Goal: Task Accomplishment & Management: Manage account settings

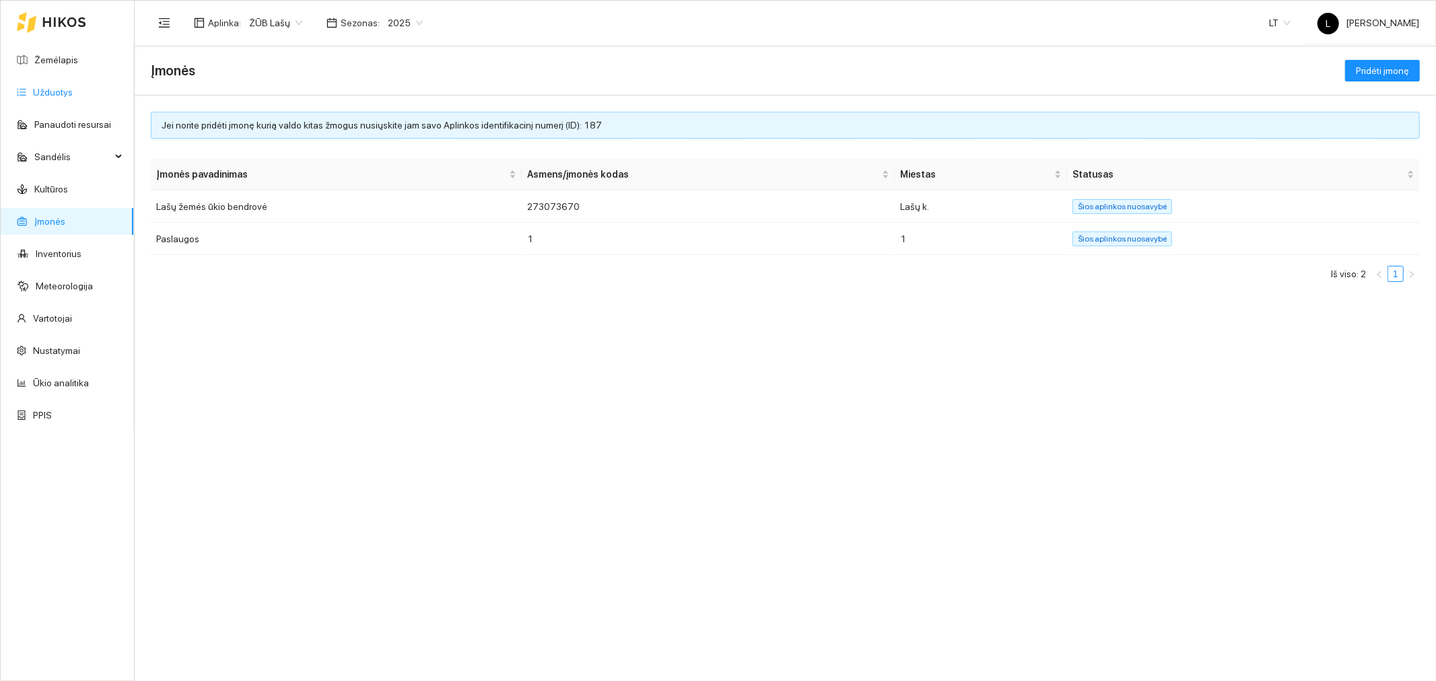
click at [63, 90] on link "Užduotys" at bounding box center [53, 92] width 40 height 11
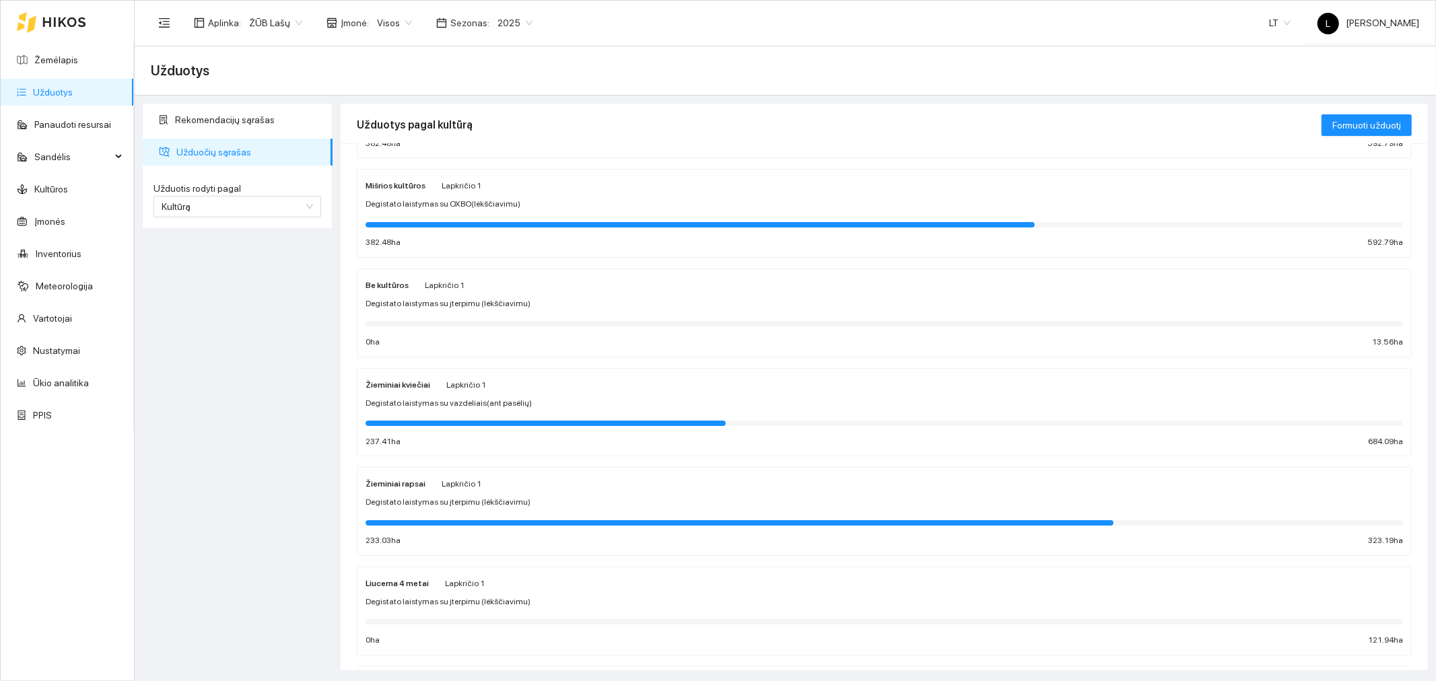
scroll to position [972, 0]
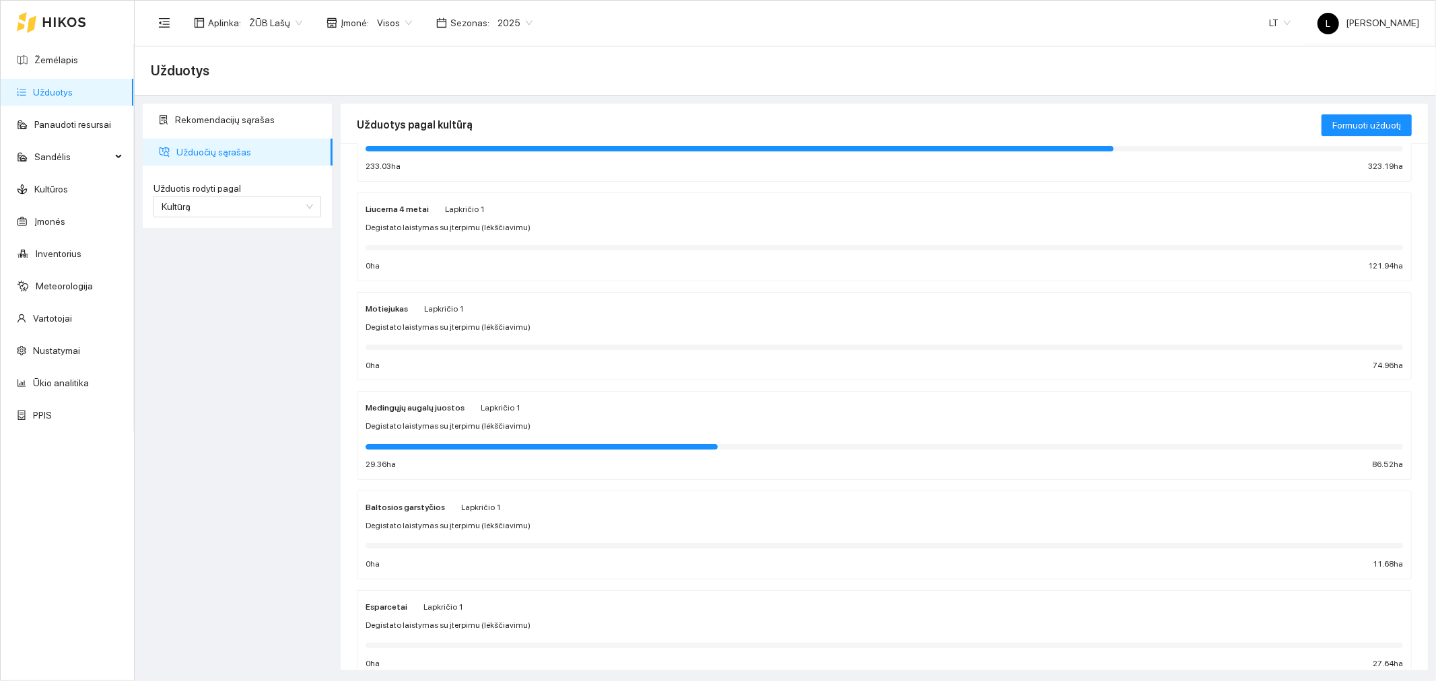
click at [424, 314] on span "Lapkričio 1" at bounding box center [444, 308] width 40 height 9
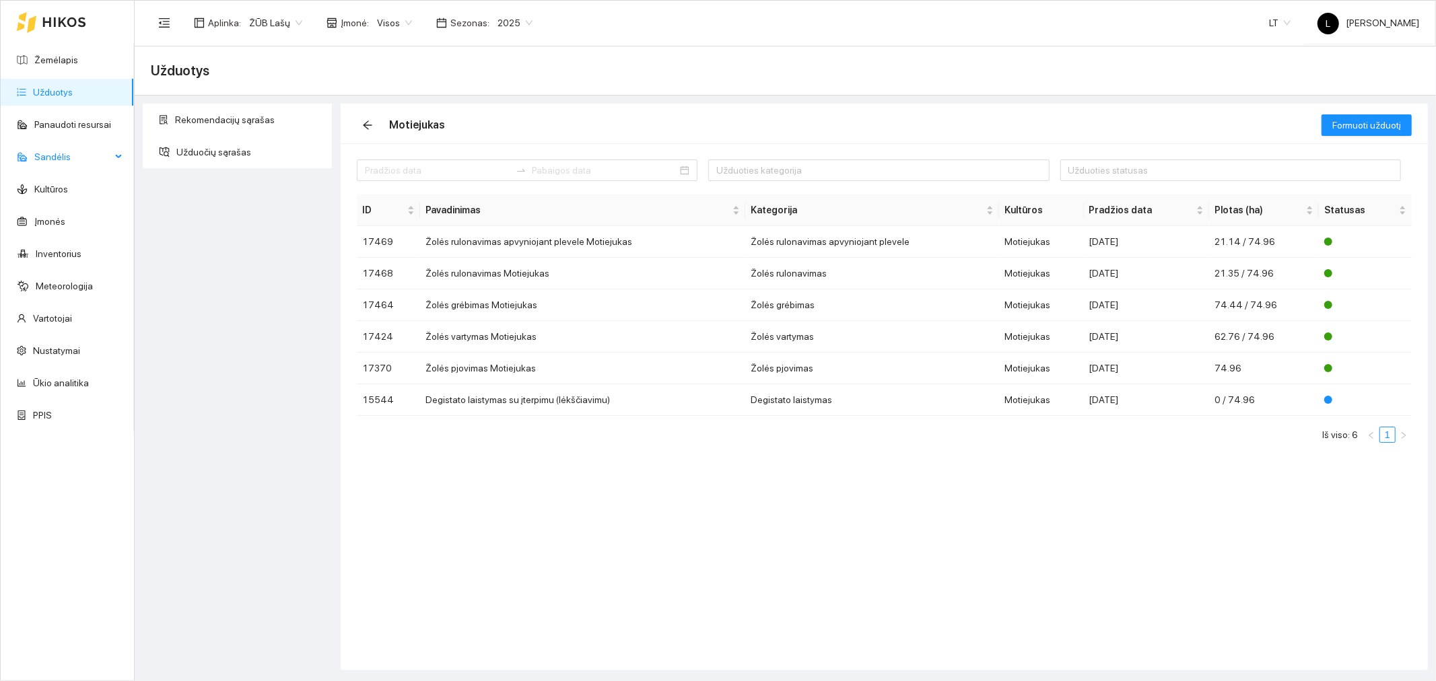
click at [74, 164] on span "Sandėlis" at bounding box center [72, 156] width 77 height 27
click at [58, 195] on link "[PERSON_NAME]" at bounding box center [69, 189] width 73 height 11
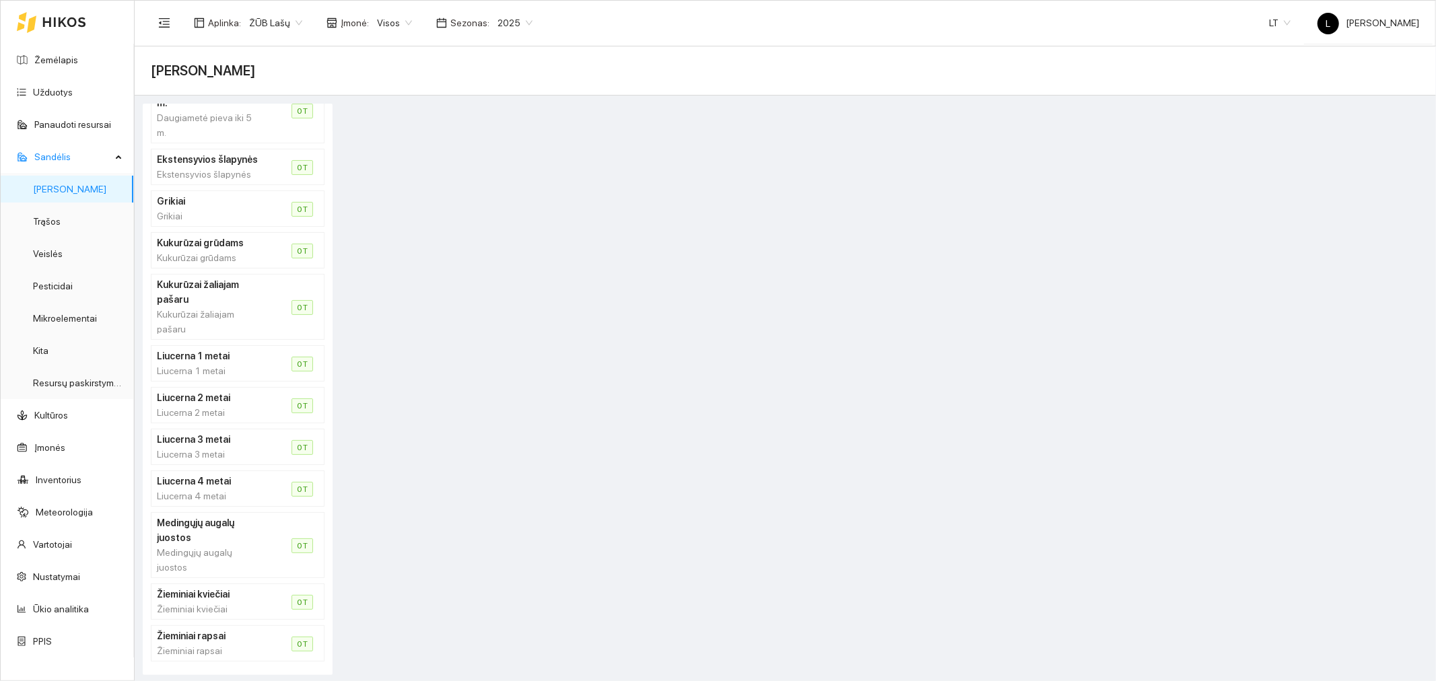
scroll to position [176, 0]
click at [72, 187] on link "[PERSON_NAME]" at bounding box center [69, 189] width 73 height 11
click at [73, 96] on link "Užduotys" at bounding box center [53, 92] width 40 height 11
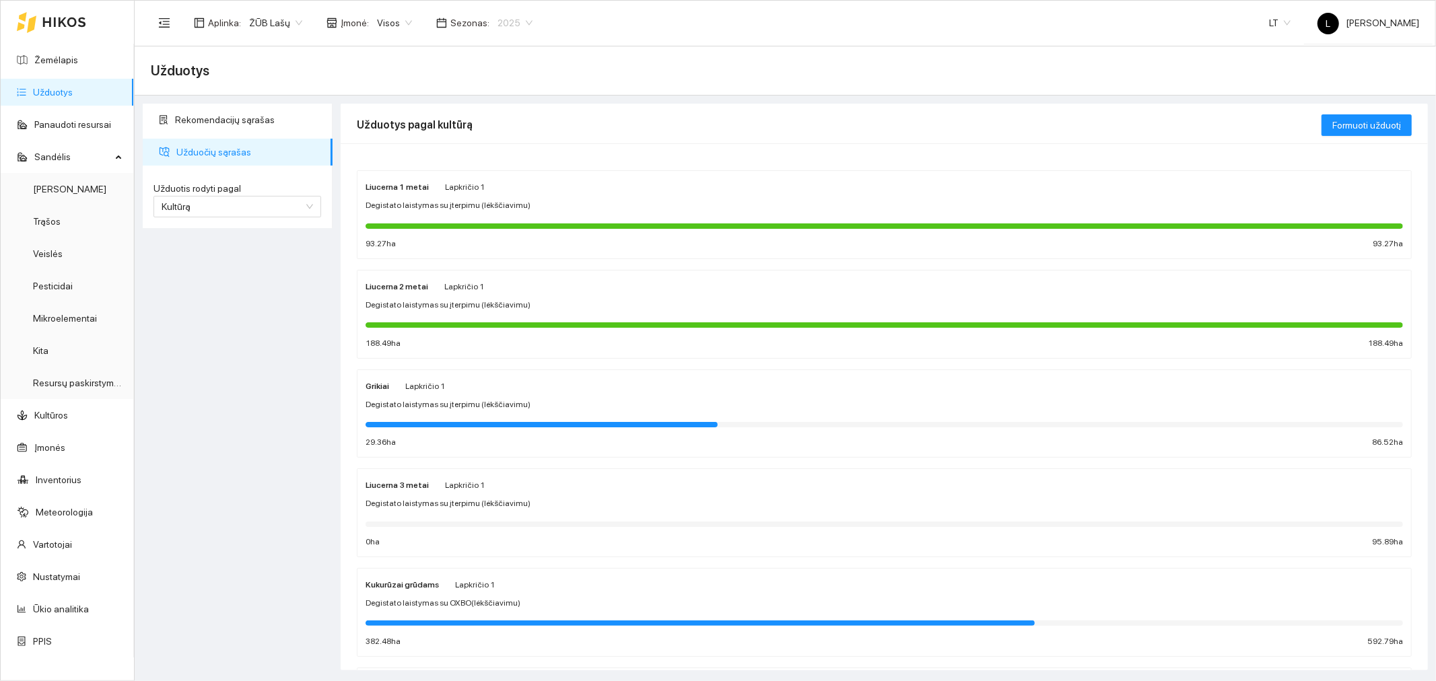
click at [534, 20] on div "2025" at bounding box center [514, 23] width 51 height 22
click at [509, 176] on div "2026" at bounding box center [514, 177] width 36 height 15
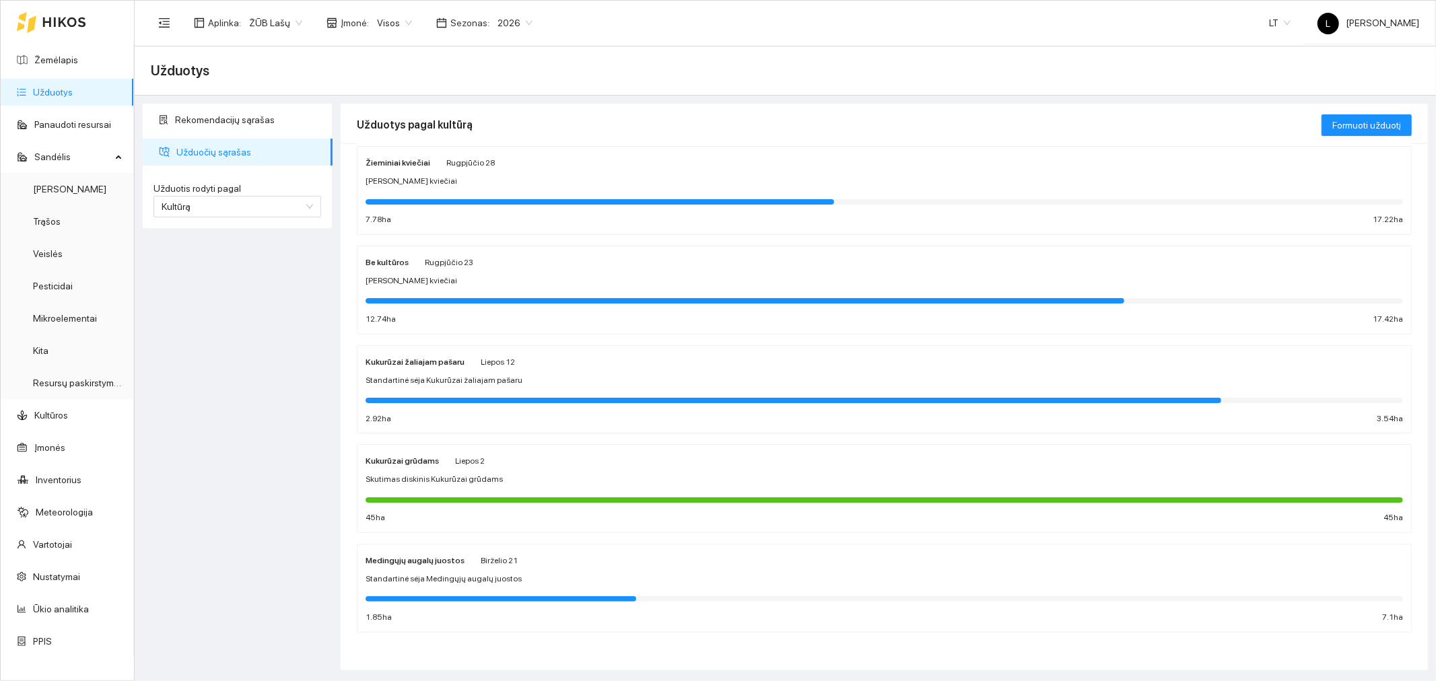
scroll to position [24, 0]
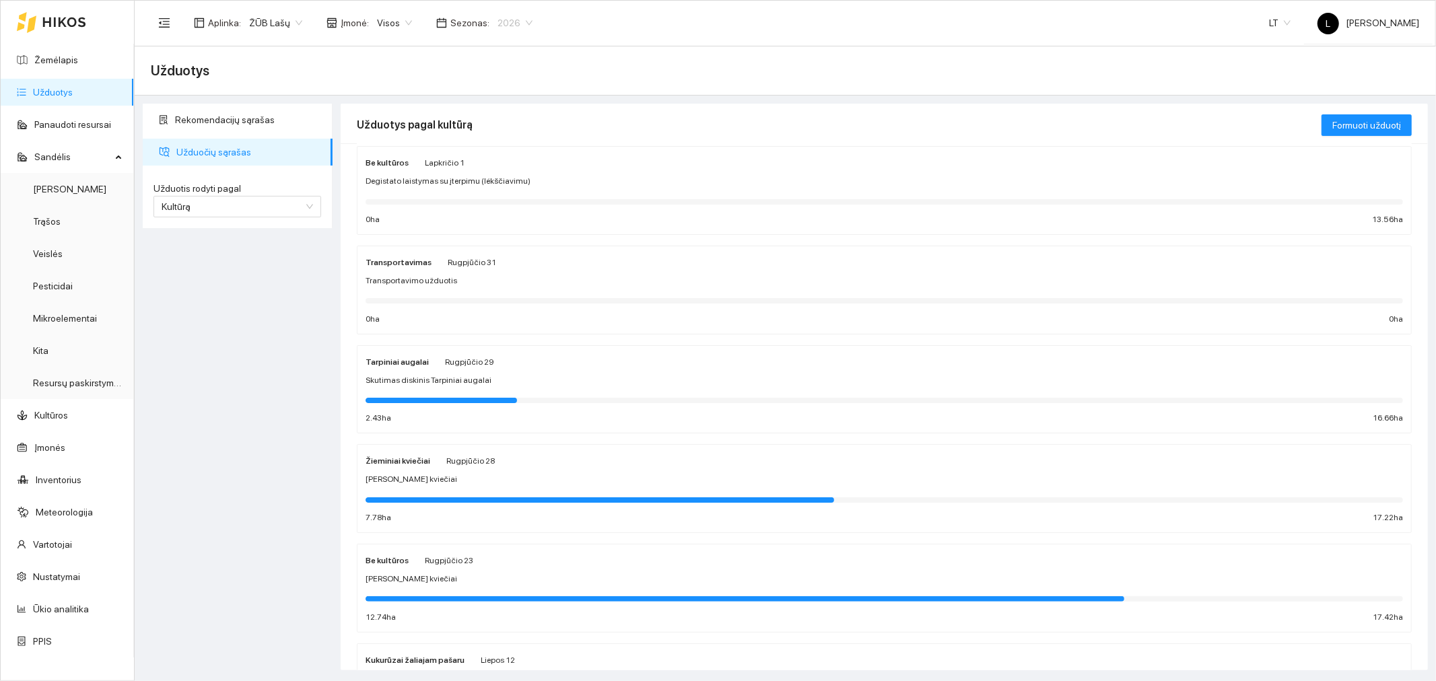
click at [512, 19] on span "2026" at bounding box center [515, 23] width 35 height 20
click at [505, 162] on div "2025" at bounding box center [514, 156] width 36 height 15
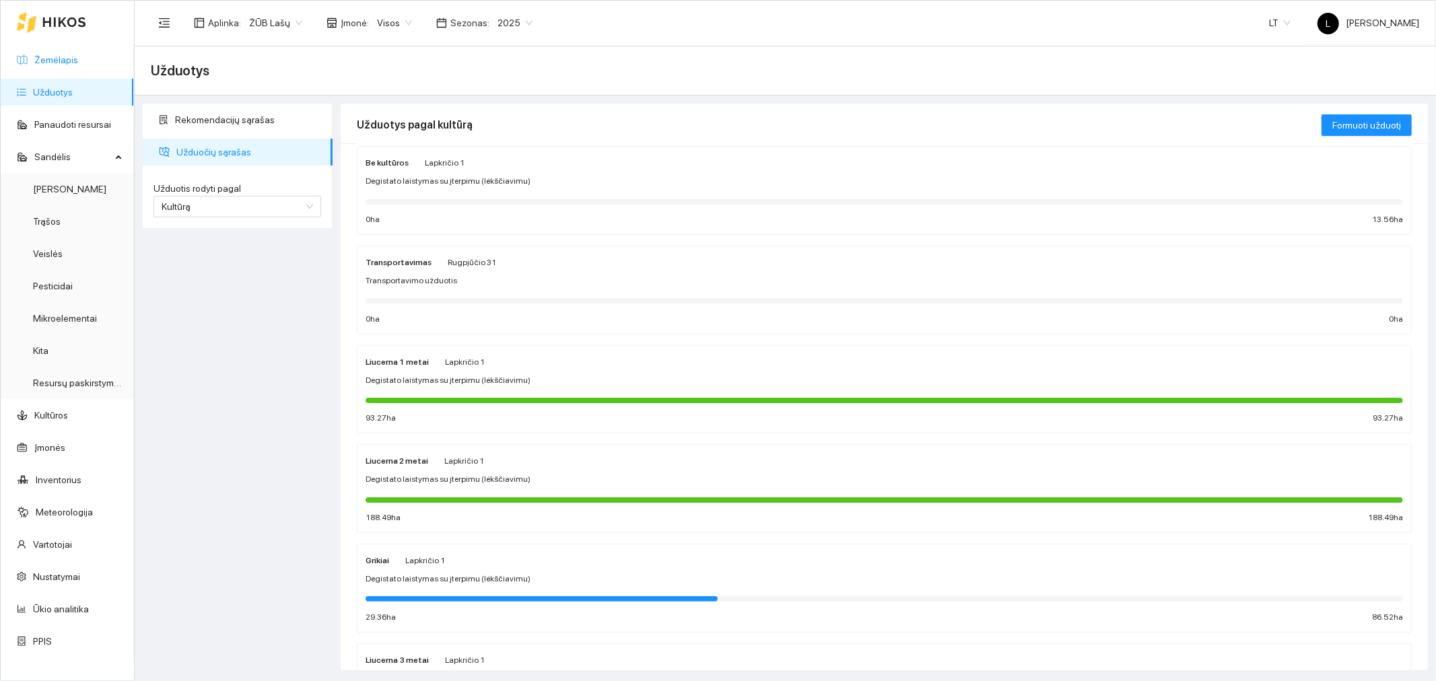
click at [73, 57] on link "Žemėlapis" at bounding box center [56, 60] width 44 height 11
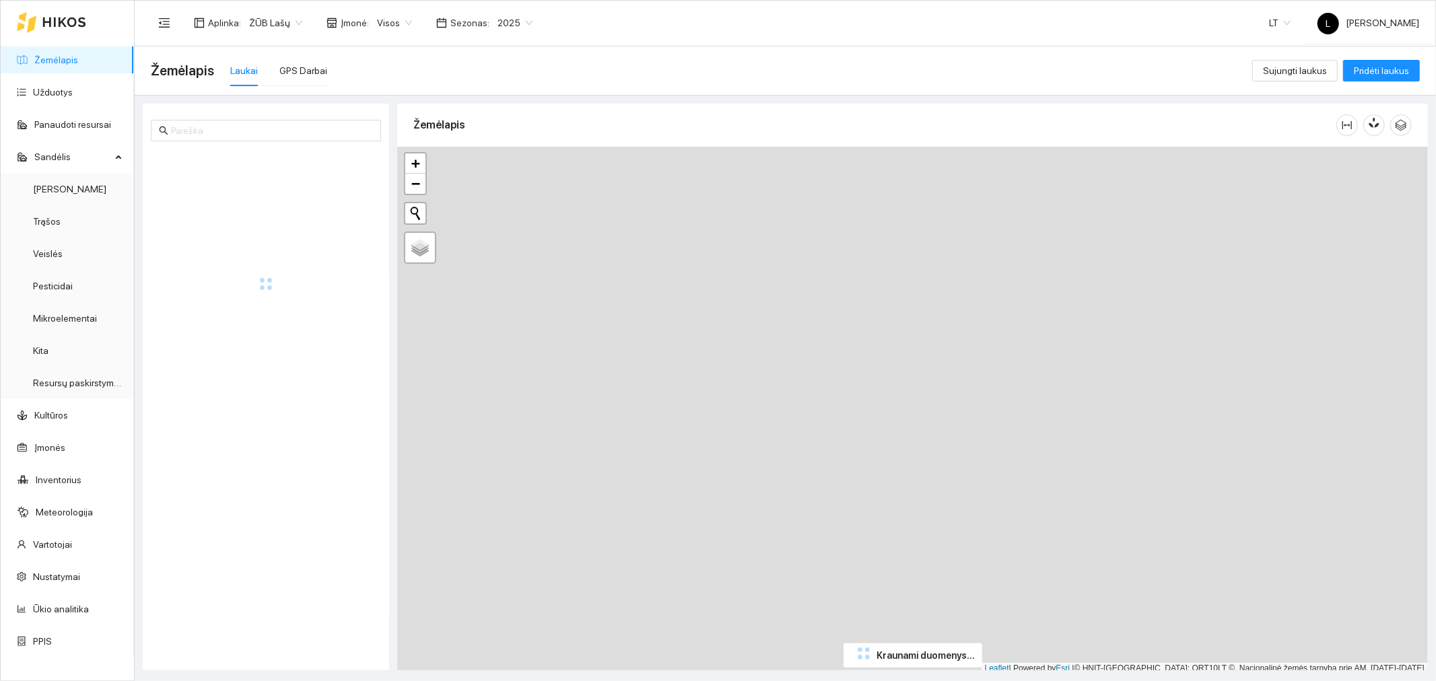
drag, startPoint x: 310, startPoint y: 78, endPoint x: 307, endPoint y: 102, distance: 23.8
click at [310, 78] on div "GPS Darbai" at bounding box center [303, 70] width 48 height 31
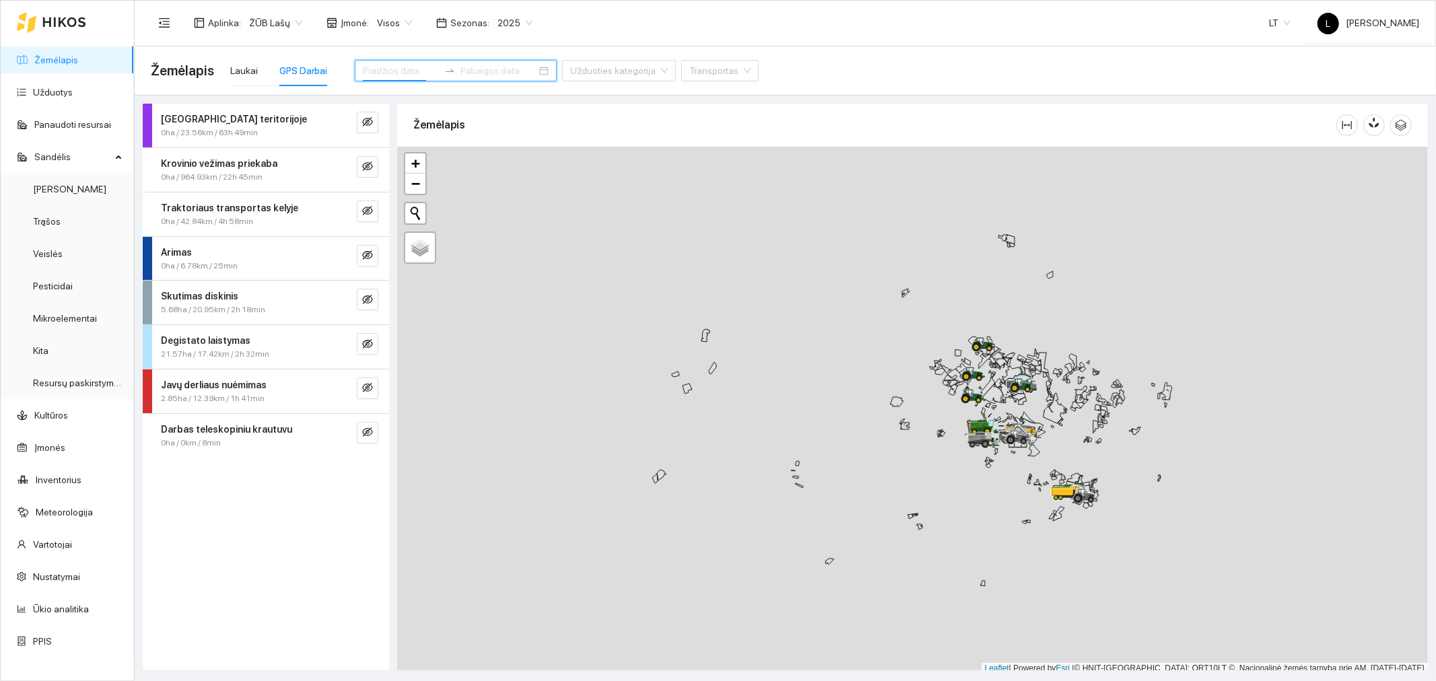
click at [409, 71] on input at bounding box center [401, 70] width 76 height 15
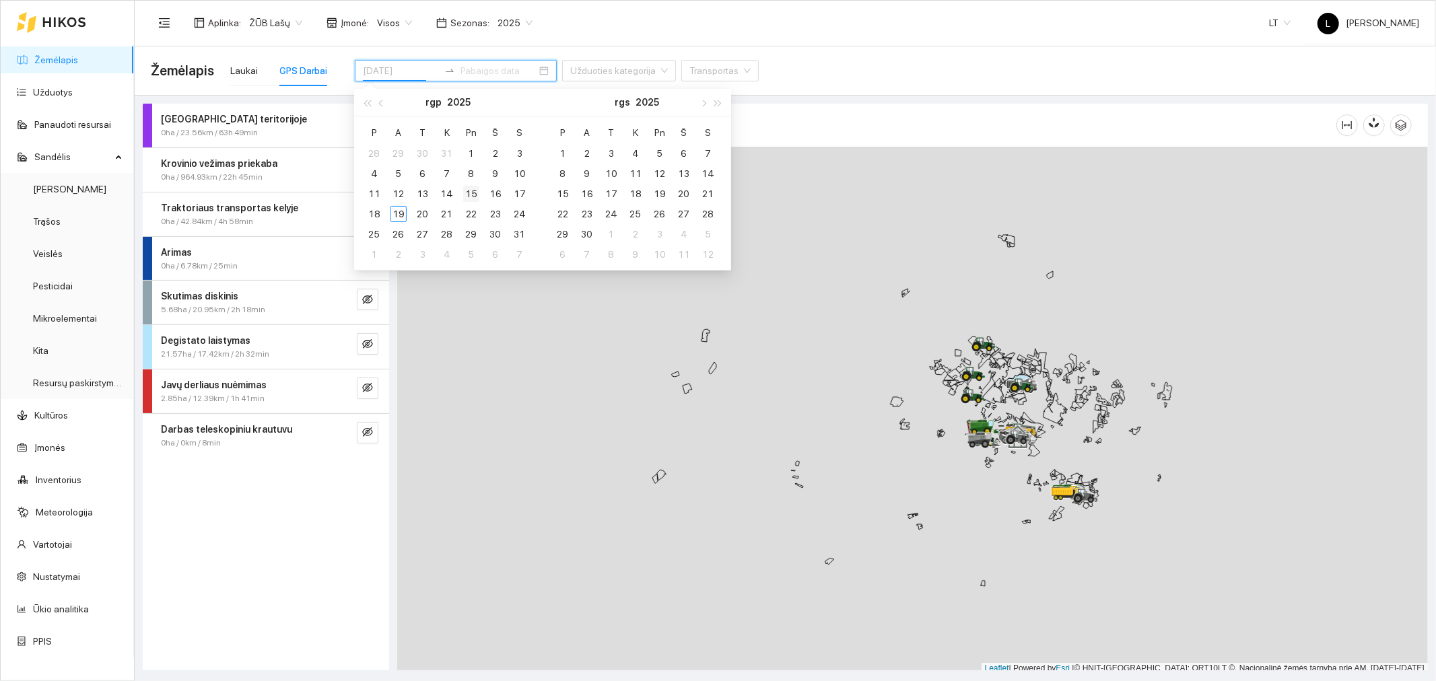
type input "2025-08-15"
click at [468, 191] on div "15" at bounding box center [471, 194] width 16 height 16
type input "2025-08-19"
click at [403, 211] on div "19" at bounding box center [398, 214] width 16 height 16
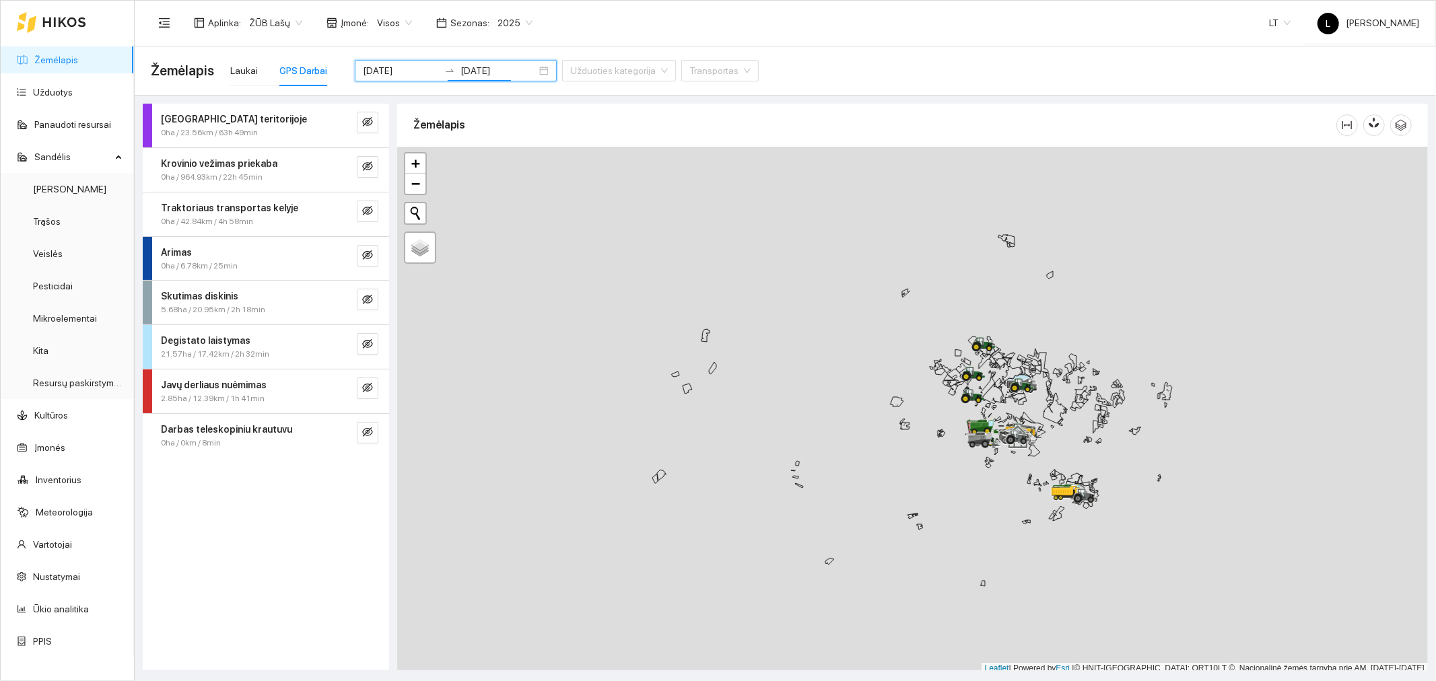
click at [243, 203] on strong "Traktoriaus transportas kelyje" at bounding box center [229, 208] width 137 height 11
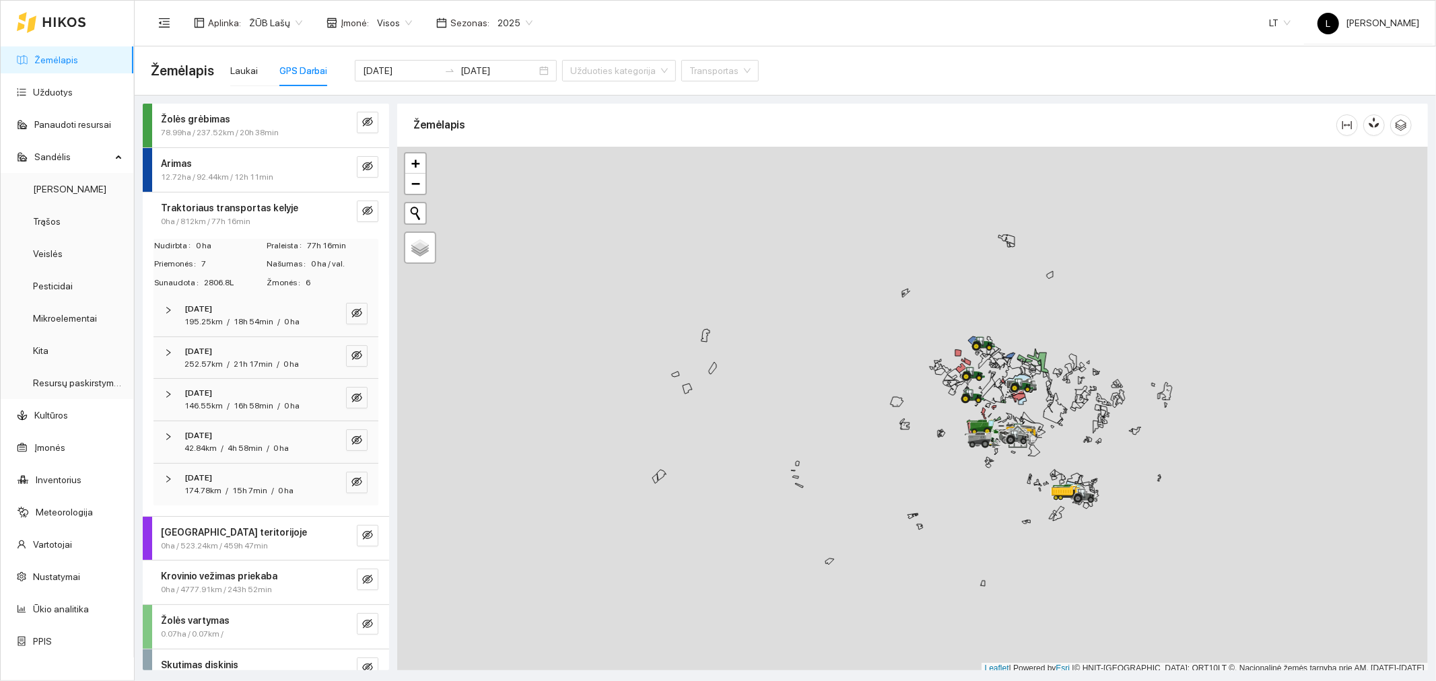
click at [242, 318] on span "18h 54min" at bounding box center [254, 321] width 40 height 9
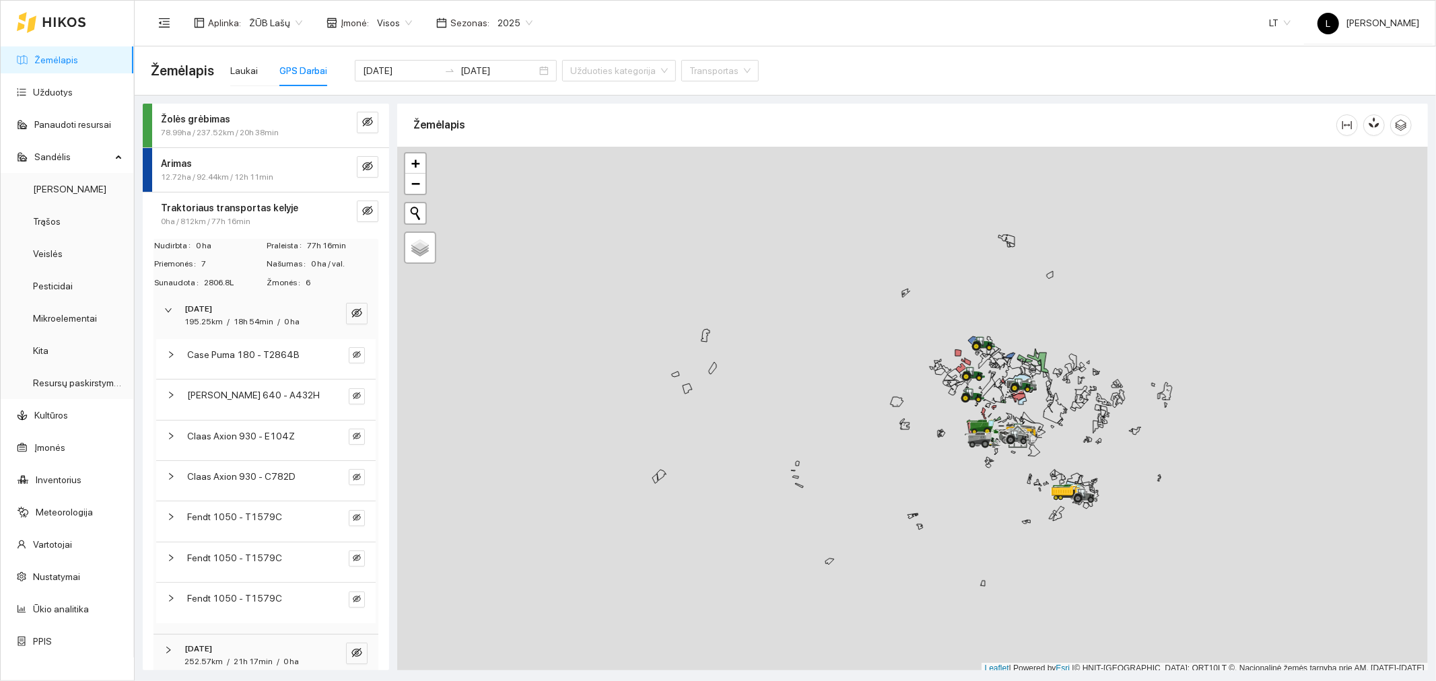
click at [232, 523] on span "Fendt 1050 - T1579C" at bounding box center [234, 517] width 95 height 15
click at [353, 521] on icon "eye-invisible" at bounding box center [357, 517] width 8 height 7
click at [331, 522] on icon "search" at bounding box center [335, 518] width 8 height 8
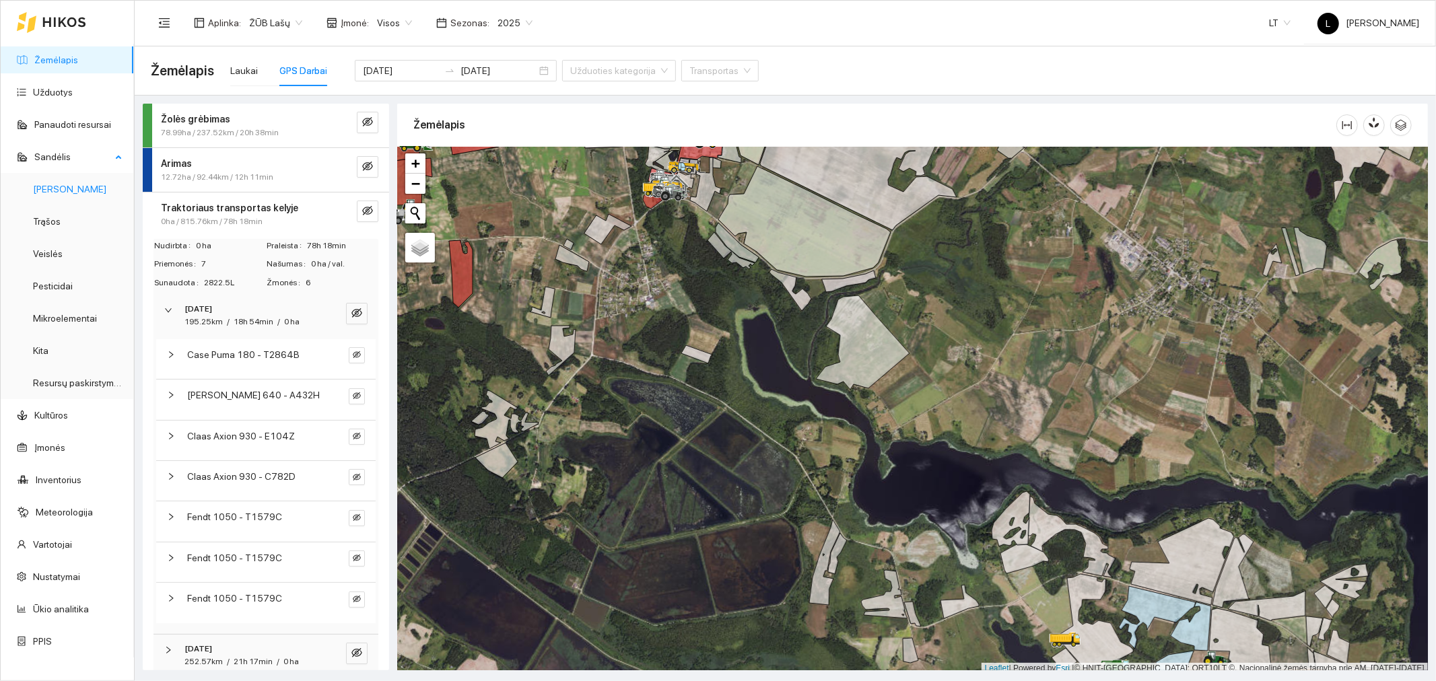
click at [49, 184] on link "[PERSON_NAME]" at bounding box center [69, 189] width 73 height 11
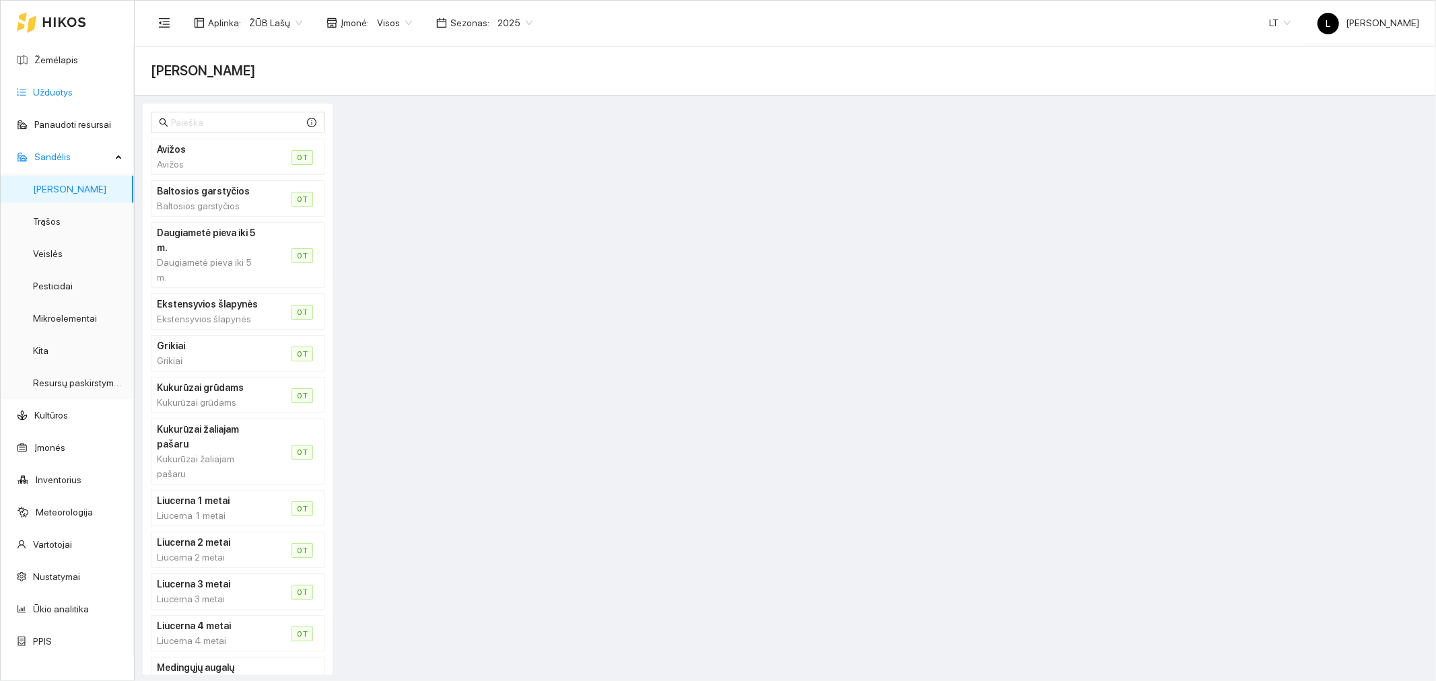
click at [37, 92] on link "Užduotys" at bounding box center [53, 92] width 40 height 11
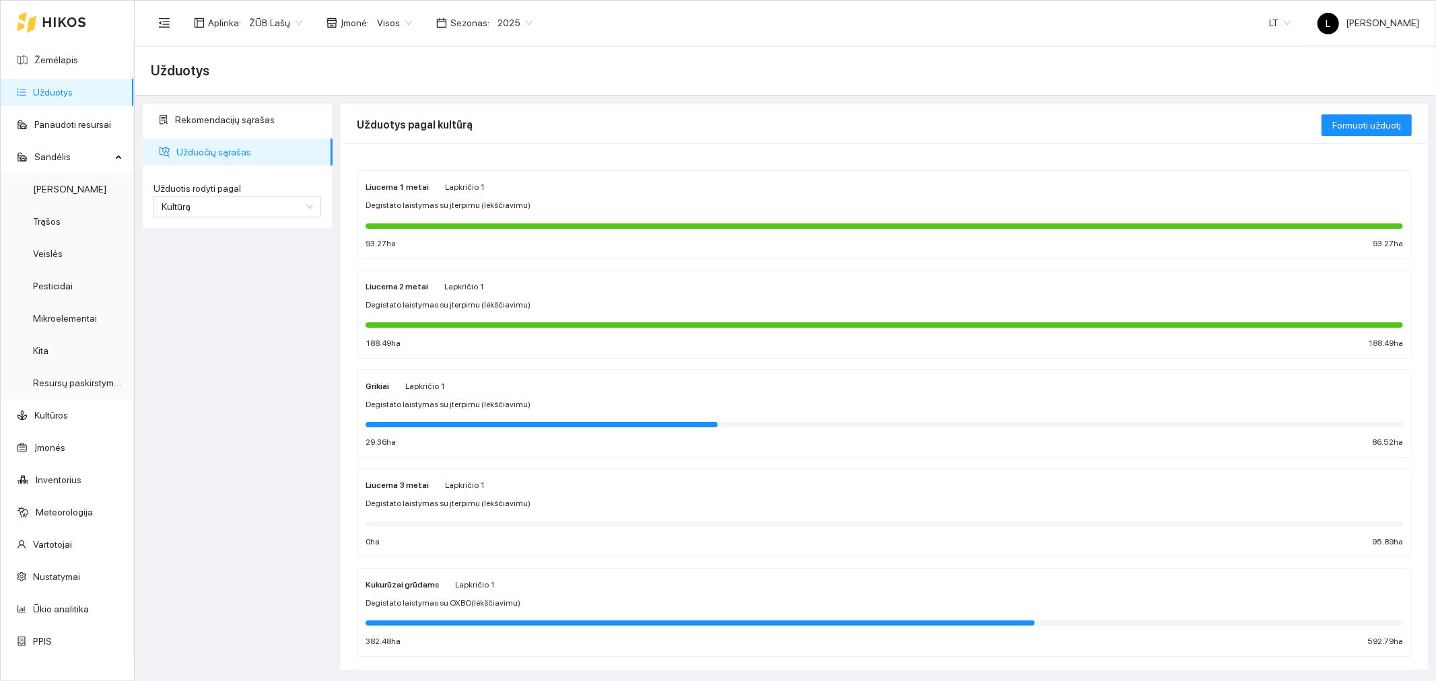
click at [433, 204] on span "Degistato laistymas su įterpimu (lėkščiavimu)" at bounding box center [448, 205] width 165 height 13
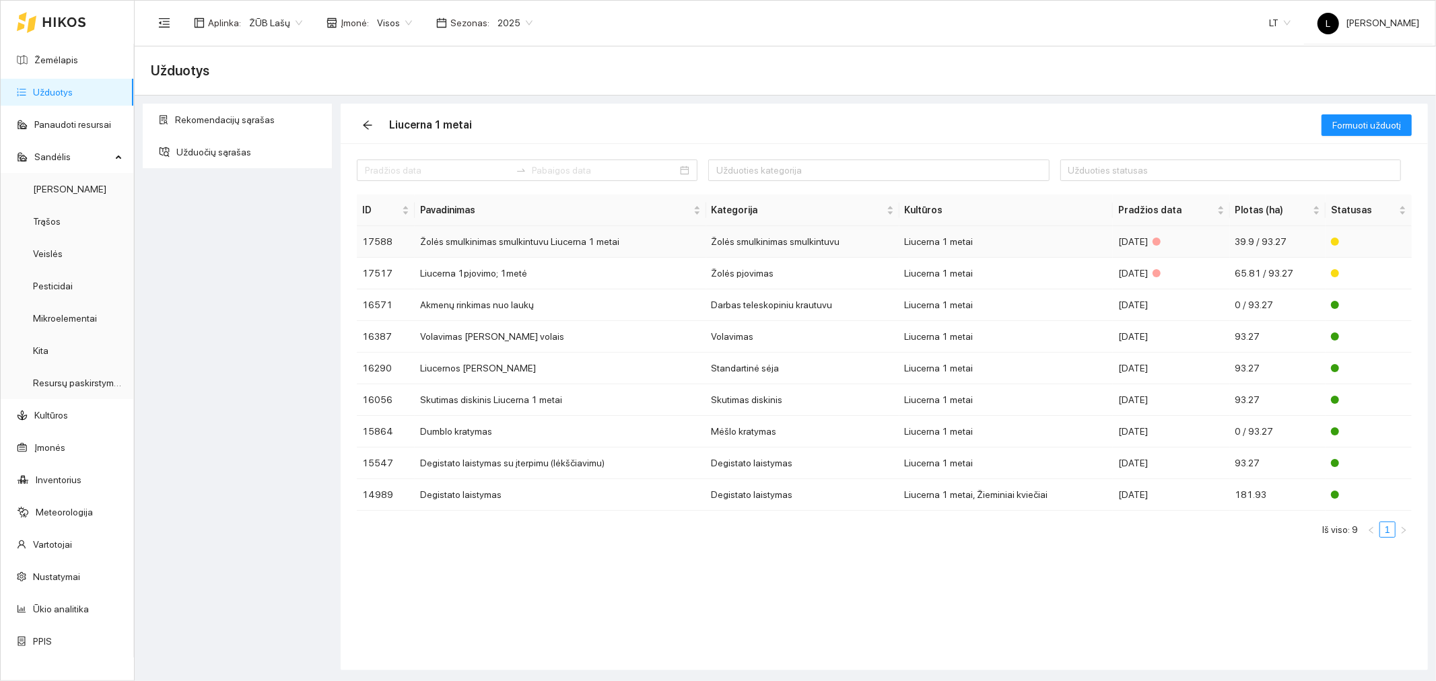
click at [544, 246] on td "Žolės smulkinimas smulkintuvu Liucerna 1 metai" at bounding box center [561, 242] width 292 height 32
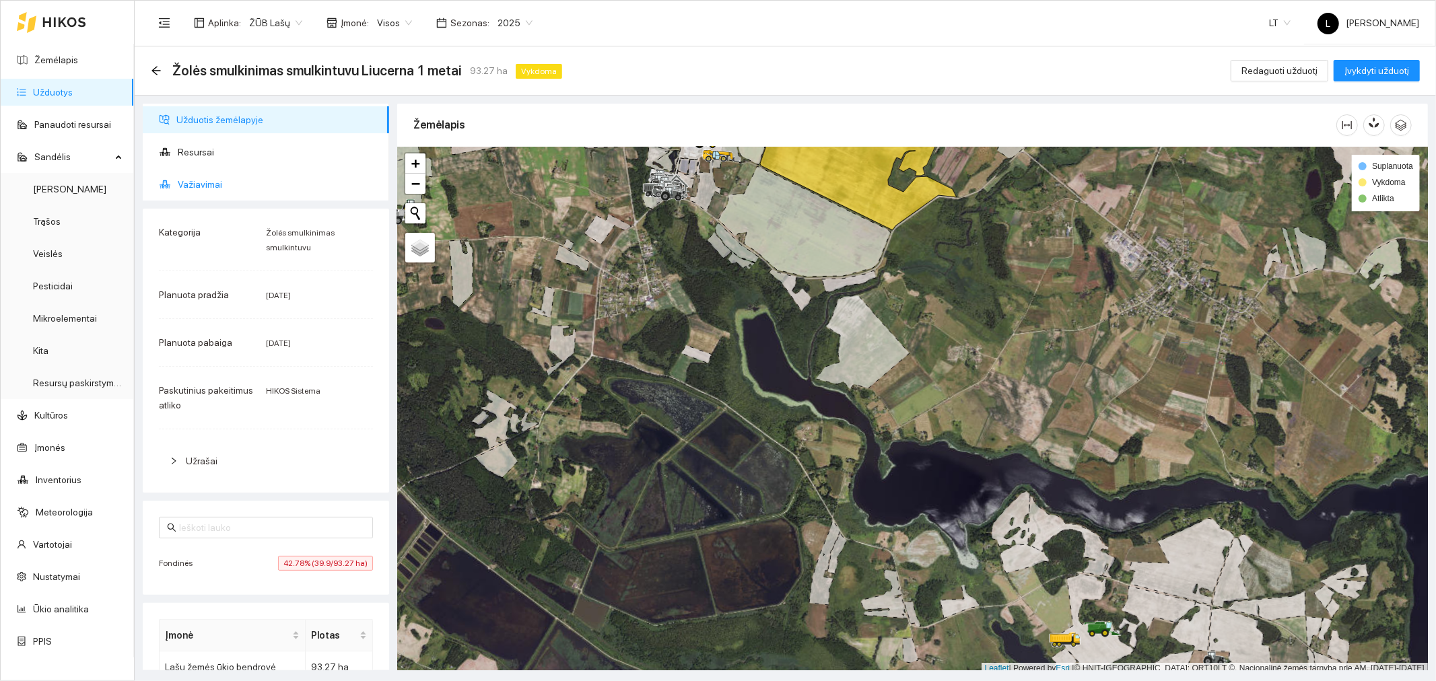
click at [196, 178] on span "Važiavimai" at bounding box center [278, 184] width 201 height 27
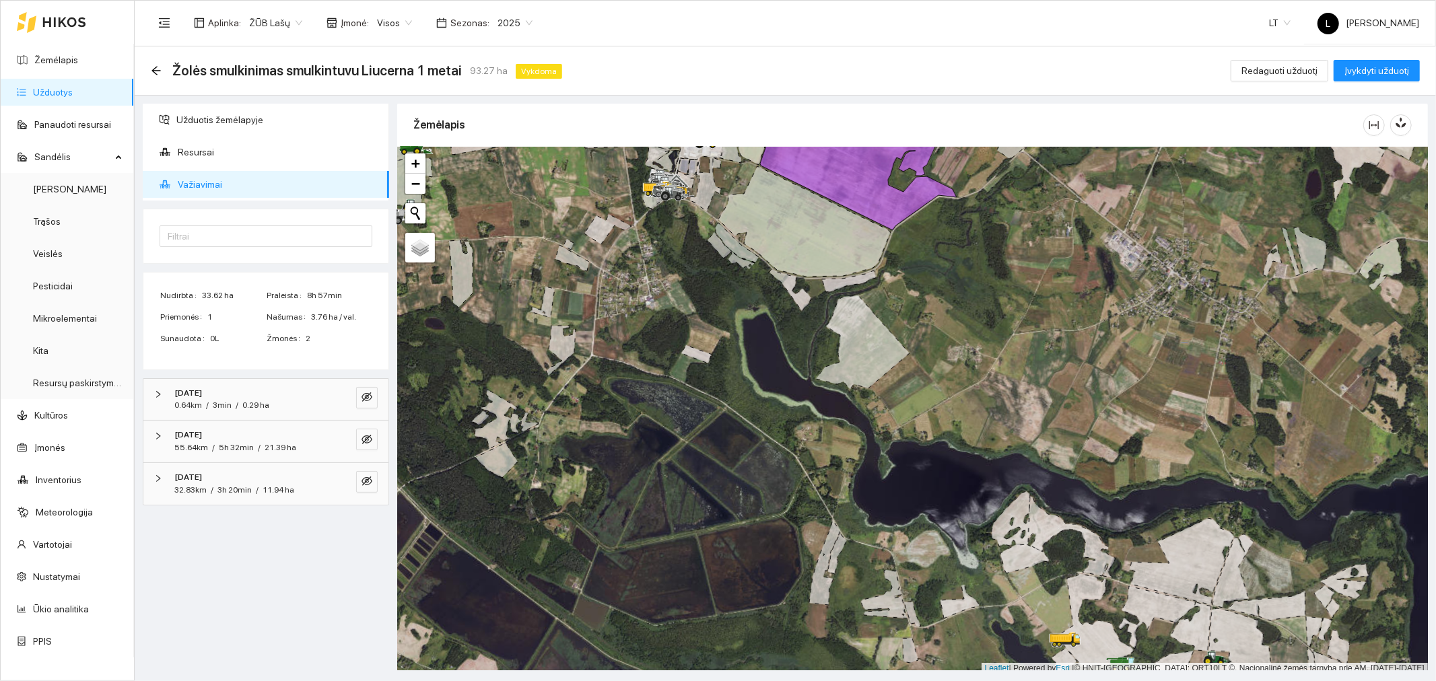
click at [234, 403] on div "0.64km / 3min / 0.29 ha" at bounding box center [221, 405] width 95 height 13
click at [234, 452] on span "Krone BIG X630" at bounding box center [218, 447] width 67 height 15
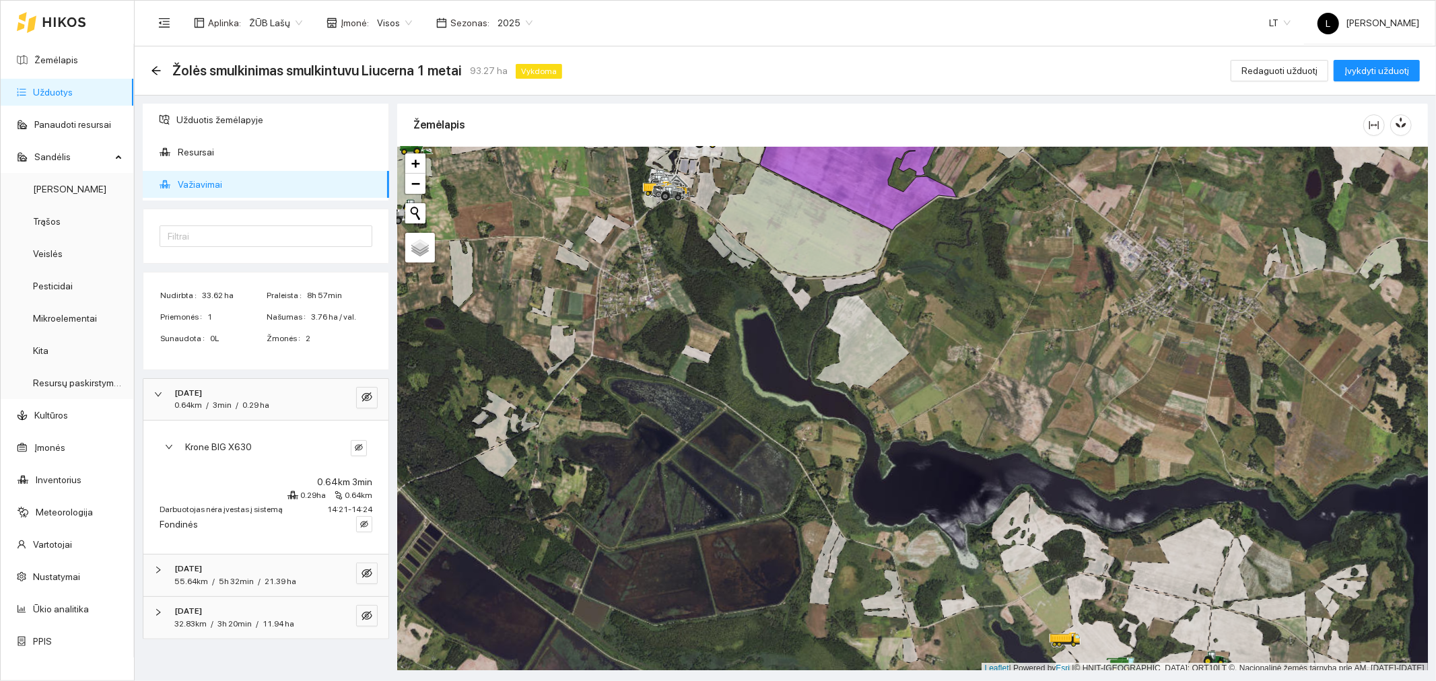
click at [234, 452] on span "Krone BIG X630" at bounding box center [218, 447] width 67 height 15
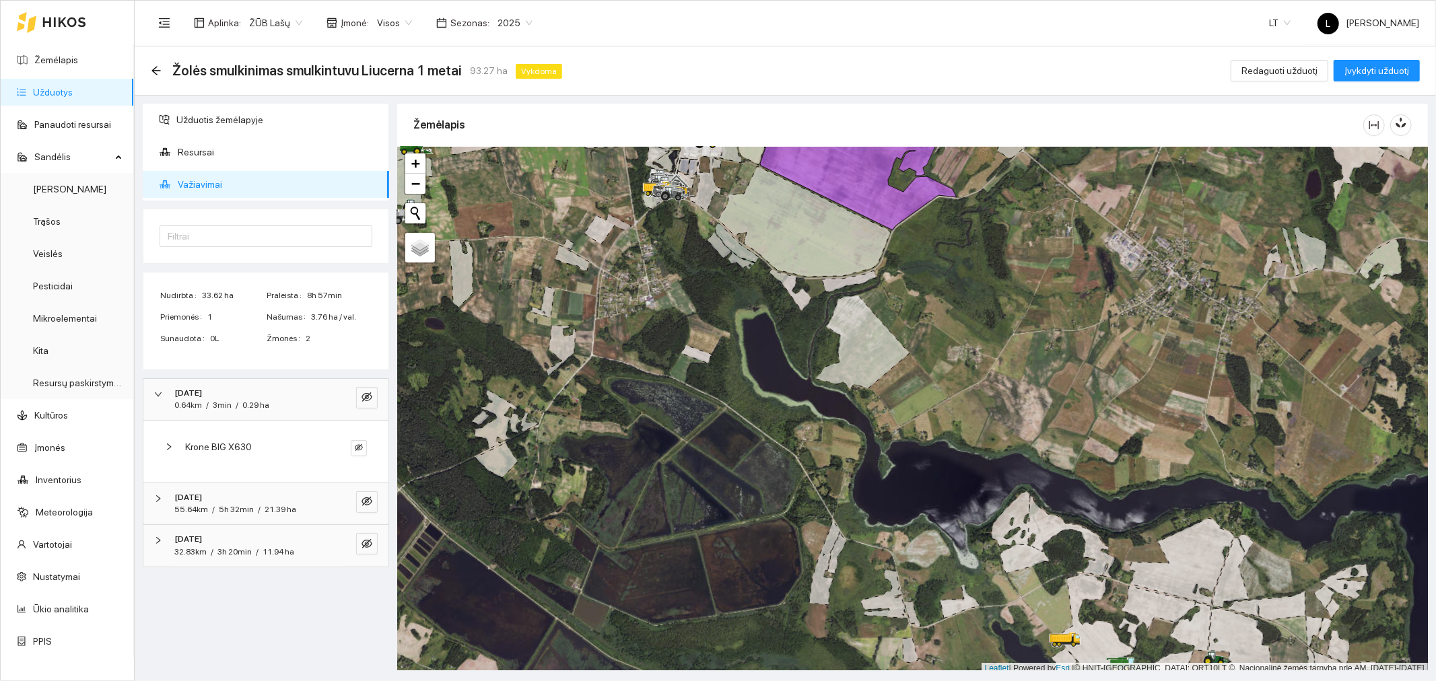
click at [229, 503] on div "2025-07-16" at bounding box center [247, 497] width 146 height 13
click at [217, 550] on span "Krone BIG X630" at bounding box center [218, 551] width 67 height 15
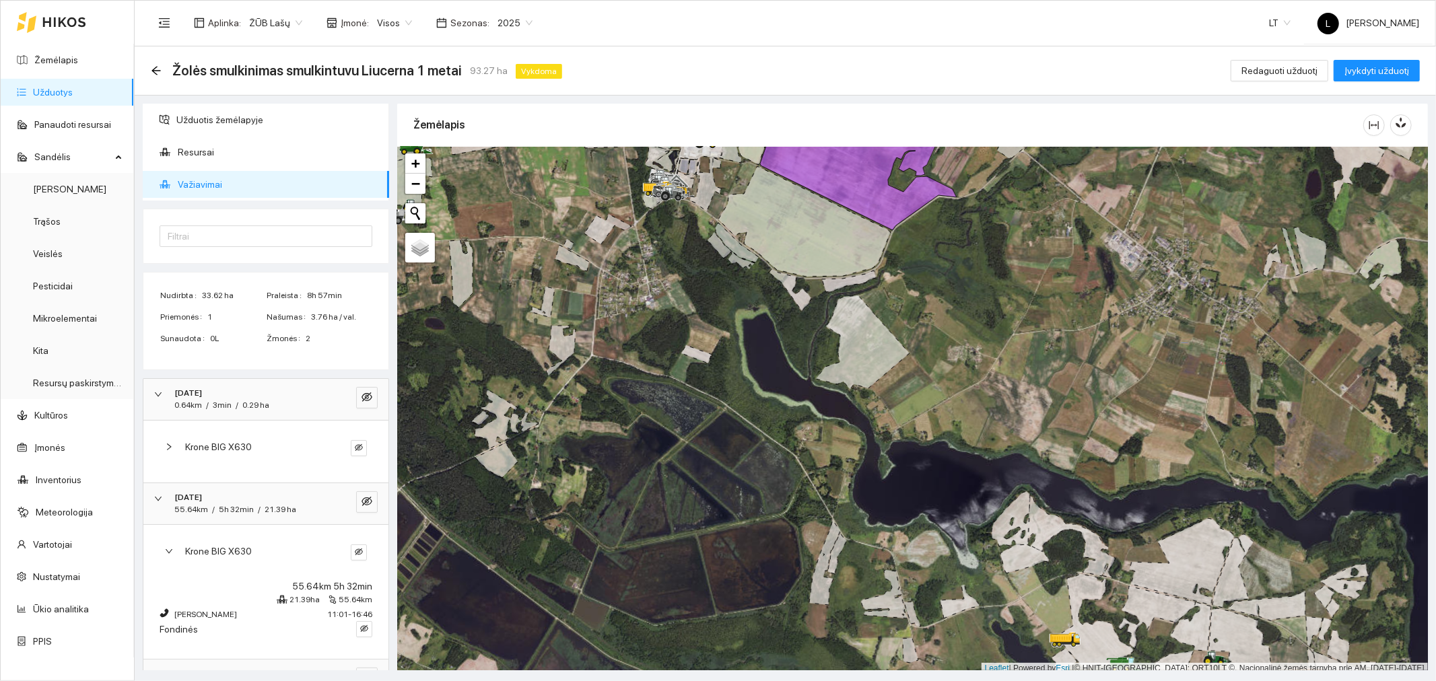
click at [202, 497] on strong "2025-07-16" at bounding box center [188, 497] width 28 height 9
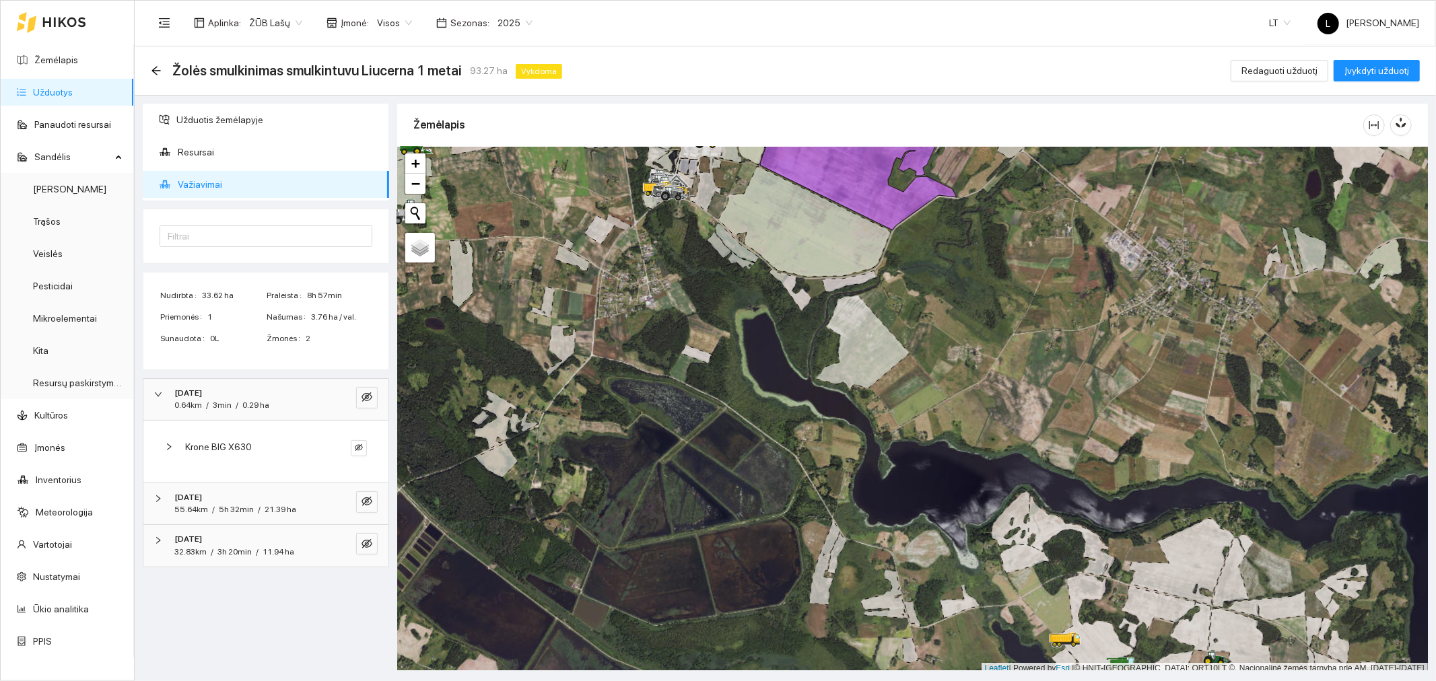
click at [213, 399] on div "3min" at bounding box center [222, 405] width 19 height 13
click at [232, 485] on span "3h 20min" at bounding box center [234, 489] width 34 height 9
click at [222, 530] on span "Krone BIG X630" at bounding box center [218, 531] width 67 height 15
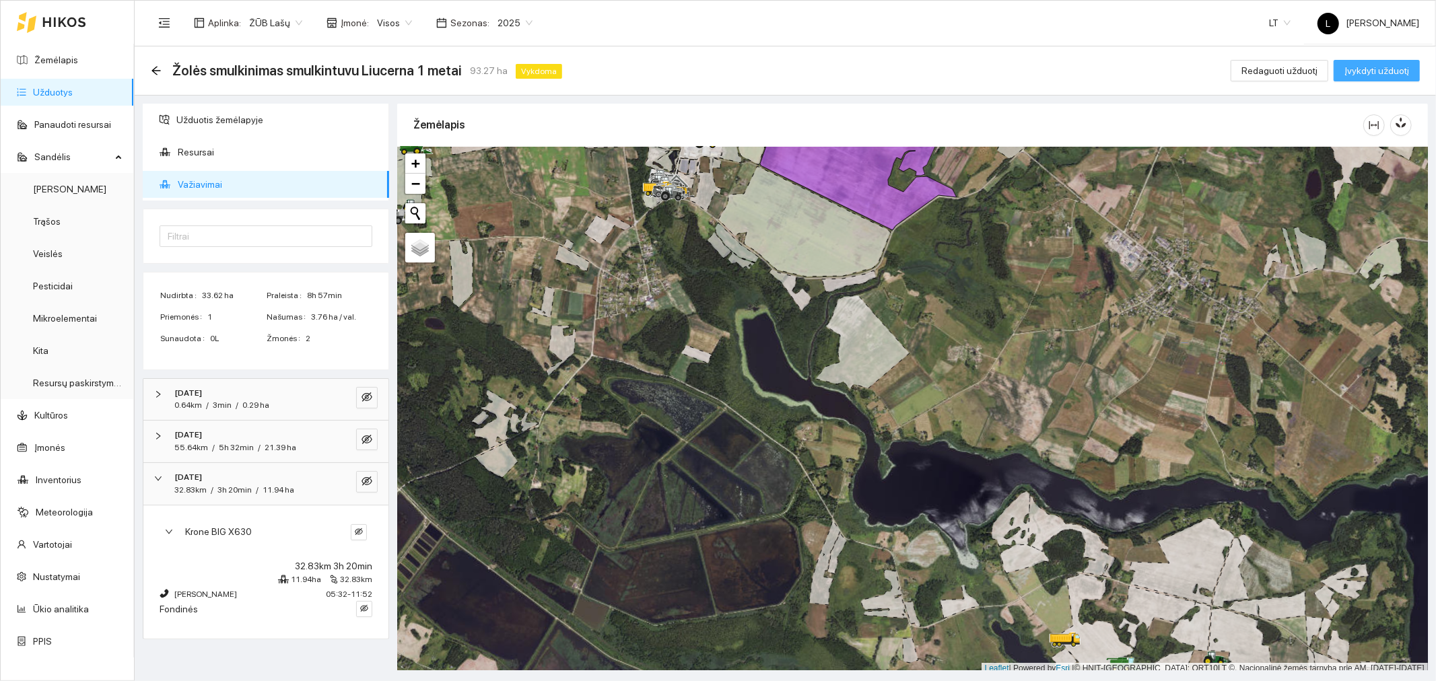
click at [1407, 73] on span "Įvykdyti užduotį" at bounding box center [1377, 70] width 65 height 15
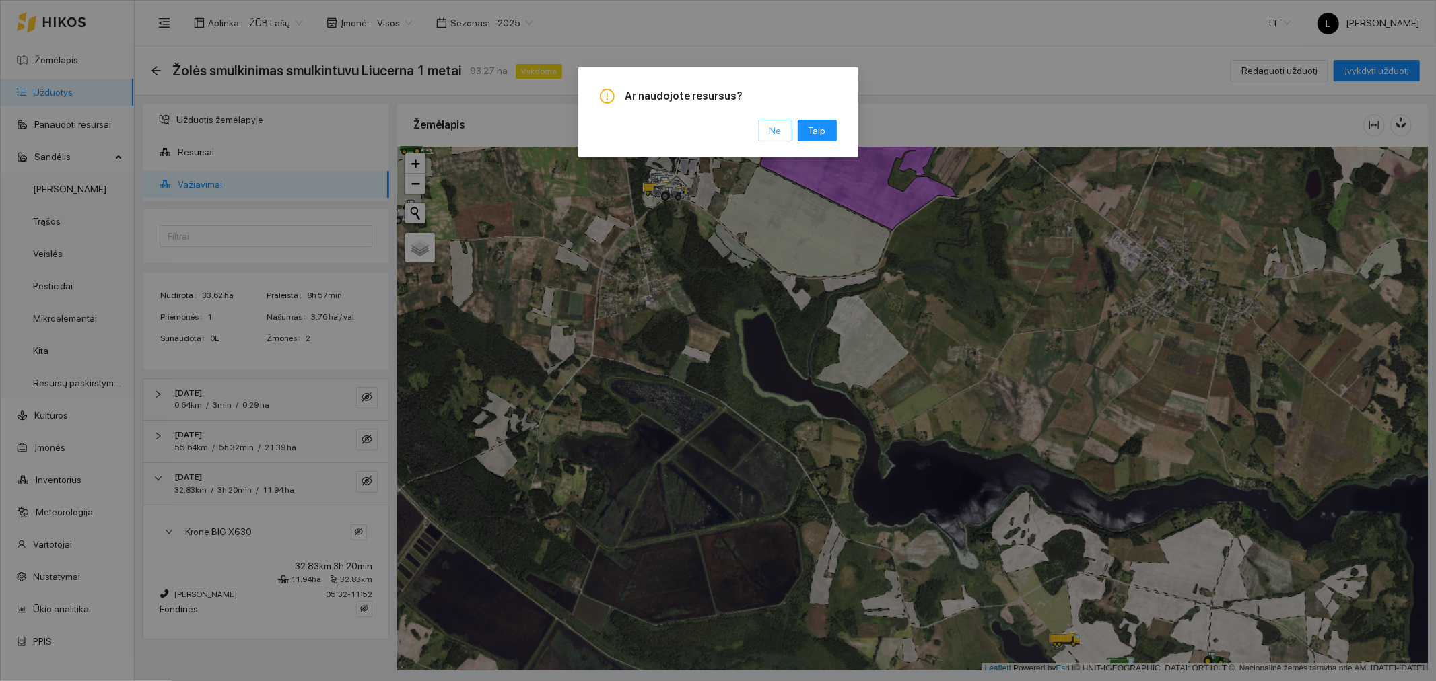
click at [766, 129] on button "Ne" at bounding box center [776, 131] width 34 height 22
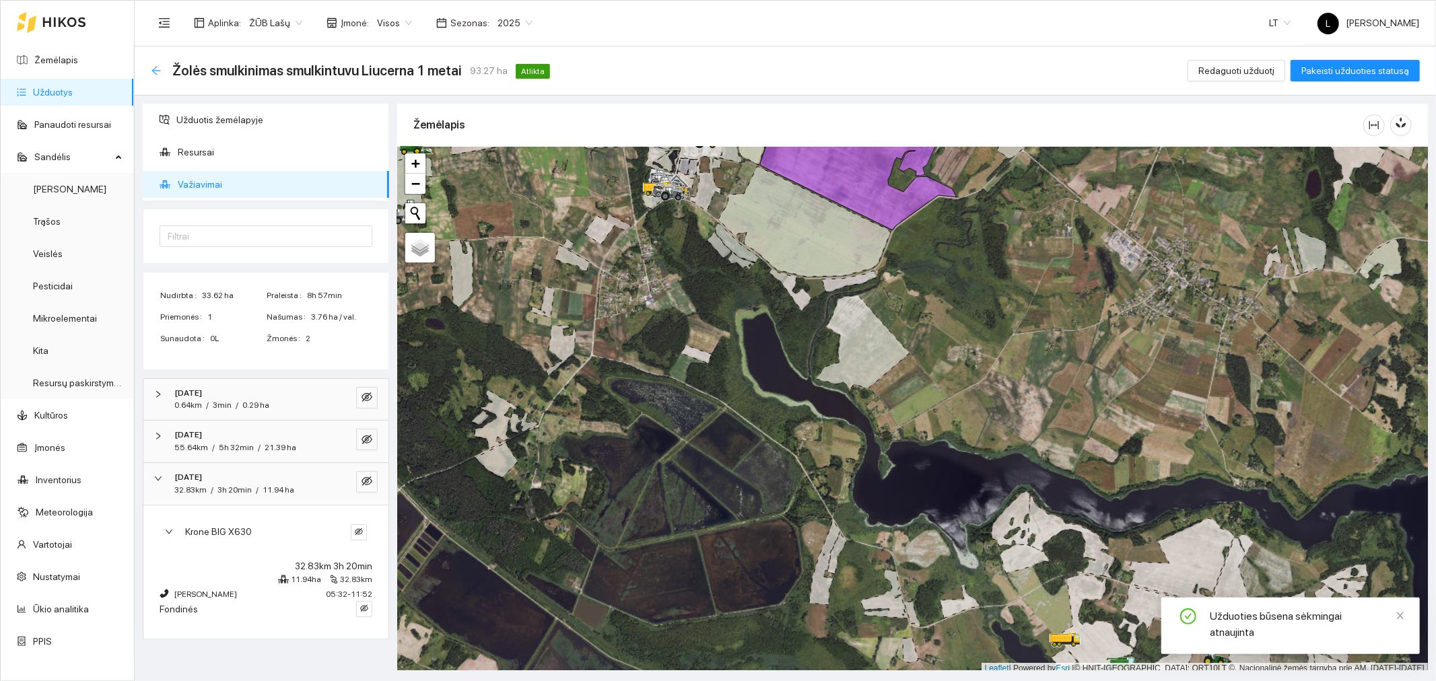
click at [158, 74] on icon "arrow-left" at bounding box center [156, 70] width 11 height 11
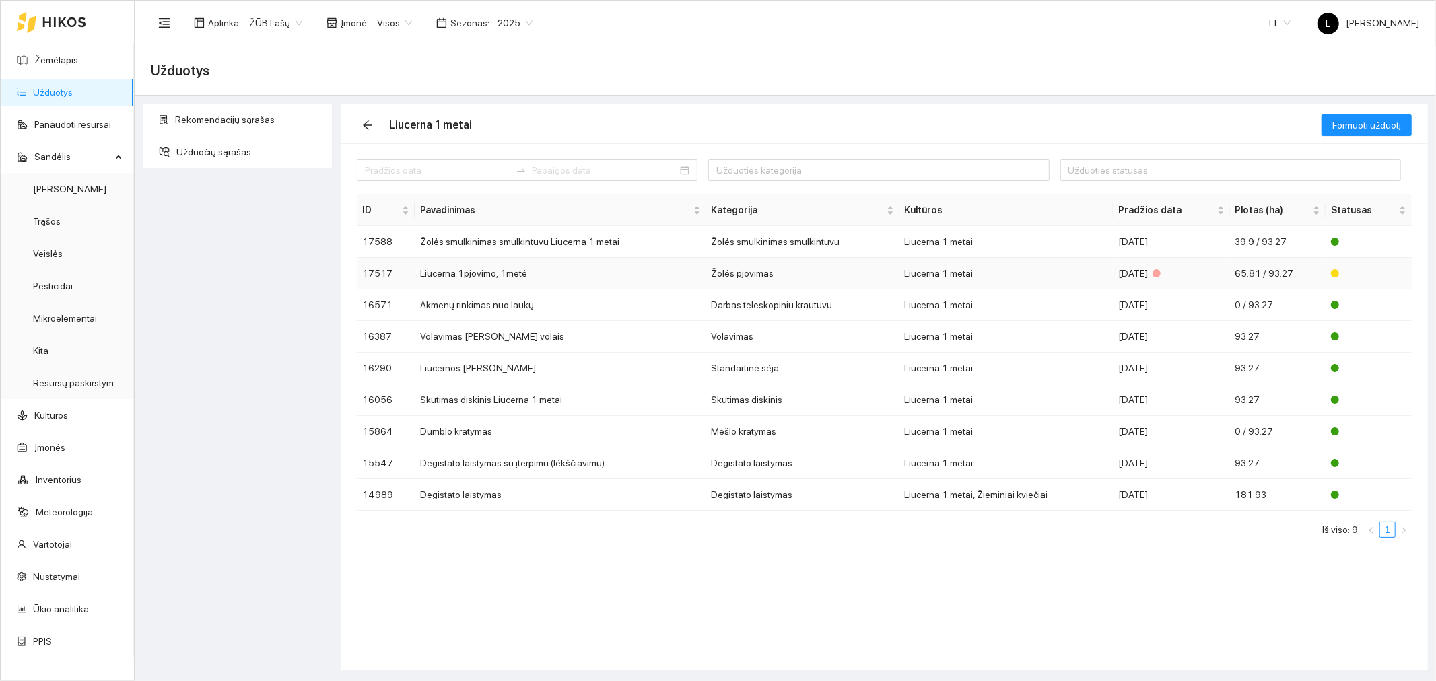
click at [745, 275] on td "Žolės pjovimas" at bounding box center [802, 274] width 193 height 32
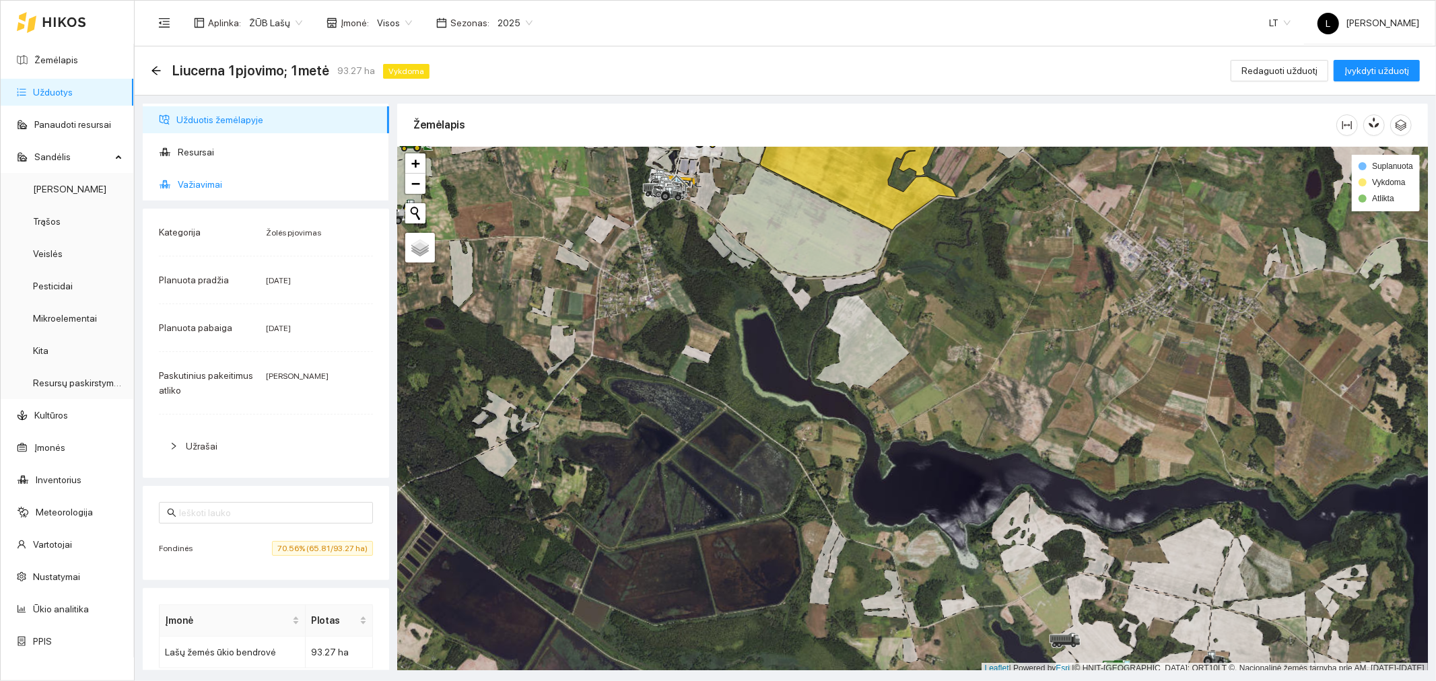
click at [219, 184] on span "Važiavimai" at bounding box center [278, 184] width 201 height 27
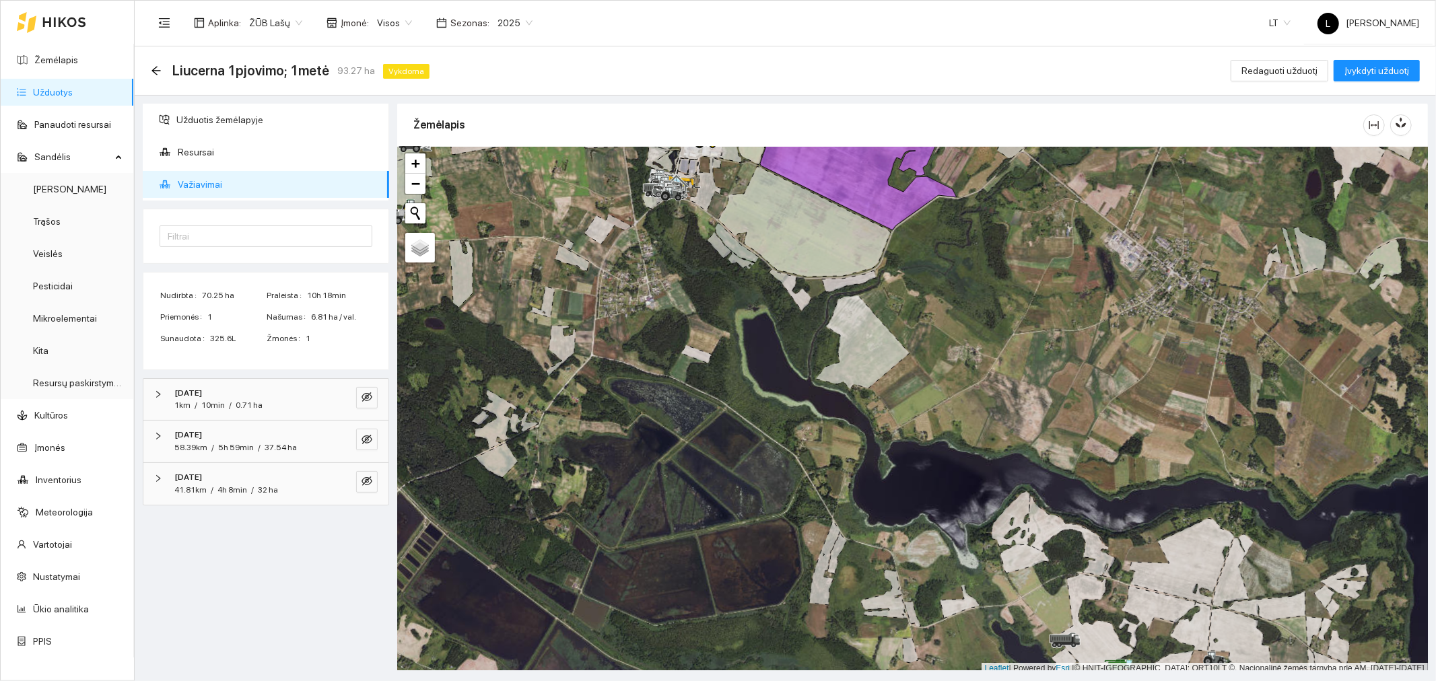
click at [232, 401] on div "1km / 10min / 0.71 ha" at bounding box center [218, 405] width 88 height 13
click at [246, 455] on span "Krone EC B 1000 CR(drugelis) 10" at bounding box center [244, 460] width 118 height 13
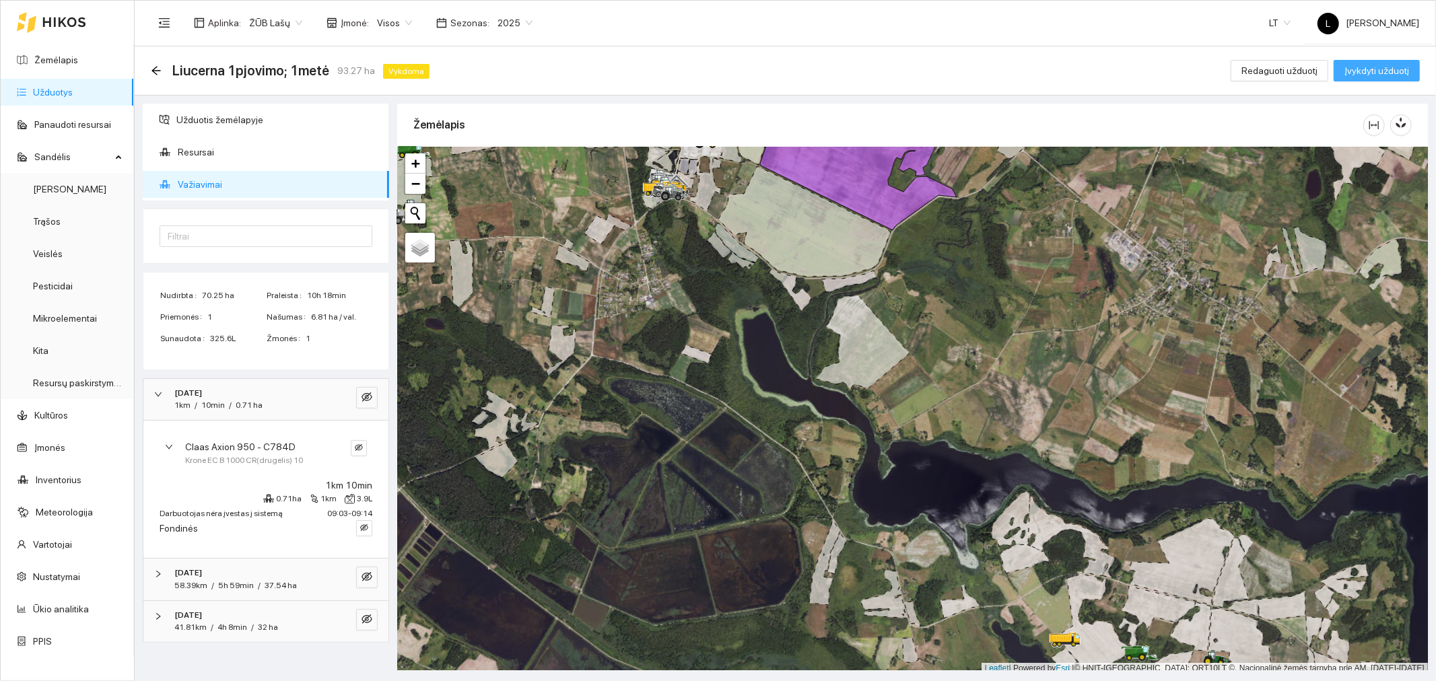
click at [1394, 74] on span "Įvykdyti užduotį" at bounding box center [1377, 70] width 65 height 15
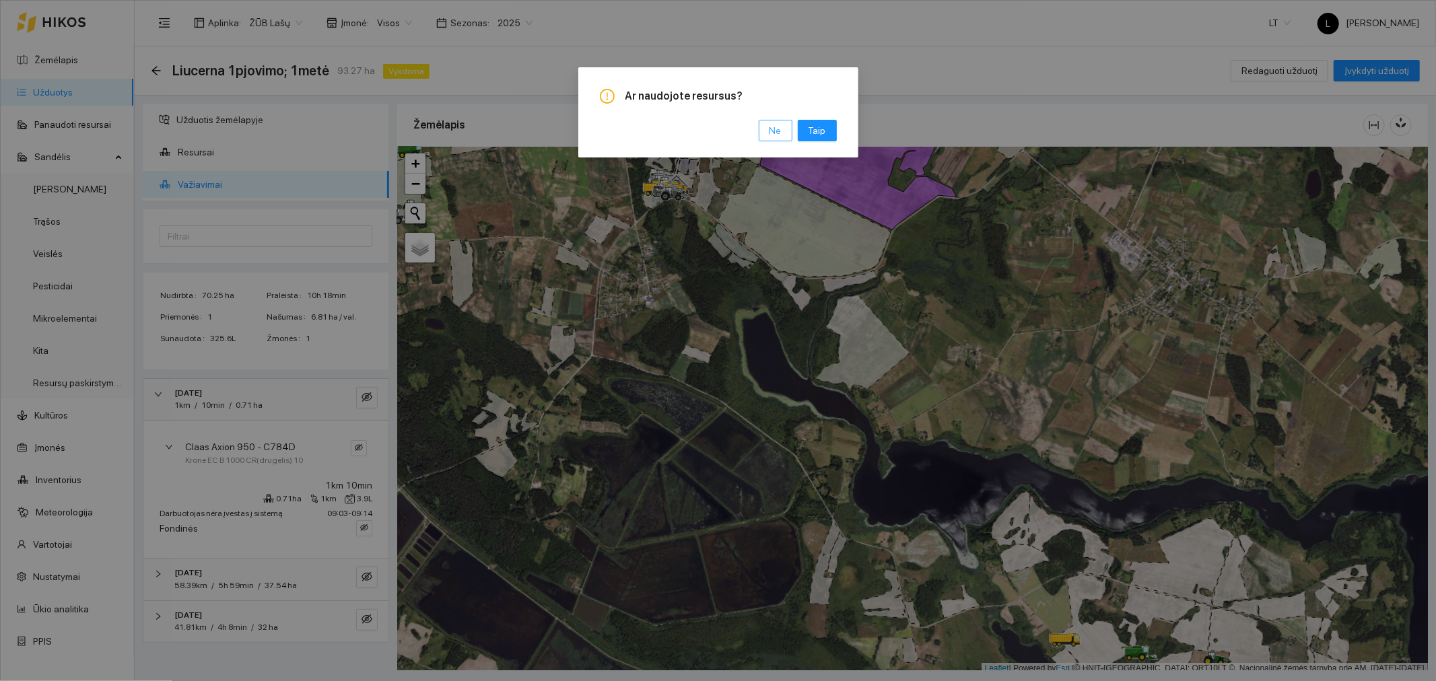
click at [770, 128] on span "Ne" at bounding box center [776, 130] width 12 height 15
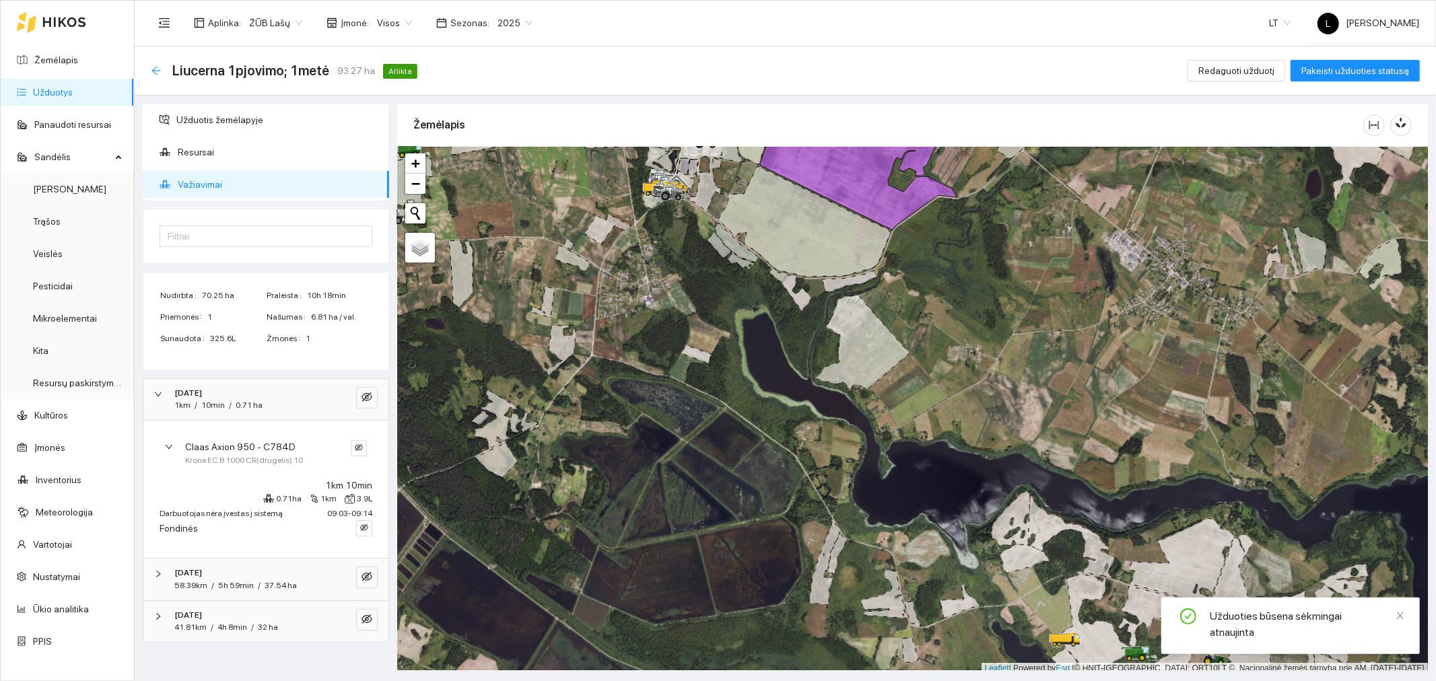
click at [158, 70] on icon "arrow-left" at bounding box center [155, 70] width 9 height 9
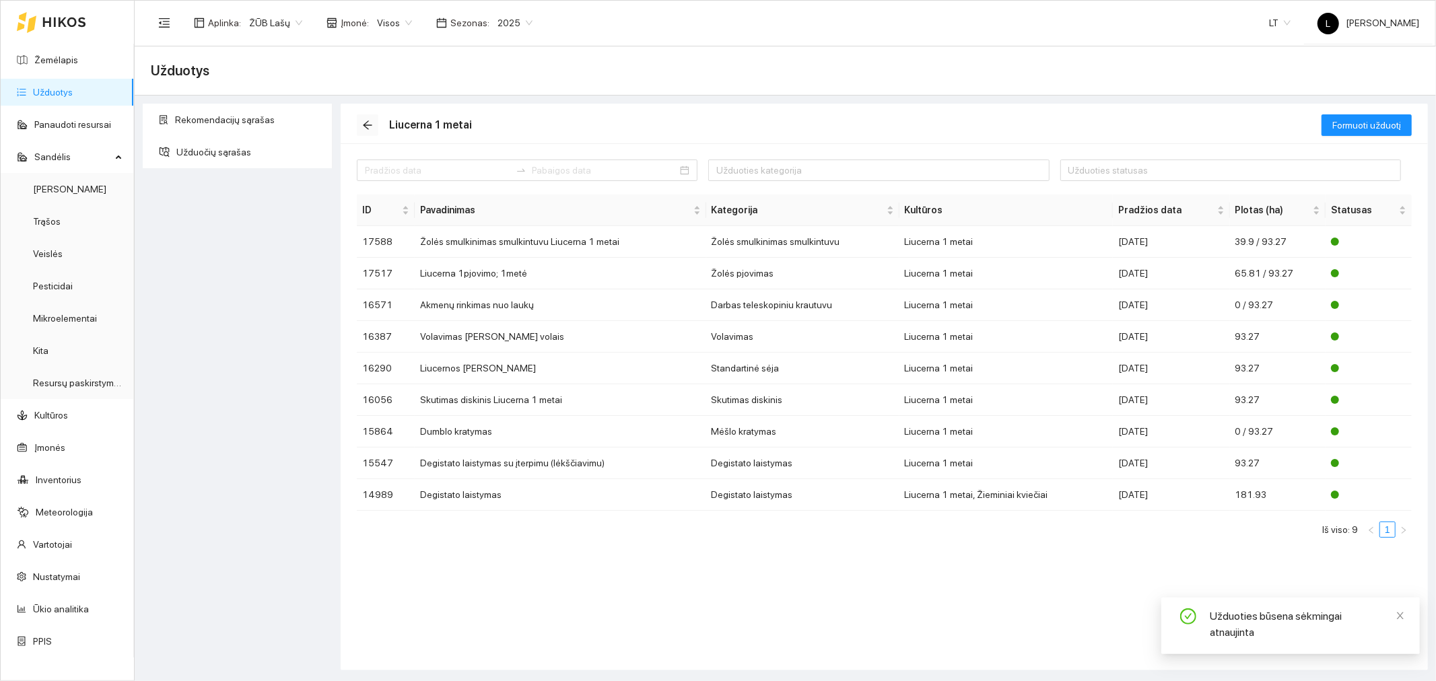
click at [368, 122] on icon "arrow-left" at bounding box center [367, 125] width 9 height 9
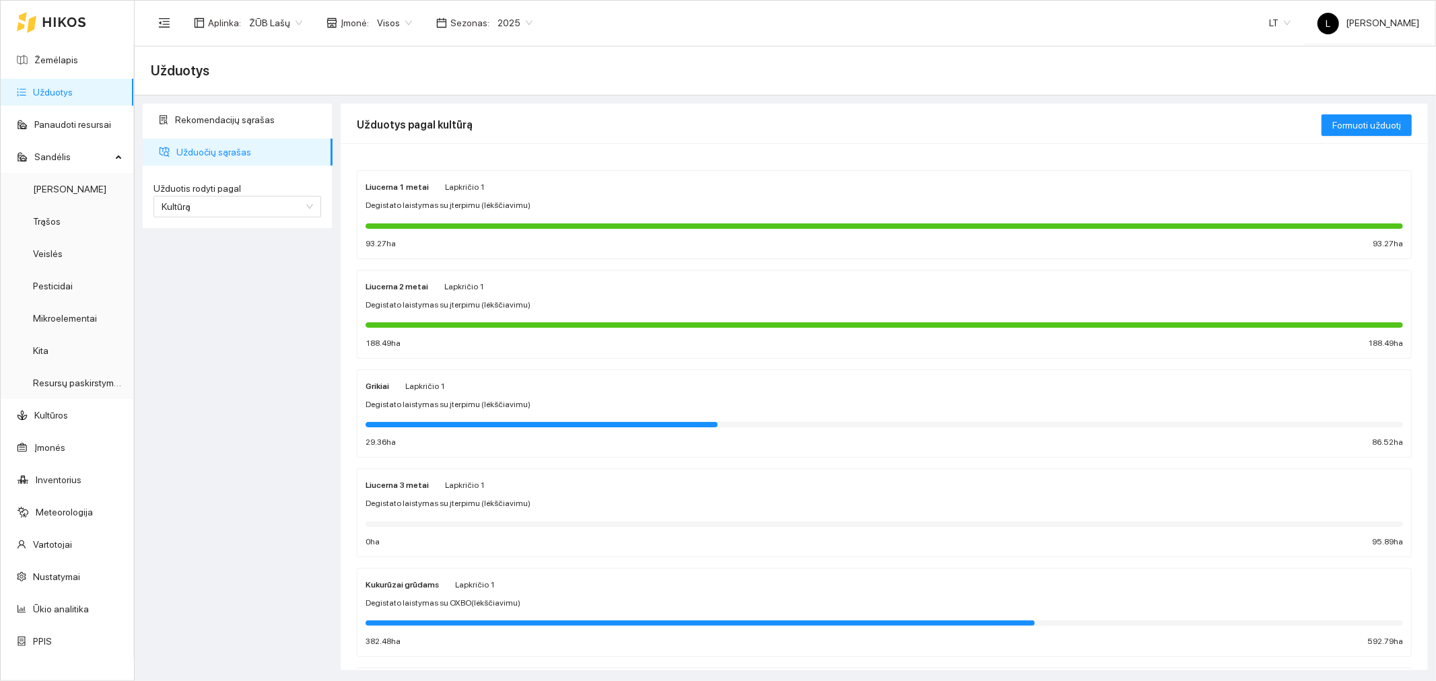
click at [438, 287] on div "Liucerna 2 metai Lapkričio 1" at bounding box center [425, 286] width 118 height 15
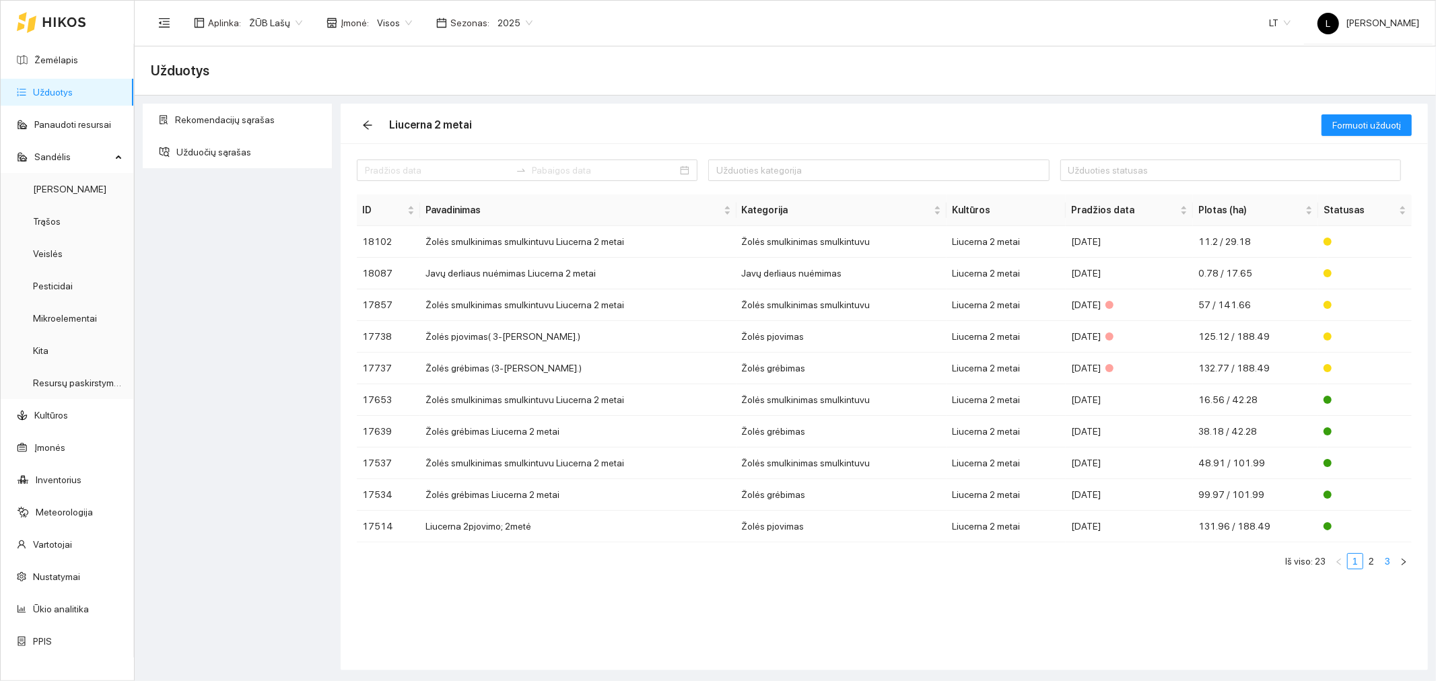
click at [1390, 566] on link "3" at bounding box center [1387, 561] width 15 height 15
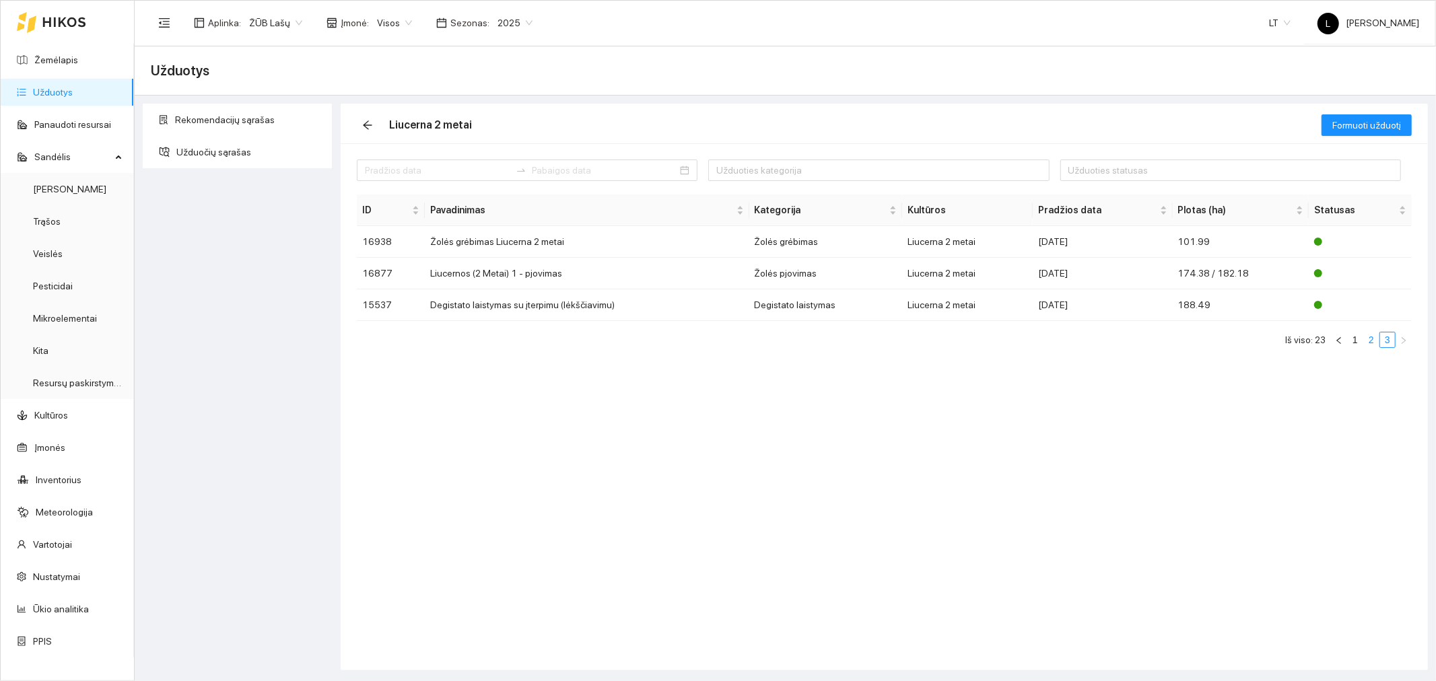
click at [1375, 341] on link "2" at bounding box center [1371, 340] width 15 height 15
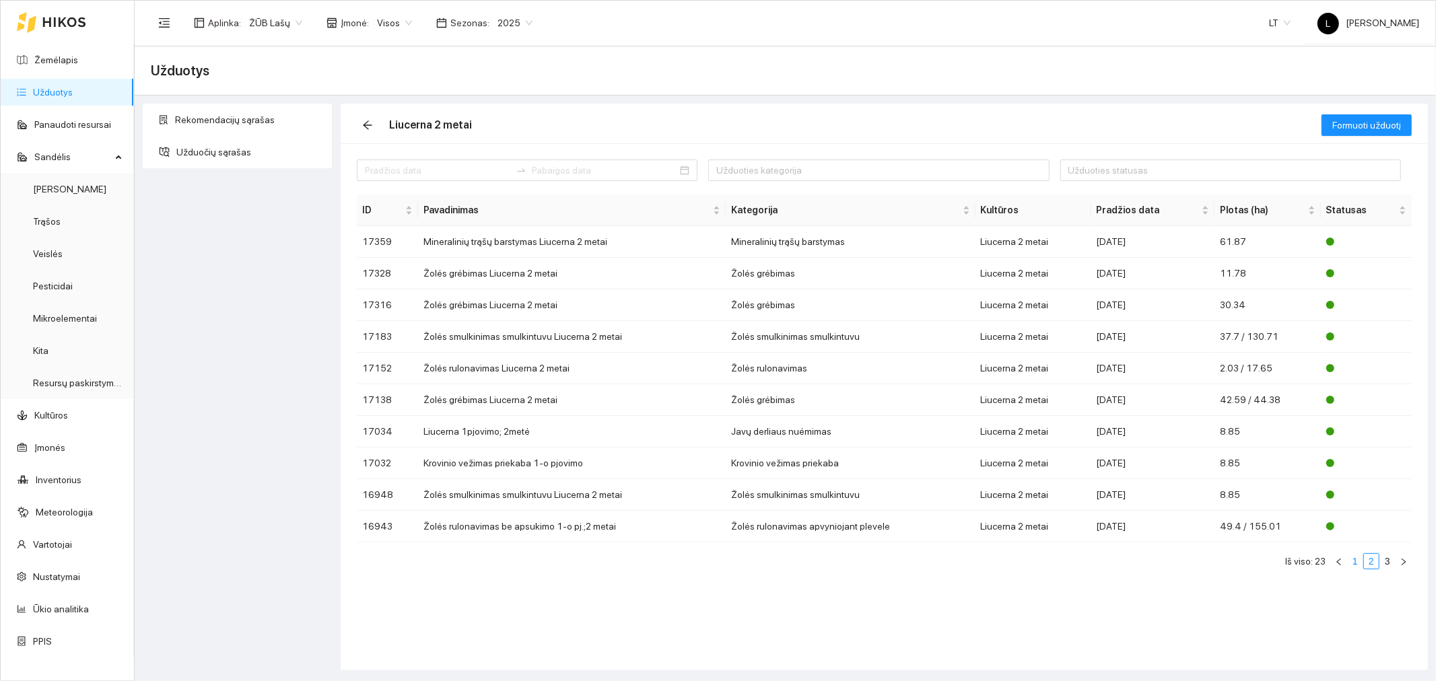
click at [1357, 561] on link "1" at bounding box center [1355, 561] width 15 height 15
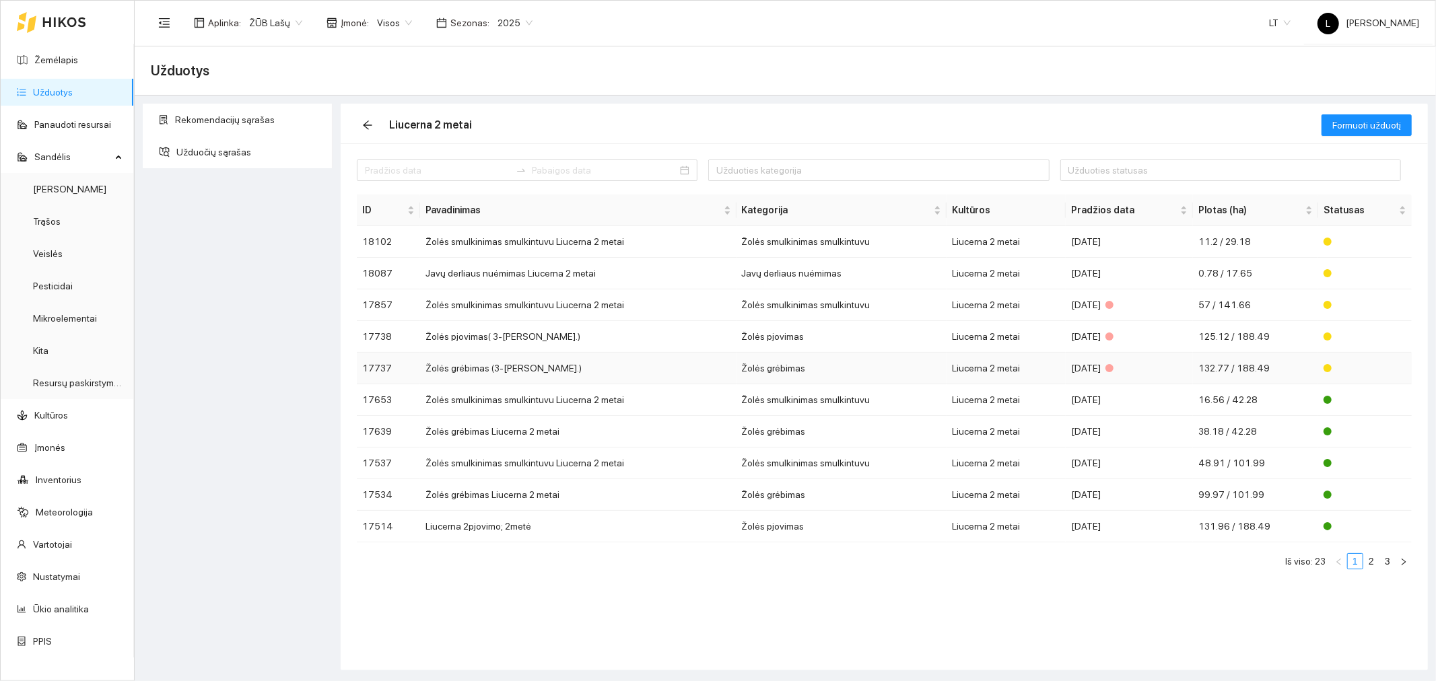
click at [1076, 372] on td "2025-07-28" at bounding box center [1129, 369] width 127 height 32
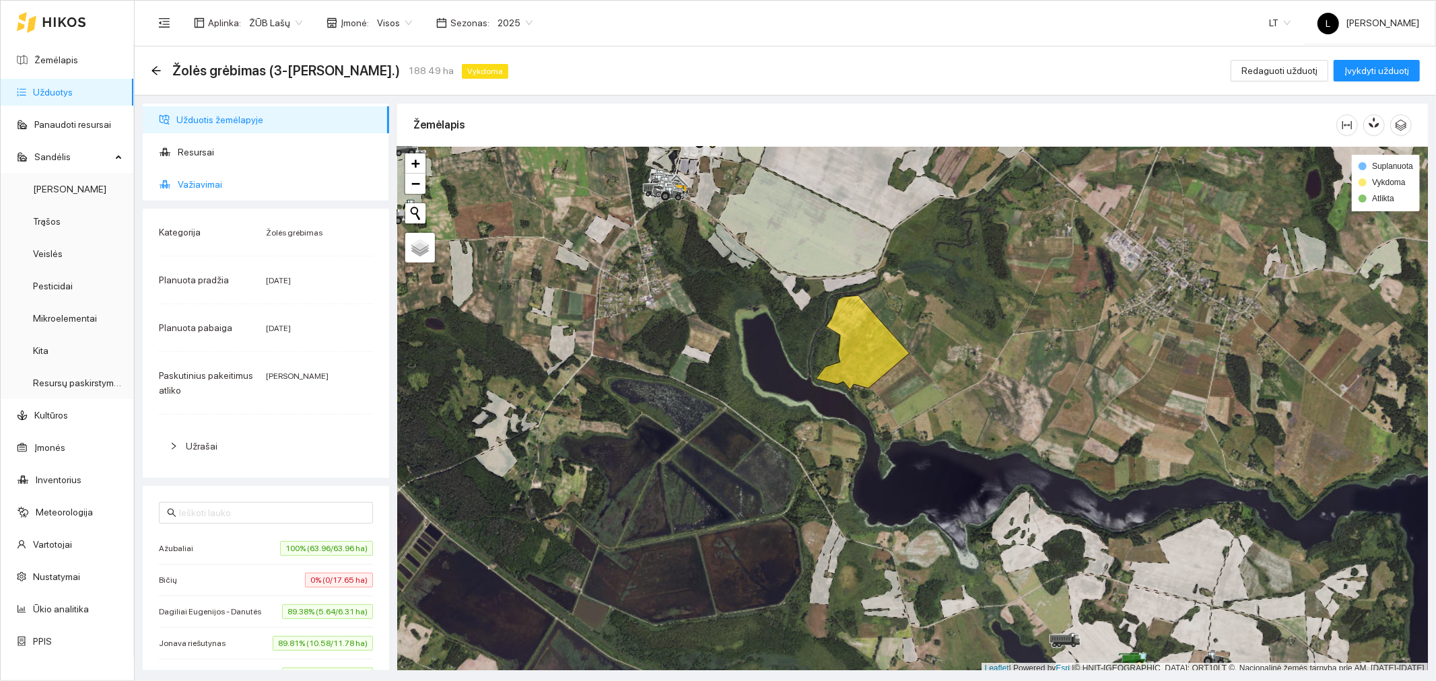
click at [211, 182] on span "Važiavimai" at bounding box center [278, 184] width 201 height 27
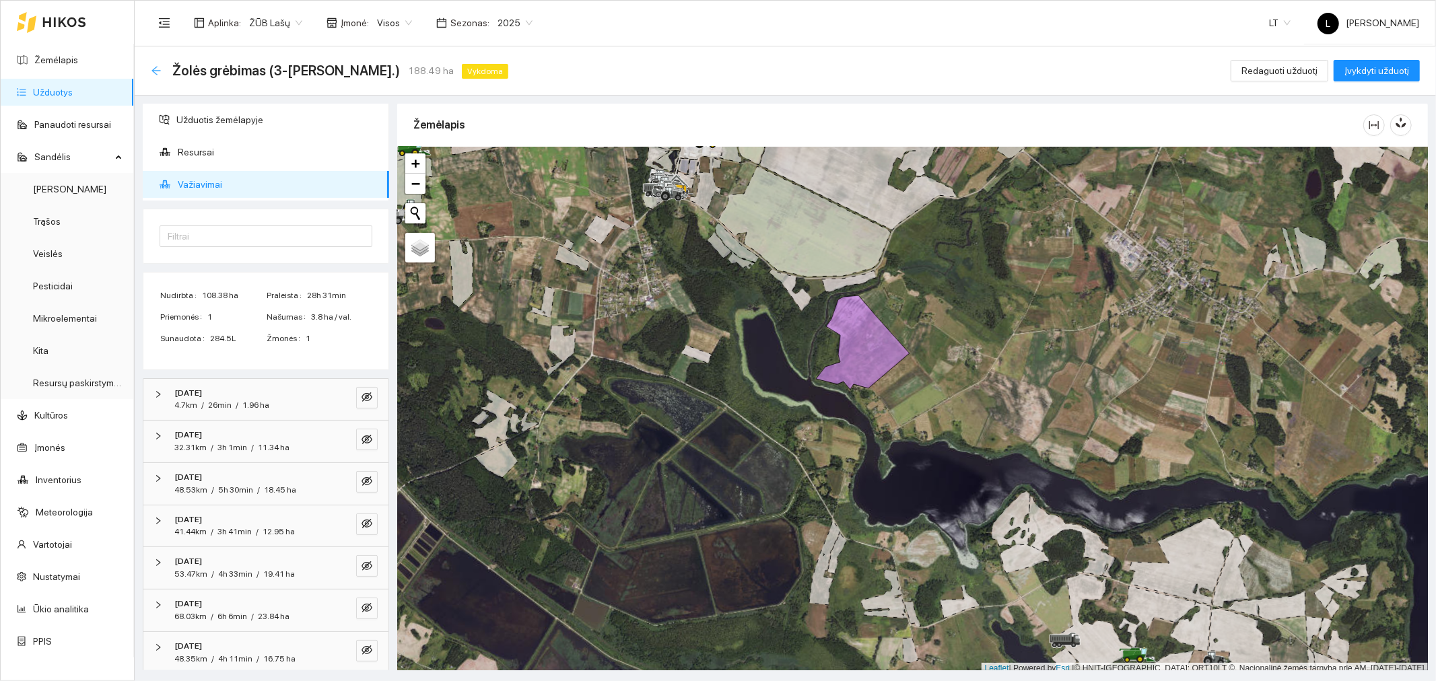
click at [153, 66] on icon "arrow-left" at bounding box center [156, 70] width 11 height 11
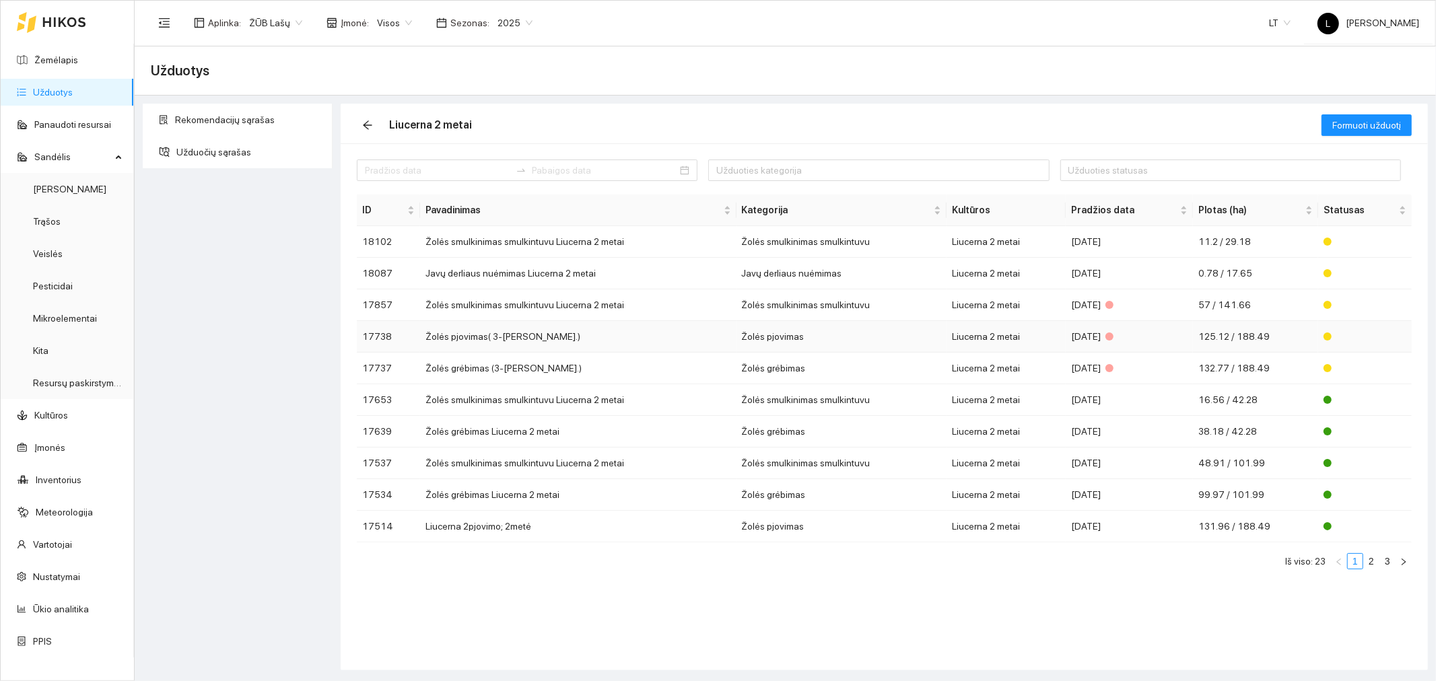
click at [991, 339] on td "Liucerna 2 metai" at bounding box center [1006, 337] width 119 height 32
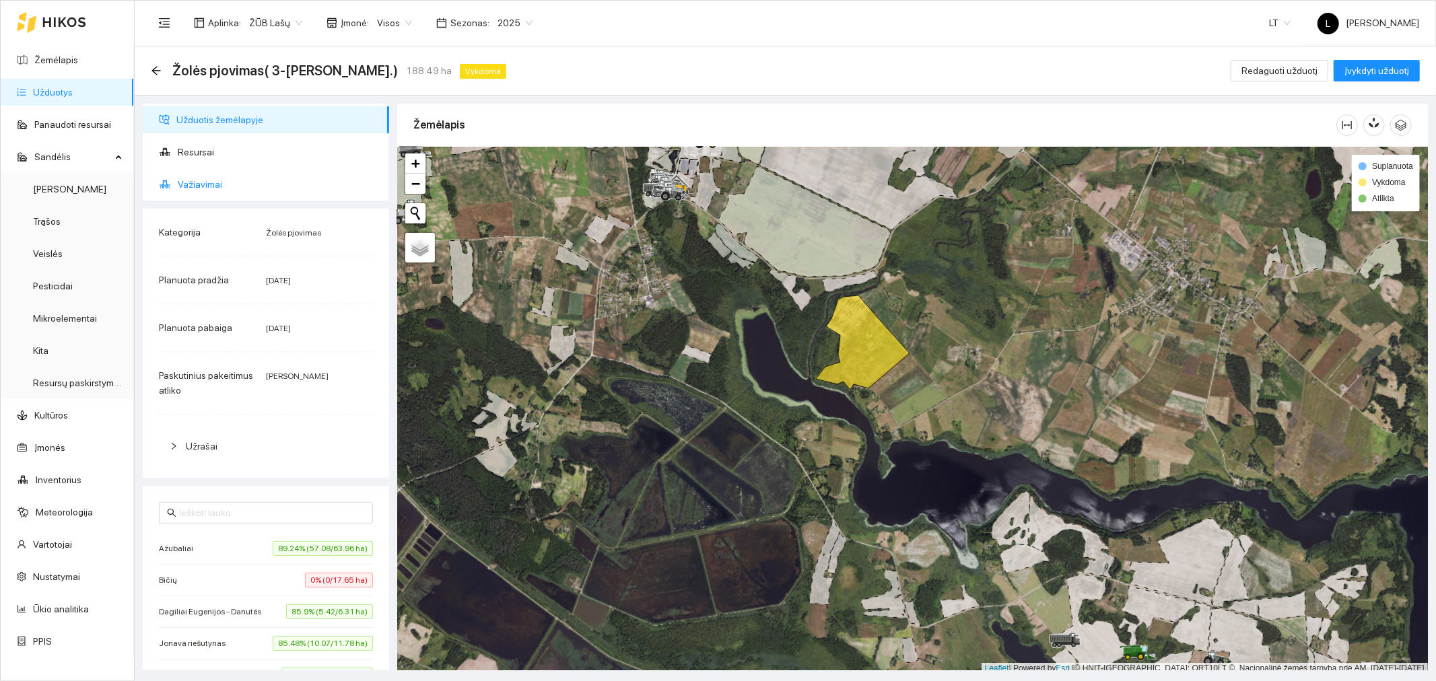
click at [224, 184] on span "Važiavimai" at bounding box center [278, 184] width 201 height 27
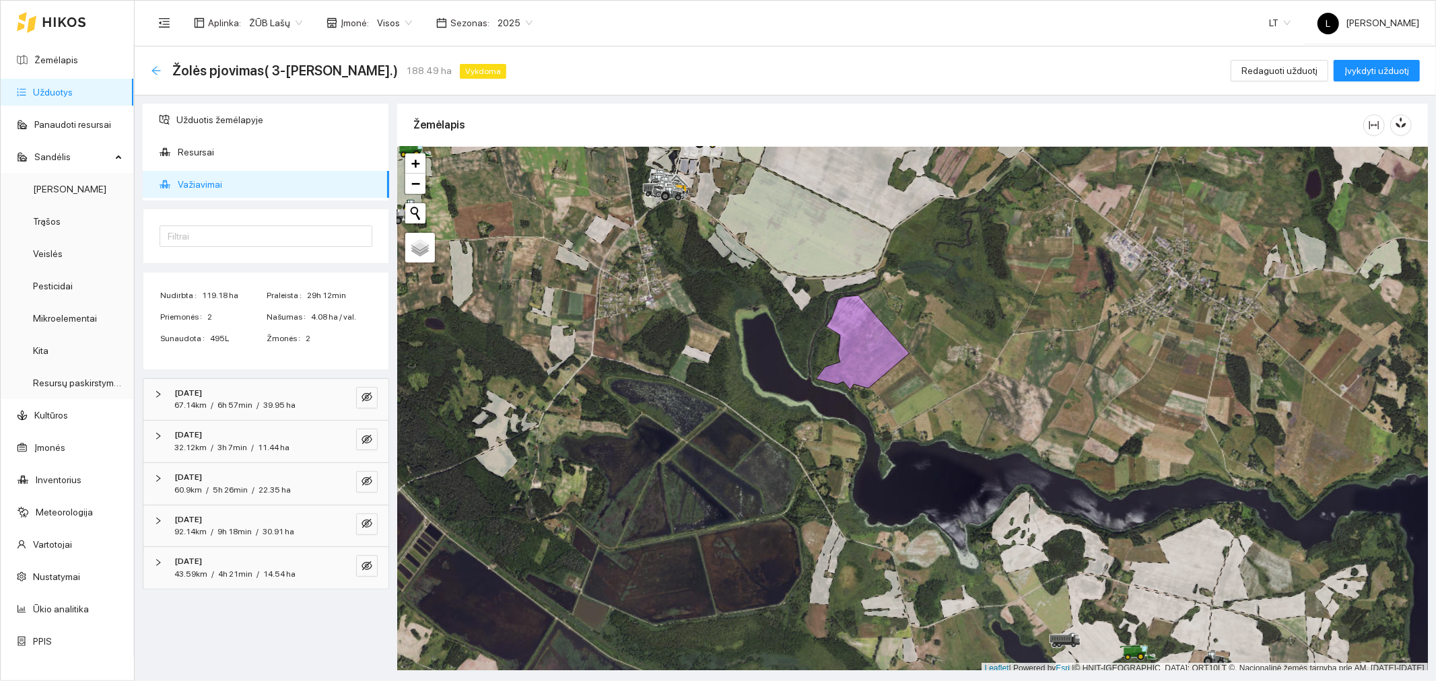
click at [155, 73] on icon "arrow-left" at bounding box center [156, 70] width 11 height 11
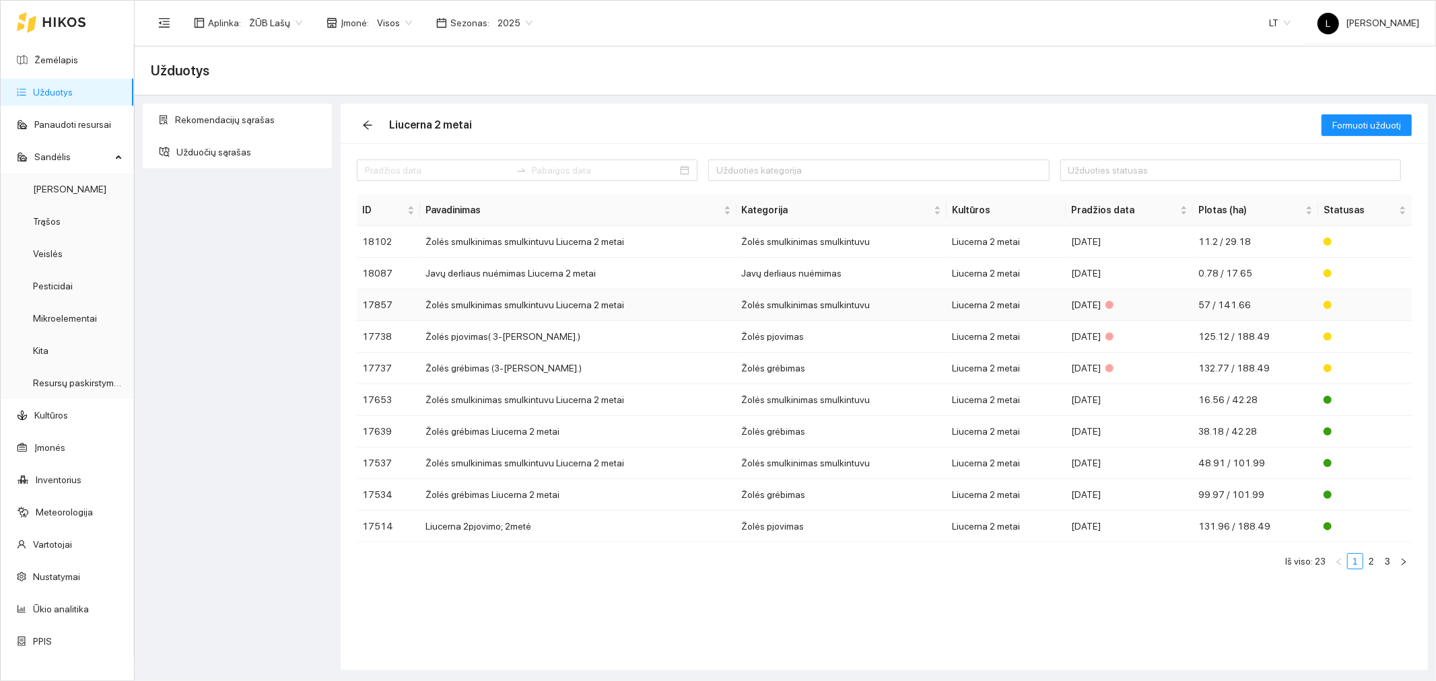
click at [1089, 303] on div "[DATE]" at bounding box center [1129, 305] width 116 height 15
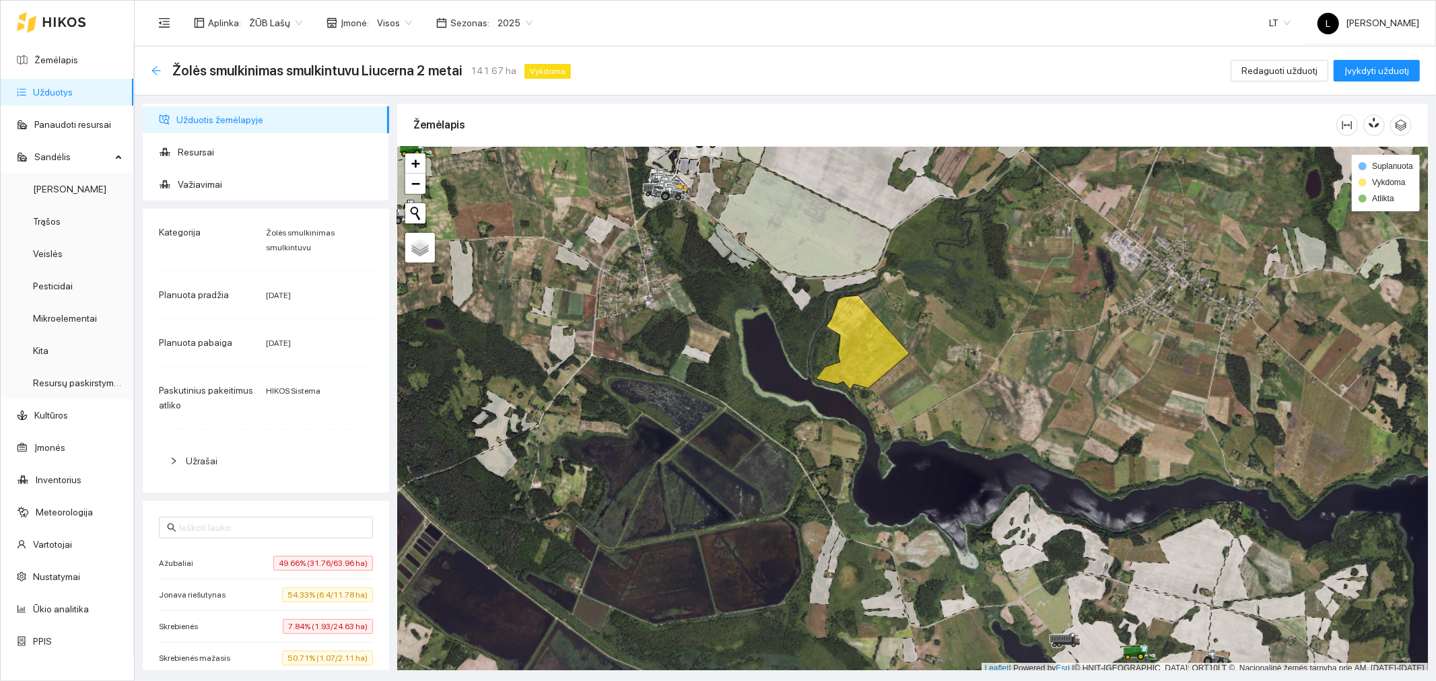
click at [155, 71] on icon "arrow-left" at bounding box center [156, 70] width 11 height 11
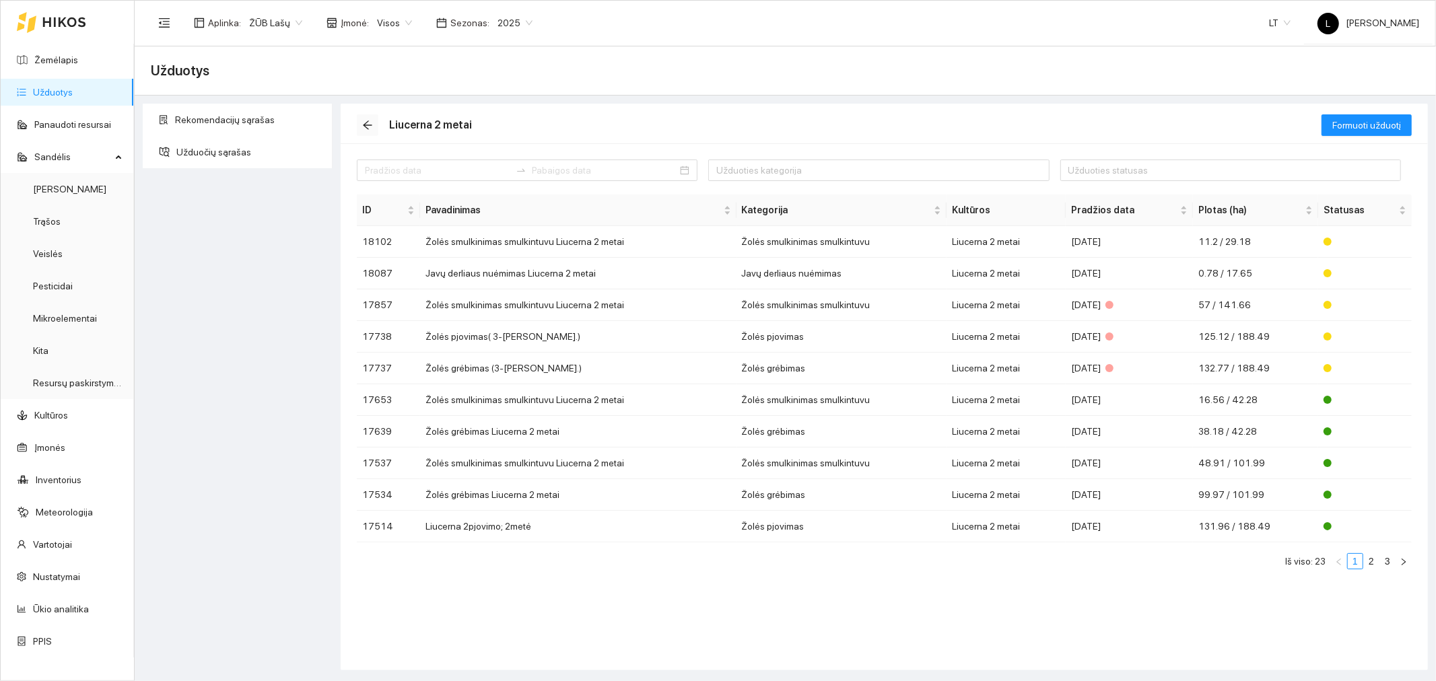
click at [367, 120] on icon "arrow-left" at bounding box center [367, 125] width 11 height 11
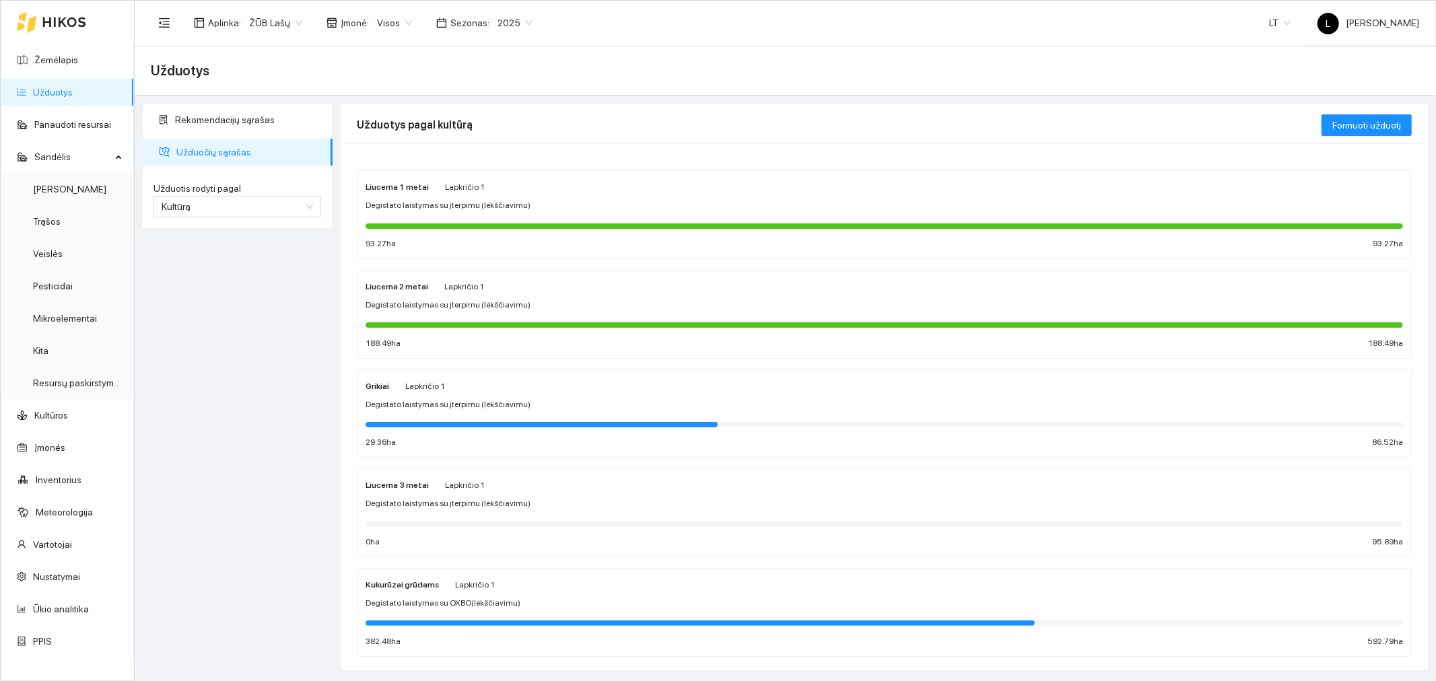
click at [476, 390] on div "Grikiai Lapkričio 1" at bounding box center [885, 385] width 1038 height 15
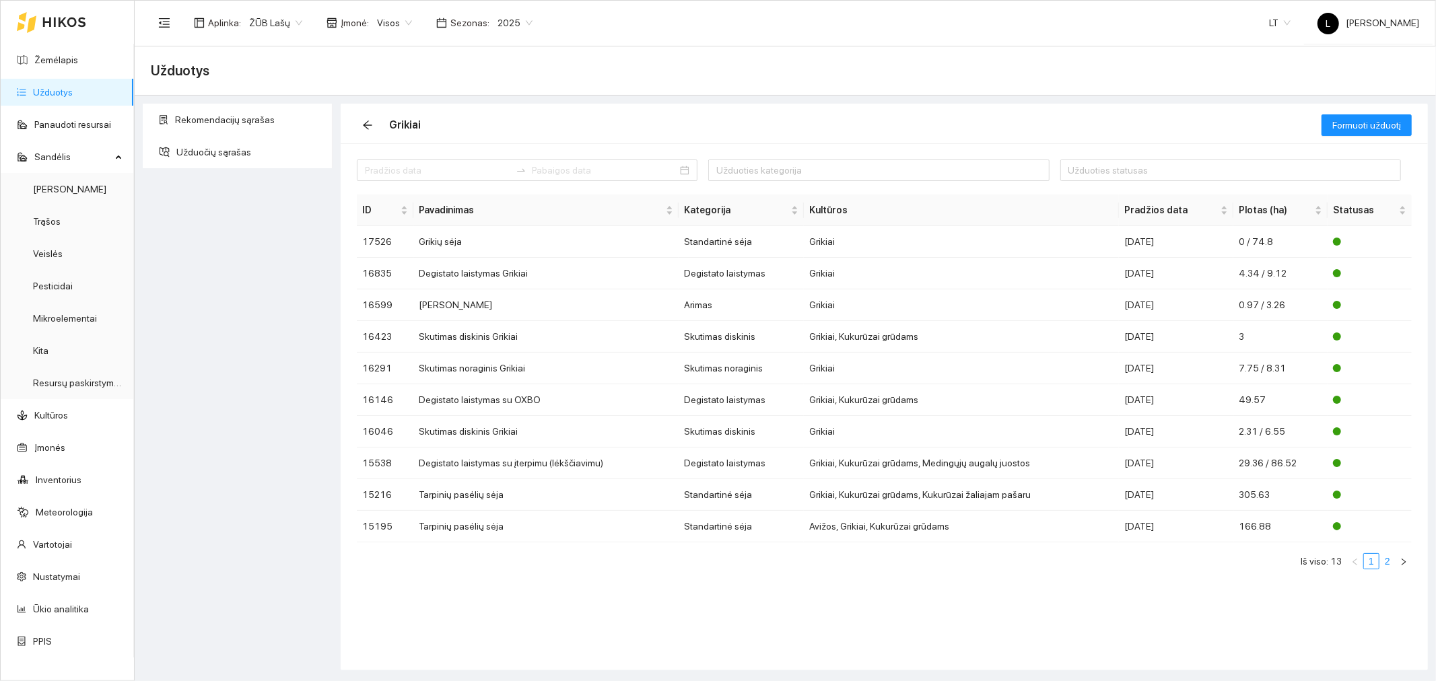
click at [1390, 566] on link "2" at bounding box center [1387, 561] width 15 height 15
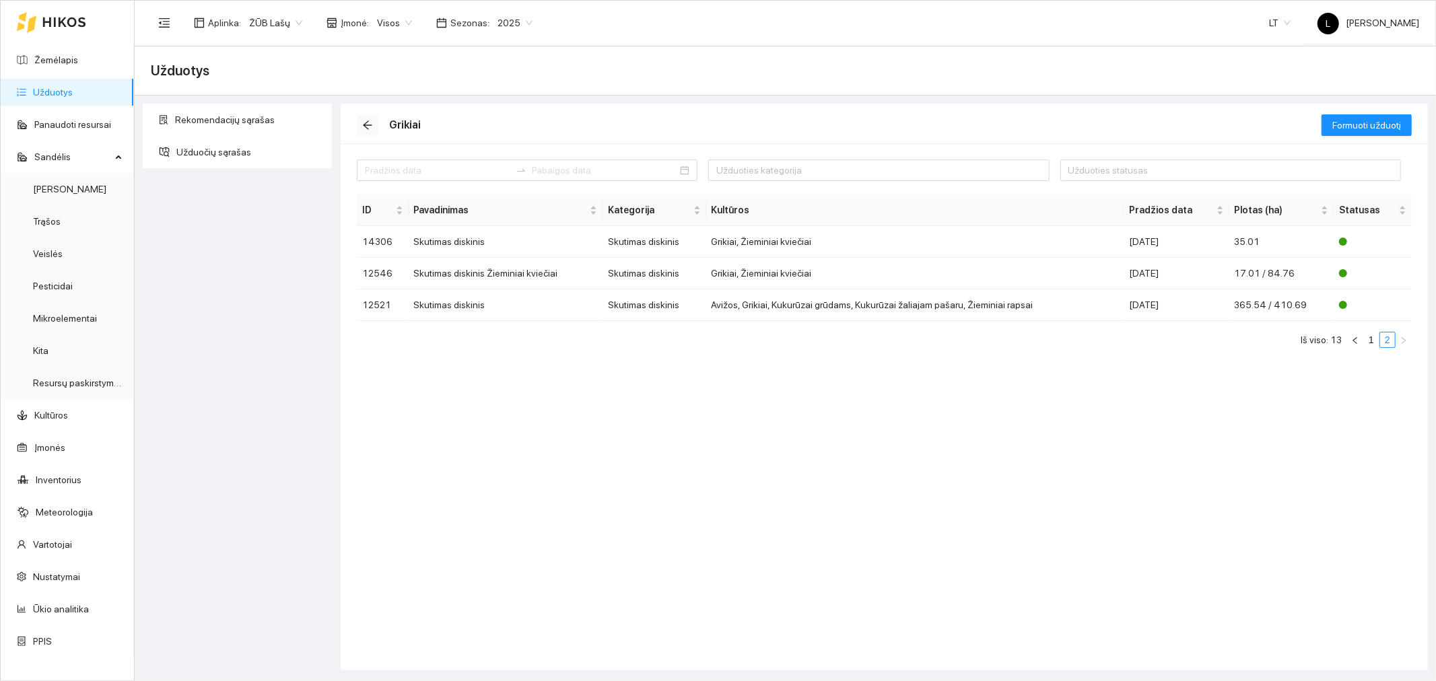
click at [371, 125] on icon "arrow-left" at bounding box center [367, 125] width 9 height 9
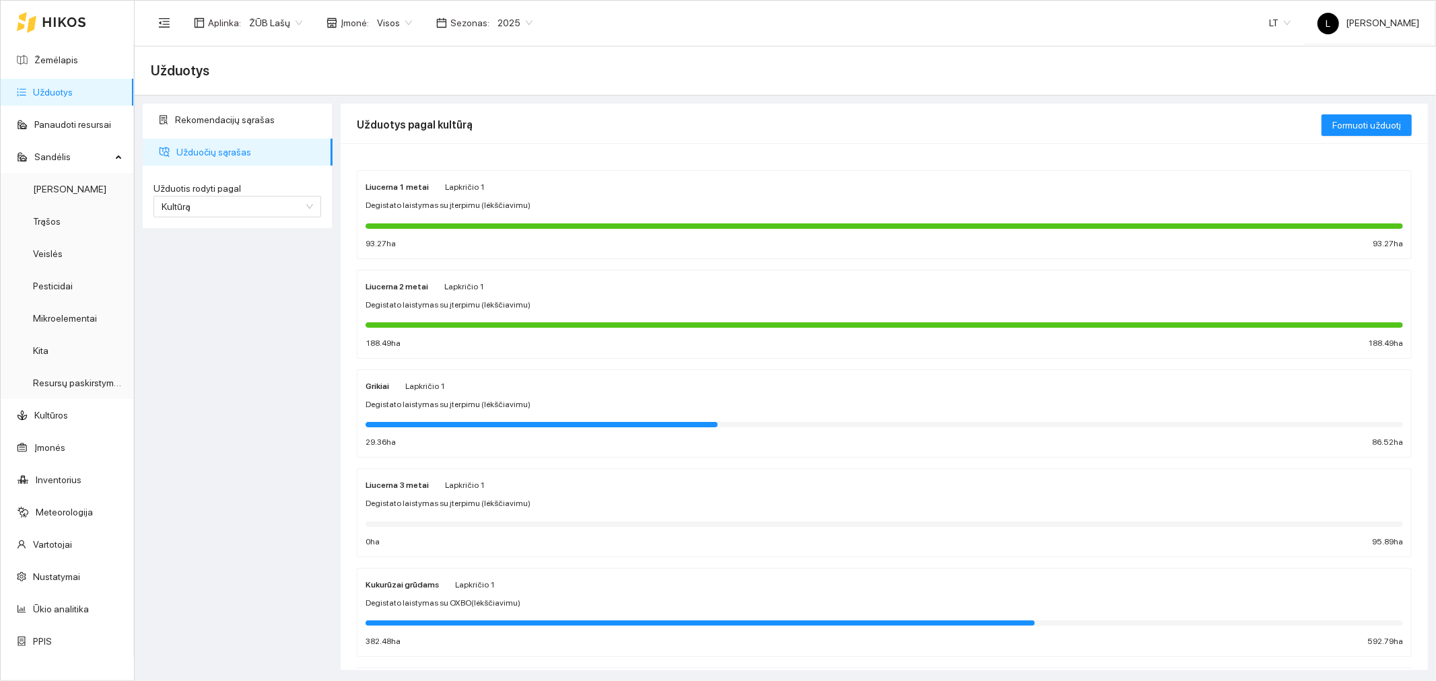
click at [474, 508] on span "Degistato laistymas su įterpimu (lėkščiavimu)" at bounding box center [448, 504] width 165 height 13
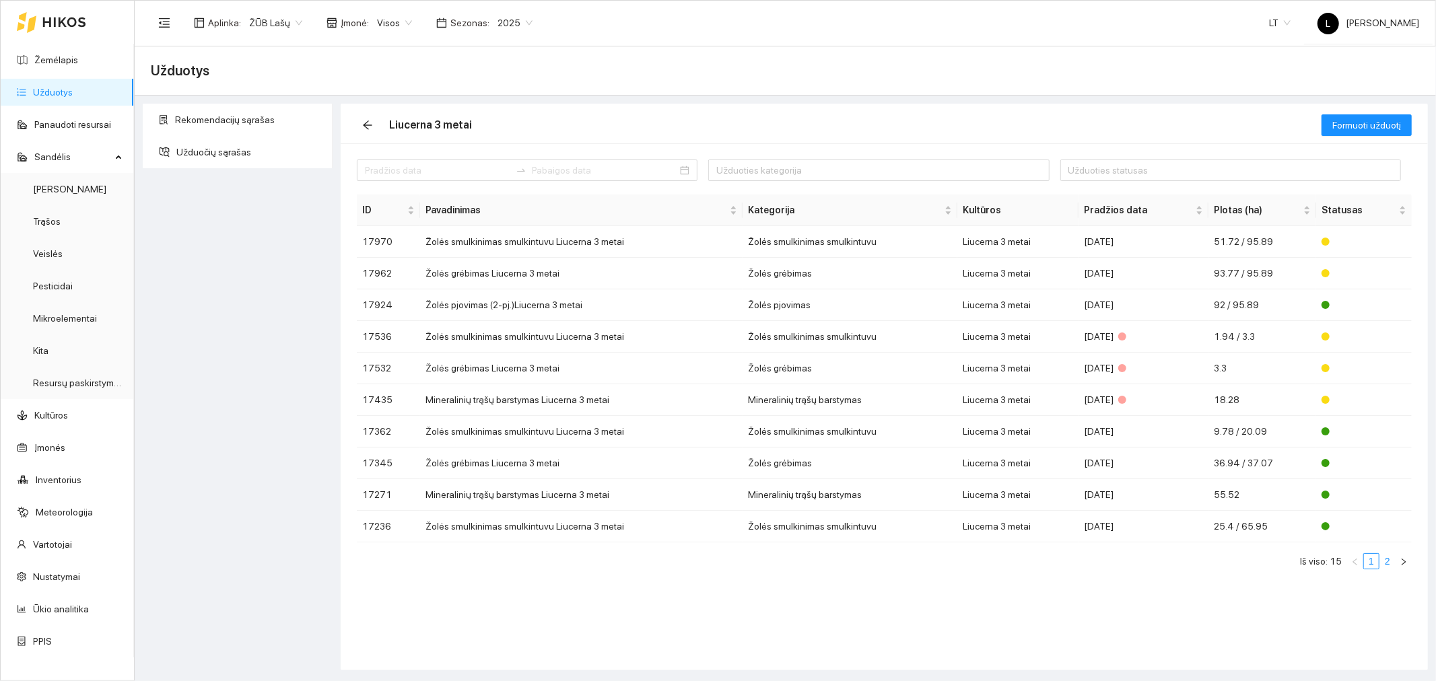
click at [1388, 568] on link "2" at bounding box center [1387, 561] width 15 height 15
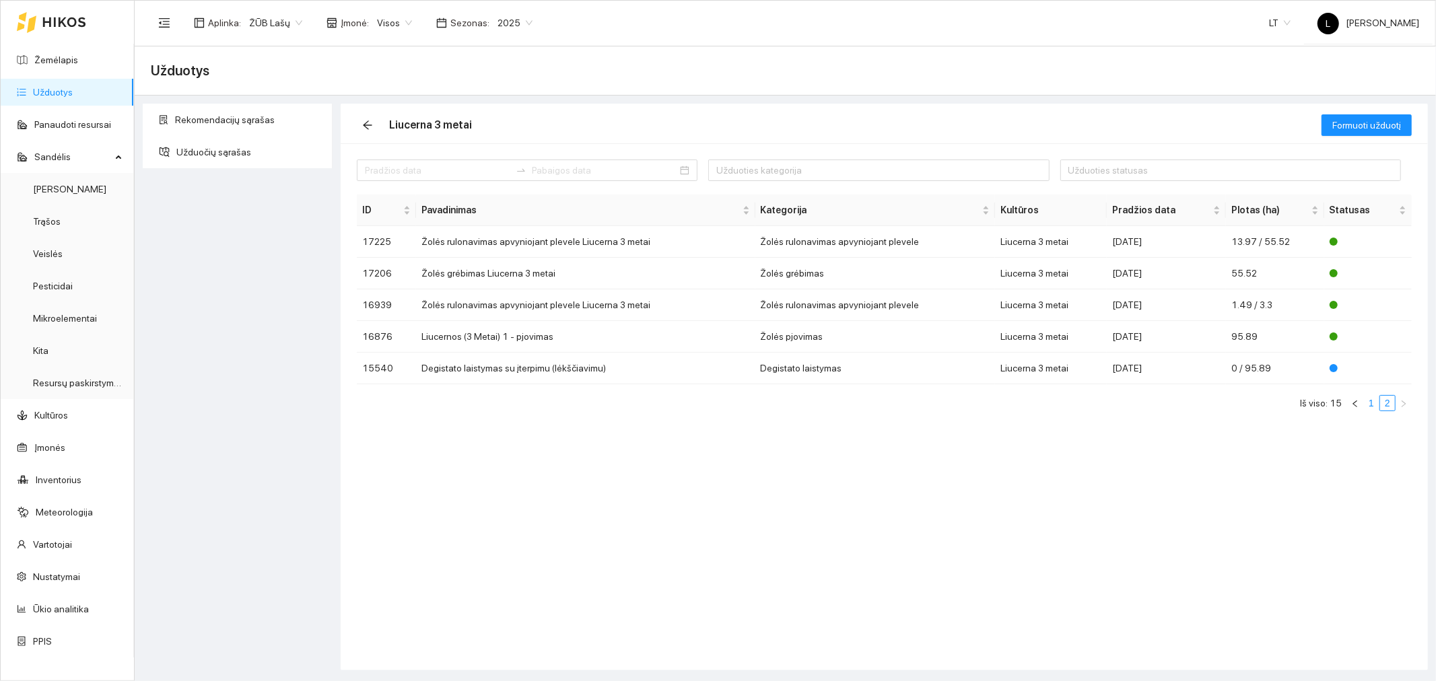
click at [1369, 406] on link "1" at bounding box center [1371, 403] width 15 height 15
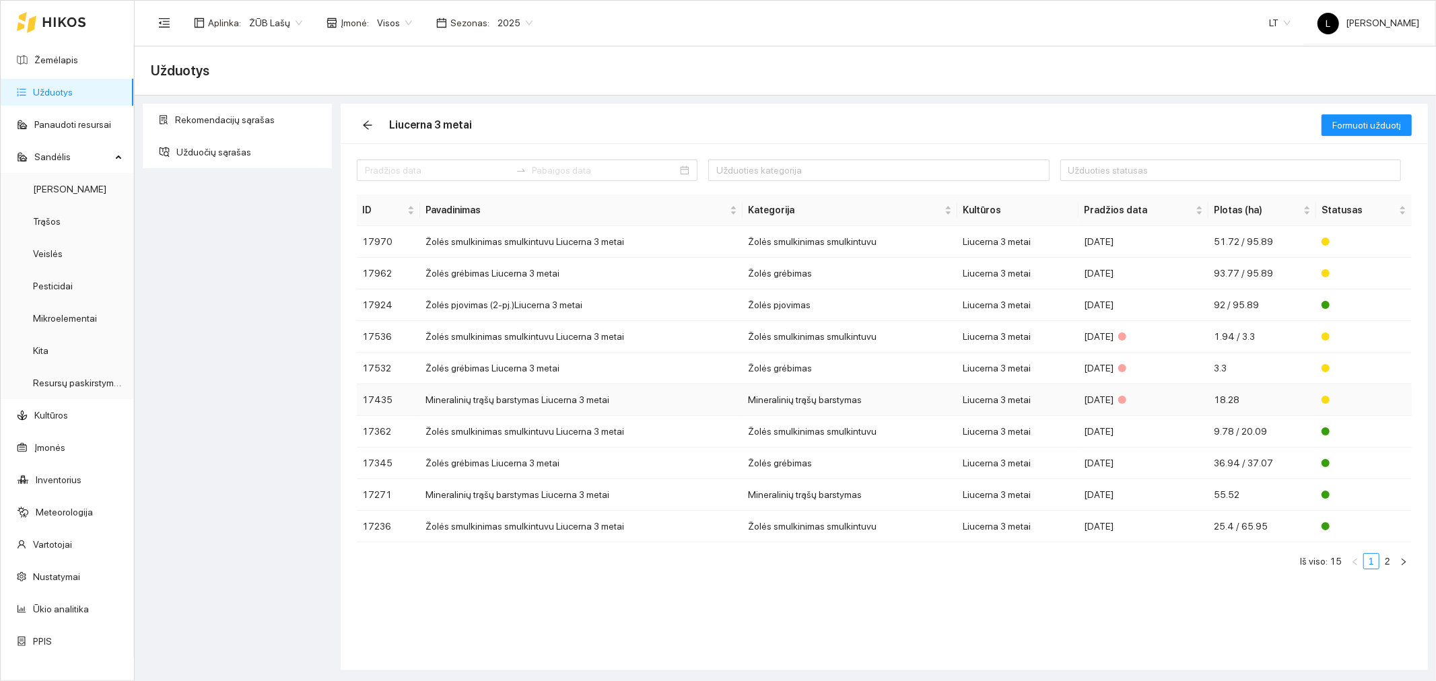
click at [856, 401] on td "Mineralinių trąšų barstymas" at bounding box center [850, 400] width 215 height 32
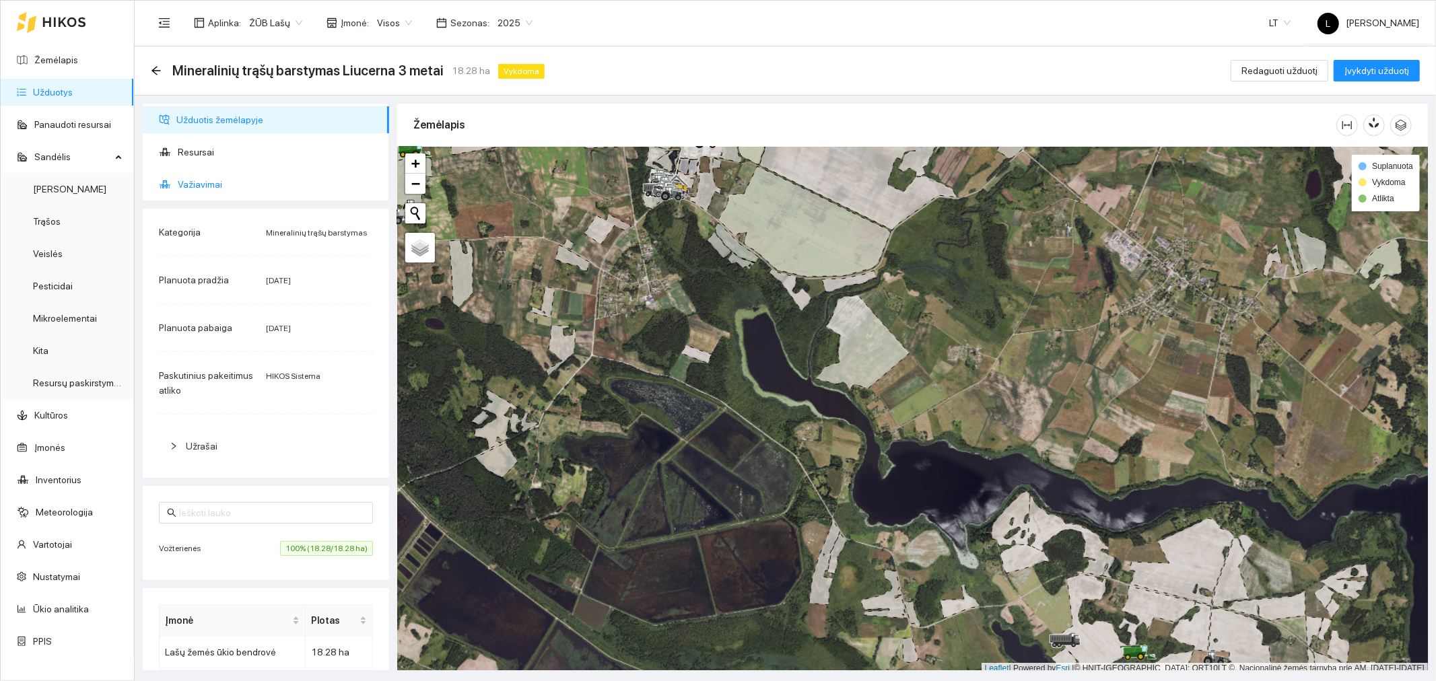
click at [237, 187] on span "Važiavimai" at bounding box center [278, 184] width 201 height 27
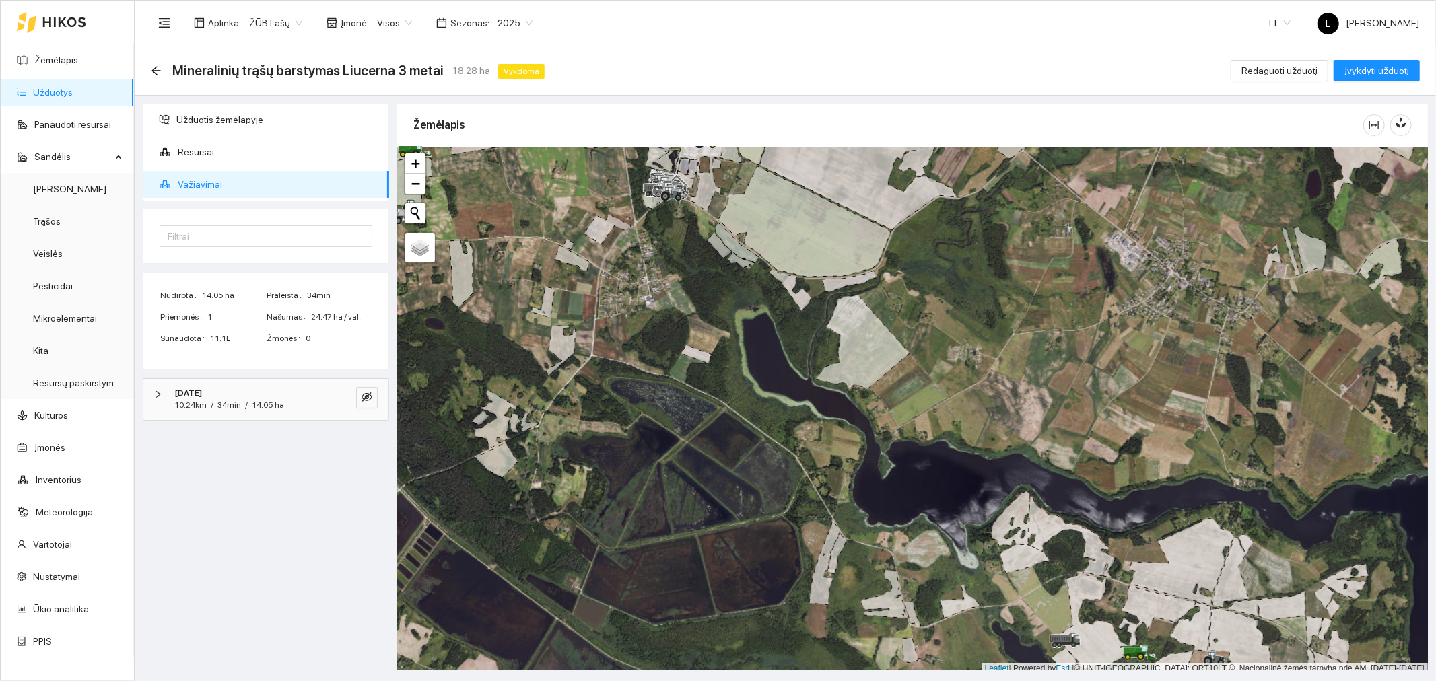
click at [202, 397] on strong "[DATE]" at bounding box center [188, 392] width 28 height 9
click at [283, 446] on span "Claas Axion 810 - B111G" at bounding box center [239, 447] width 109 height 15
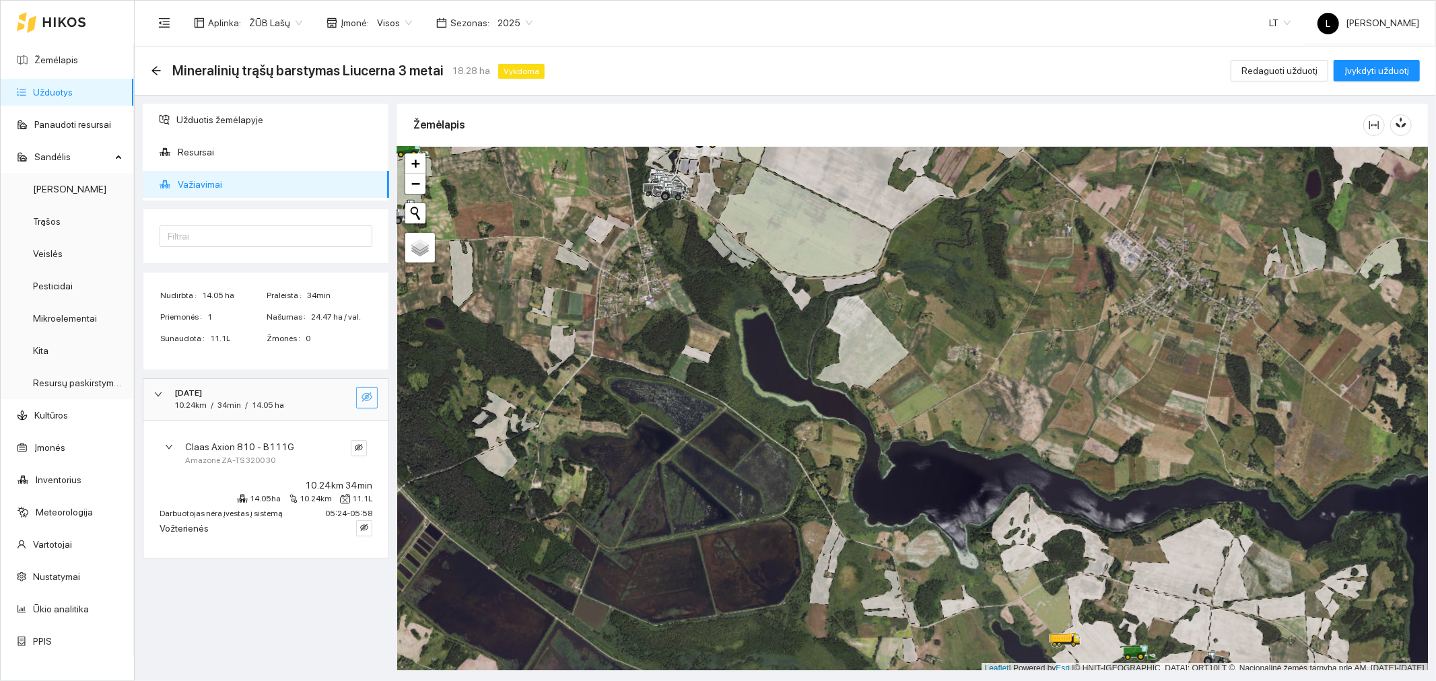
click at [366, 395] on icon "eye-invisible" at bounding box center [367, 397] width 11 height 9
click at [335, 400] on icon "search" at bounding box center [340, 397] width 11 height 11
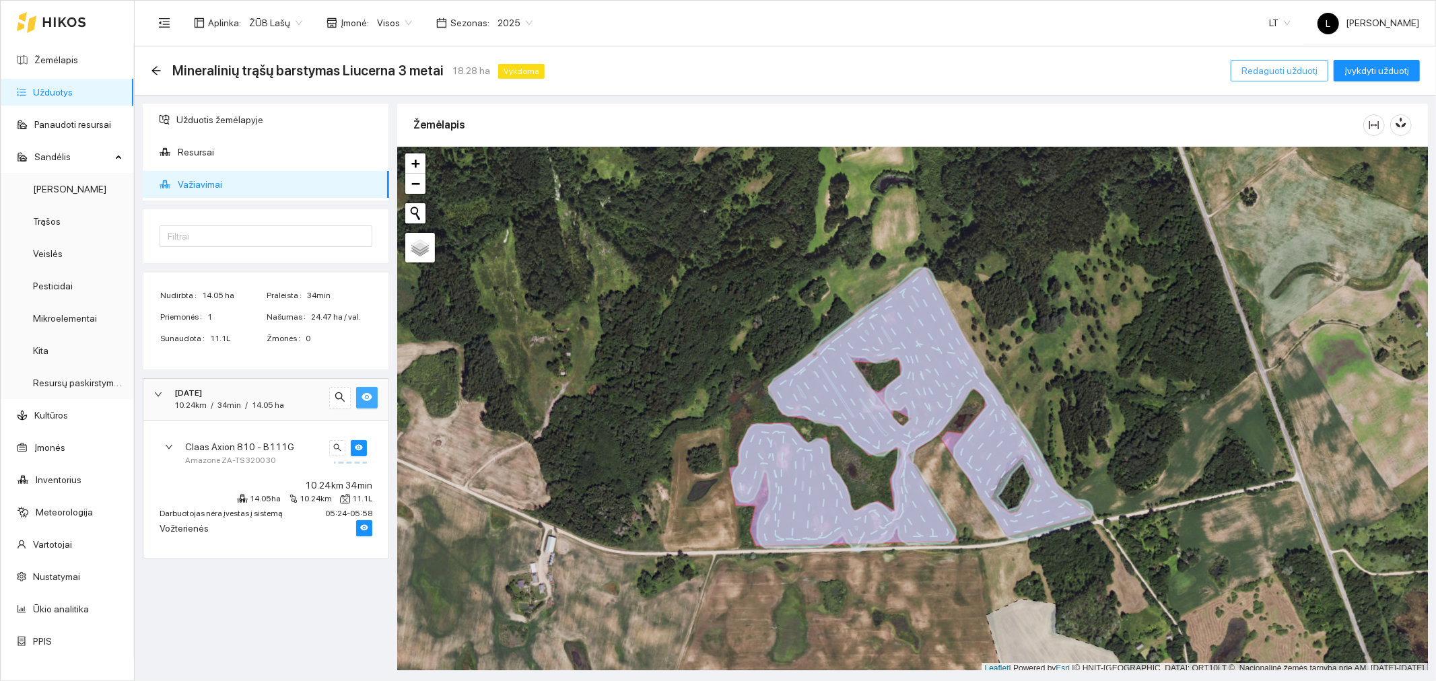
click at [1274, 76] on span "Redaguoti užduotį" at bounding box center [1280, 70] width 76 height 15
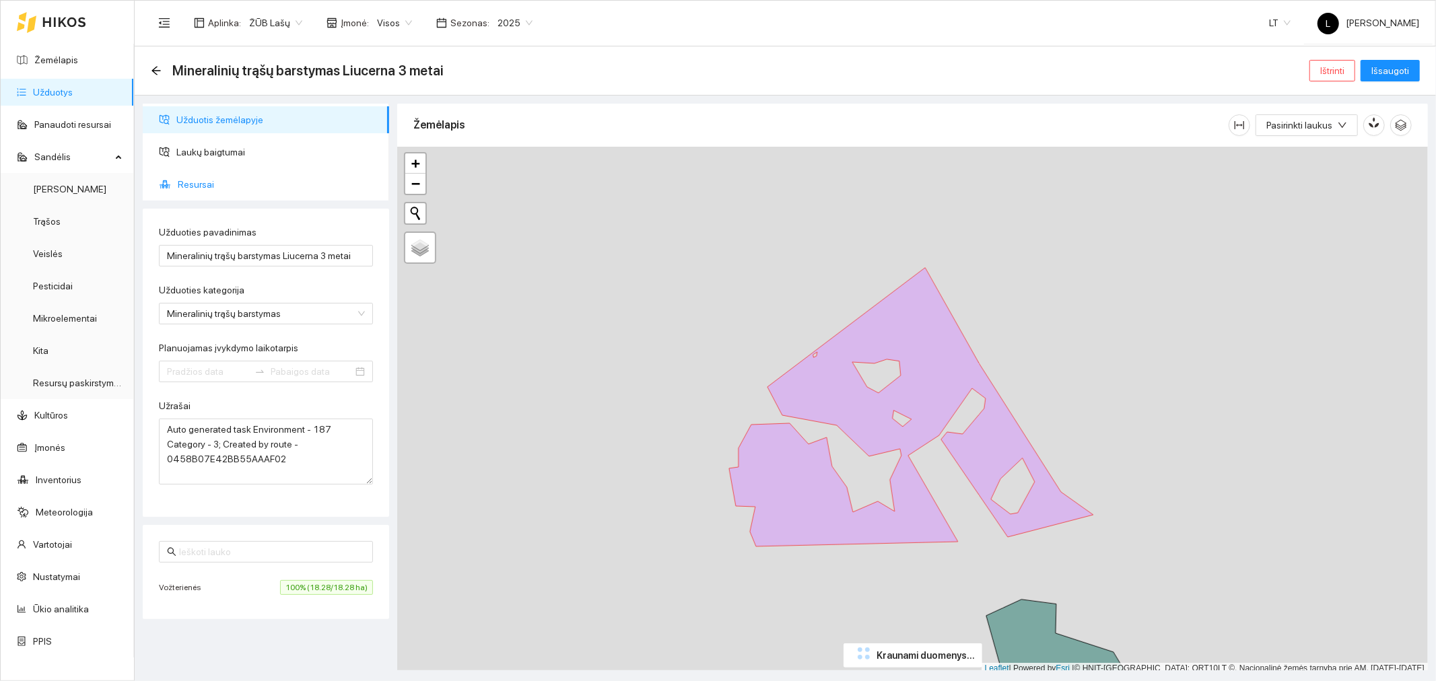
type input "[DATE]"
type input "2025-07-12"
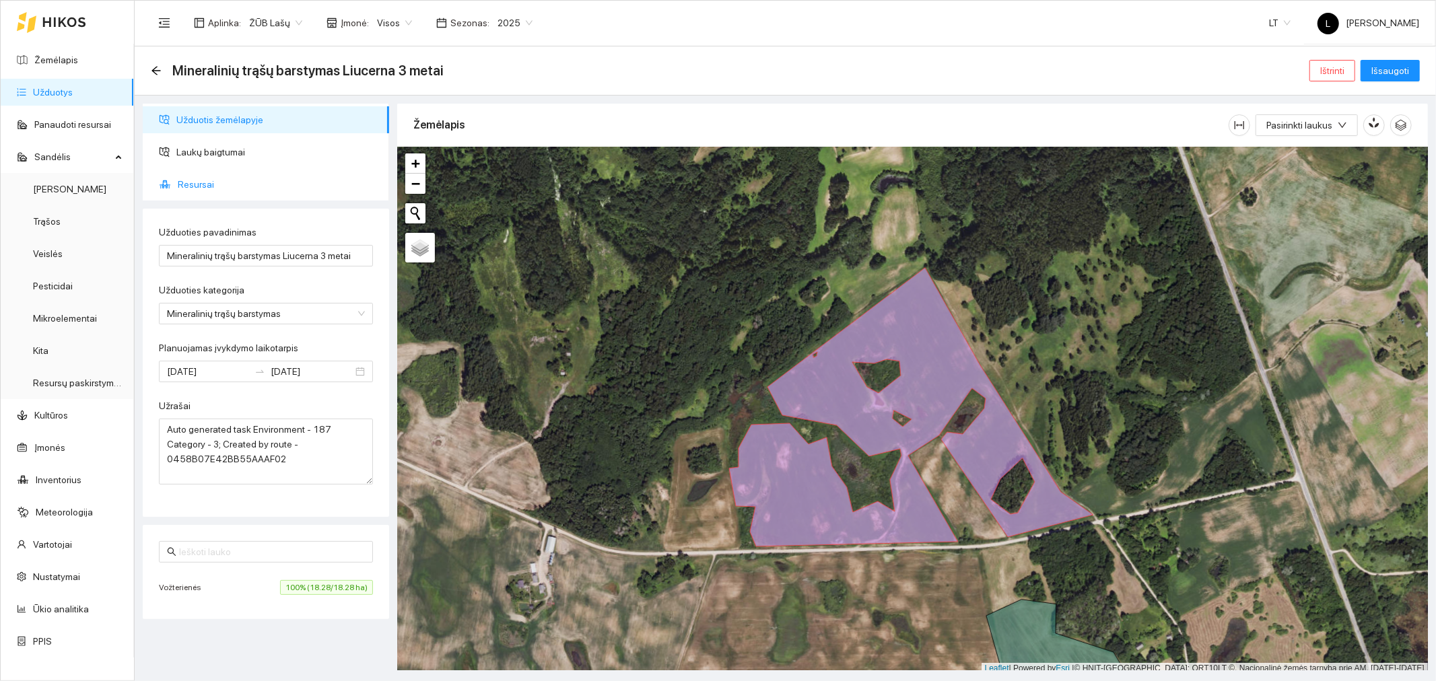
click at [209, 183] on span "Resursai" at bounding box center [278, 184] width 201 height 27
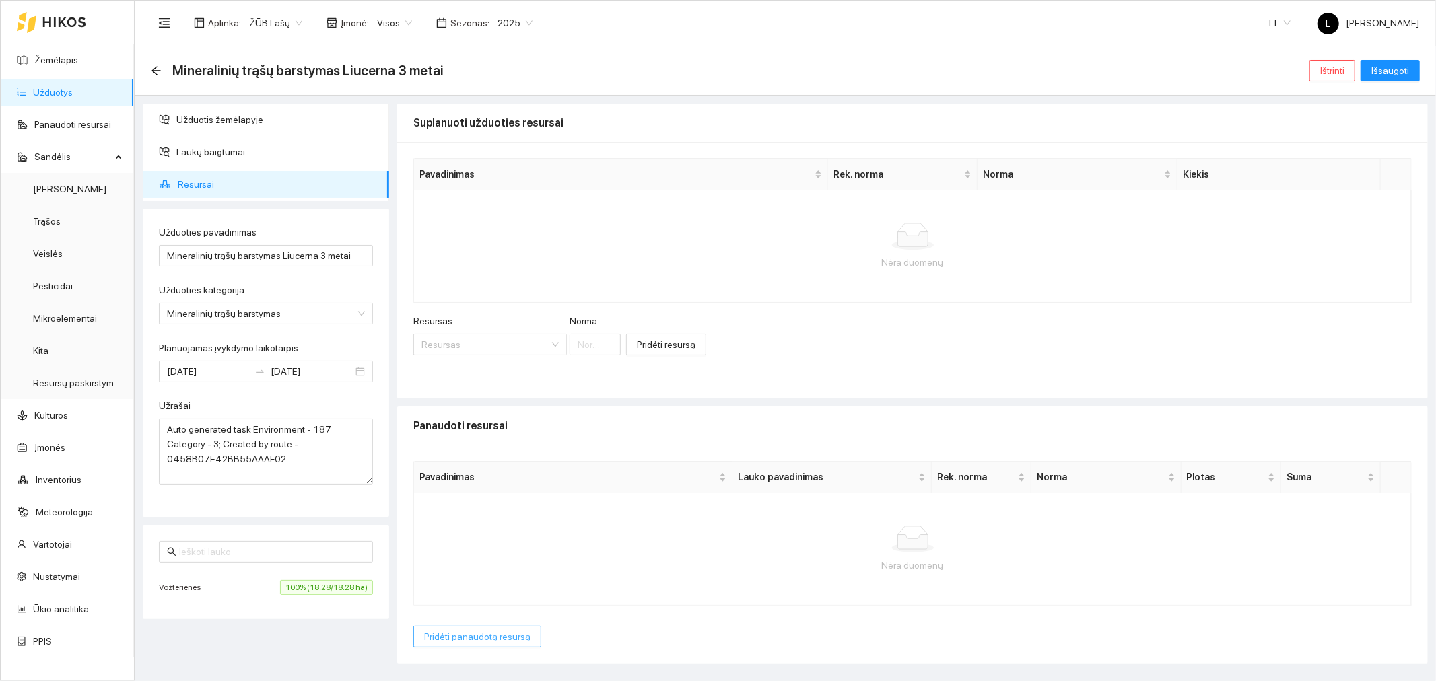
click at [501, 635] on span "Pridėti panaudotą resursą" at bounding box center [477, 637] width 106 height 15
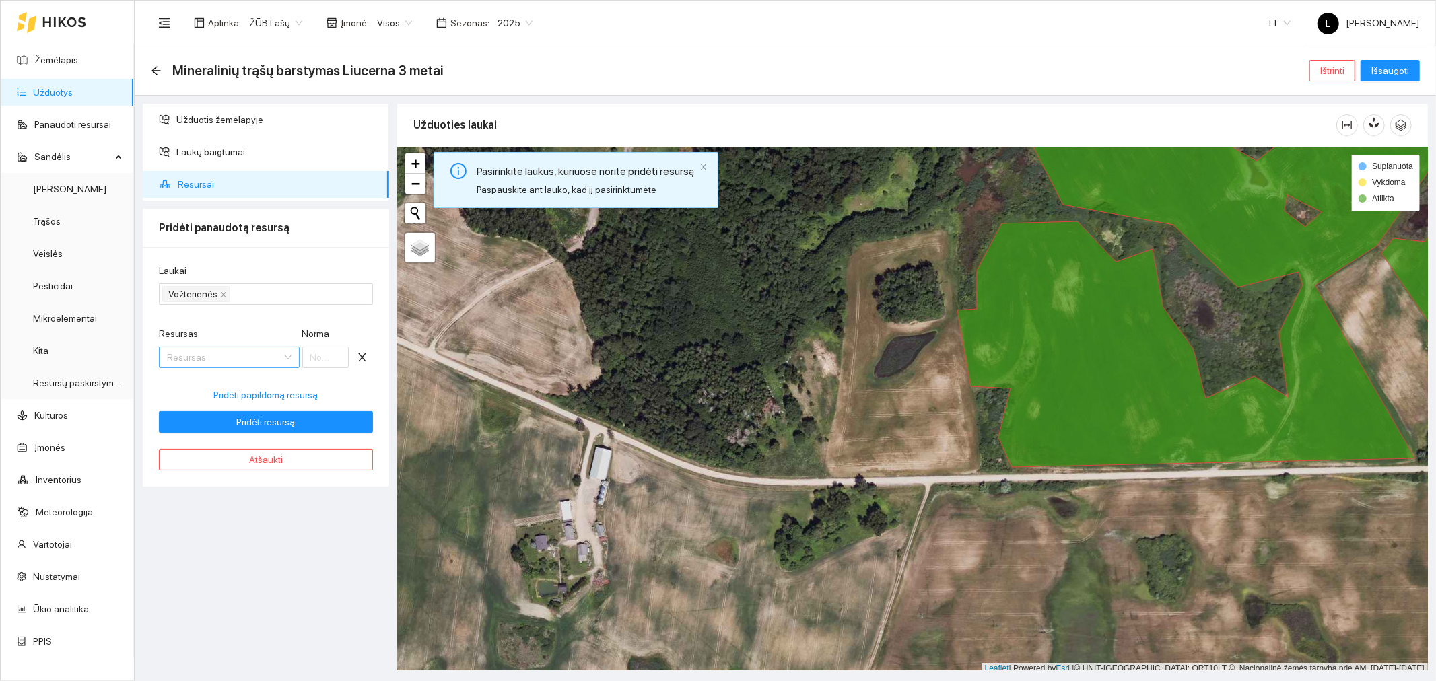
click at [224, 359] on input "Resursas" at bounding box center [224, 357] width 115 height 20
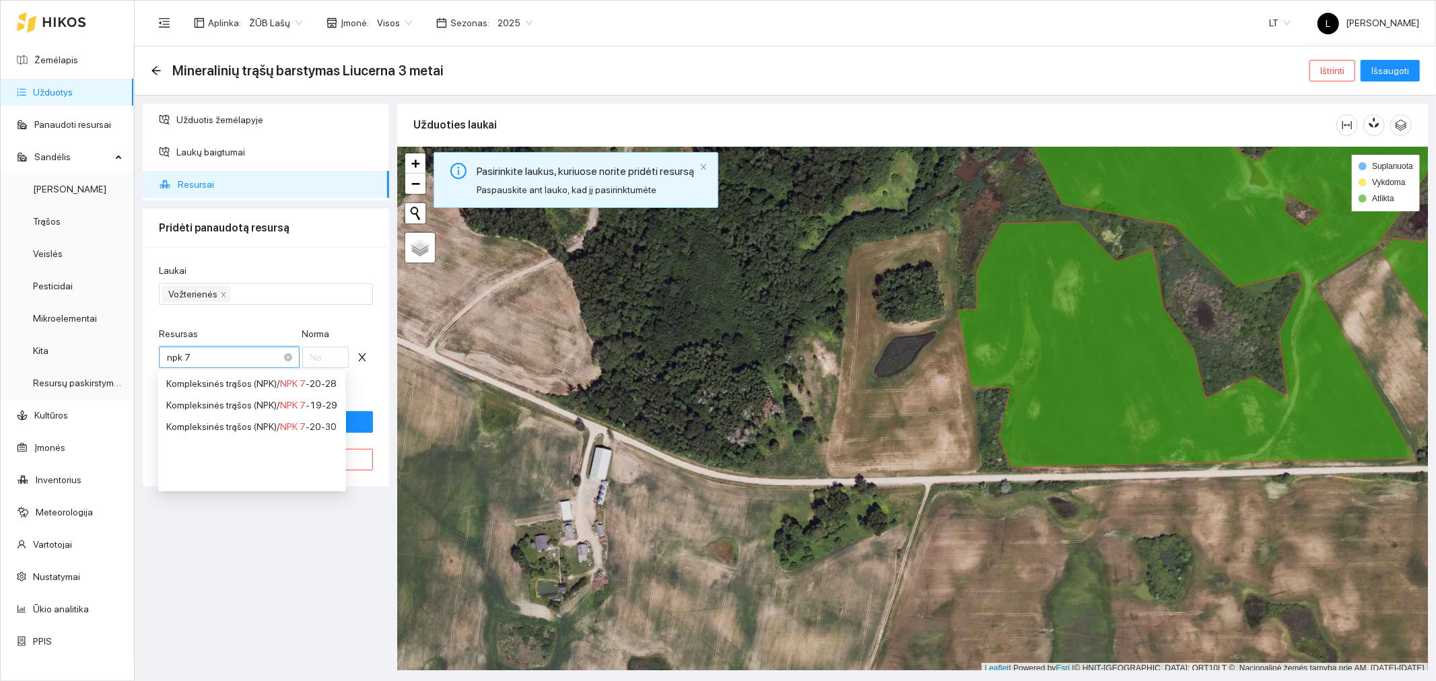
type input "npk"
click at [368, 405] on div "Kompleksinės trąšos (NPK) / NPK - 7-20-28 + S + B + Zn" at bounding box center [276, 405] width 220 height 15
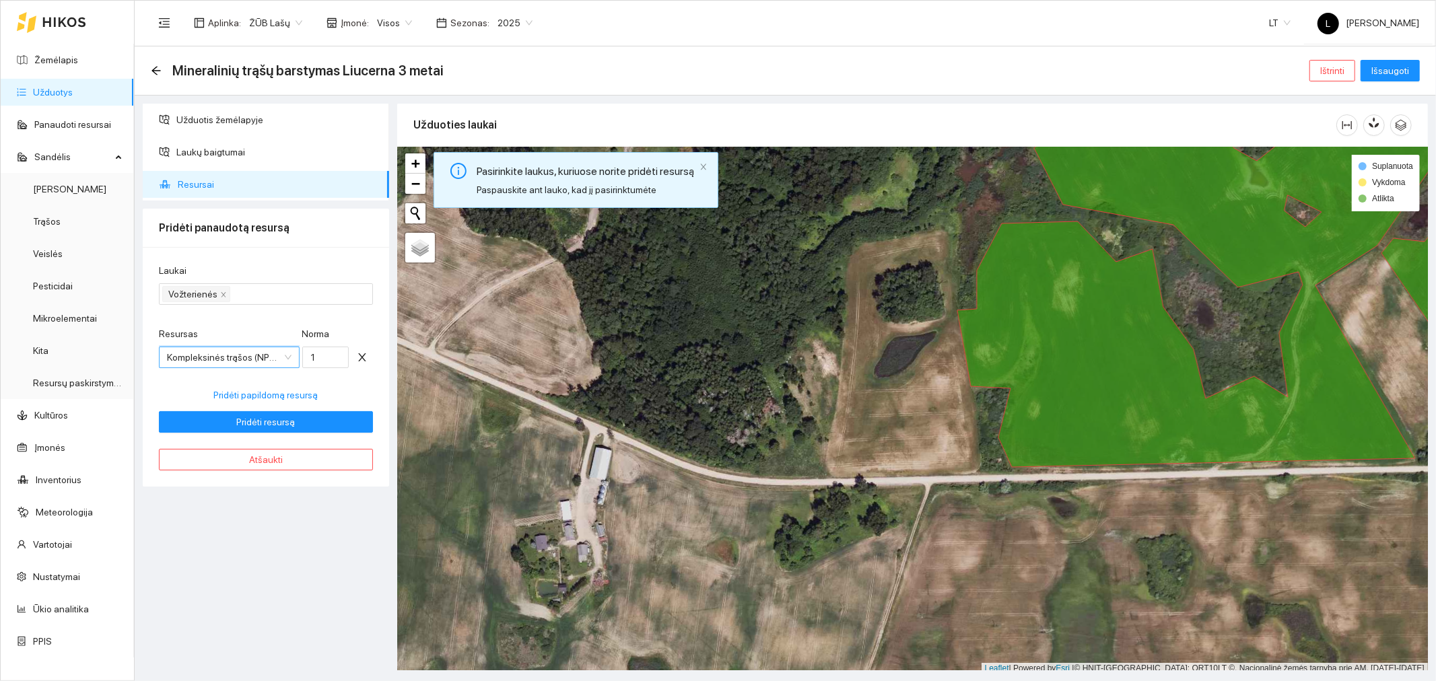
scroll to position [32, 0]
click at [320, 360] on input "1" at bounding box center [325, 358] width 47 height 22
type input "100"
click at [311, 415] on button "Pridėti resursą" at bounding box center [266, 422] width 214 height 22
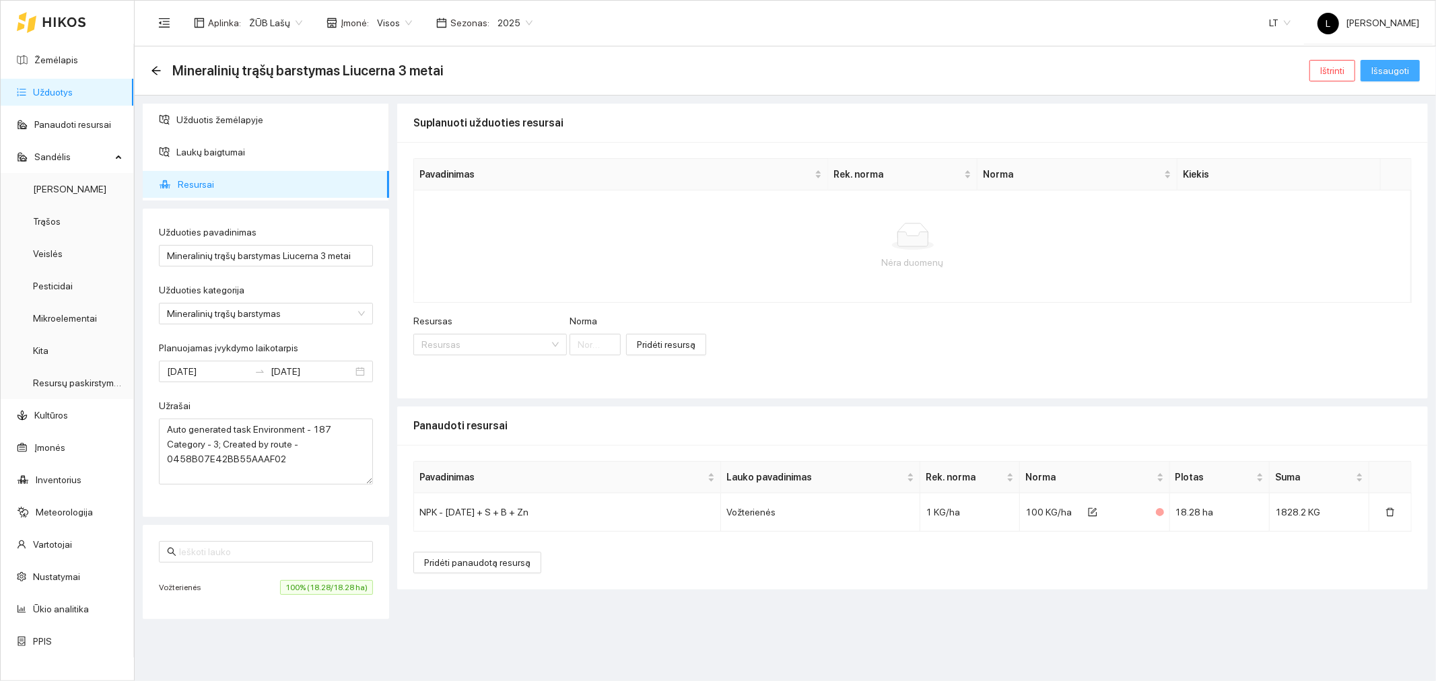
click at [1385, 69] on span "Išsaugoti" at bounding box center [1390, 70] width 38 height 15
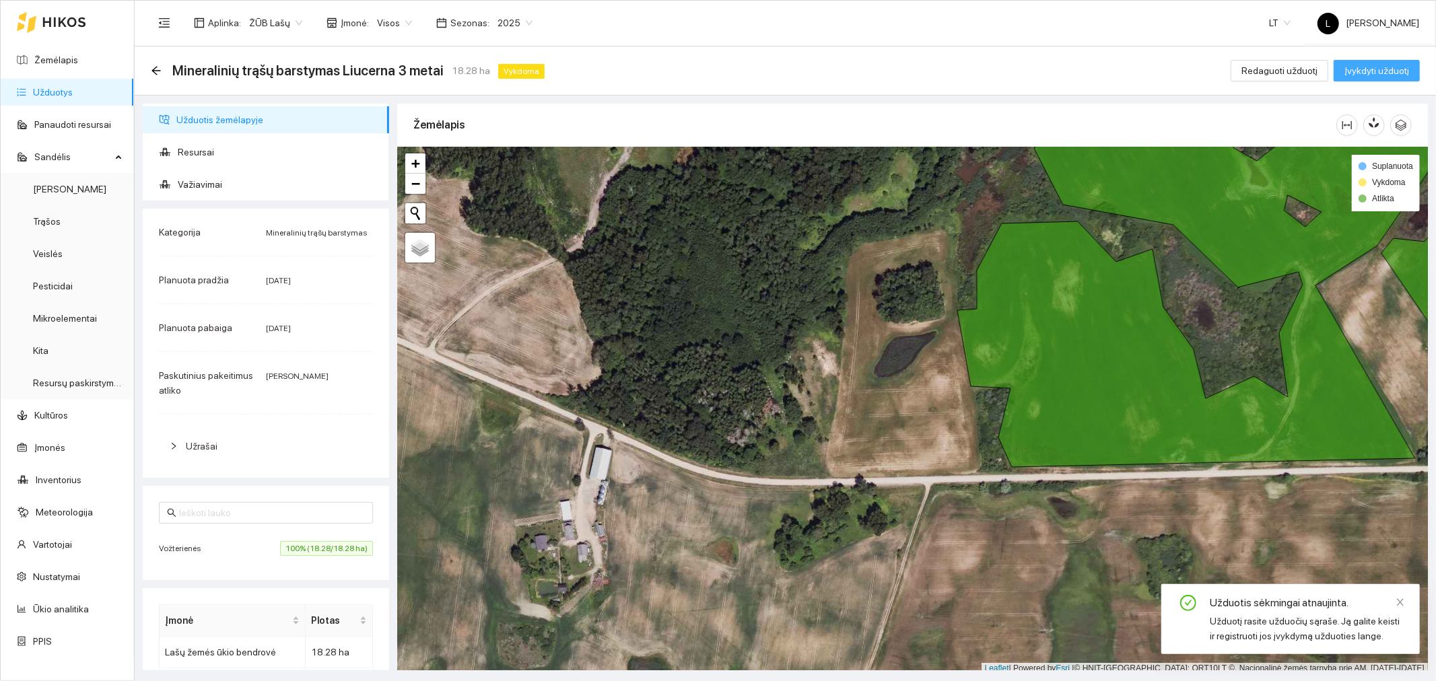
click at [1371, 74] on span "Įvykdyti užduotį" at bounding box center [1377, 70] width 65 height 15
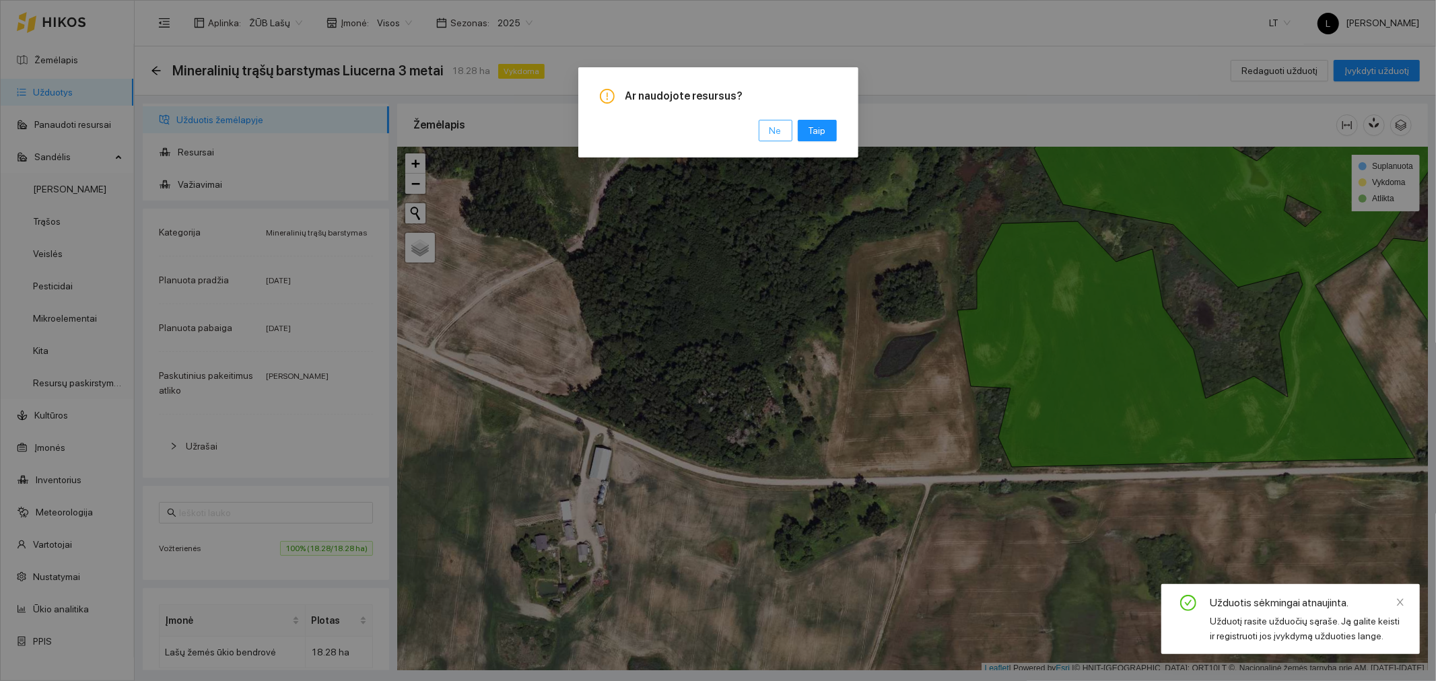
click at [776, 128] on span "Ne" at bounding box center [776, 130] width 12 height 15
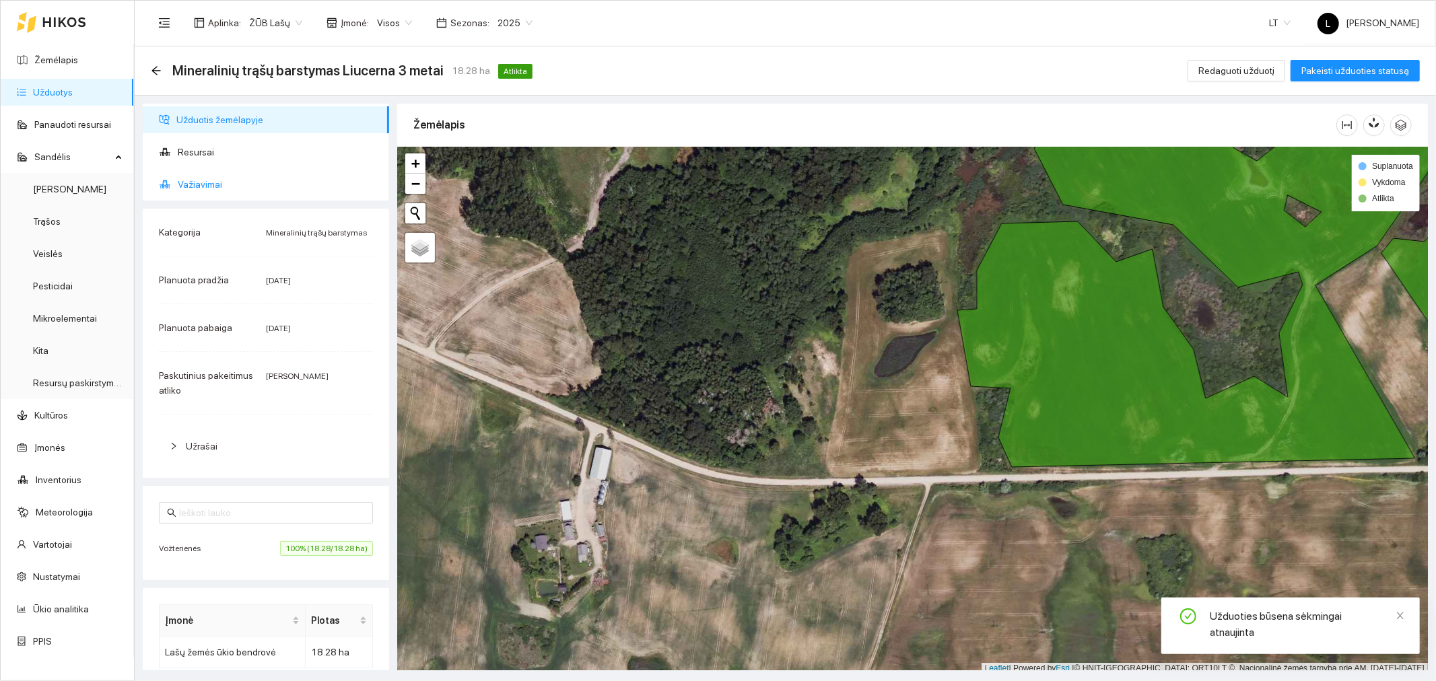
click at [261, 172] on span "Važiavimai" at bounding box center [278, 184] width 201 height 27
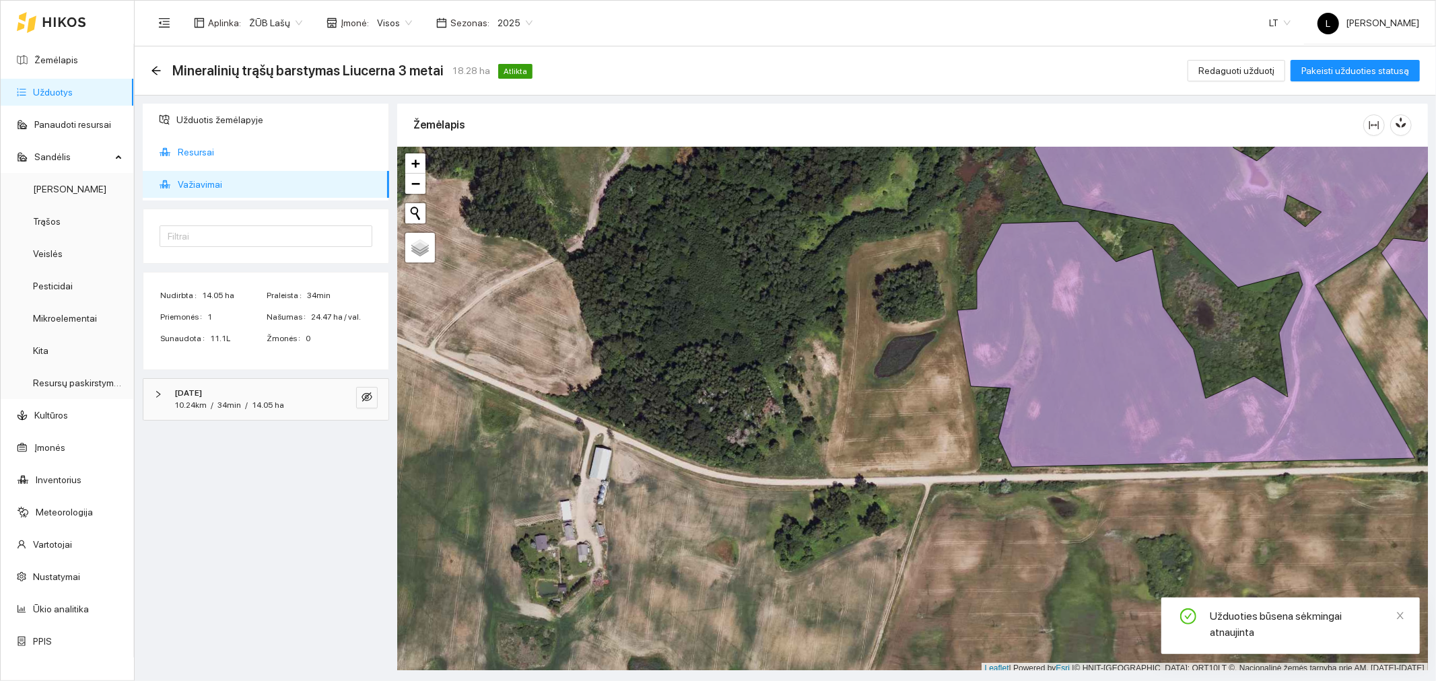
click at [251, 156] on span "Resursai" at bounding box center [278, 152] width 201 height 27
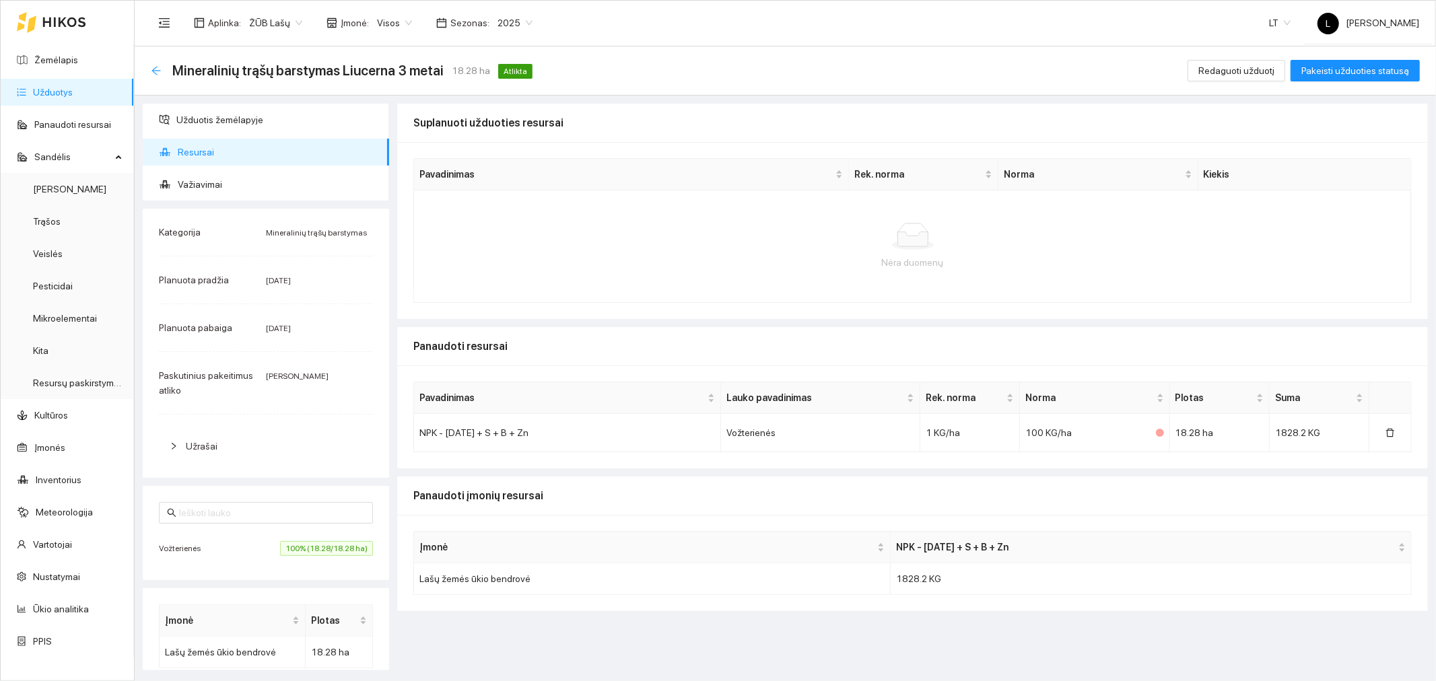
click at [158, 74] on icon "arrow-left" at bounding box center [156, 70] width 11 height 11
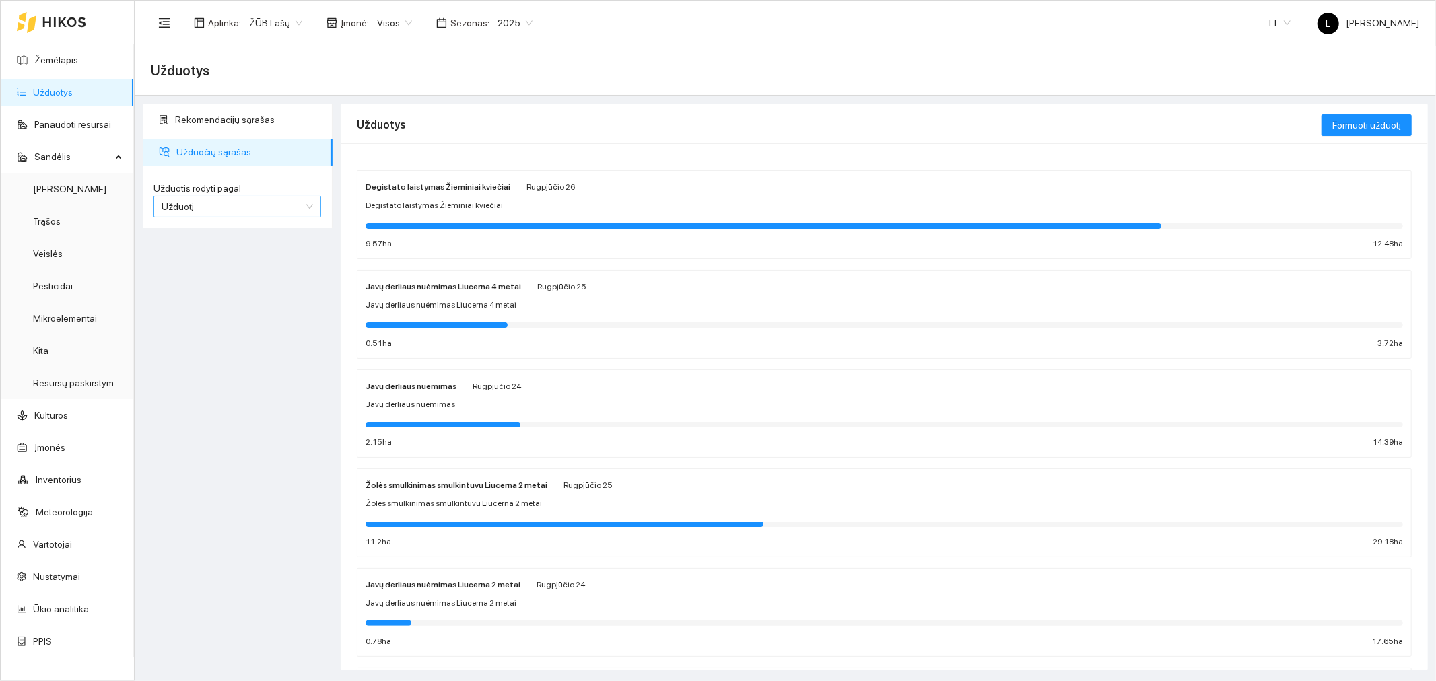
click at [238, 207] on span "Užduotį" at bounding box center [237, 207] width 151 height 20
click at [197, 252] on div "Kultūrą" at bounding box center [236, 254] width 151 height 15
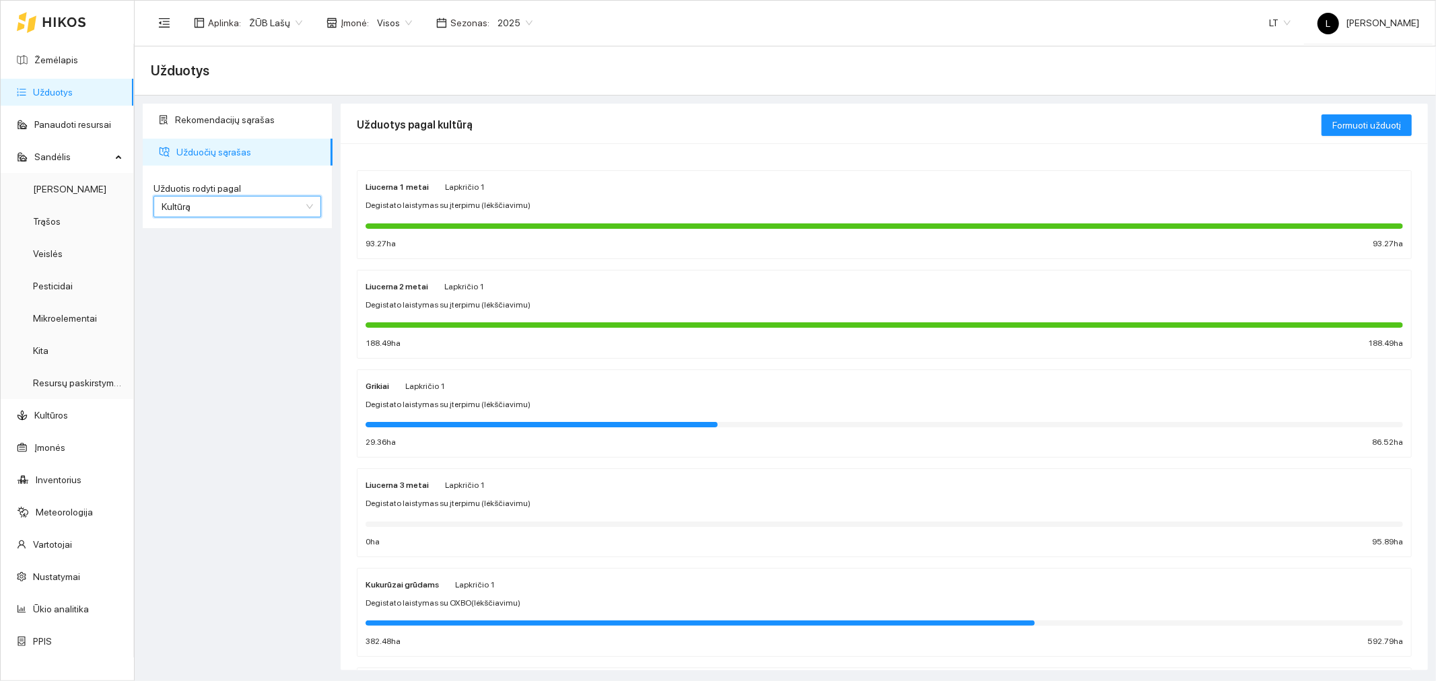
click at [429, 502] on span "Degistato laistymas su įterpimu (lėkščiavimu)" at bounding box center [448, 504] width 165 height 13
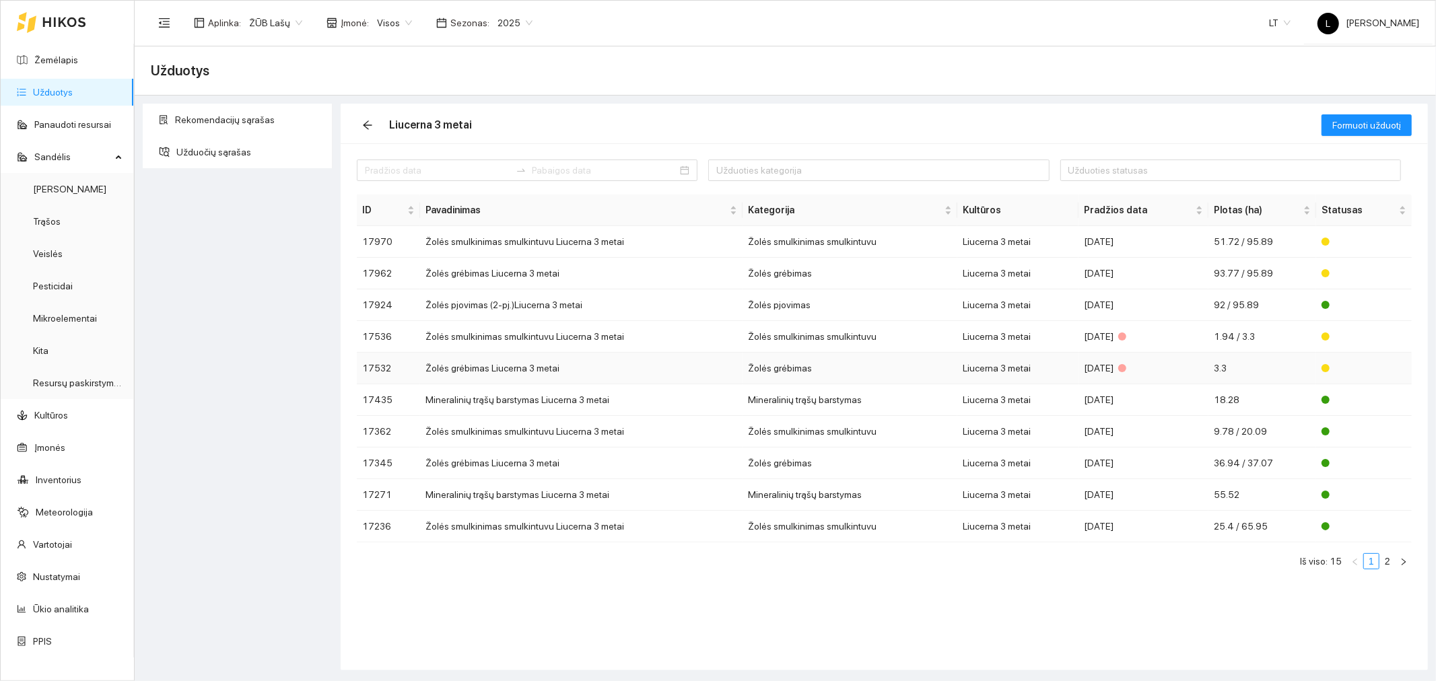
click at [788, 371] on td "Žolės grėbimas" at bounding box center [850, 369] width 215 height 32
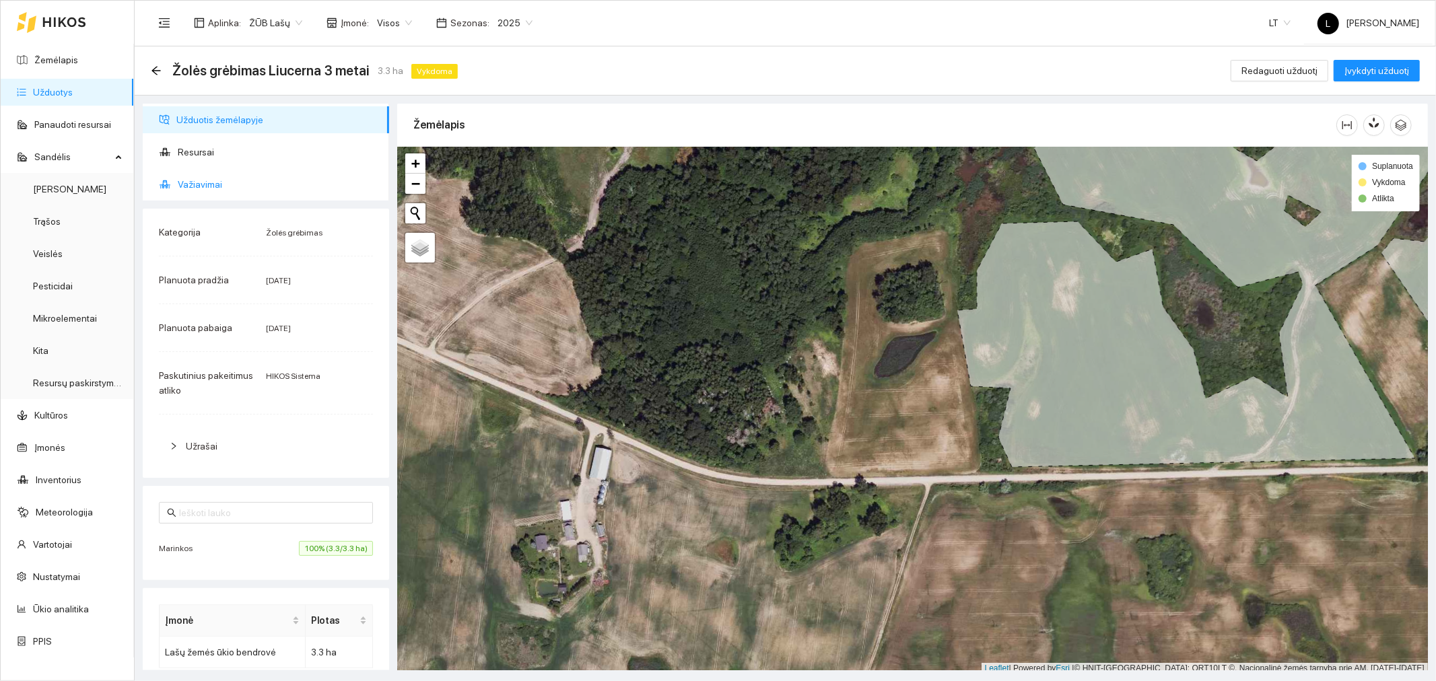
click at [238, 191] on span "Važiavimai" at bounding box center [278, 184] width 201 height 27
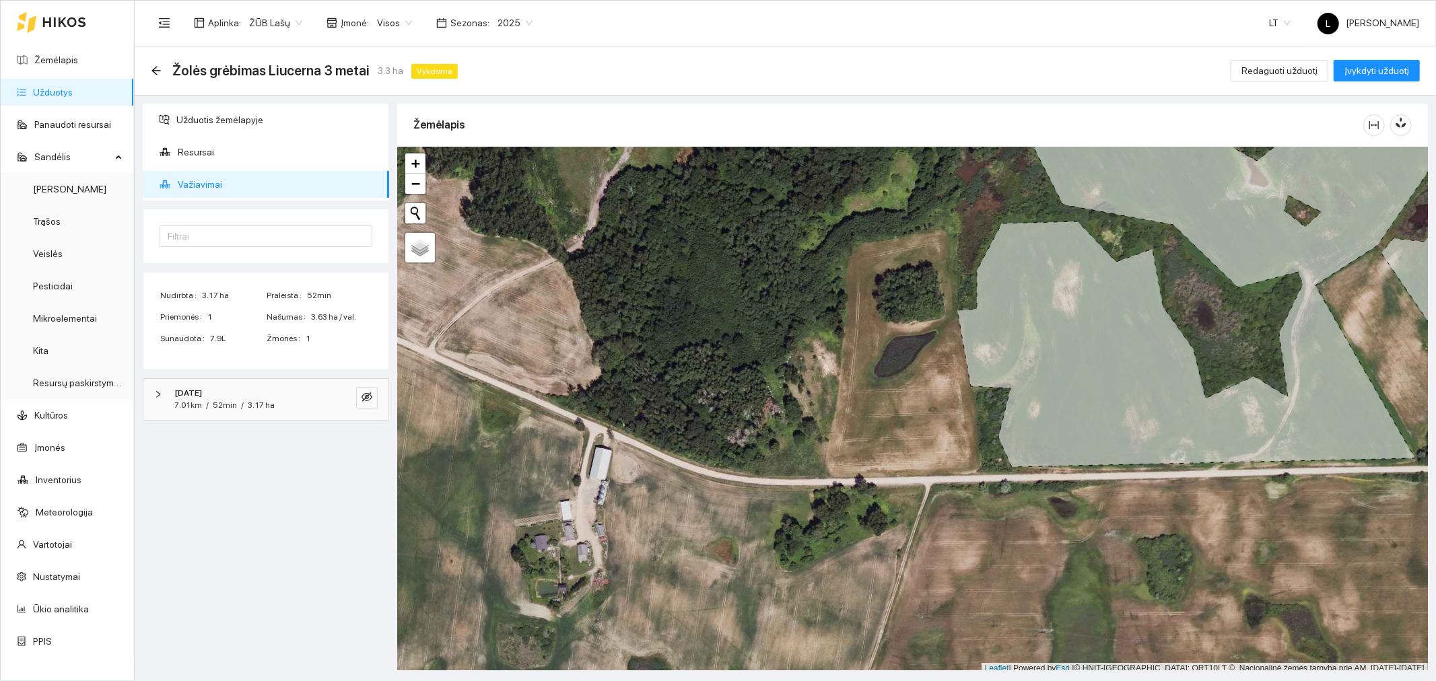
click at [229, 394] on div "2025-07-08" at bounding box center [247, 393] width 146 height 13
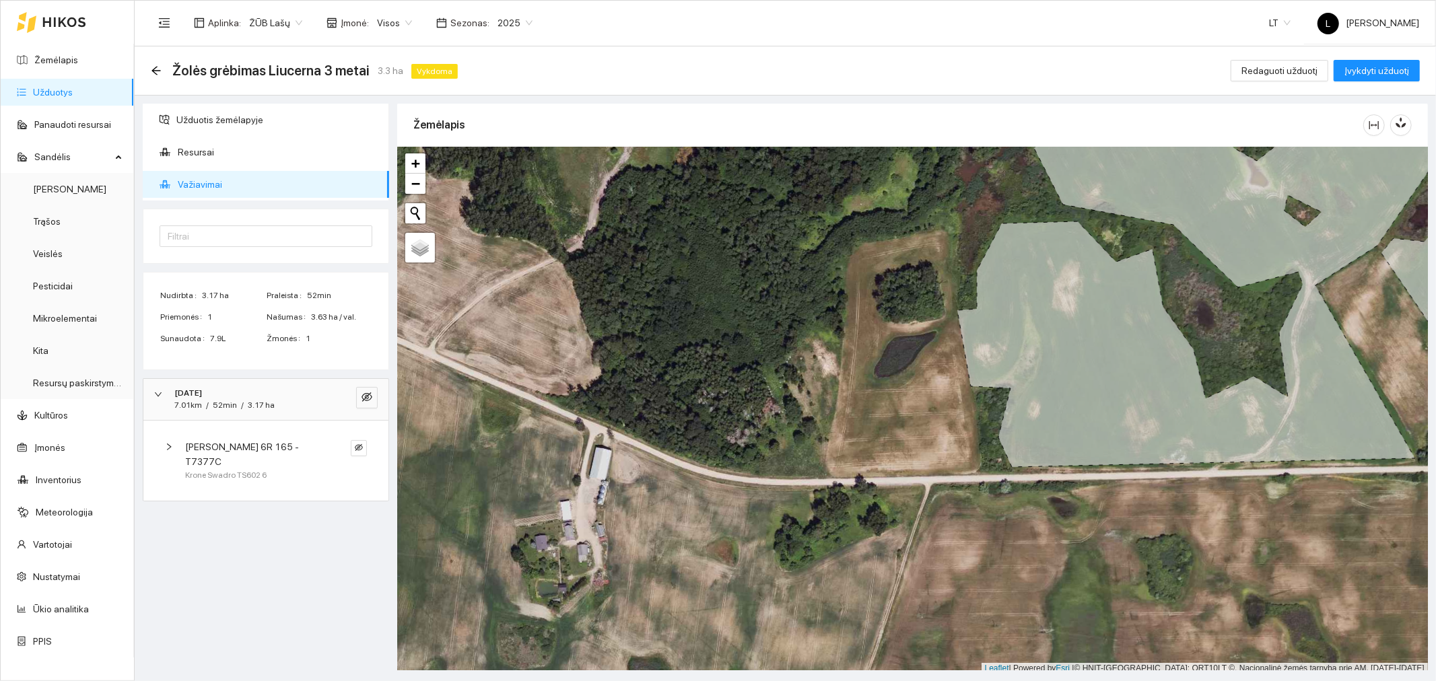
click at [257, 469] on span "Krone Swadro TS602 6" at bounding box center [225, 475] width 81 height 13
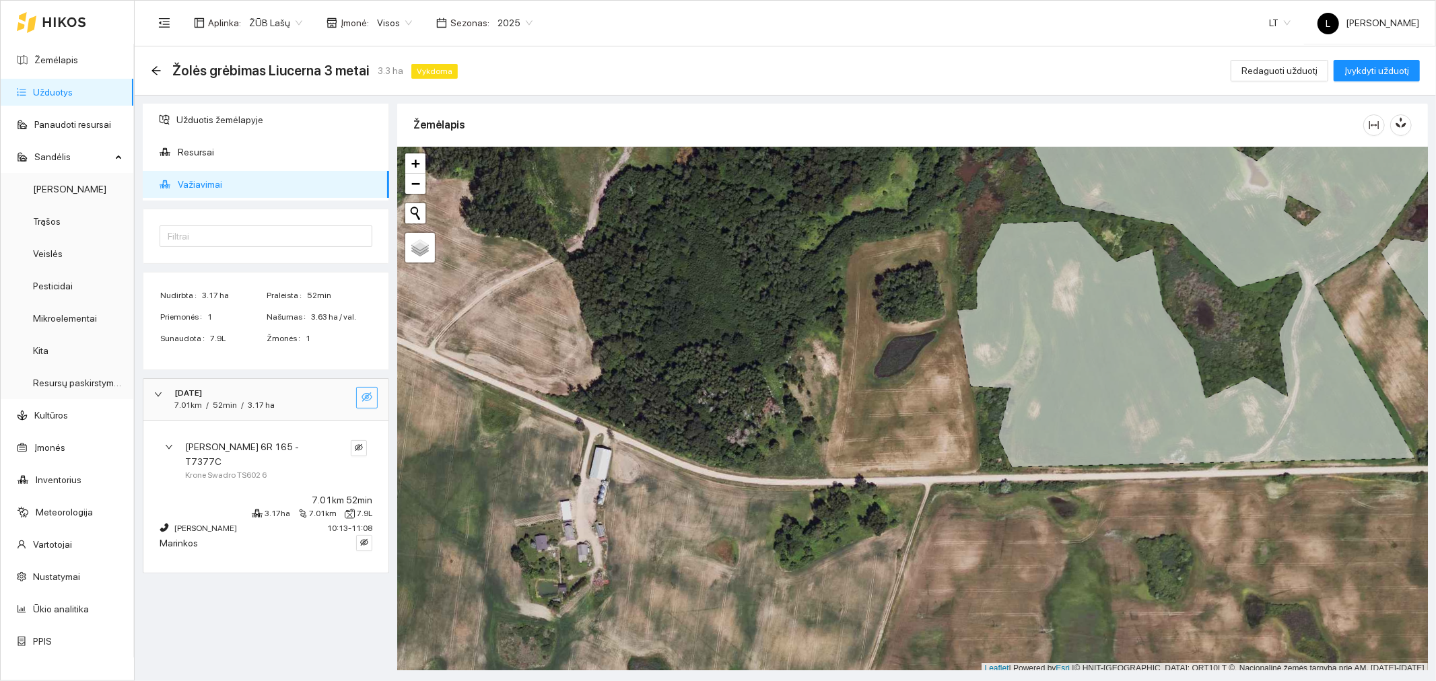
click at [366, 396] on icon "eye-invisible" at bounding box center [367, 397] width 11 height 11
click at [1382, 71] on span "Įvykdyti užduotį" at bounding box center [1377, 70] width 65 height 15
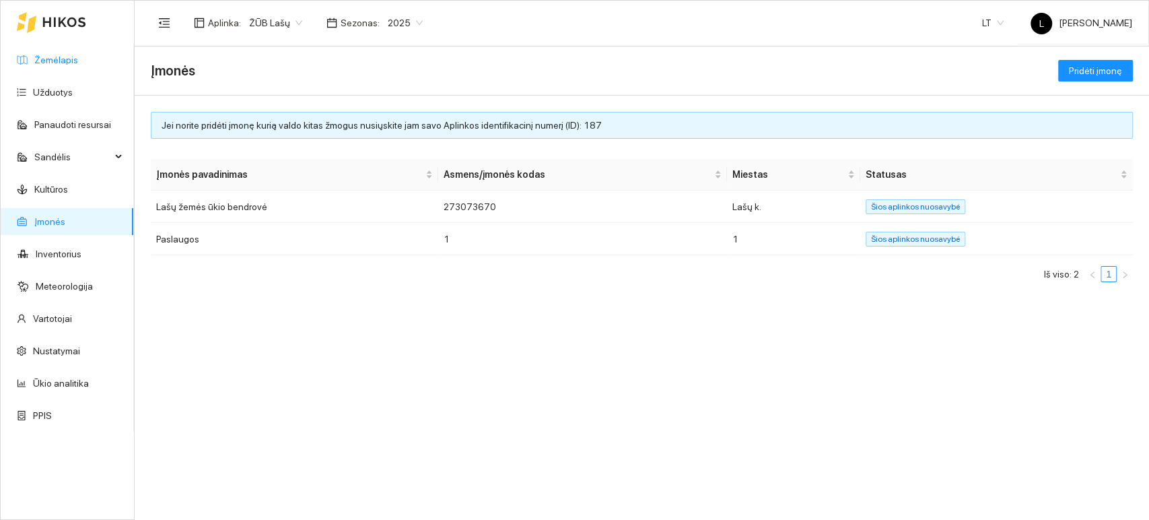
click at [77, 65] on link "Žemėlapis" at bounding box center [56, 60] width 44 height 11
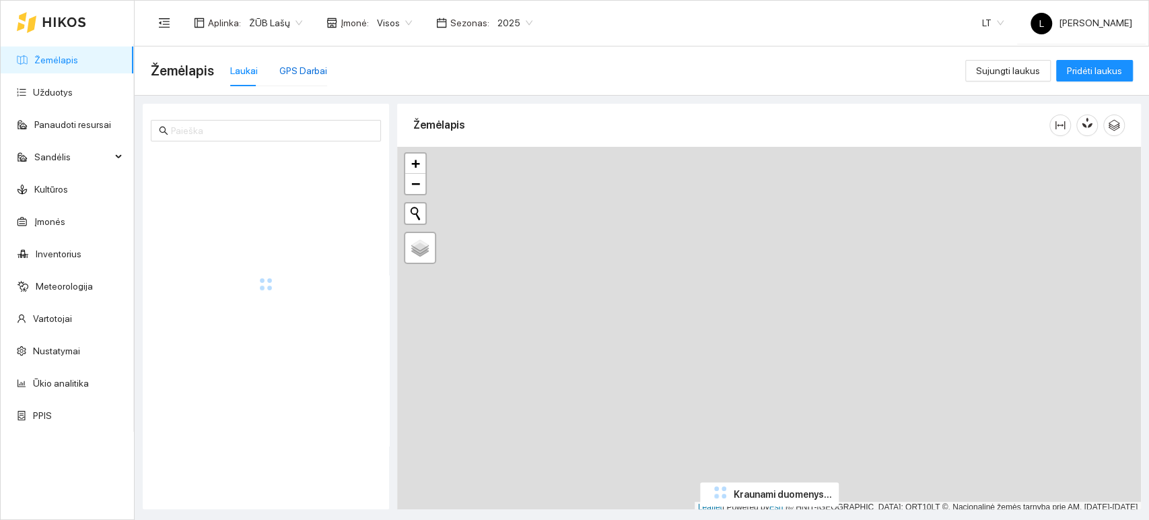
click at [304, 74] on div "GPS Darbai" at bounding box center [303, 70] width 48 height 15
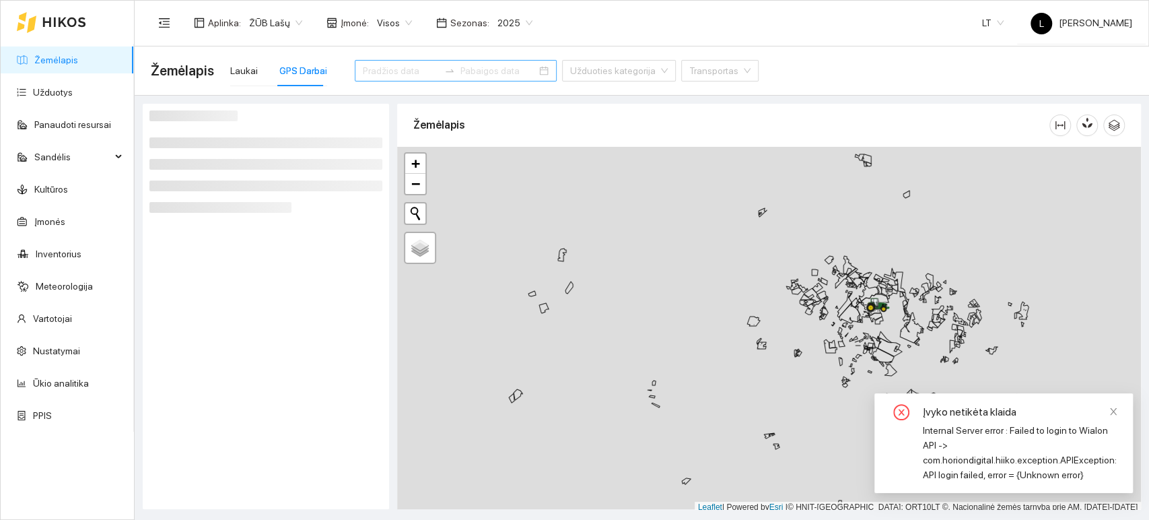
click at [400, 71] on input at bounding box center [401, 70] width 76 height 15
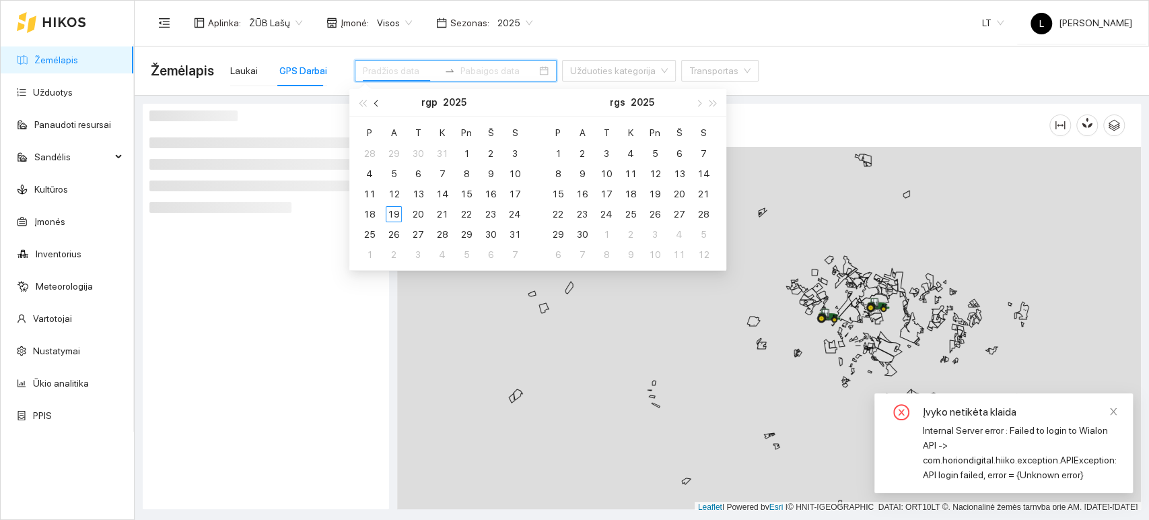
click at [379, 103] on span "button" at bounding box center [377, 103] width 7 height 7
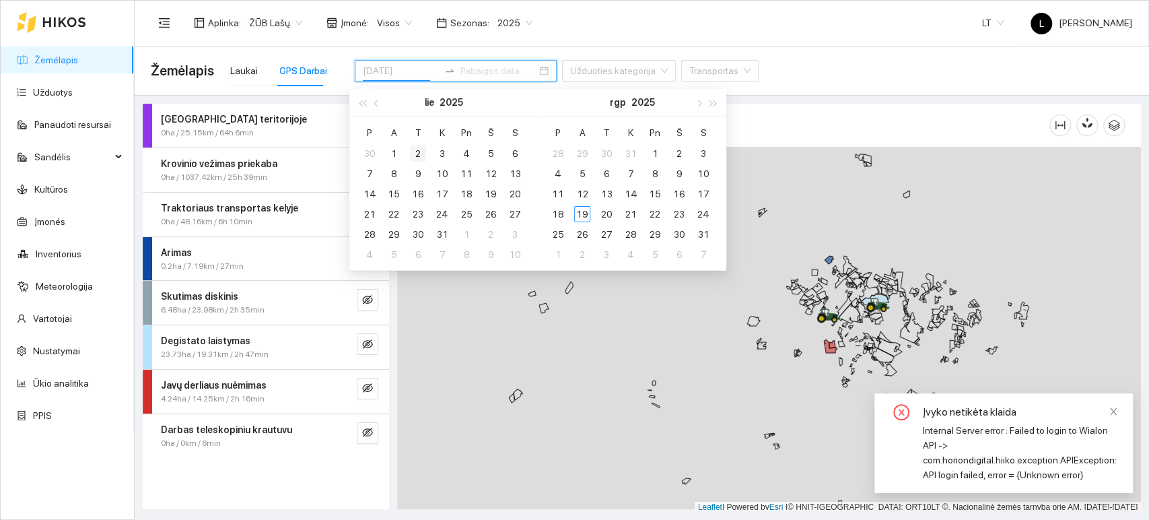
type input "[DATE]"
click at [420, 155] on div "2" at bounding box center [418, 153] width 16 height 16
click at [421, 157] on div "2" at bounding box center [418, 153] width 16 height 16
type input "[DATE]"
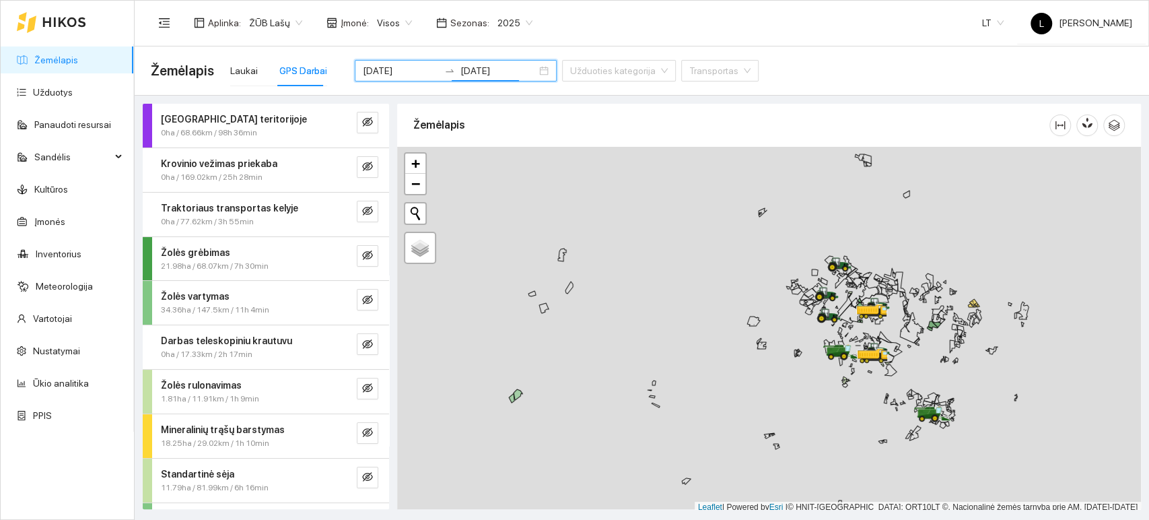
click at [259, 425] on strong "Mineralinių trąšų barstymas" at bounding box center [223, 429] width 124 height 11
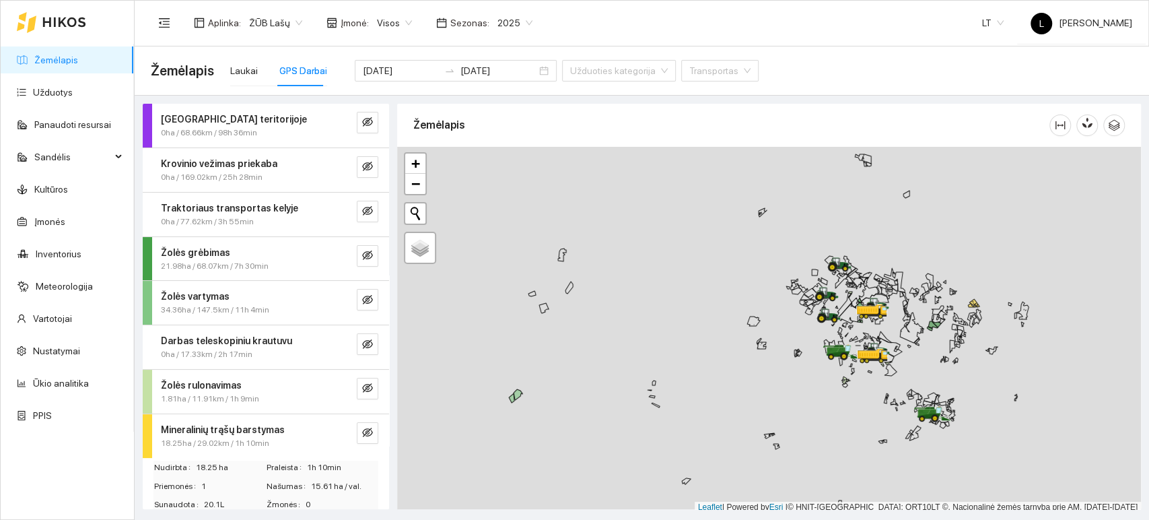
scroll to position [205, 0]
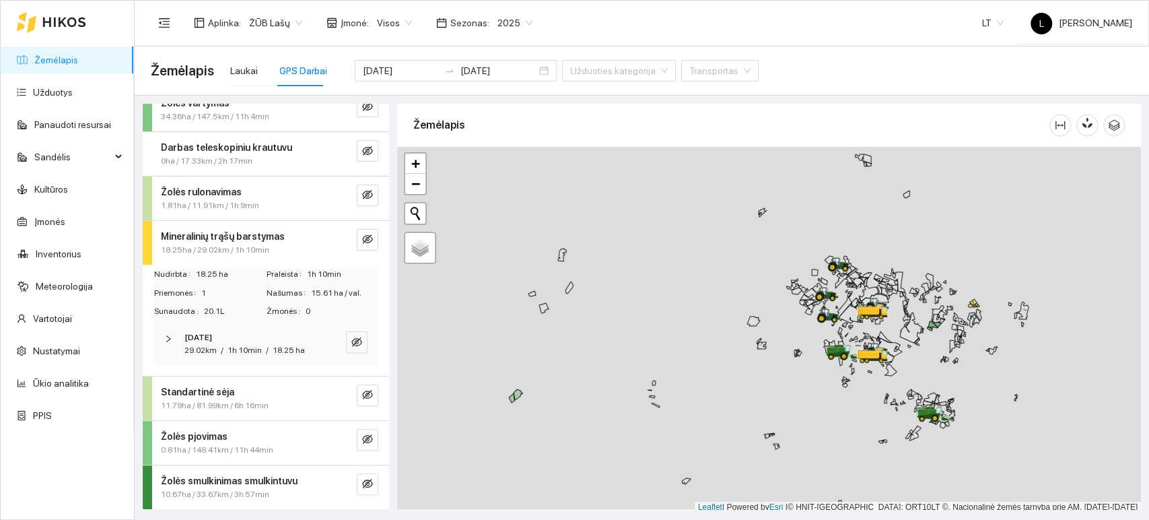
click at [243, 345] on span "1h 10min" at bounding box center [245, 349] width 34 height 9
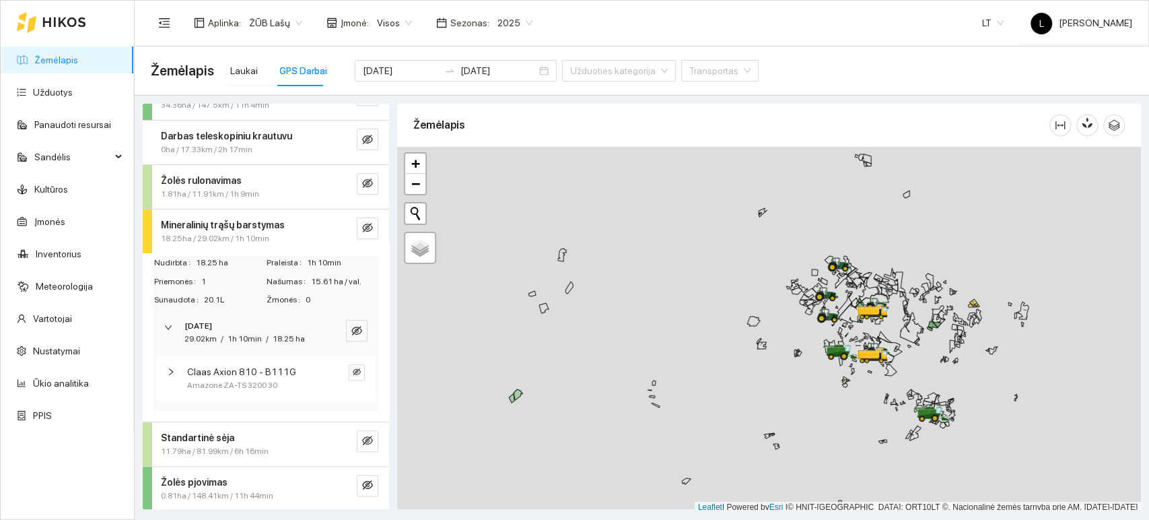
click at [249, 379] on span "Claas Axion 810 - B111G" at bounding box center [241, 371] width 109 height 15
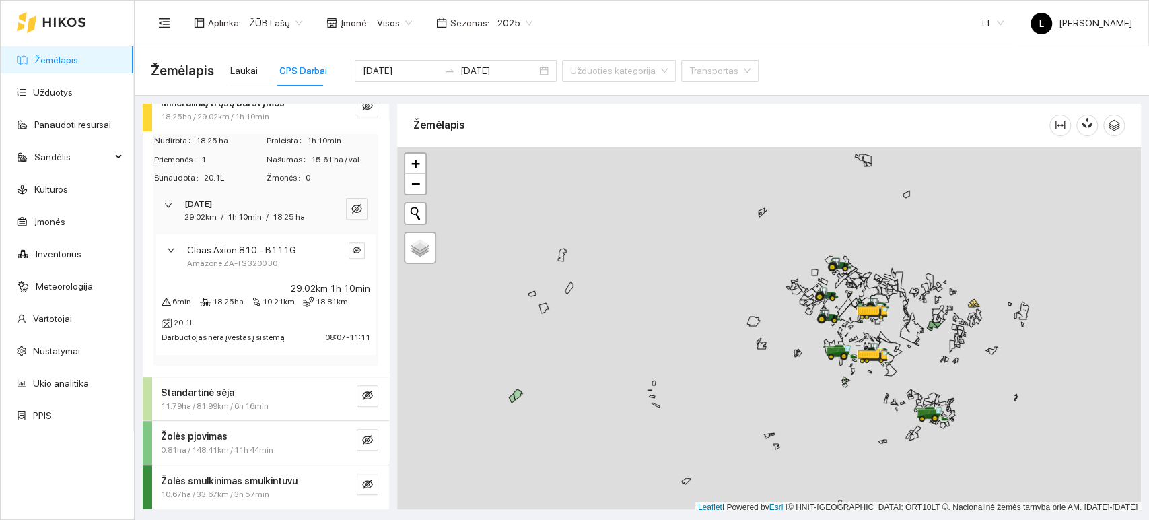
scroll to position [263, 0]
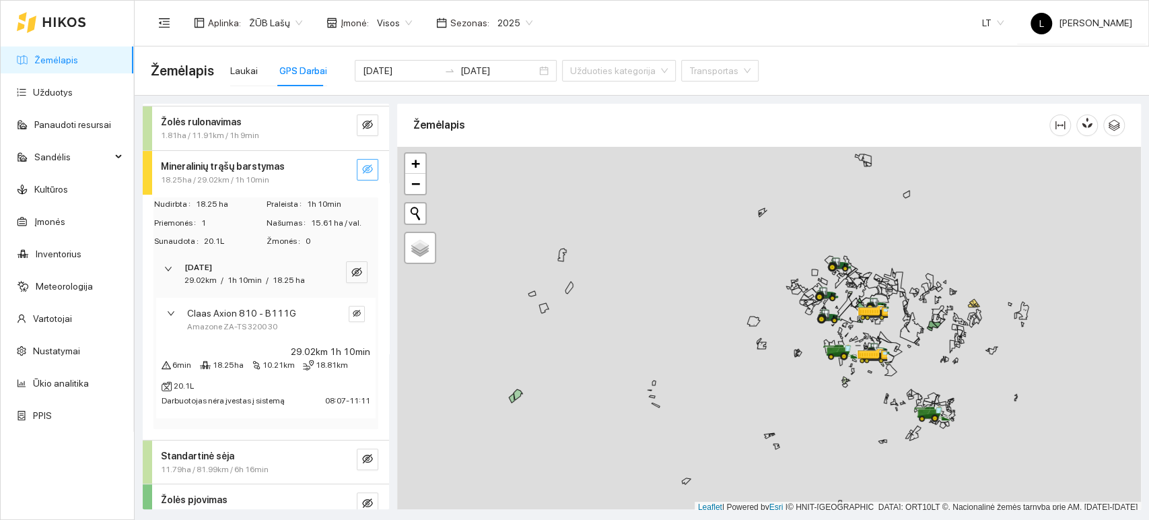
click at [362, 171] on icon "eye-invisible" at bounding box center [367, 169] width 11 height 11
click at [330, 170] on button "button" at bounding box center [341, 170] width 22 height 22
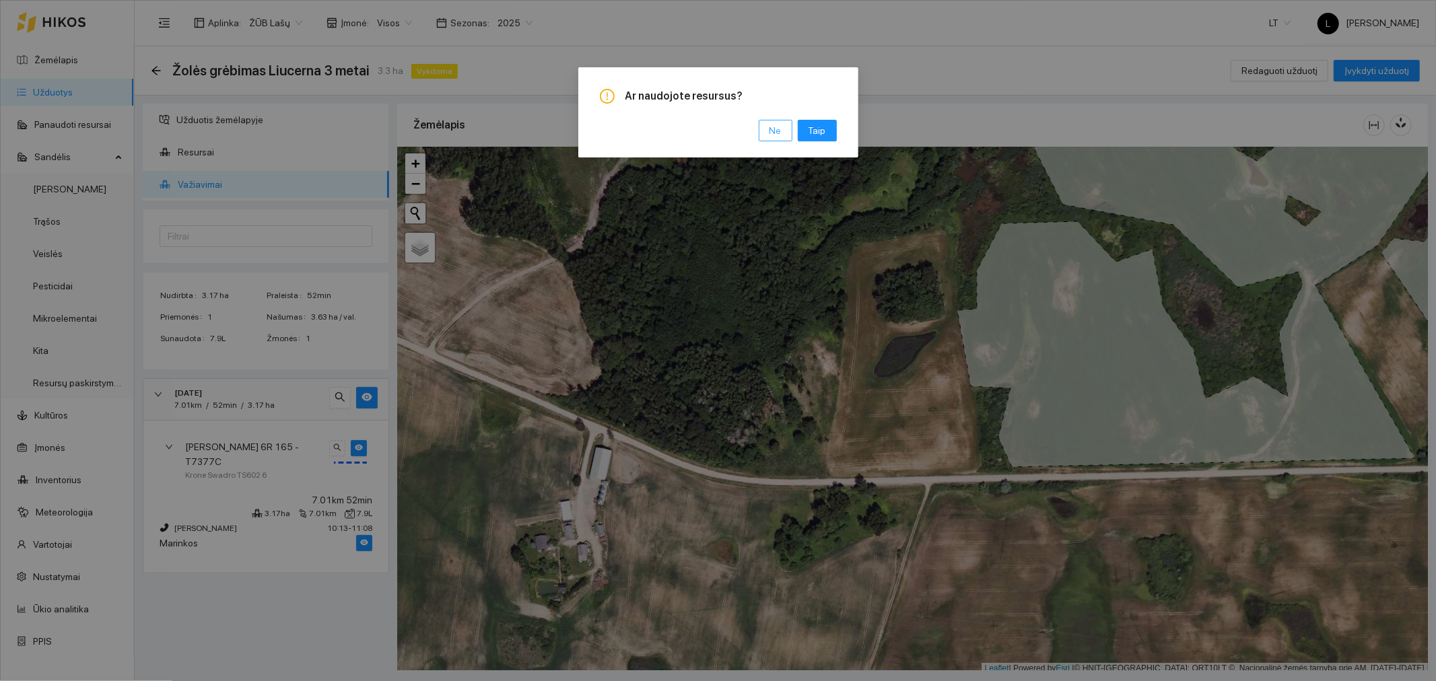
drag, startPoint x: 763, startPoint y: 135, endPoint x: 777, endPoint y: 140, distance: 14.5
click at [764, 135] on button "Ne" at bounding box center [776, 131] width 34 height 22
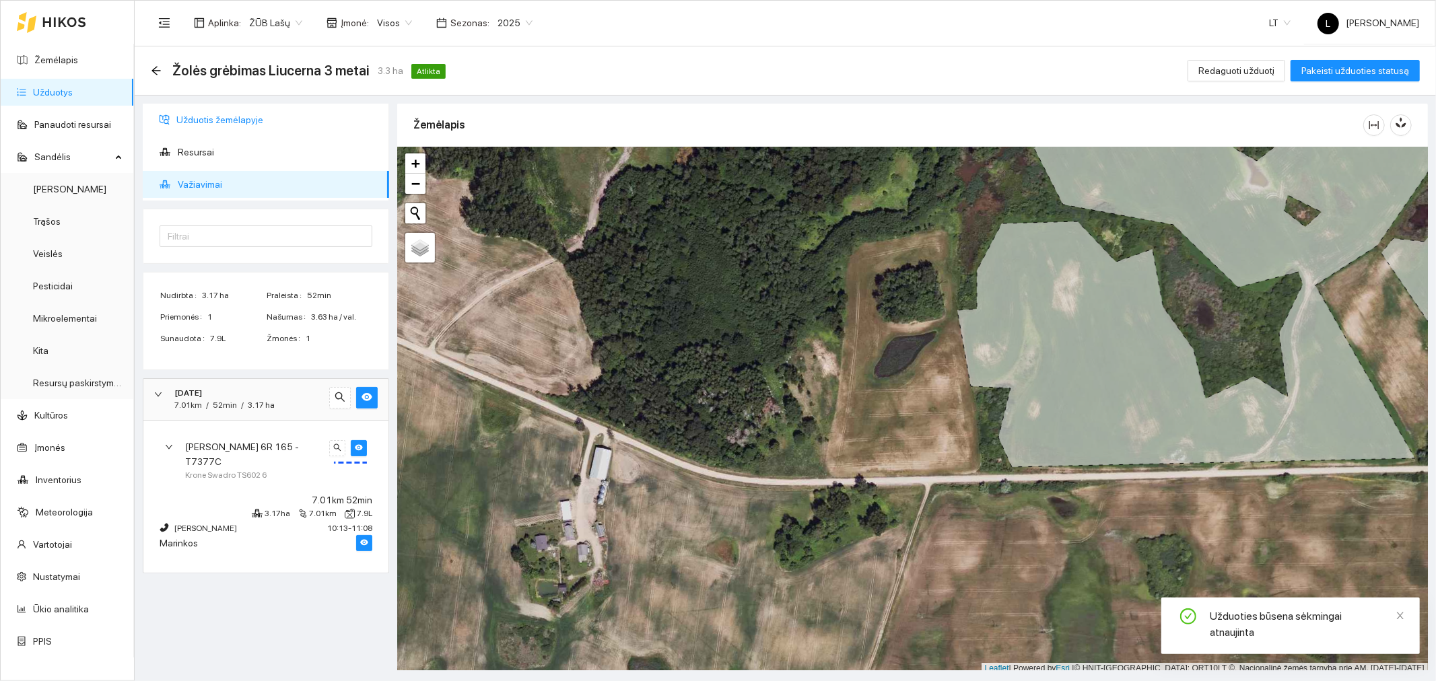
drag, startPoint x: 149, startPoint y: 74, endPoint x: 292, endPoint y: 128, distance: 151.9
click at [149, 75] on div "Žolės grėbimas Liucerna 3 metai 3.3 ha Atlikta Redaguoti užduotį Pakeisti užduo…" at bounding box center [785, 70] width 1301 height 49
click at [158, 69] on icon "arrow-left" at bounding box center [156, 70] width 11 height 11
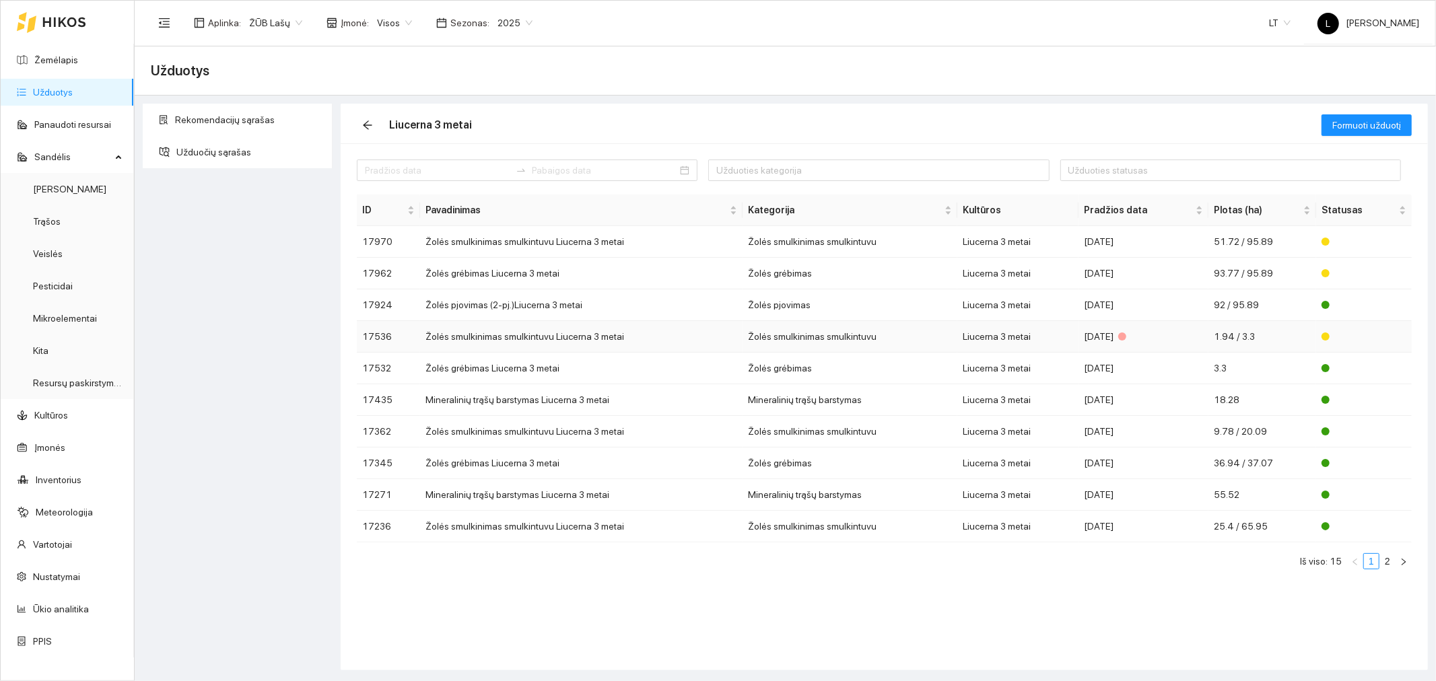
click at [1079, 337] on td "Liucerna 3 metai" at bounding box center [1017, 337] width 121 height 32
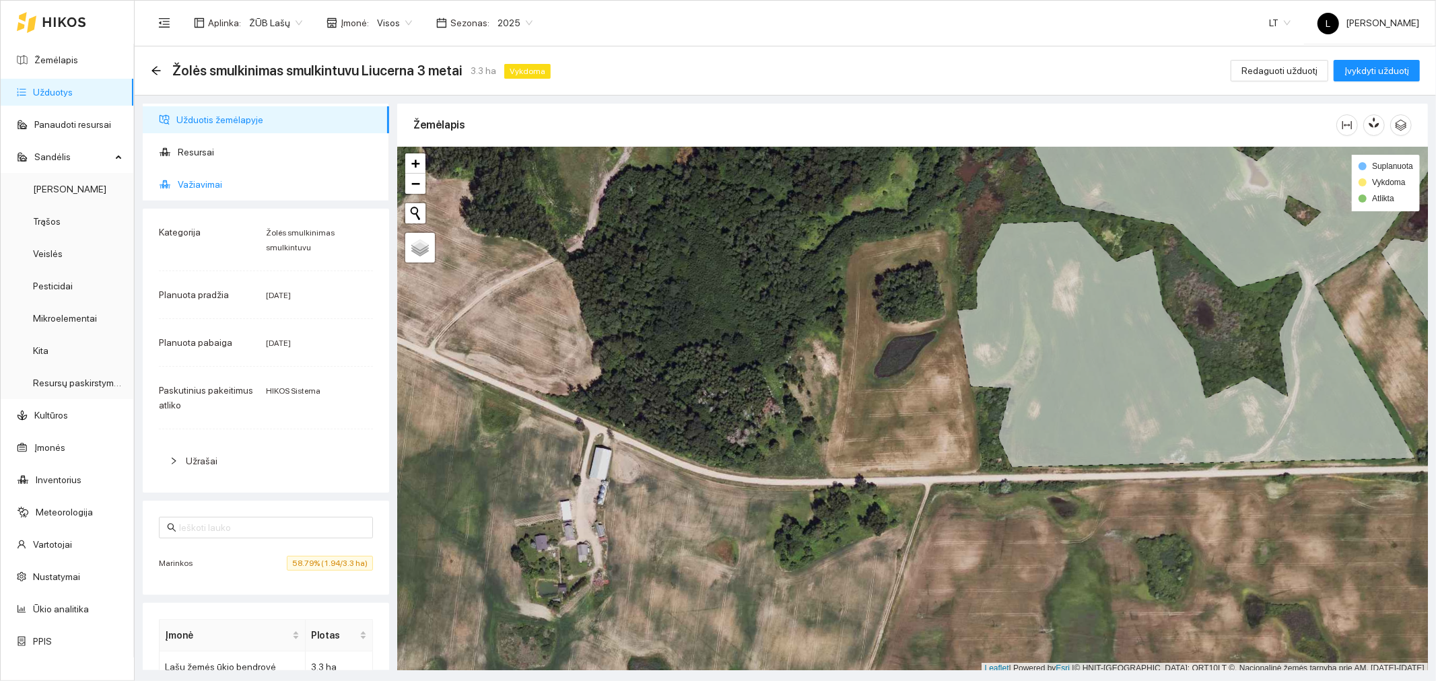
click at [246, 191] on span "Važiavimai" at bounding box center [278, 184] width 201 height 27
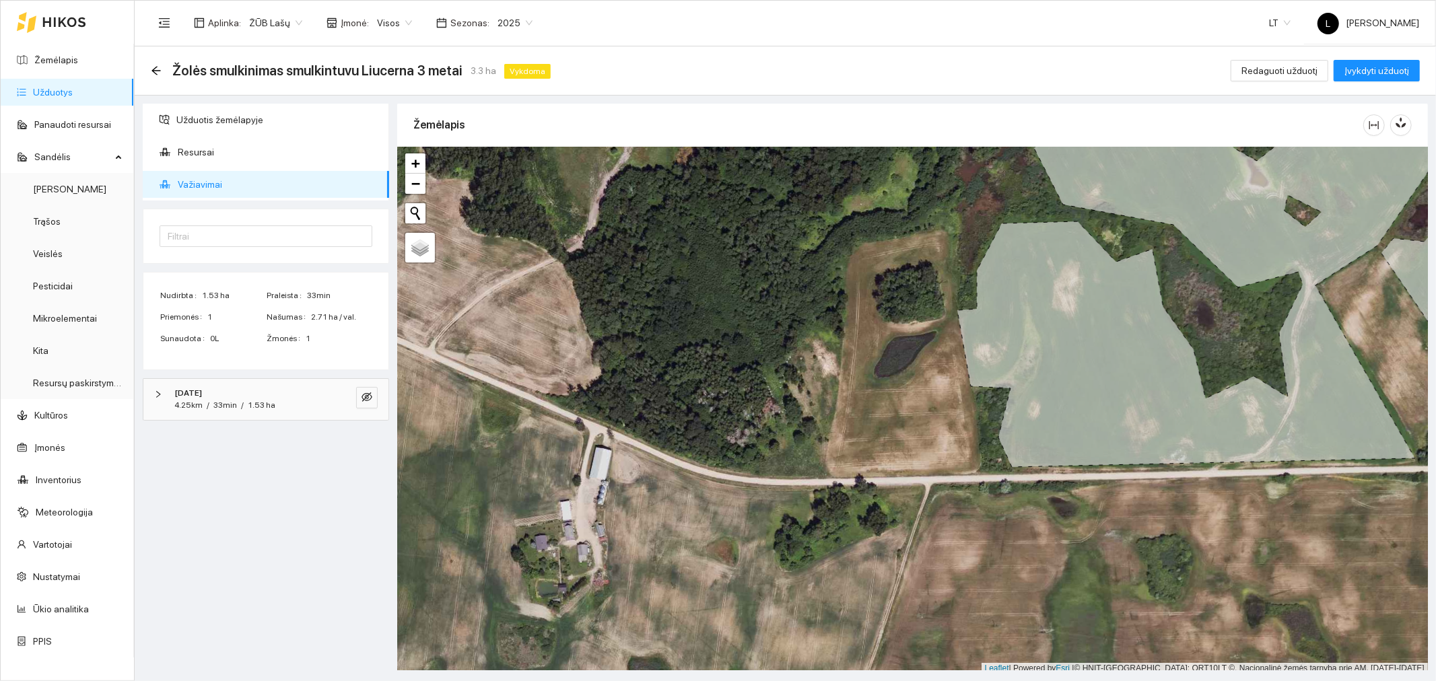
click at [228, 393] on div "[DATE]" at bounding box center [247, 393] width 146 height 13
click at [243, 449] on span "Krone BIG X630" at bounding box center [218, 447] width 67 height 15
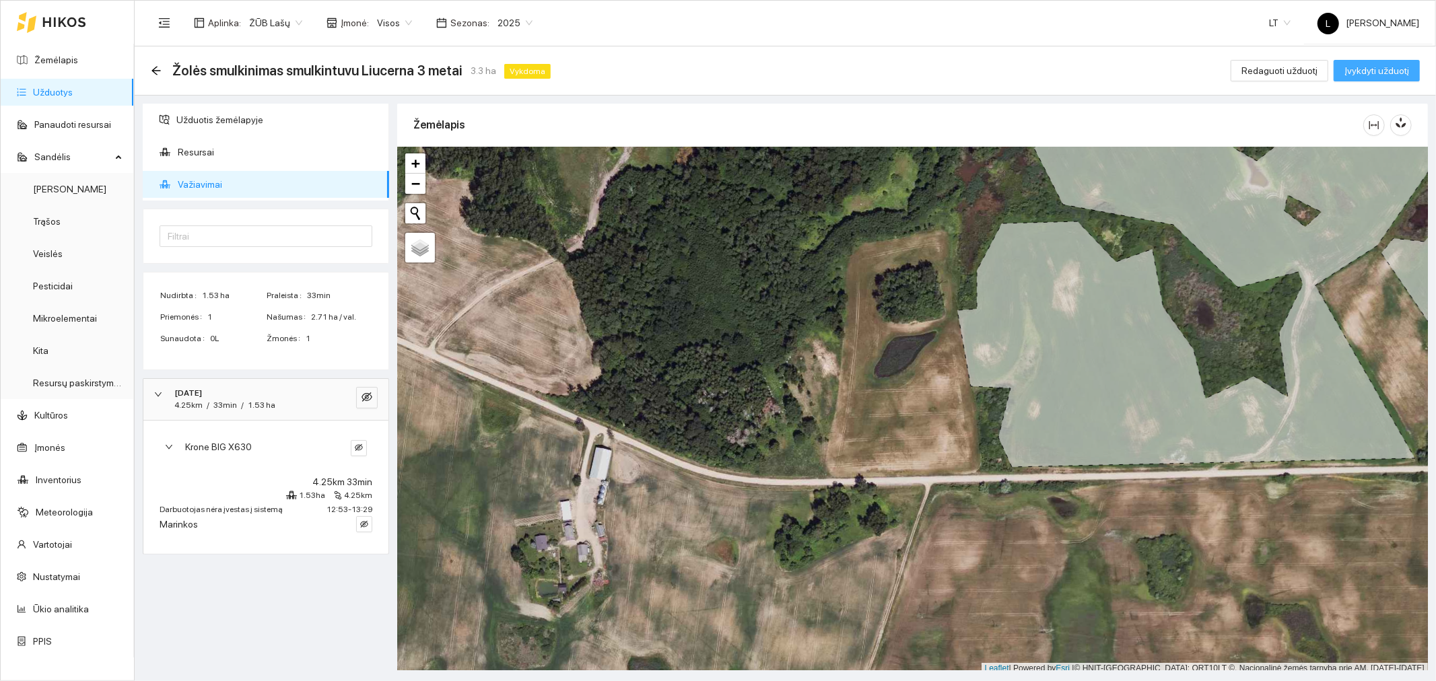
click at [1365, 69] on span "Įvykdyti užduotį" at bounding box center [1377, 70] width 65 height 15
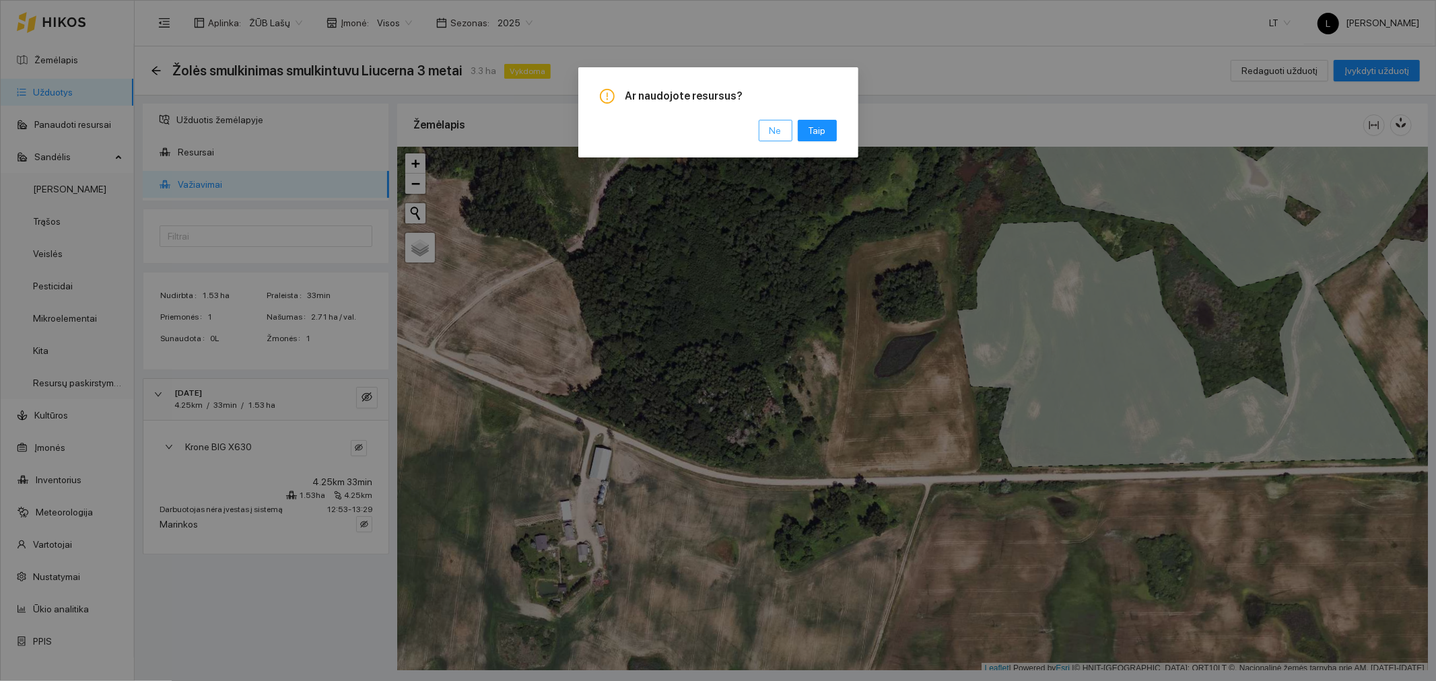
click at [773, 127] on span "Ne" at bounding box center [776, 130] width 12 height 15
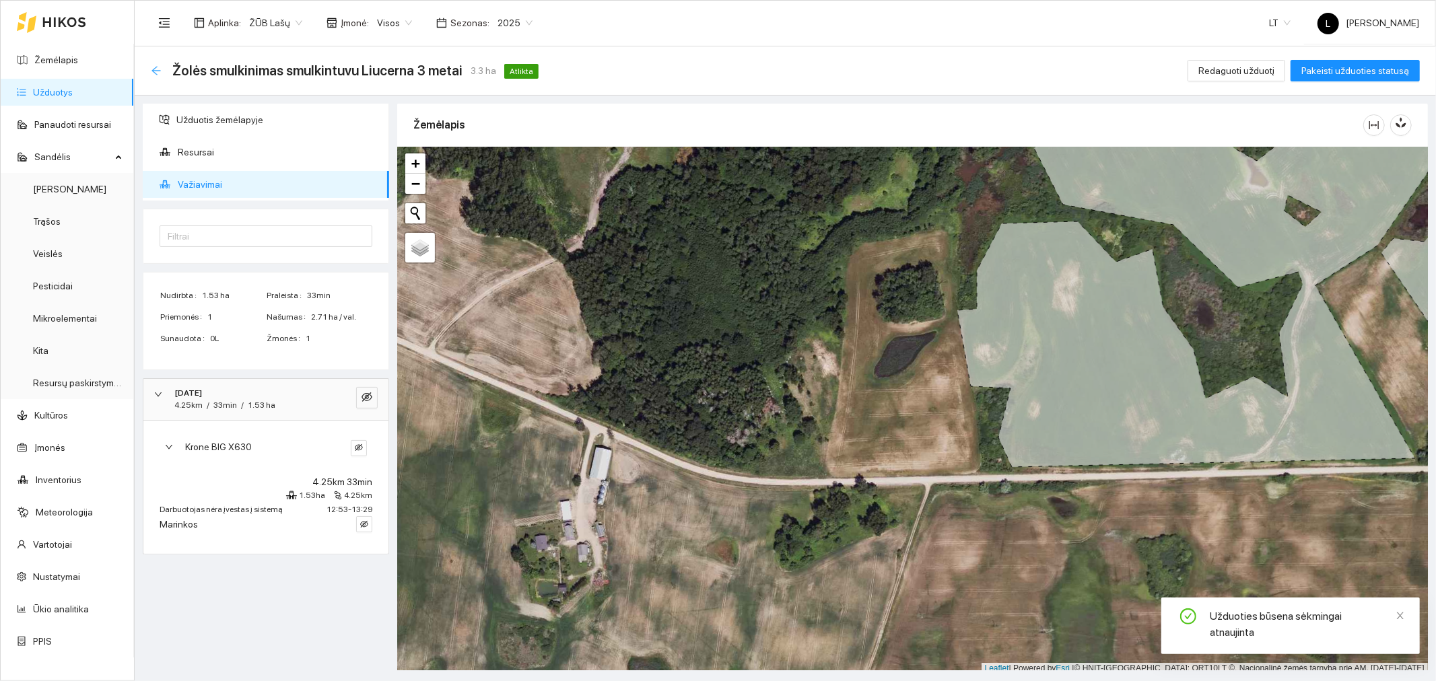
click at [158, 71] on icon "arrow-left" at bounding box center [156, 70] width 11 height 11
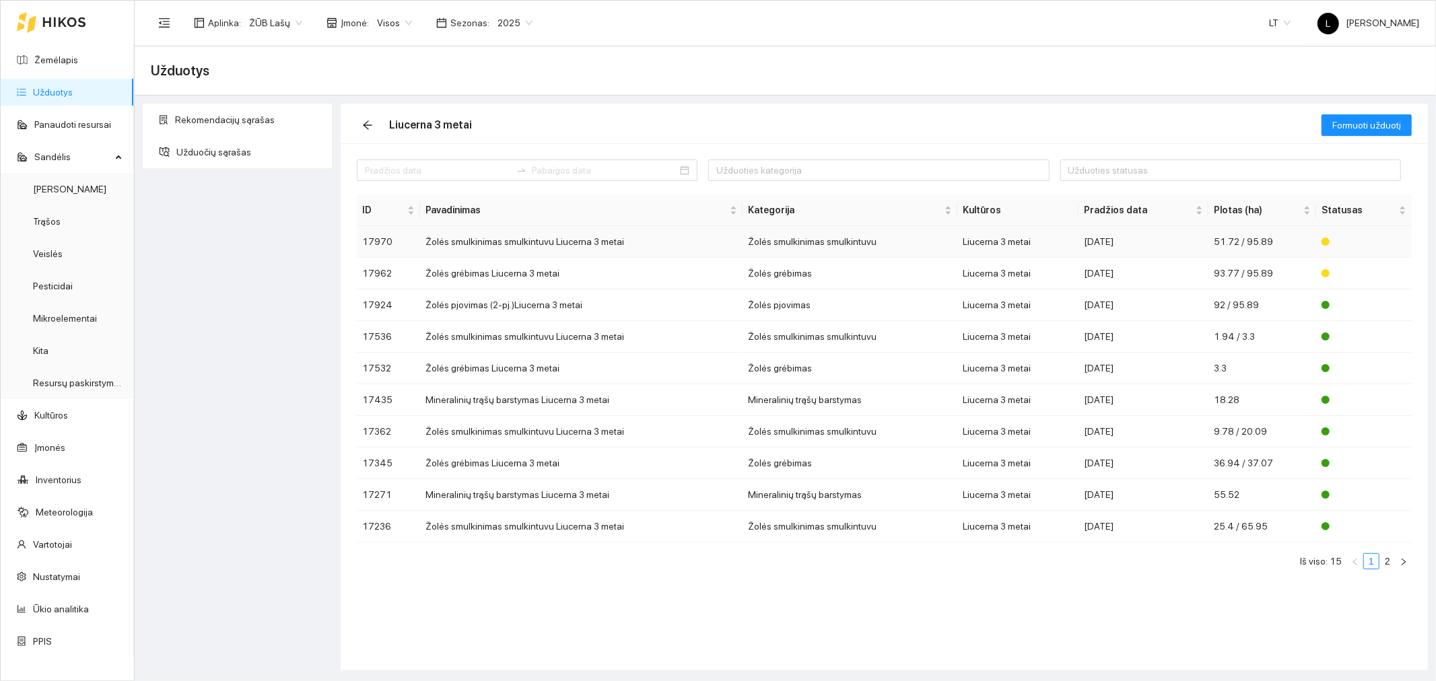
click at [819, 247] on td "Žolės smulkinimas smulkintuvu" at bounding box center [850, 242] width 215 height 32
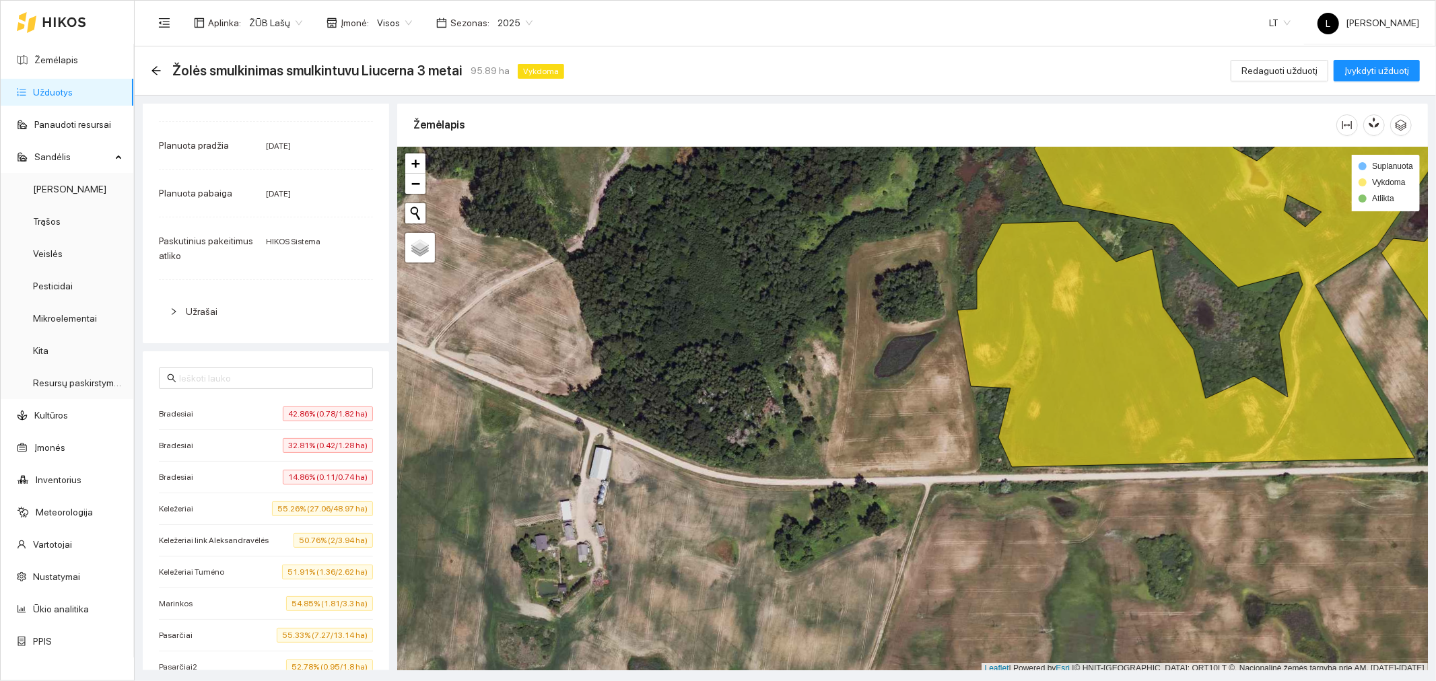
scroll to position [224, 0]
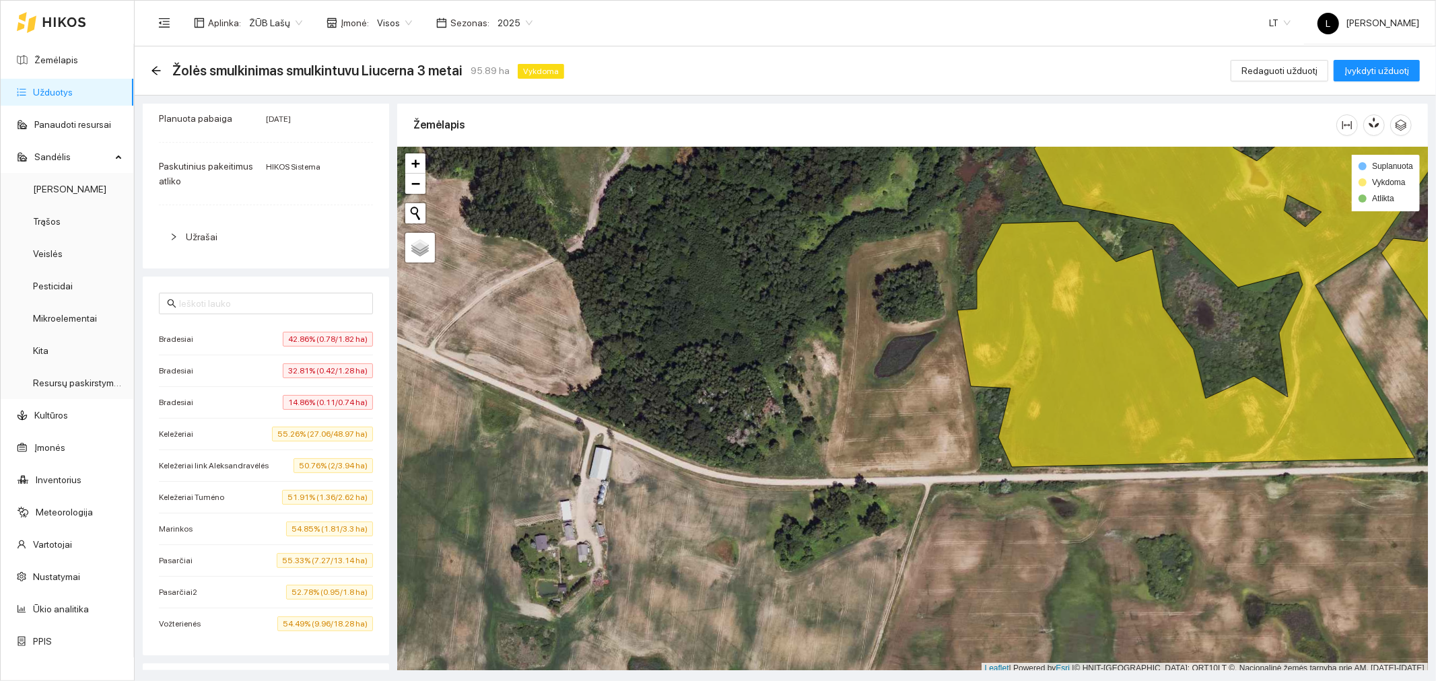
click at [199, 536] on div "Marinkos 54.85% (1.81/3.3 ha)" at bounding box center [266, 529] width 214 height 15
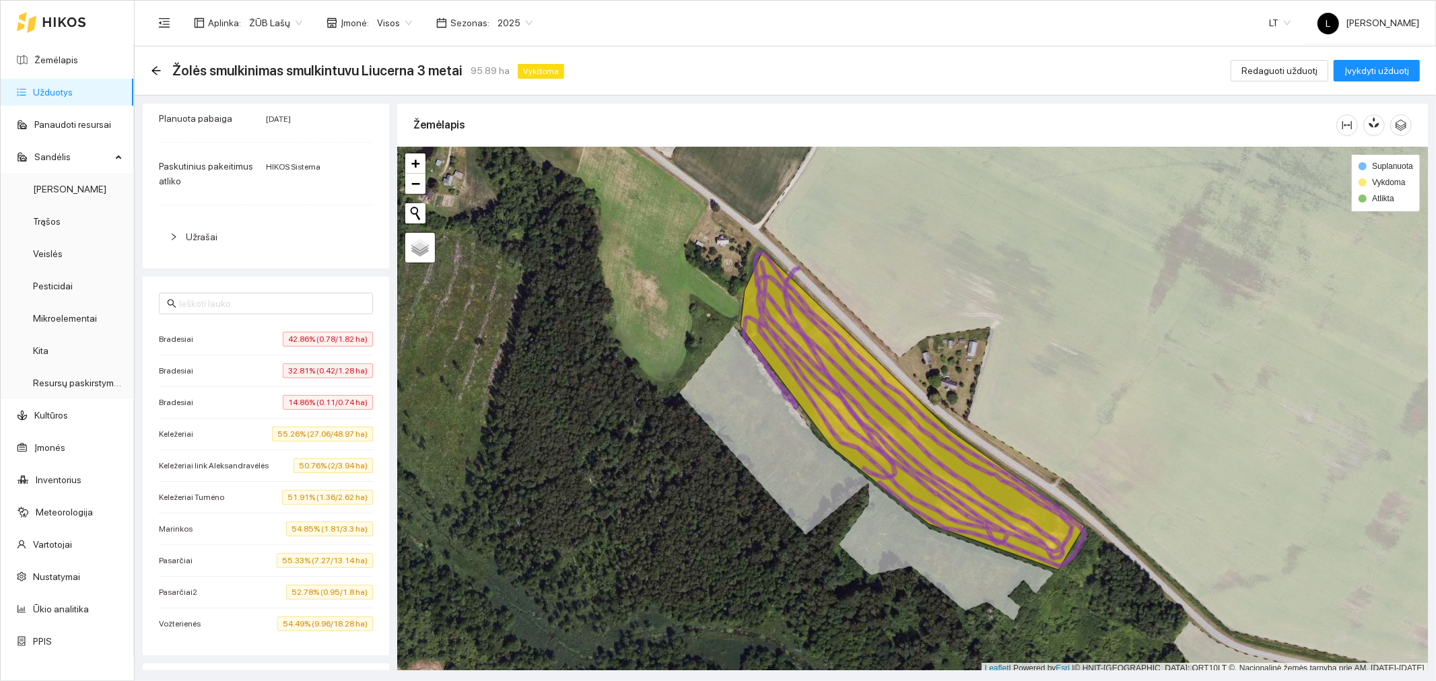
click at [224, 531] on div "Marinkos 54.85% (1.81/3.3 ha)" at bounding box center [266, 529] width 214 height 15
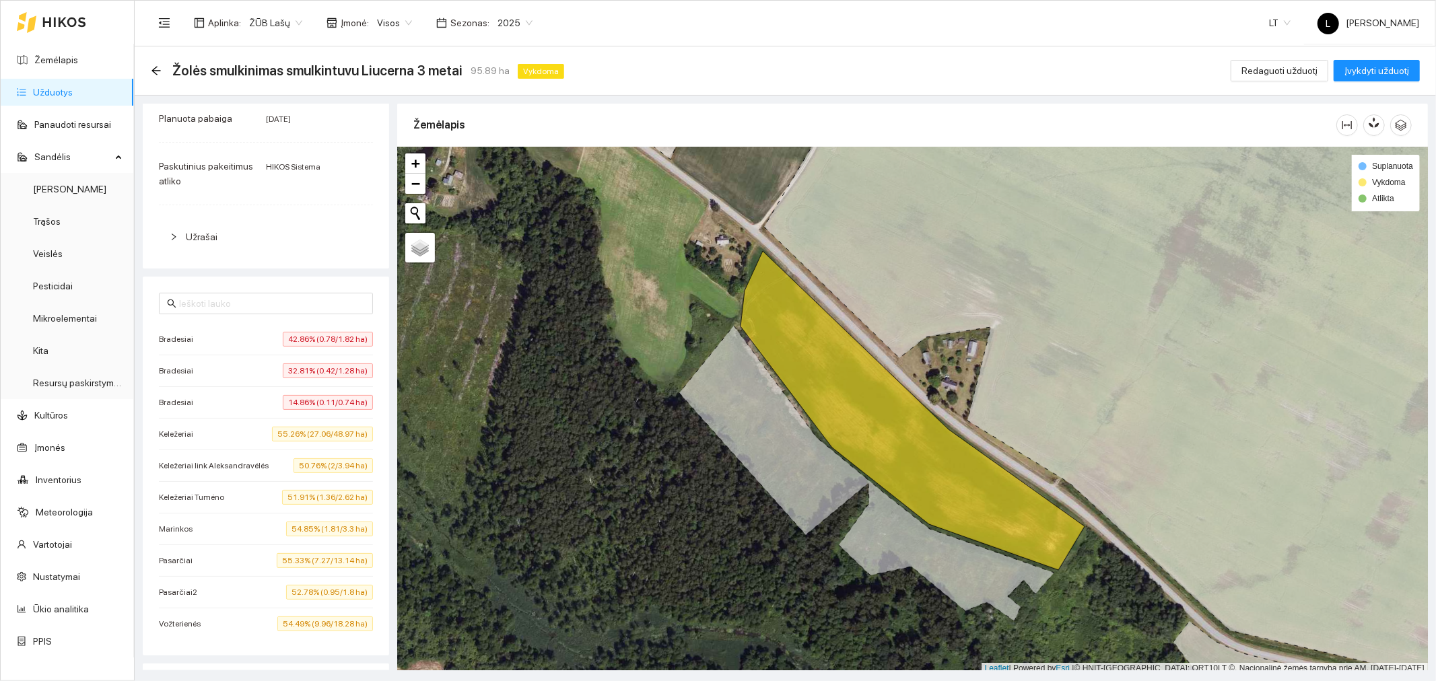
click at [224, 531] on div "Marinkos 54.85% (1.81/3.3 ha)" at bounding box center [266, 529] width 214 height 15
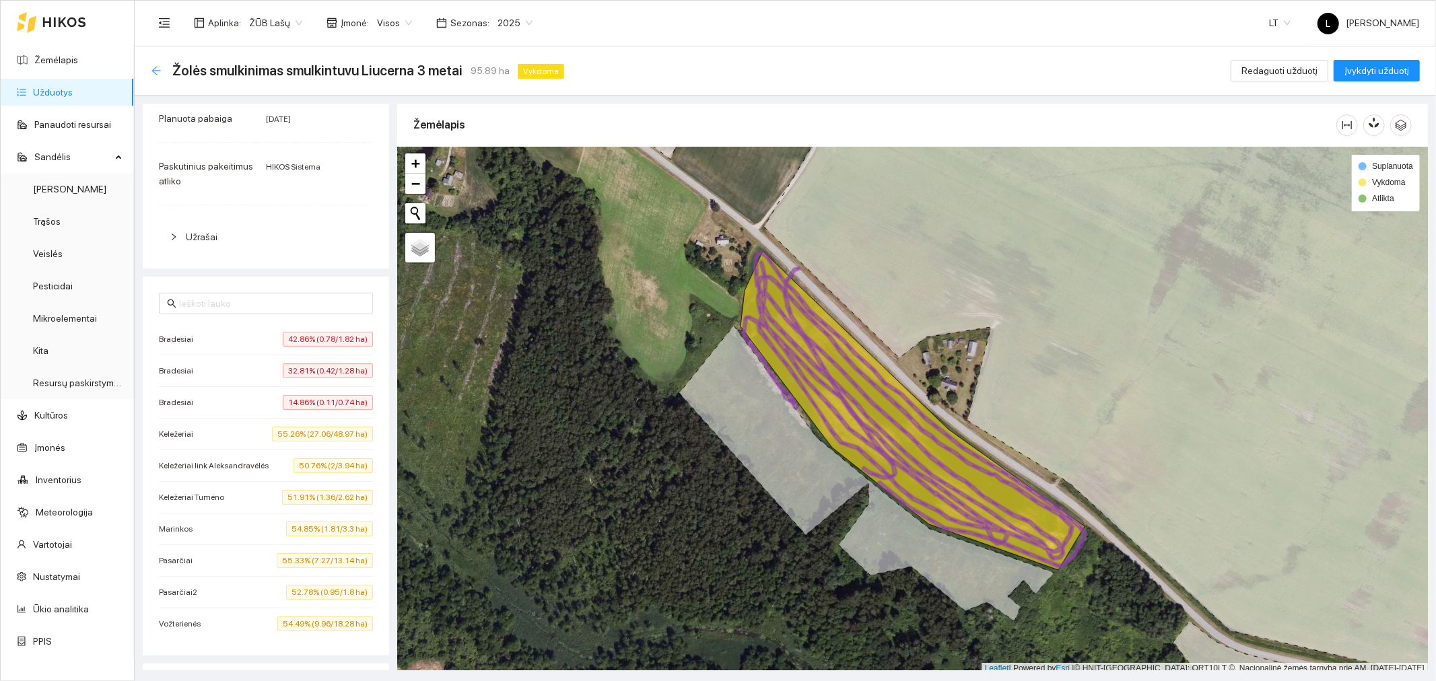
click at [154, 69] on icon "arrow-left" at bounding box center [155, 70] width 9 height 9
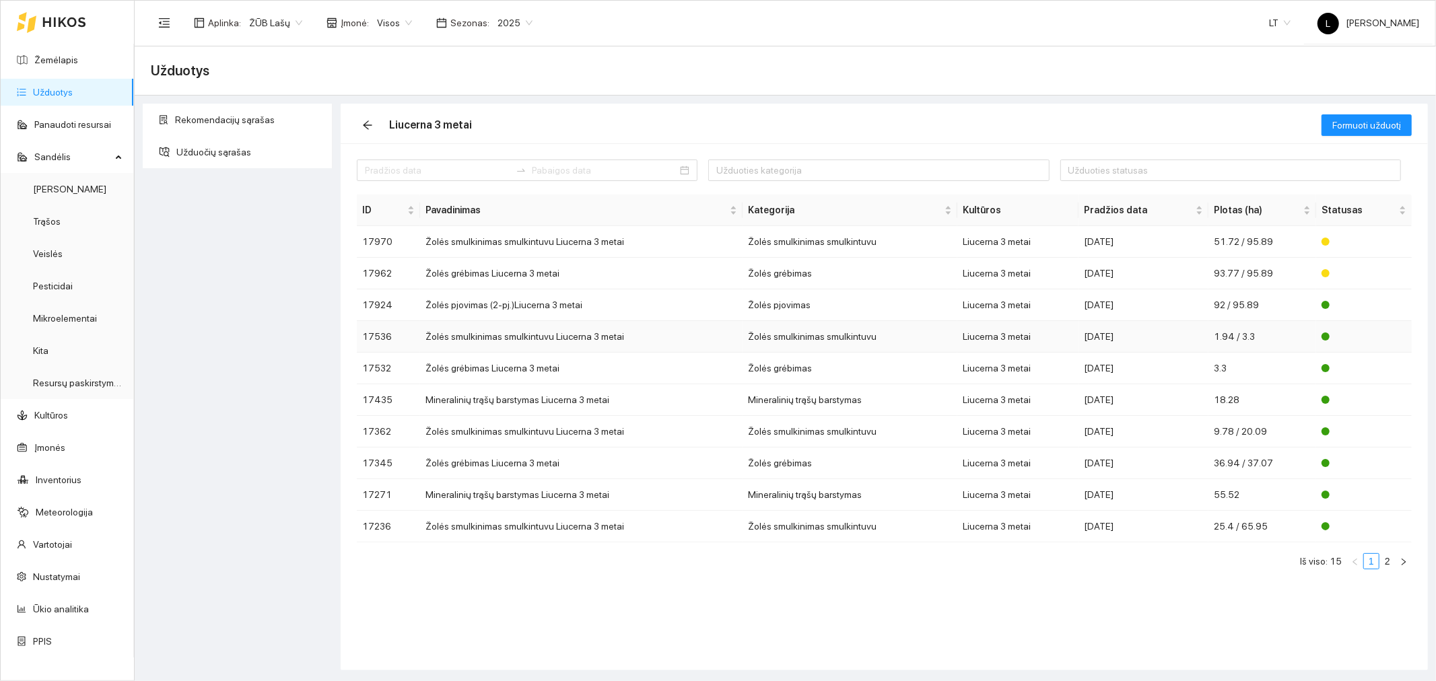
click at [1148, 331] on div "2025-07-08" at bounding box center [1143, 336] width 119 height 15
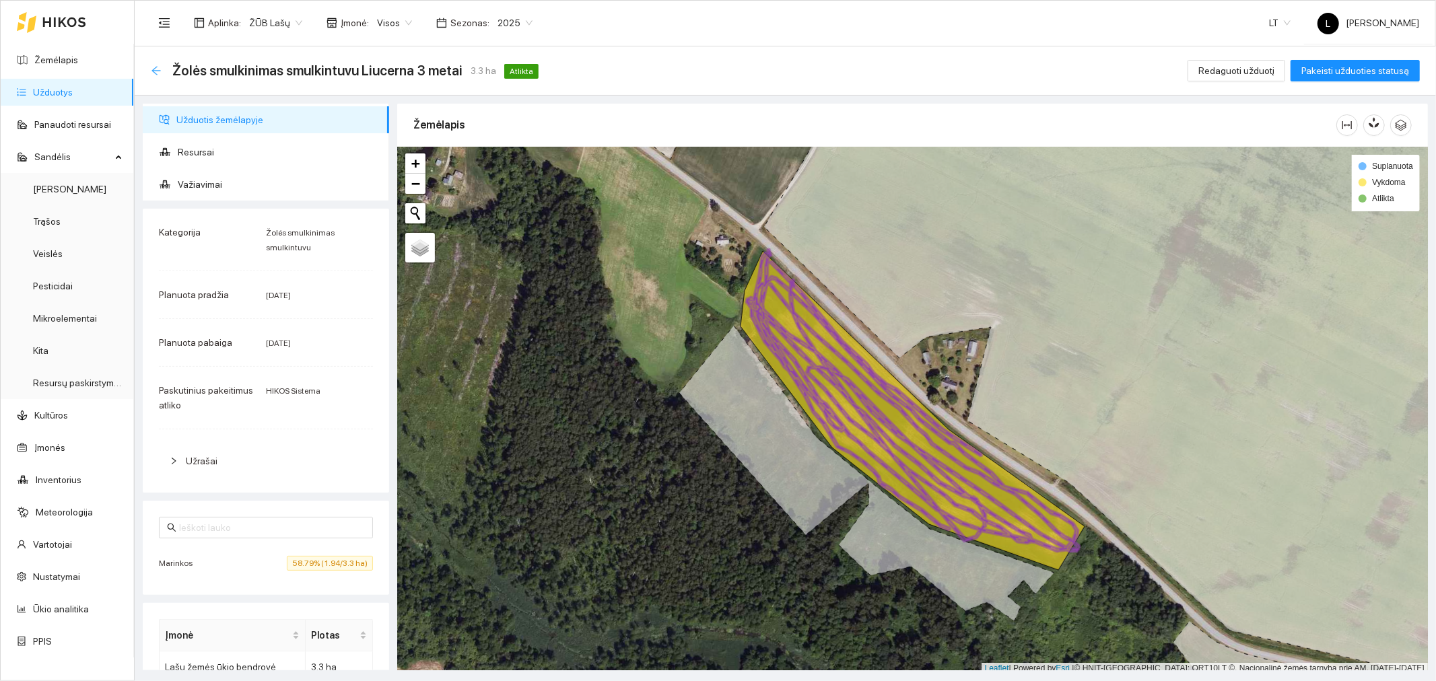
click at [158, 69] on icon "arrow-left" at bounding box center [156, 70] width 11 height 11
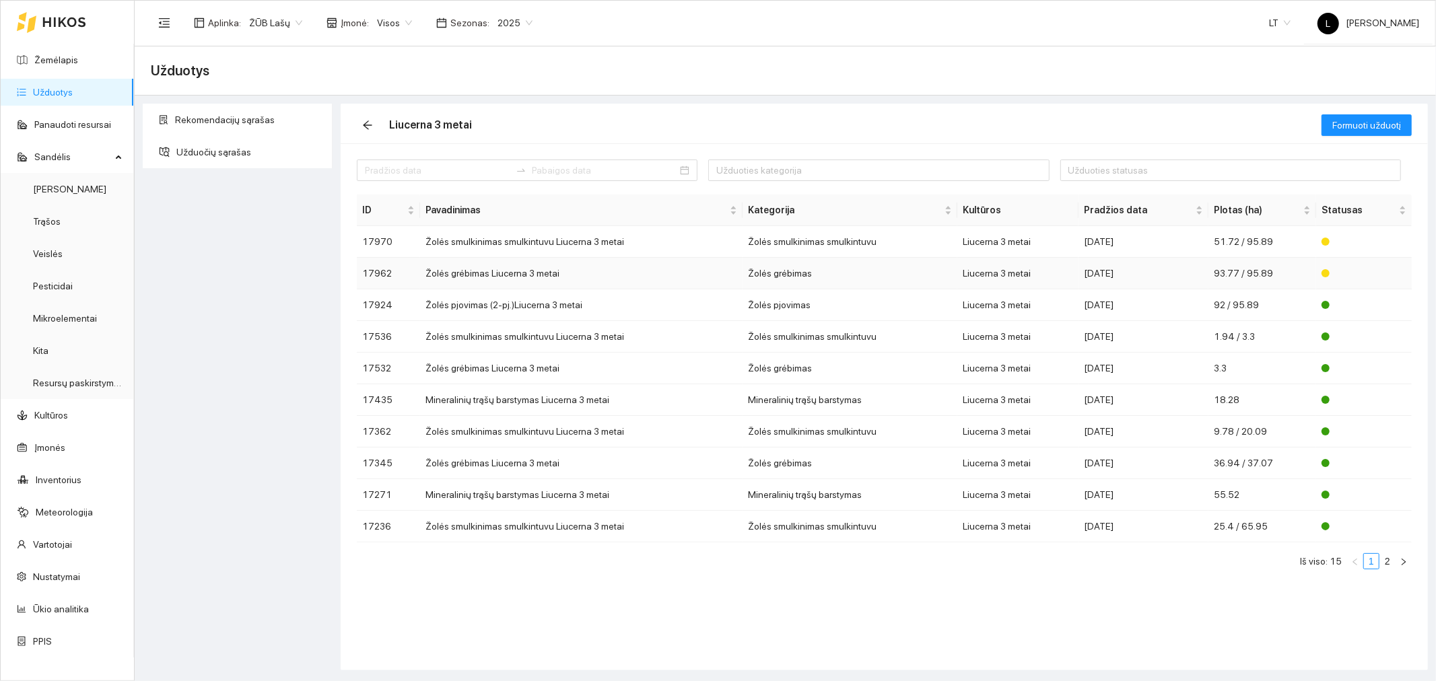
click at [1089, 273] on td "2025-08-09" at bounding box center [1144, 274] width 130 height 32
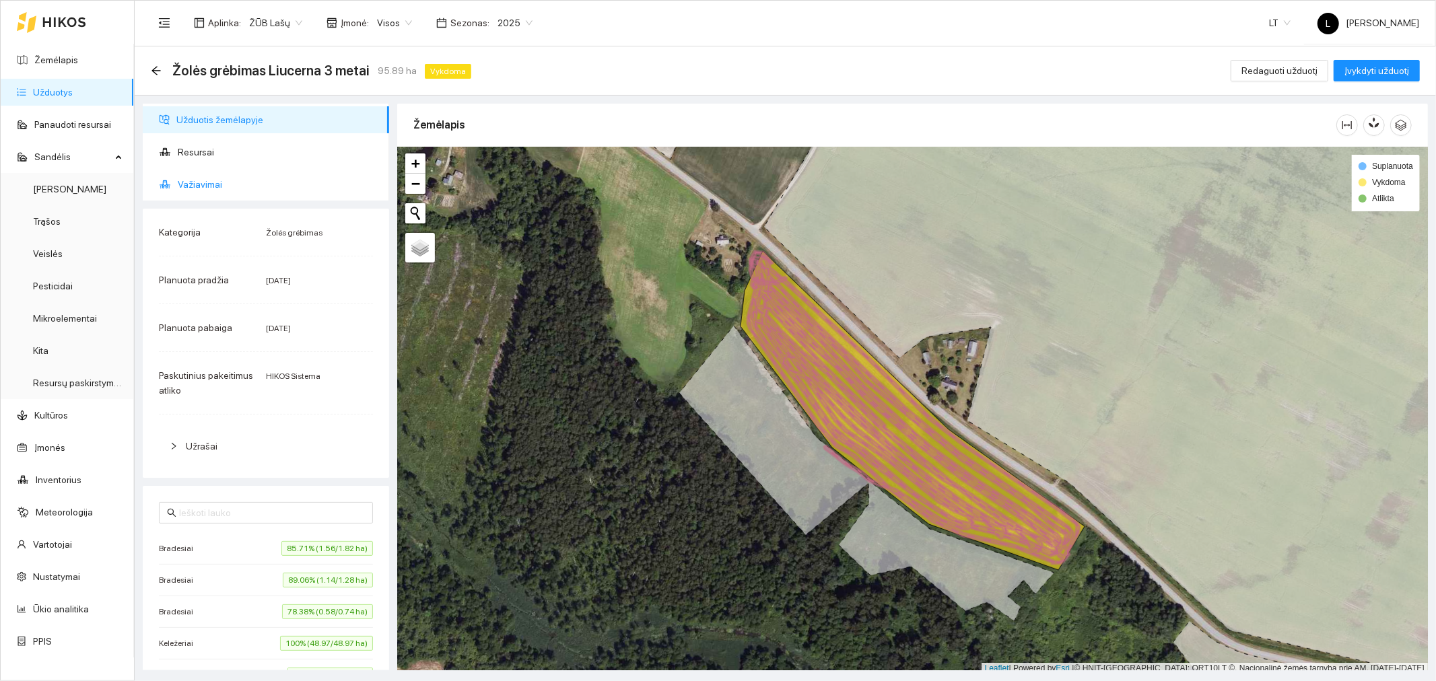
click at [206, 179] on span "Važiavimai" at bounding box center [278, 184] width 201 height 27
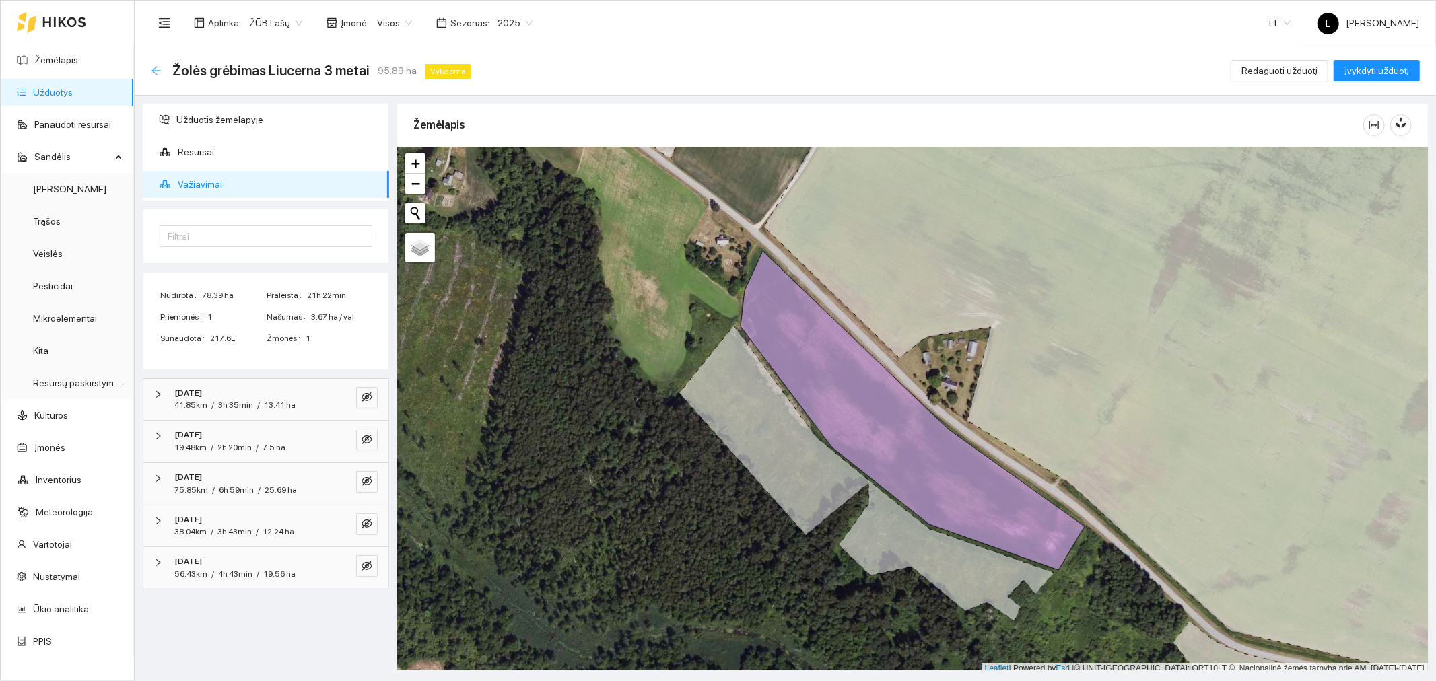
click at [159, 70] on icon "arrow-left" at bounding box center [155, 70] width 9 height 9
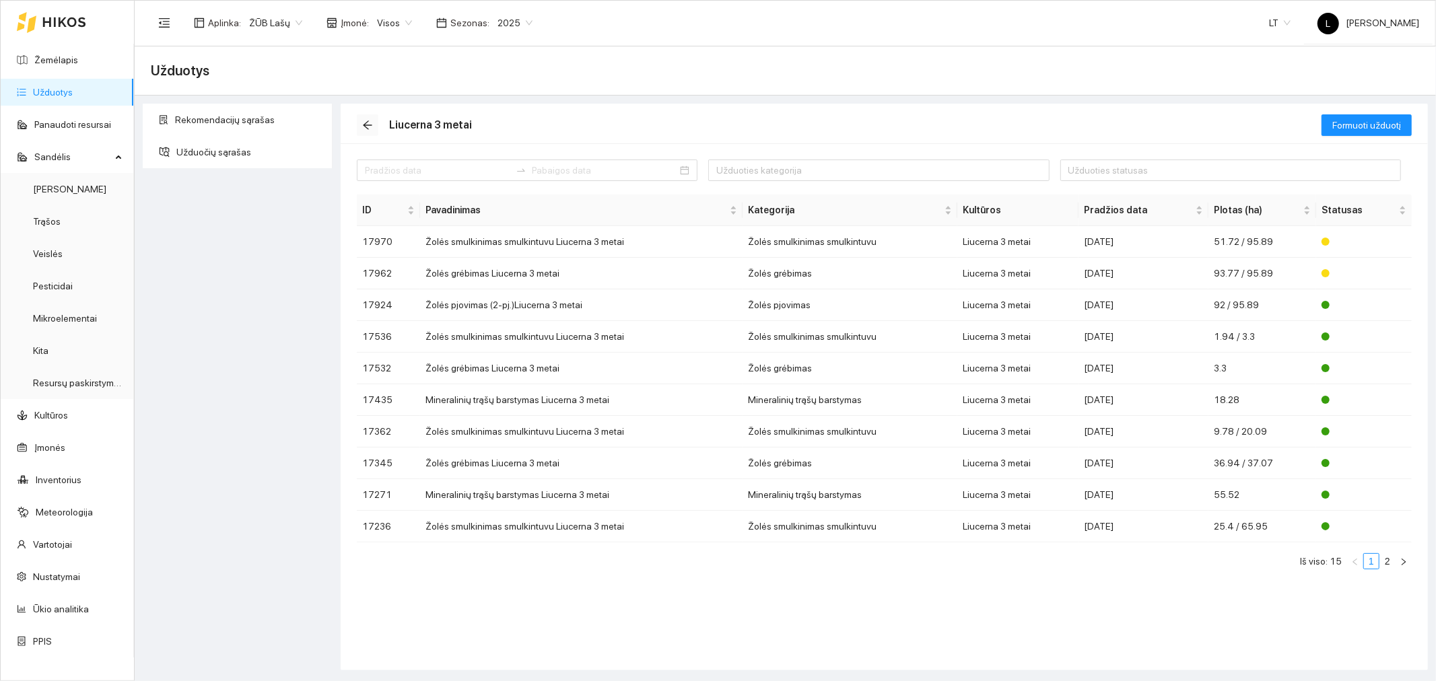
click at [366, 127] on icon "arrow-left" at bounding box center [367, 125] width 9 height 9
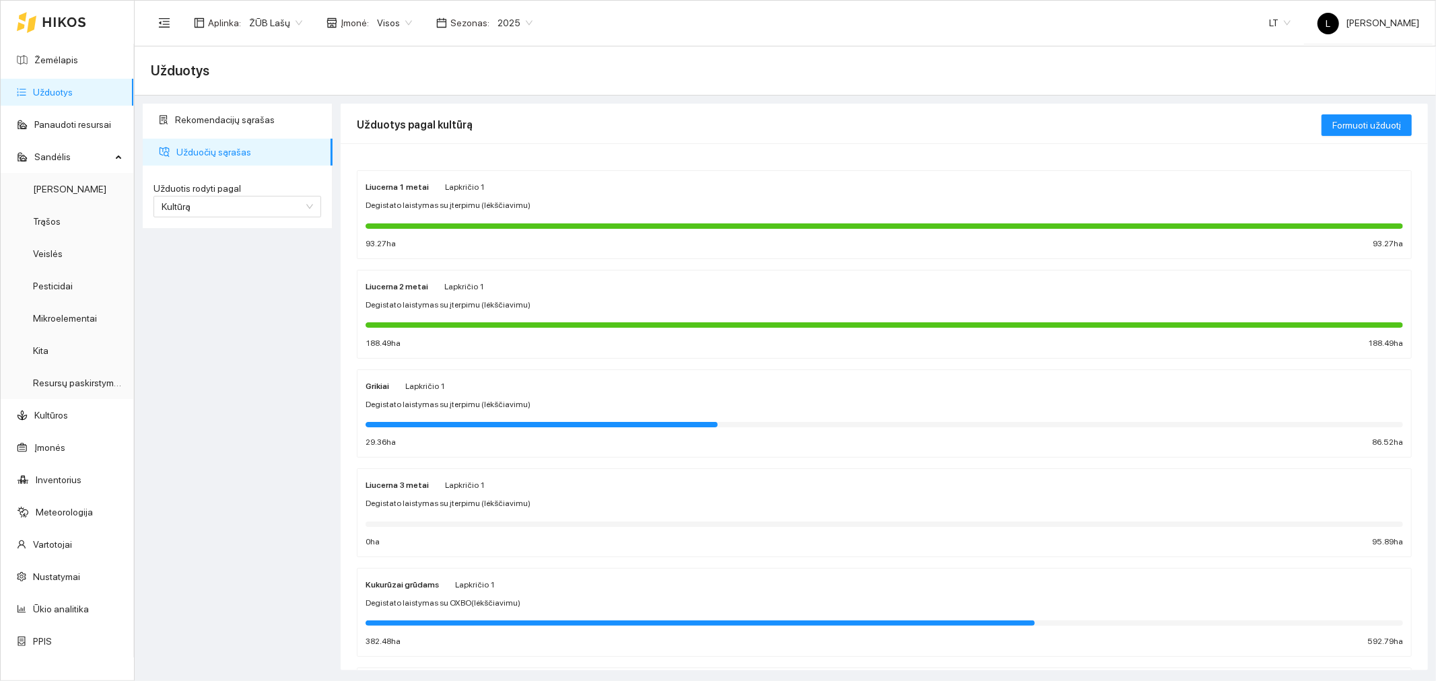
scroll to position [75, 0]
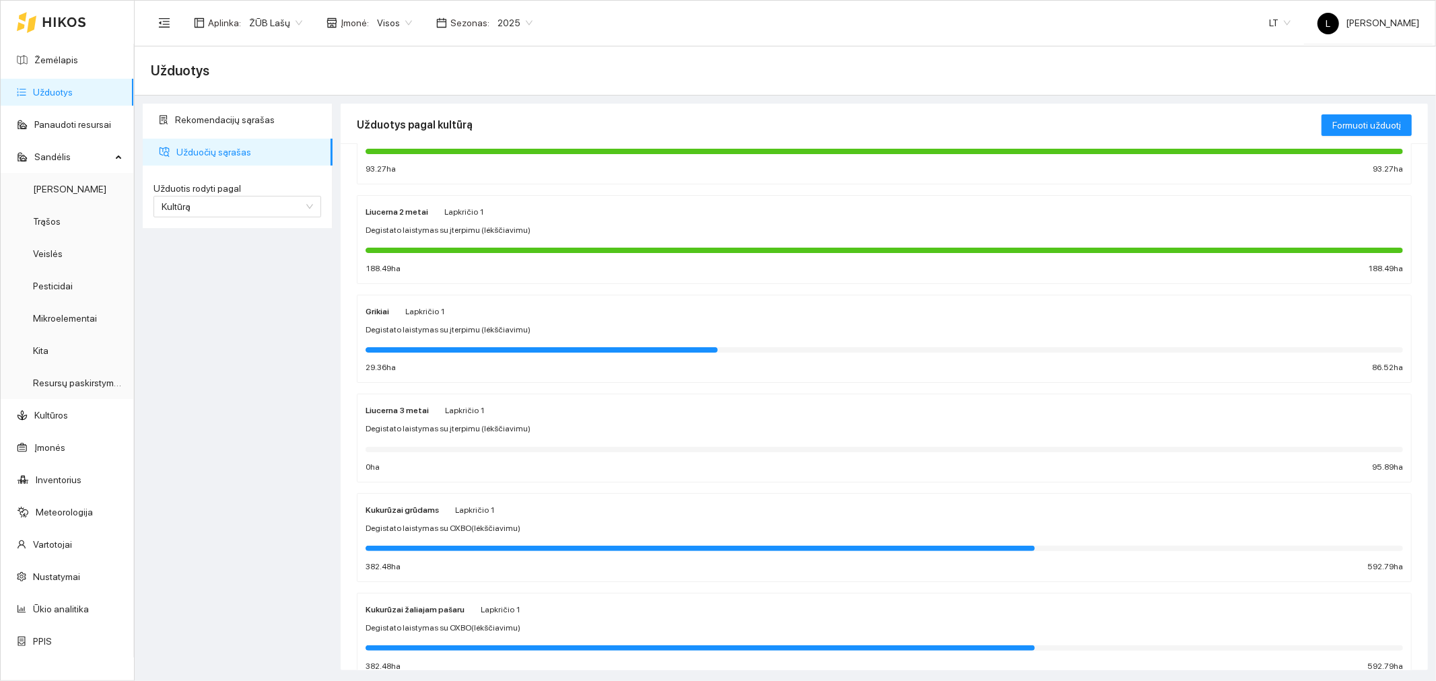
click at [442, 518] on div "Kukurūzai grūdams Lapkričio 1 Degistato laistymas su OXBO(lėkščiavimu) 382.48 h…" at bounding box center [885, 537] width 1038 height 71
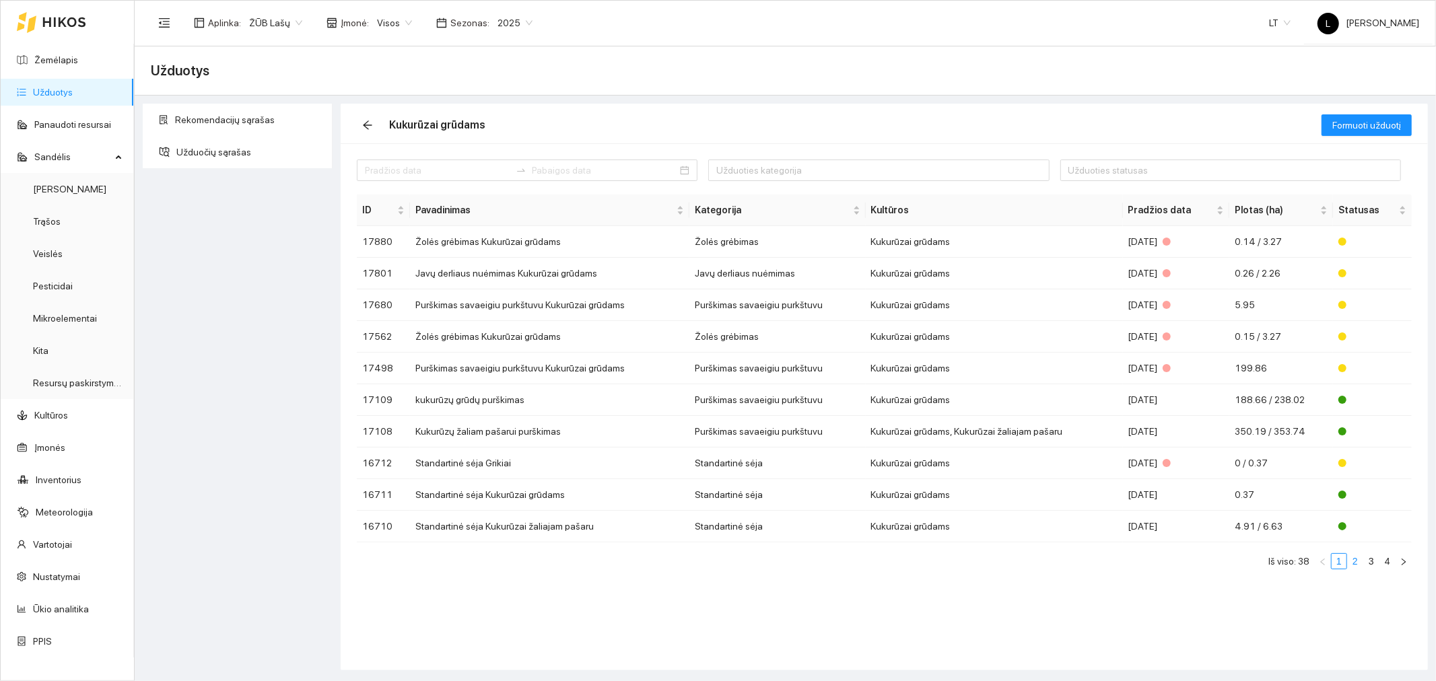
click at [1354, 561] on link "2" at bounding box center [1355, 561] width 15 height 15
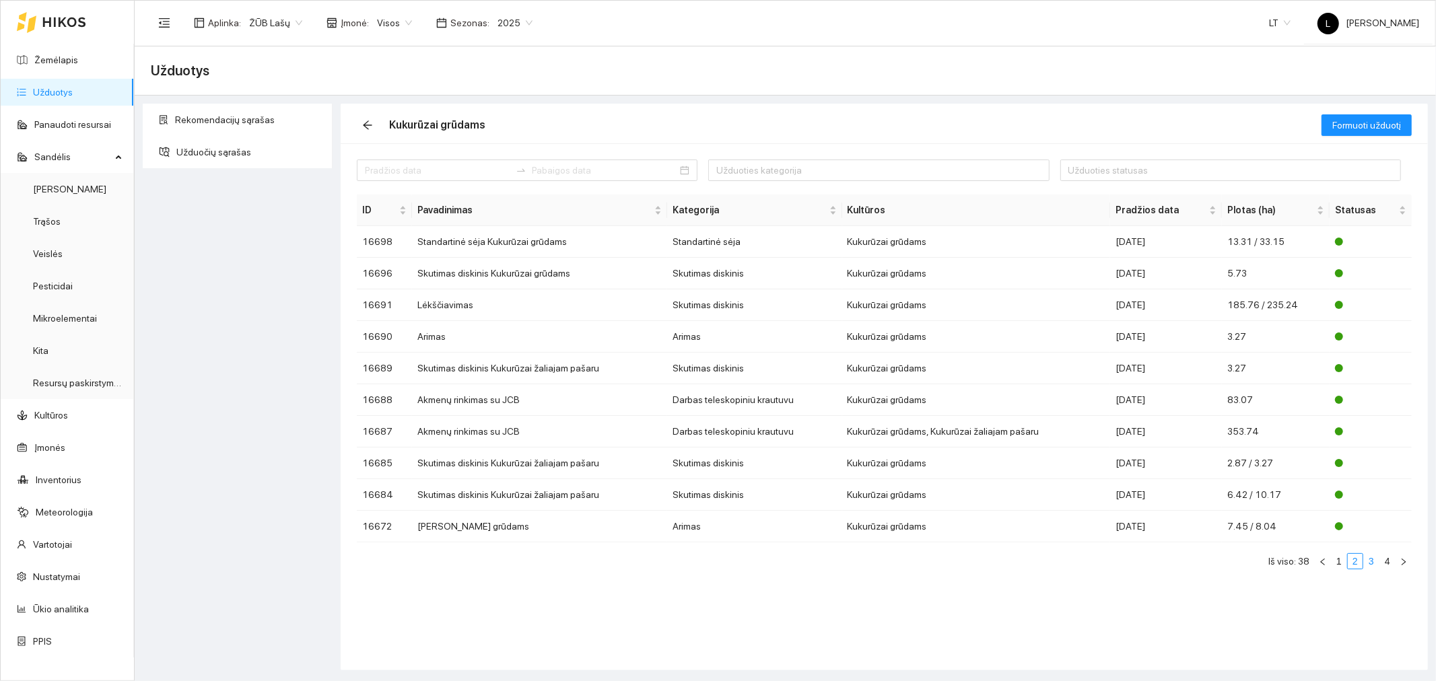
click at [1370, 567] on link "3" at bounding box center [1371, 561] width 15 height 15
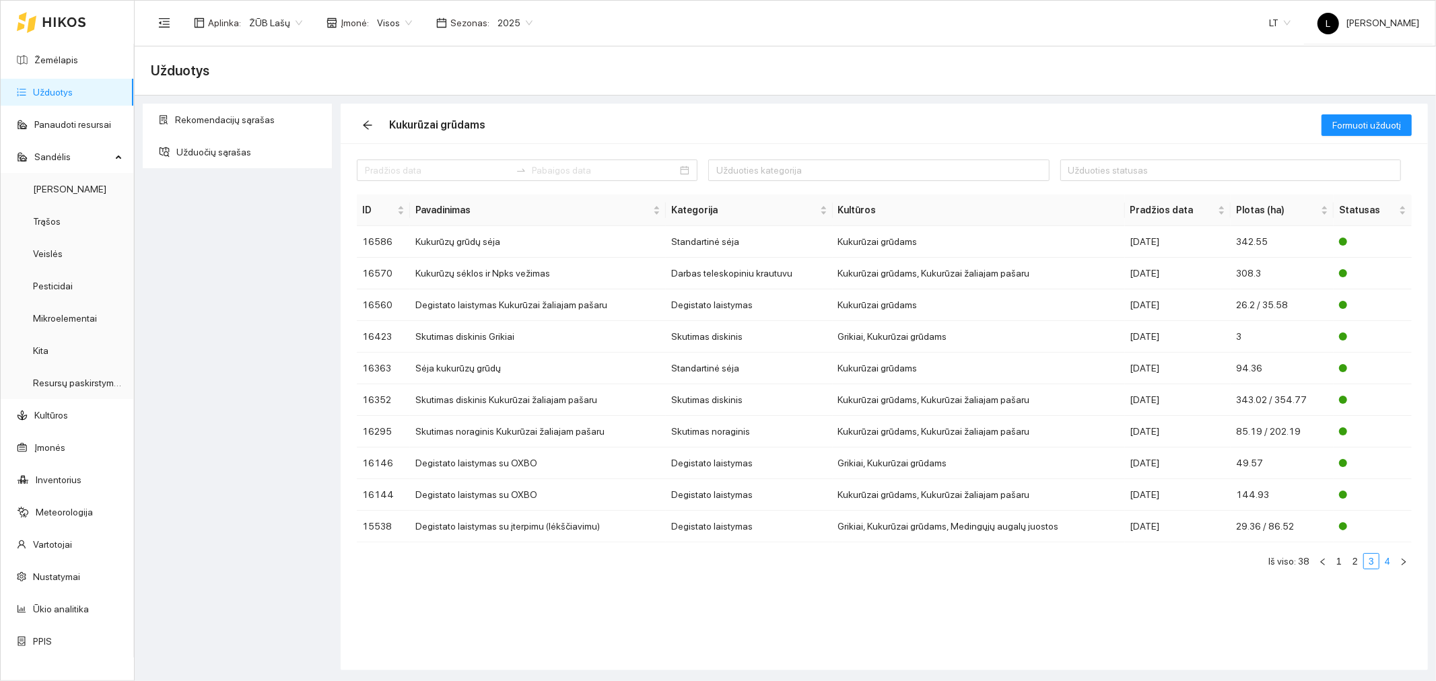
click at [1387, 564] on link "4" at bounding box center [1387, 561] width 15 height 15
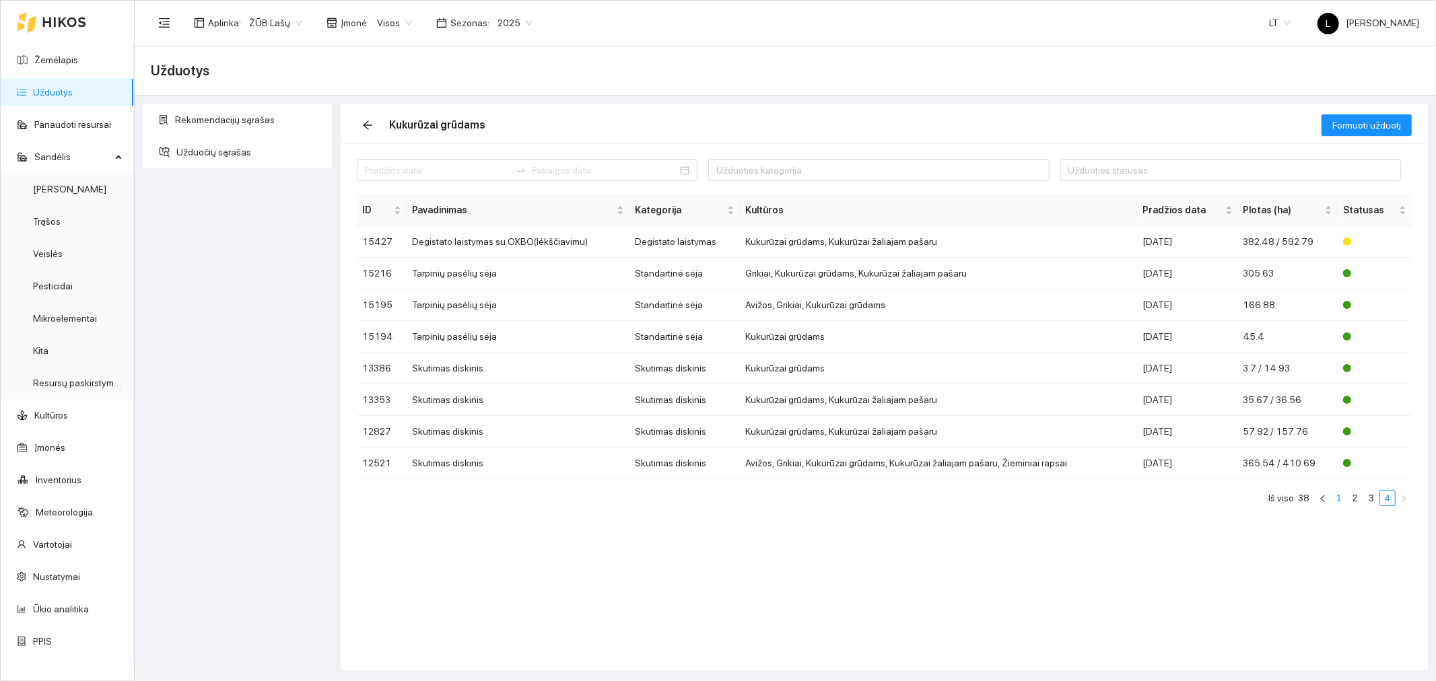
click at [1342, 500] on link "1" at bounding box center [1339, 498] width 15 height 15
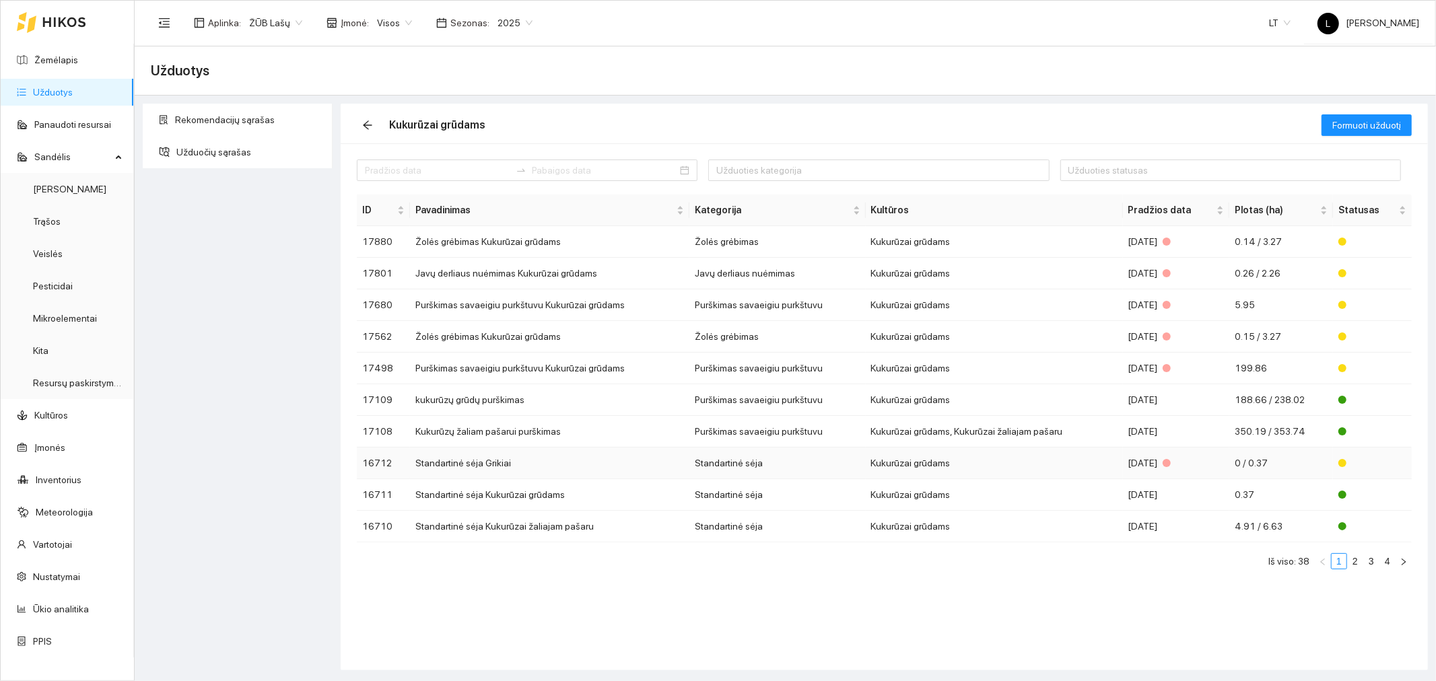
click at [940, 462] on td "Kukurūzai grūdams" at bounding box center [994, 464] width 257 height 32
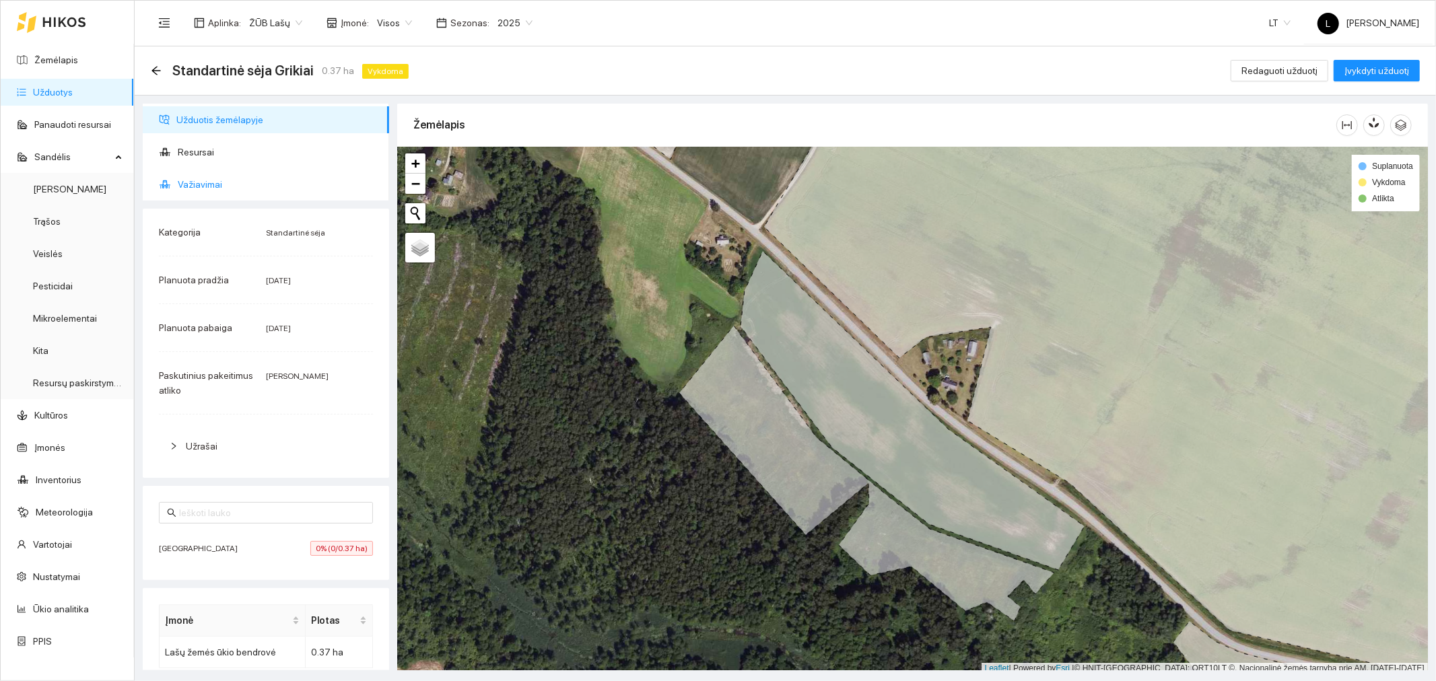
click at [234, 186] on span "Važiavimai" at bounding box center [278, 184] width 201 height 27
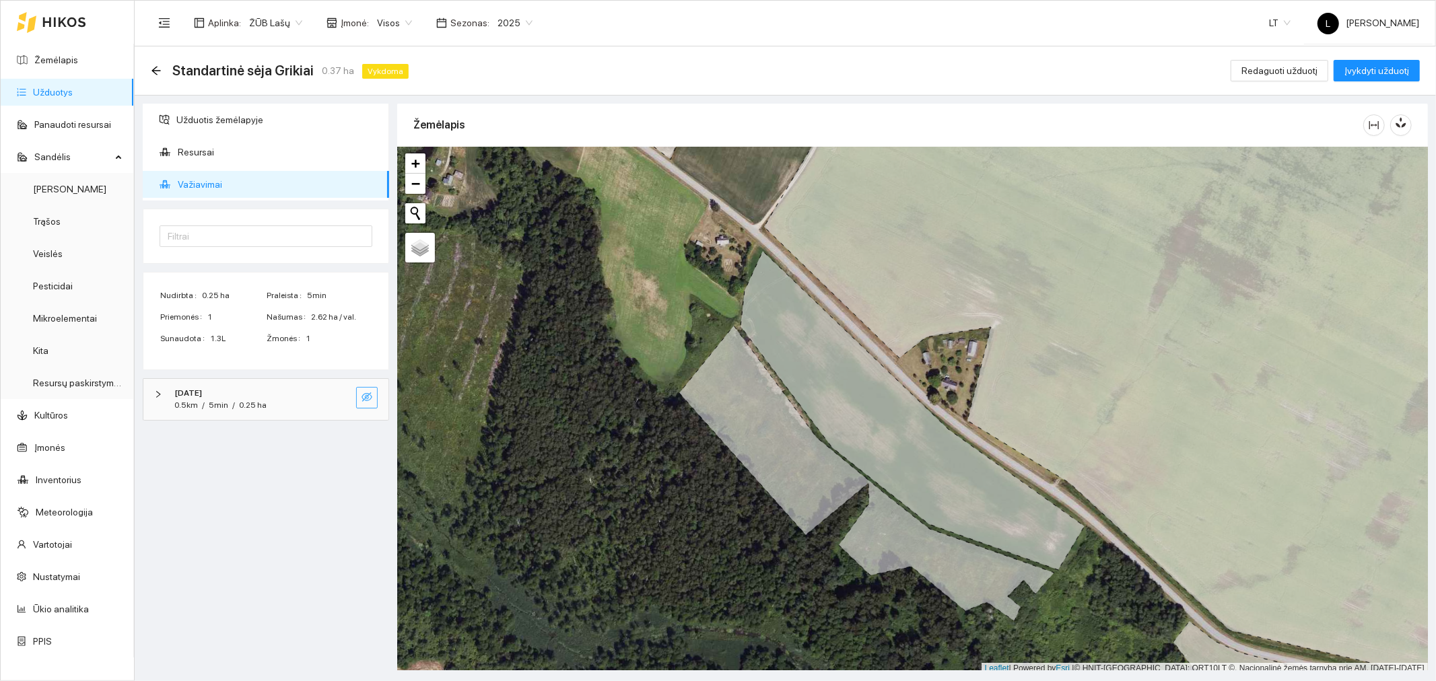
click at [368, 397] on icon "eye-invisible" at bounding box center [367, 398] width 3 height 3
click at [349, 394] on button "button" at bounding box center [340, 398] width 22 height 22
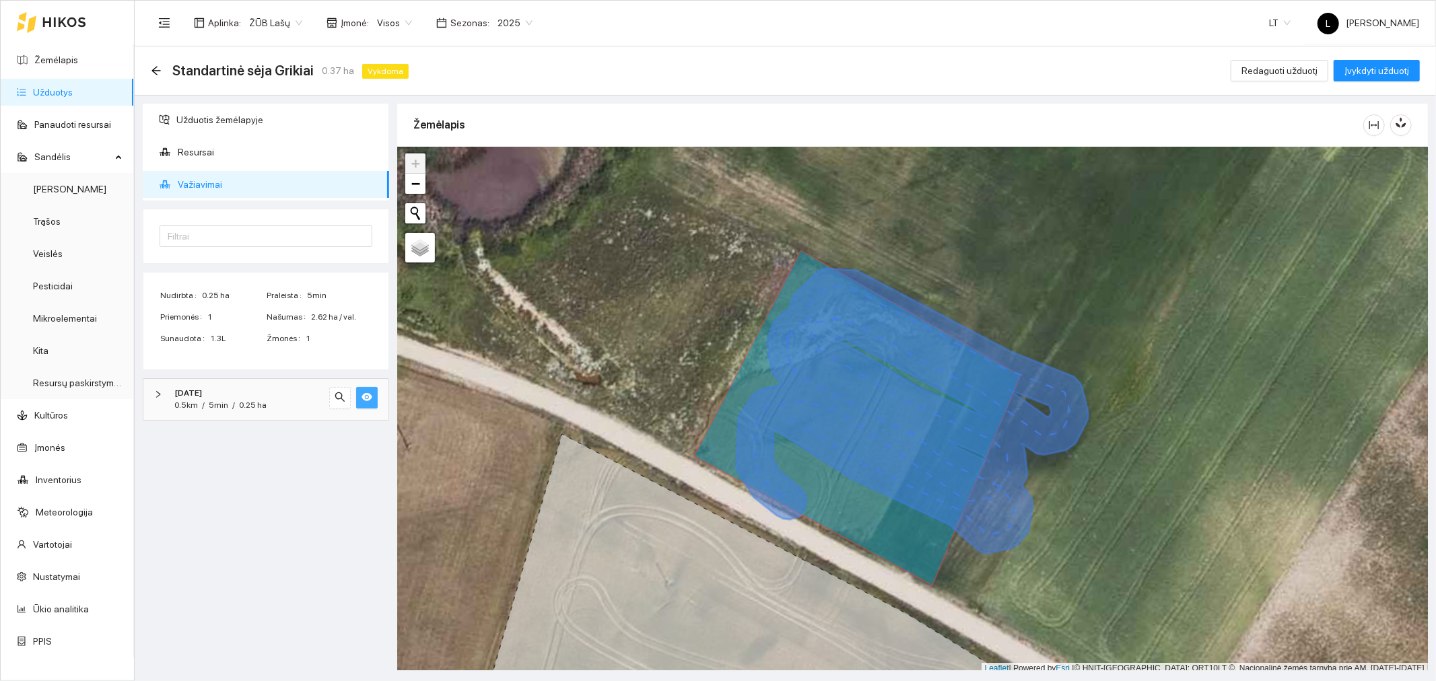
click at [373, 398] on button "button" at bounding box center [367, 398] width 22 height 22
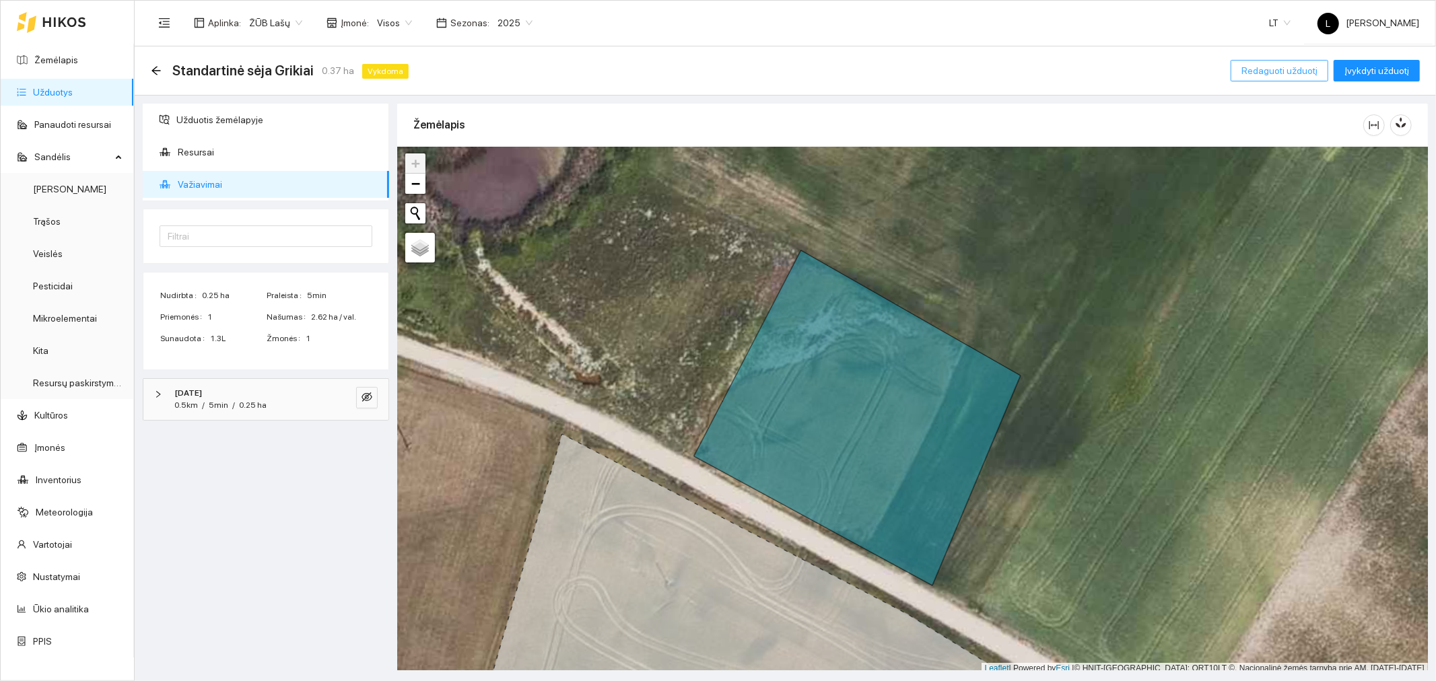
click at [1290, 71] on span "Redaguoti užduotį" at bounding box center [1280, 70] width 76 height 15
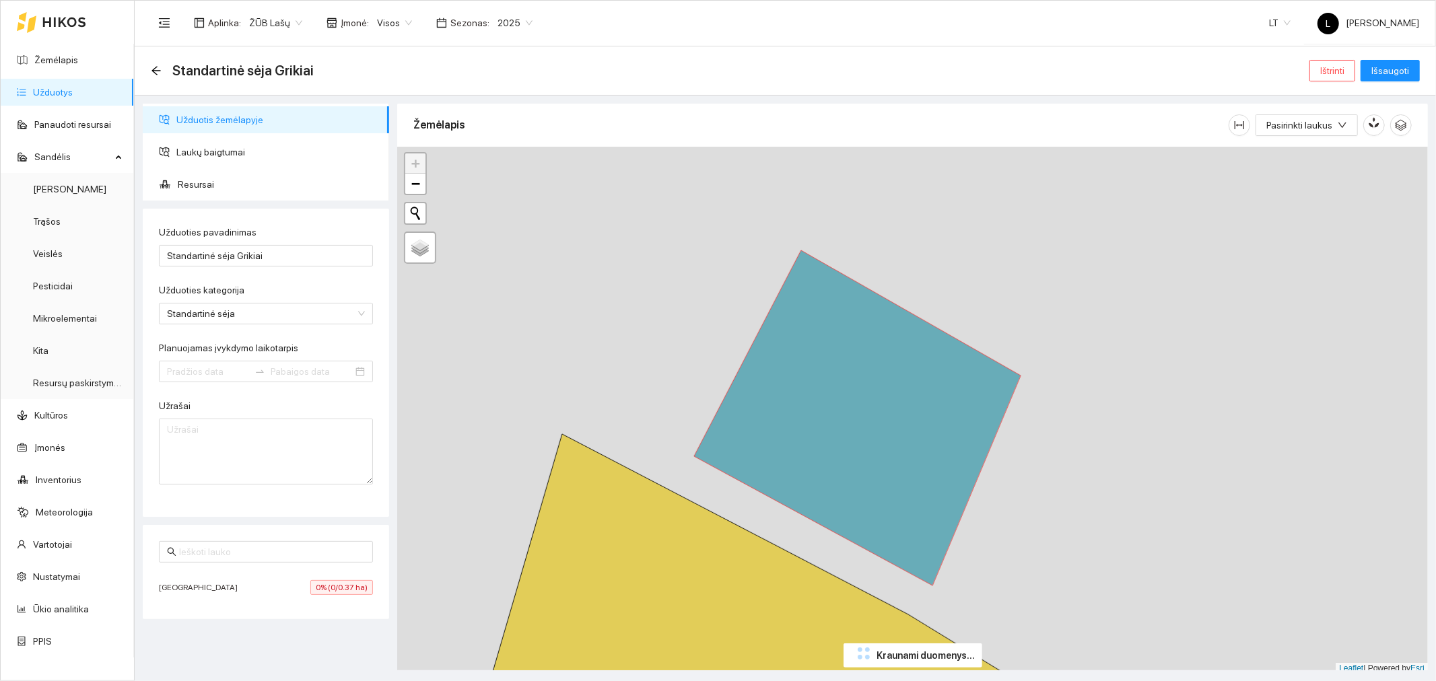
type input "2025-05-17"
type input "2025-05-27"
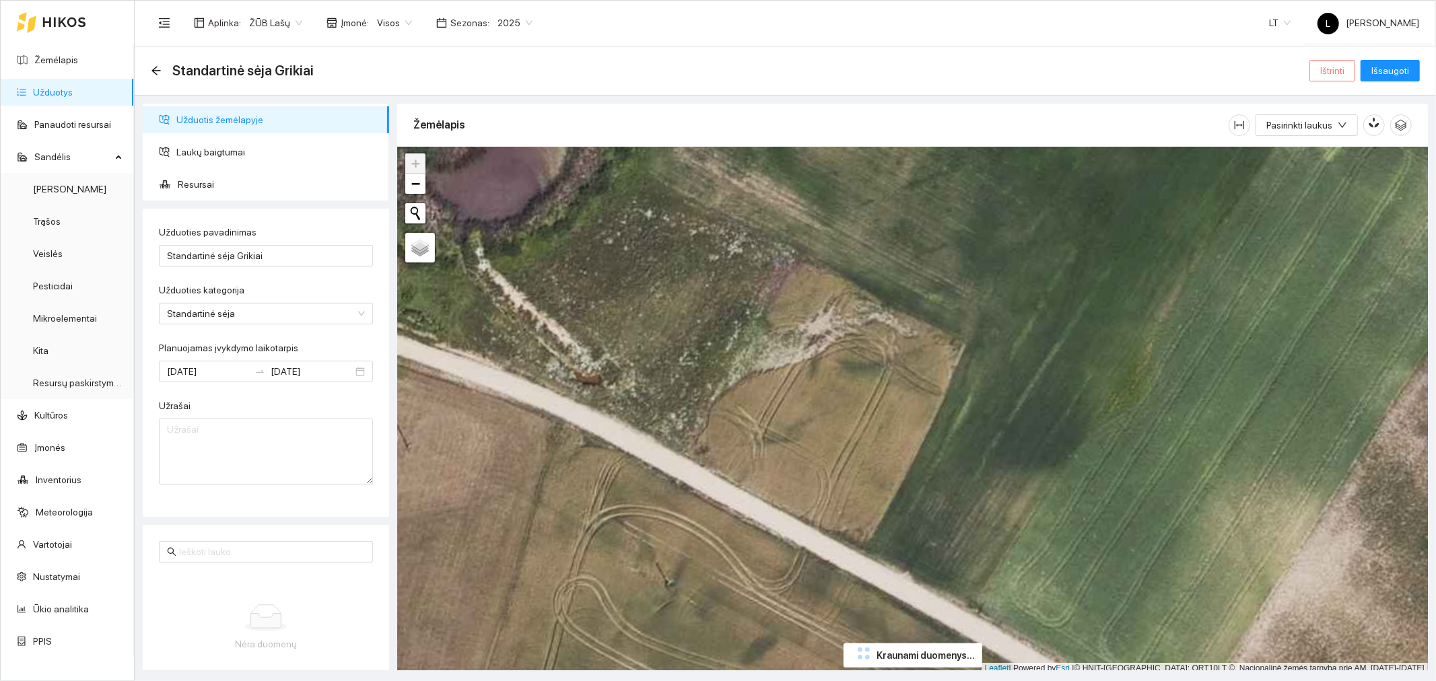
click at [1327, 72] on span "Ištrinti" at bounding box center [1332, 70] width 24 height 15
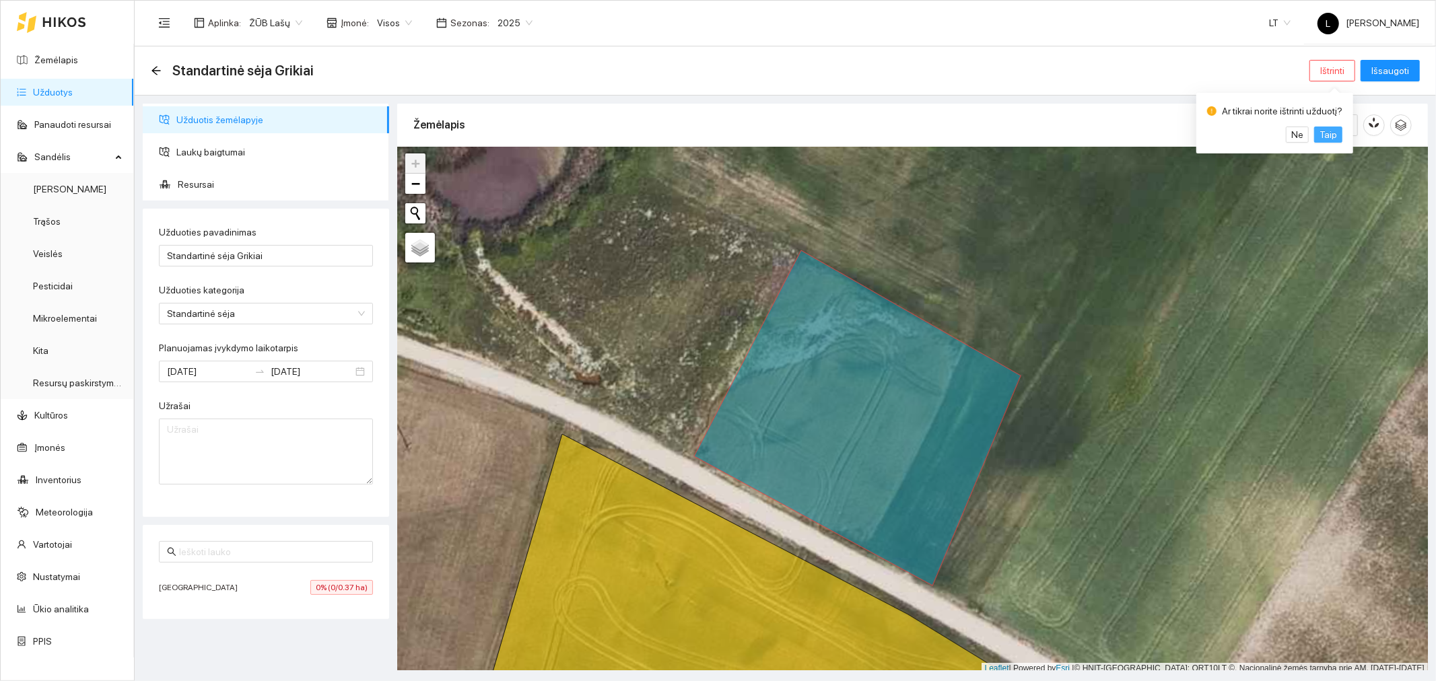
click at [1323, 137] on span "Taip" at bounding box center [1329, 134] width 18 height 15
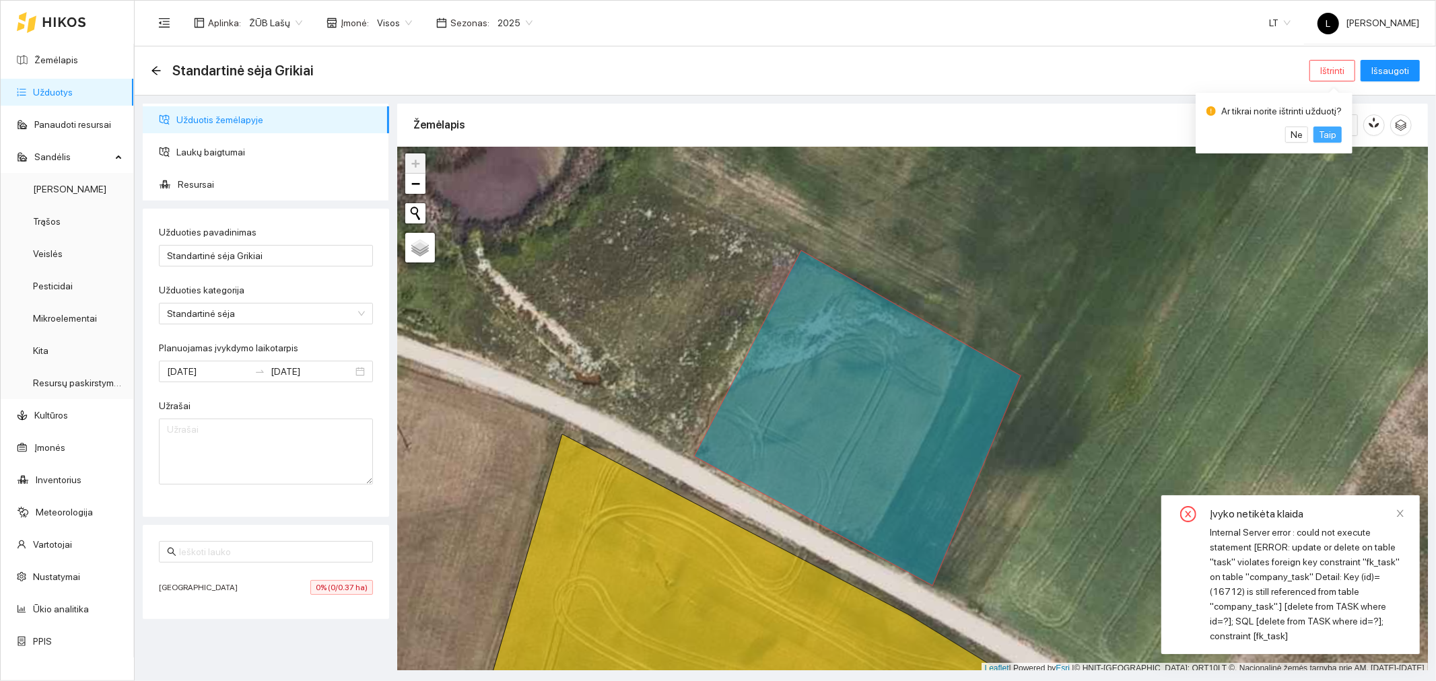
click at [1321, 135] on button "Taip" at bounding box center [1328, 135] width 28 height 16
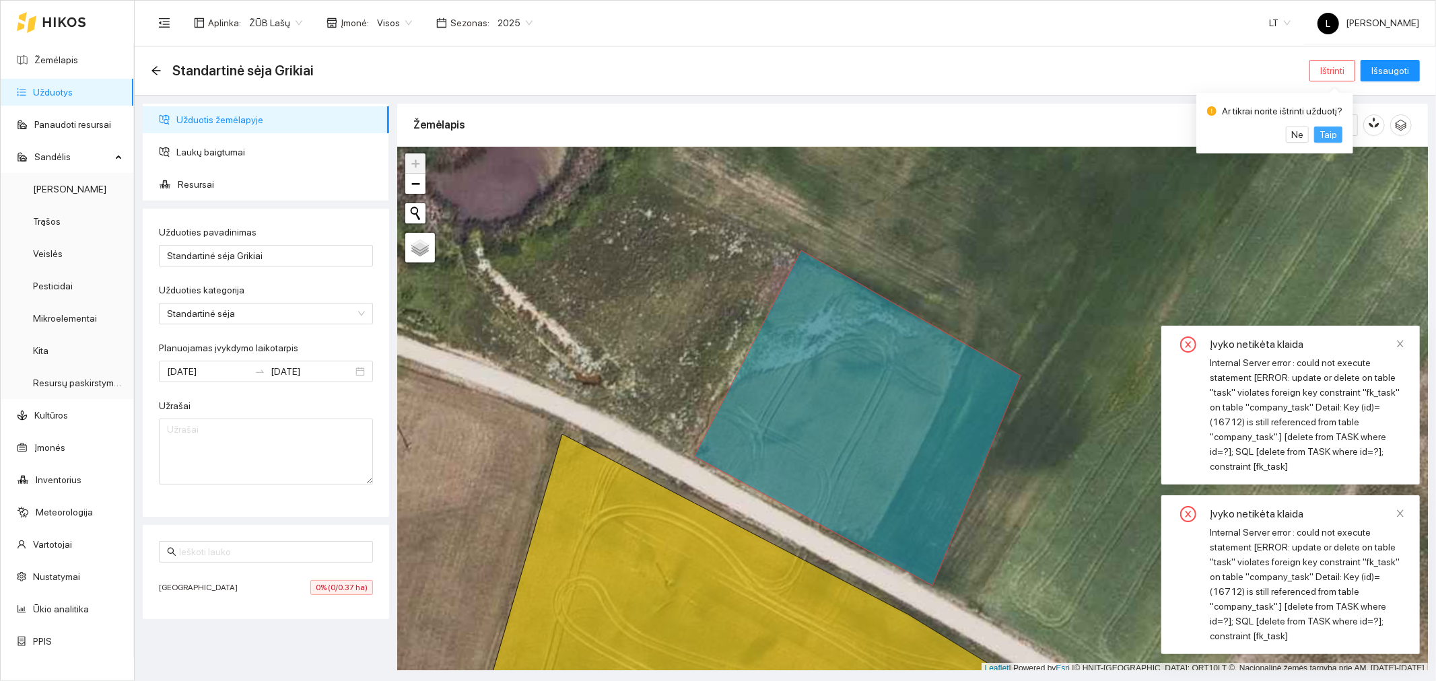
click at [1321, 135] on button "Taip" at bounding box center [1328, 135] width 28 height 16
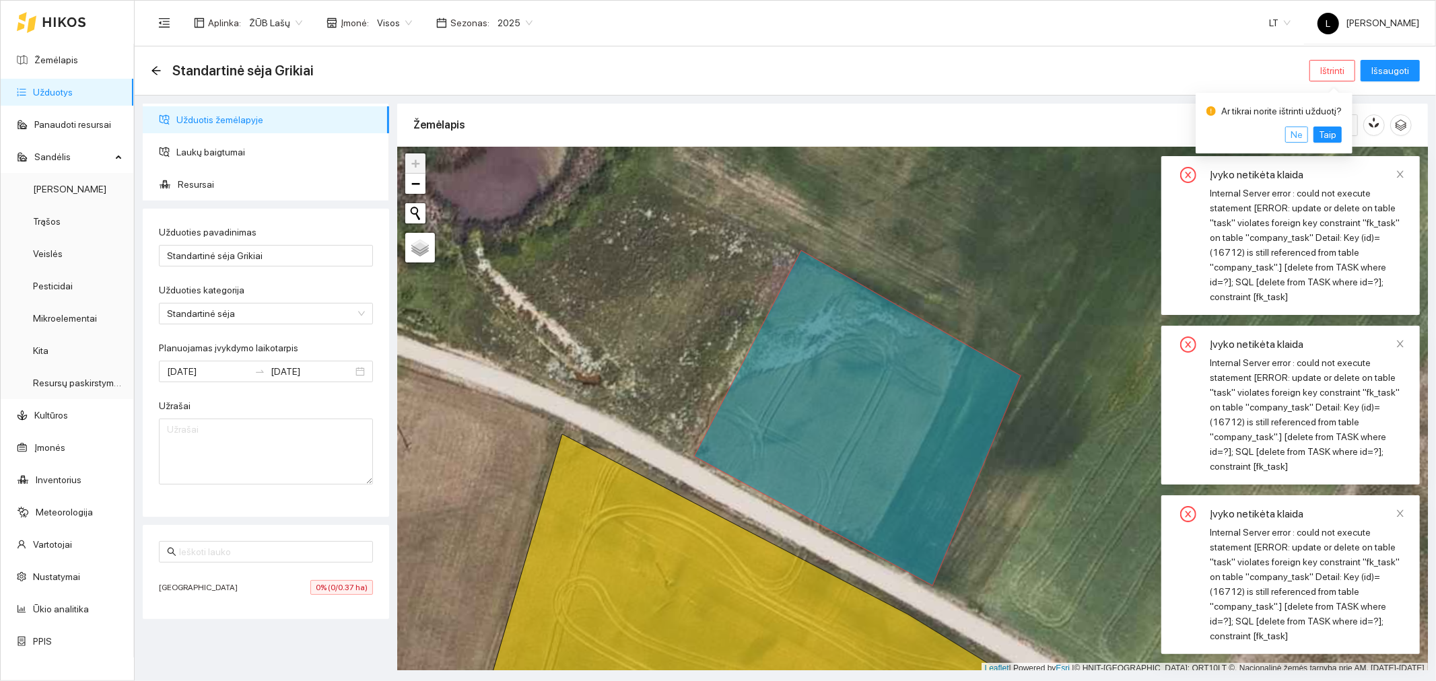
click at [1297, 130] on span "Ne" at bounding box center [1297, 134] width 12 height 15
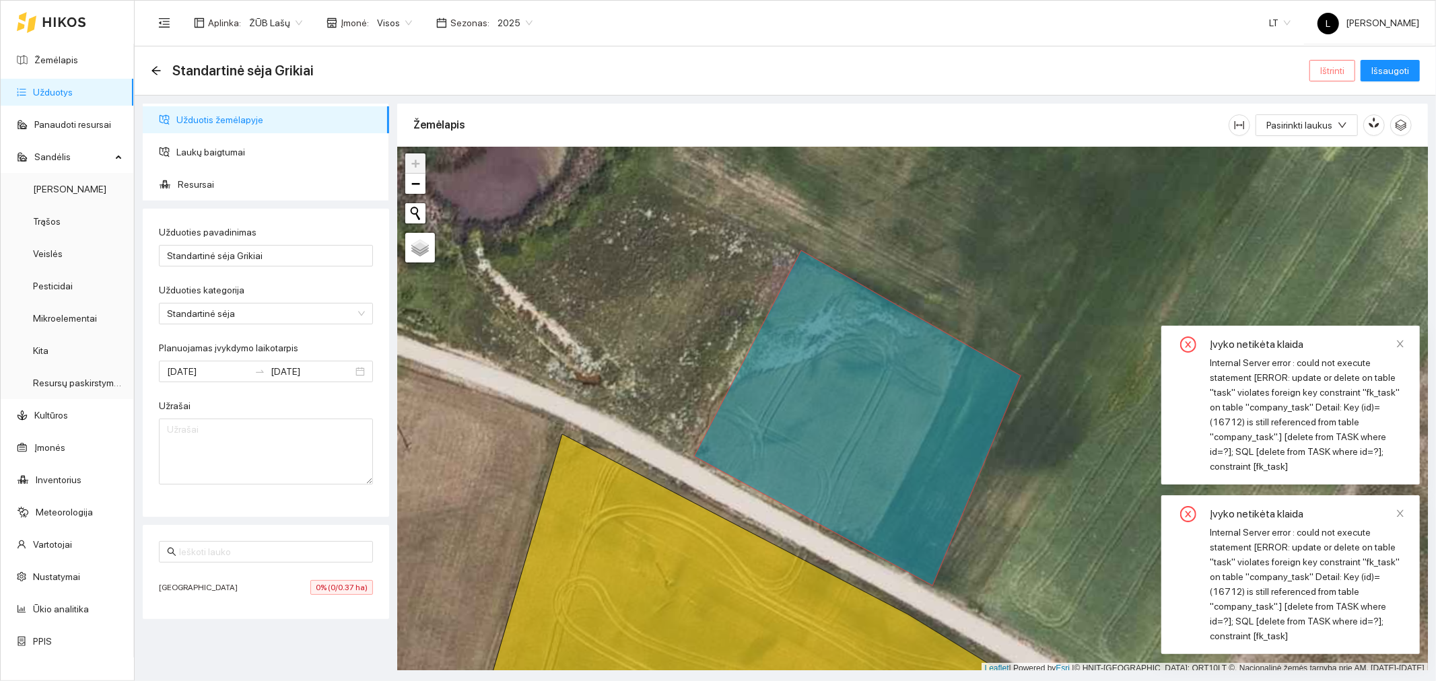
click at [1320, 72] on span "Ištrinti" at bounding box center [1332, 70] width 24 height 15
click at [1334, 131] on span "Taip" at bounding box center [1329, 134] width 18 height 15
click at [900, 392] on icon at bounding box center [857, 417] width 327 height 335
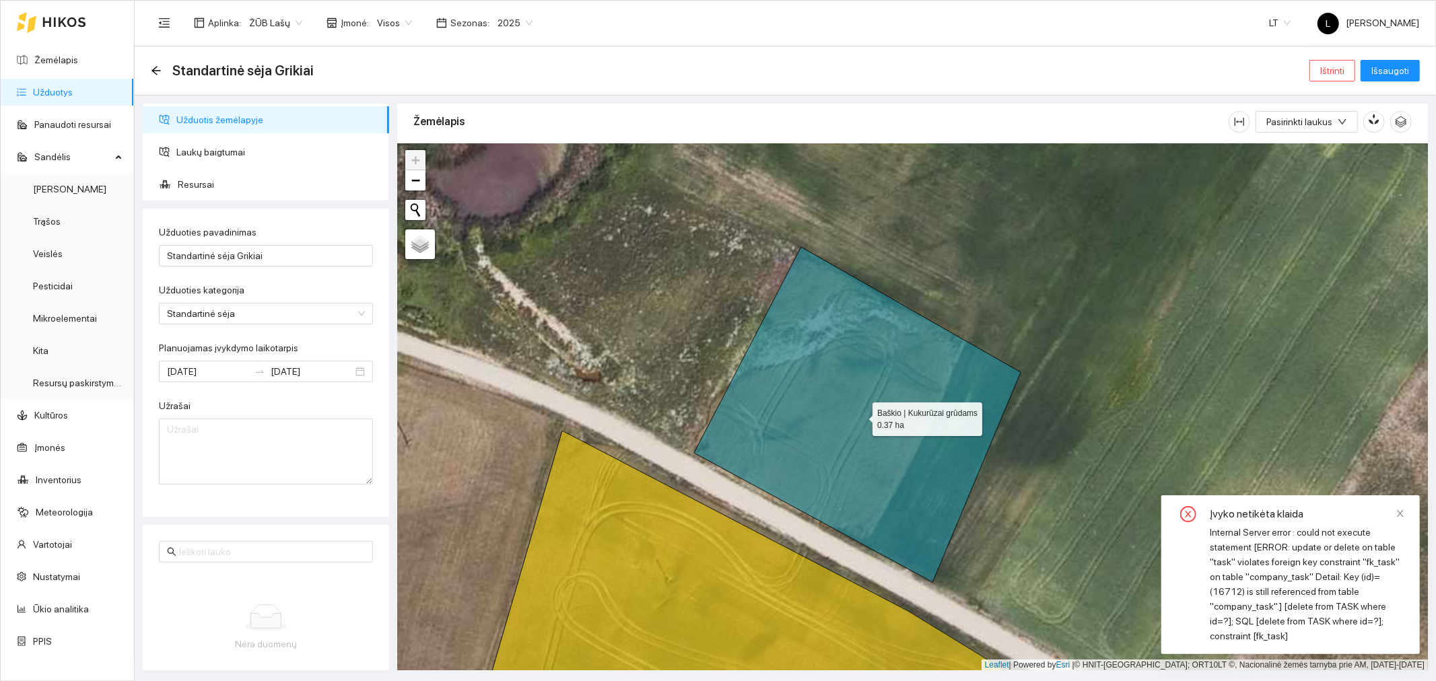
click at [838, 391] on icon at bounding box center [857, 414] width 327 height 335
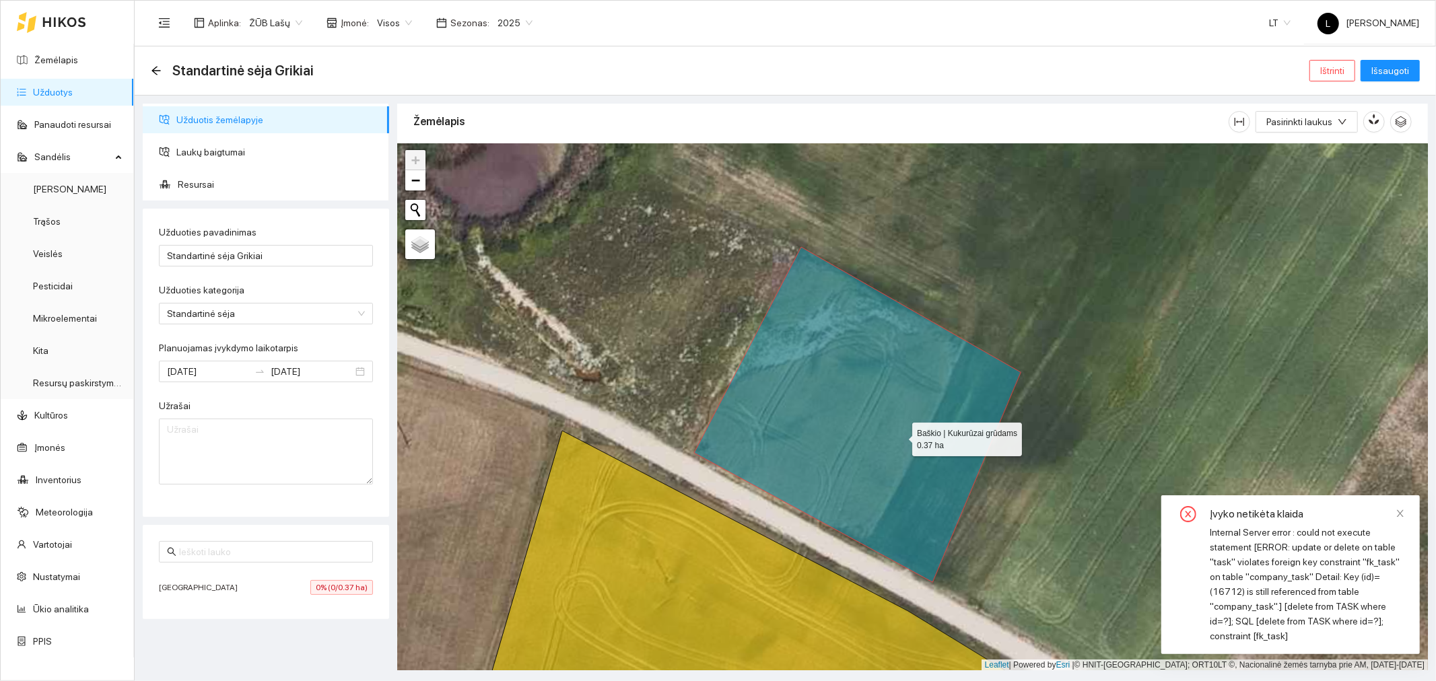
click at [900, 436] on icon at bounding box center [857, 414] width 327 height 335
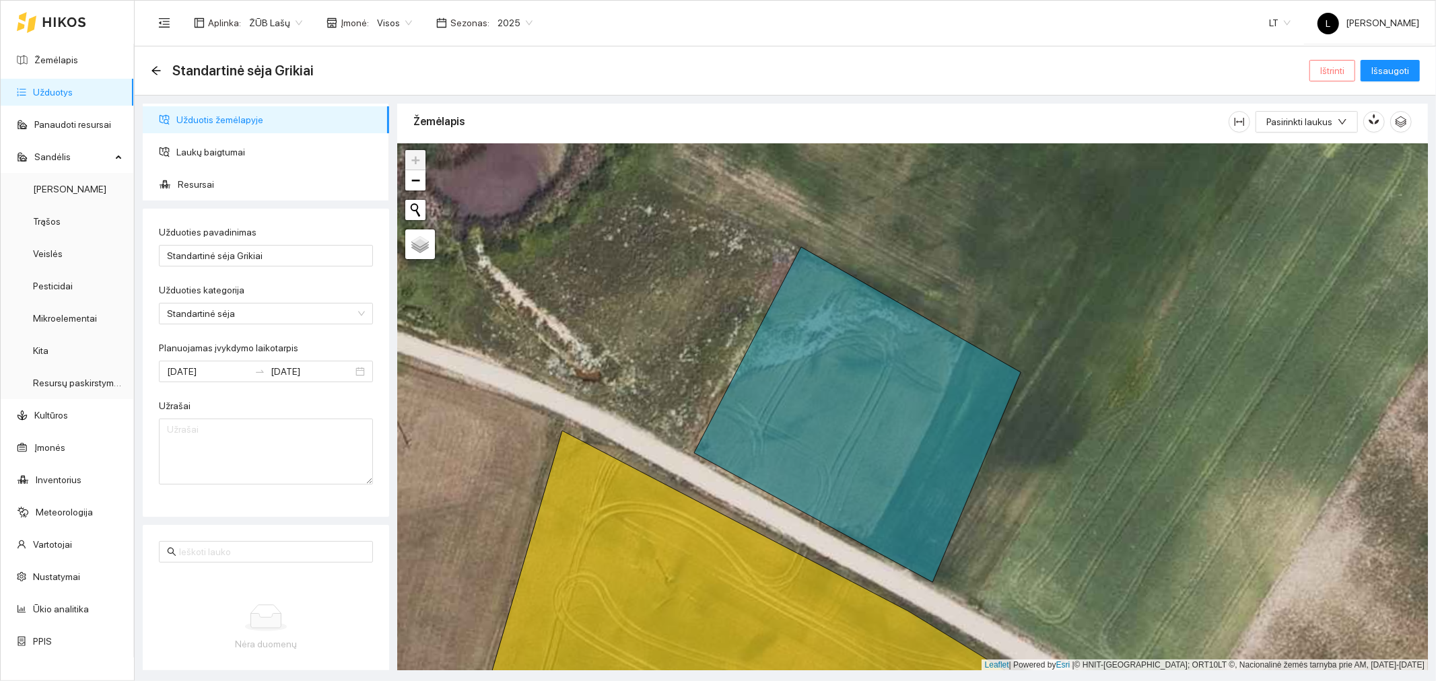
click at [1324, 71] on span "Ištrinti" at bounding box center [1332, 70] width 24 height 15
click at [1337, 131] on span "Taip" at bounding box center [1329, 134] width 18 height 15
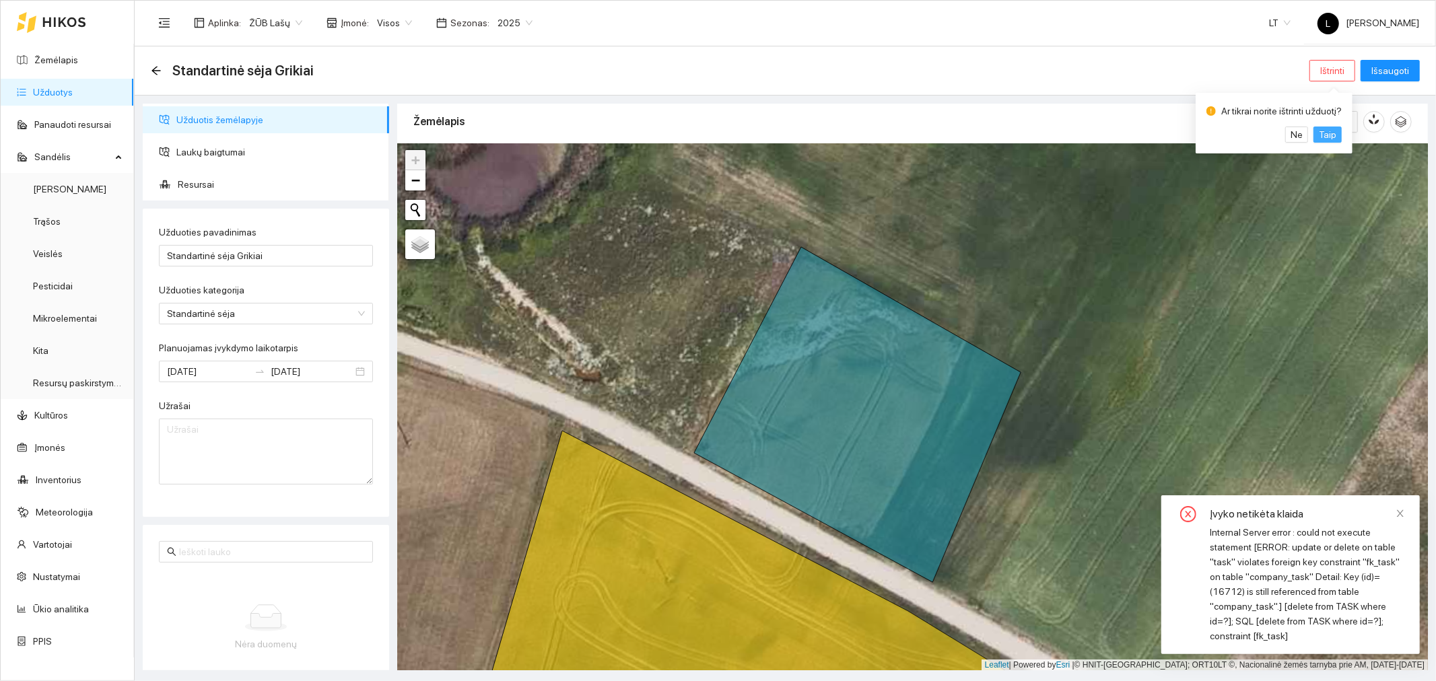
click at [1336, 131] on span "Taip" at bounding box center [1328, 134] width 18 height 15
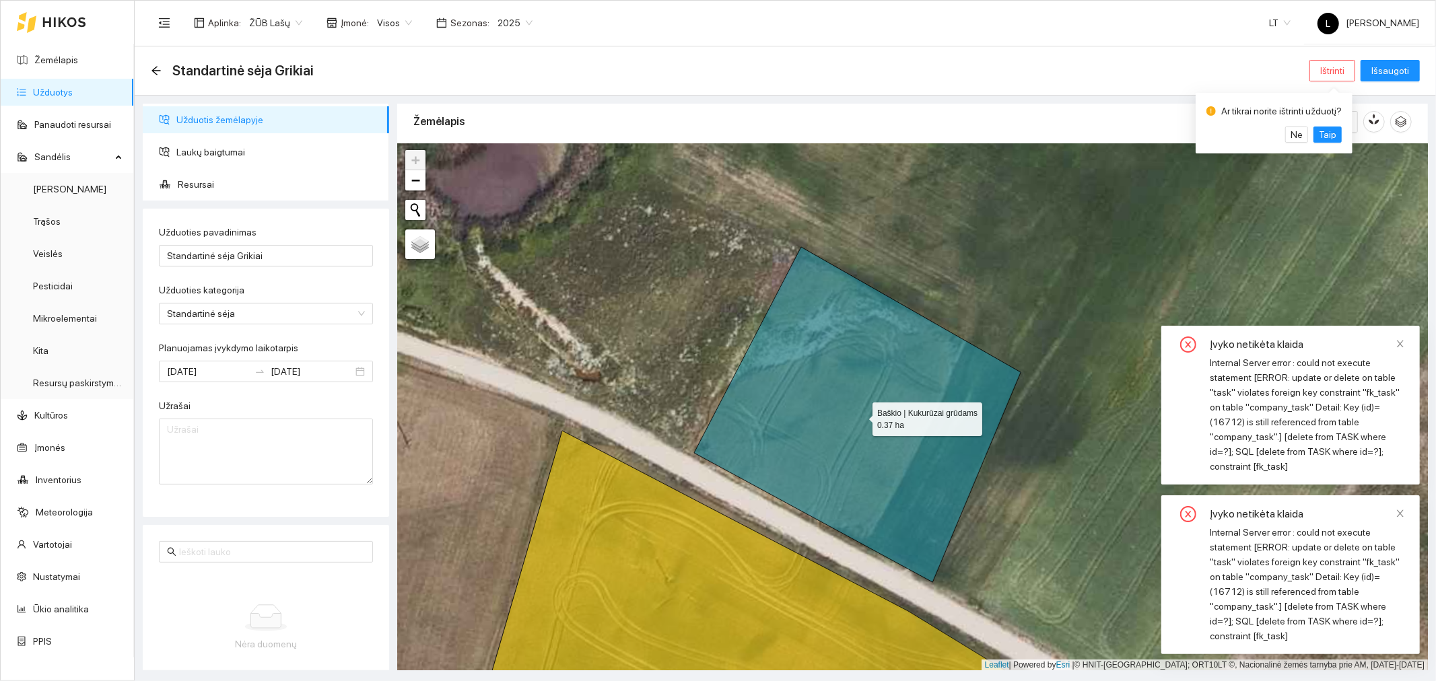
click at [813, 416] on icon at bounding box center [857, 414] width 327 height 335
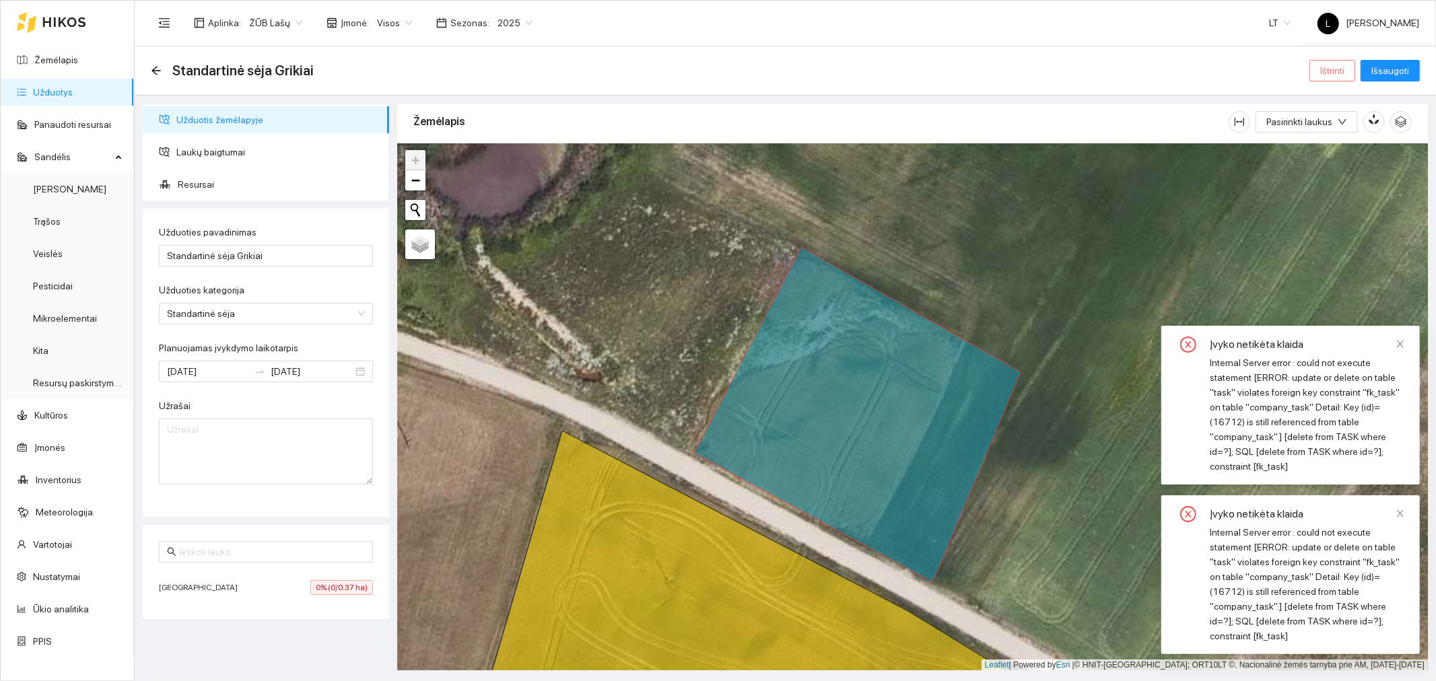
click at [1324, 69] on span "Ištrinti" at bounding box center [1332, 70] width 24 height 15
click at [1328, 131] on span "Taip" at bounding box center [1329, 134] width 18 height 15
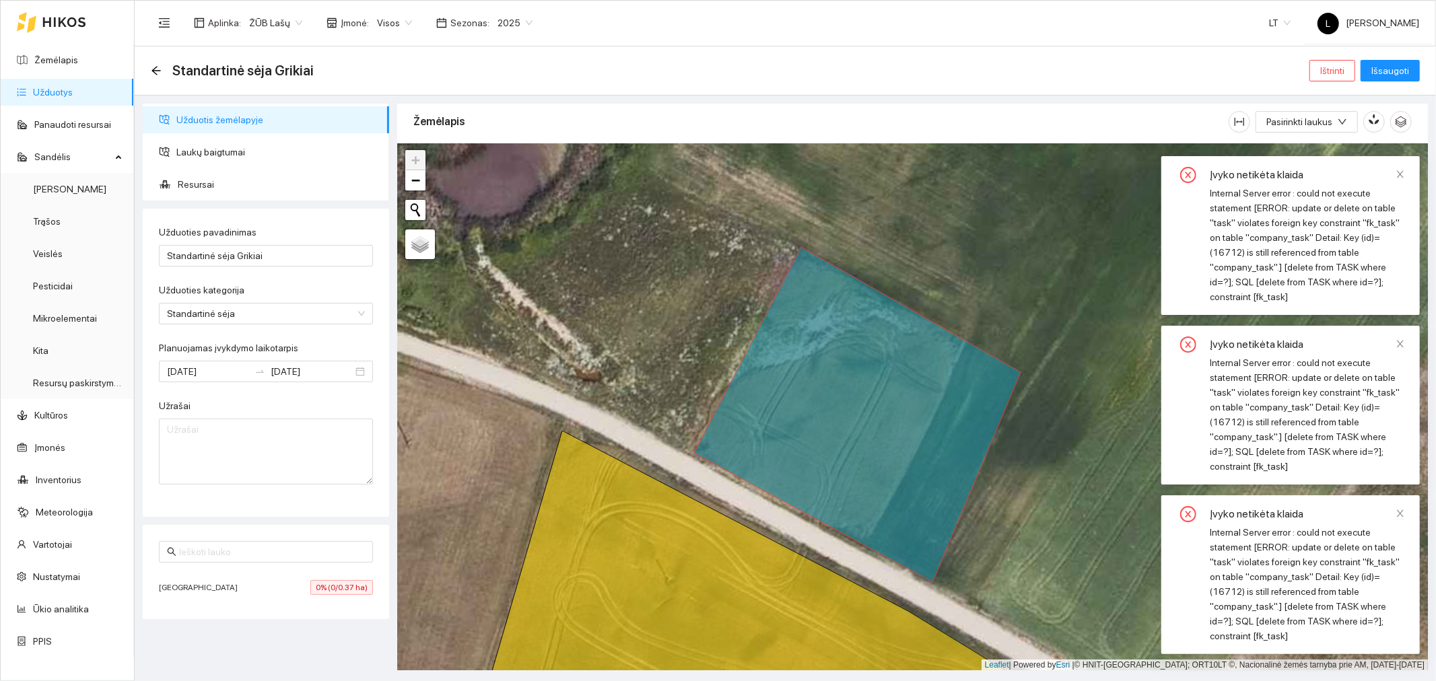
click at [747, 37] on div "Aplinka : ŽŪB Lašų Įmonė : Visos Sezonas : 2025 LT L Lašai Buhalterija" at bounding box center [785, 23] width 1268 height 44
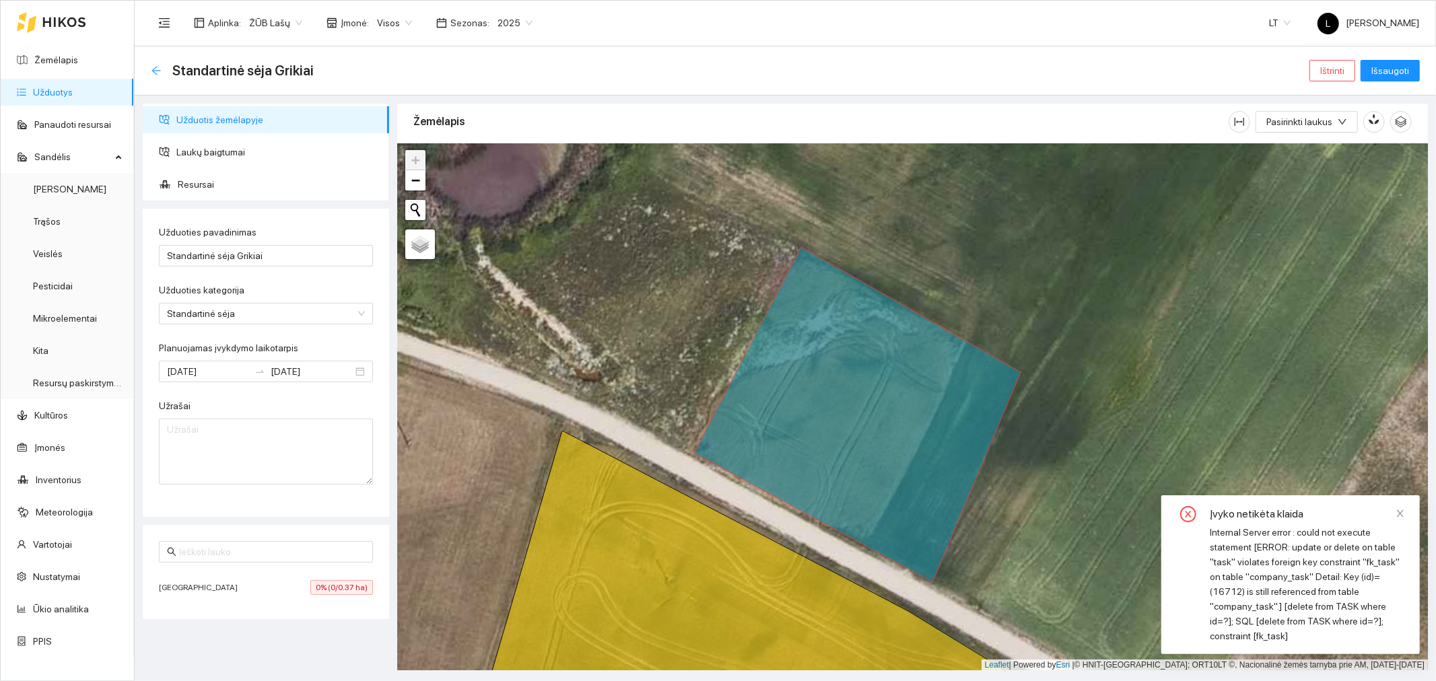
click at [159, 75] on icon "arrow-left" at bounding box center [156, 70] width 11 height 11
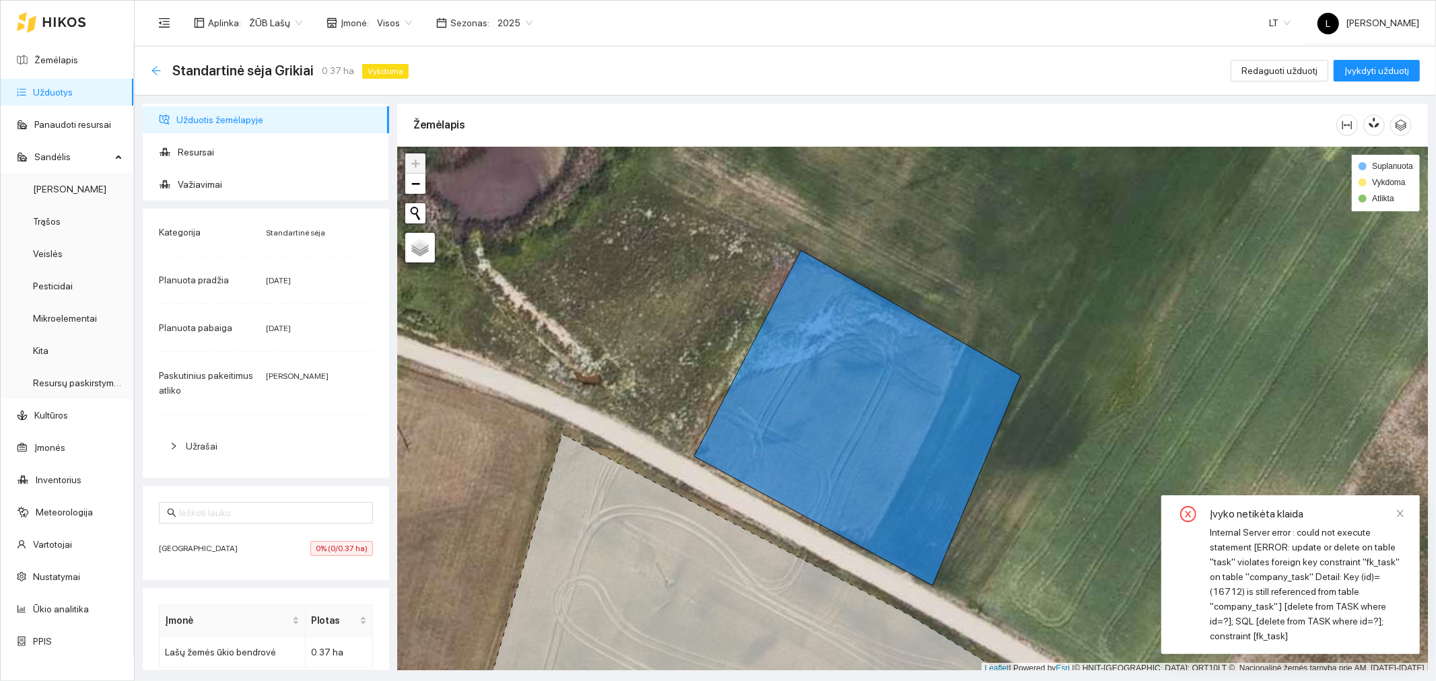
click at [158, 74] on icon "arrow-left" at bounding box center [156, 70] width 11 height 11
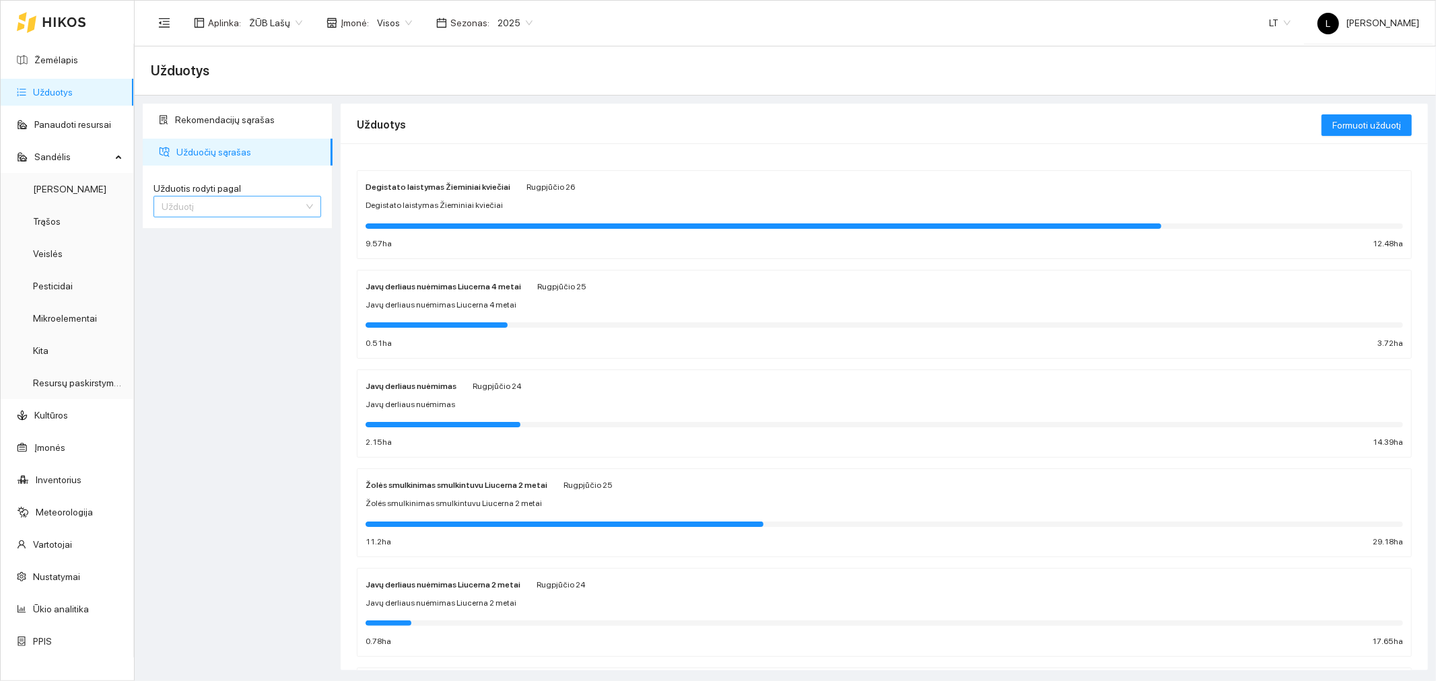
click at [226, 204] on span "Užduotį" at bounding box center [237, 207] width 151 height 20
click at [205, 252] on div "Kultūrą" at bounding box center [236, 254] width 151 height 15
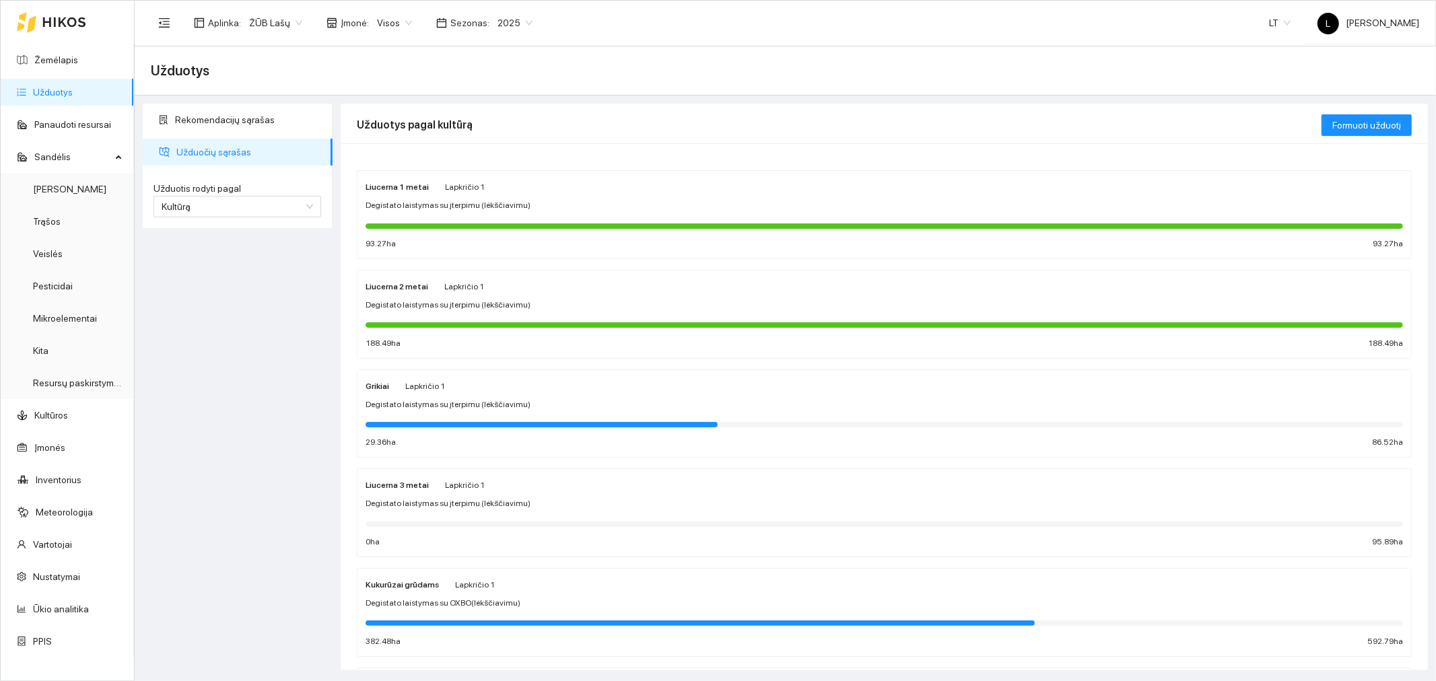
click at [494, 502] on span "Degistato laistymas su įterpimu (lėkščiavimu)" at bounding box center [448, 504] width 165 height 13
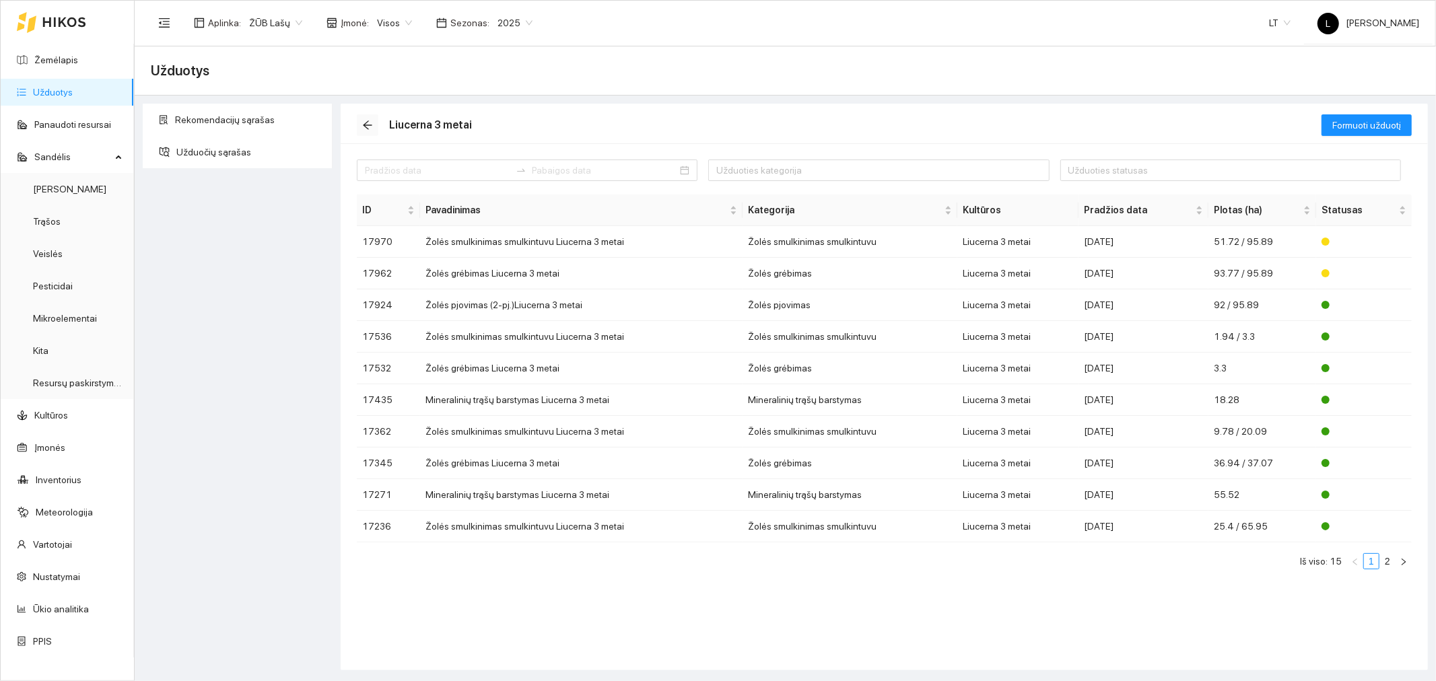
click at [373, 121] on span "arrow-left" at bounding box center [368, 125] width 20 height 11
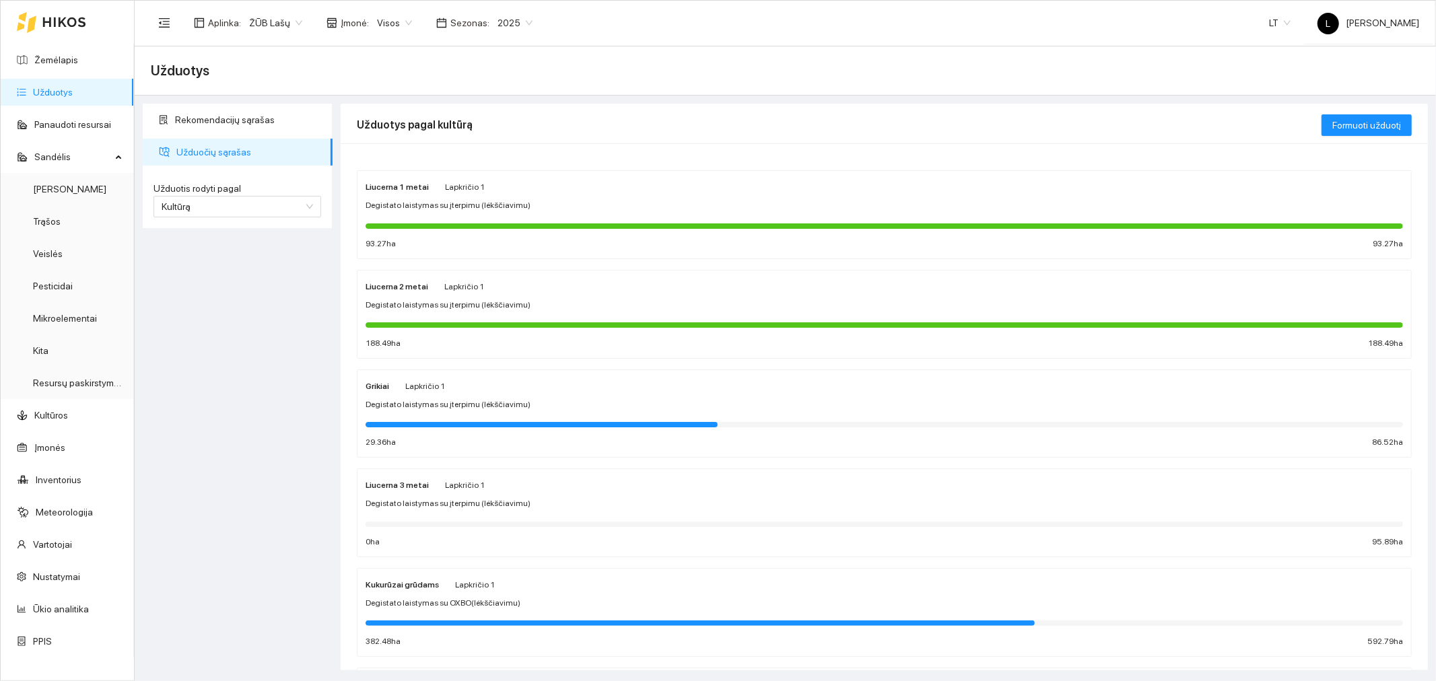
click at [494, 607] on span "Degistato laistymas su OXBO(lėkščiavimu)" at bounding box center [443, 603] width 155 height 13
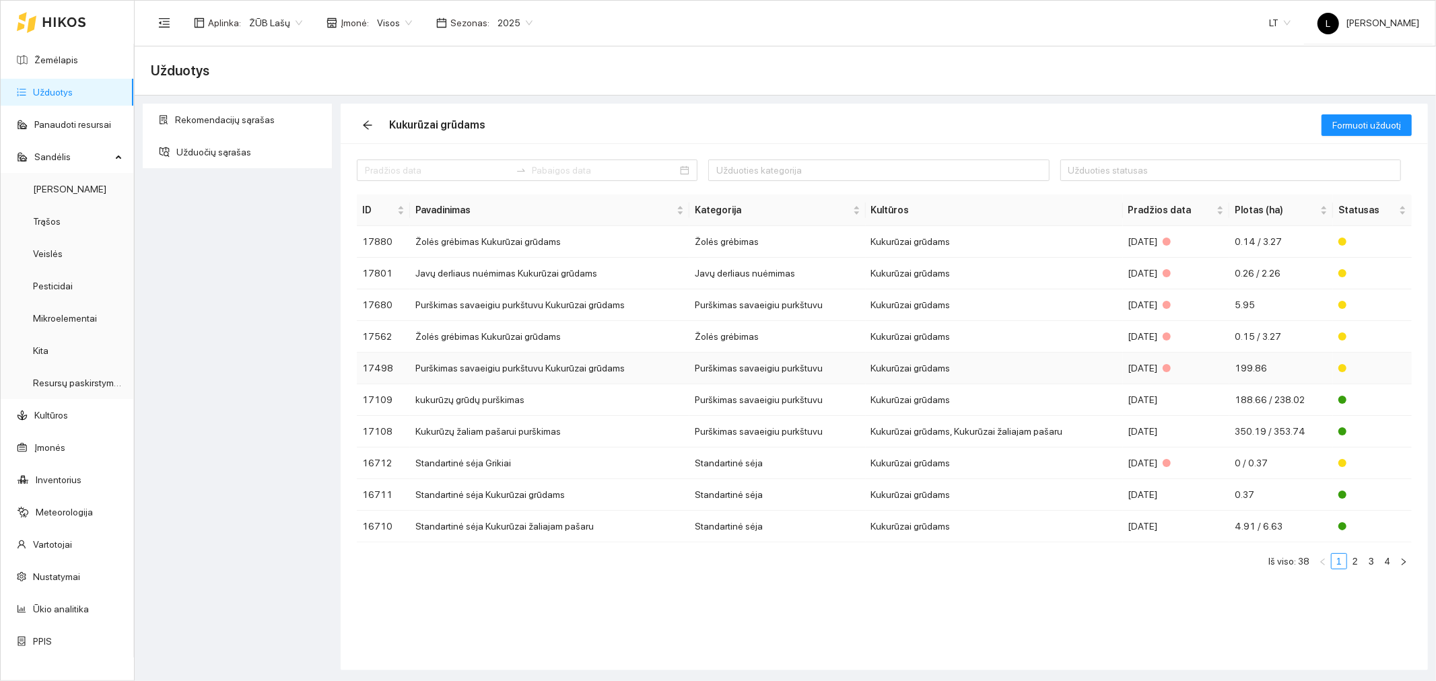
click at [796, 365] on td "Purškimas savaeigiu purkštuvu" at bounding box center [777, 369] width 176 height 32
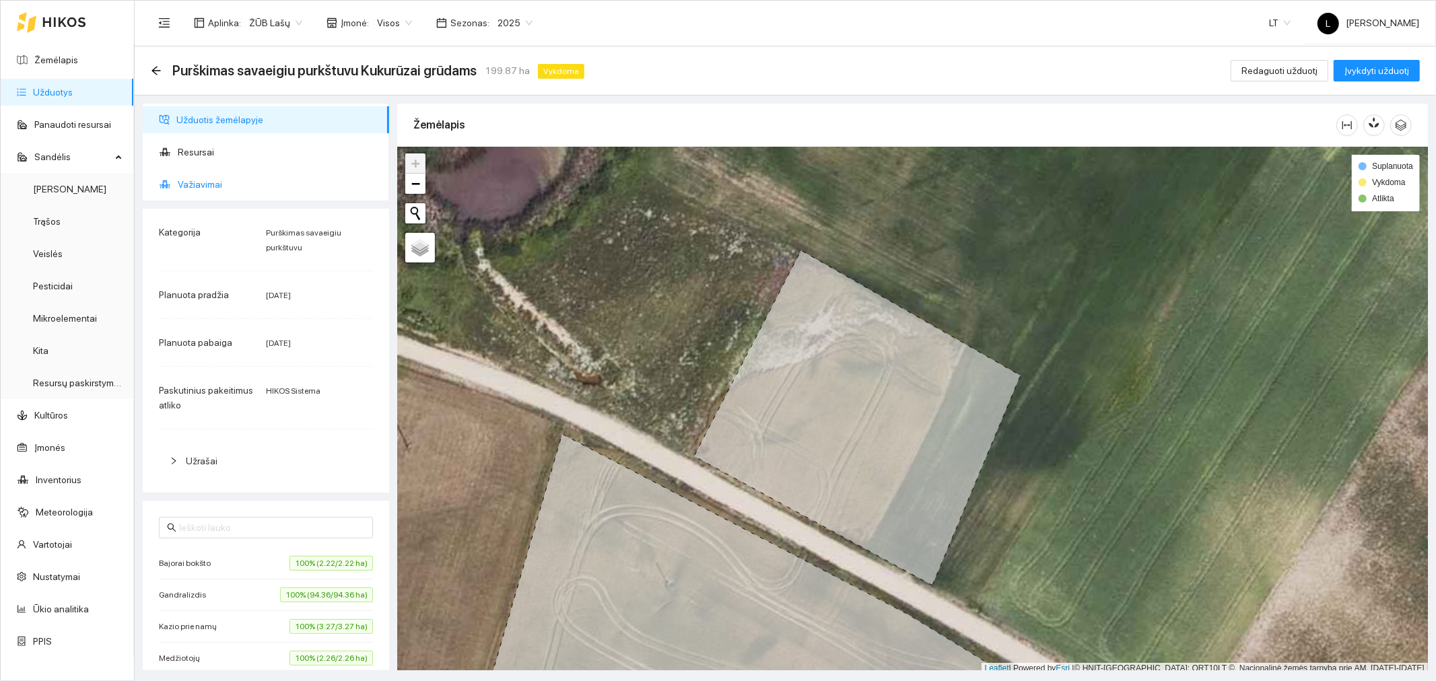
click at [204, 192] on span "Važiavimai" at bounding box center [278, 184] width 201 height 27
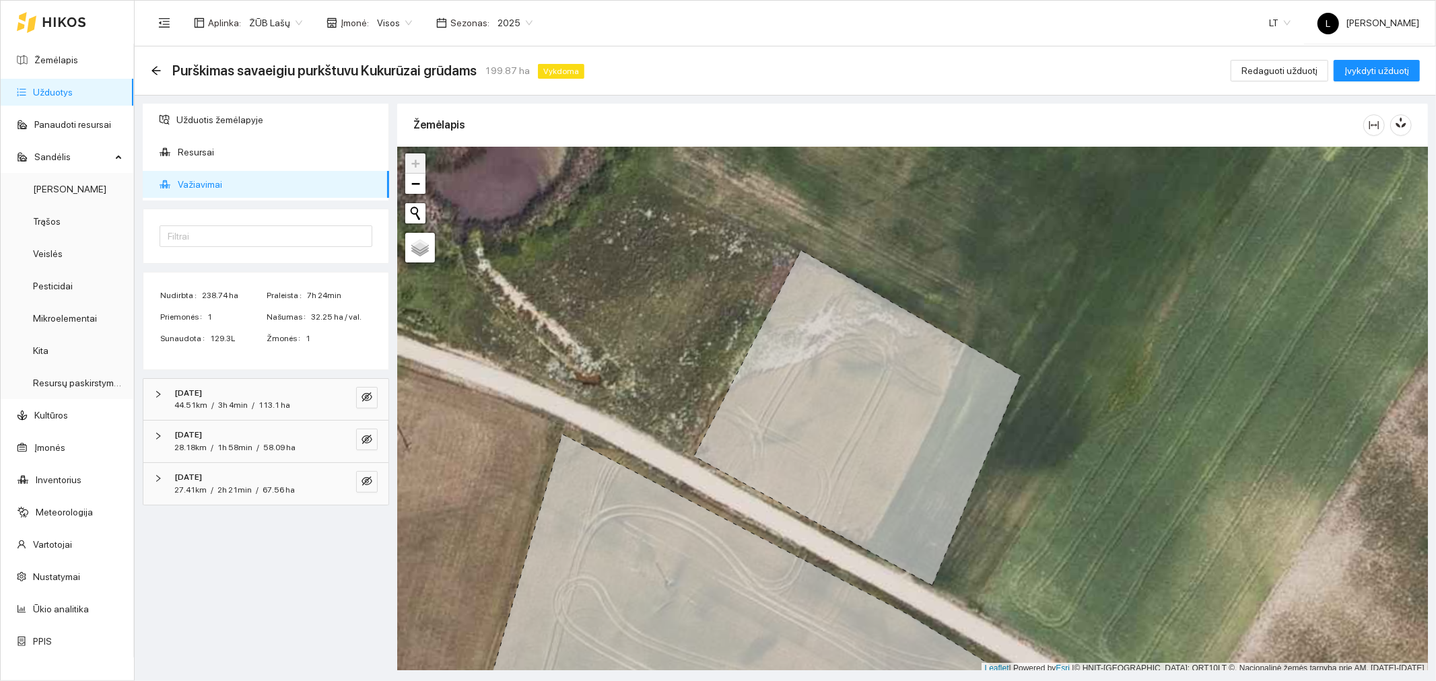
click at [231, 404] on span "3h 4min" at bounding box center [233, 405] width 30 height 9
click at [250, 453] on span "Purkstuvas Dammann DT2500H S4 - T6277B" at bounding box center [254, 455] width 139 height 30
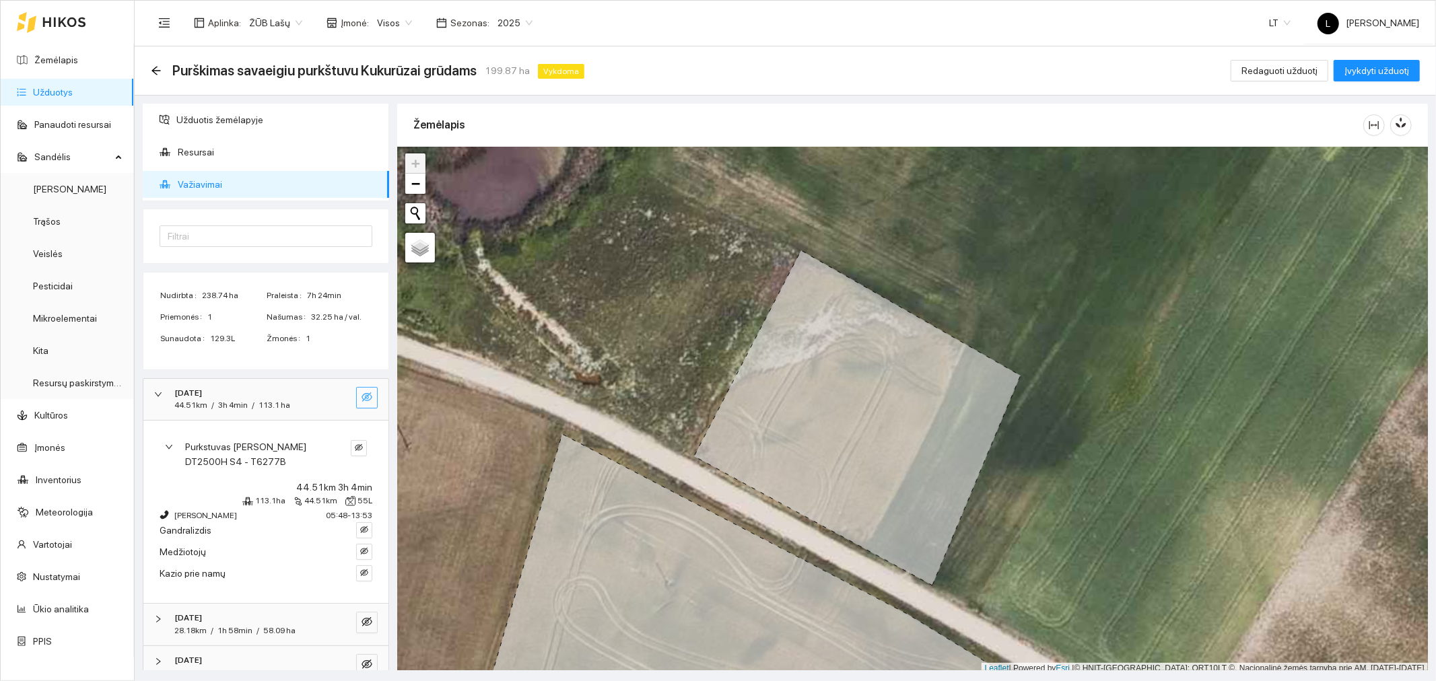
click at [356, 400] on button "button" at bounding box center [367, 398] width 22 height 22
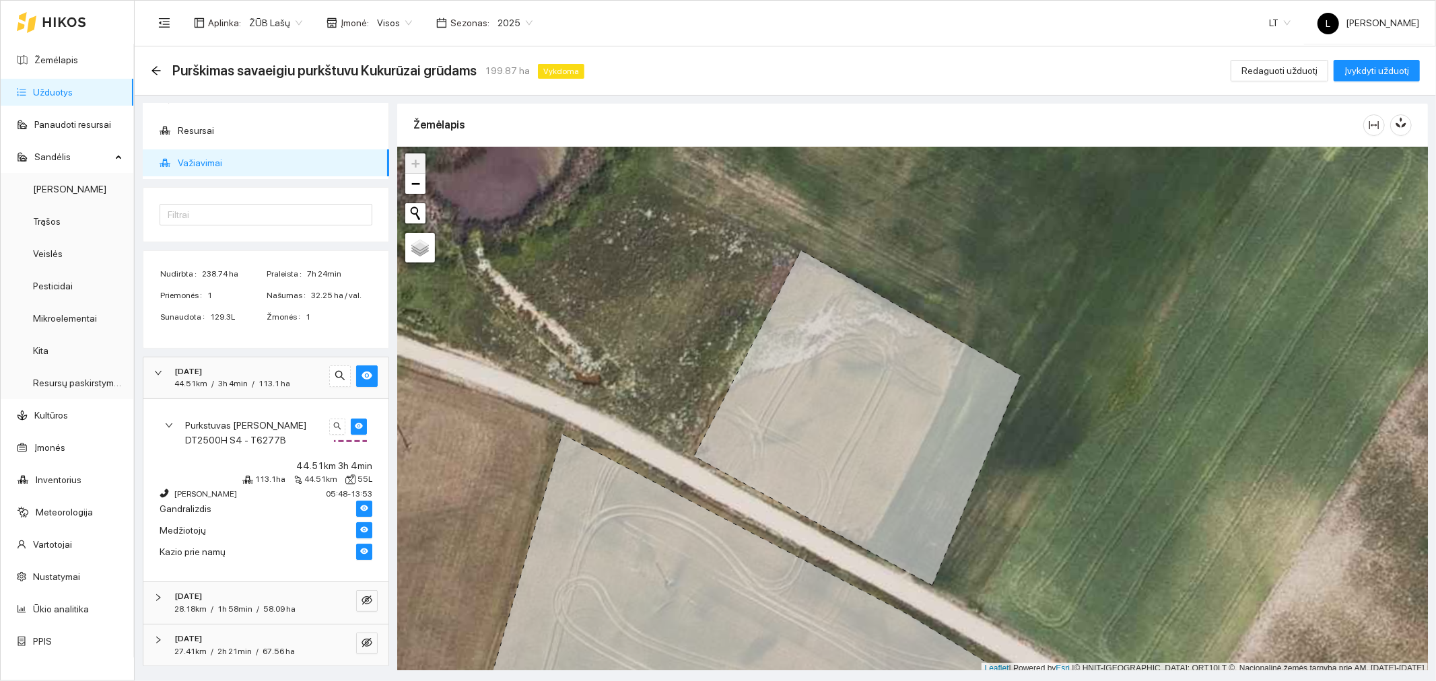
click at [202, 372] on strong "2025-07-05" at bounding box center [188, 371] width 28 height 9
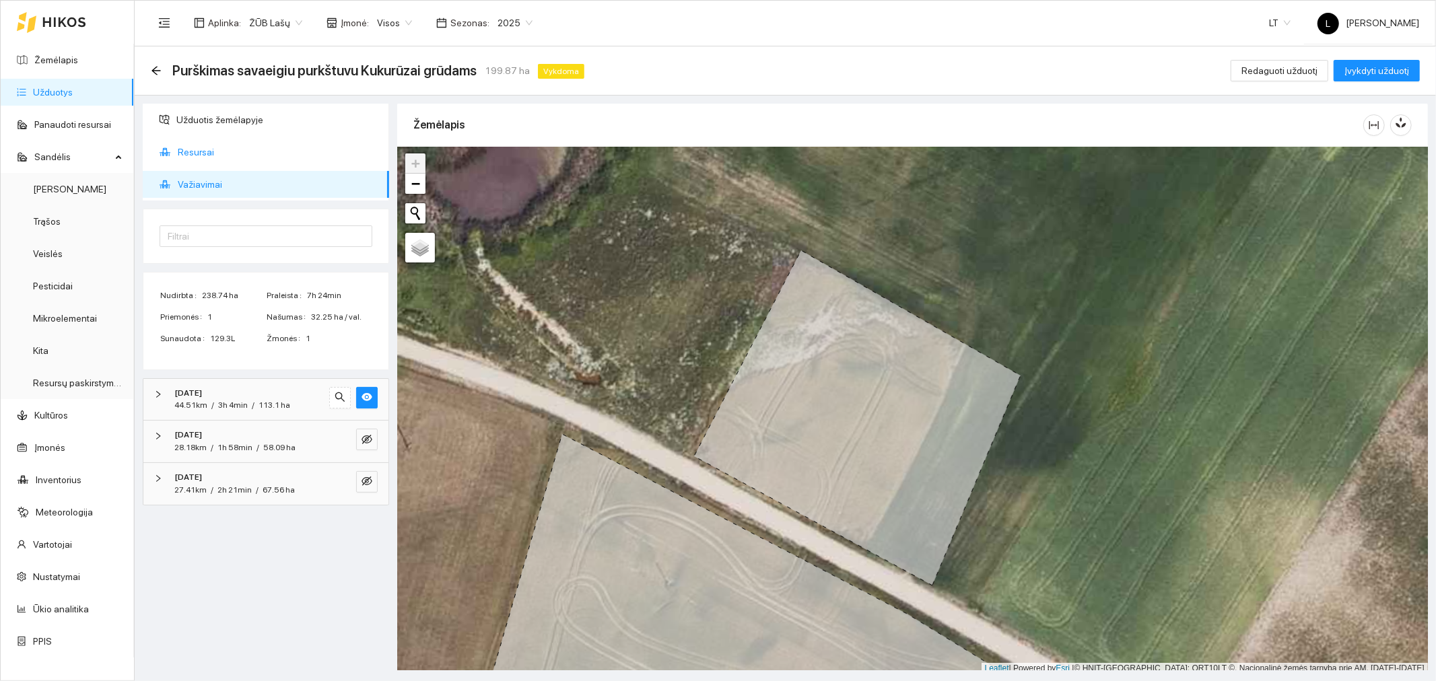
click at [216, 149] on span "Resursai" at bounding box center [278, 152] width 201 height 27
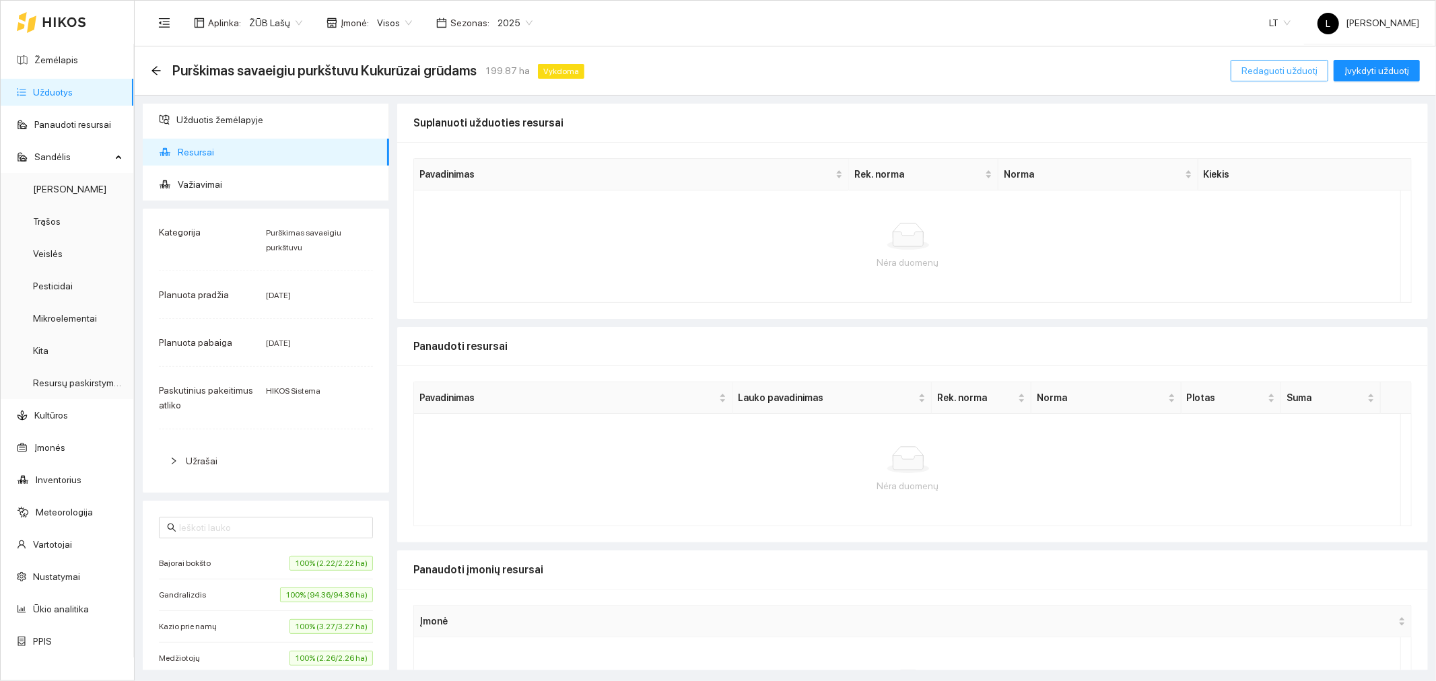
click at [1295, 69] on span "Redaguoti užduotį" at bounding box center [1280, 70] width 76 height 15
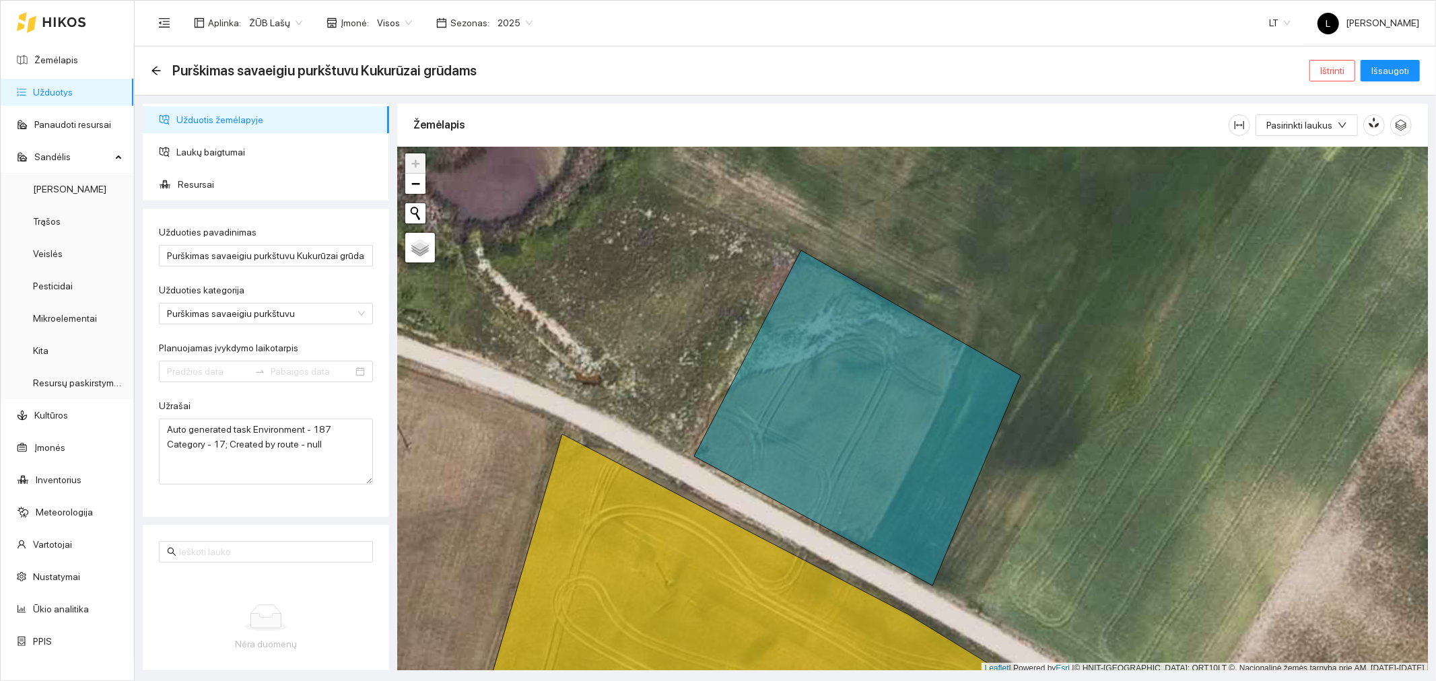
type input "2025-07-05"
type input "2025-07-15"
click at [194, 172] on span "Resursai" at bounding box center [278, 184] width 201 height 27
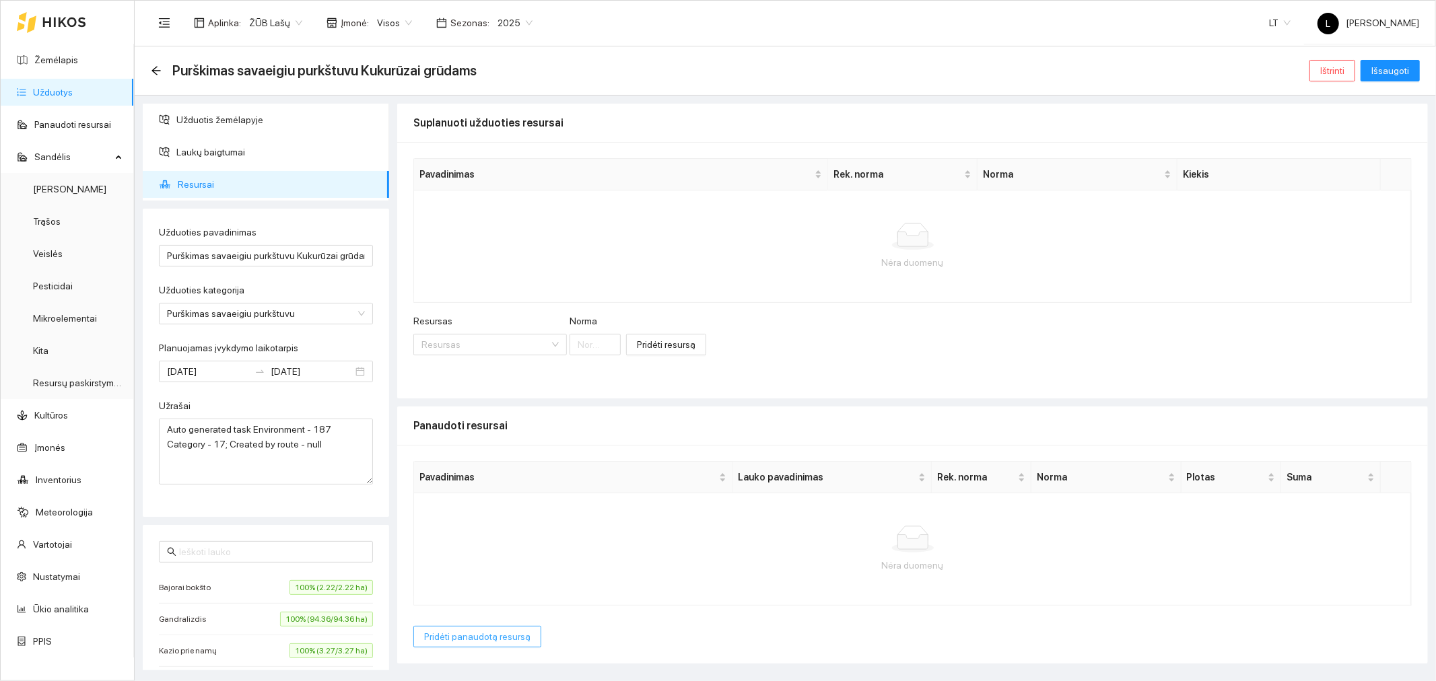
click at [471, 640] on span "Pridėti panaudotą resursą" at bounding box center [477, 637] width 106 height 15
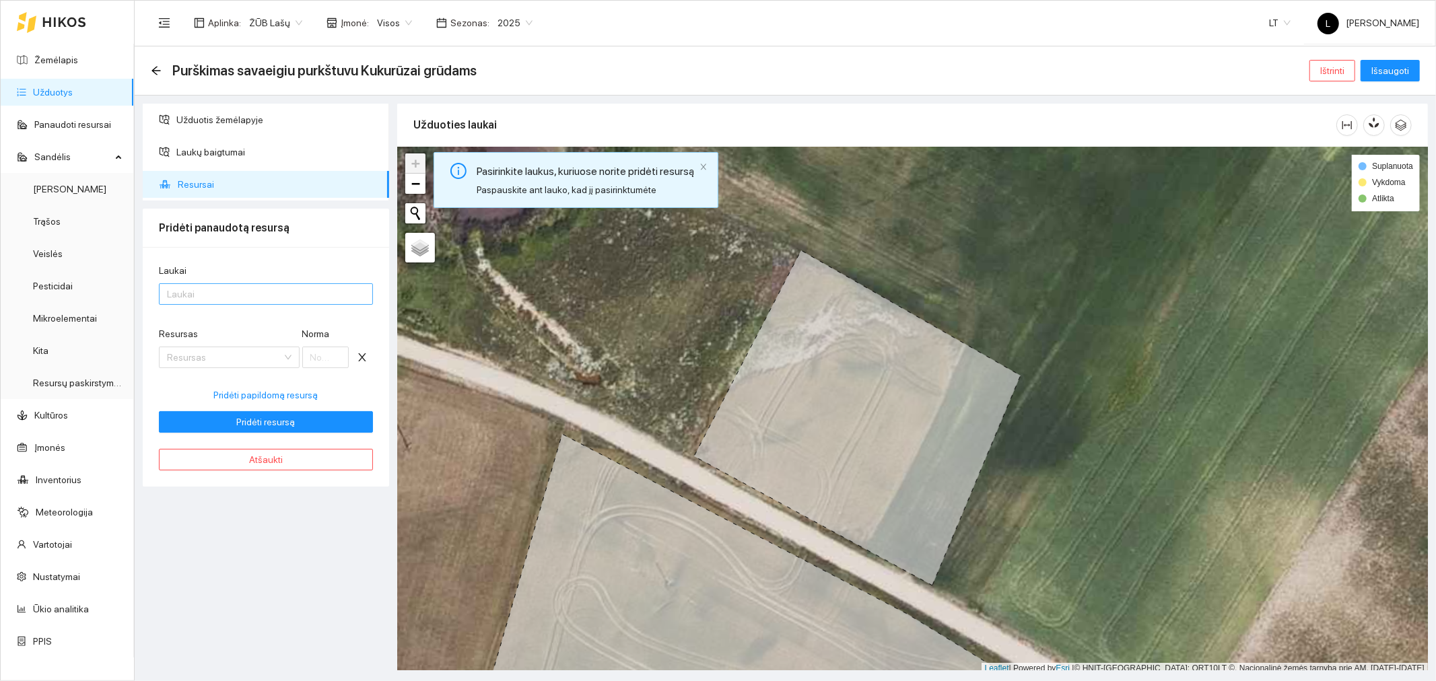
click at [236, 300] on div at bounding box center [259, 294] width 194 height 16
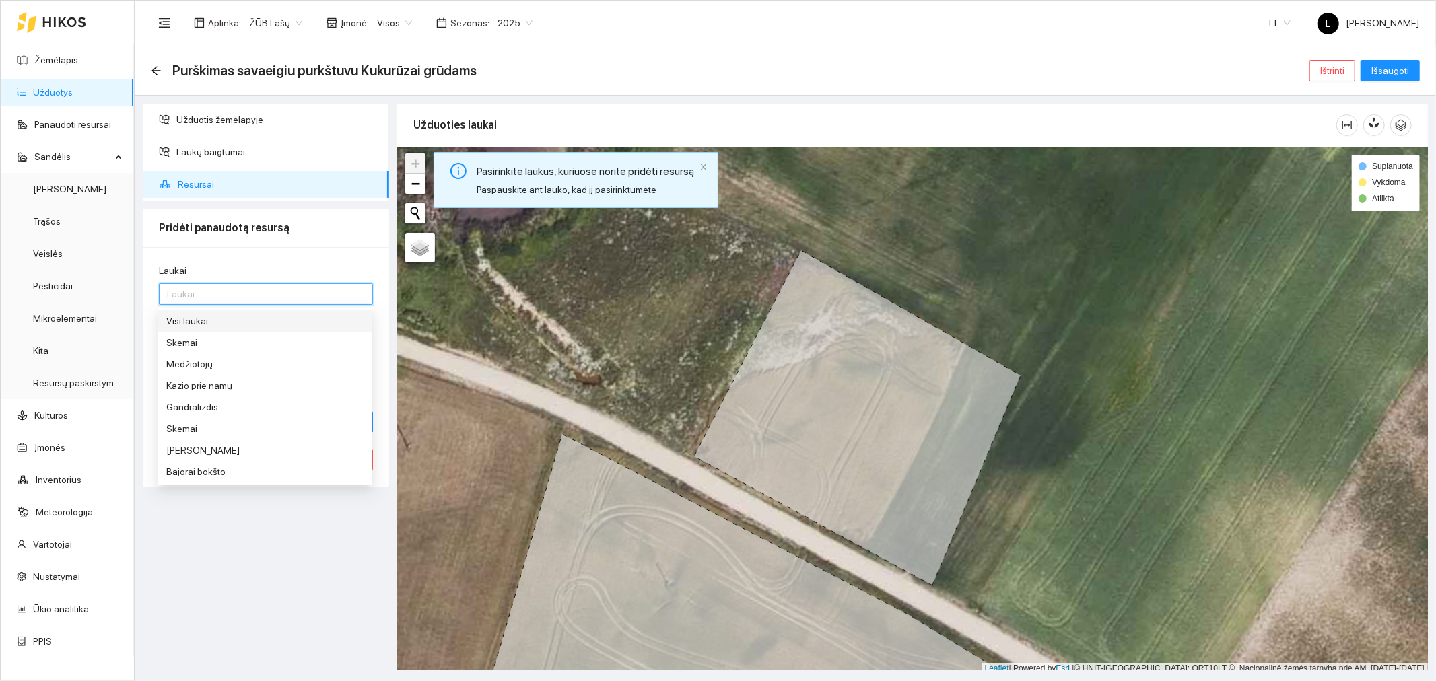
click at [227, 320] on div "Visi laukai" at bounding box center [265, 321] width 198 height 15
click at [259, 261] on div "Laukai Visi laukai Resursas Resursas Norma Pridėti papildomą resursą Pridėti re…" at bounding box center [266, 367] width 246 height 240
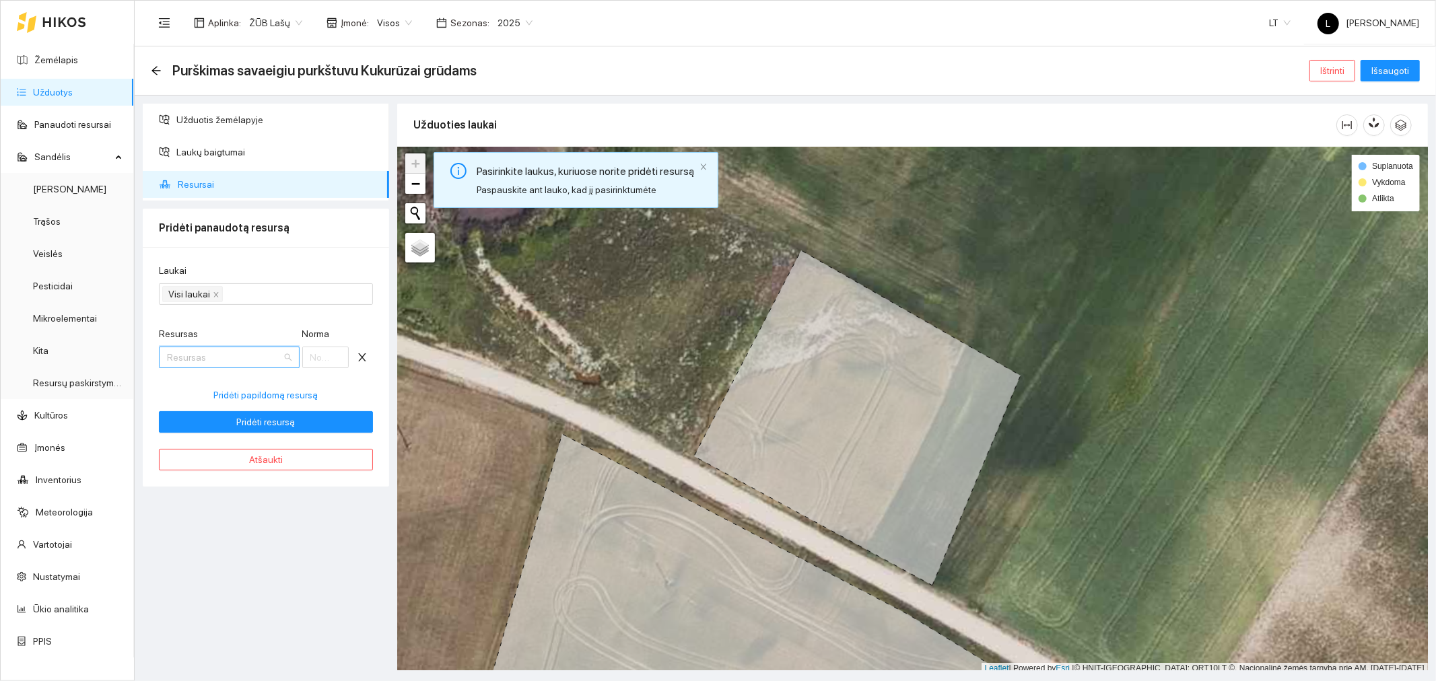
click at [209, 362] on input "Resursas" at bounding box center [224, 357] width 115 height 20
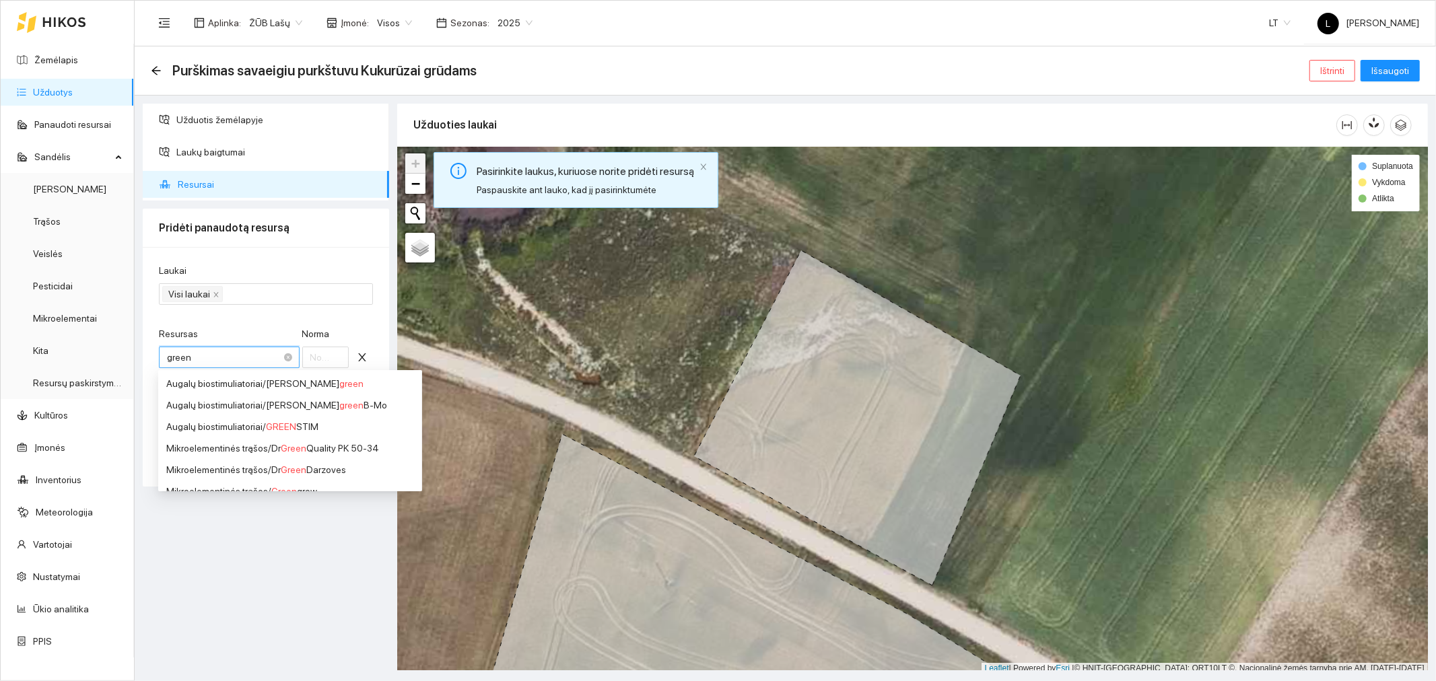
type input "greeng"
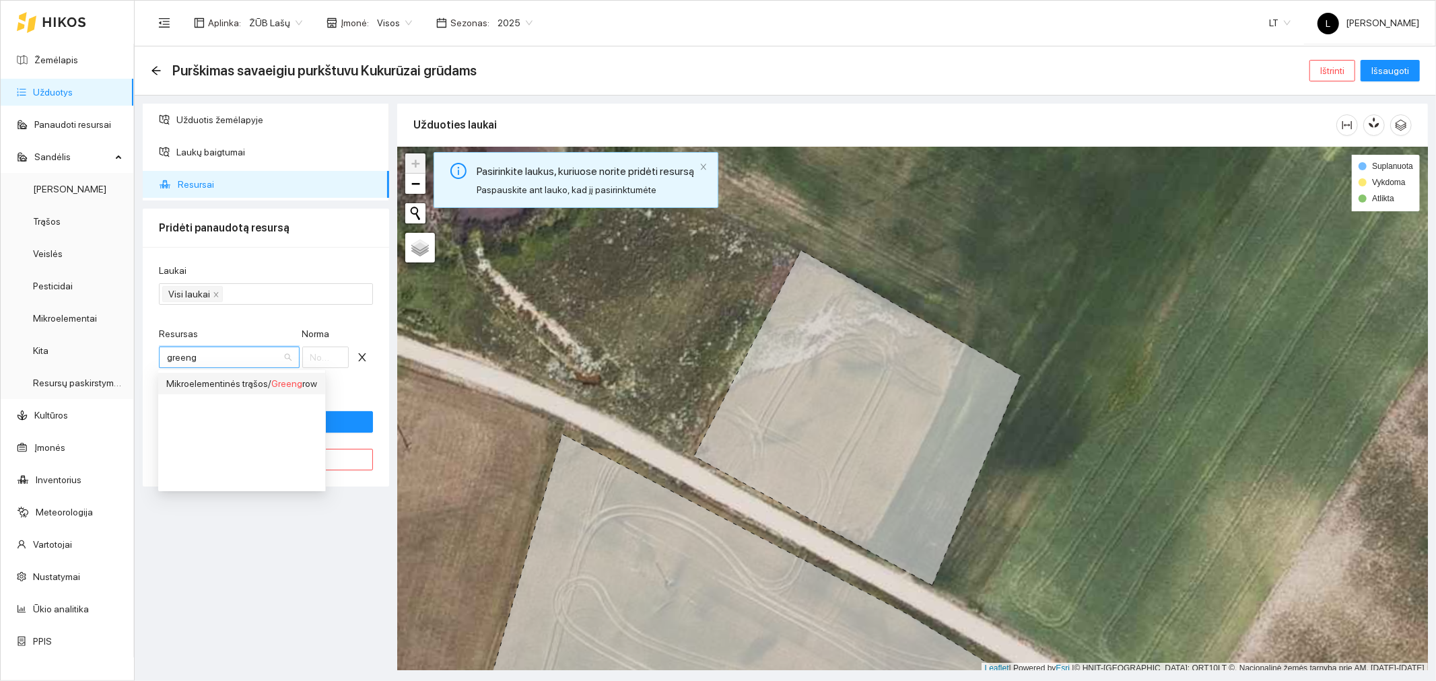
click at [263, 384] on div "Mikroelementinės trąšos / Greeng row" at bounding box center [241, 383] width 151 height 15
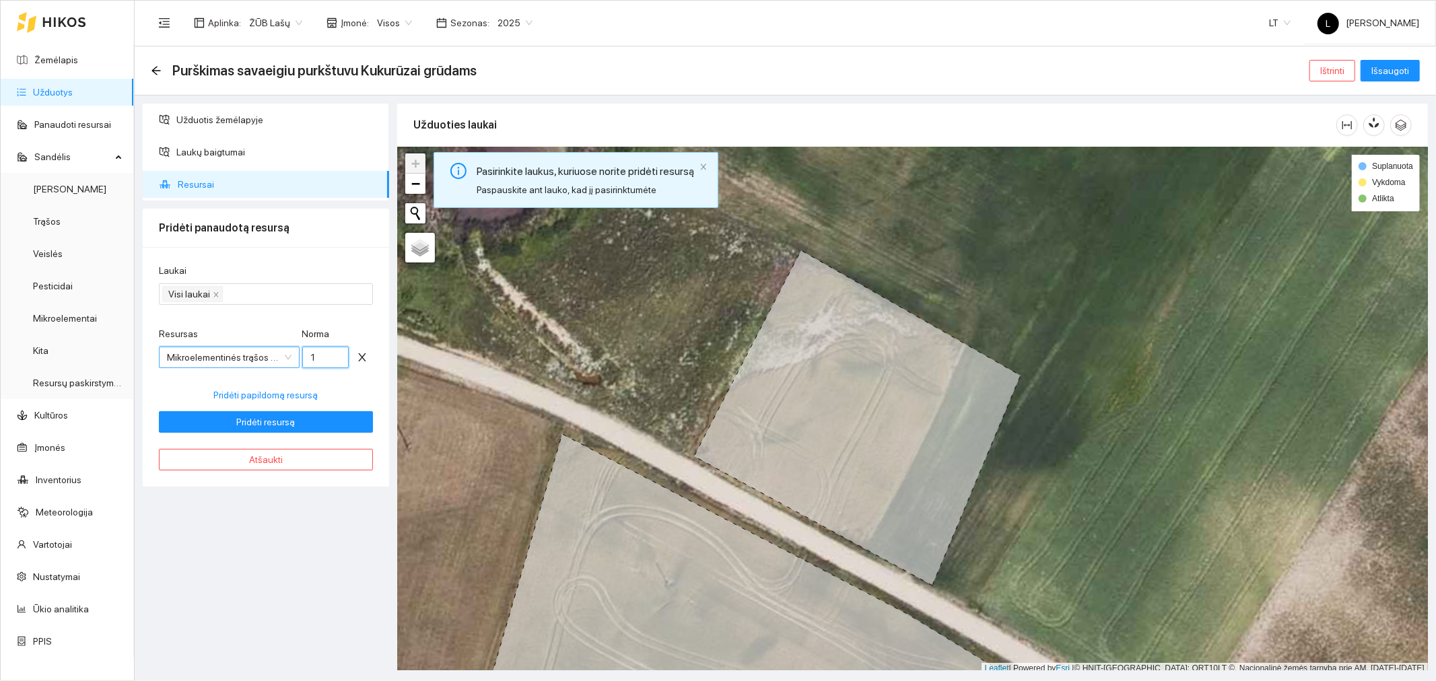
click at [311, 359] on input "1" at bounding box center [325, 358] width 47 height 22
drag, startPoint x: 319, startPoint y: 357, endPoint x: 305, endPoint y: 352, distance: 14.9
click at [305, 352] on input "1" at bounding box center [325, 358] width 47 height 22
type input "2"
click at [274, 395] on span "Pridėti papildomą resursą" at bounding box center [266, 395] width 104 height 15
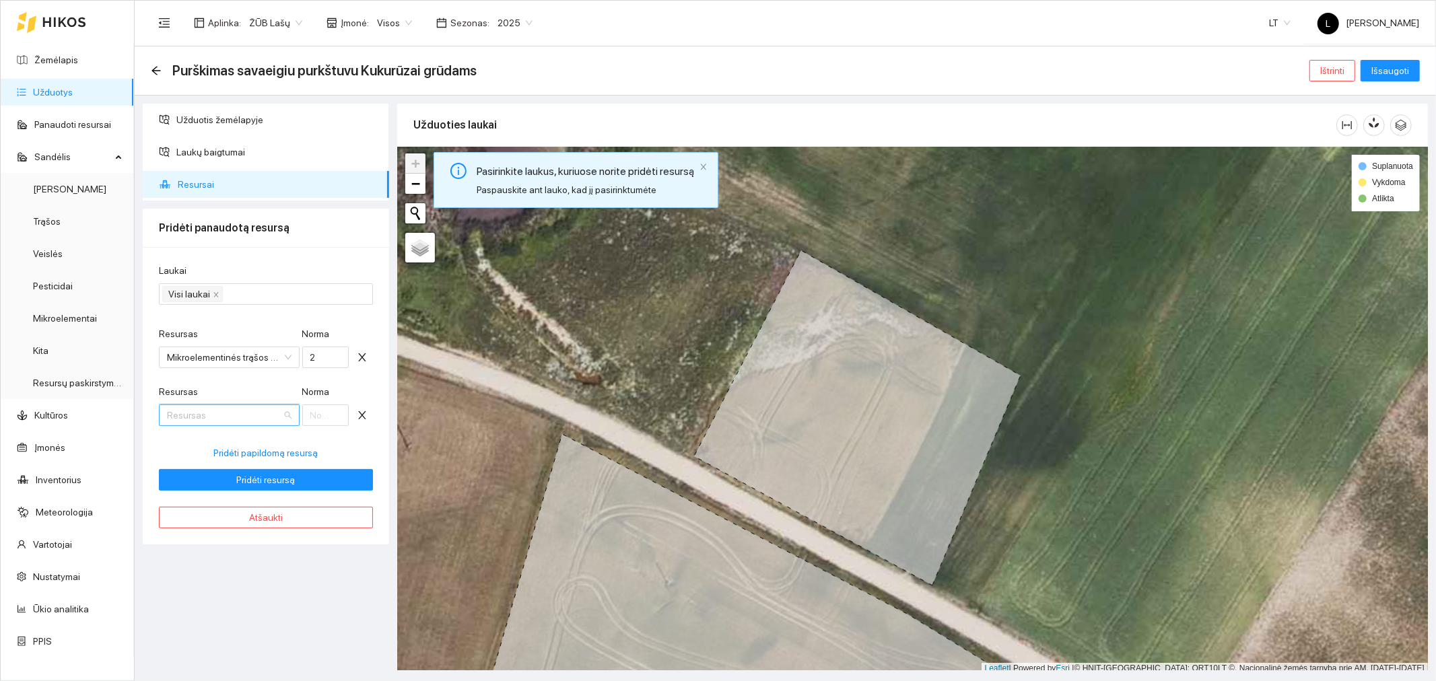
click at [207, 416] on input "Resursas" at bounding box center [224, 415] width 115 height 20
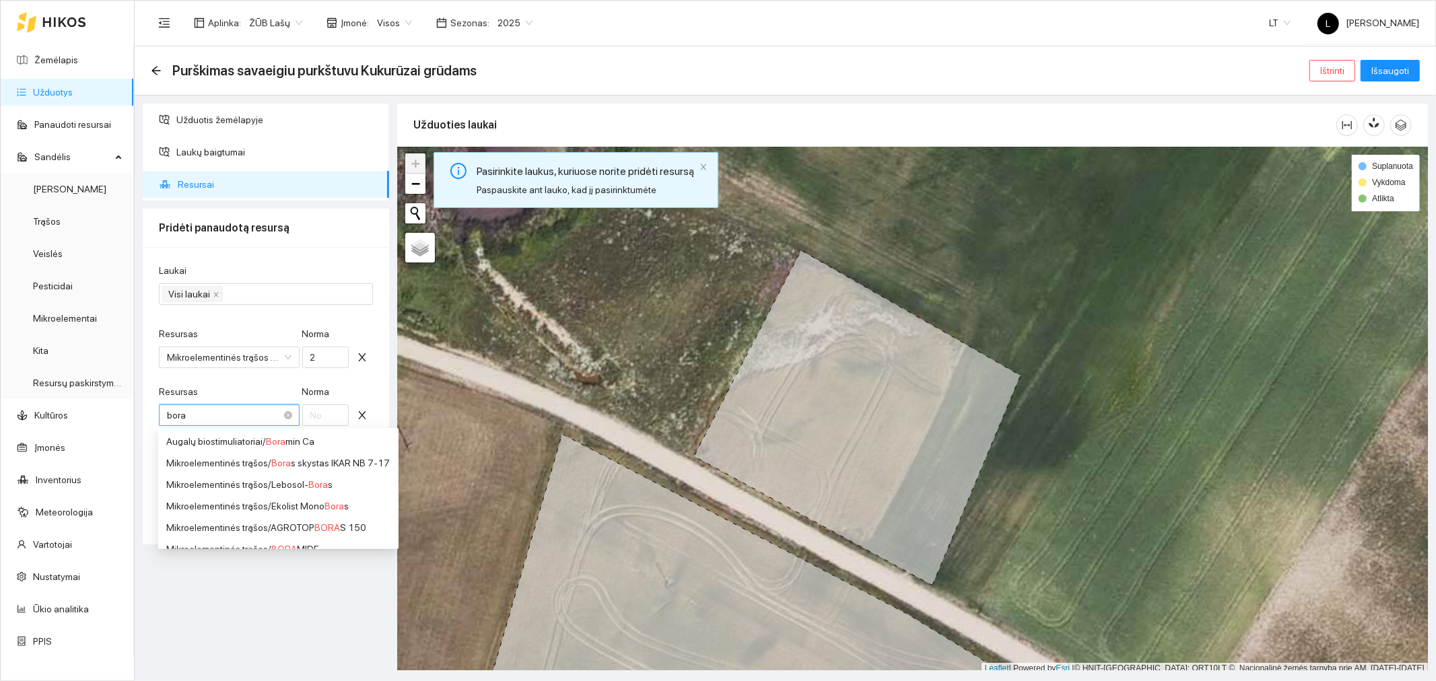
type input "boras"
click at [295, 523] on span "Boras" at bounding box center [283, 527] width 24 height 11
type input "1"
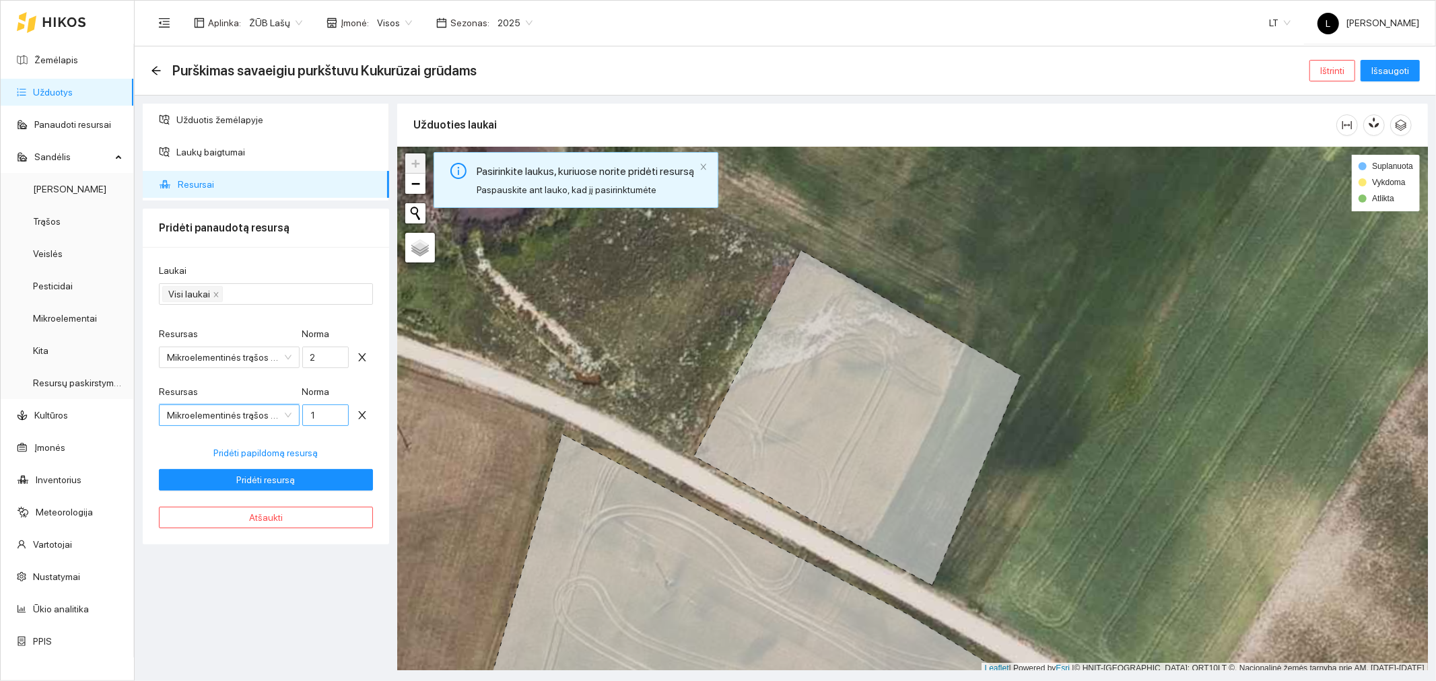
scroll to position [6775, 0]
drag, startPoint x: 324, startPoint y: 412, endPoint x: 258, endPoint y: 400, distance: 67.1
click at [258, 400] on div "Resursas Mikroelementinės trąšos / Boras Mikroelementinės trąšos / Boras Norma 1" at bounding box center [266, 413] width 214 height 58
click at [259, 482] on span "Pridėti resursą" at bounding box center [266, 480] width 59 height 15
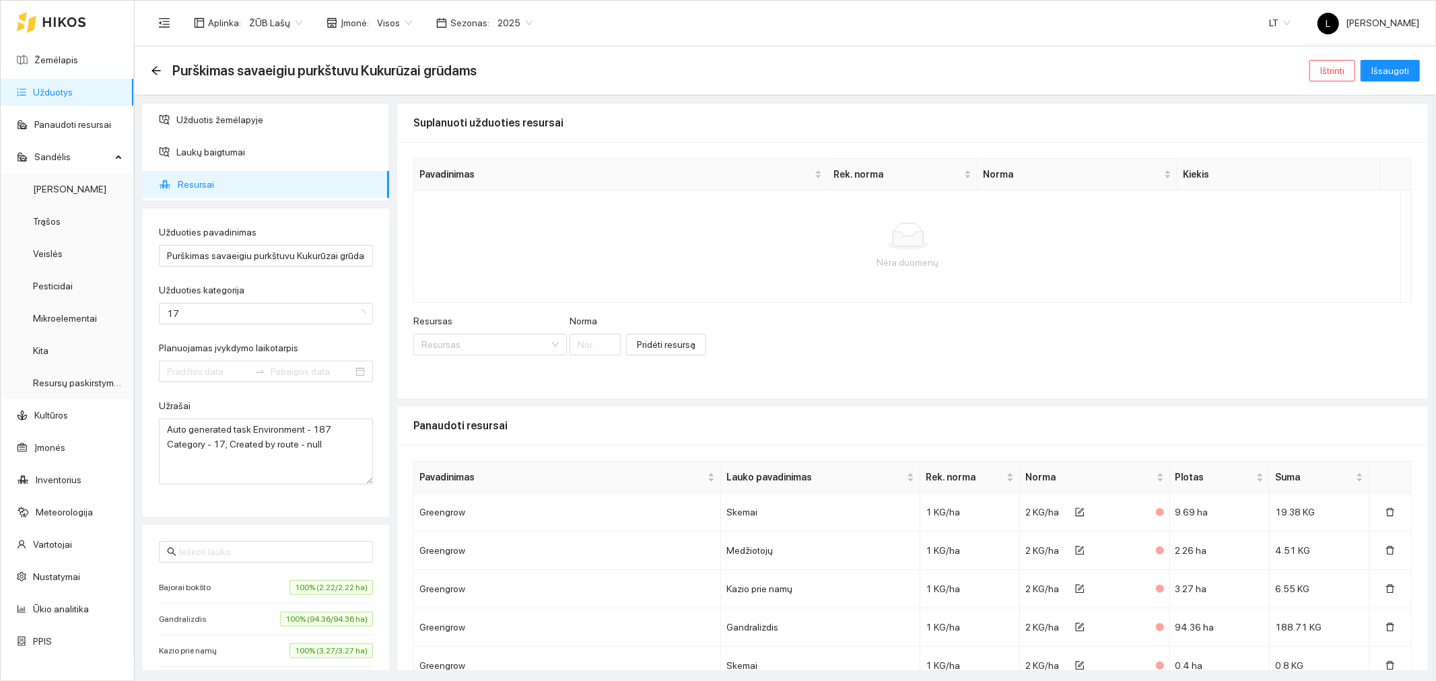
type input "2025-07-05"
type input "2025-07-15"
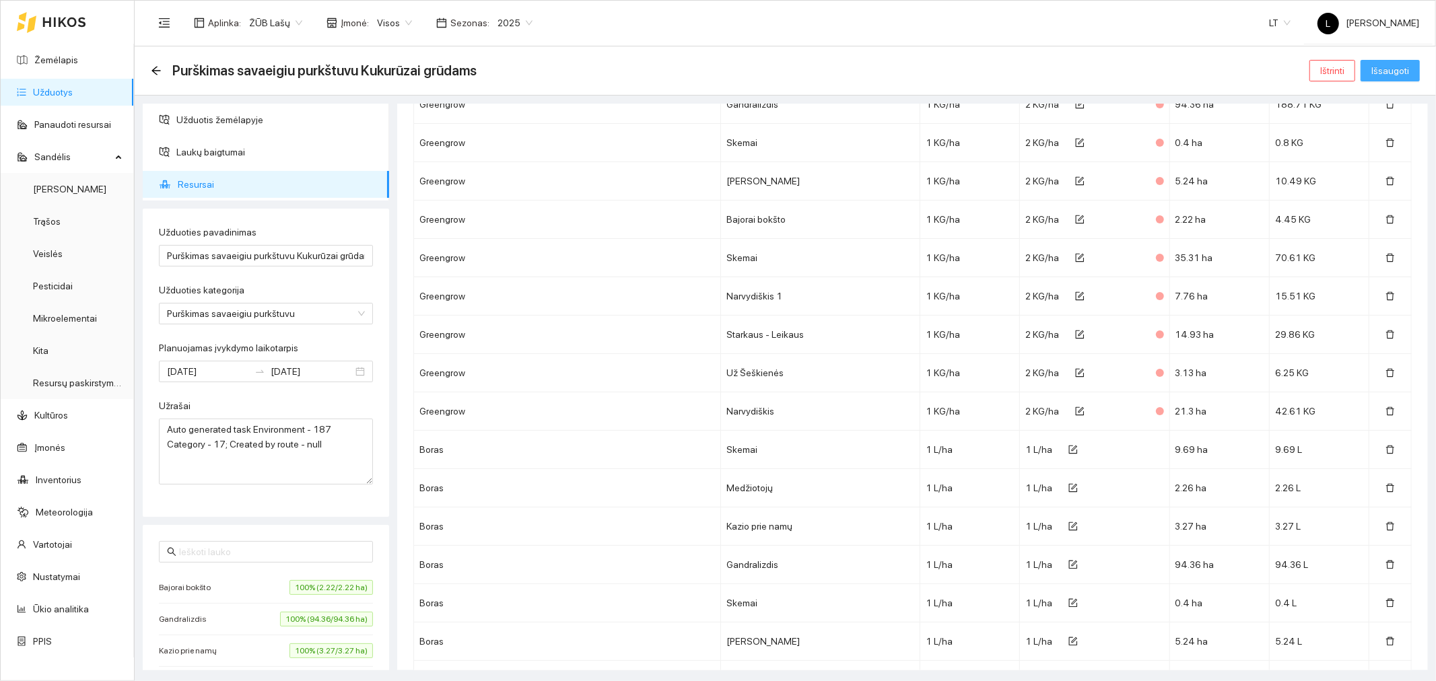
click at [1394, 71] on span "Išsaugoti" at bounding box center [1390, 70] width 38 height 15
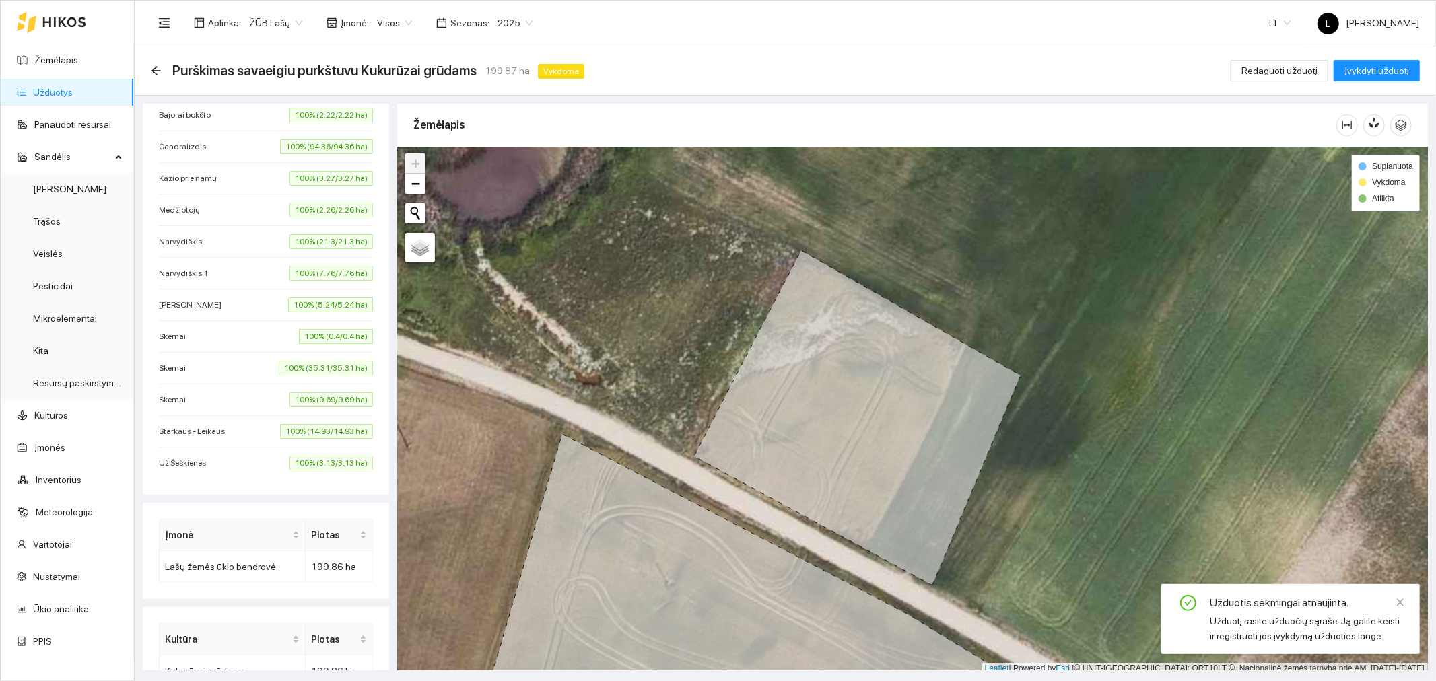
scroll to position [488, 0]
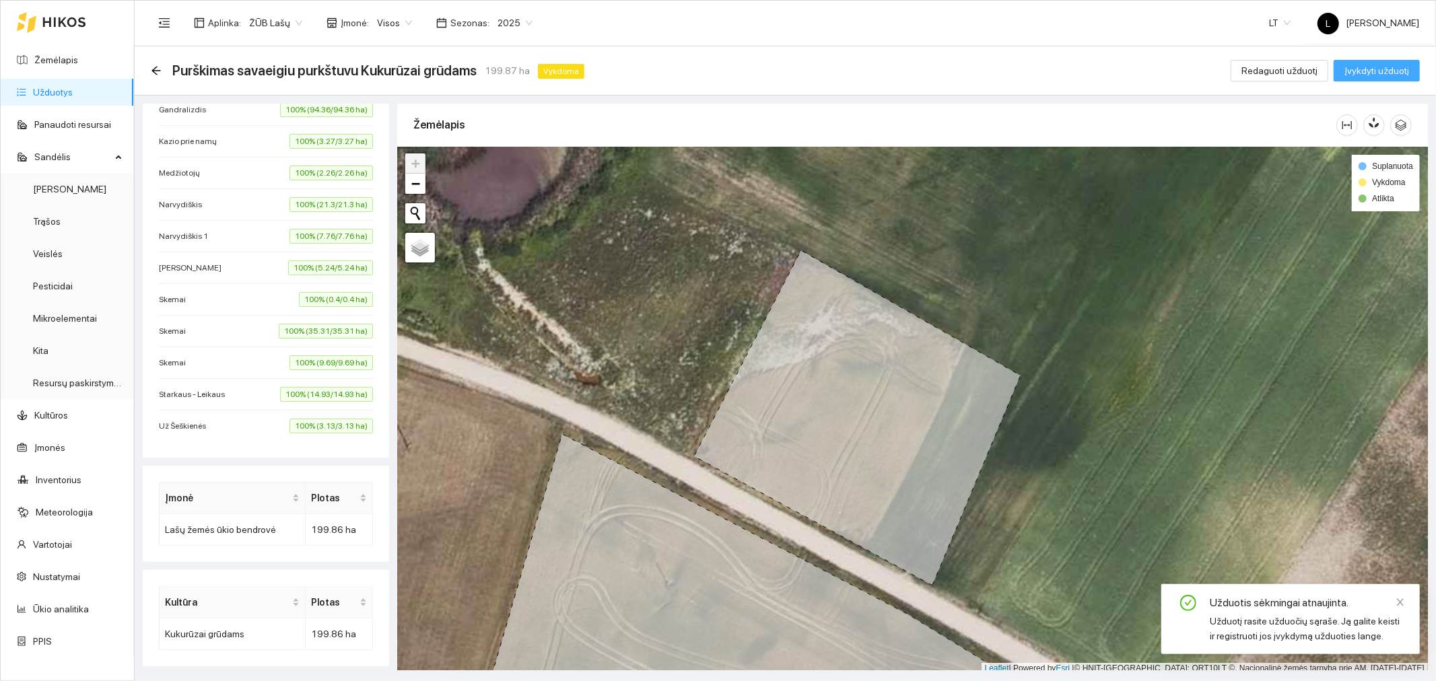
click at [1358, 69] on span "Įvykdyti užduotį" at bounding box center [1377, 70] width 65 height 15
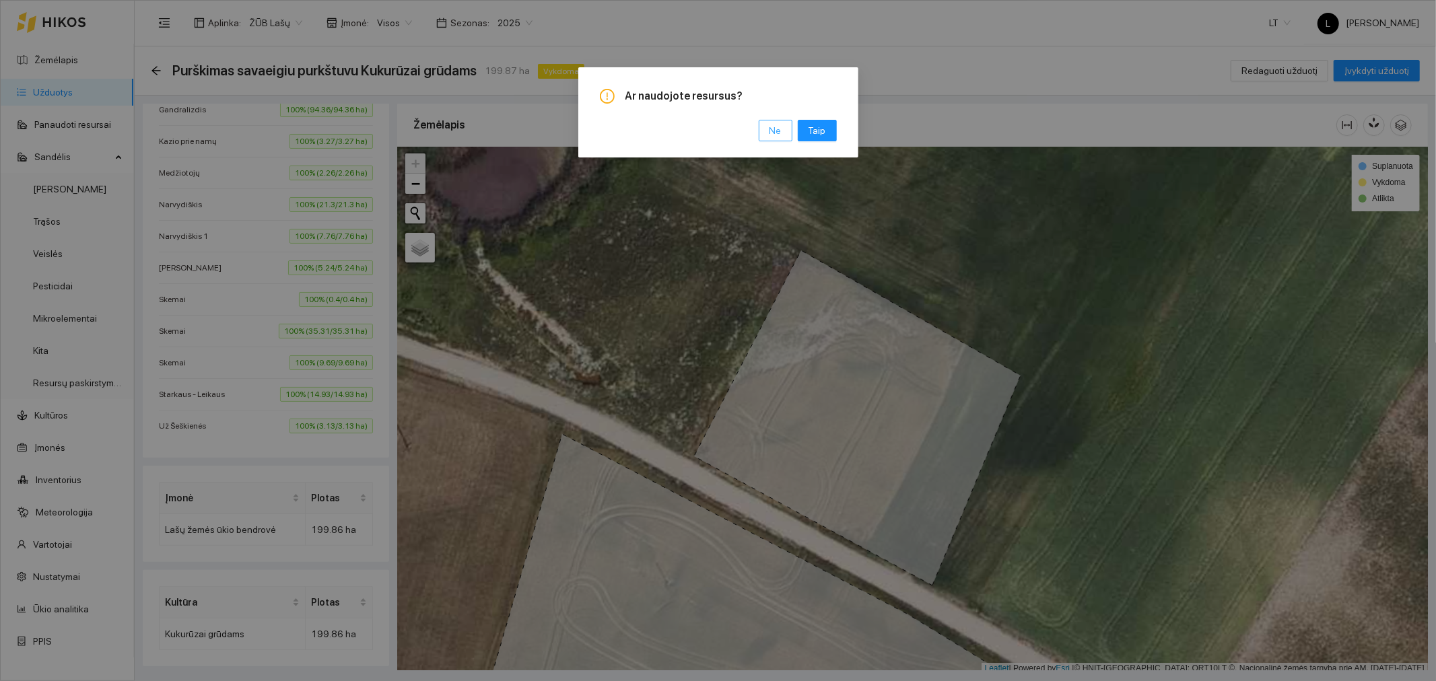
click at [761, 131] on button "Ne" at bounding box center [776, 131] width 34 height 22
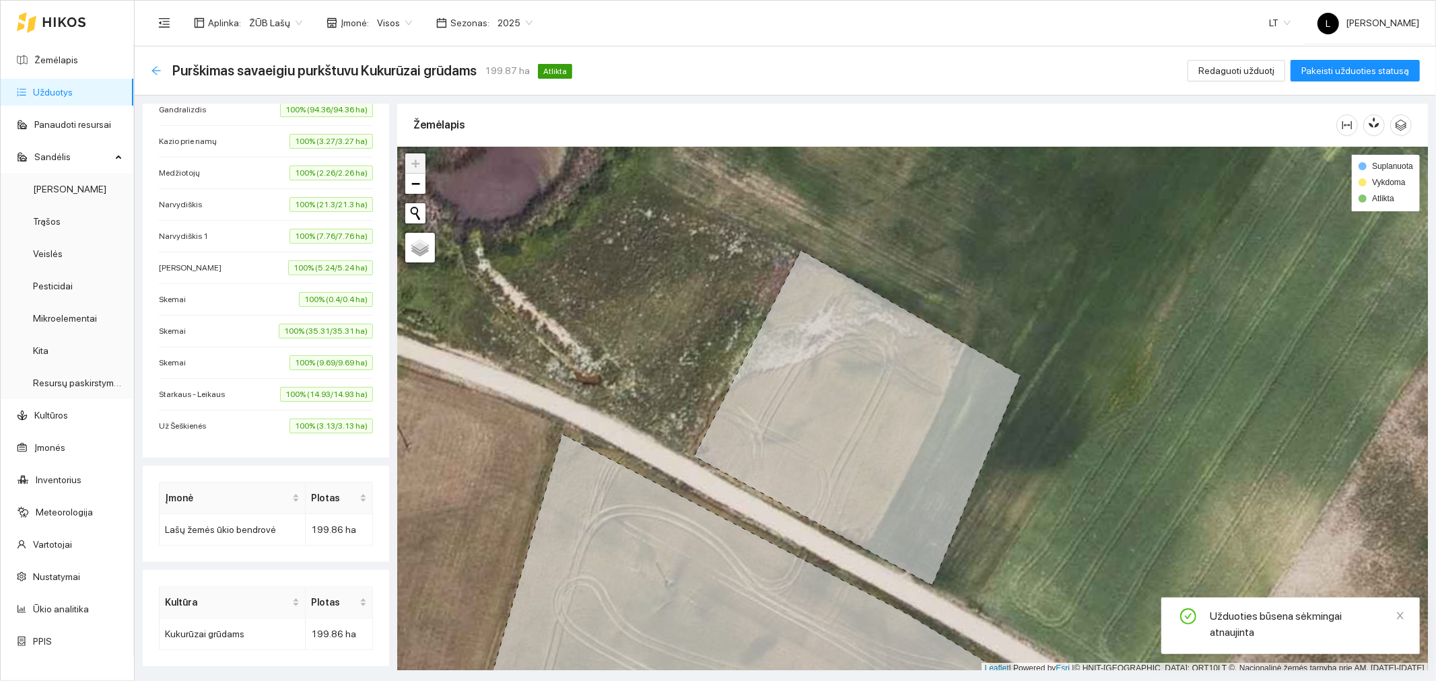
click at [154, 71] on icon "arrow-left" at bounding box center [156, 70] width 11 height 11
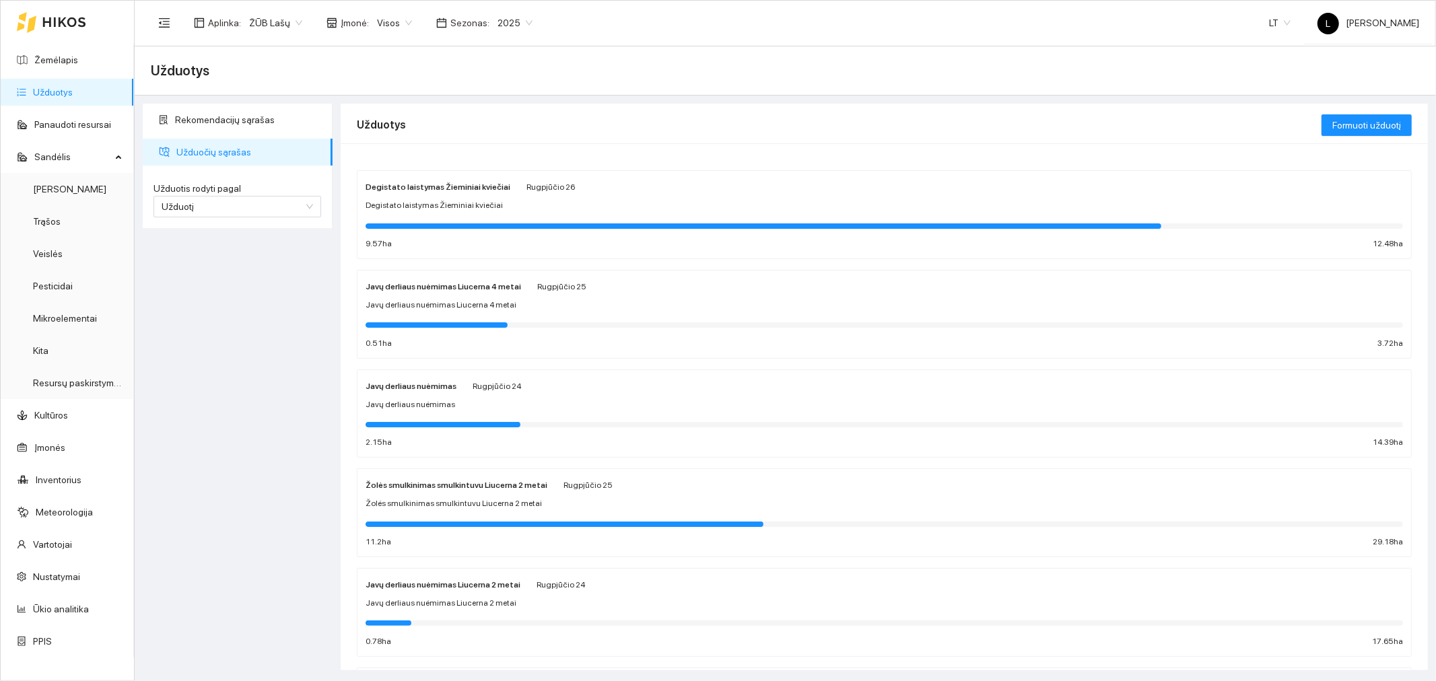
click at [286, 218] on div "Užduotis rodyti pagal Užduotį" at bounding box center [237, 199] width 189 height 57
click at [229, 204] on span "Užduotį" at bounding box center [237, 207] width 151 height 20
click at [194, 257] on div "Kultūrą" at bounding box center [236, 254] width 151 height 15
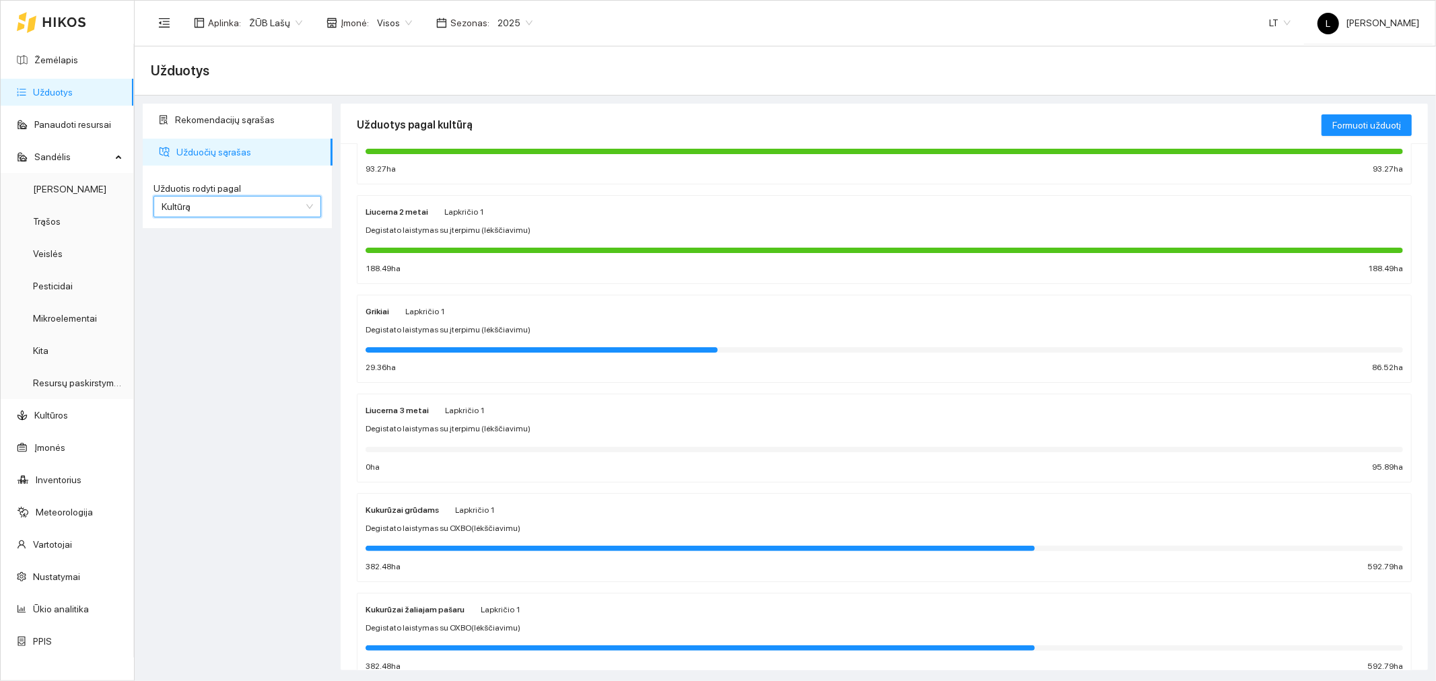
scroll to position [149, 0]
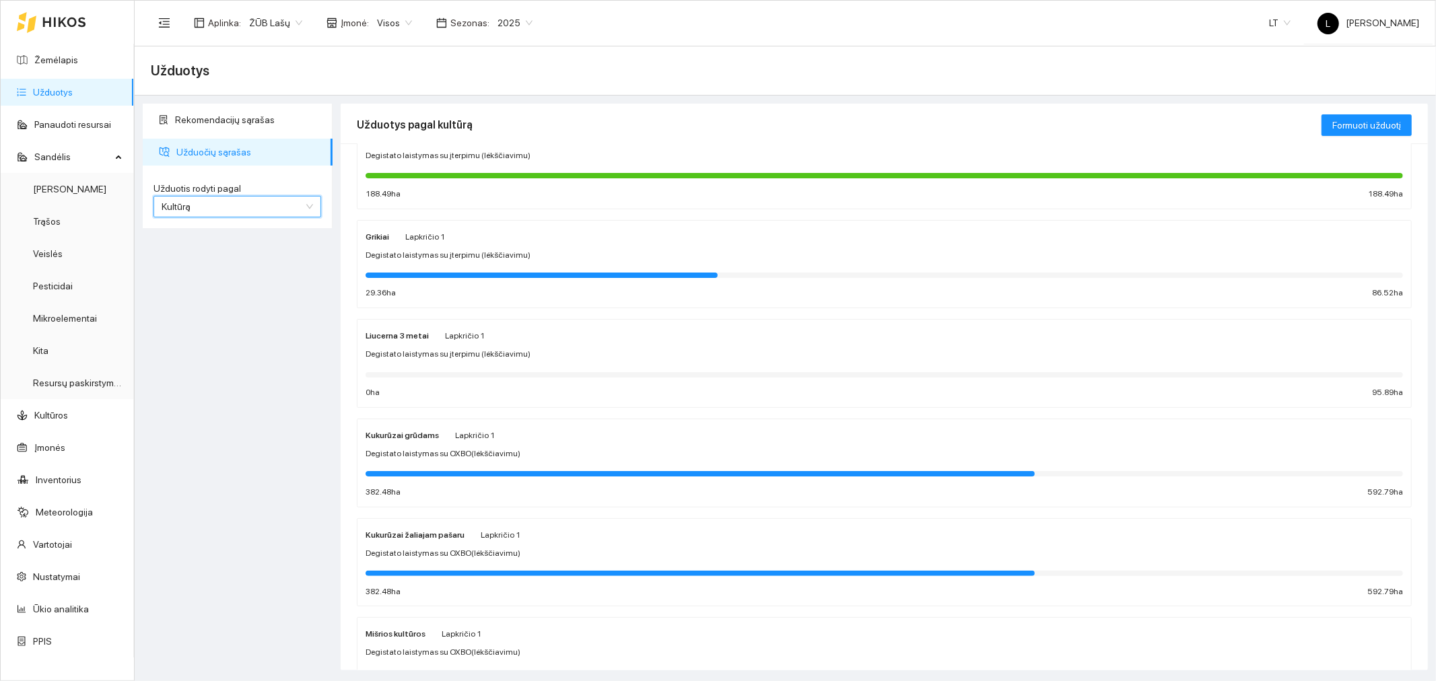
click at [455, 440] on span "Lapkričio 1" at bounding box center [475, 435] width 40 height 9
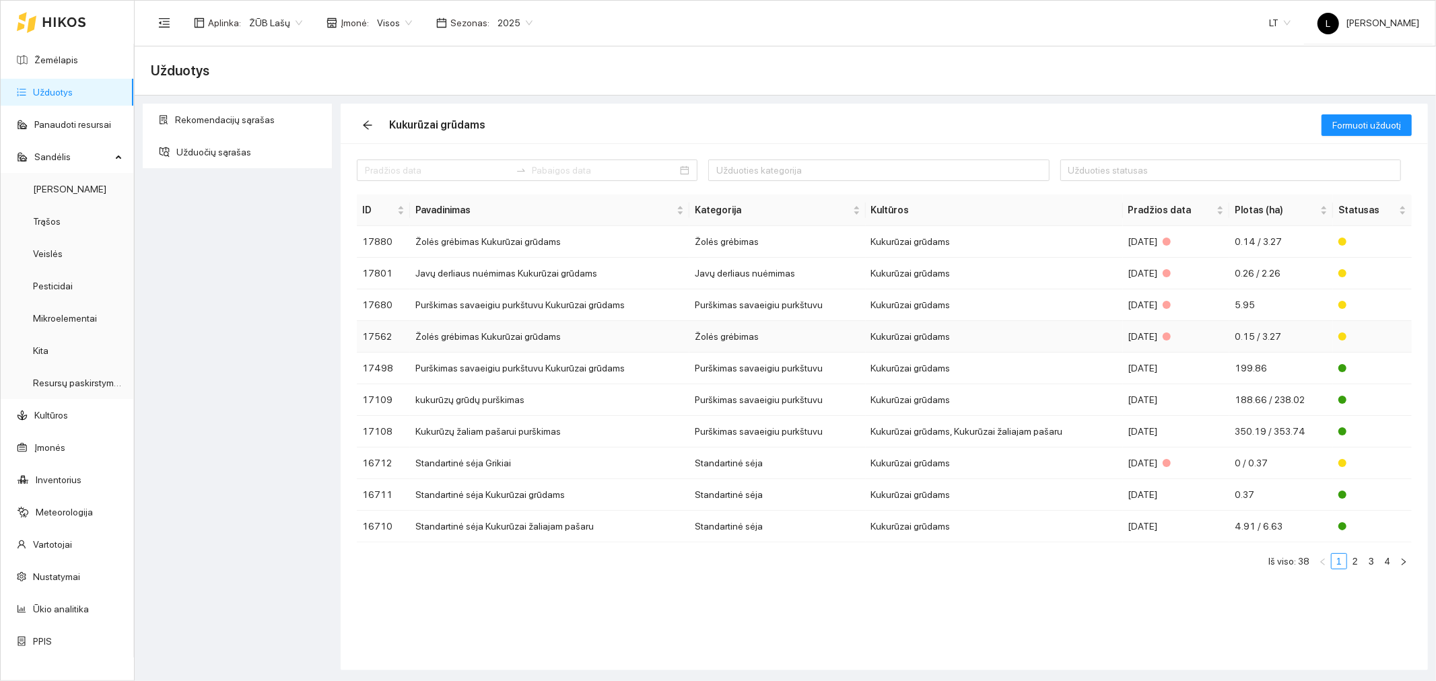
click at [956, 337] on td "Kukurūzai grūdams" at bounding box center [994, 337] width 257 height 32
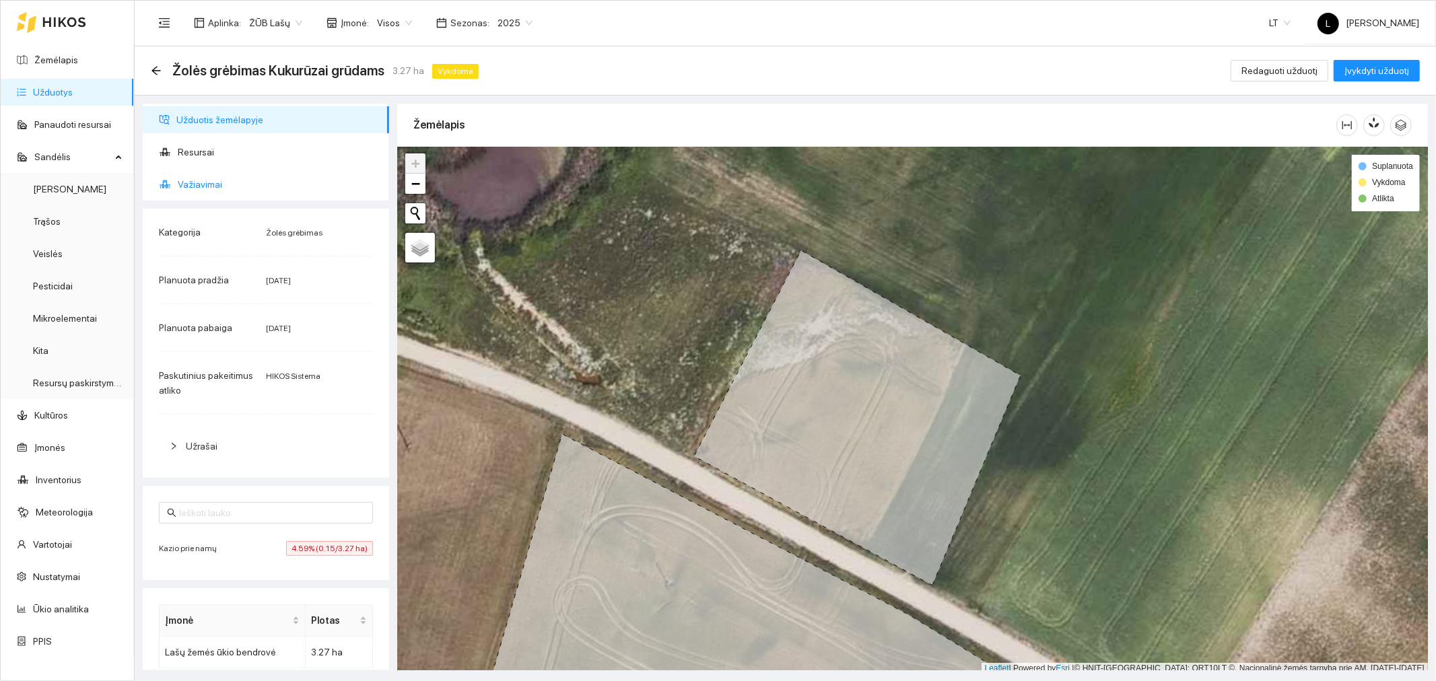
click at [236, 180] on span "Važiavimai" at bounding box center [278, 184] width 201 height 27
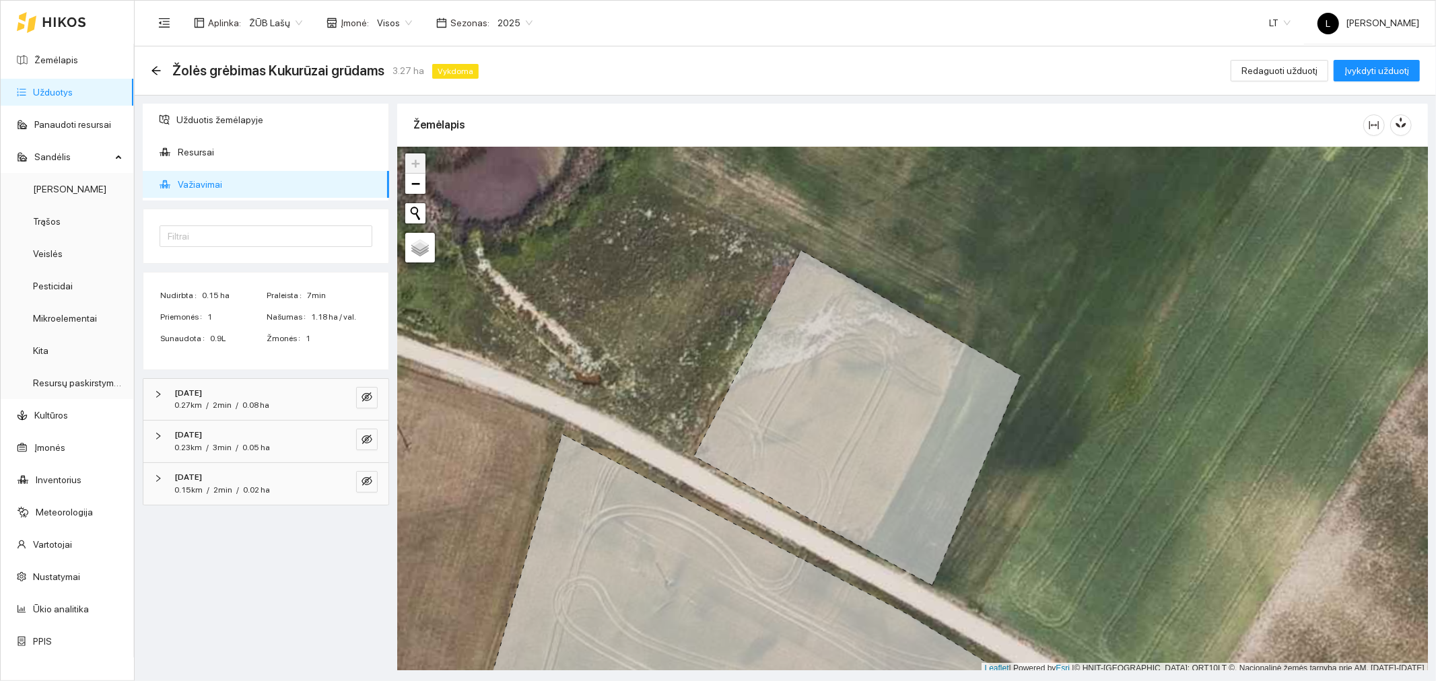
click at [238, 401] on span "/" at bounding box center [237, 405] width 3 height 9
click at [366, 401] on icon "eye-invisible" at bounding box center [367, 397] width 11 height 11
click at [331, 398] on button "button" at bounding box center [340, 398] width 22 height 22
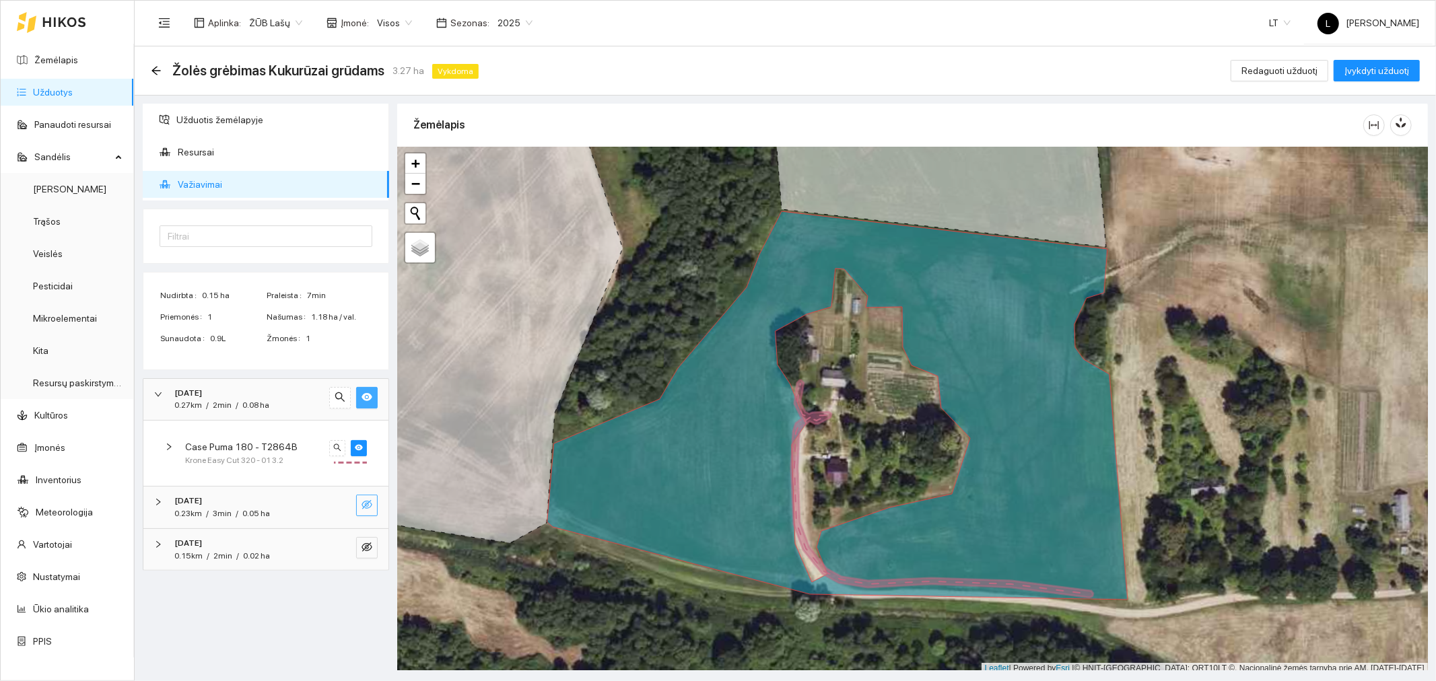
click at [368, 508] on icon "eye-invisible" at bounding box center [367, 505] width 11 height 11
click at [367, 550] on icon "eye-invisible" at bounding box center [367, 547] width 11 height 11
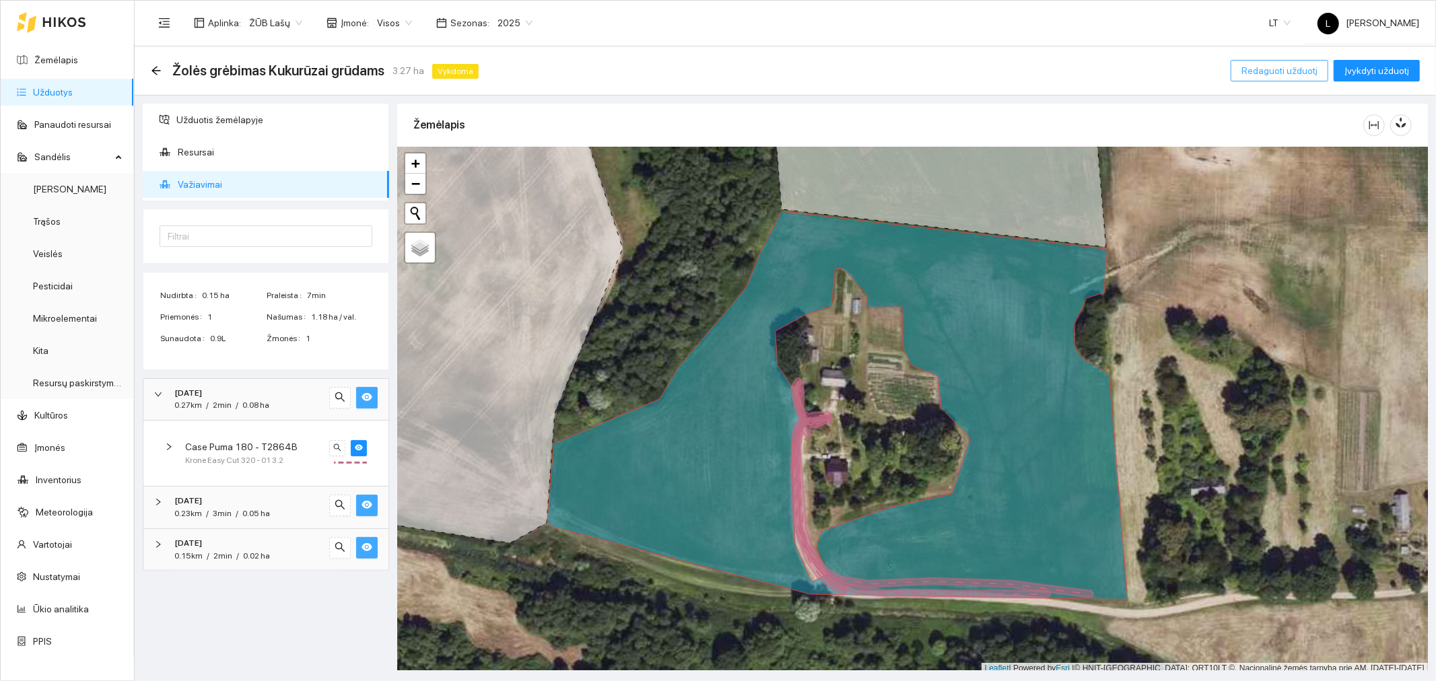
drag, startPoint x: 1311, startPoint y: 71, endPoint x: 1328, endPoint y: 71, distance: 16.8
click at [1312, 71] on span "Redaguoti užduotį" at bounding box center [1280, 70] width 76 height 15
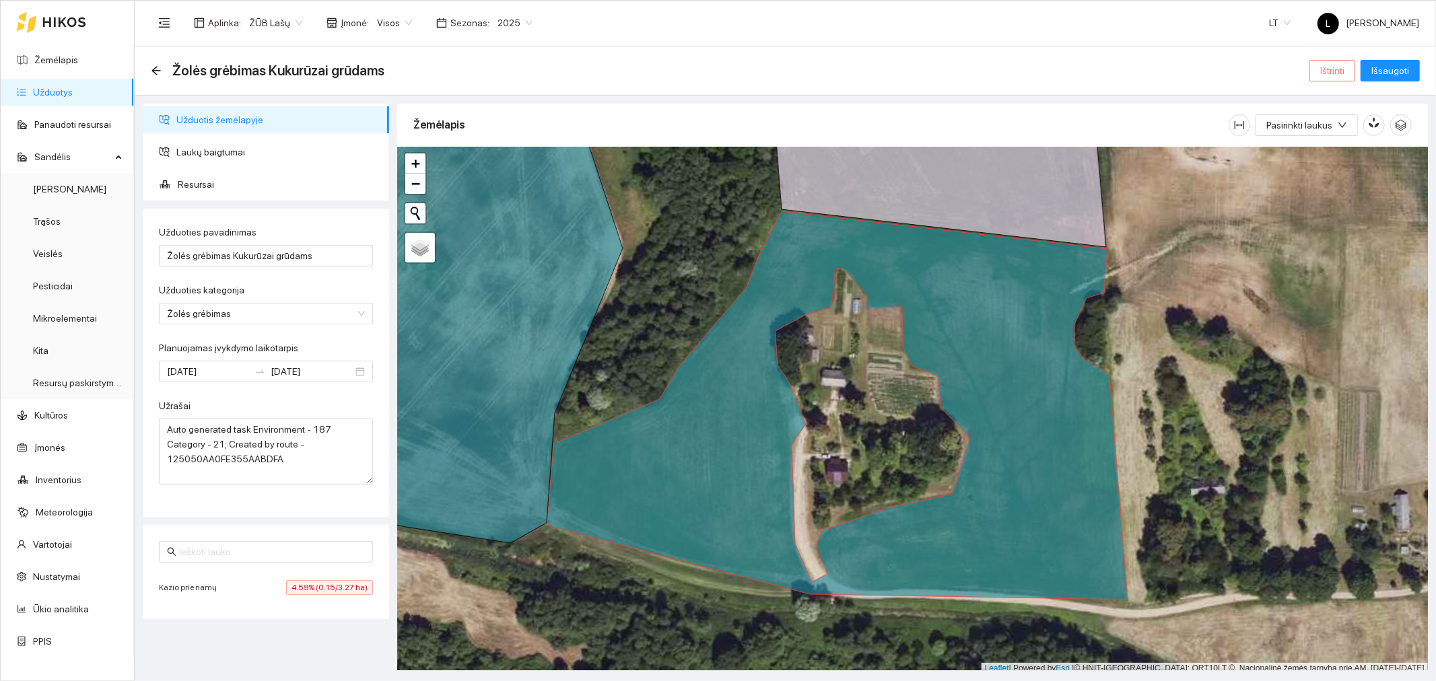
click at [1336, 69] on span "Ištrinti" at bounding box center [1332, 70] width 24 height 15
click at [1325, 135] on span "Taip" at bounding box center [1329, 134] width 18 height 15
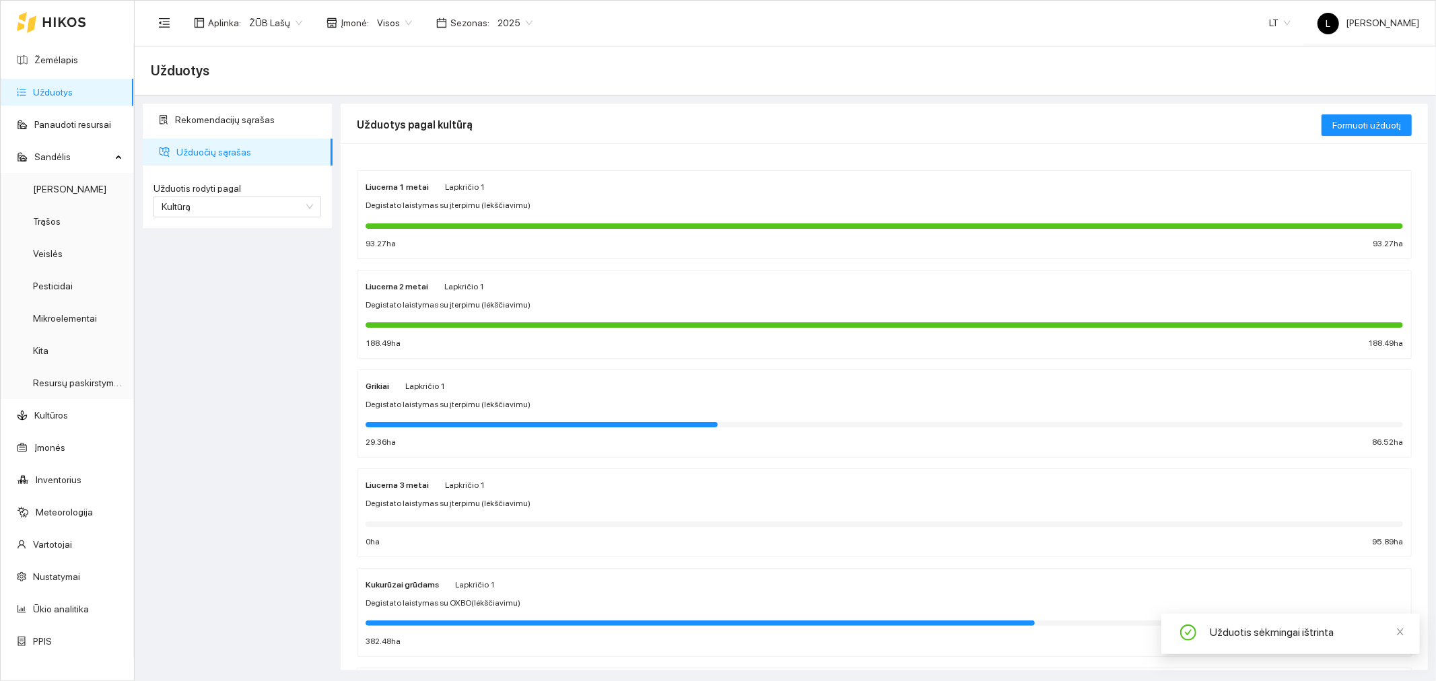
click at [488, 587] on span "Lapkričio 1" at bounding box center [475, 584] width 40 height 9
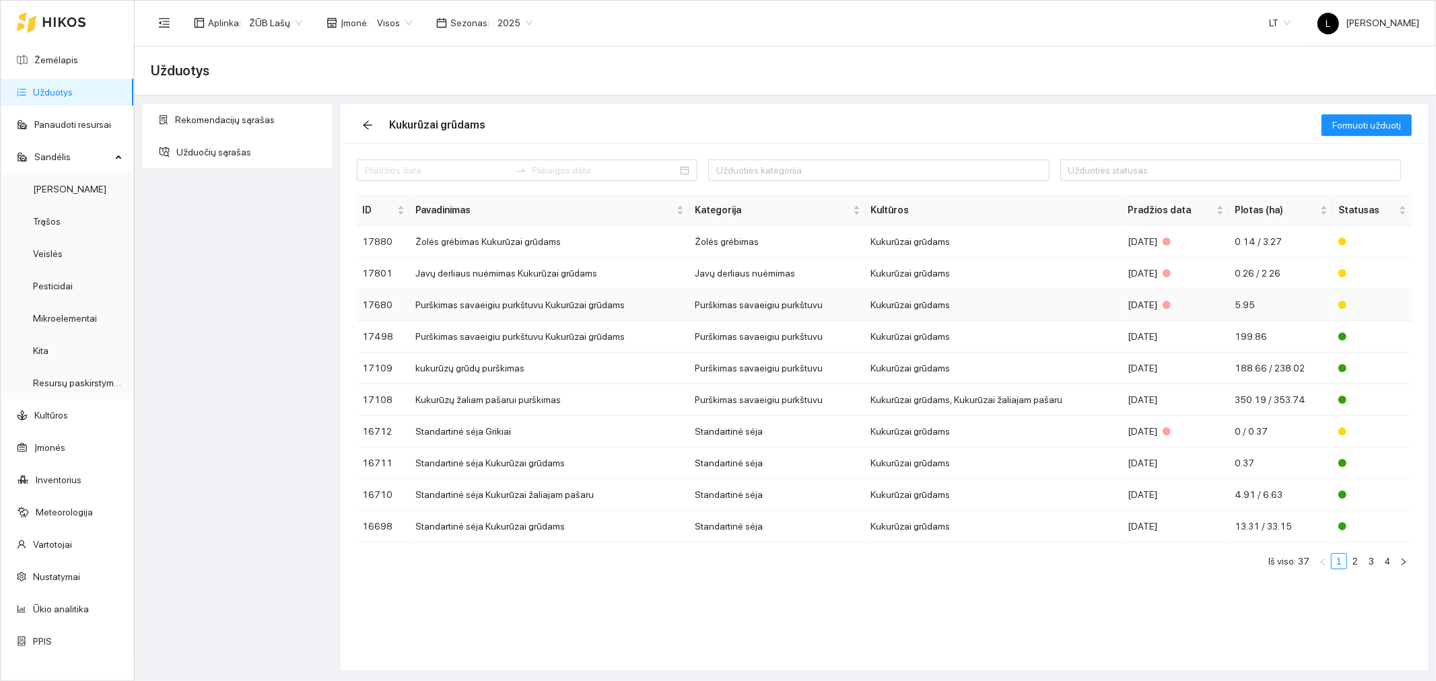
click at [1037, 299] on td "Kukurūzai grūdams" at bounding box center [994, 306] width 257 height 32
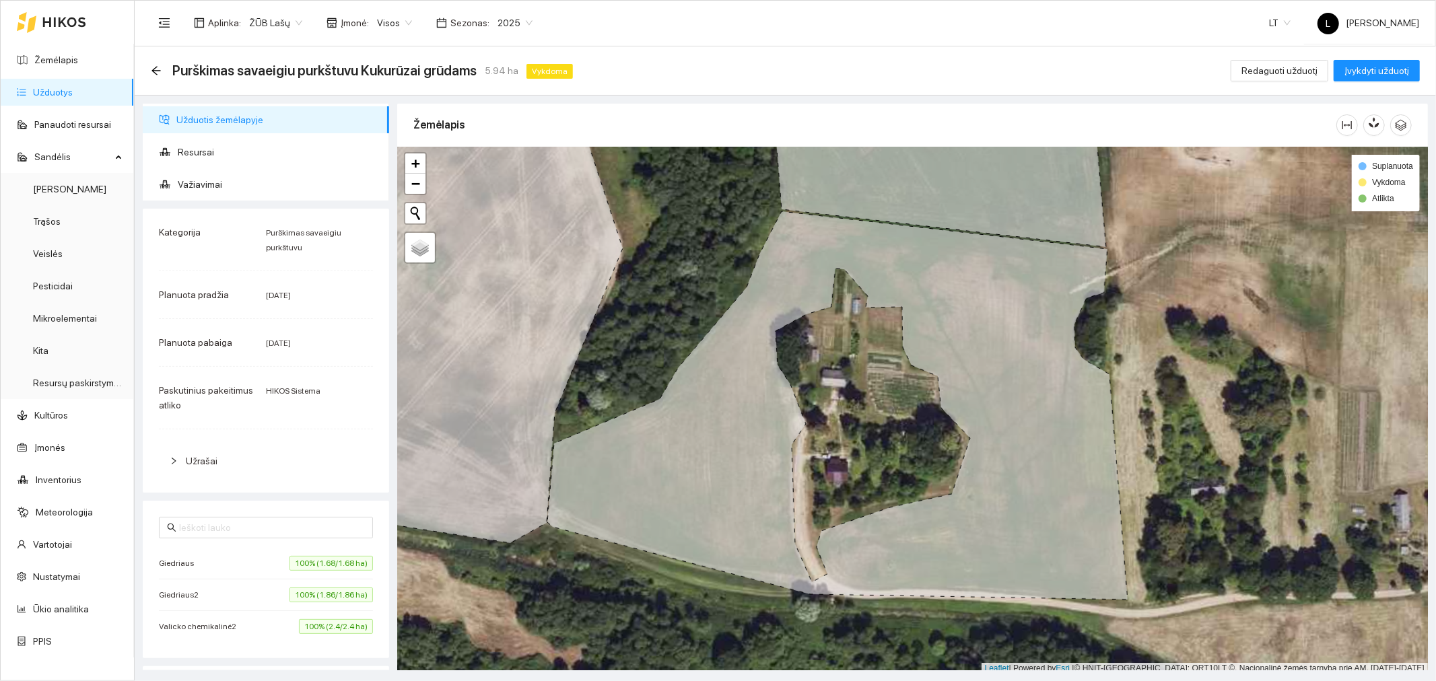
click at [738, 75] on div "Purškimas savaeigiu purkštuvu Kukurūzai grūdams 5.94 ha Vykdoma Redaguoti užduo…" at bounding box center [785, 70] width 1269 height 27
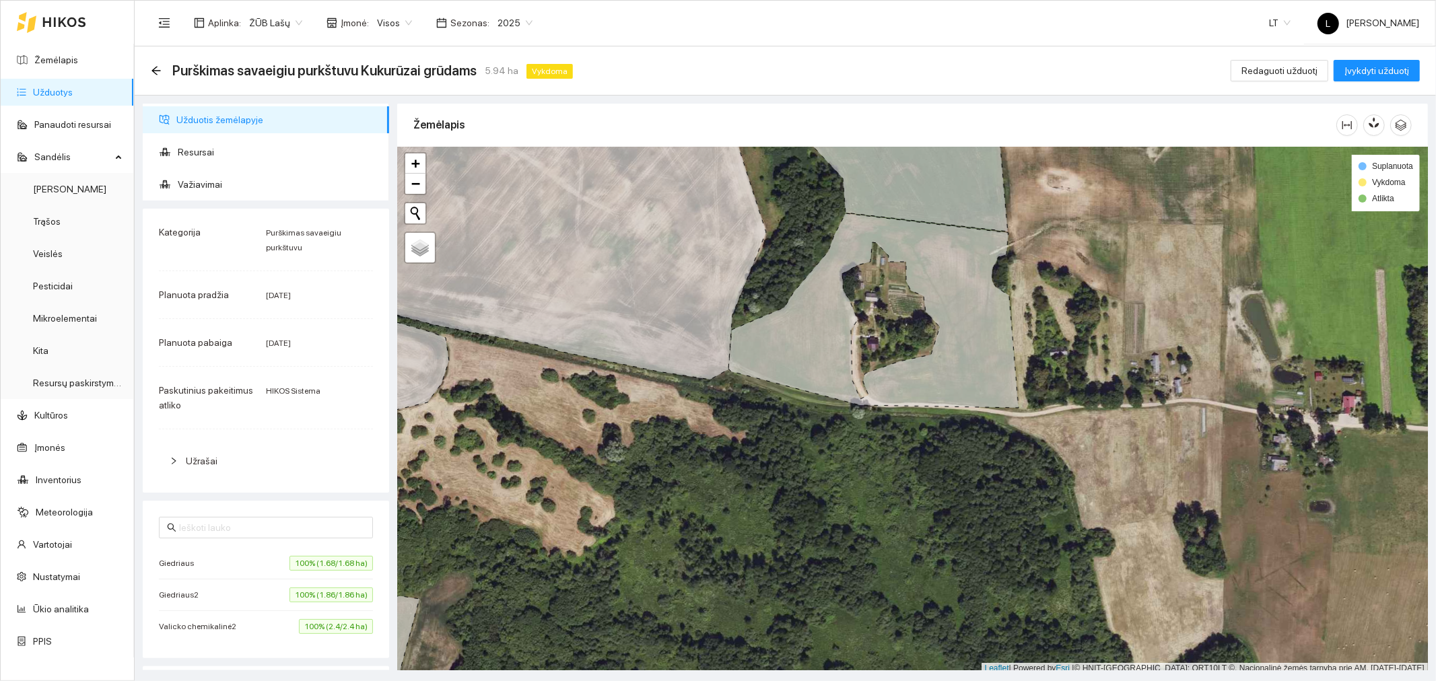
scroll to position [3, 0]
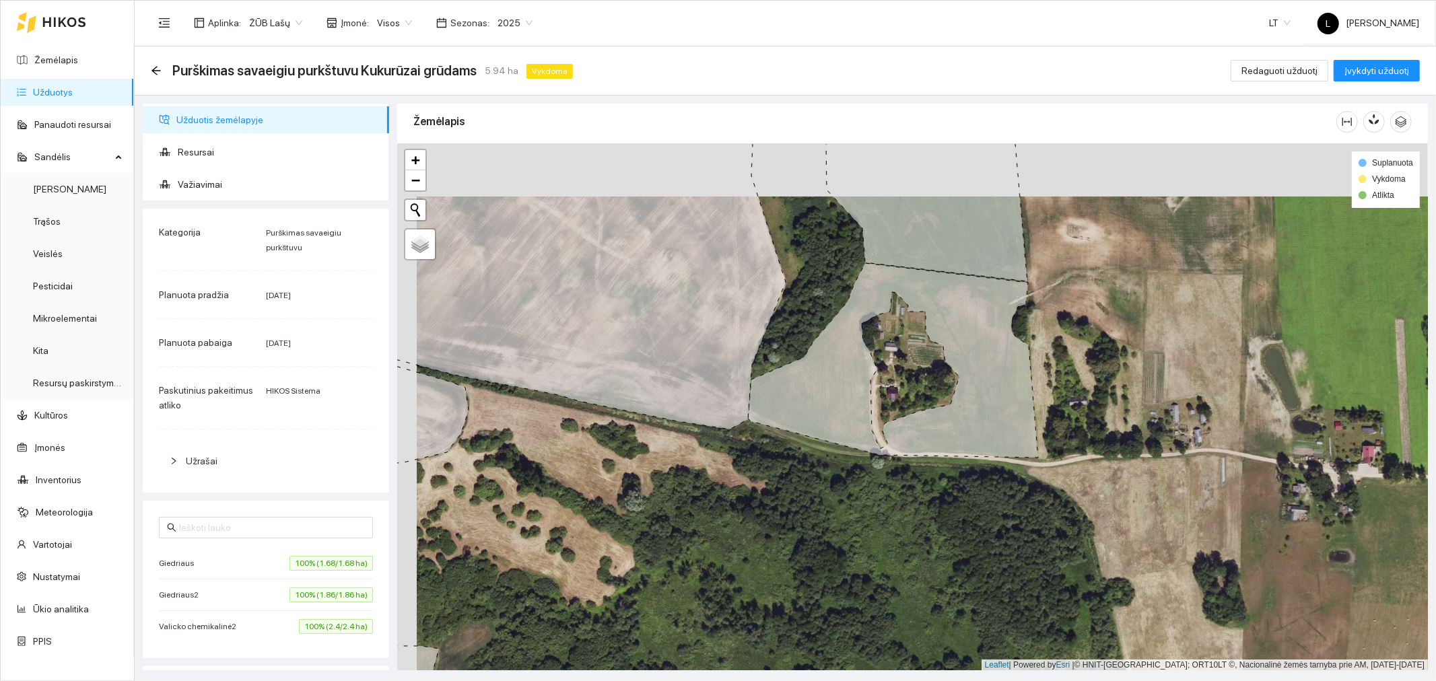
drag, startPoint x: 824, startPoint y: 273, endPoint x: 878, endPoint y: 351, distance: 94.9
click at [878, 351] on div at bounding box center [912, 407] width 1031 height 528
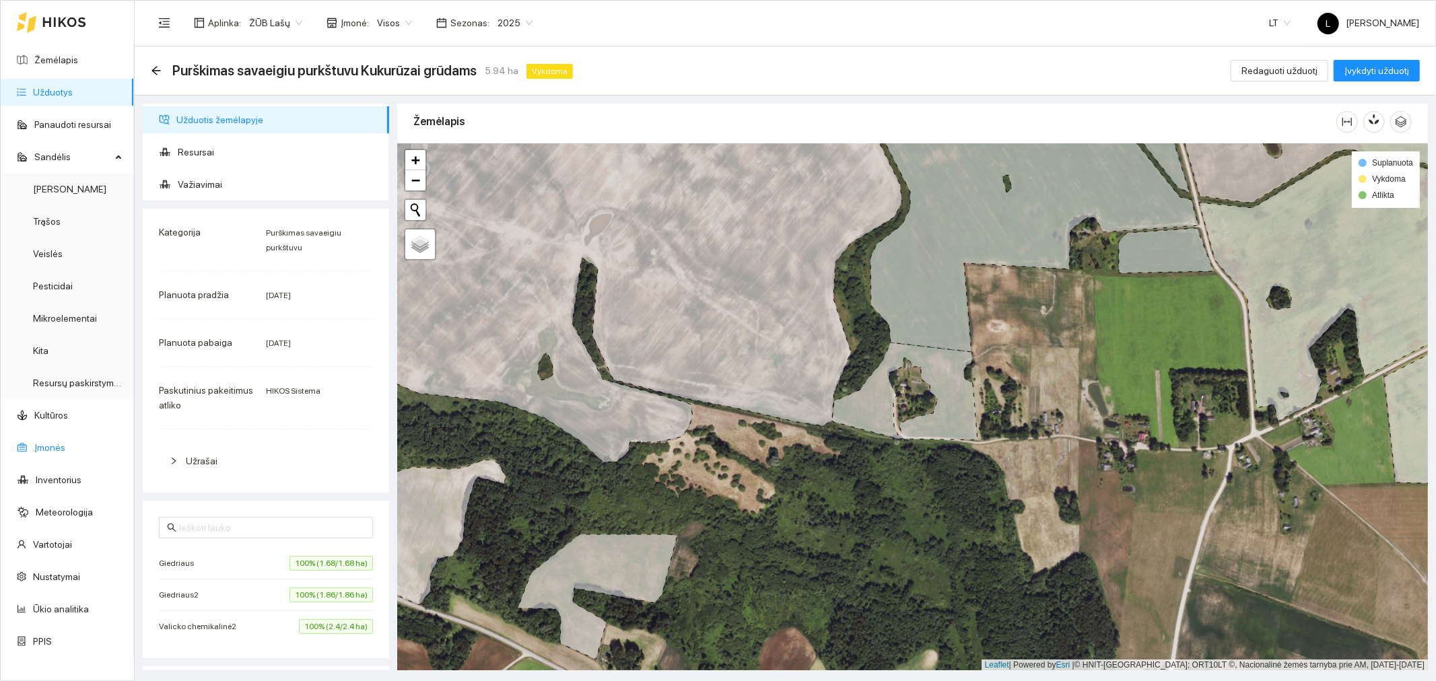
click at [55, 443] on link "Įmonės" at bounding box center [49, 447] width 31 height 11
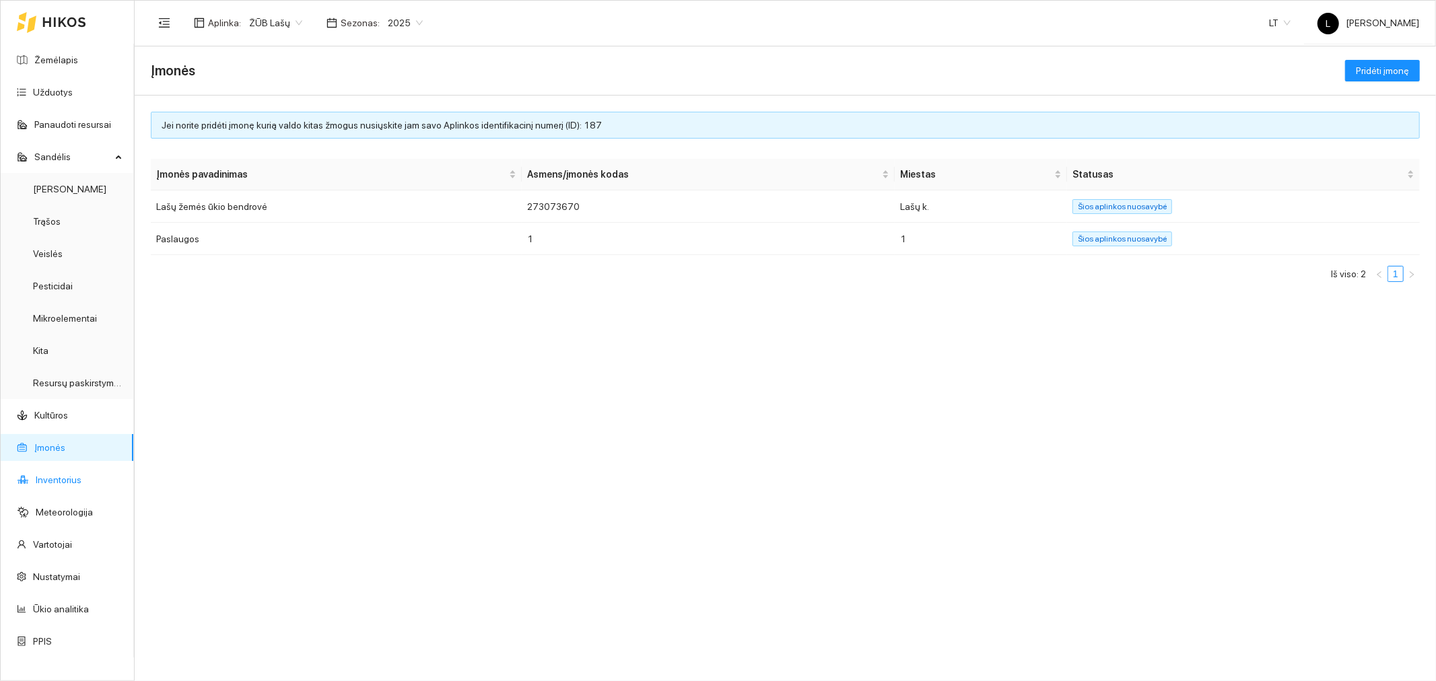
click at [50, 475] on link "Inventorius" at bounding box center [59, 480] width 46 height 11
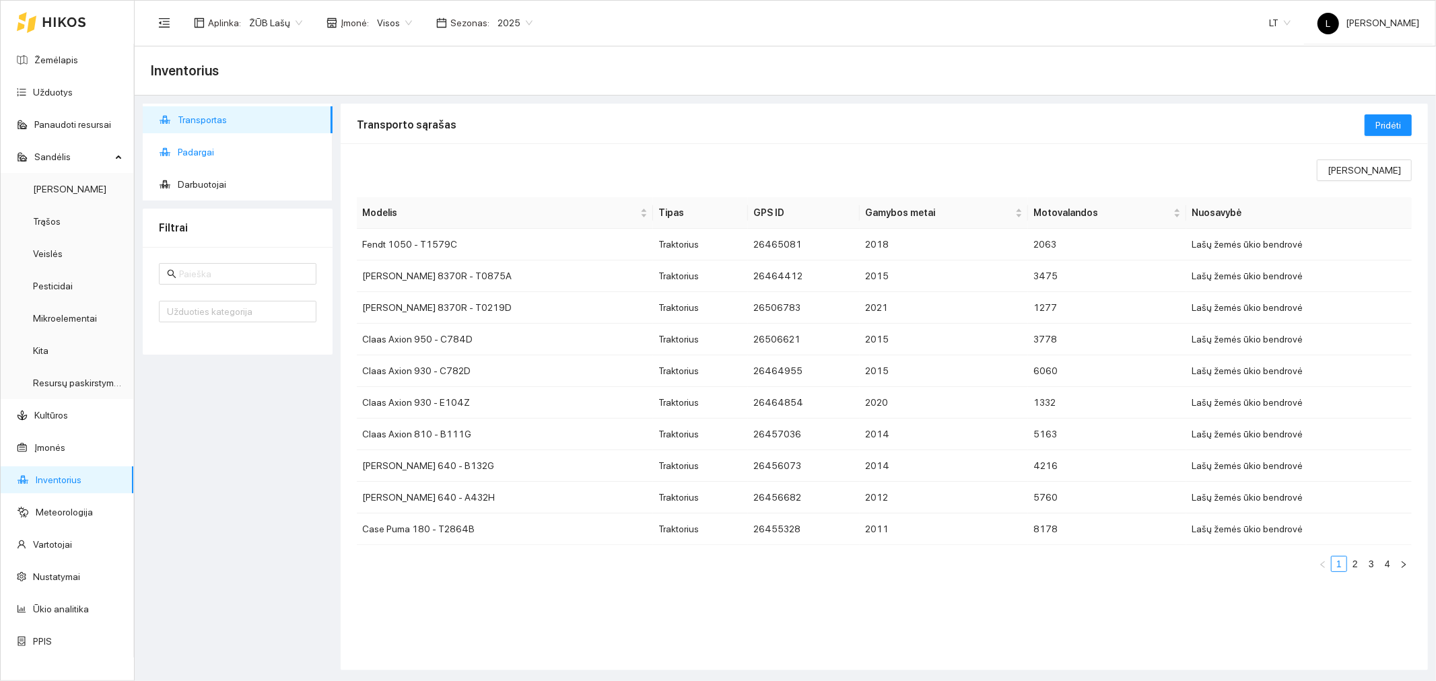
click at [201, 149] on span "Padargai" at bounding box center [250, 152] width 144 height 27
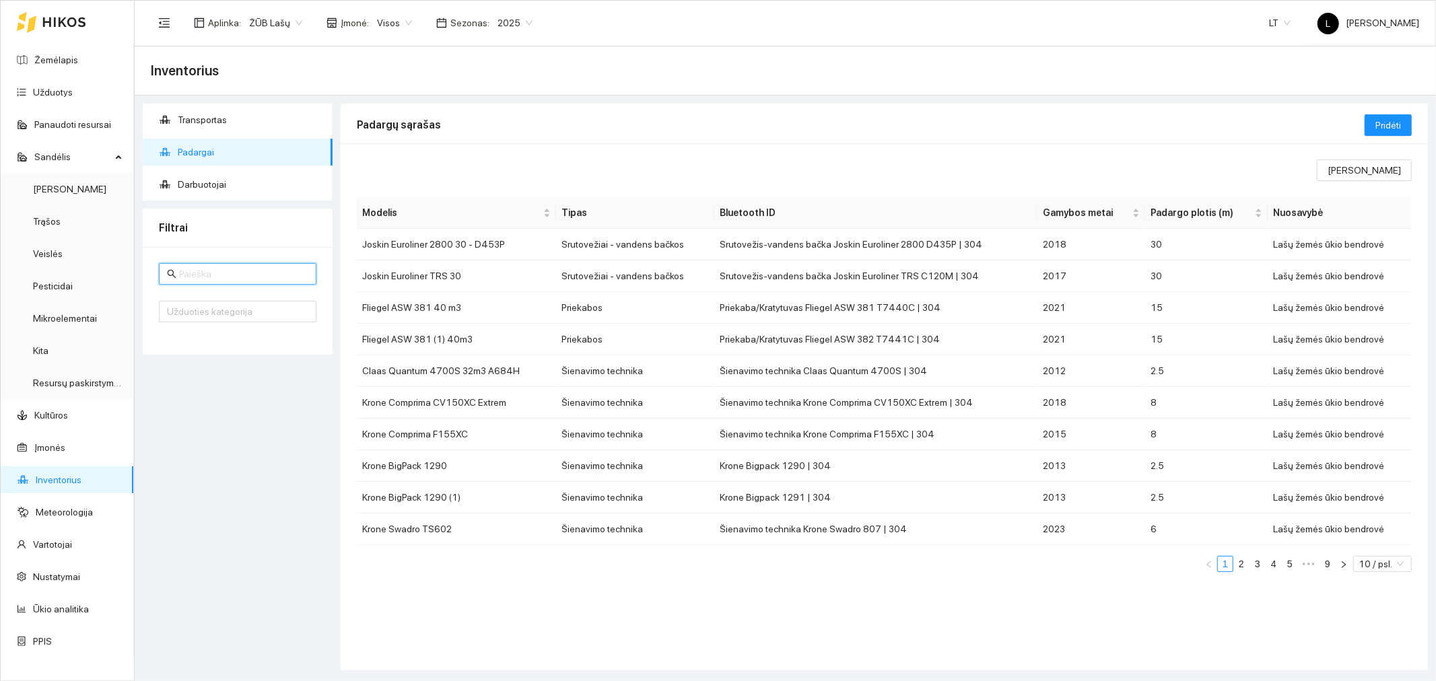
click at [206, 267] on input "text" at bounding box center [243, 274] width 129 height 15
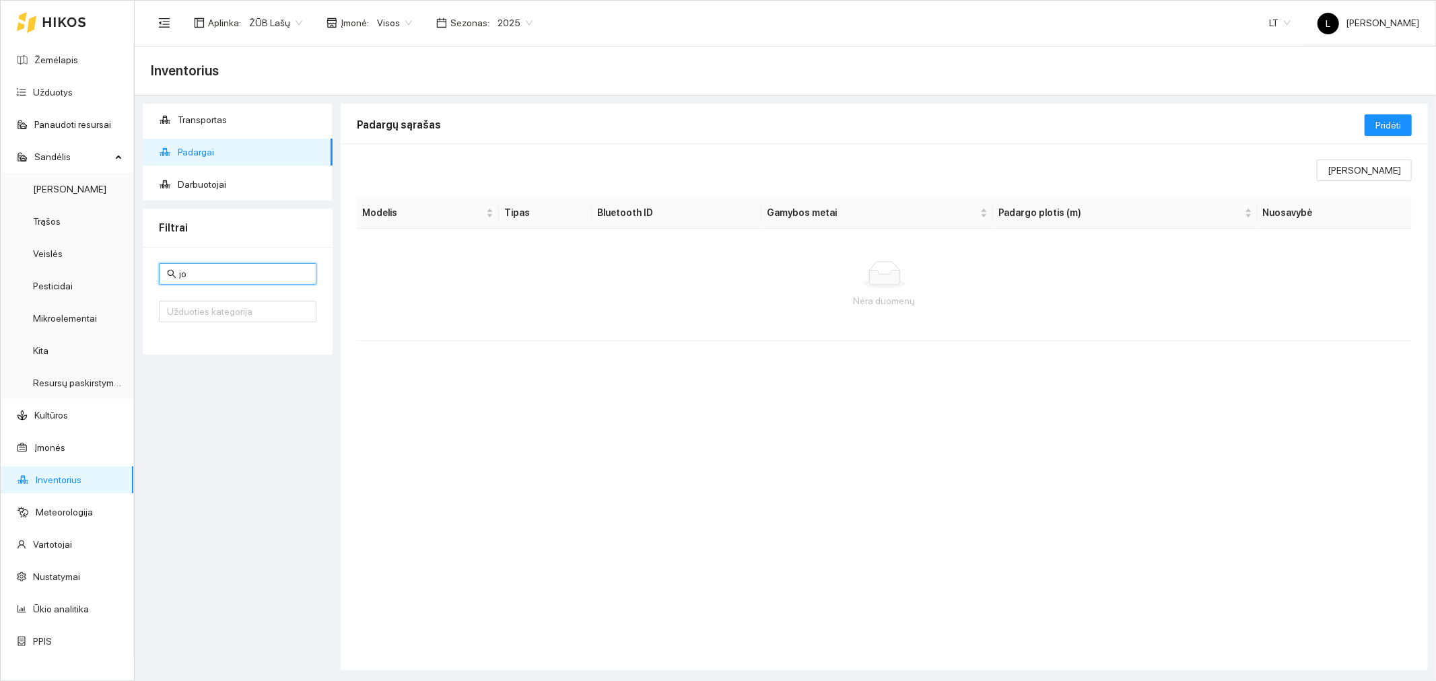
type input "j"
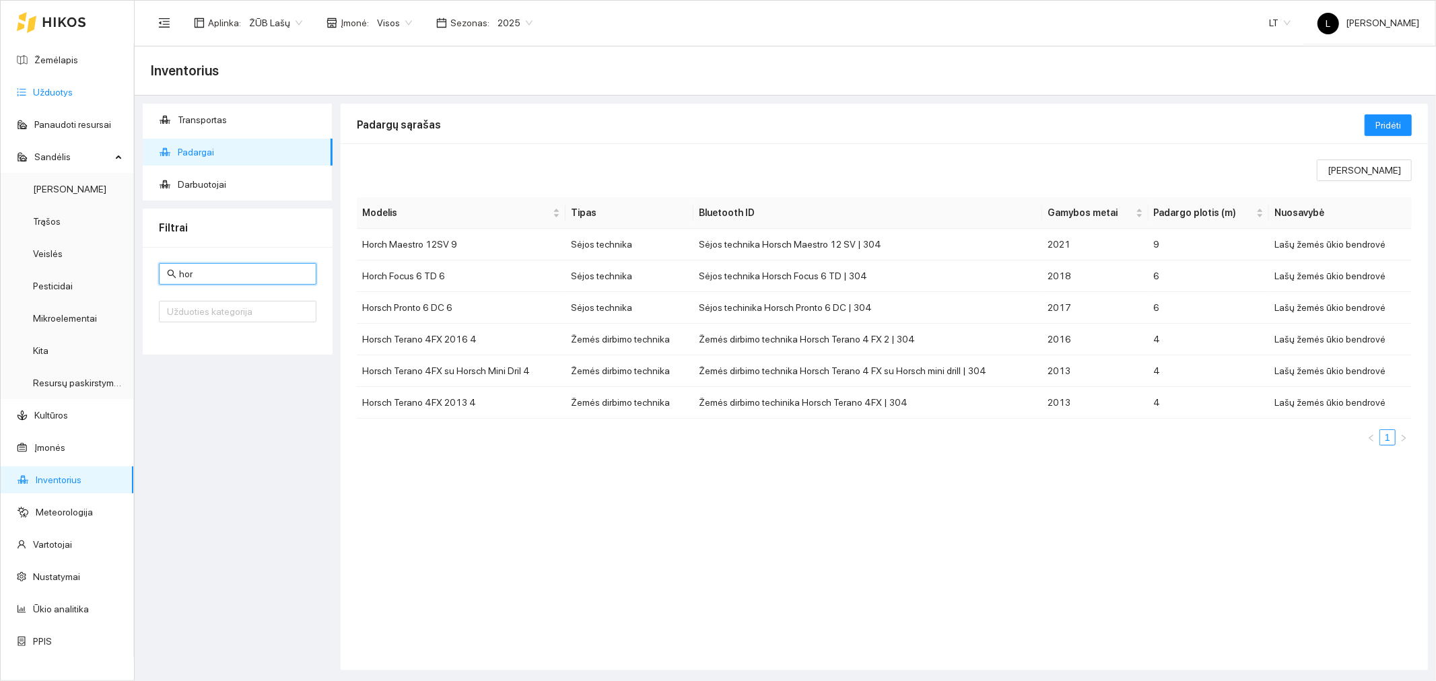
type input "hor"
click at [63, 98] on link "Užduotys" at bounding box center [53, 92] width 40 height 11
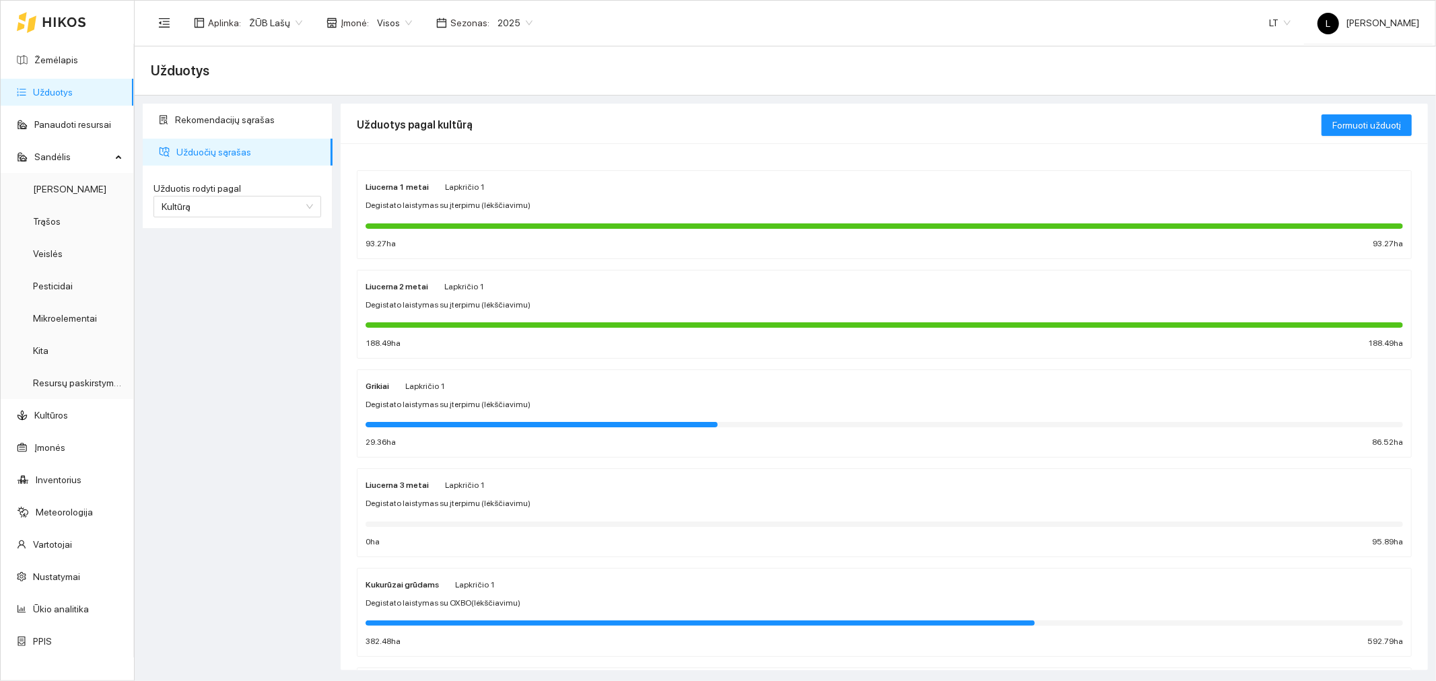
click at [465, 500] on span "Degistato laistymas su įterpimu (lėkščiavimu)" at bounding box center [448, 504] width 165 height 13
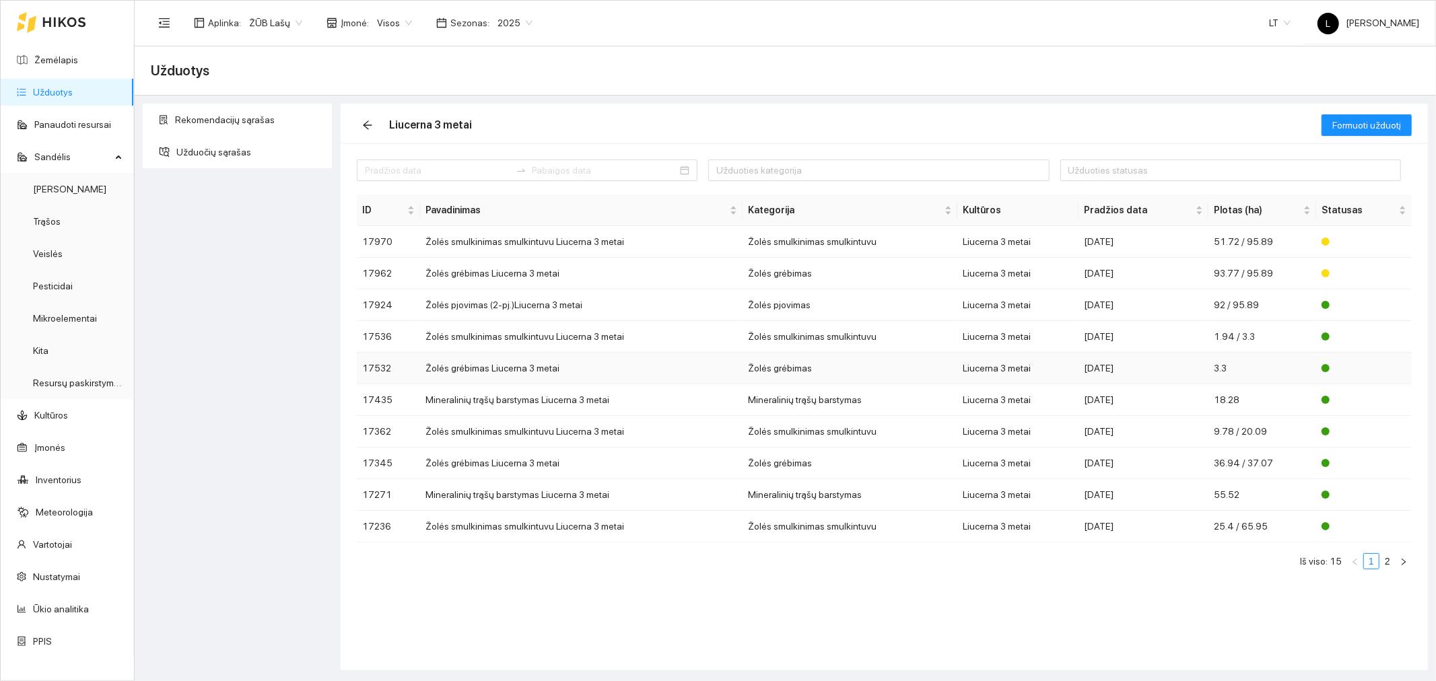
click at [698, 375] on td "Žolės grėbimas Liucerna 3 metai" at bounding box center [581, 369] width 322 height 32
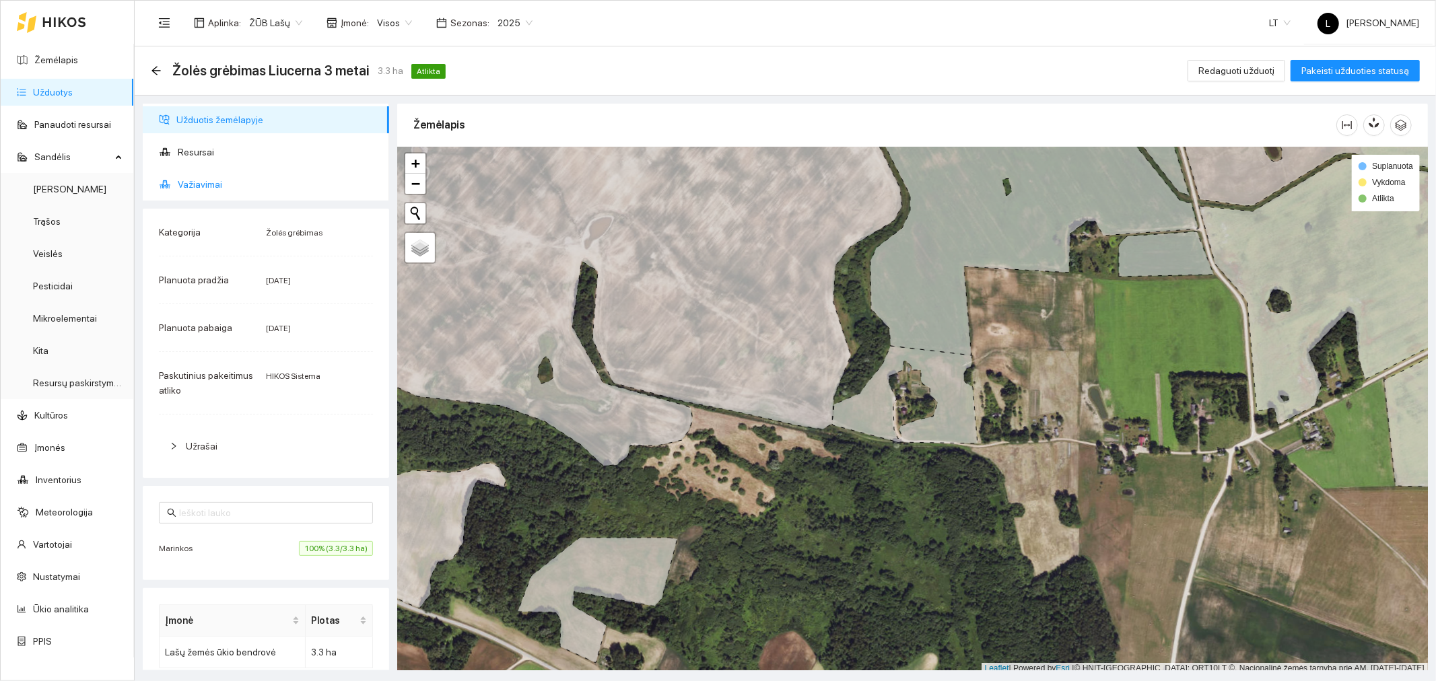
click at [176, 189] on li "Važiavimai" at bounding box center [266, 184] width 246 height 27
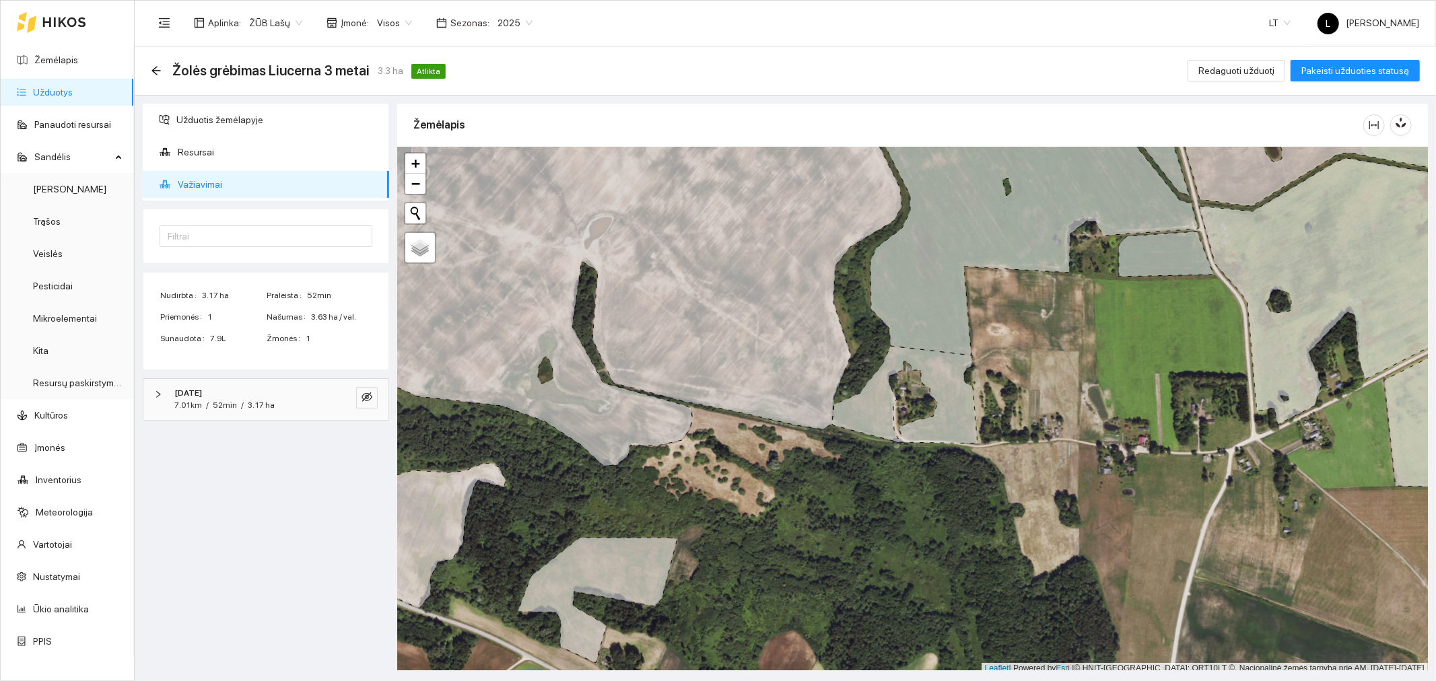
click at [232, 392] on div "2025-07-08" at bounding box center [247, 393] width 146 height 13
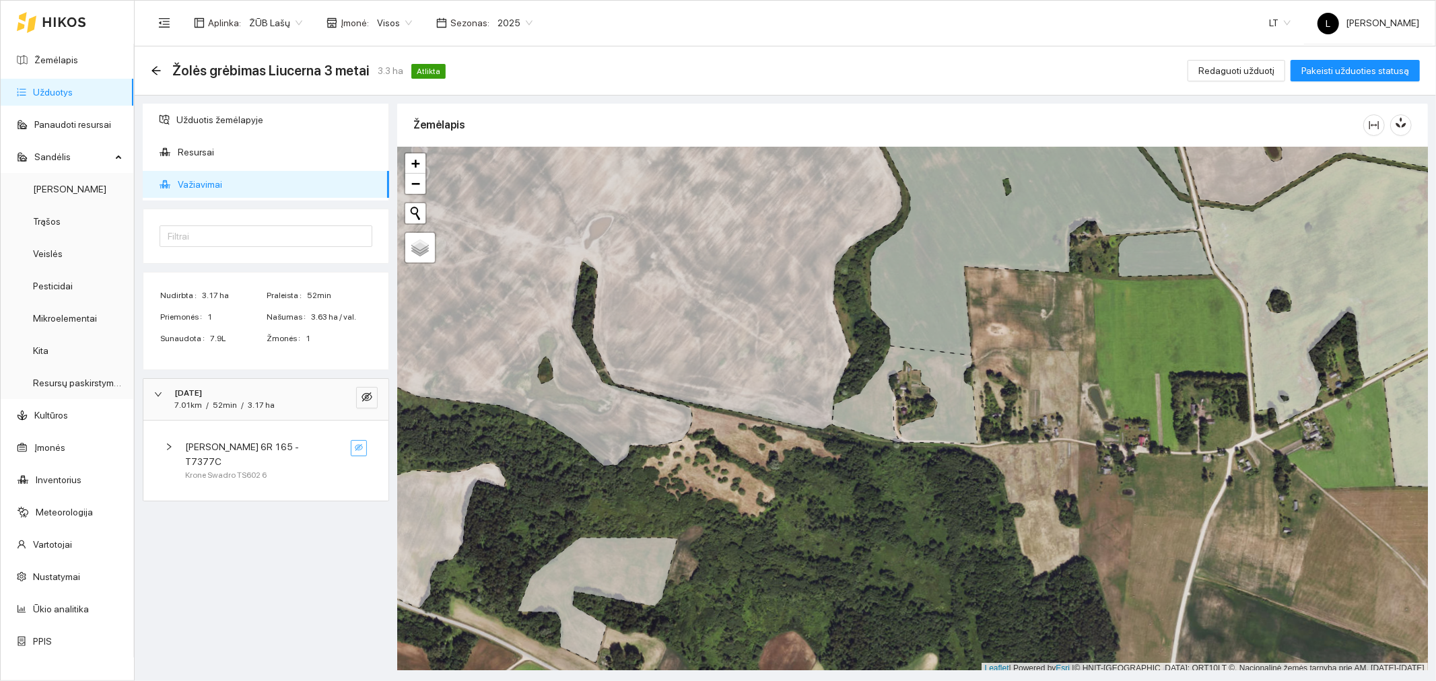
click at [358, 446] on icon "eye-invisible" at bounding box center [359, 448] width 8 height 8
drag, startPoint x: 364, startPoint y: 398, endPoint x: 355, endPoint y: 399, distance: 9.5
click at [364, 398] on icon "eye" at bounding box center [367, 397] width 11 height 8
drag, startPoint x: 360, startPoint y: 398, endPoint x: 353, endPoint y: 401, distance: 7.3
click at [361, 399] on button "button" at bounding box center [367, 398] width 22 height 22
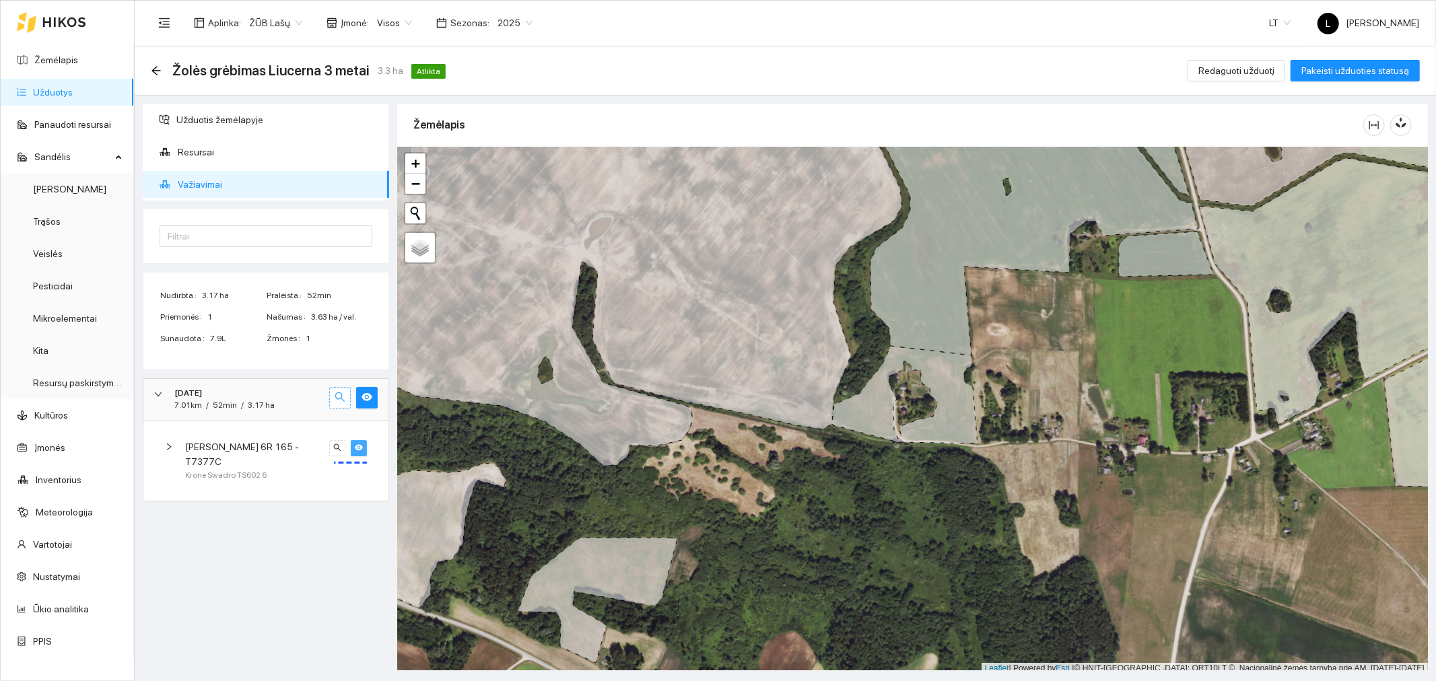
click at [340, 395] on icon "search" at bounding box center [340, 397] width 11 height 11
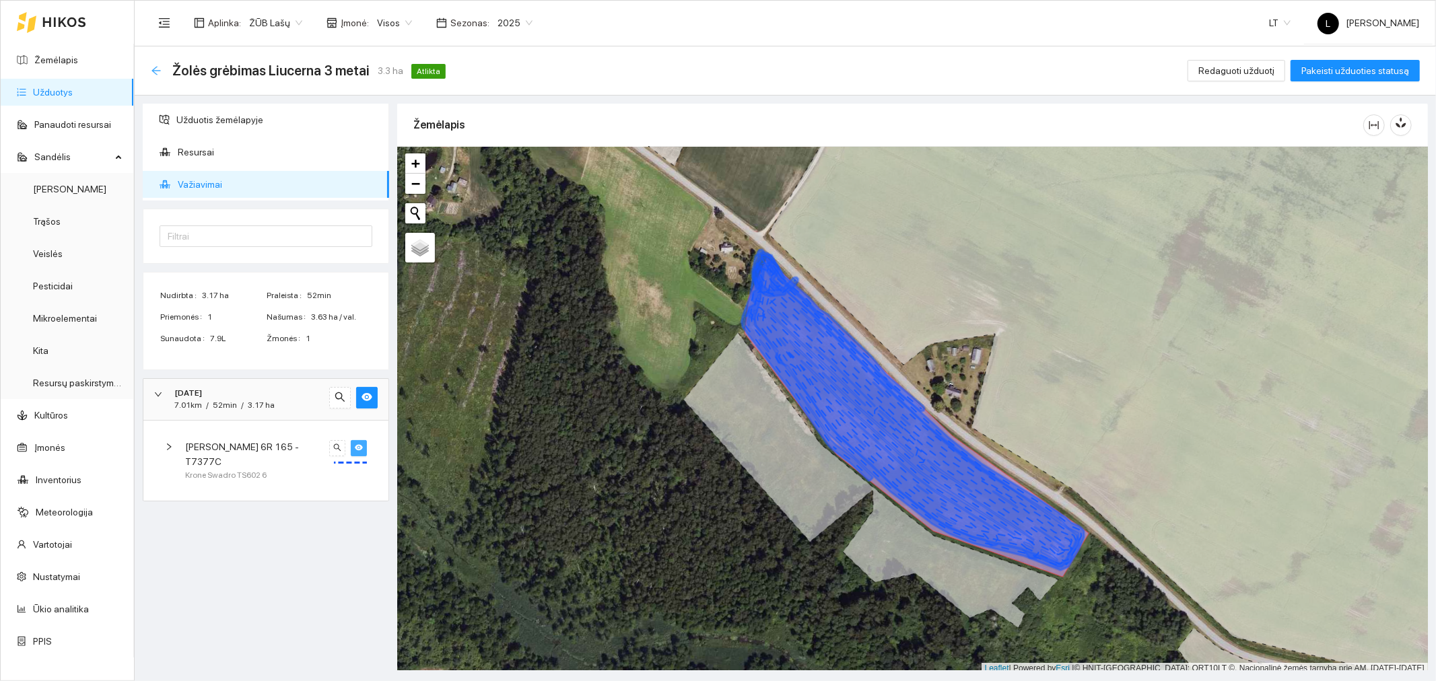
click at [158, 66] on icon "arrow-left" at bounding box center [156, 70] width 11 height 11
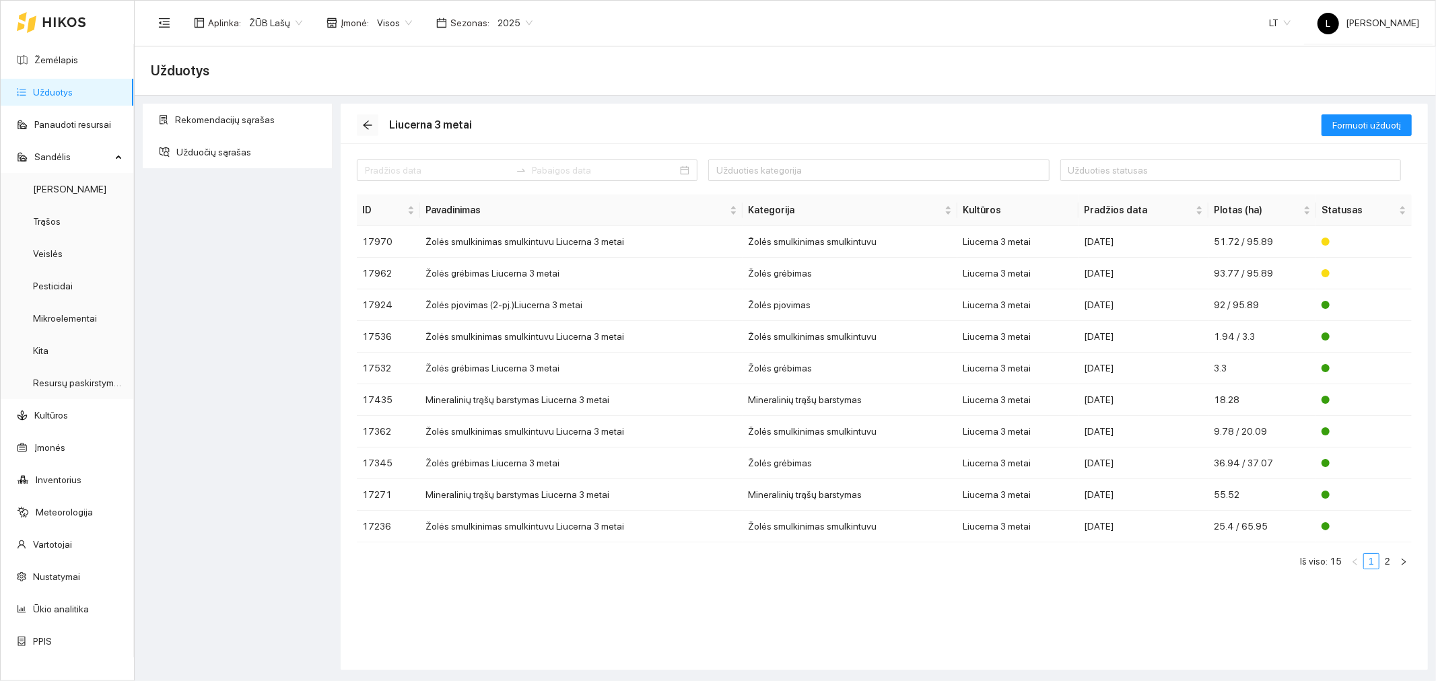
click at [368, 127] on icon "arrow-left" at bounding box center [367, 125] width 11 height 11
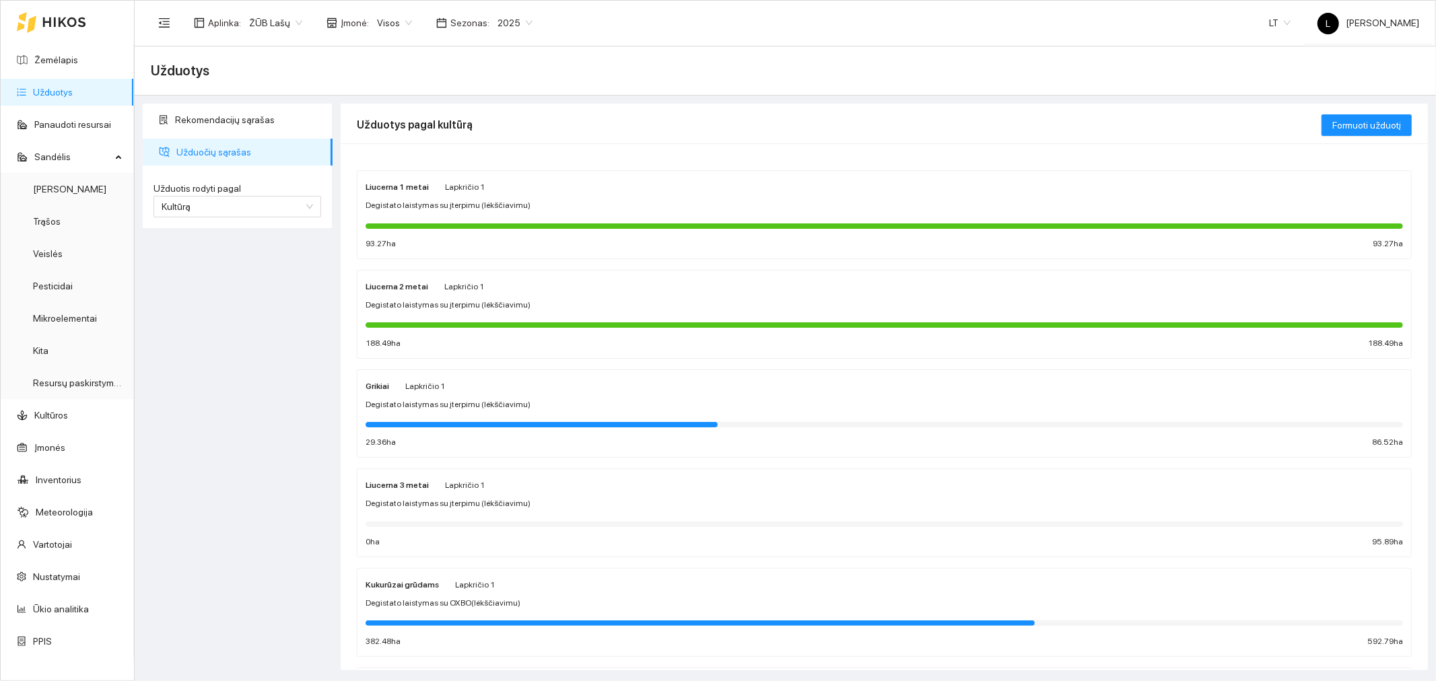
click at [561, 304] on div "Degistato laistymas su įterpimu (lėkščiavimu)" at bounding box center [885, 305] width 1038 height 13
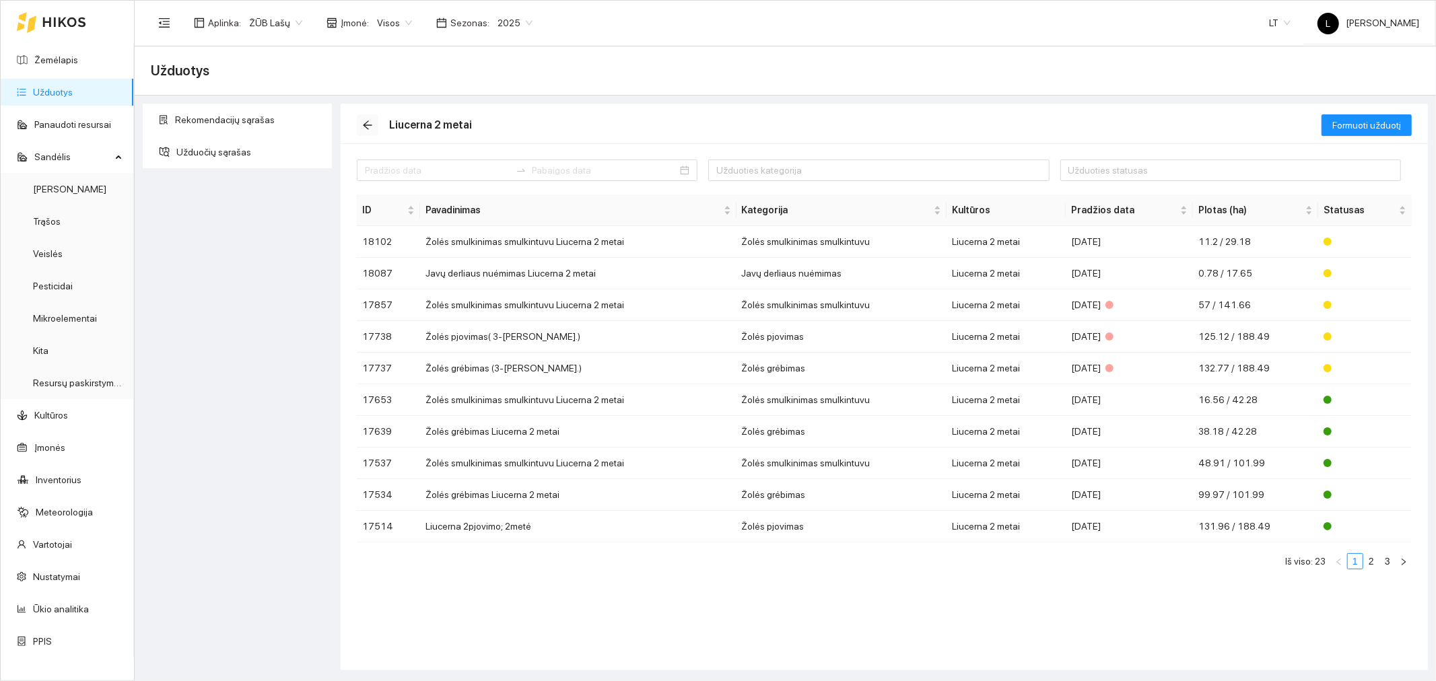
click at [358, 128] on div "Liucerna 2 metai Formuoti užduotį" at bounding box center [884, 124] width 1087 height 40
click at [365, 129] on icon "arrow-left" at bounding box center [367, 125] width 11 height 11
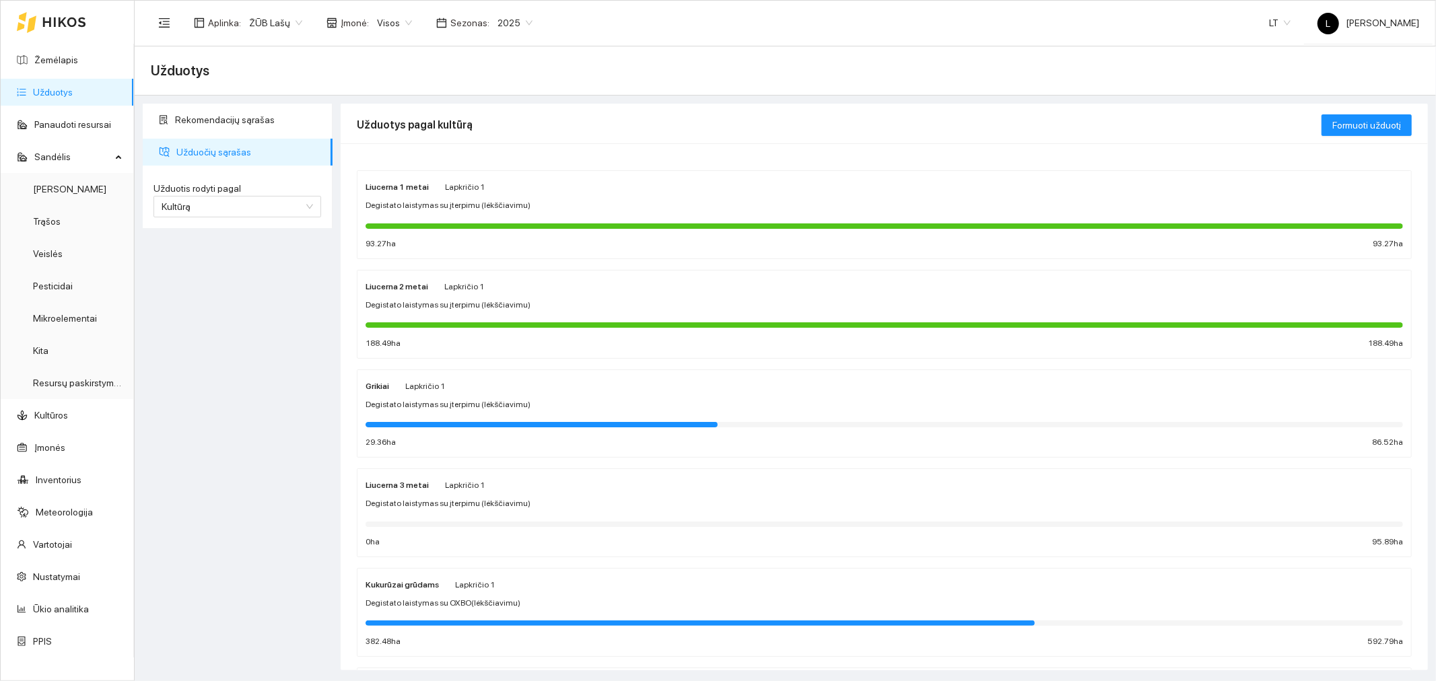
click at [471, 394] on div "Grikiai Lapkričio 1 Degistato laistymas su įterpimu (lėkščiavimu) 29.36 ha 86.5…" at bounding box center [885, 413] width 1038 height 71
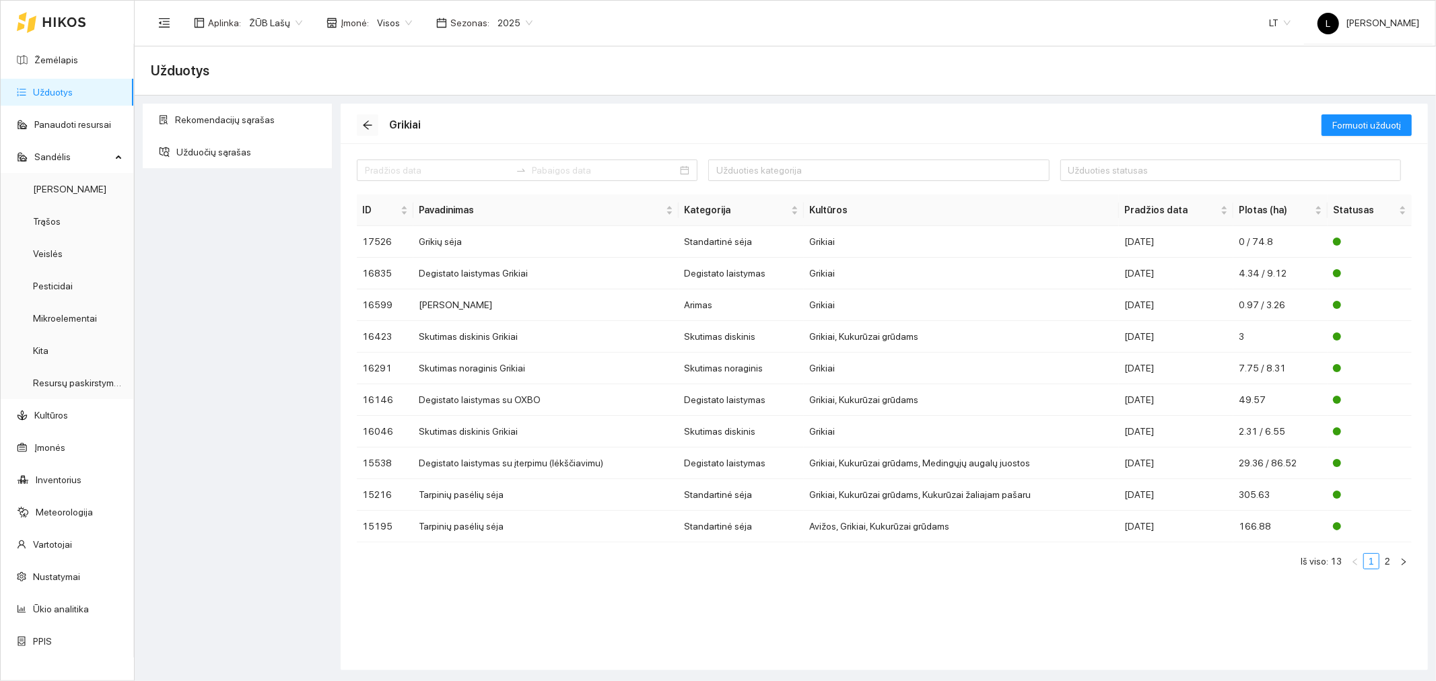
click at [370, 123] on icon "arrow-left" at bounding box center [367, 125] width 11 height 11
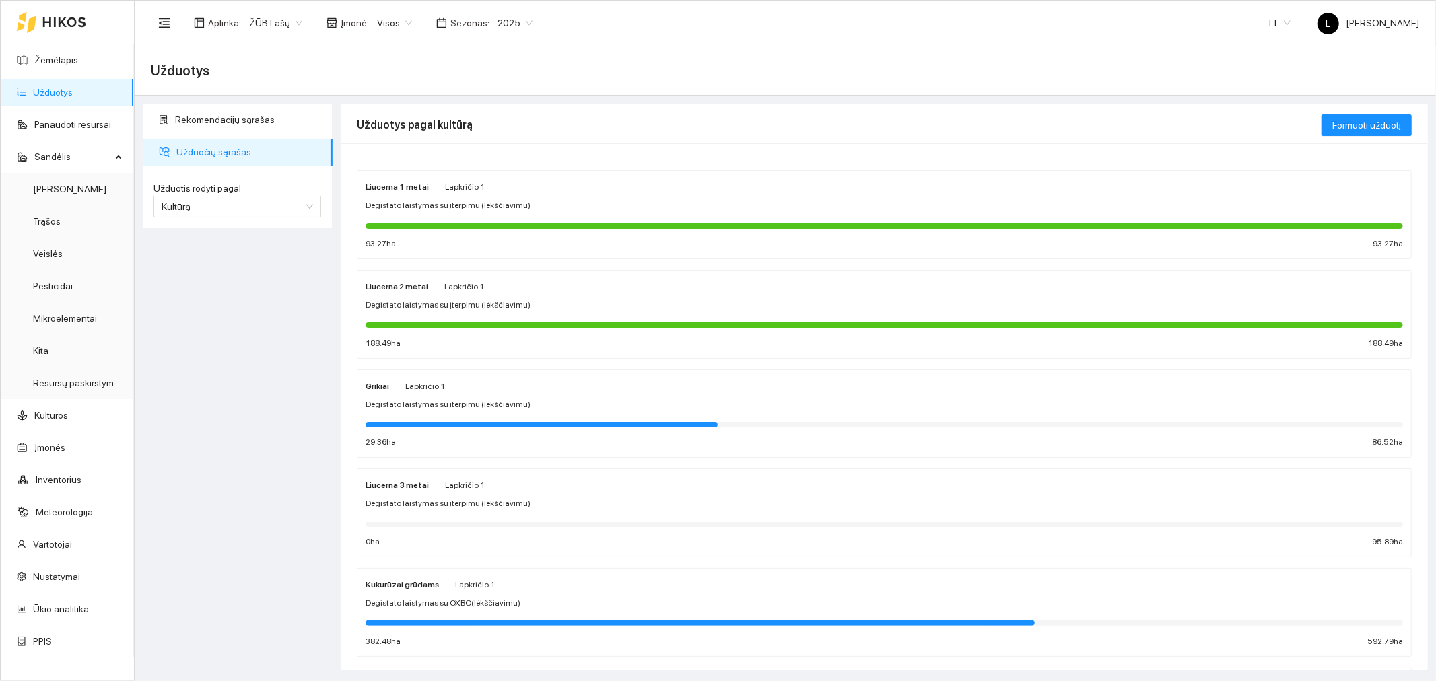
click at [482, 589] on span "Lapkričio 1" at bounding box center [475, 584] width 40 height 9
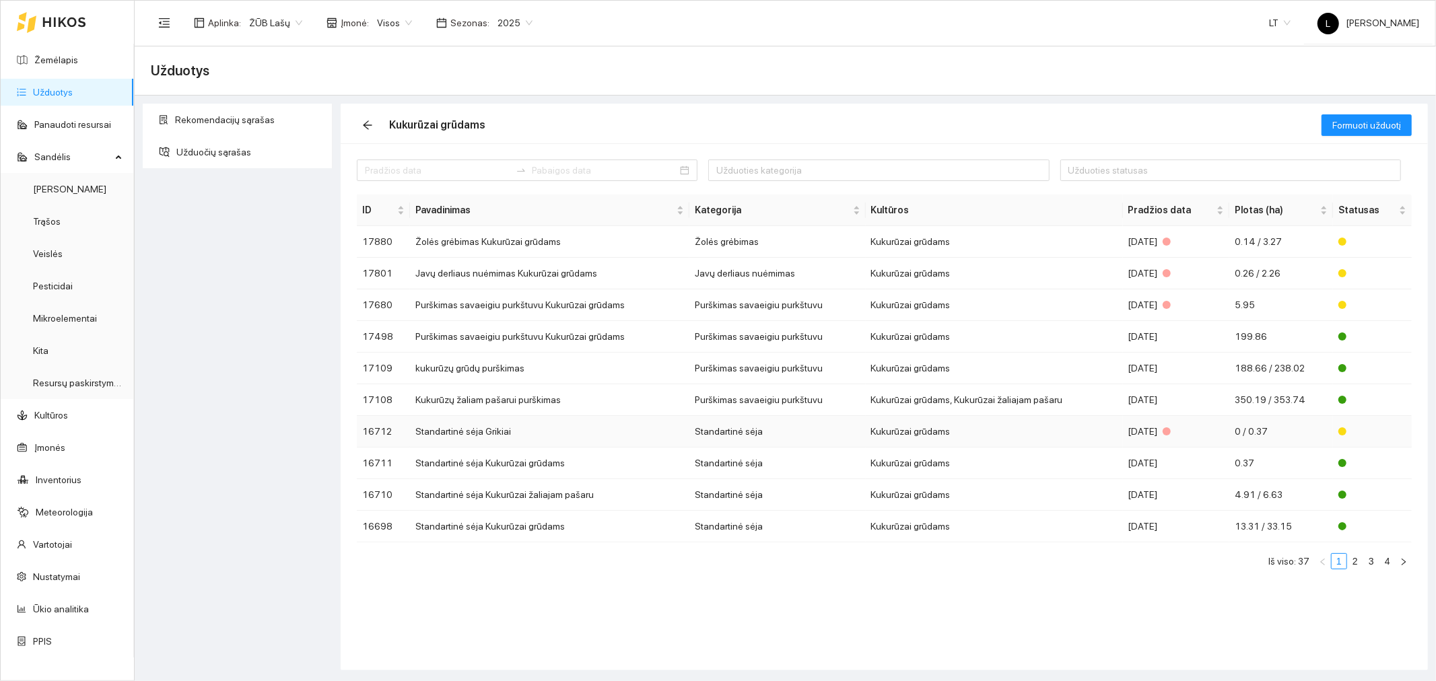
click at [724, 432] on td "Standartinė sėja" at bounding box center [777, 432] width 176 height 32
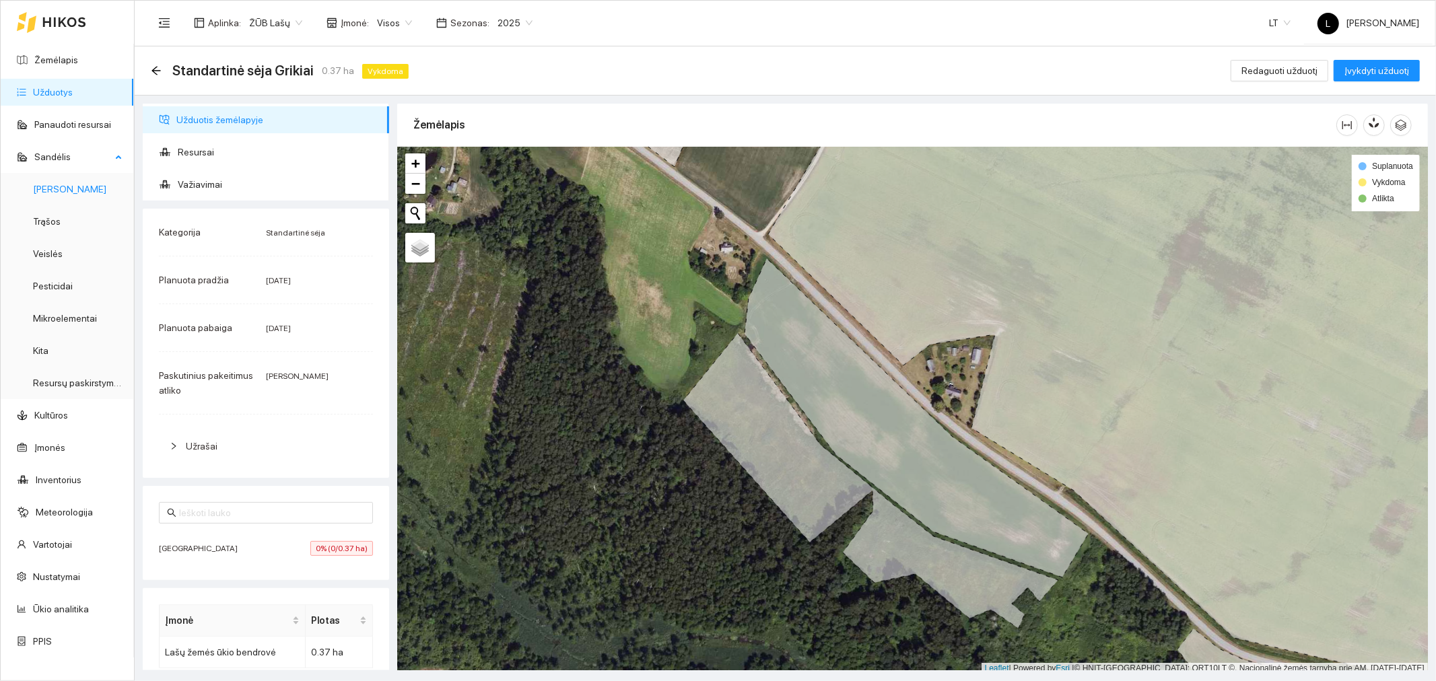
click at [48, 195] on link "[PERSON_NAME]" at bounding box center [69, 189] width 73 height 11
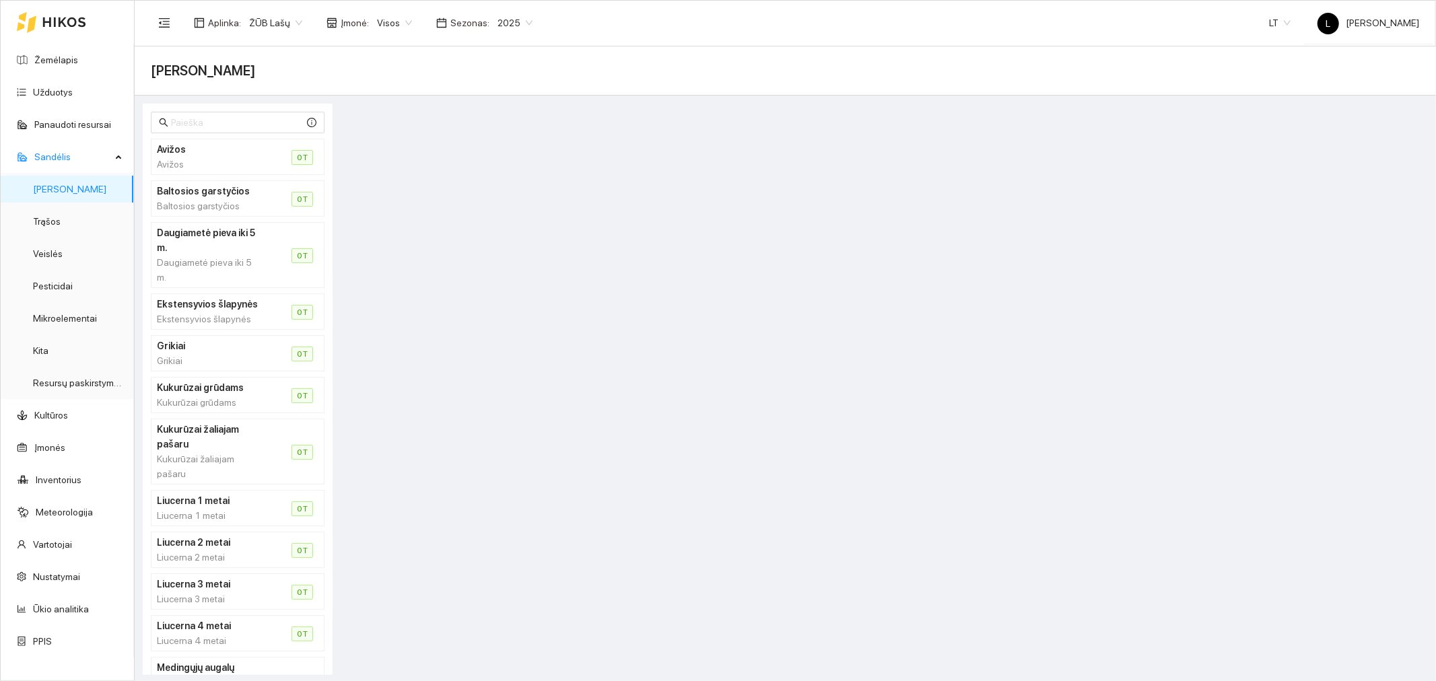
scroll to position [149, 0]
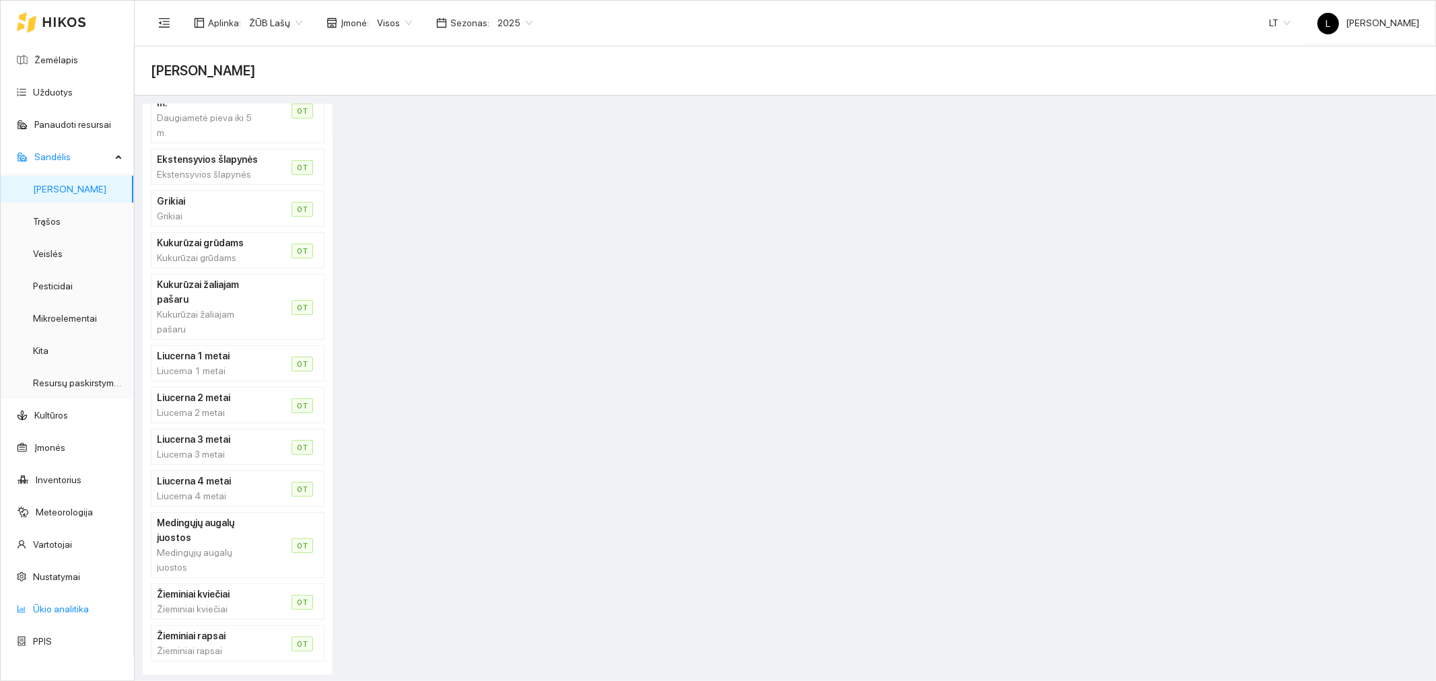
click at [48, 609] on link "Ūkio analitika" at bounding box center [61, 609] width 56 height 11
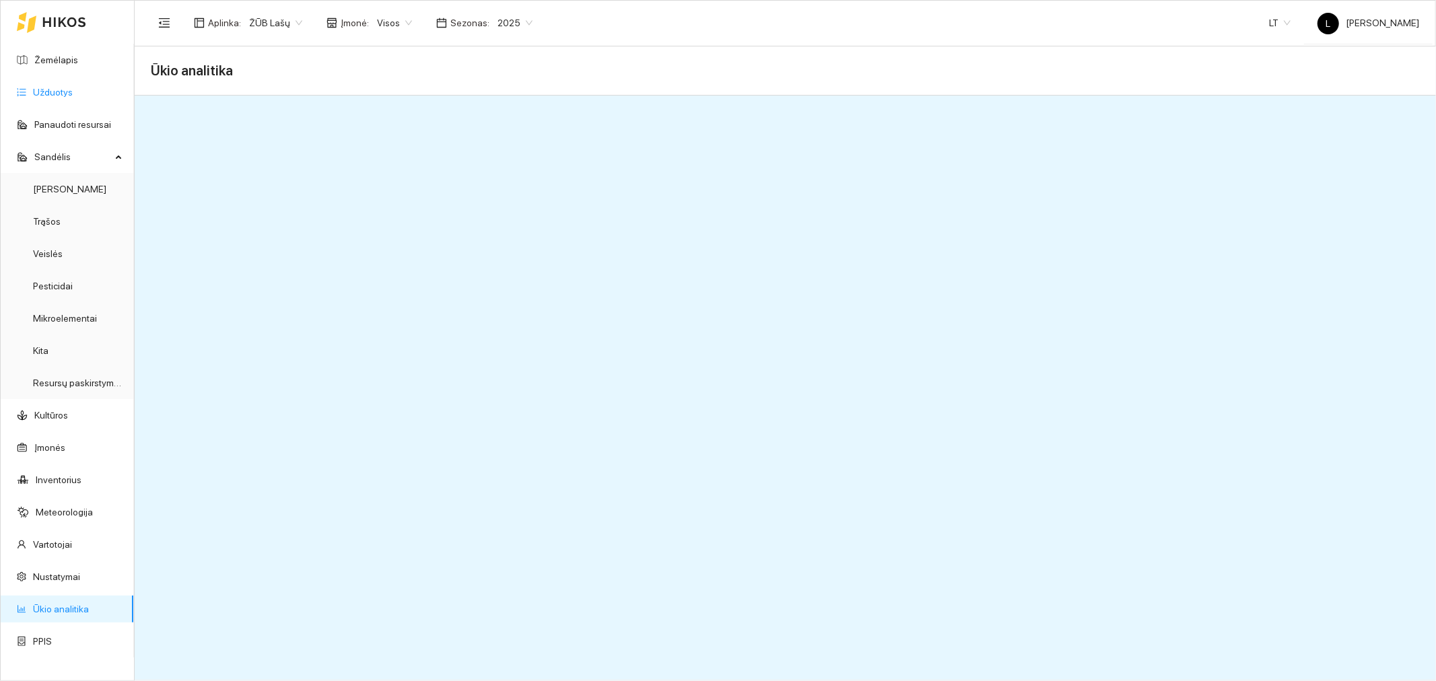
click at [55, 87] on link "Užduotys" at bounding box center [53, 92] width 40 height 11
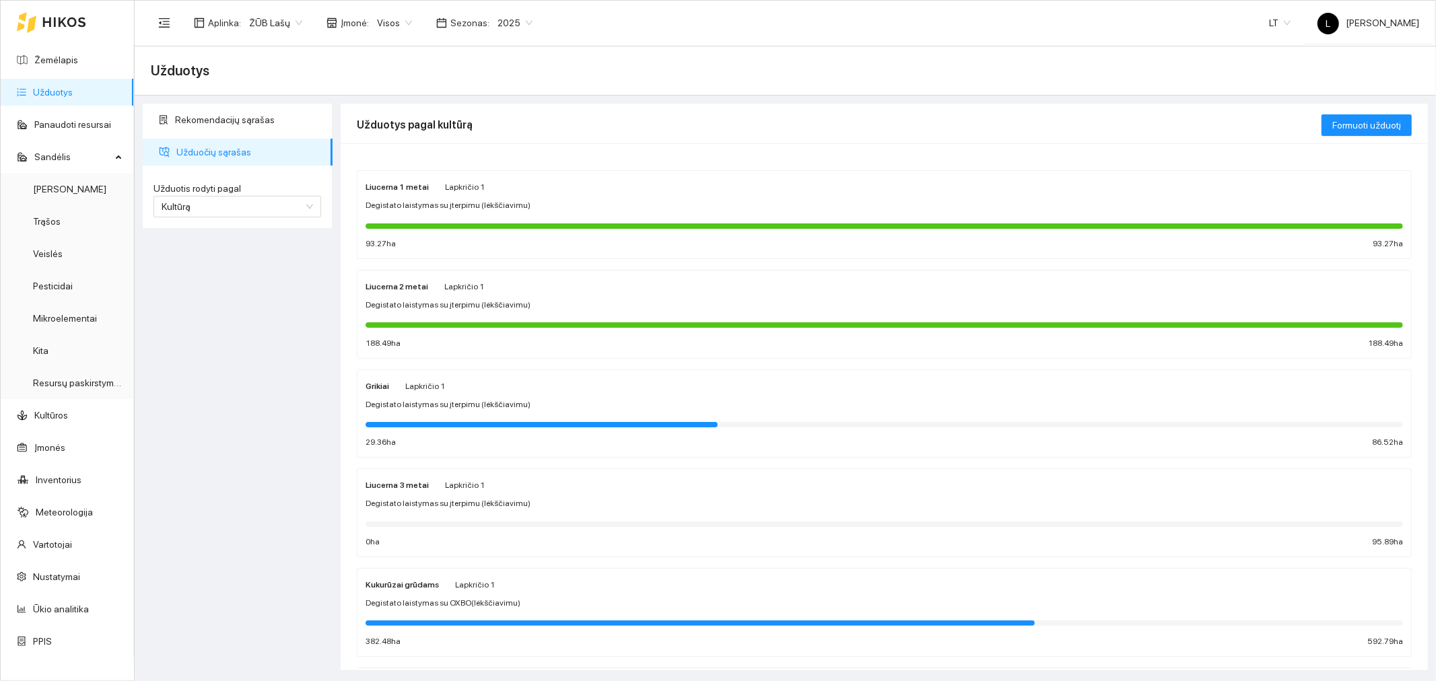
scroll to position [224, 0]
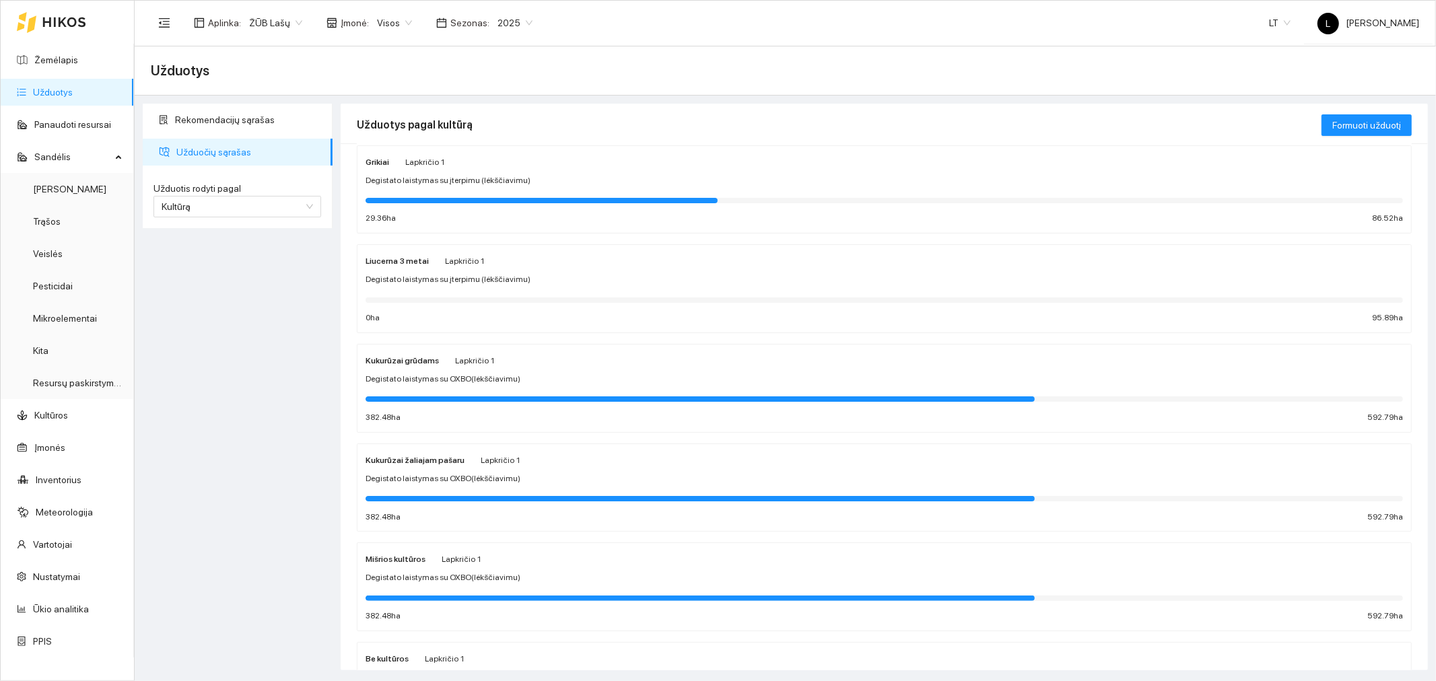
click at [415, 374] on span "Degistato laistymas su OXBO(lėkščiavimu)" at bounding box center [443, 379] width 155 height 13
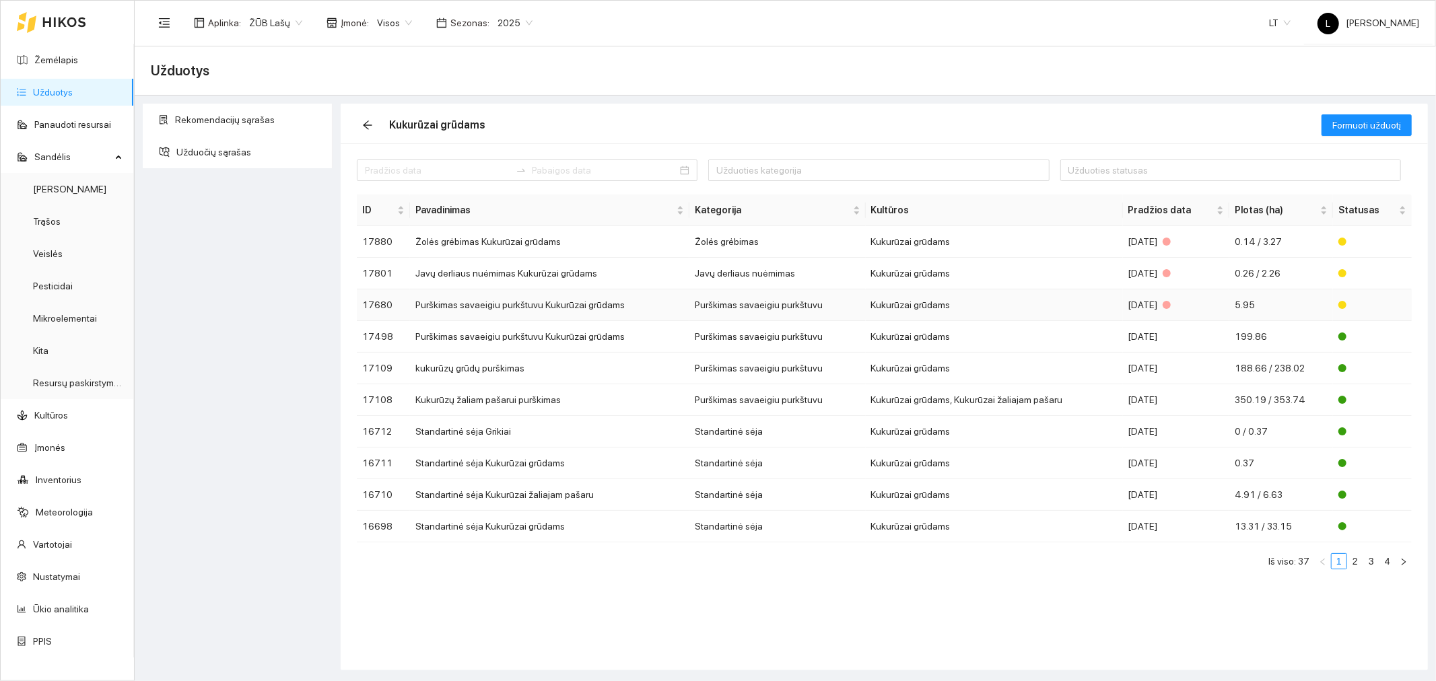
click at [716, 302] on td "Purškimas savaeigiu purkštuvu" at bounding box center [777, 306] width 176 height 32
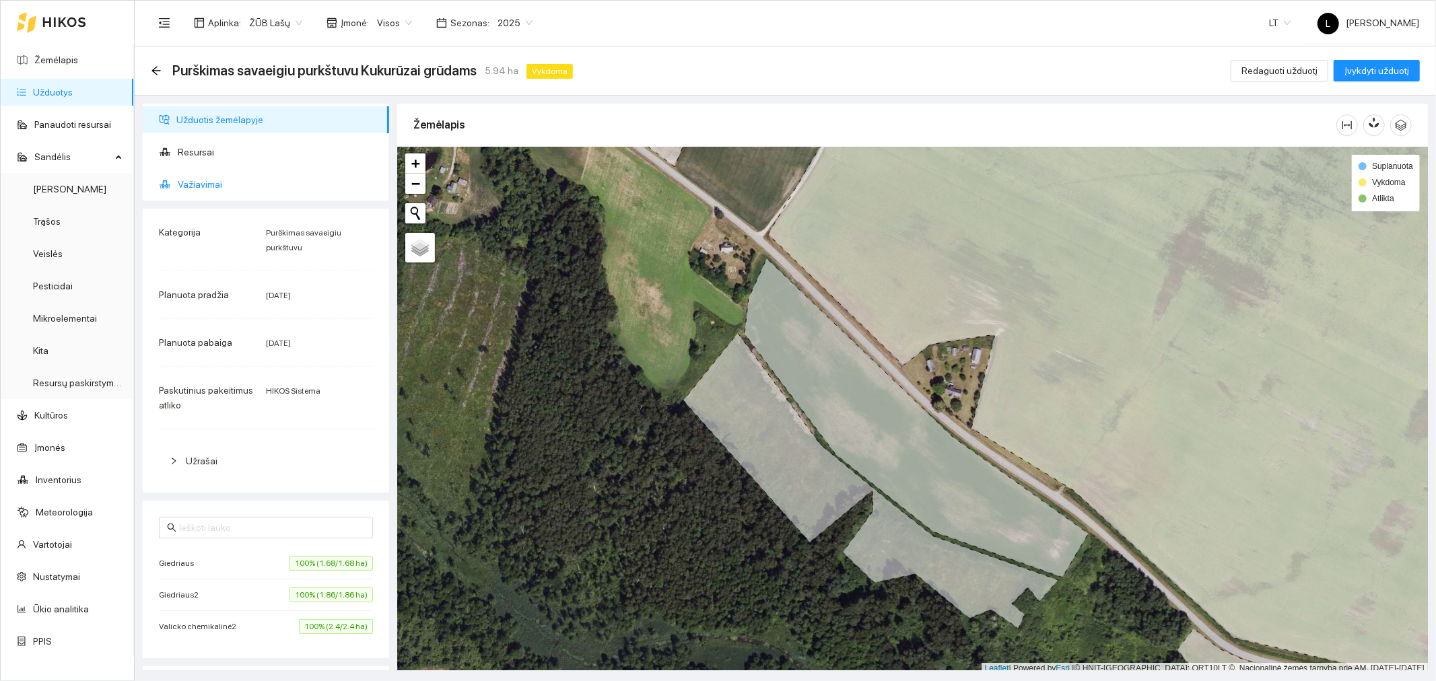
click at [236, 182] on span "Važiavimai" at bounding box center [278, 184] width 201 height 27
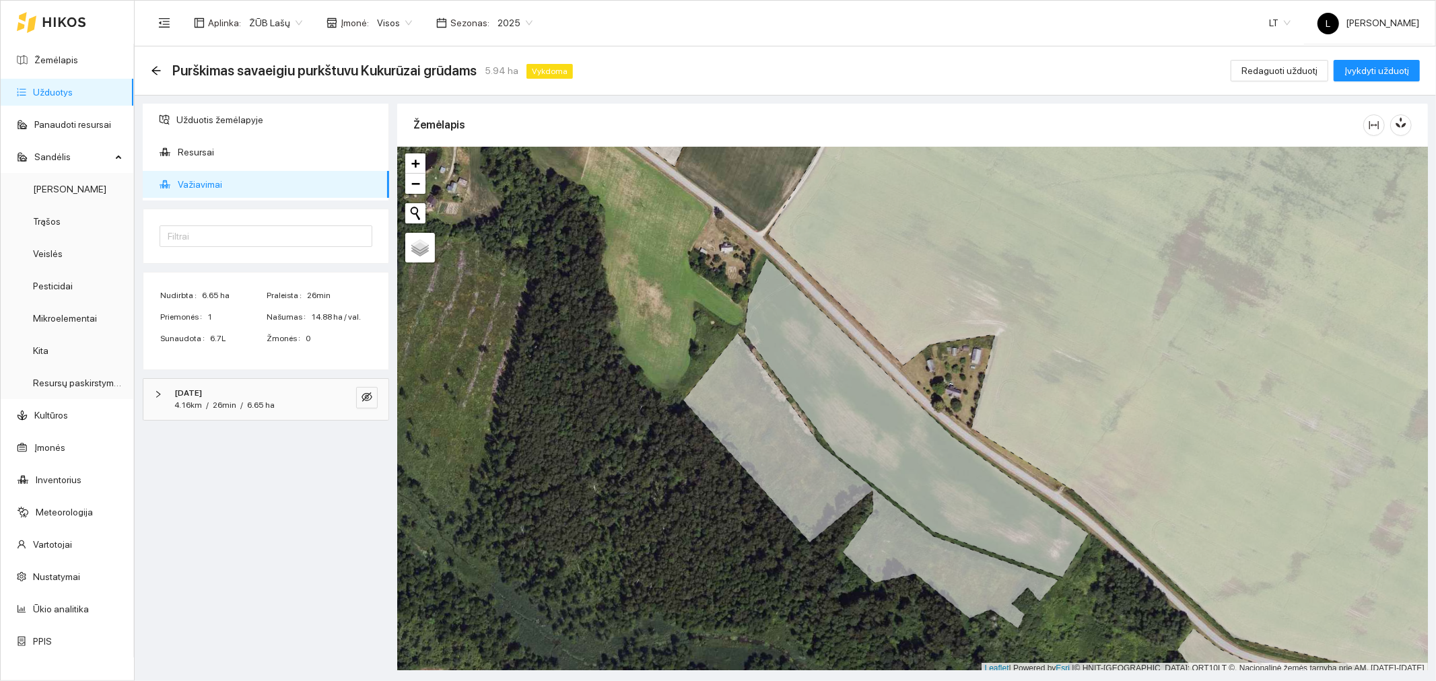
click at [247, 401] on span "6.65 ha" at bounding box center [261, 405] width 28 height 9
click at [370, 403] on span "eye-invisible" at bounding box center [367, 398] width 11 height 13
click at [331, 400] on button "button" at bounding box center [340, 398] width 22 height 22
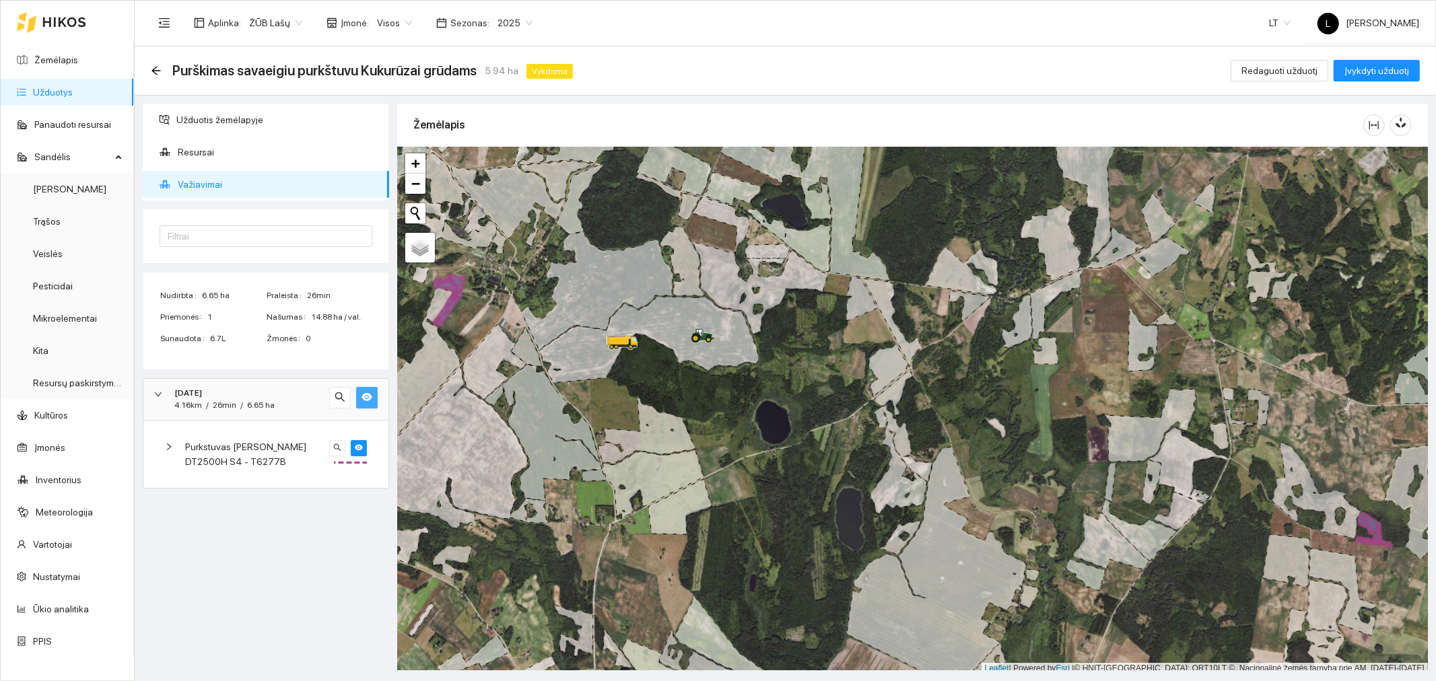
click at [362, 400] on icon "eye" at bounding box center [367, 397] width 11 height 11
click at [229, 447] on span "Purkstuvas Dammann DT2500H S4 - T6277B" at bounding box center [254, 455] width 139 height 30
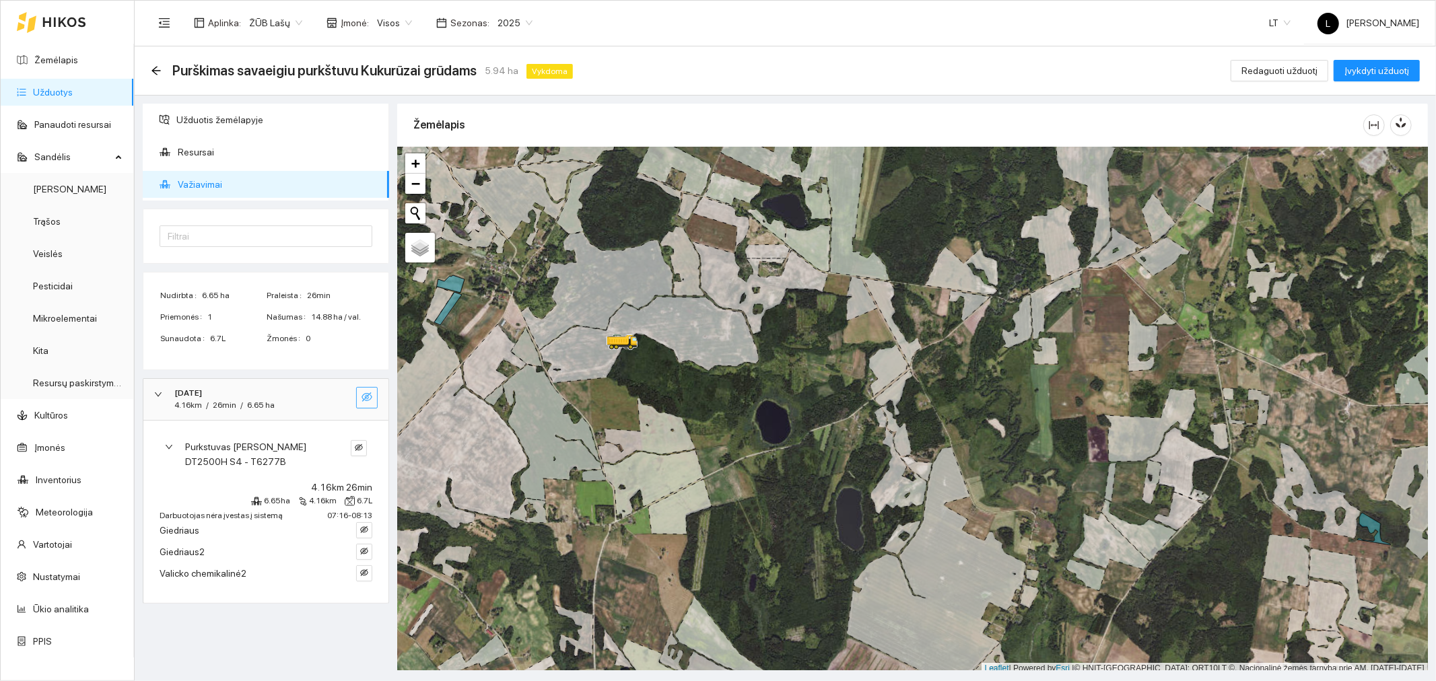
click at [73, 88] on link "Užduotys" at bounding box center [53, 92] width 40 height 11
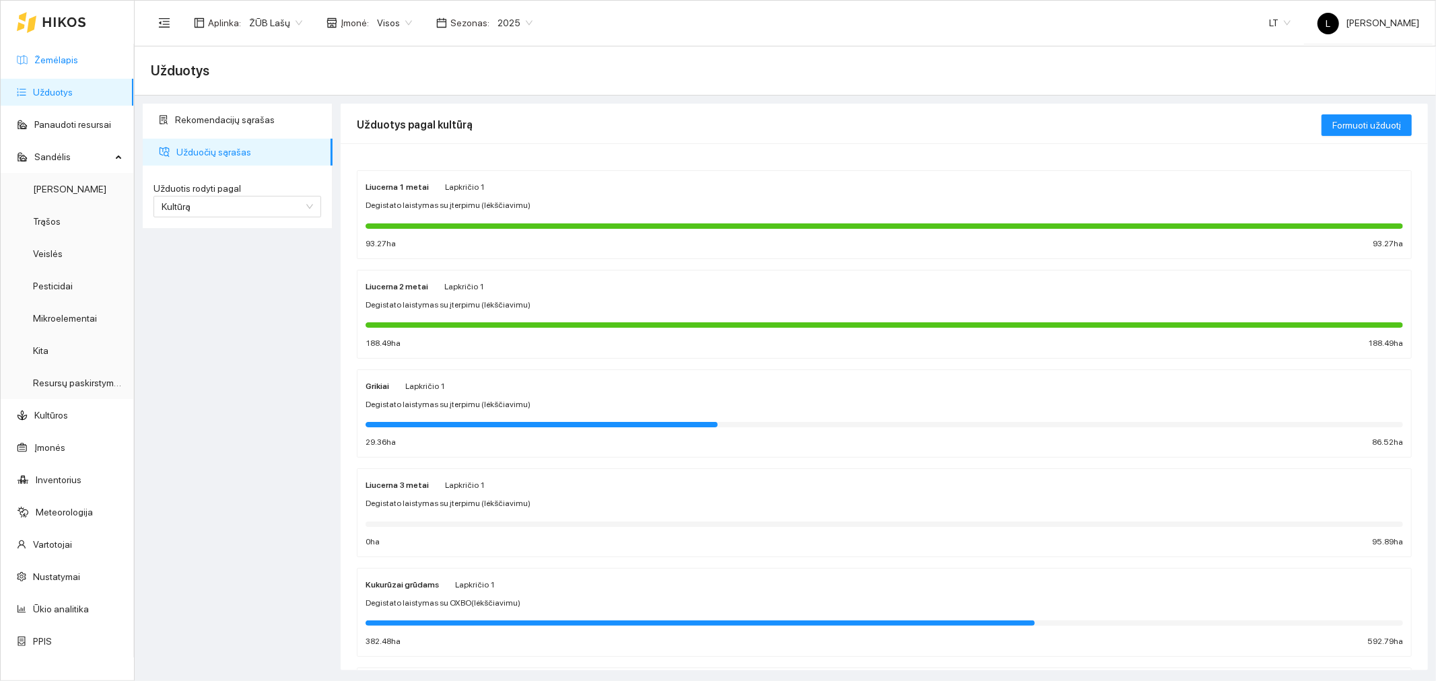
click at [66, 55] on link "Žemėlapis" at bounding box center [56, 60] width 44 height 11
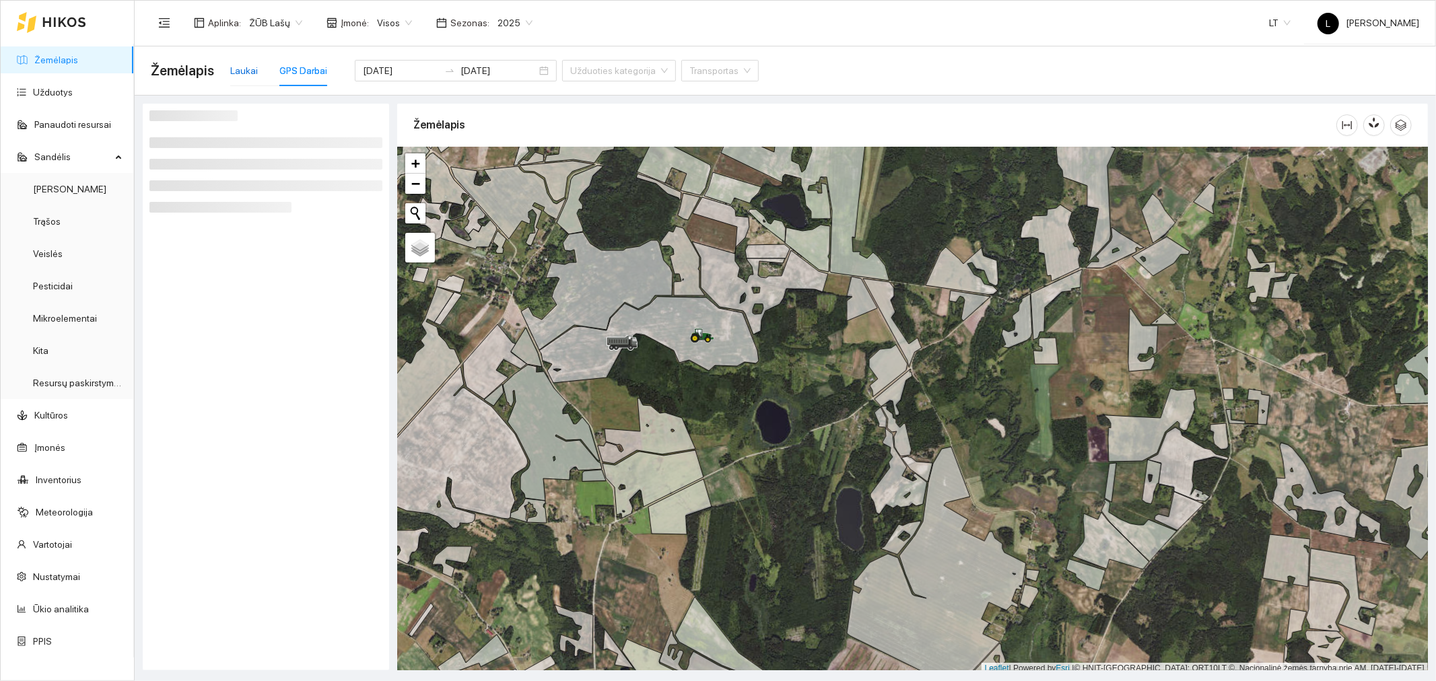
click at [242, 73] on div "Laukai" at bounding box center [244, 70] width 28 height 15
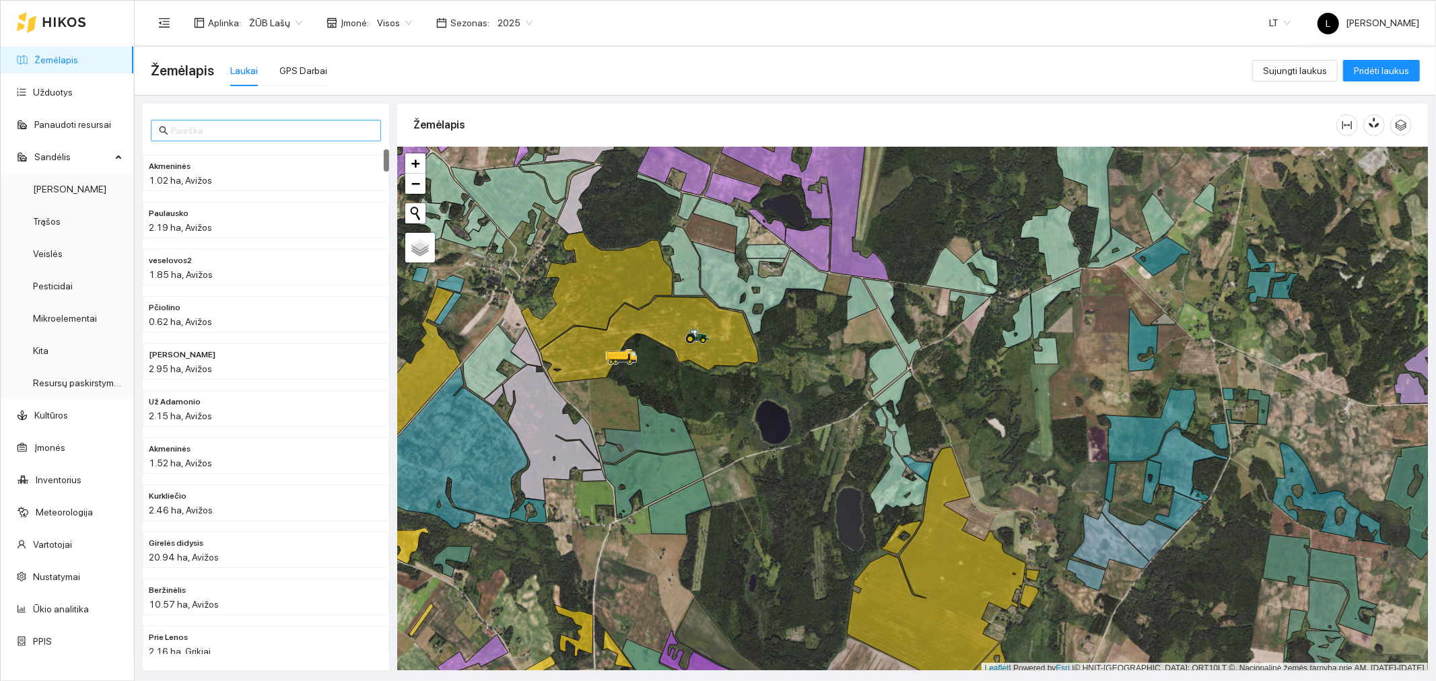
click at [211, 133] on input "text" at bounding box center [272, 130] width 202 height 15
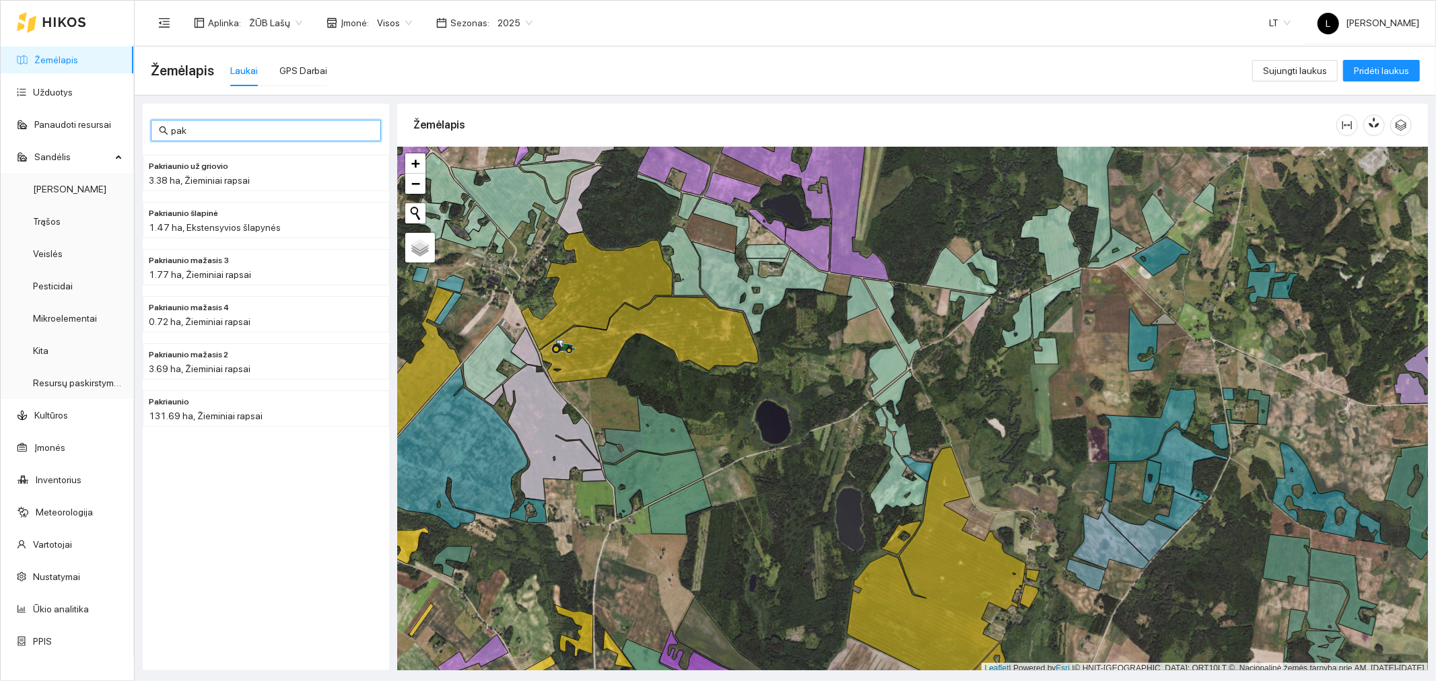
drag, startPoint x: 194, startPoint y: 126, endPoint x: 160, endPoint y: 116, distance: 35.6
click at [160, 117] on div "pak Pakriaunio už griovio 3.38 ha, Žieminiai rapsai Pakriaunio šlapinė 1.47 ha,…" at bounding box center [266, 387] width 246 height 567
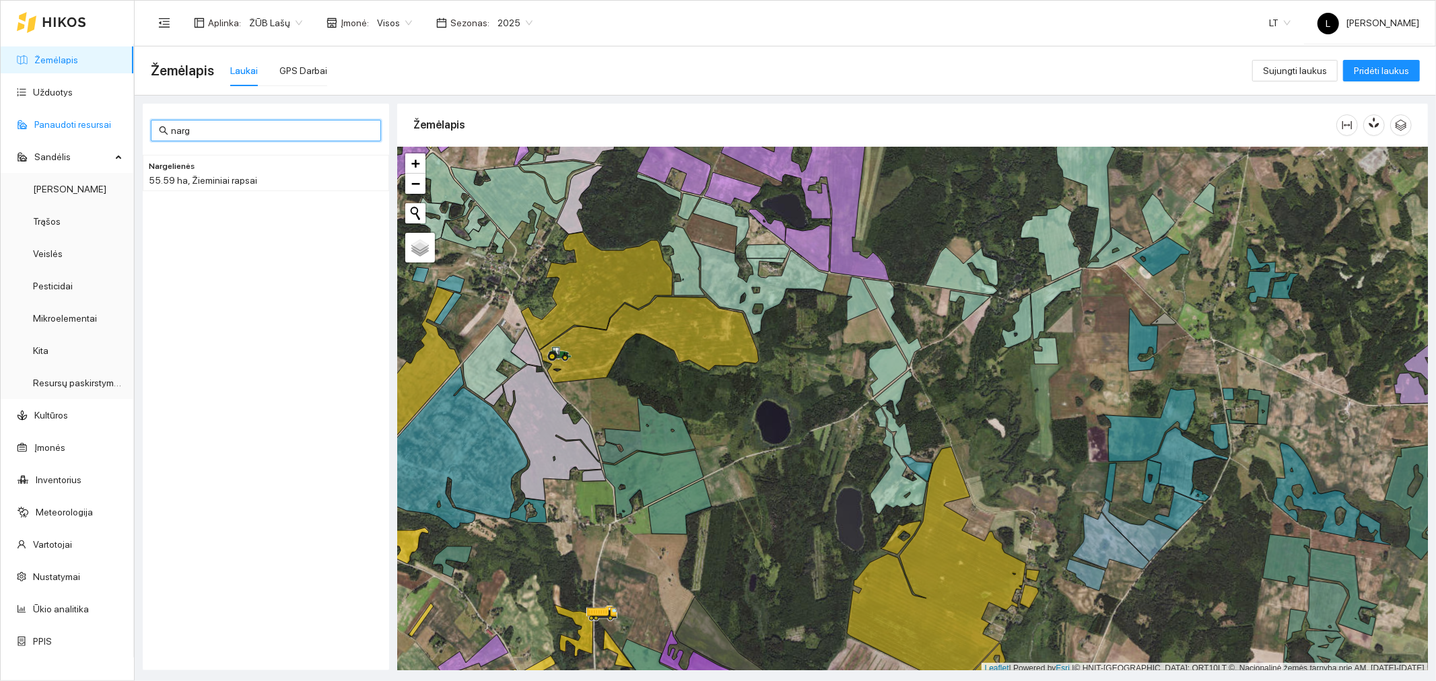
drag, startPoint x: 195, startPoint y: 133, endPoint x: 124, endPoint y: 112, distance: 74.4
click at [124, 112] on section "Žemėlapis Užduotys Panaudoti resursai Sandėlis Derlius Trąšos Veislės Pesticida…" at bounding box center [718, 340] width 1436 height 681
type input "kiz"
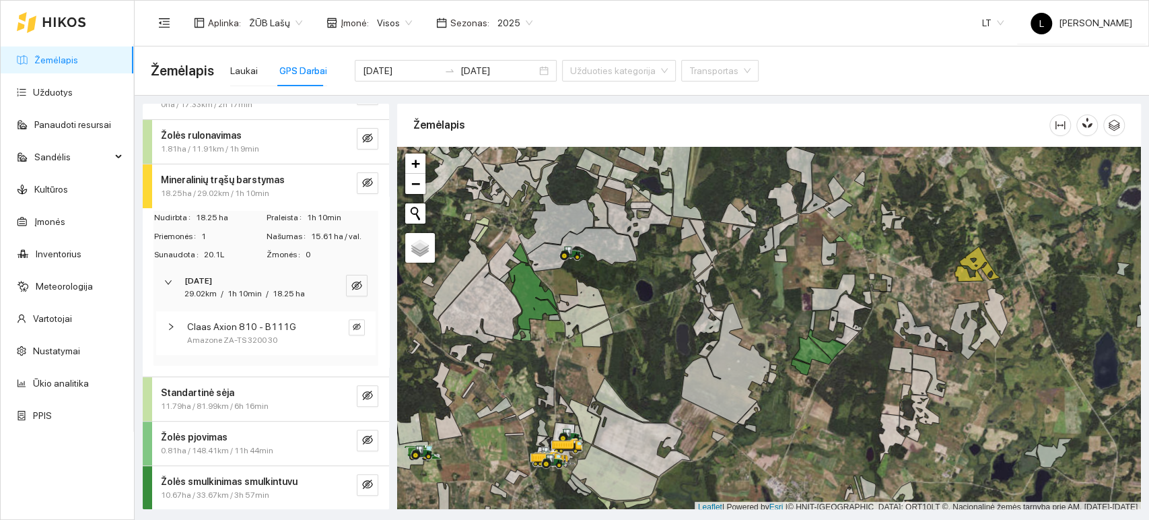
scroll to position [261, 0]
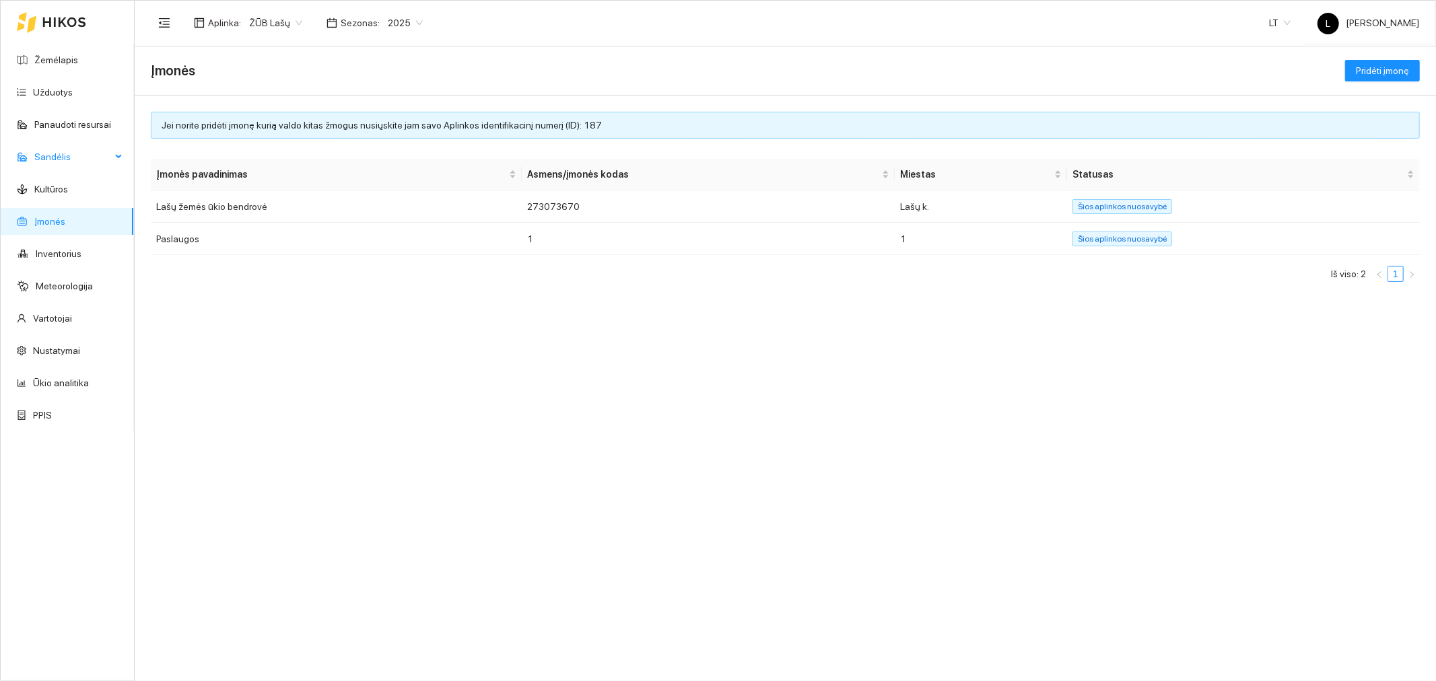
click at [65, 164] on span "Sandėlis" at bounding box center [72, 156] width 77 height 27
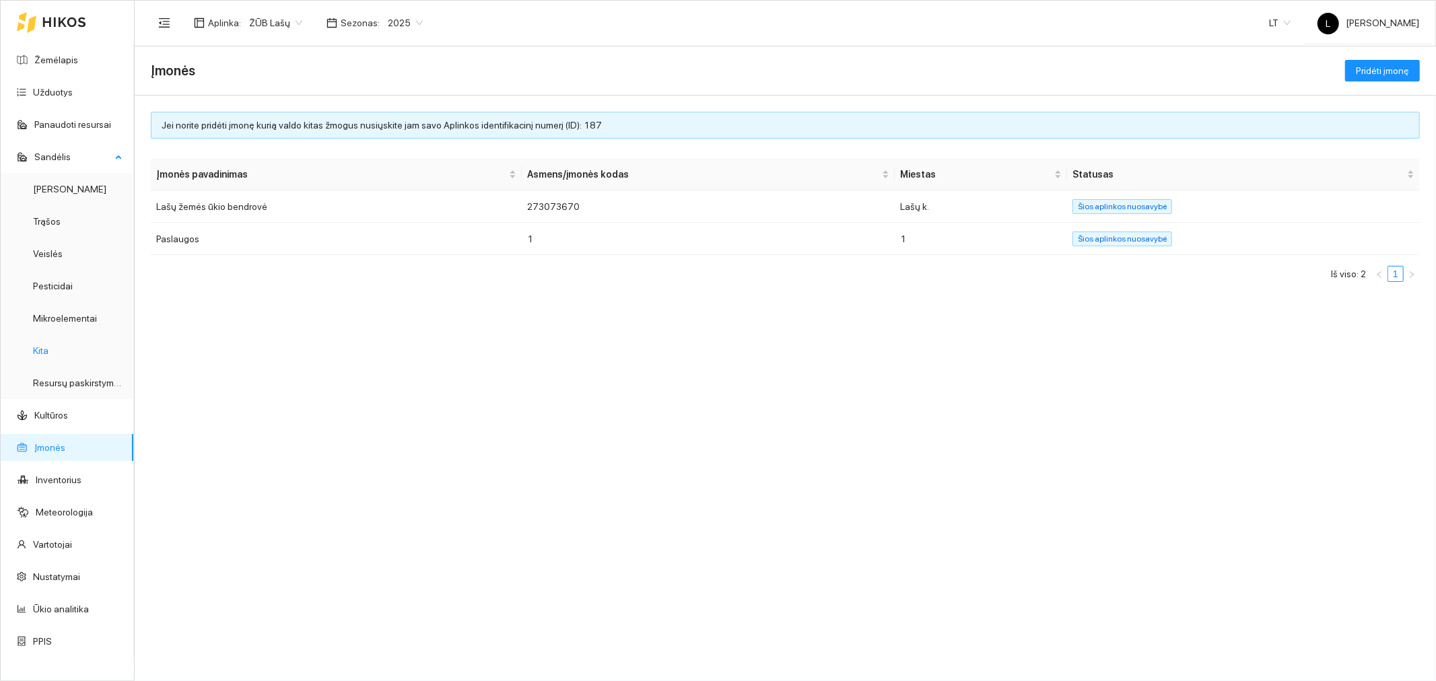
click at [48, 354] on link "Kita" at bounding box center [40, 350] width 15 height 11
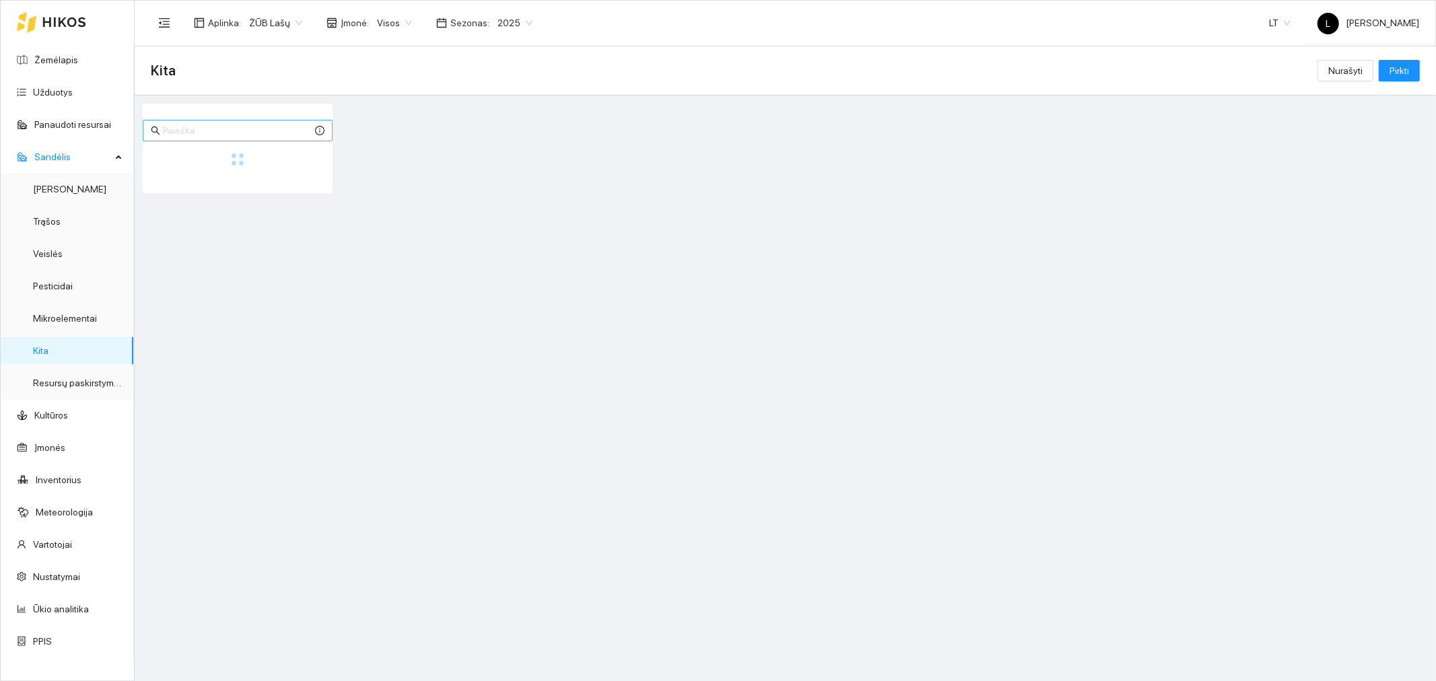
click at [251, 123] on input "text" at bounding box center [237, 130] width 149 height 15
click at [63, 248] on link "Veislės" at bounding box center [48, 253] width 30 height 11
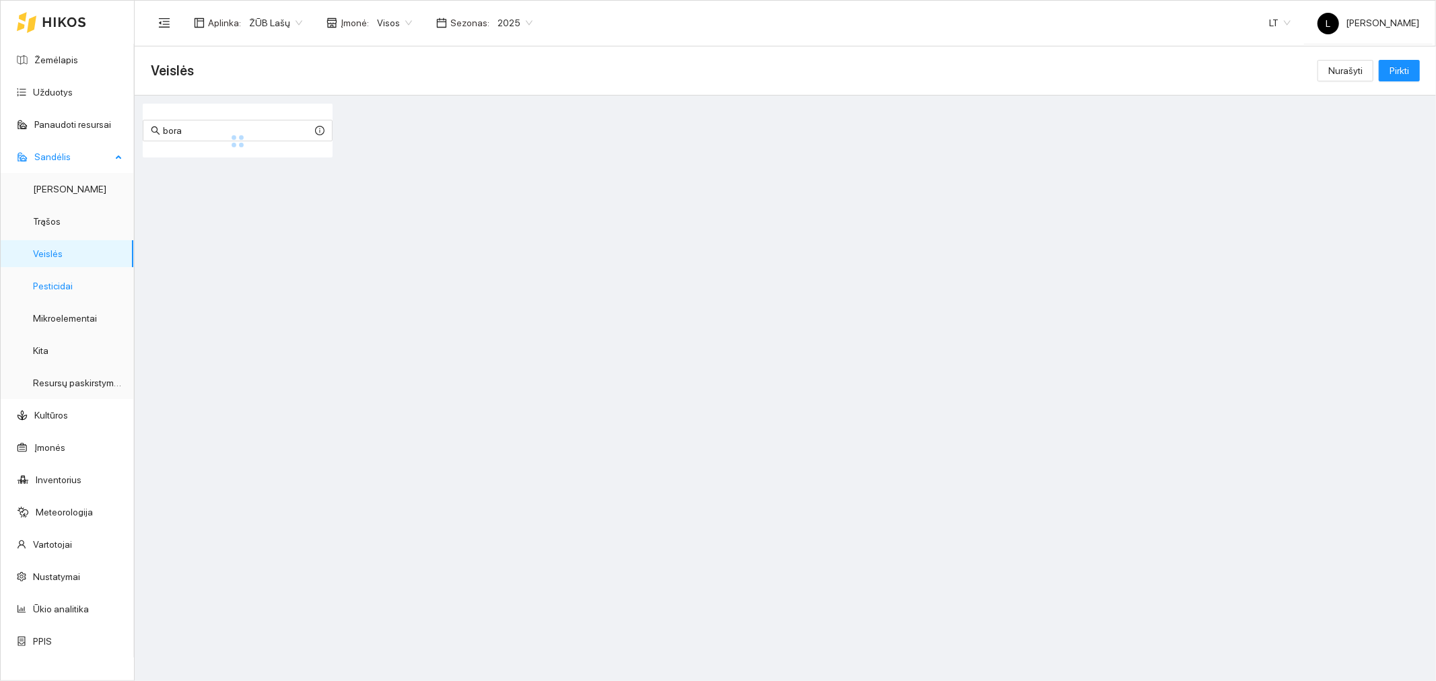
click at [73, 281] on link "Pesticidai" at bounding box center [53, 286] width 40 height 11
click at [197, 129] on input "bora" at bounding box center [237, 130] width 149 height 15
click at [201, 129] on input "bora" at bounding box center [237, 130] width 149 height 15
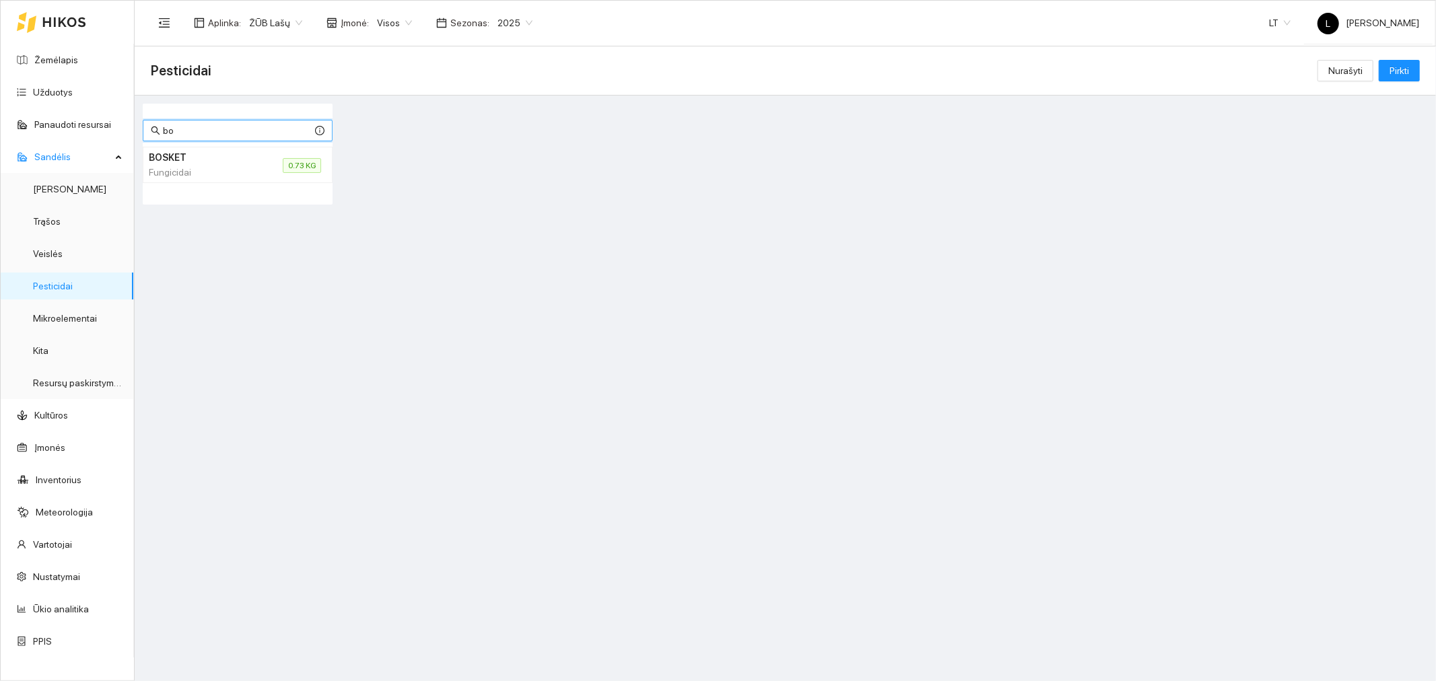
type input "b"
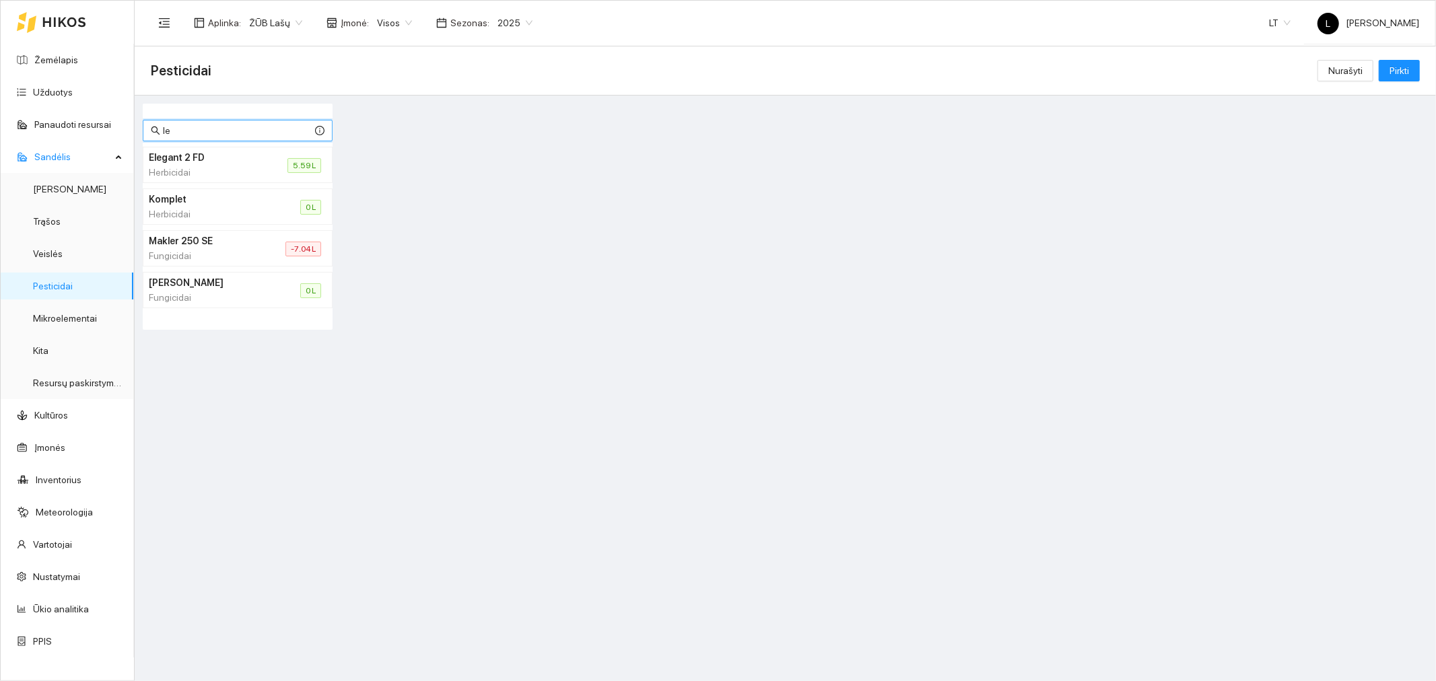
type input "l"
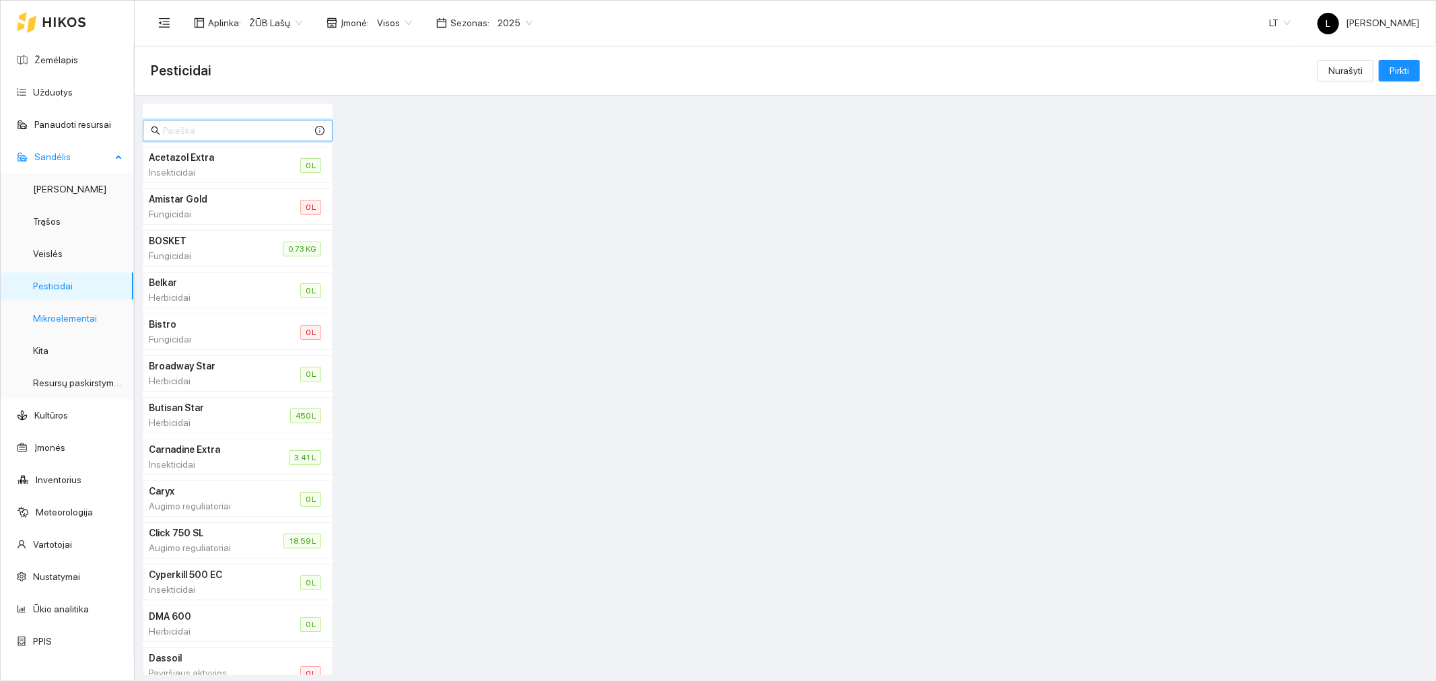
drag, startPoint x: 102, startPoint y: 312, endPoint x: 141, endPoint y: 273, distance: 55.7
click at [97, 313] on link "Mikroelementai" at bounding box center [65, 318] width 64 height 11
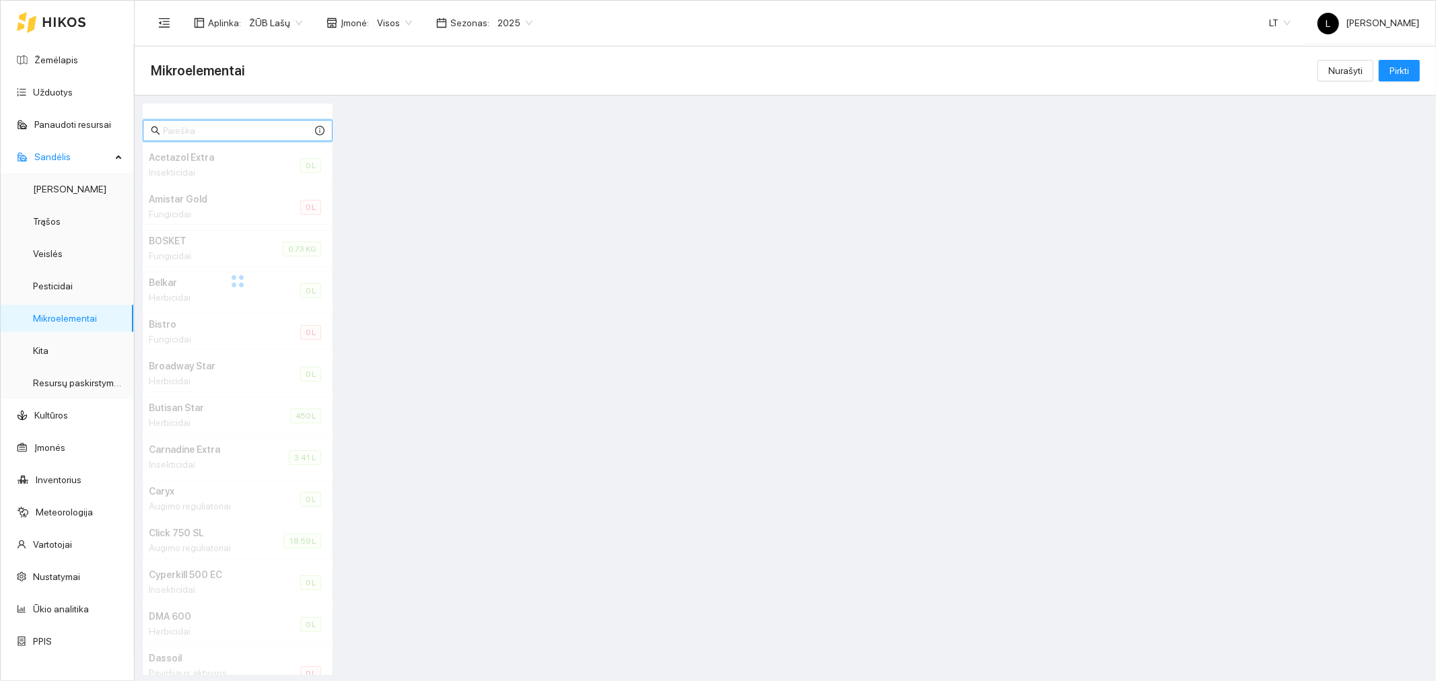
click at [200, 129] on input "text" at bounding box center [237, 130] width 149 height 15
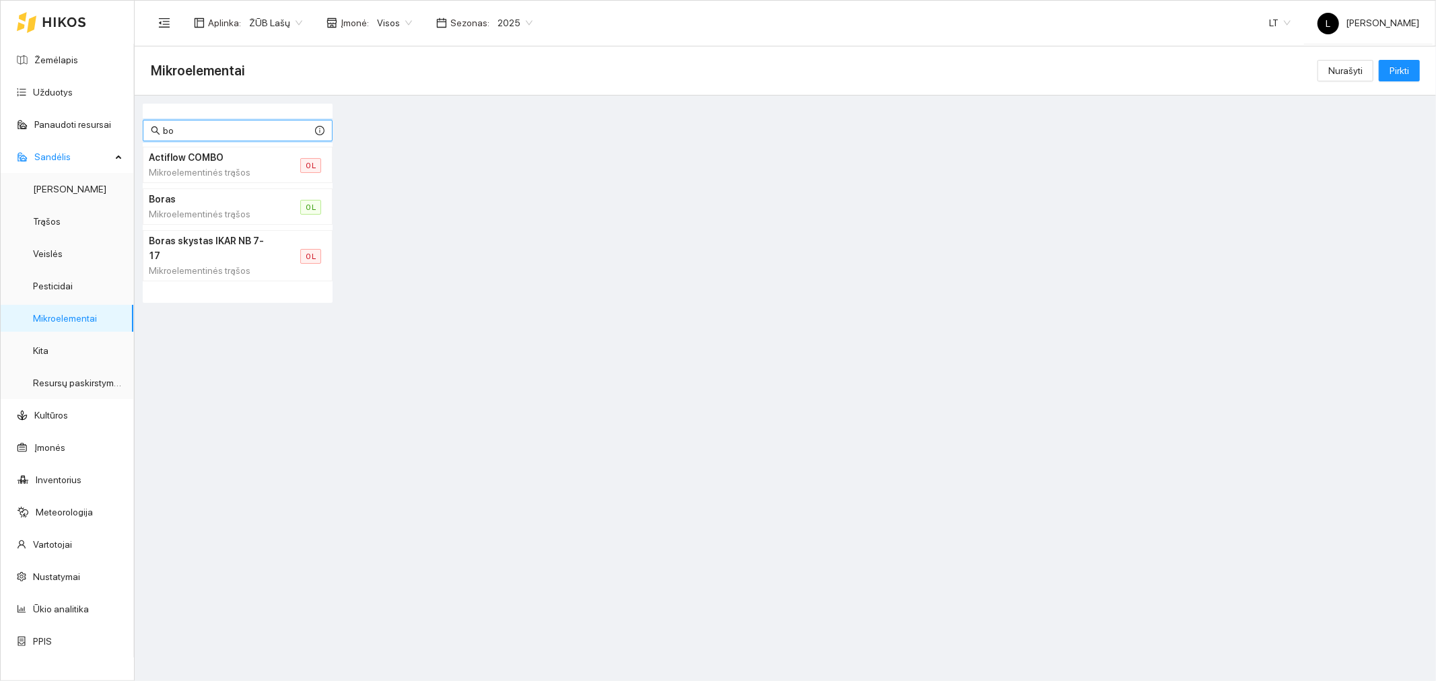
type input "bo"
click at [62, 93] on link "Užduotys" at bounding box center [53, 92] width 40 height 11
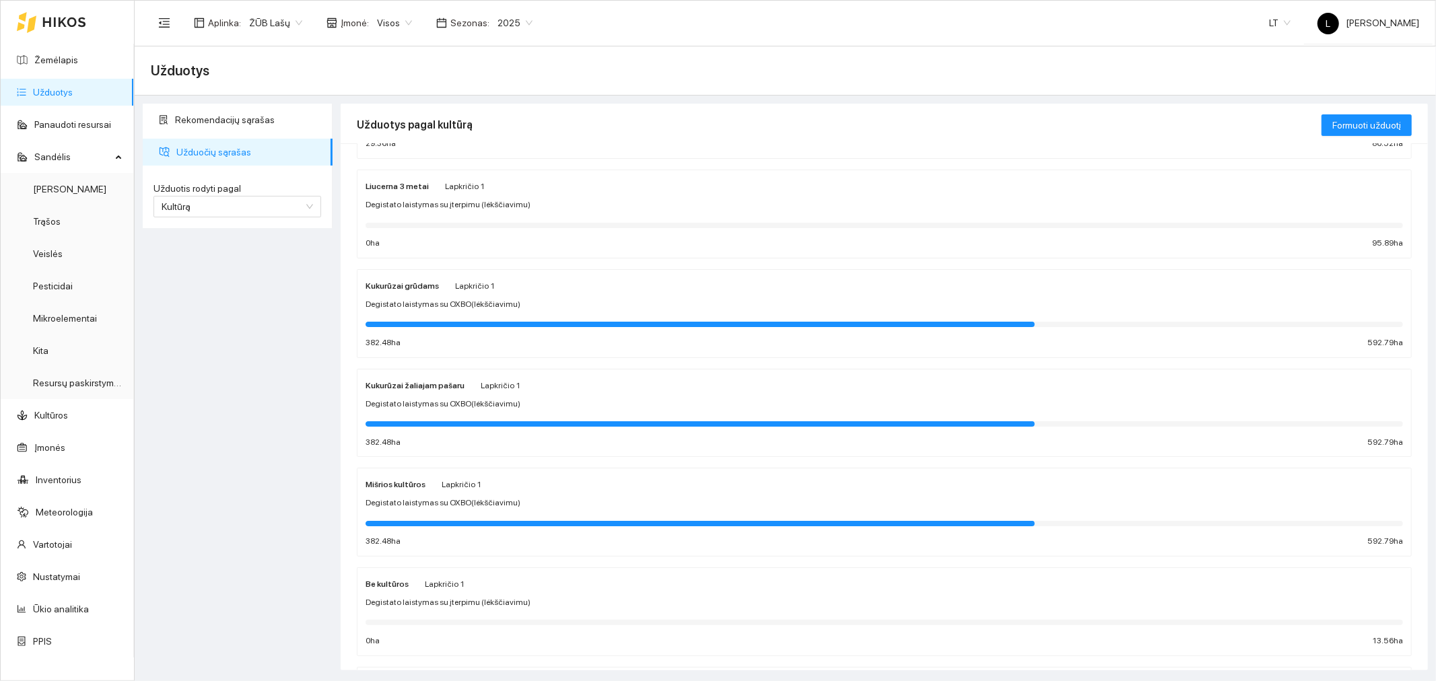
scroll to position [448, 0]
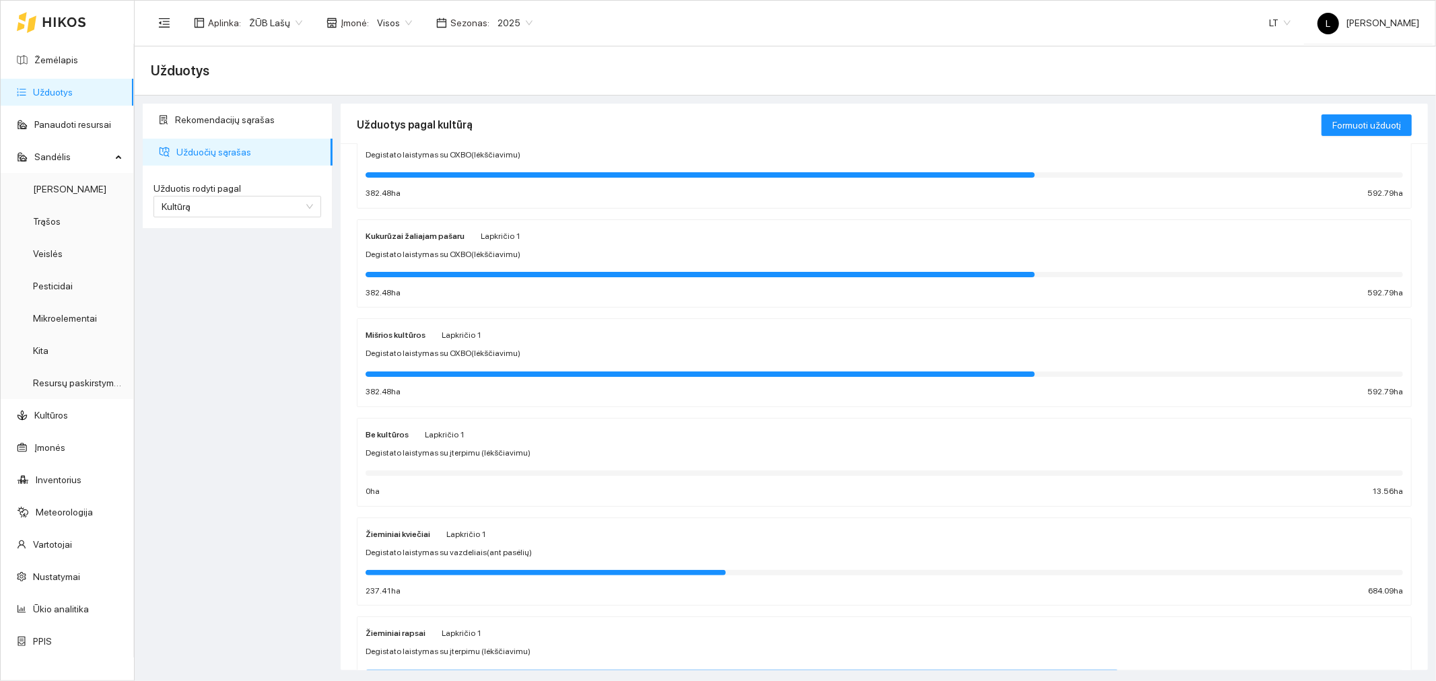
click at [424, 539] on strong "Žieminiai kviečiai" at bounding box center [398, 534] width 65 height 9
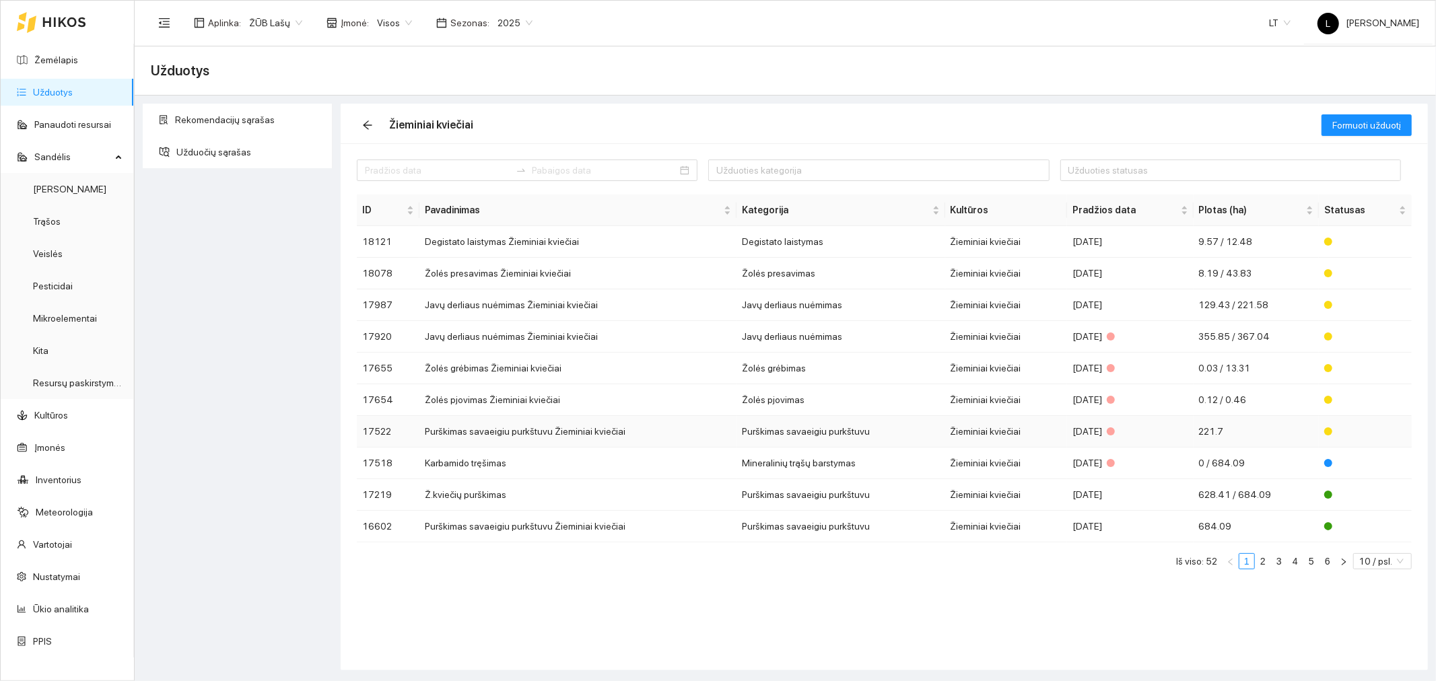
click at [790, 439] on td "Purškimas savaeigiu purkštuvu" at bounding box center [841, 432] width 208 height 32
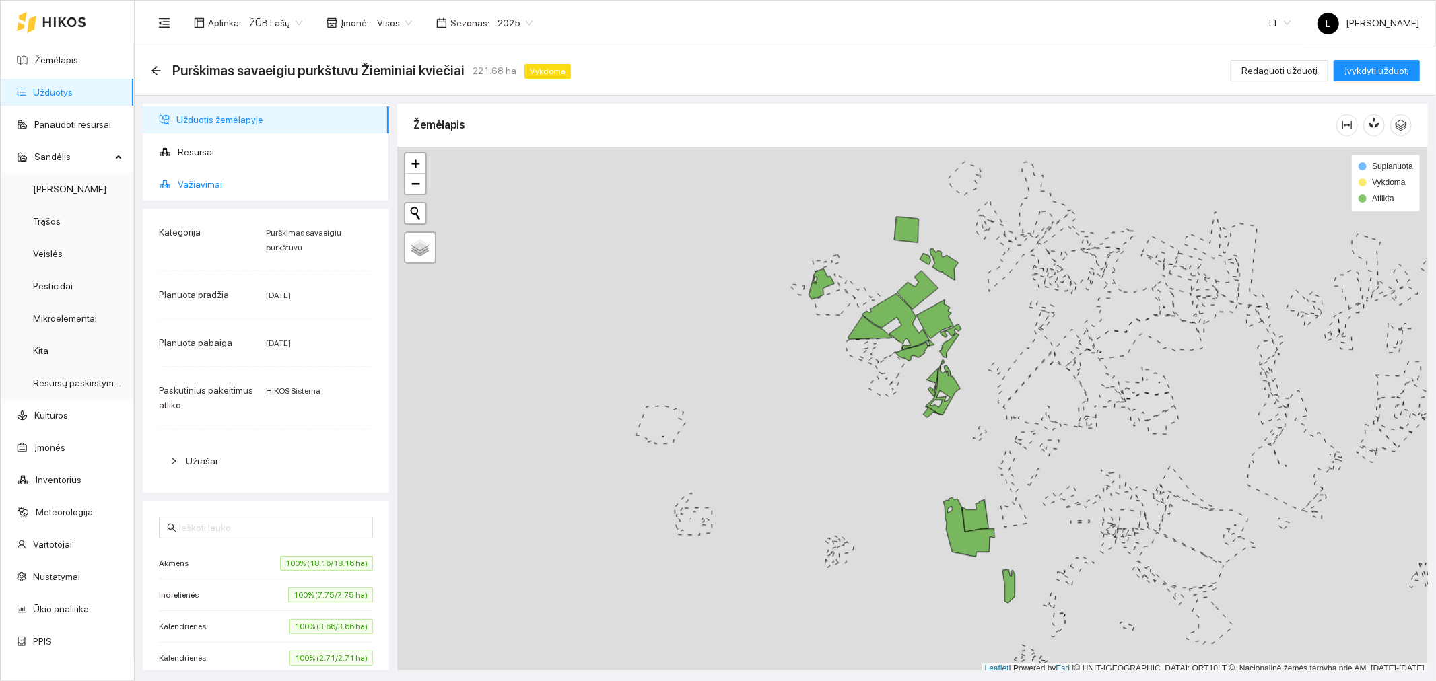
click at [205, 184] on span "Važiavimai" at bounding box center [278, 184] width 201 height 27
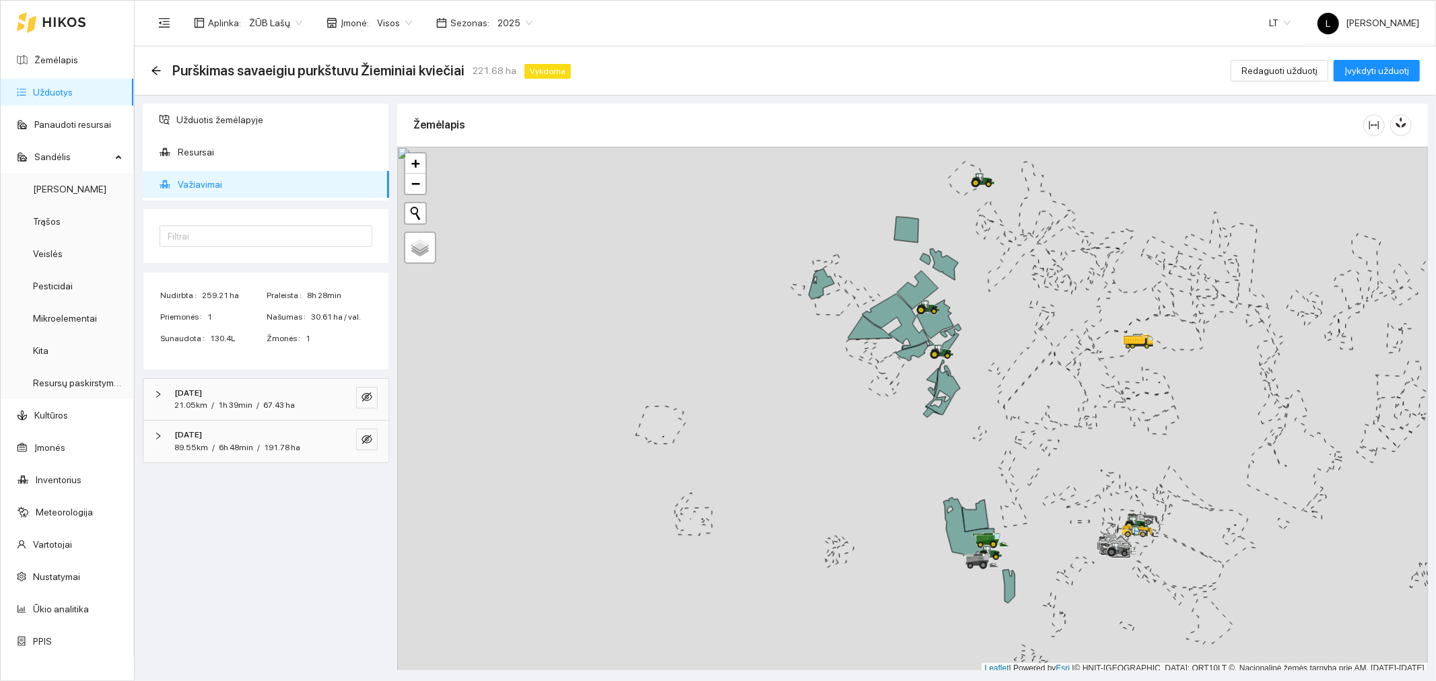
click at [247, 398] on div "[DATE]" at bounding box center [247, 393] width 146 height 13
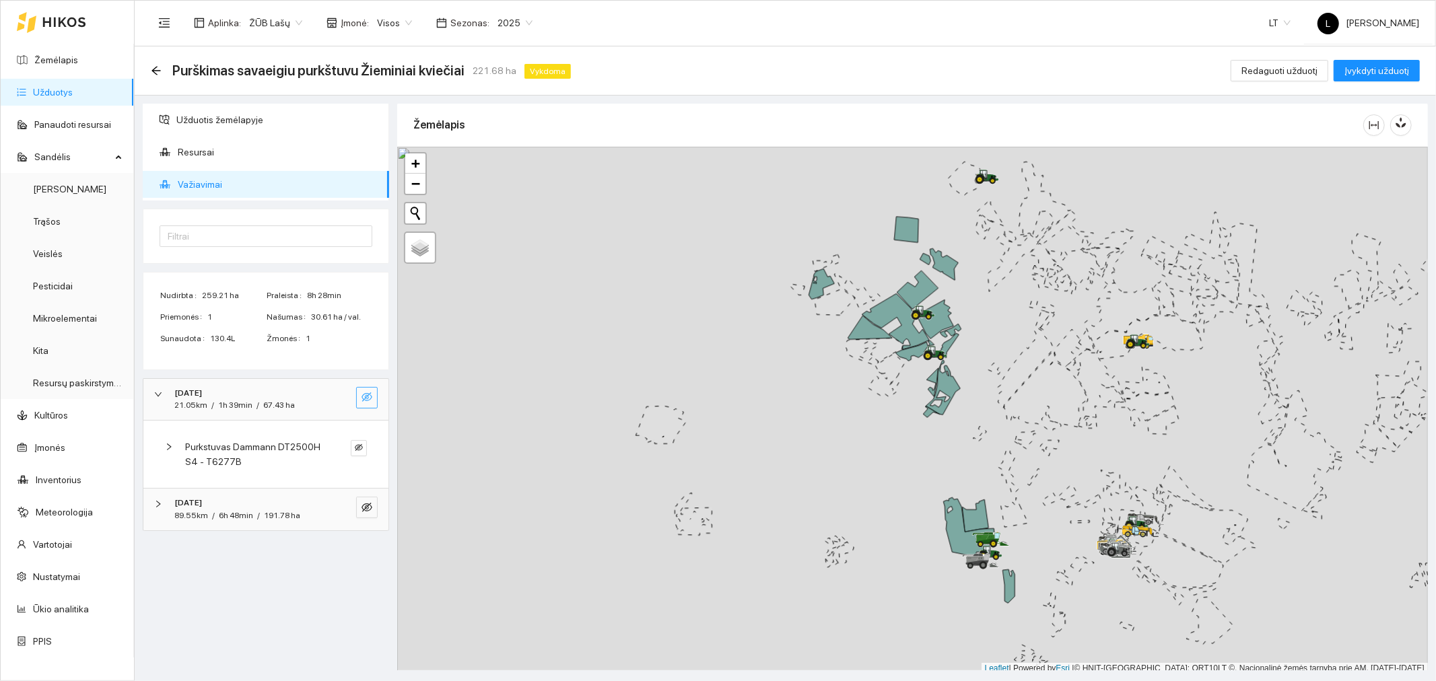
click at [368, 396] on icon "eye-invisible" at bounding box center [367, 397] width 11 height 9
click at [368, 396] on icon "eye" at bounding box center [367, 397] width 11 height 11
click at [270, 505] on div "[DATE]" at bounding box center [247, 503] width 146 height 13
click at [1255, 70] on span "Redaguoti užduotį" at bounding box center [1280, 70] width 76 height 15
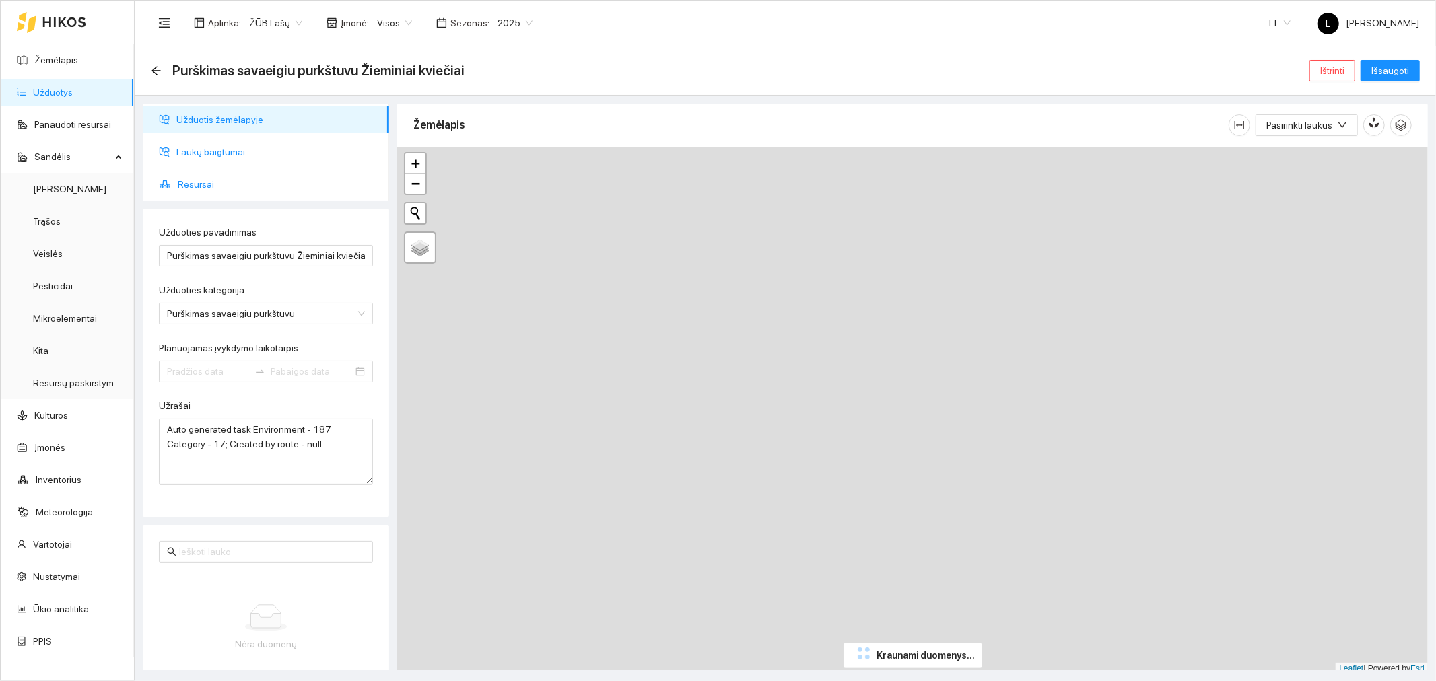
type input "[DATE]"
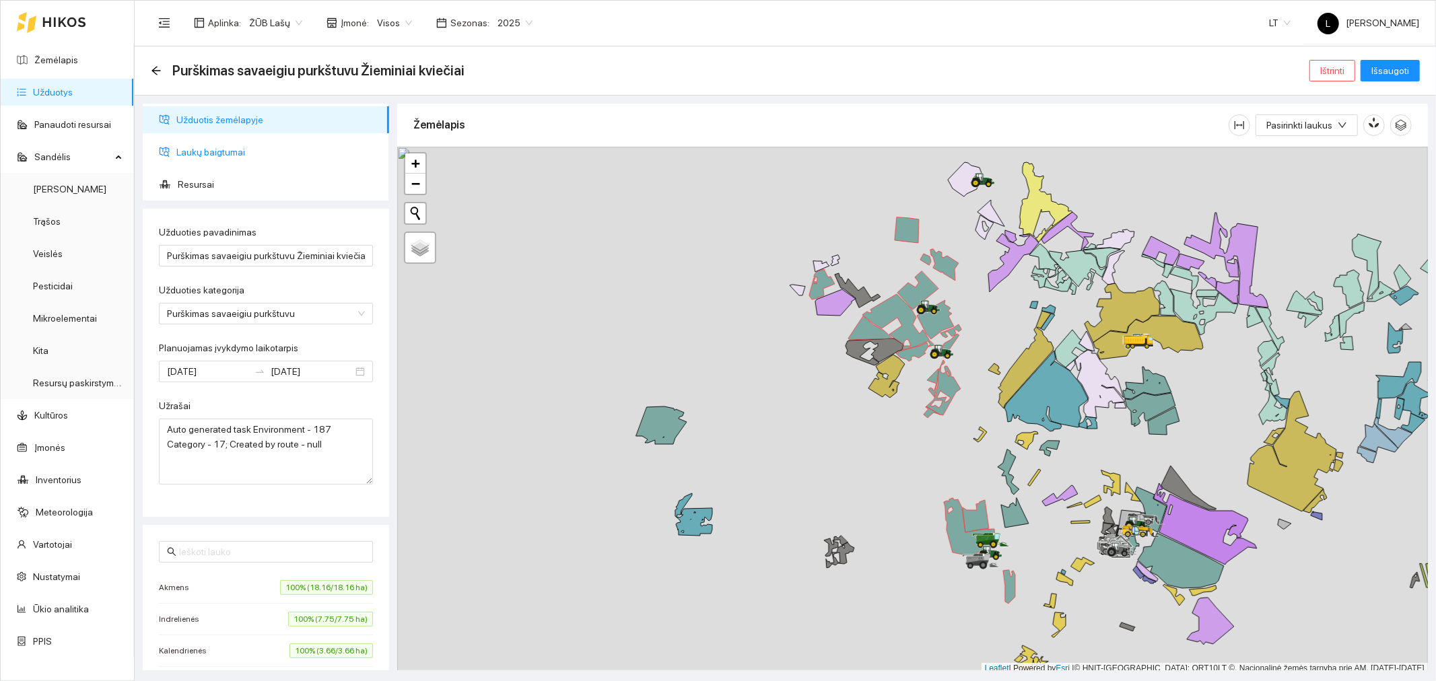
click at [209, 149] on span "Laukų baigtumai" at bounding box center [277, 152] width 202 height 27
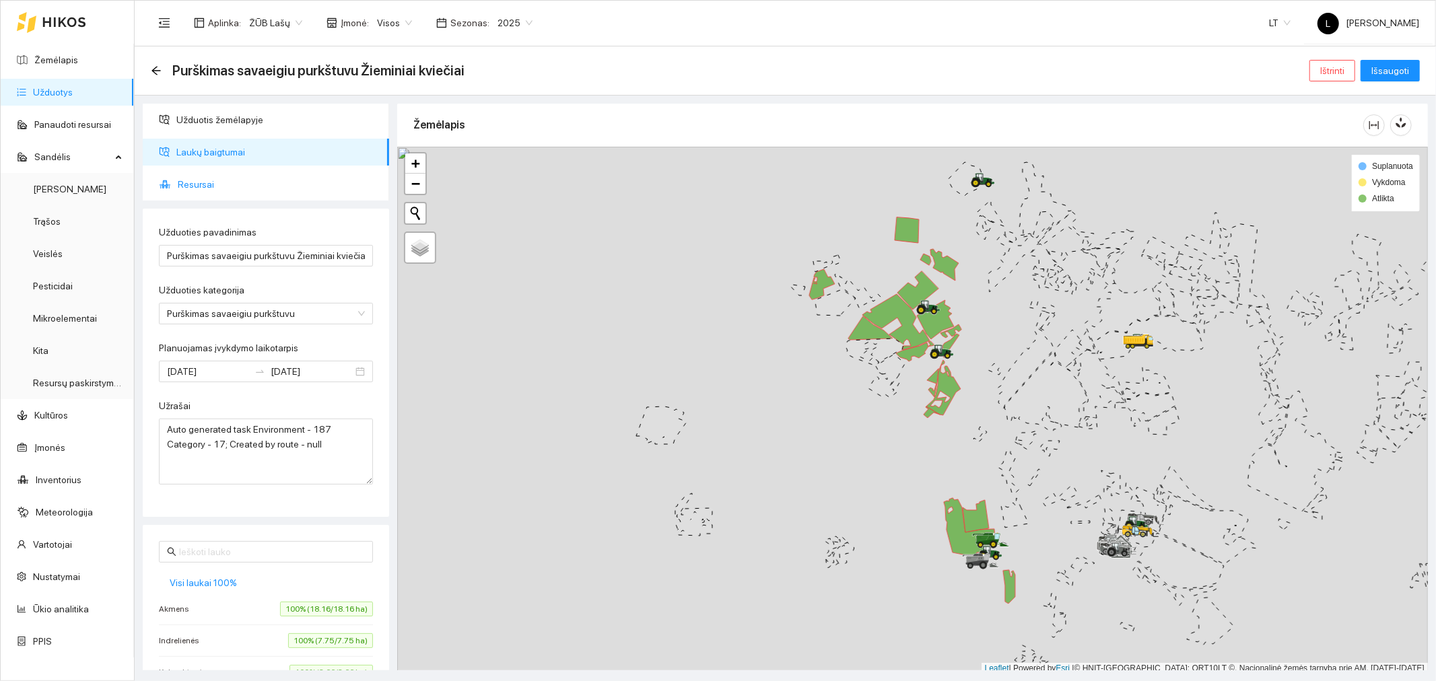
click at [217, 178] on span "Resursai" at bounding box center [278, 184] width 201 height 27
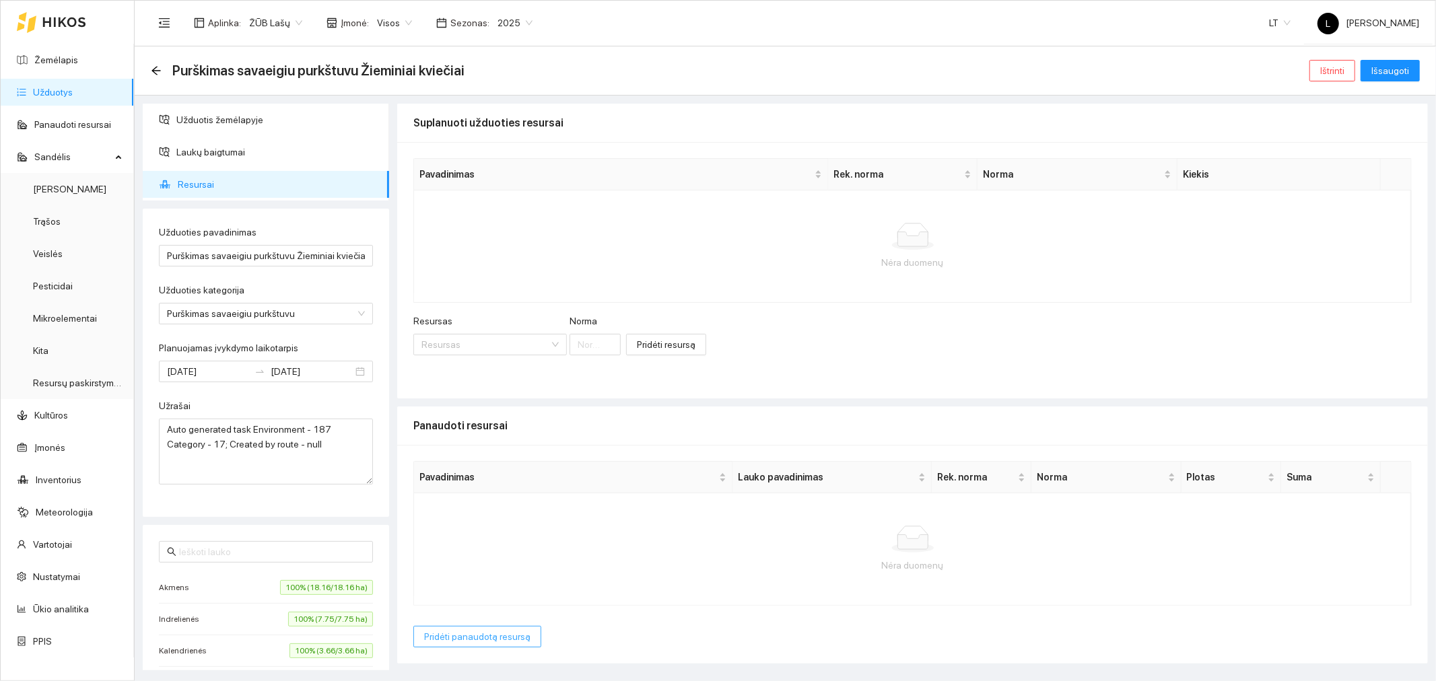
click at [479, 642] on span "Pridėti panaudotą resursą" at bounding box center [477, 637] width 106 height 15
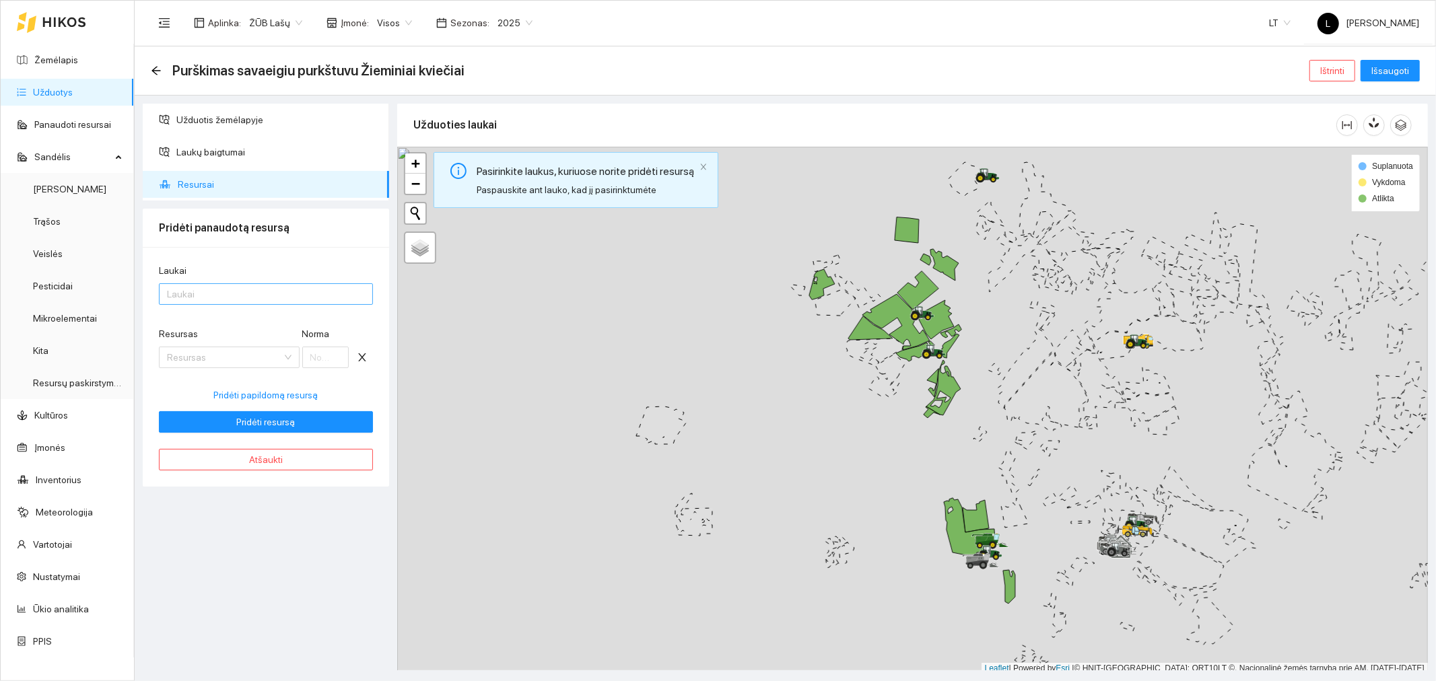
click at [242, 298] on div at bounding box center [259, 294] width 194 height 16
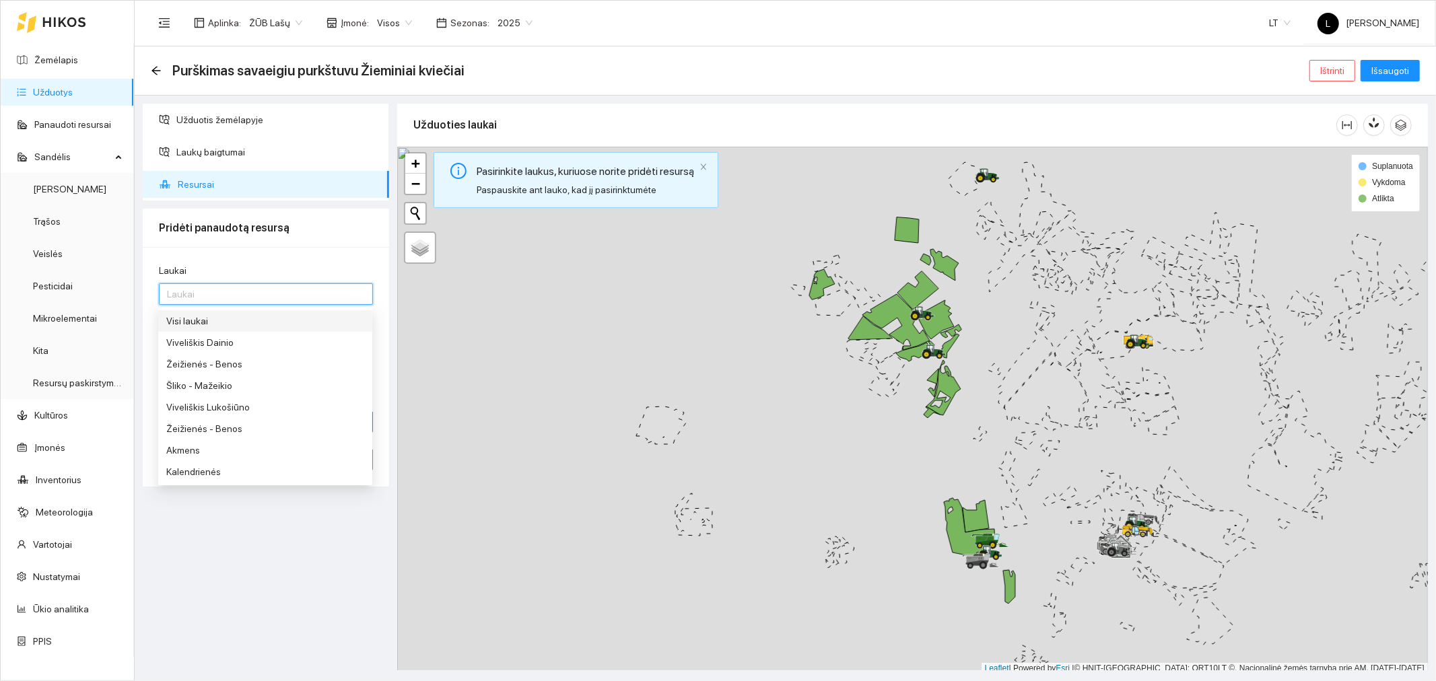
click at [226, 318] on div "Visi laukai" at bounding box center [265, 321] width 198 height 15
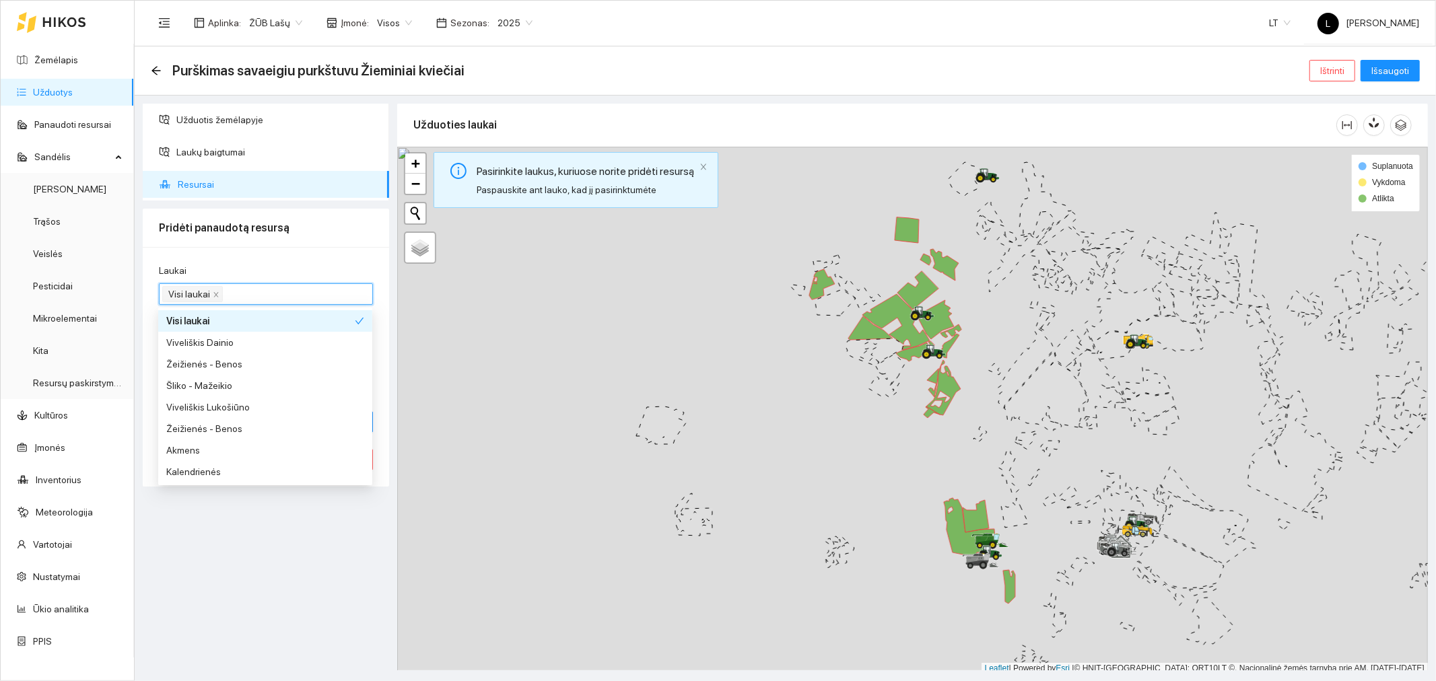
click at [254, 258] on div "Laukai Visi laukai Resursas Resursas Norma Pridėti papildomą resursą Pridėti re…" at bounding box center [266, 367] width 246 height 240
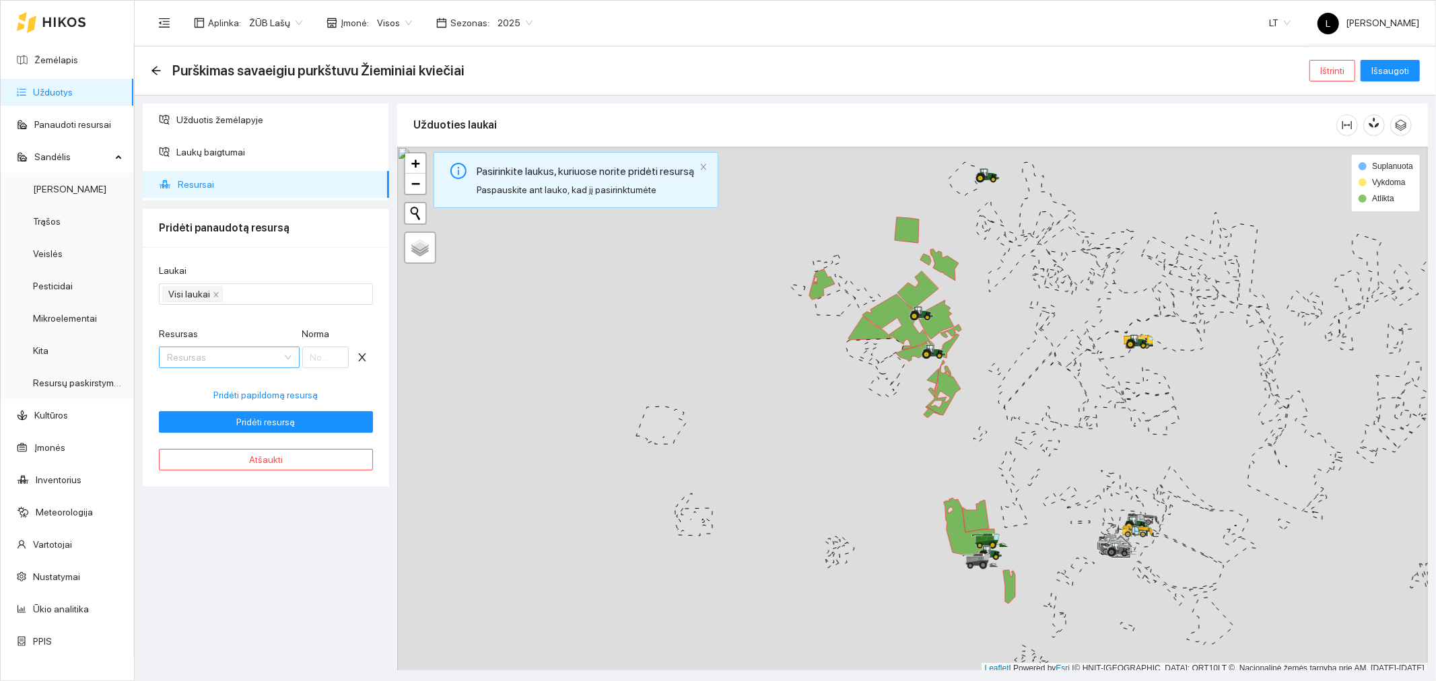
click at [209, 366] on input "Resursas" at bounding box center [224, 357] width 115 height 20
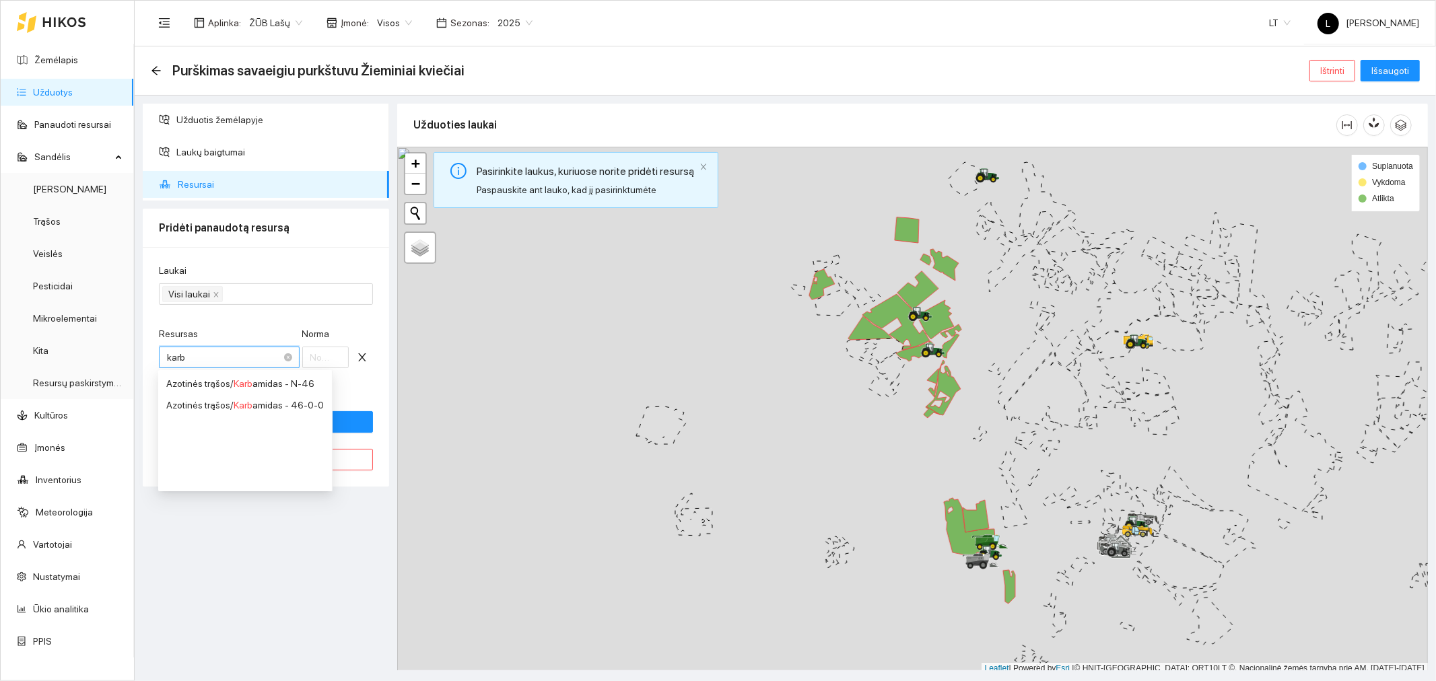
type input "karba"
click at [209, 390] on div "Azotinės trąšos / Karba midas - N-46" at bounding box center [245, 383] width 158 height 15
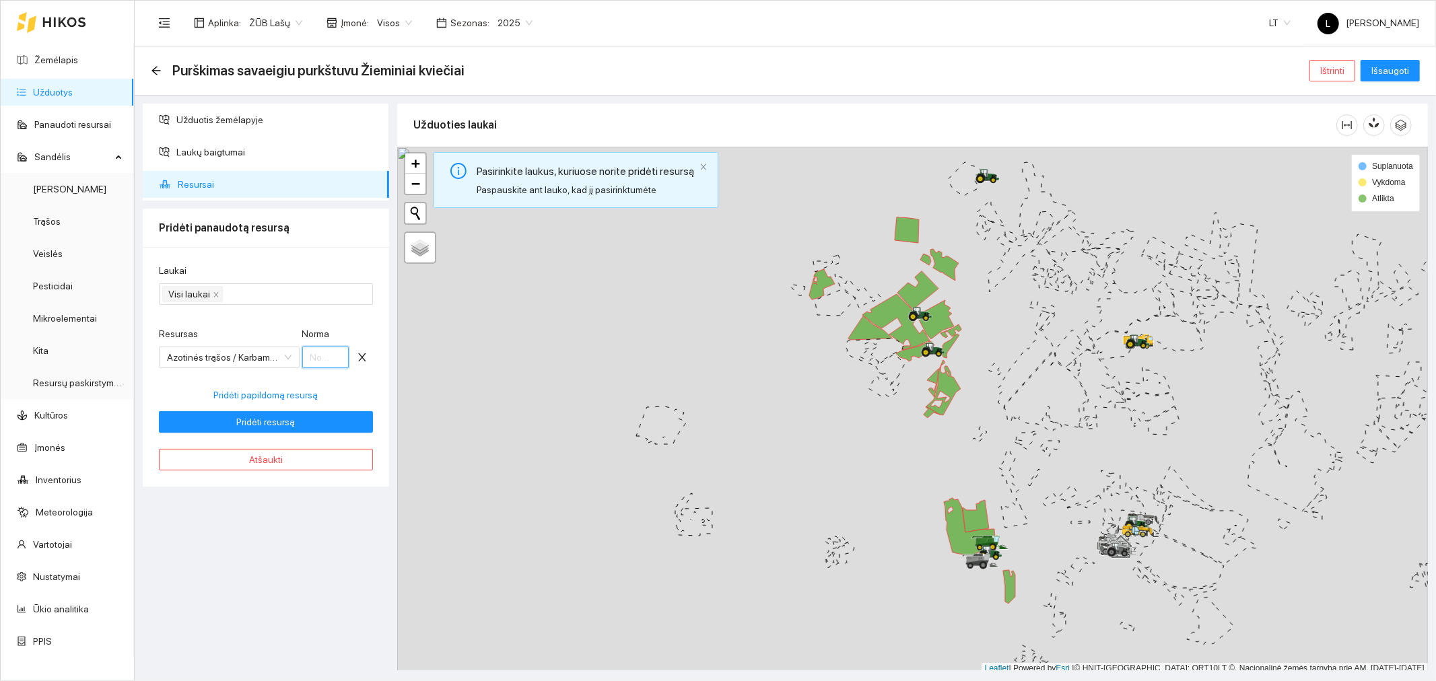
click at [325, 358] on input "Norma" at bounding box center [325, 358] width 47 height 22
type input "26"
click at [278, 417] on span "Pridėti resursą" at bounding box center [266, 422] width 59 height 15
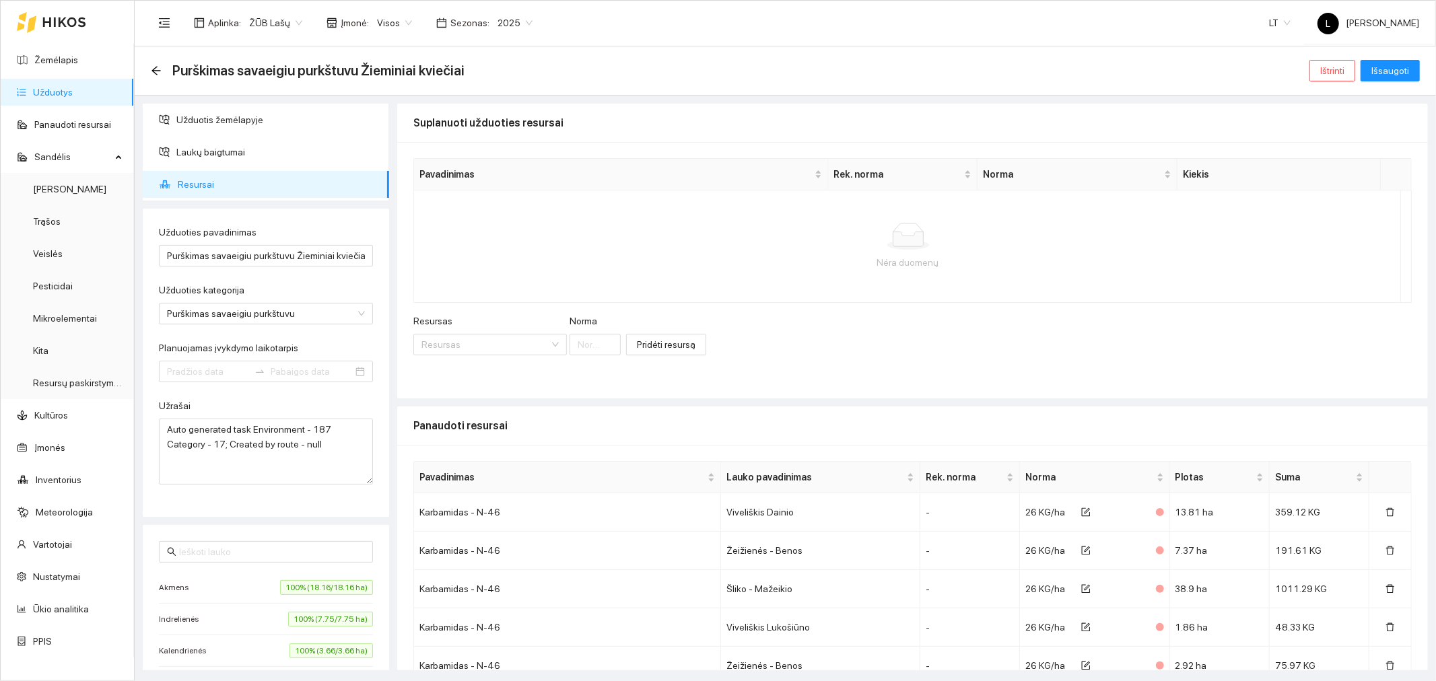
type input "[DATE]"
click at [1376, 69] on span "Išsaugoti" at bounding box center [1390, 70] width 38 height 15
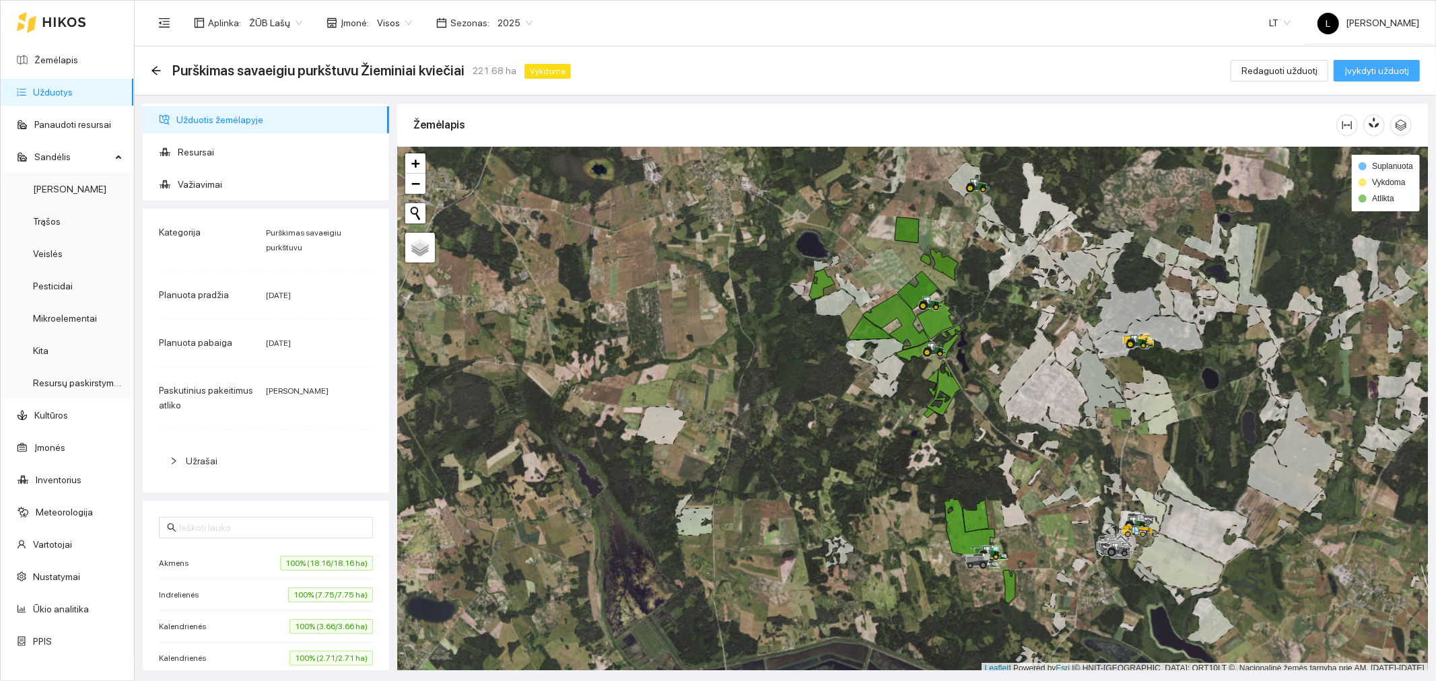
click at [1403, 67] on span "Įvykdyti užduotį" at bounding box center [1377, 70] width 65 height 15
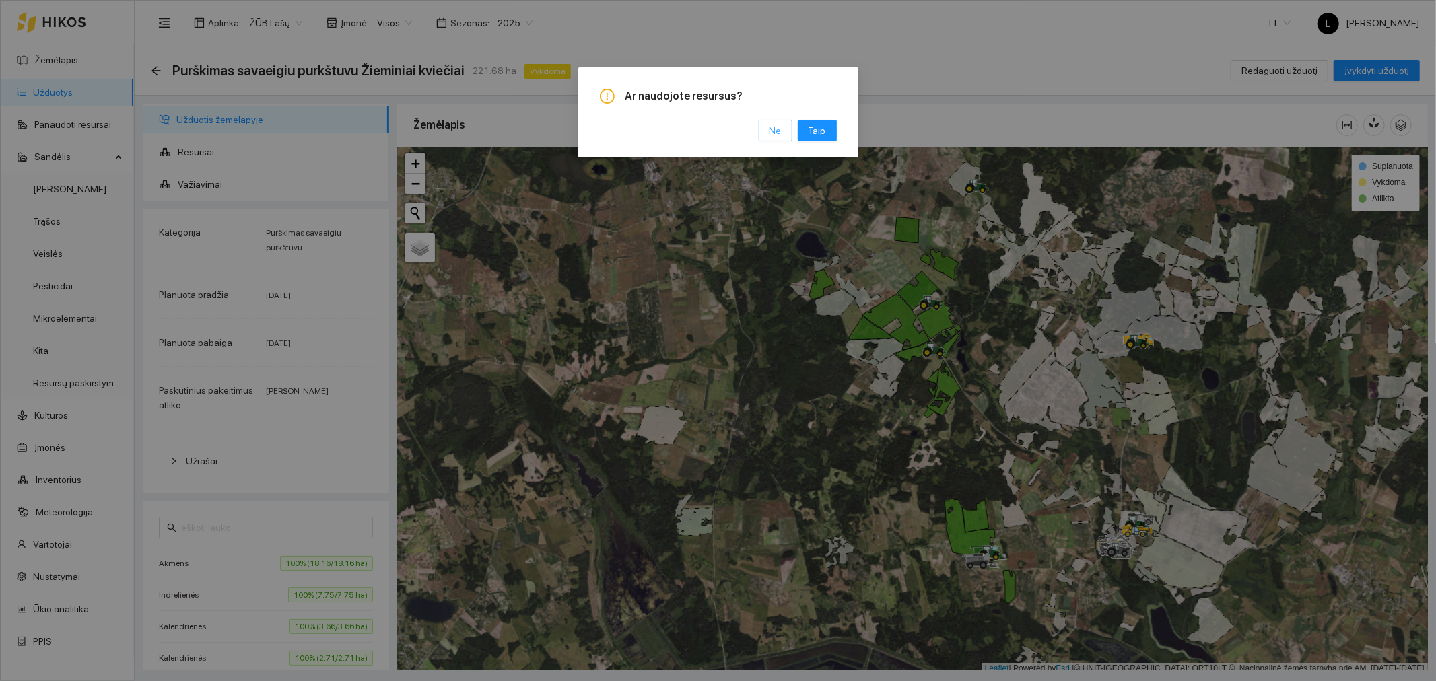
click at [768, 132] on button "Ne" at bounding box center [776, 131] width 34 height 22
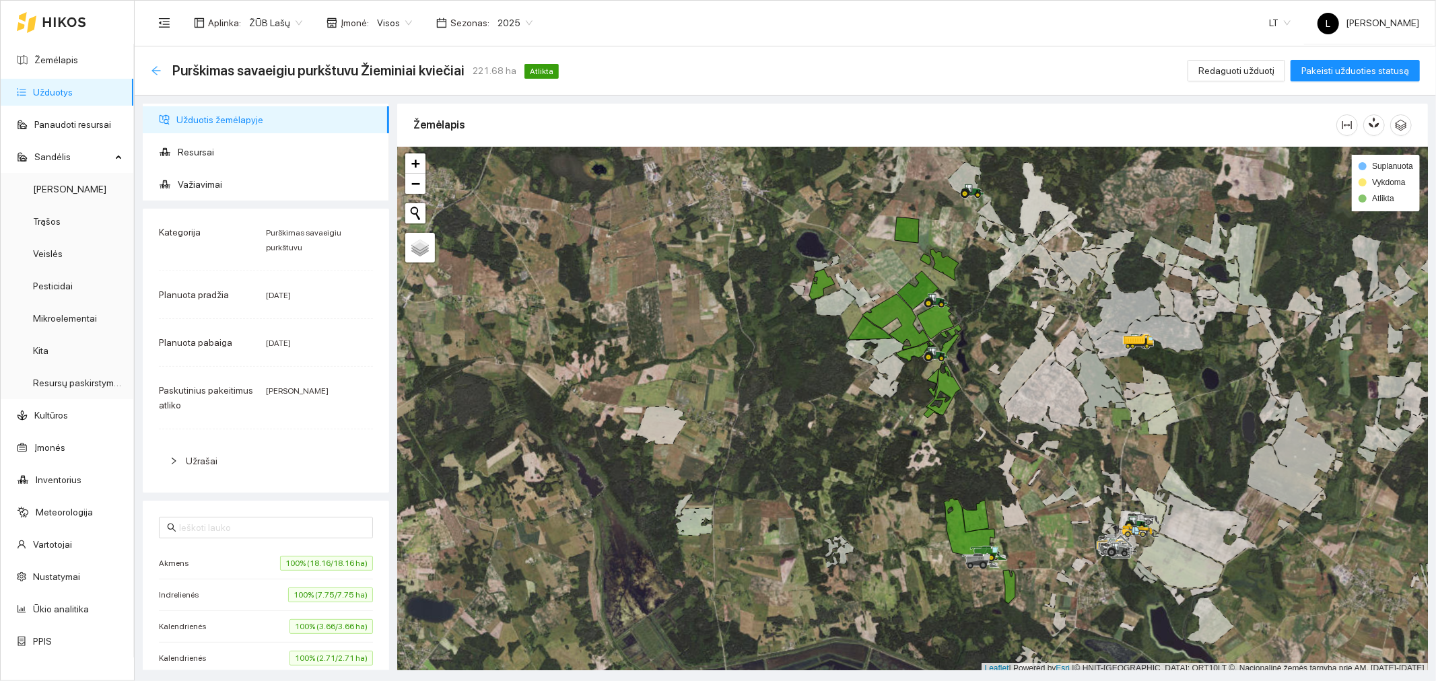
click at [154, 70] on icon "arrow-left" at bounding box center [155, 70] width 9 height 9
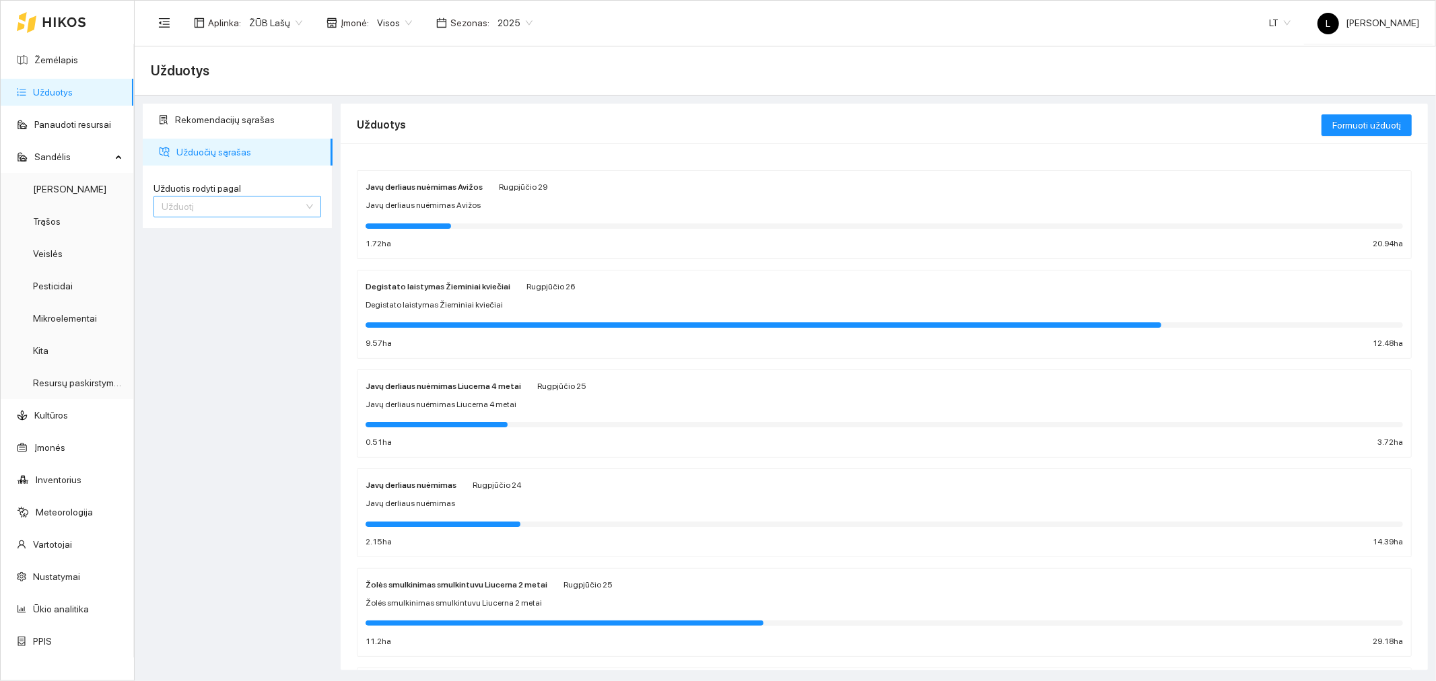
click at [304, 201] on span "Užduotį" at bounding box center [237, 207] width 151 height 20
click at [237, 254] on div "Kultūrą" at bounding box center [236, 254] width 151 height 15
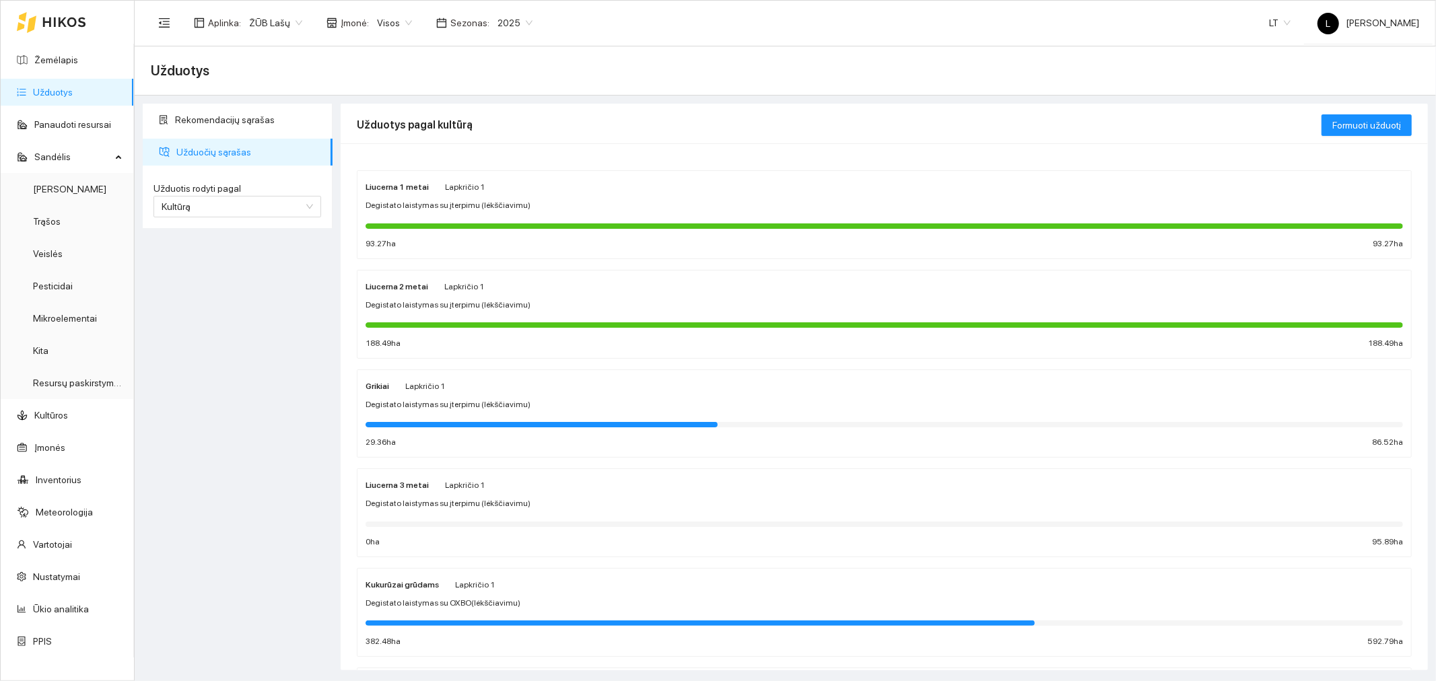
click at [463, 594] on div "Kukurūzai grūdams Lapkričio 1 Degistato laistymas su OXBO(lėkščiavimu) 382.48 h…" at bounding box center [885, 612] width 1038 height 71
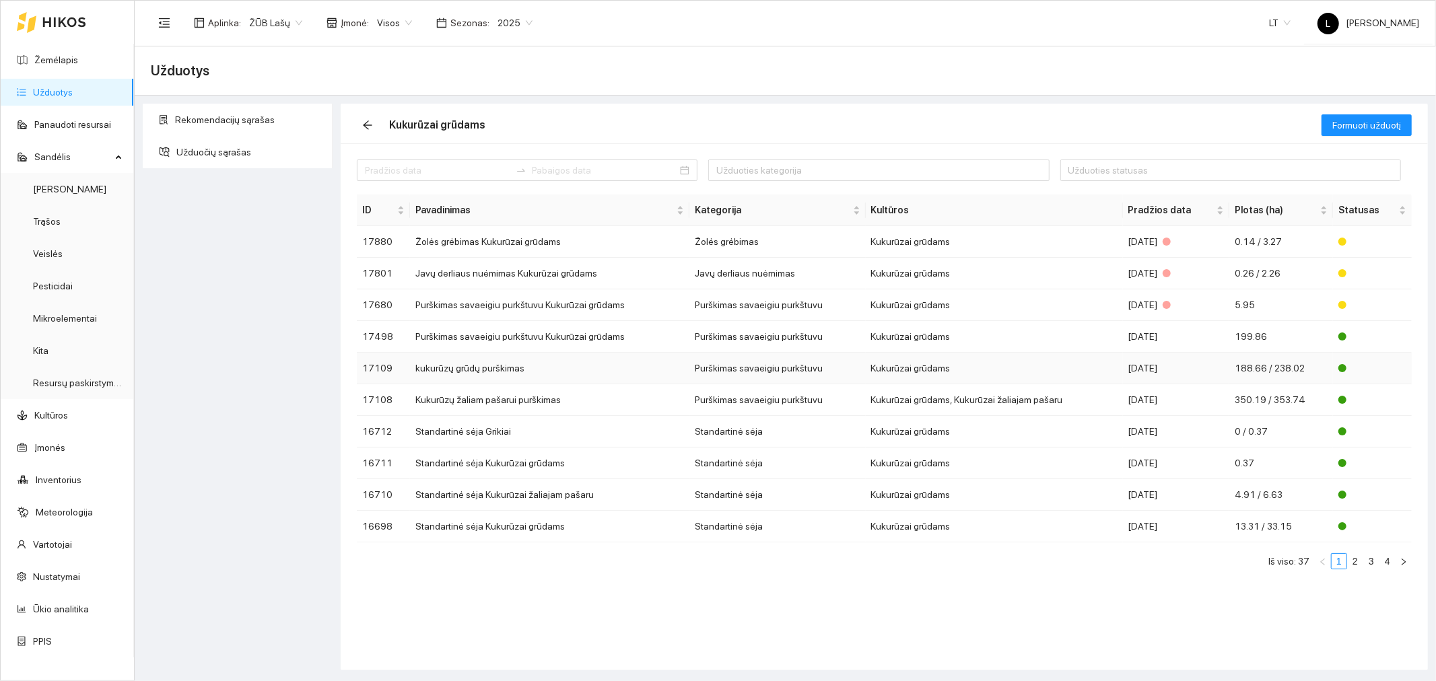
click at [735, 366] on td "Purškimas savaeigiu purkštuvu" at bounding box center [777, 369] width 176 height 32
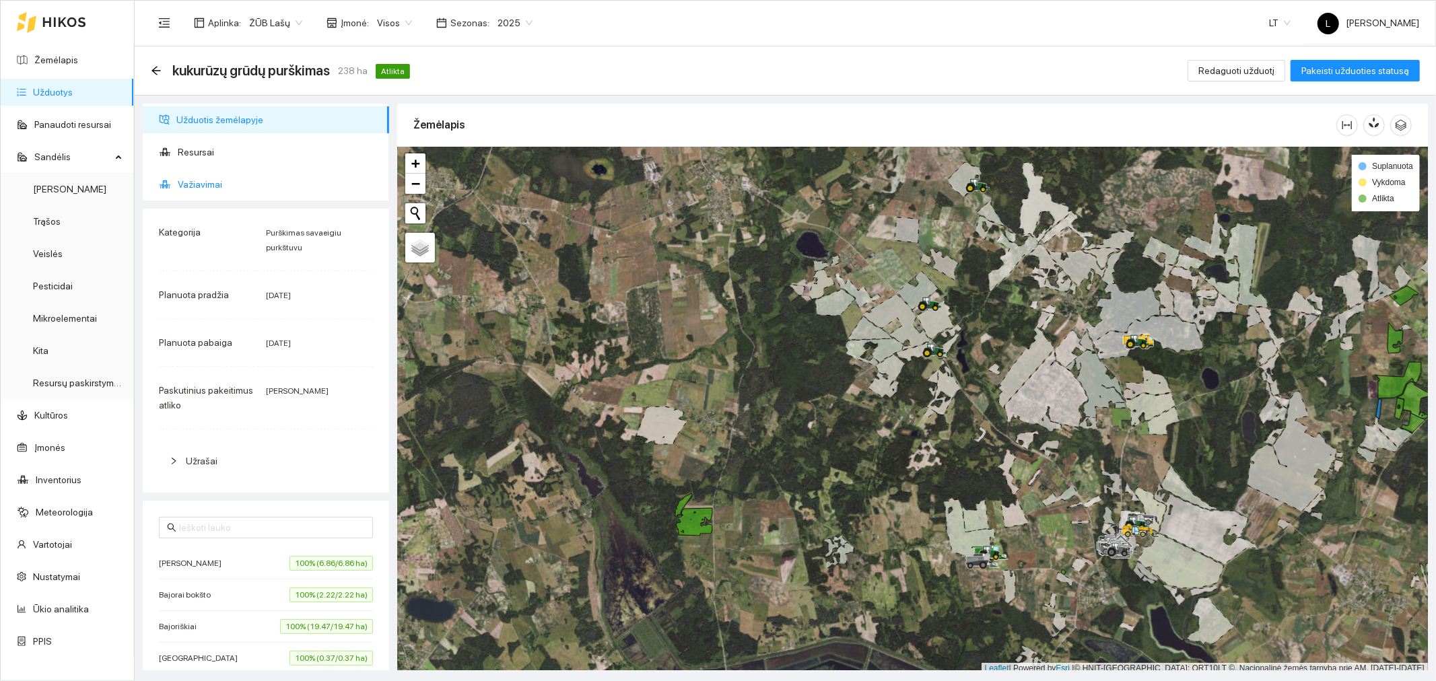
click at [197, 189] on span "Važiavimai" at bounding box center [278, 184] width 201 height 27
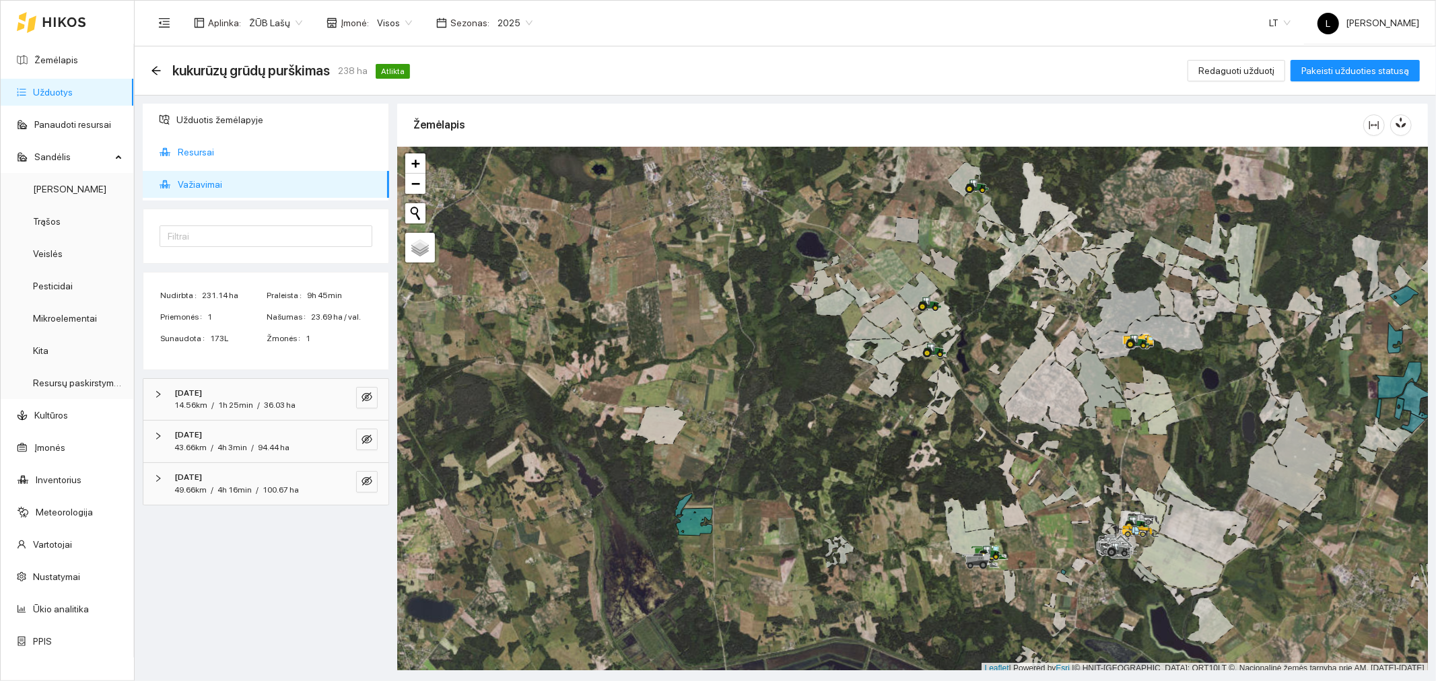
click at [212, 146] on span "Resursai" at bounding box center [278, 152] width 201 height 27
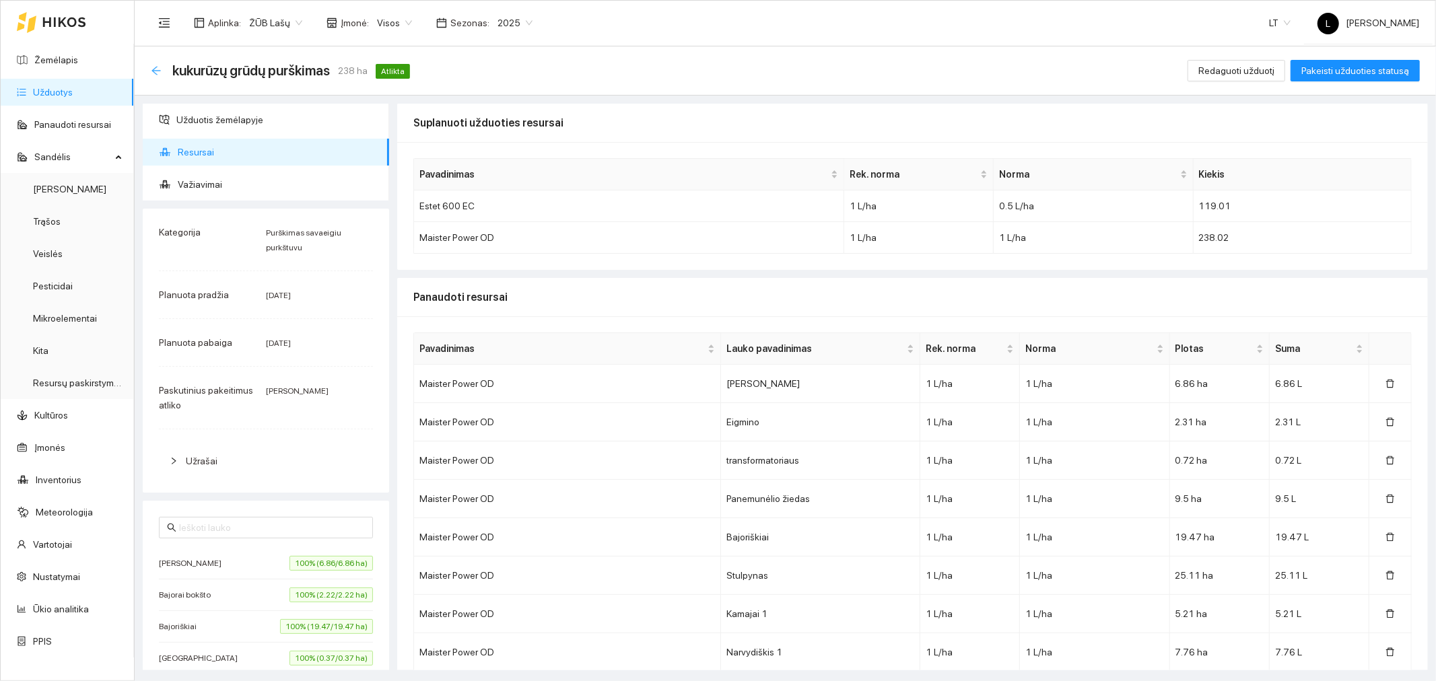
click at [156, 69] on icon "arrow-left" at bounding box center [156, 70] width 11 height 11
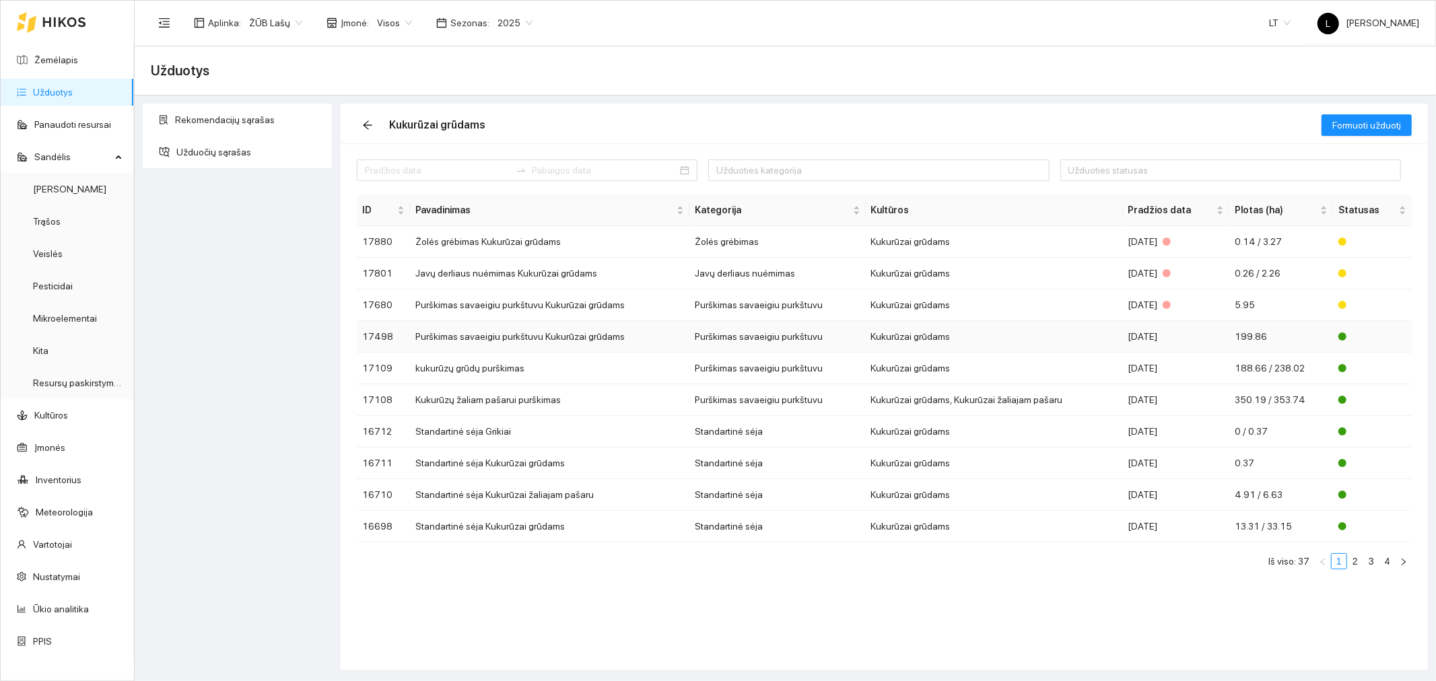
click at [1017, 338] on td "Kukurūzai grūdams" at bounding box center [994, 337] width 257 height 32
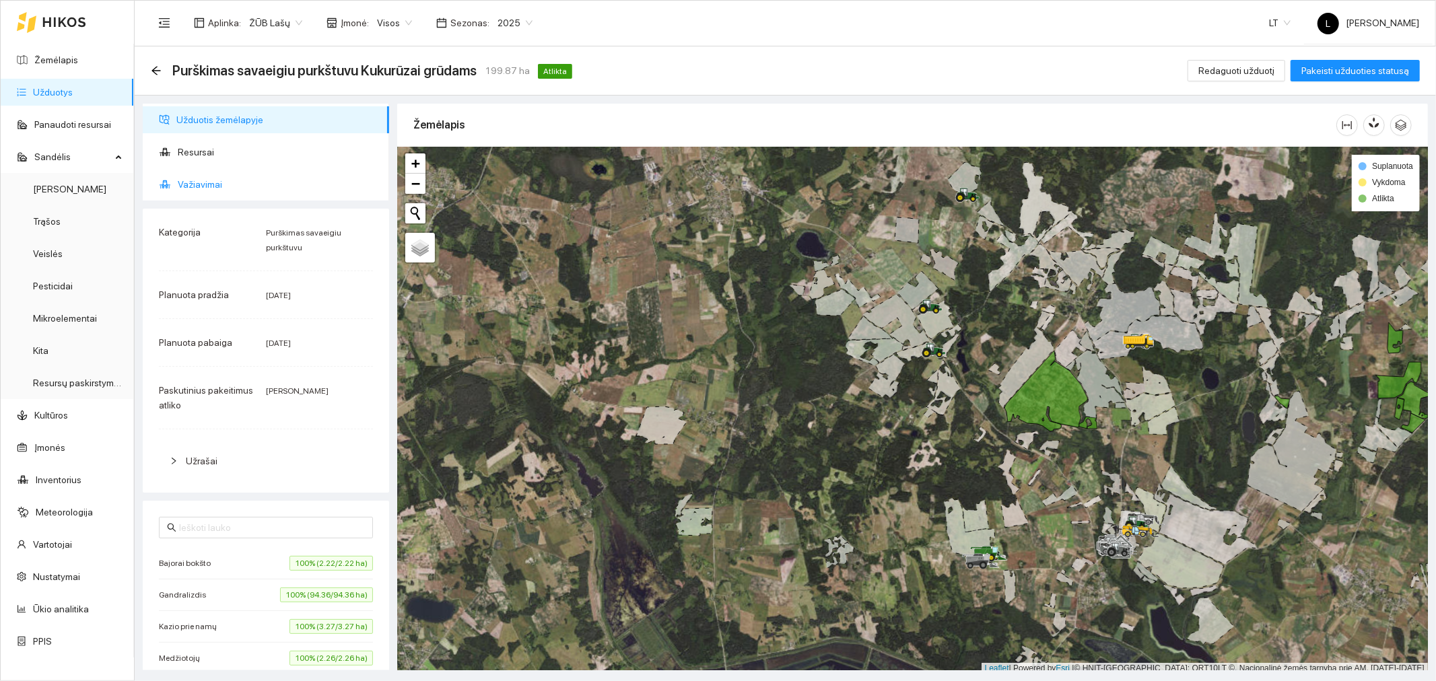
click at [264, 186] on span "Važiavimai" at bounding box center [278, 184] width 201 height 27
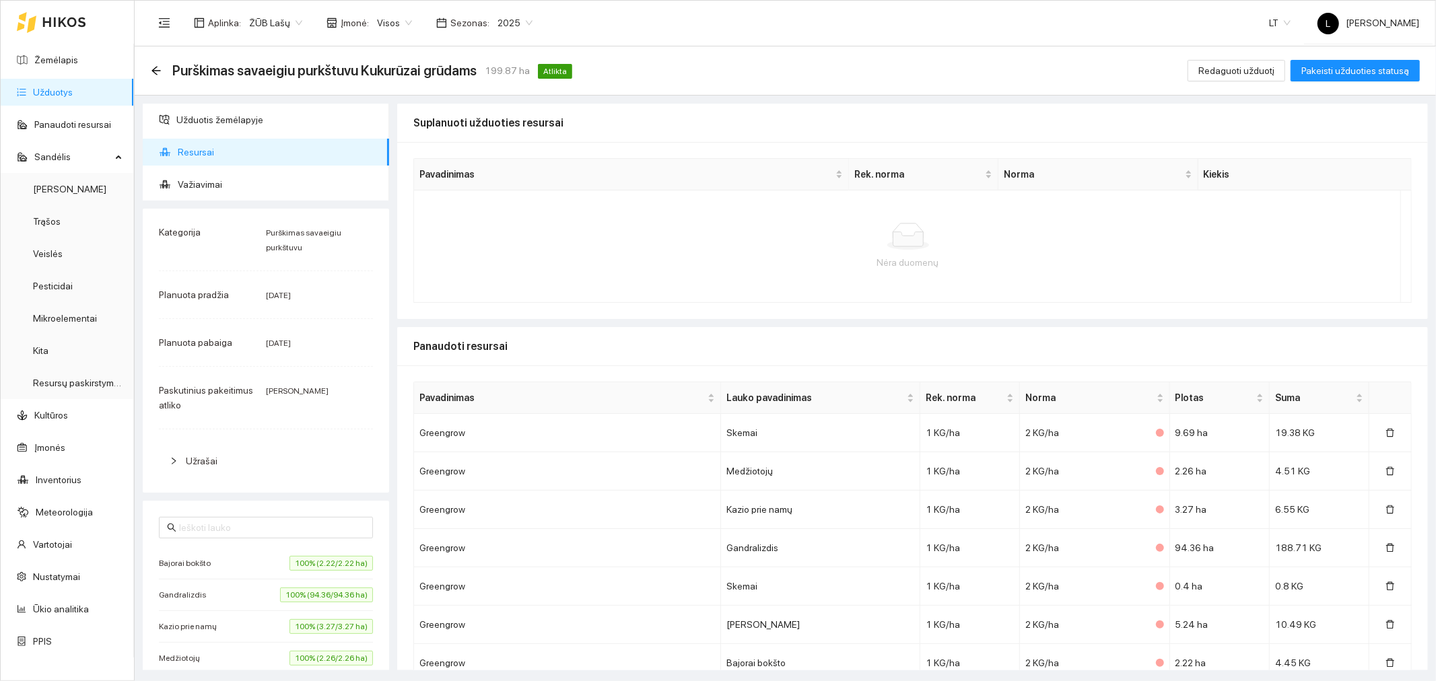
scroll to position [825, 0]
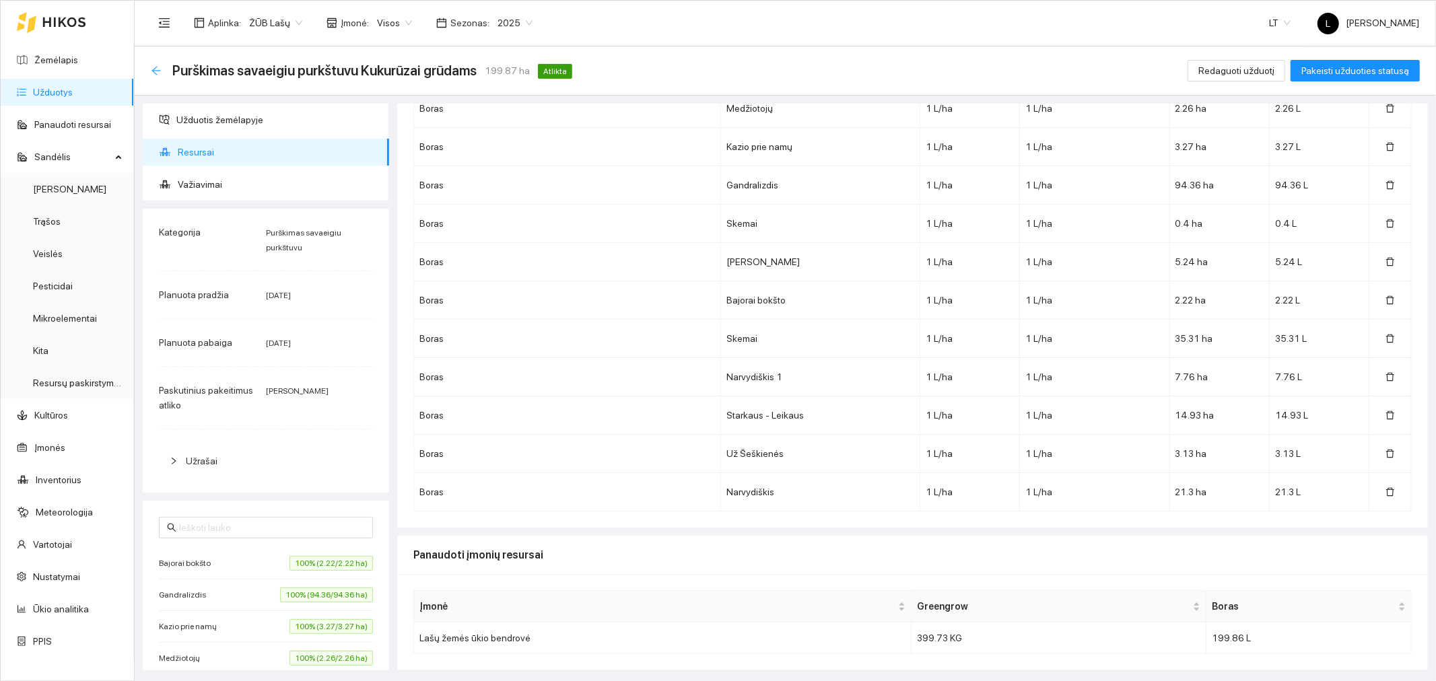
click at [159, 67] on icon "arrow-left" at bounding box center [156, 70] width 11 height 11
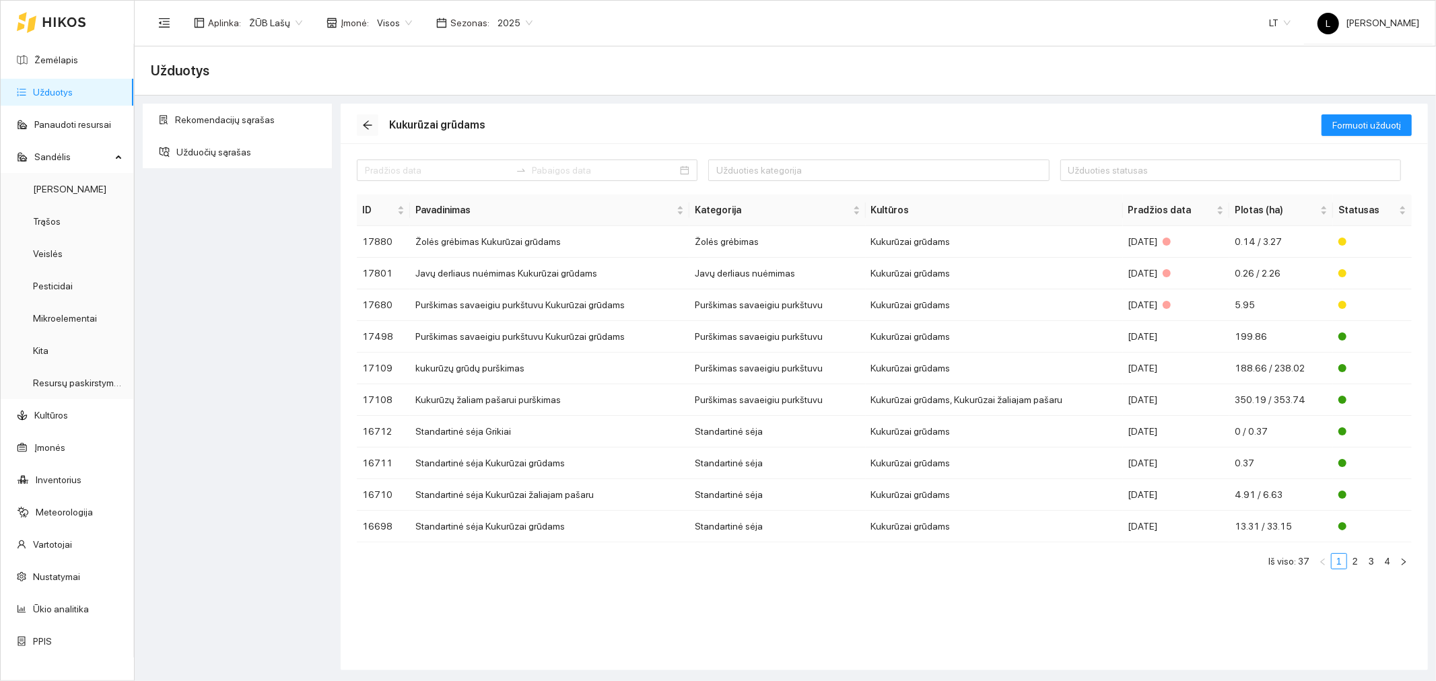
click at [368, 122] on icon "arrow-left" at bounding box center [367, 125] width 9 height 9
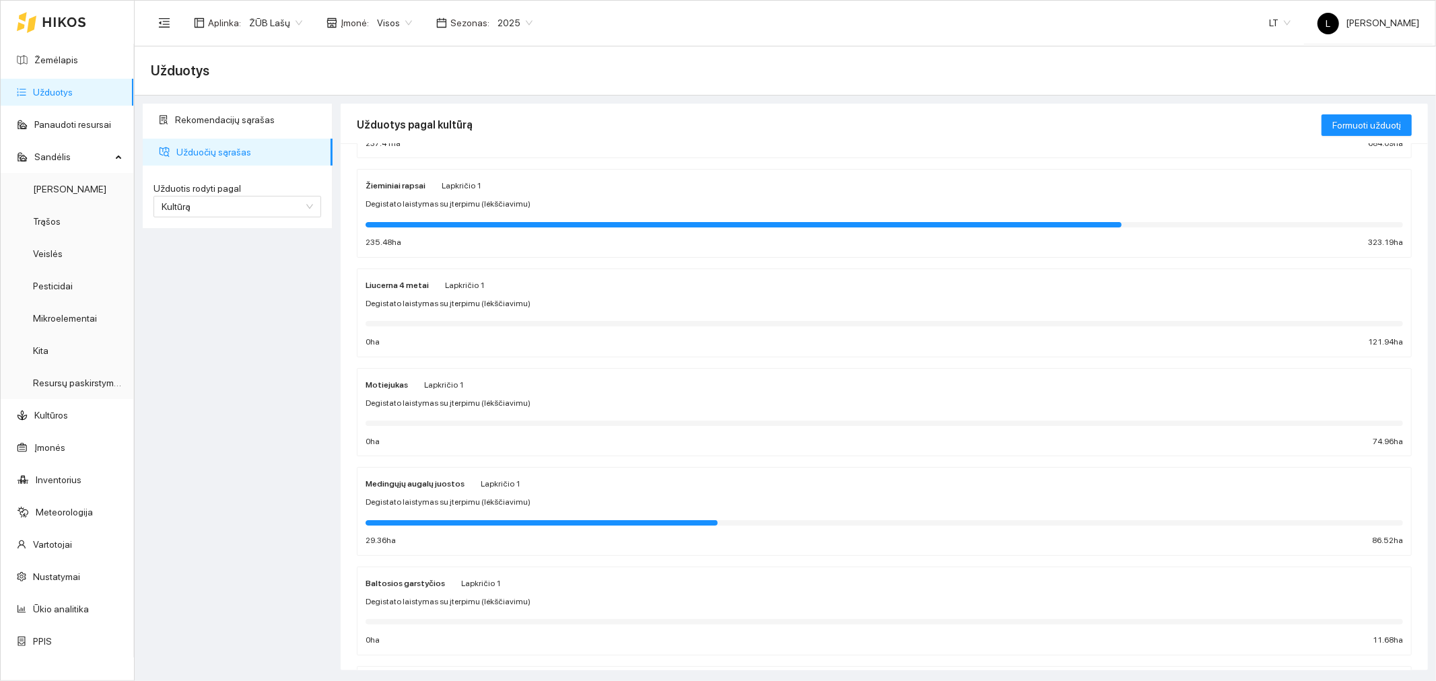
scroll to position [821, 0]
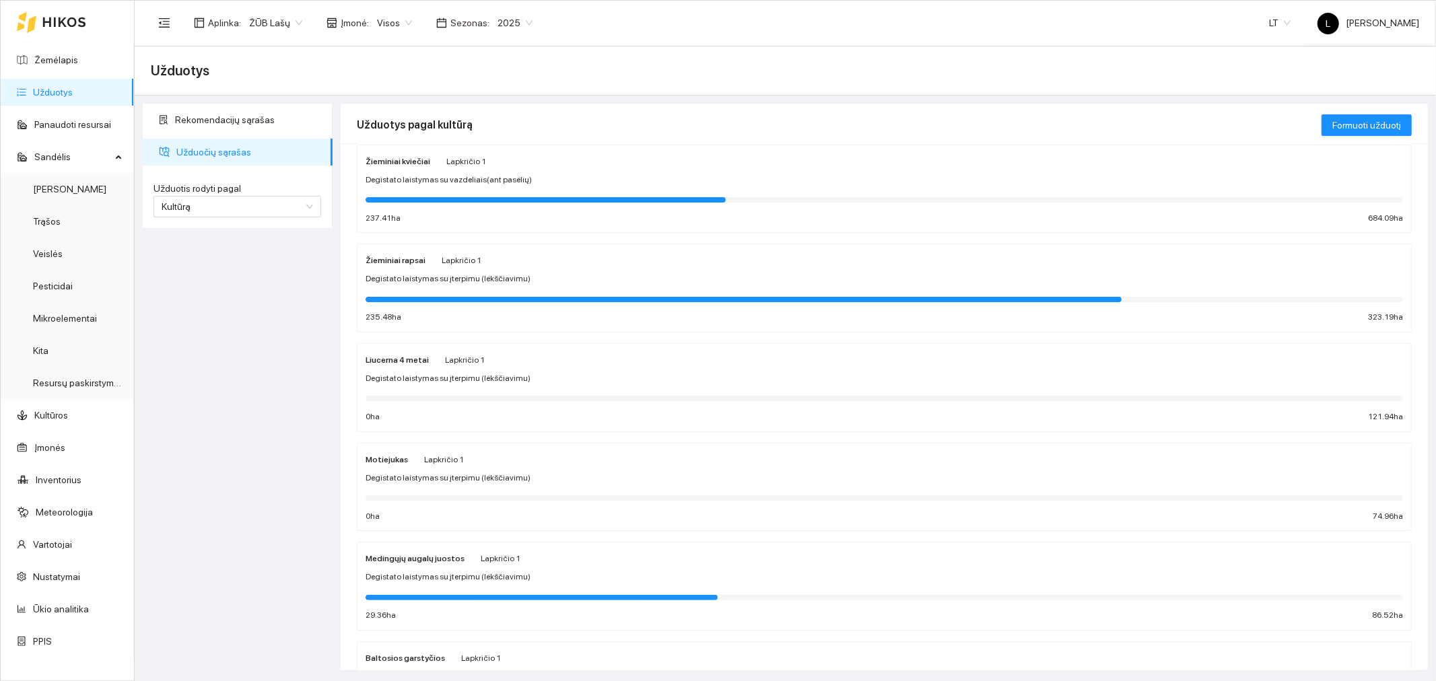
click at [446, 265] on span "Lapkričio 1" at bounding box center [462, 260] width 40 height 9
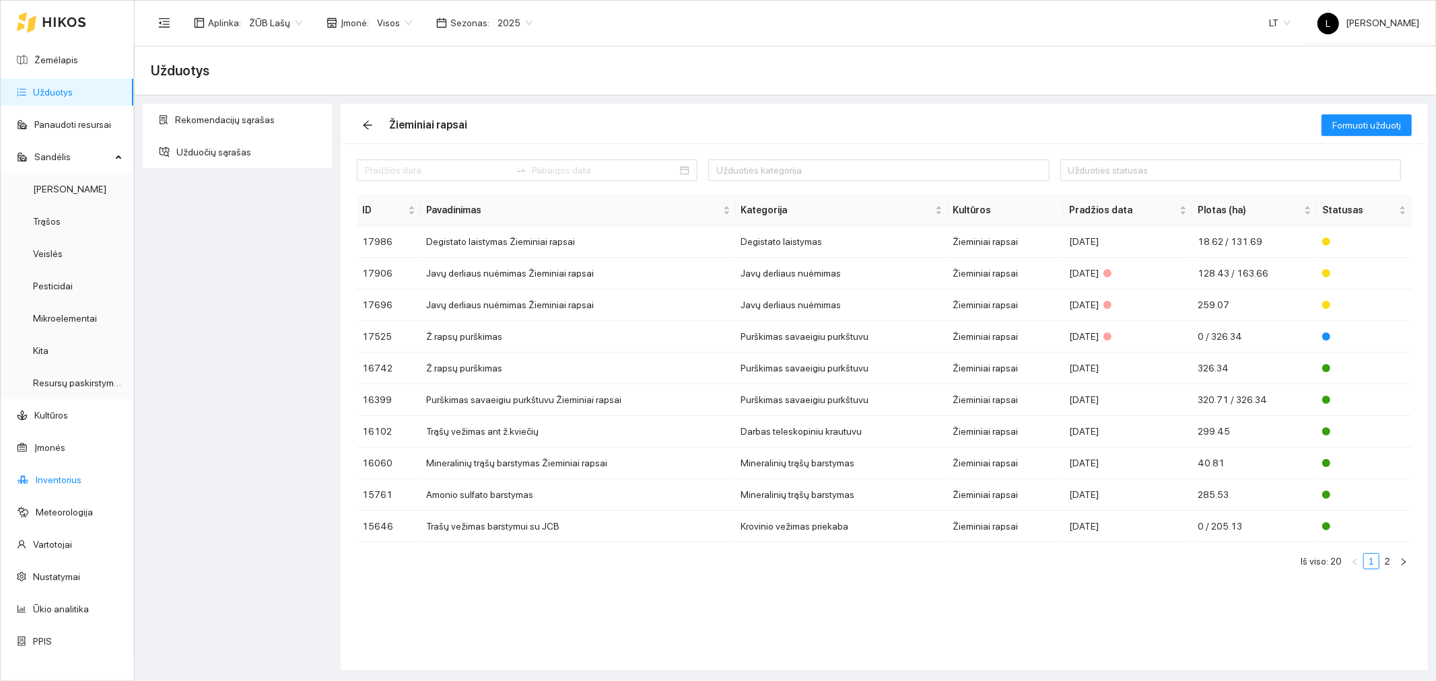
click at [61, 485] on link "Inventorius" at bounding box center [59, 480] width 46 height 11
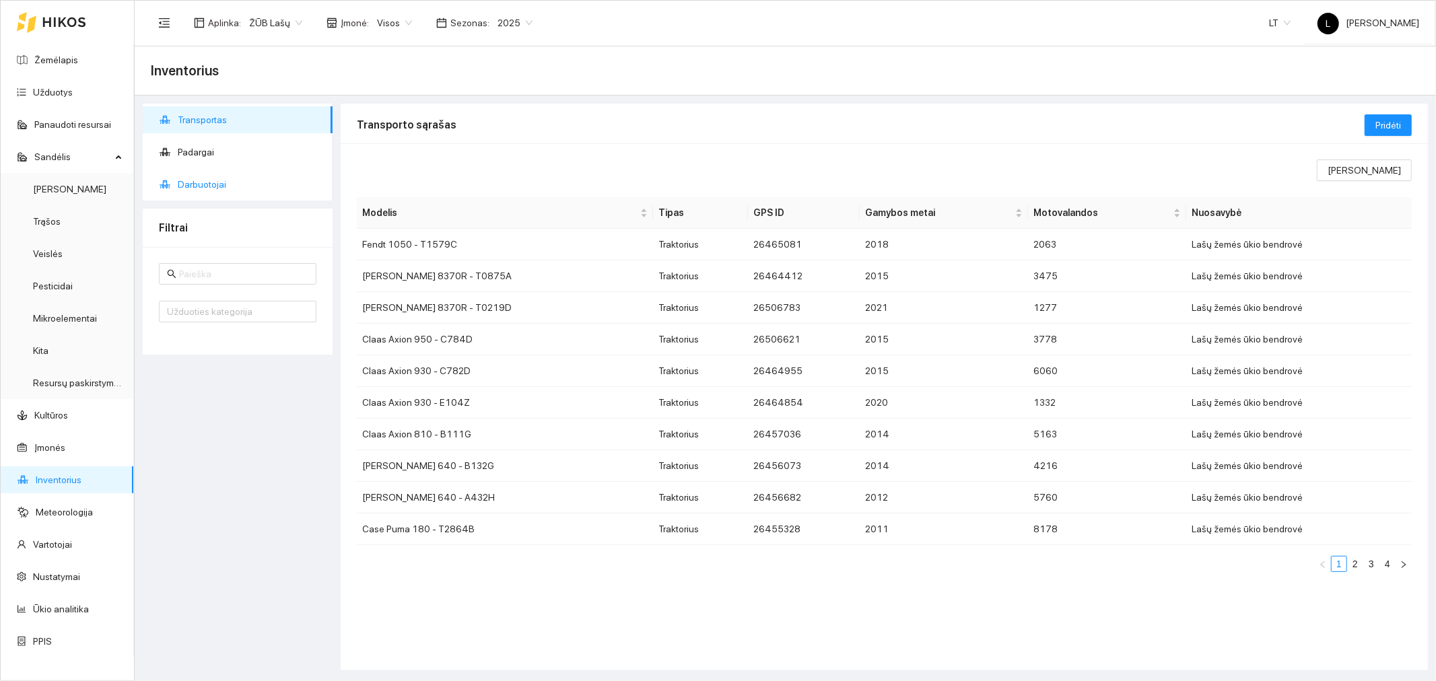
click at [224, 187] on span "Darbuotojai" at bounding box center [250, 184] width 144 height 27
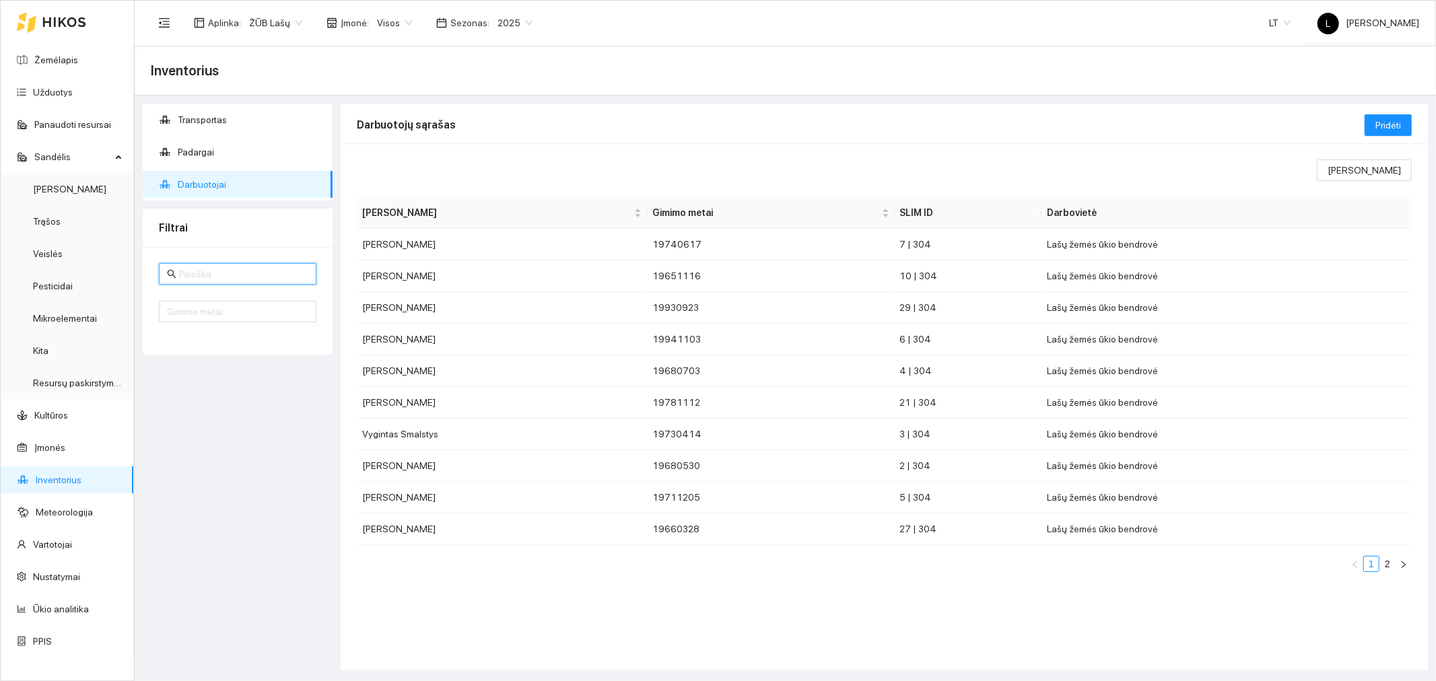
click at [219, 279] on input "text" at bounding box center [243, 274] width 129 height 15
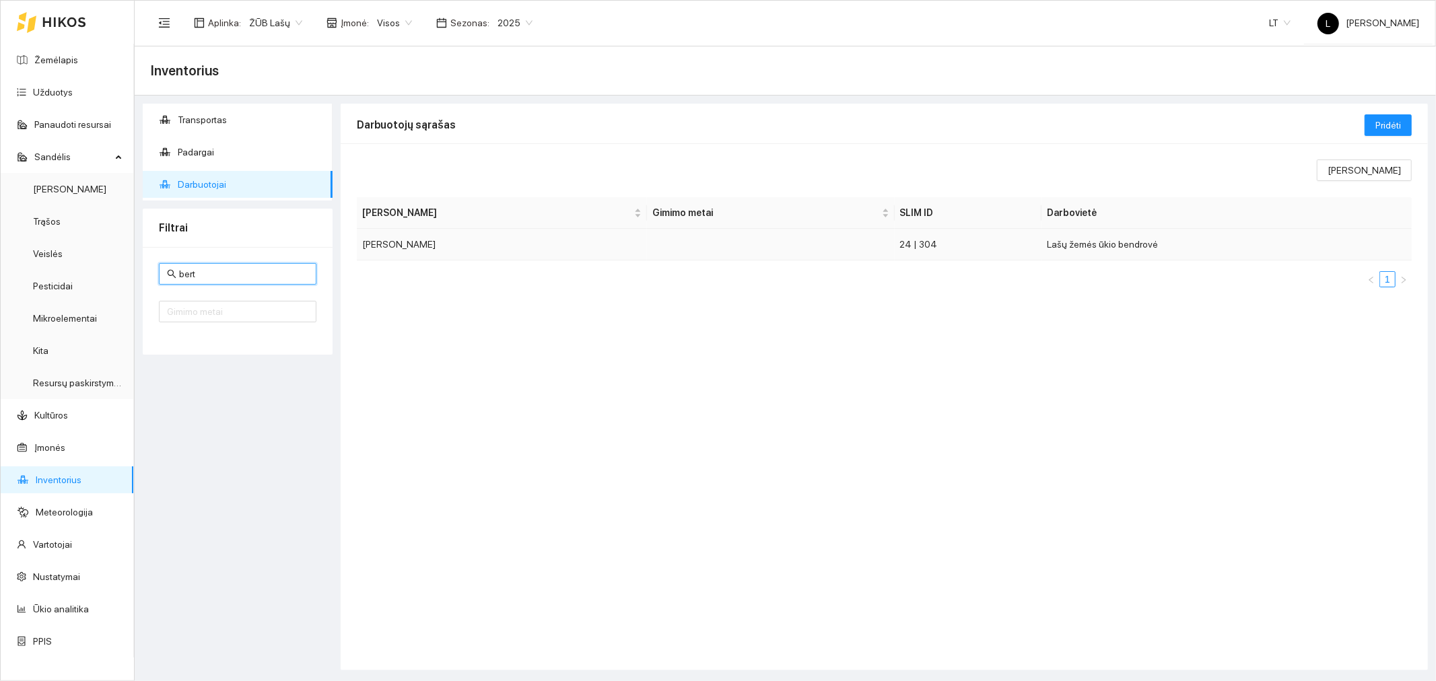
type input "bert"
click at [408, 245] on td "Dainius Bertašius" at bounding box center [502, 245] width 290 height 32
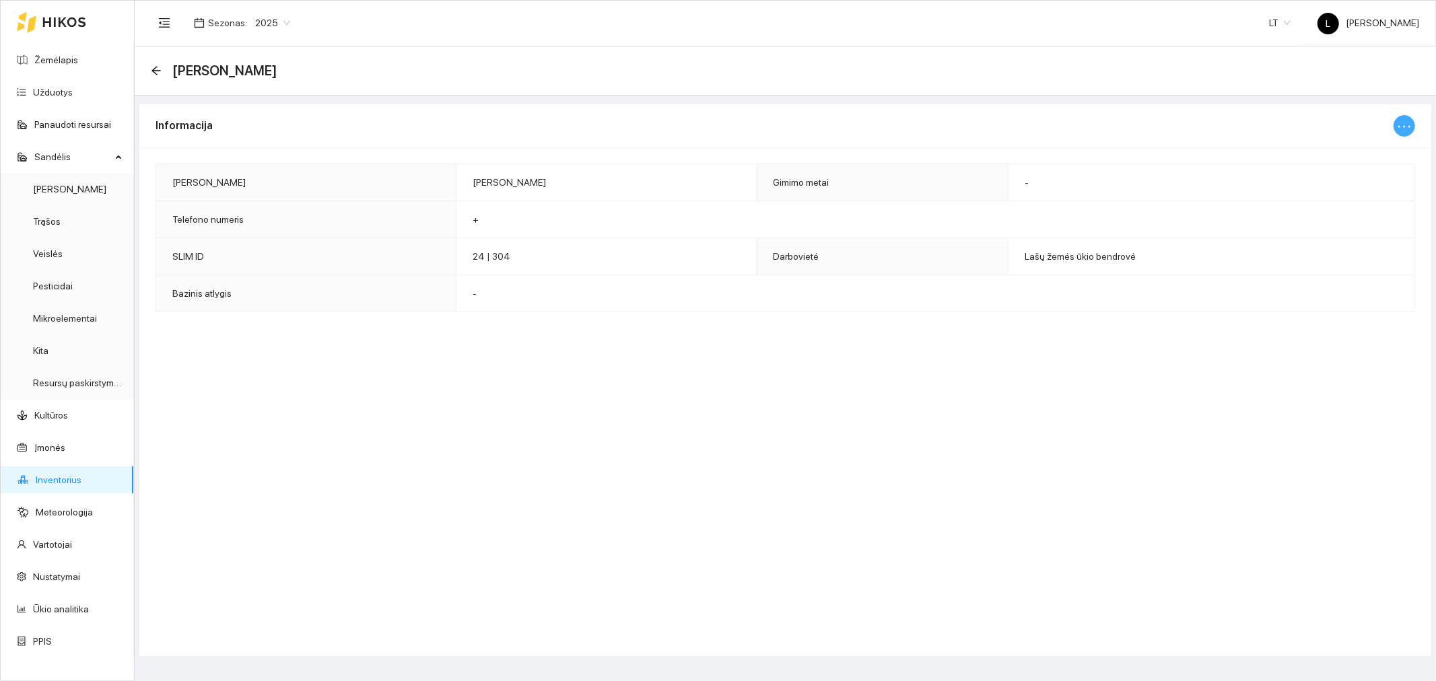
click at [1410, 123] on icon "ellipsis" at bounding box center [1404, 126] width 16 height 16
click at [1394, 148] on span "Keisti informaciją" at bounding box center [1369, 152] width 69 height 15
type input "Dainius Bertašius"
type input "+"
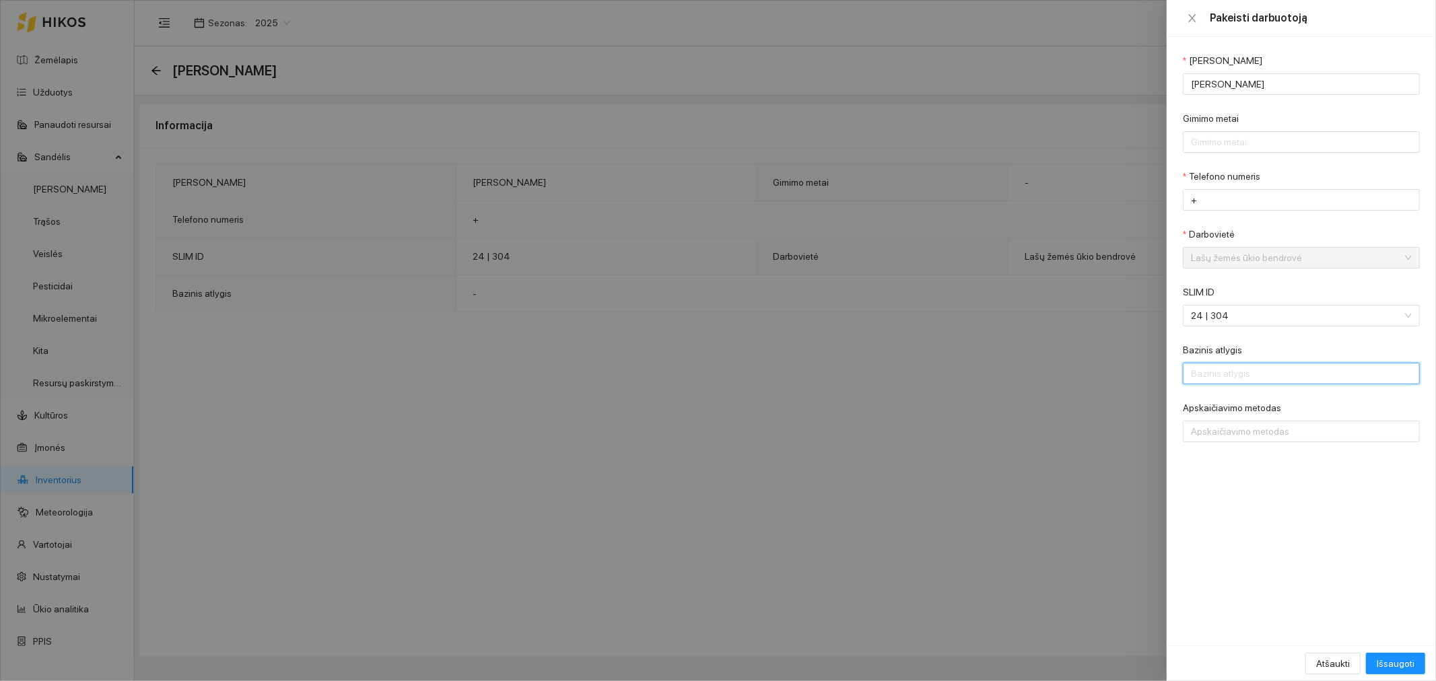
click at [1246, 378] on input "Bazinis atlygis" at bounding box center [1301, 374] width 237 height 22
click at [1404, 380] on input "-1" at bounding box center [1301, 374] width 237 height 22
drag, startPoint x: 1258, startPoint y: 380, endPoint x: 1112, endPoint y: 367, distance: 146.0
click at [1108, 366] on div "Pakeisti darbuotoją Vardas Pavardė Dainius Bertašius Gimimo metai Telefono nume…" at bounding box center [718, 340] width 1436 height 681
click at [1286, 428] on div at bounding box center [1294, 431] width 217 height 16
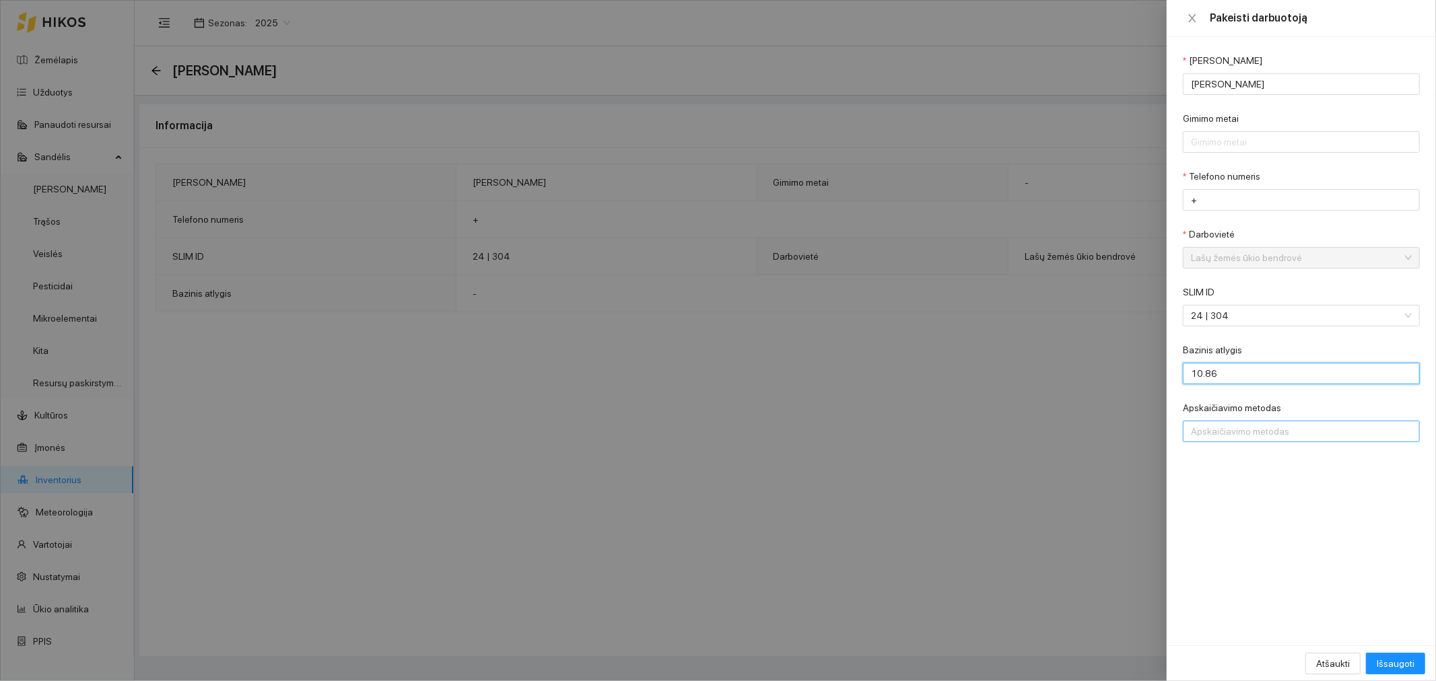
type input "10.86"
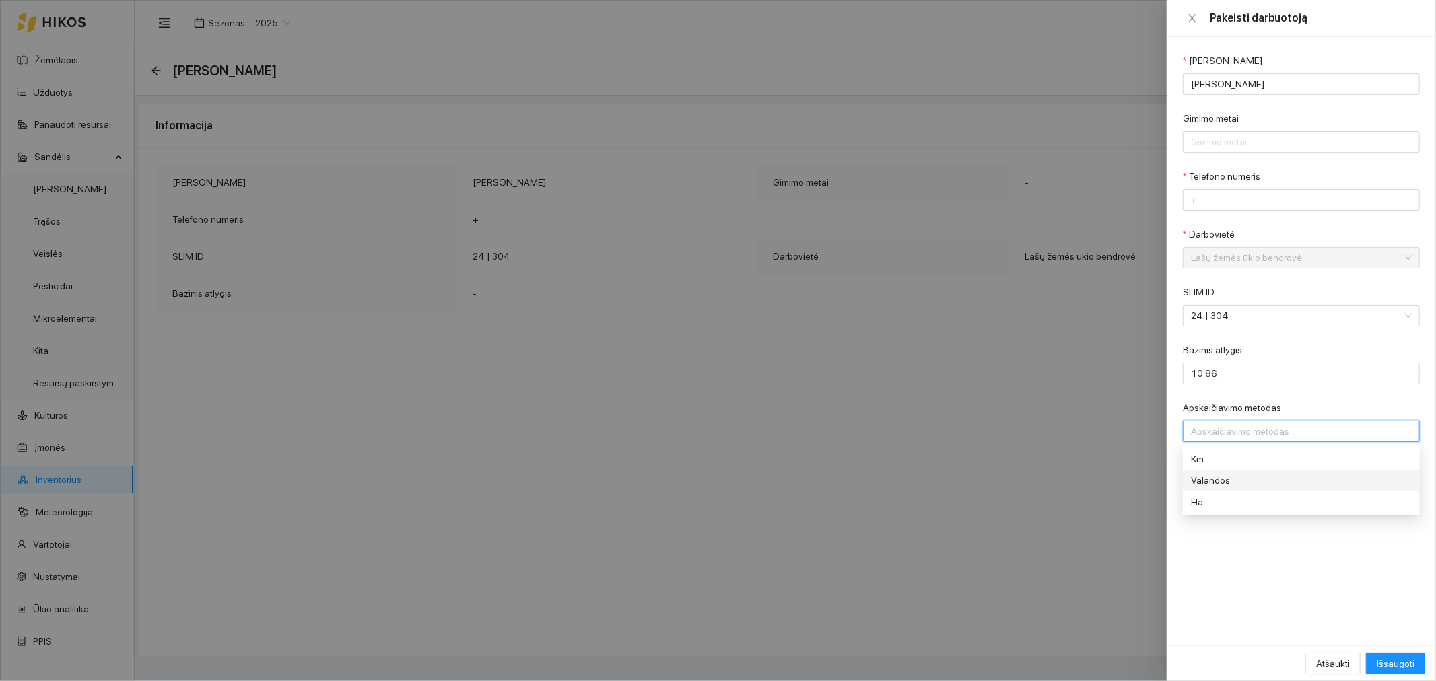
click at [1209, 479] on div "Valandos" at bounding box center [1292, 480] width 202 height 15
click at [1409, 663] on span "Išsaugoti" at bounding box center [1396, 663] width 38 height 15
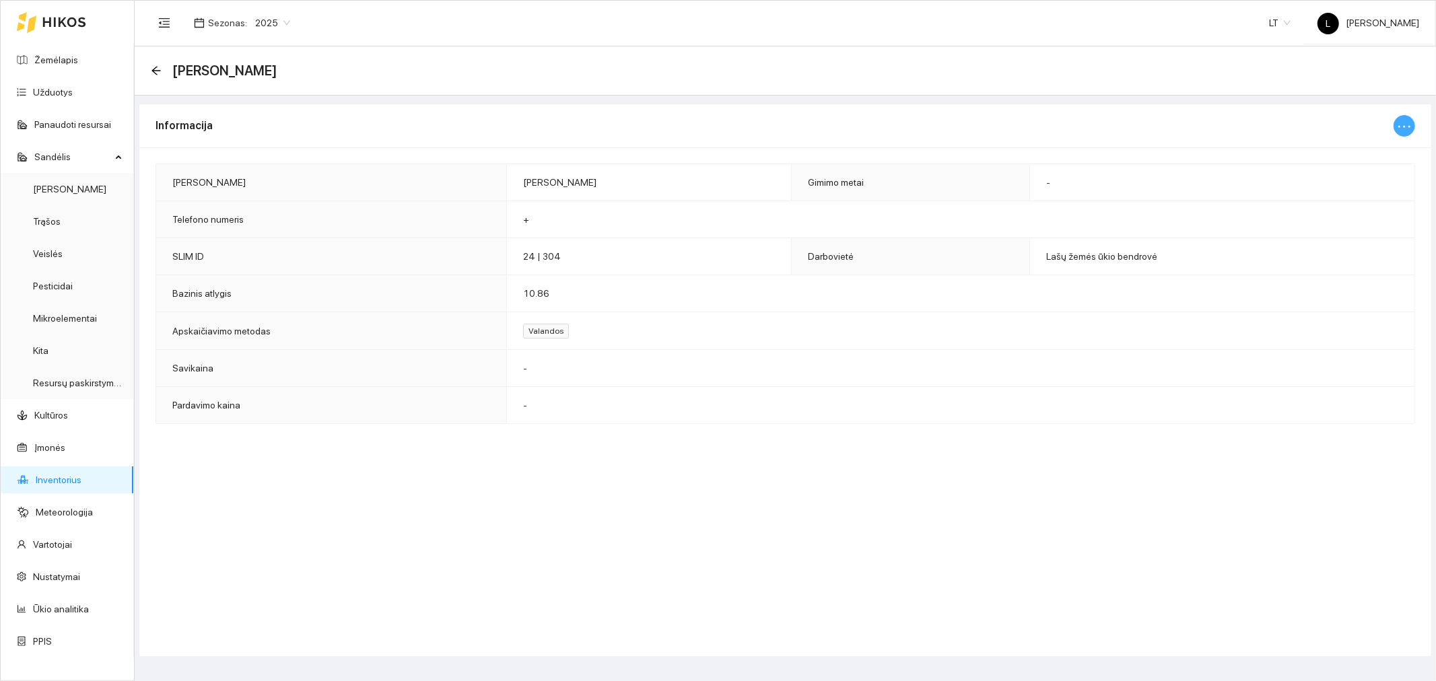
click at [1402, 123] on icon "ellipsis" at bounding box center [1404, 126] width 16 height 16
click at [1395, 149] on span "Keisti informaciją" at bounding box center [1369, 152] width 69 height 15
type input "Dainius Bertašius"
type input "+"
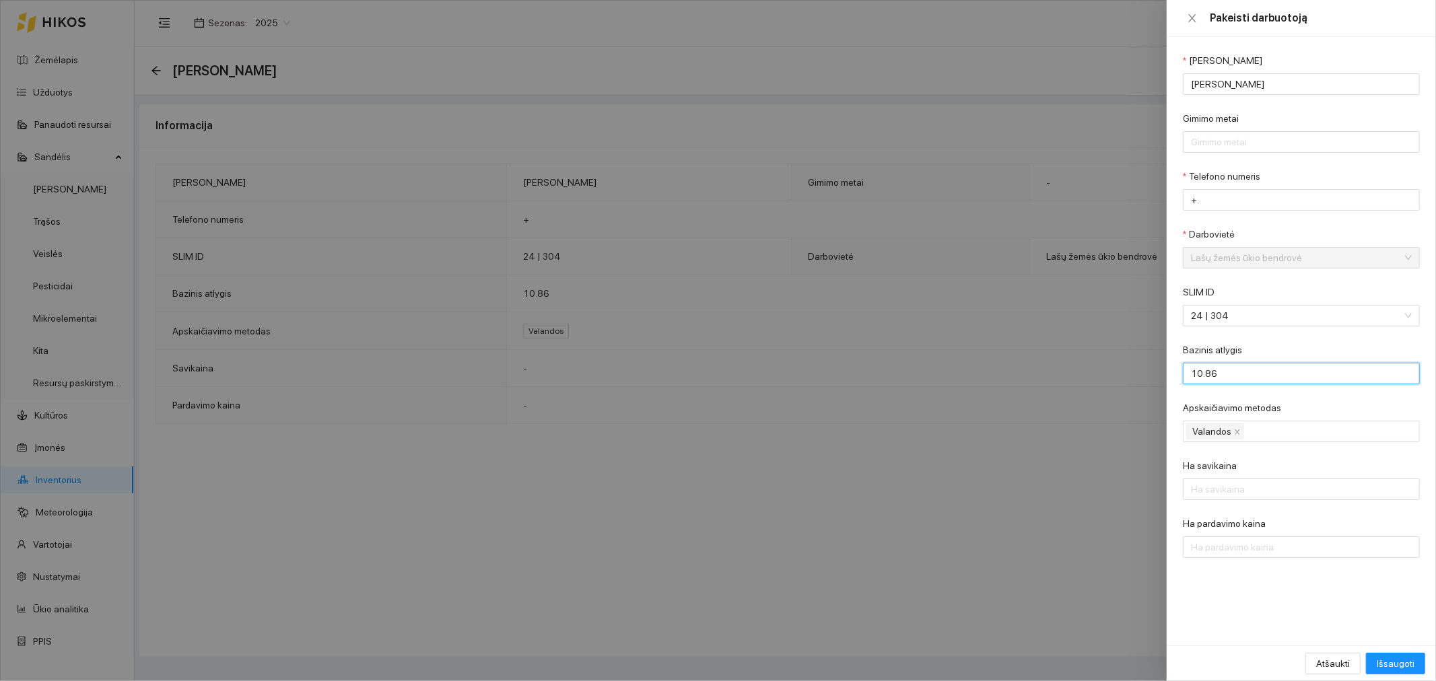
click at [1091, 339] on div "Pakeisti darbuotoją Vardas Pavardė Dainius Bertašius Gimimo metai Telefono nume…" at bounding box center [718, 340] width 1436 height 681
type input "12.5"
click at [1380, 660] on span "Išsaugoti" at bounding box center [1396, 663] width 38 height 15
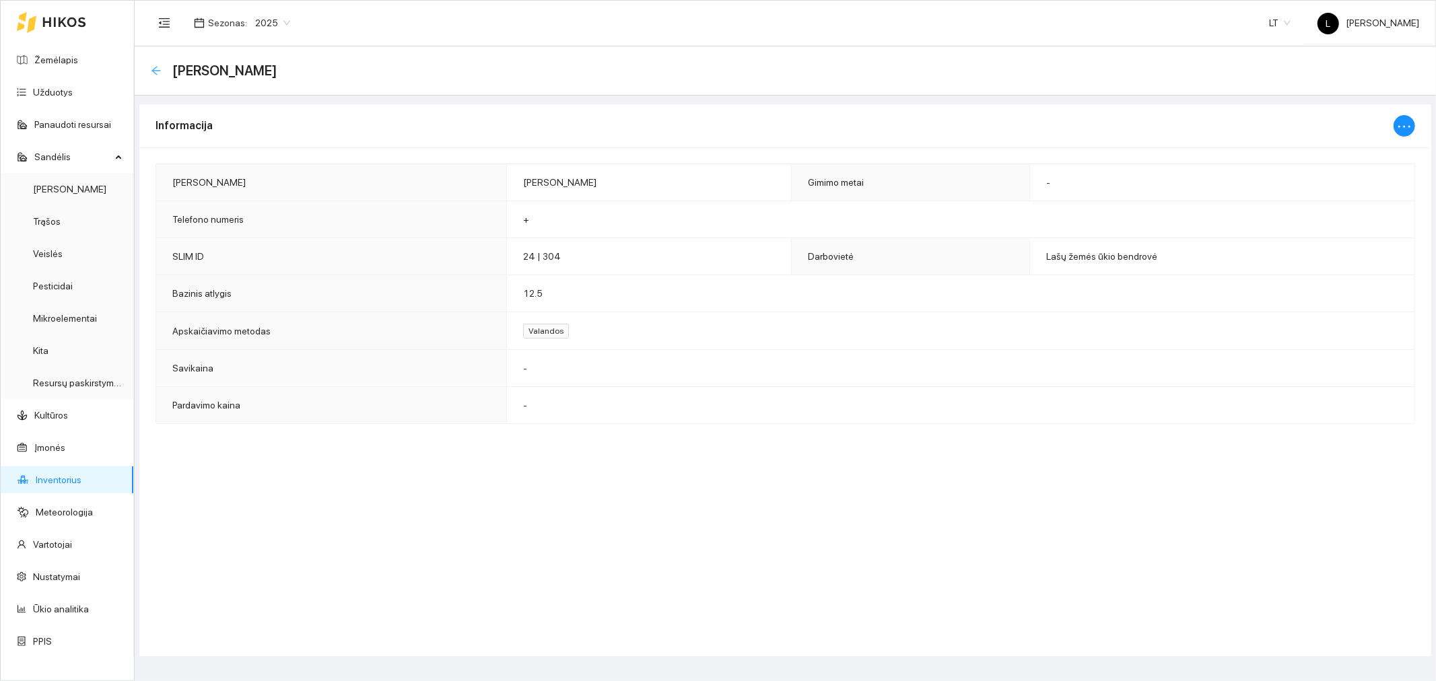
click at [157, 66] on icon "arrow-left" at bounding box center [155, 70] width 9 height 9
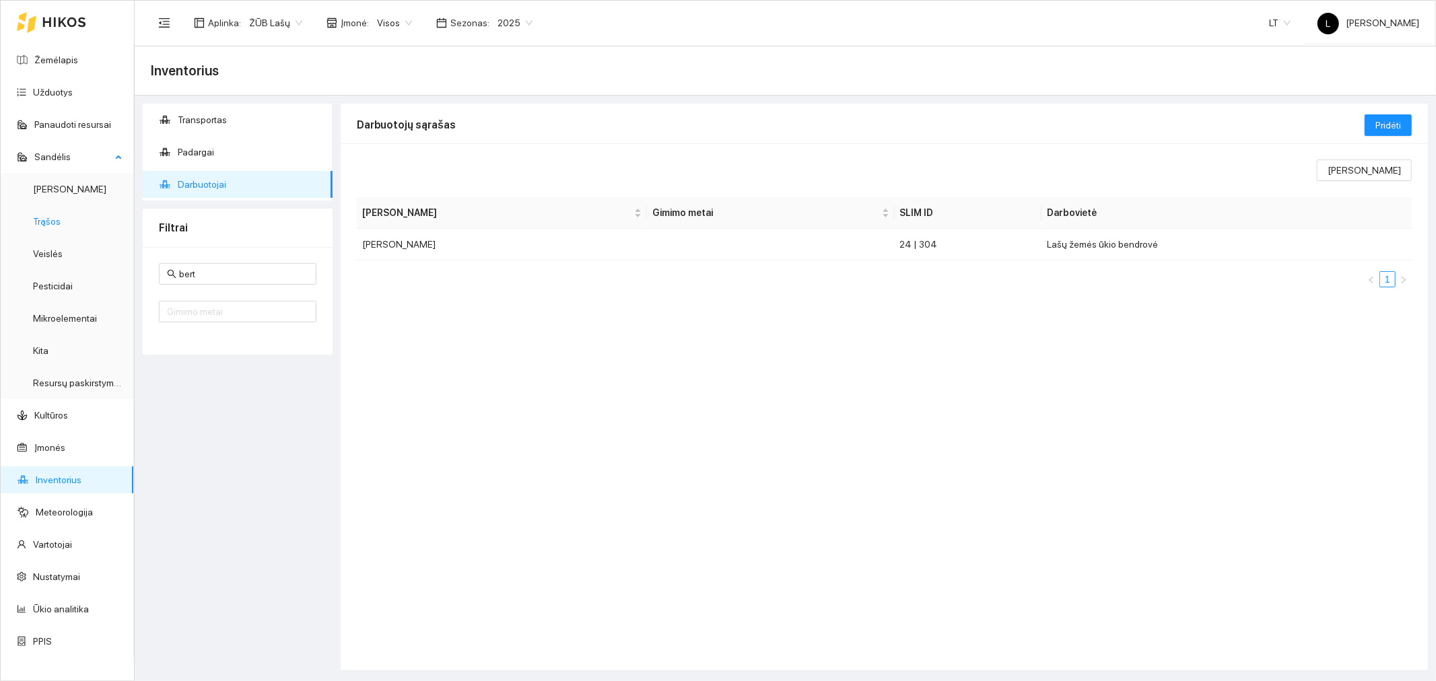
drag, startPoint x: 207, startPoint y: 274, endPoint x: 111, endPoint y: 229, distance: 106.3
click at [113, 230] on section "Žemėlapis Užduotys Panaudoti resursai Sandėlis Derlius Trąšos Veislės Pesticida…" at bounding box center [718, 340] width 1436 height 681
click at [203, 279] on input "bert" at bounding box center [243, 274] width 129 height 15
drag, startPoint x: 205, startPoint y: 278, endPoint x: 177, endPoint y: 269, distance: 29.0
click at [177, 269] on span "bert" at bounding box center [238, 274] width 158 height 22
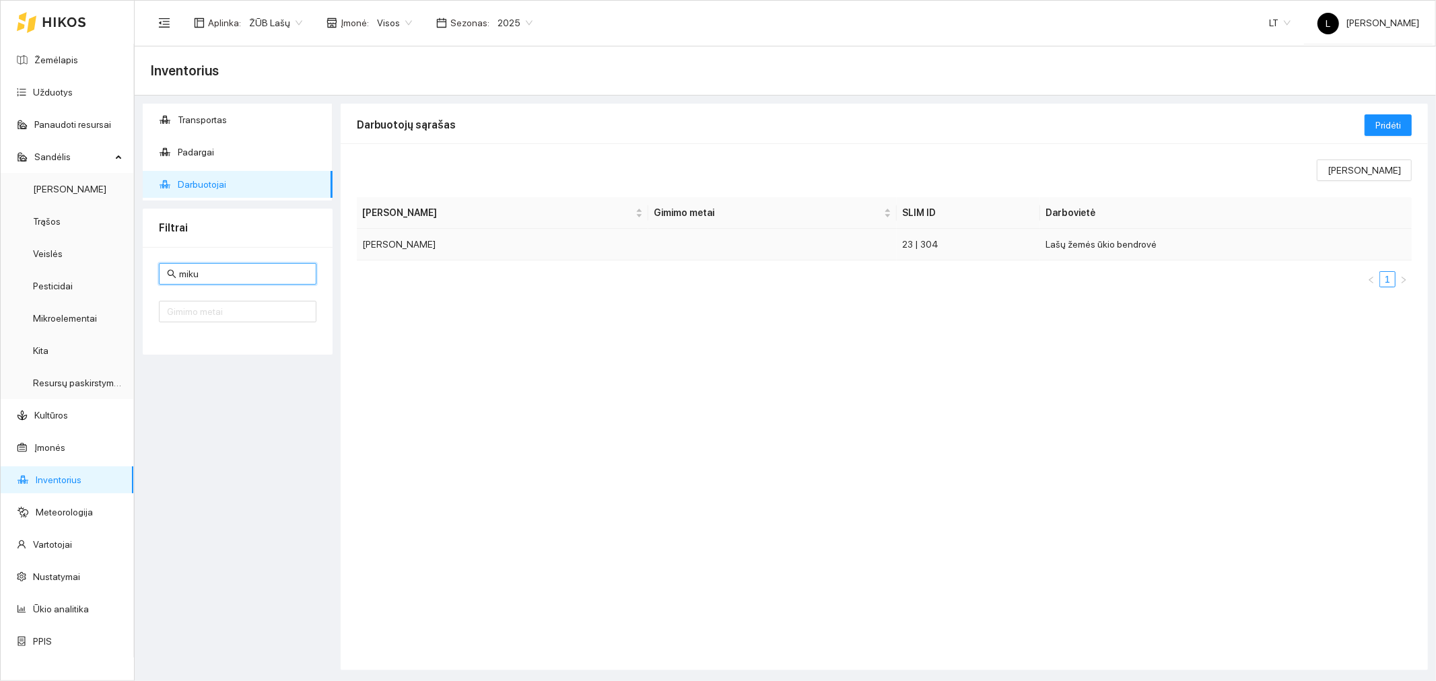
type input "miku"
click at [439, 236] on td "Aurimas Mikulėnas" at bounding box center [503, 245] width 292 height 32
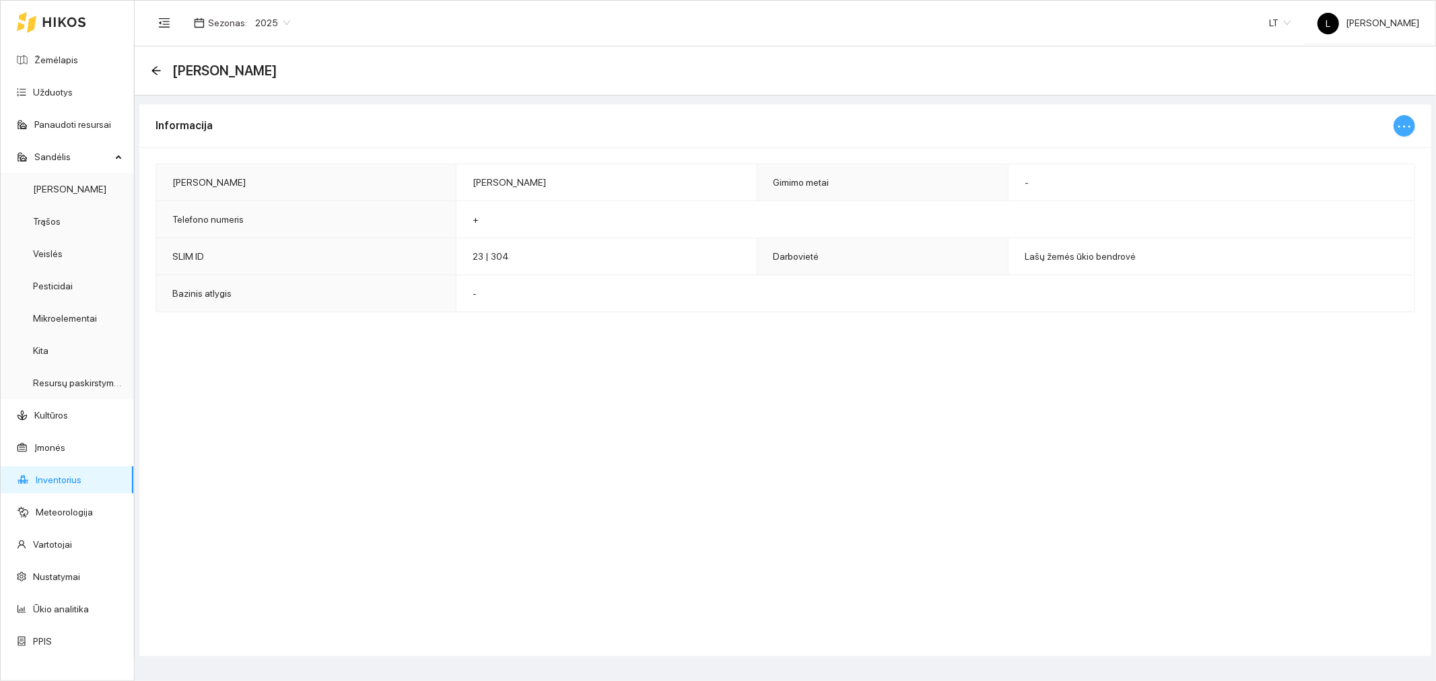
click at [1395, 123] on button "button" at bounding box center [1405, 126] width 22 height 22
click at [1369, 149] on span "Keisti informaciją" at bounding box center [1369, 152] width 69 height 15
type input "Aurimas Mikulėnas"
type input "+"
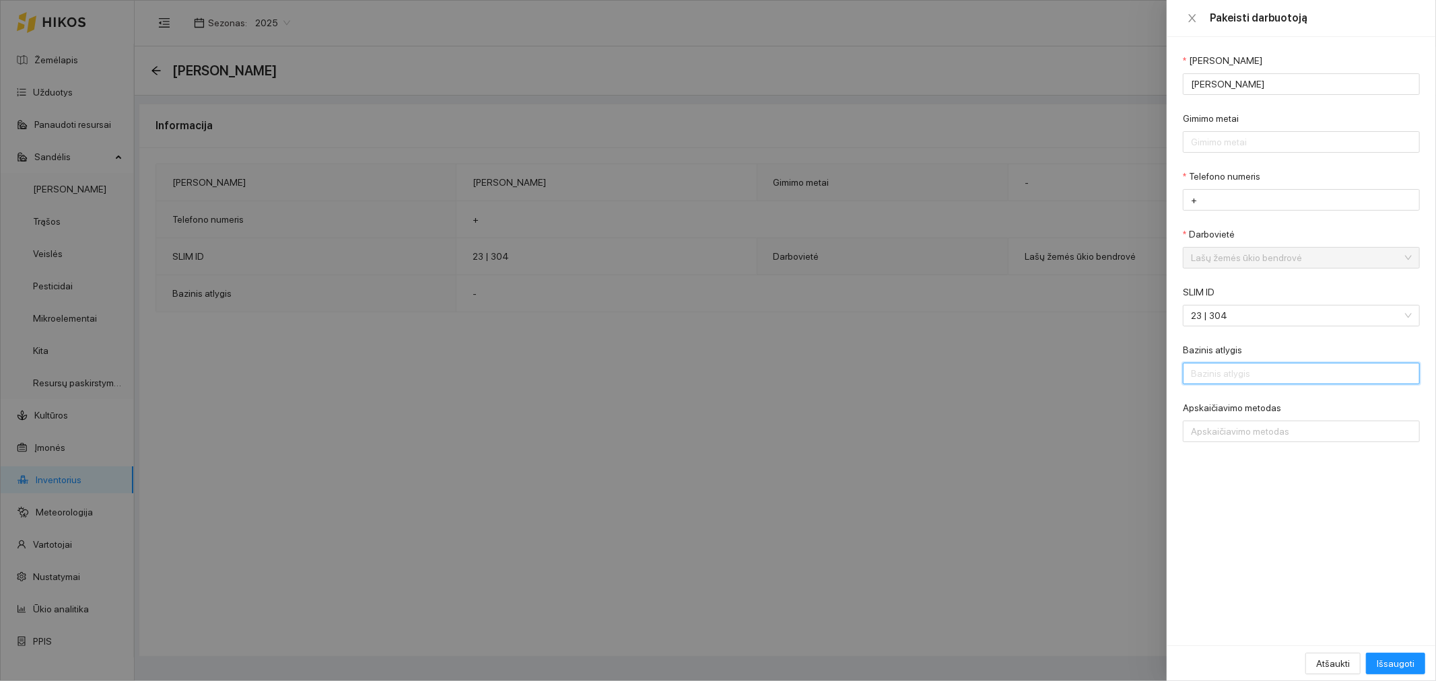
click at [1251, 380] on input "Bazinis atlygis" at bounding box center [1301, 374] width 237 height 22
click at [1283, 440] on div at bounding box center [1294, 431] width 217 height 16
type input "11"
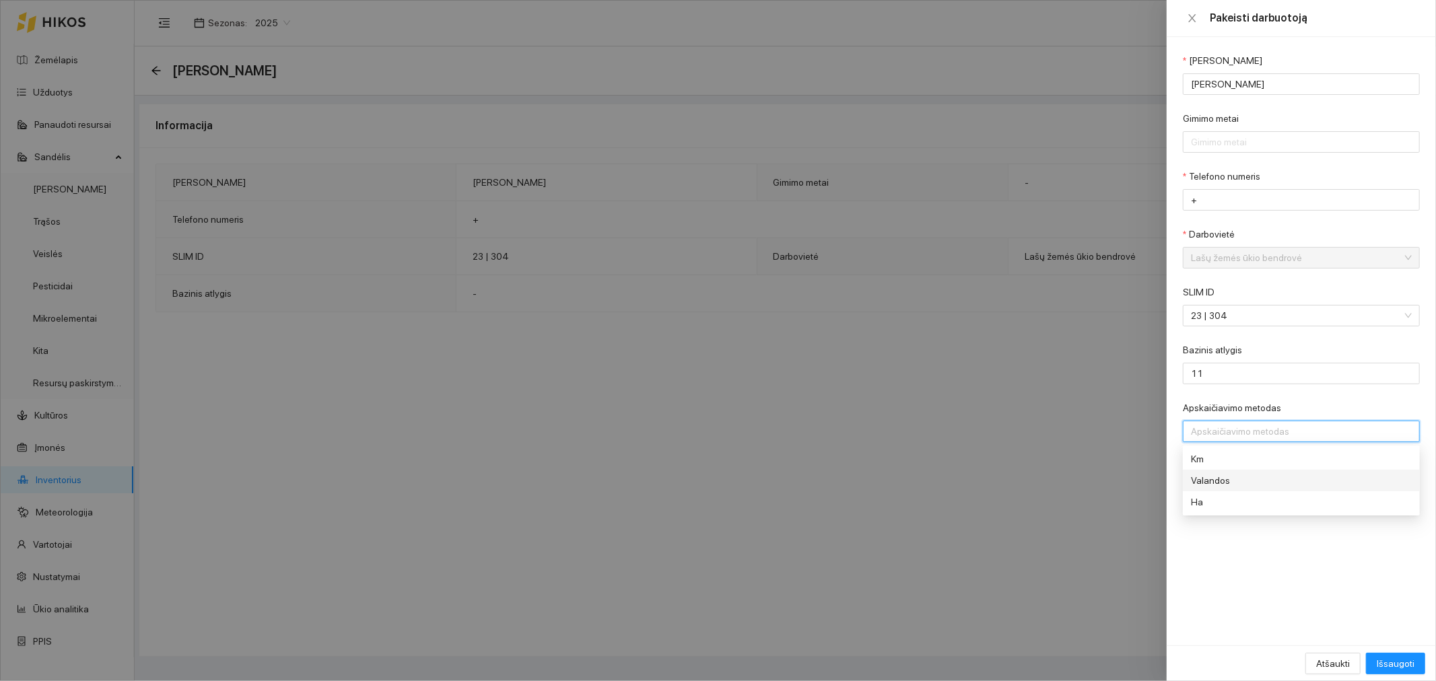
click at [1226, 481] on div "Valandos" at bounding box center [1292, 480] width 202 height 15
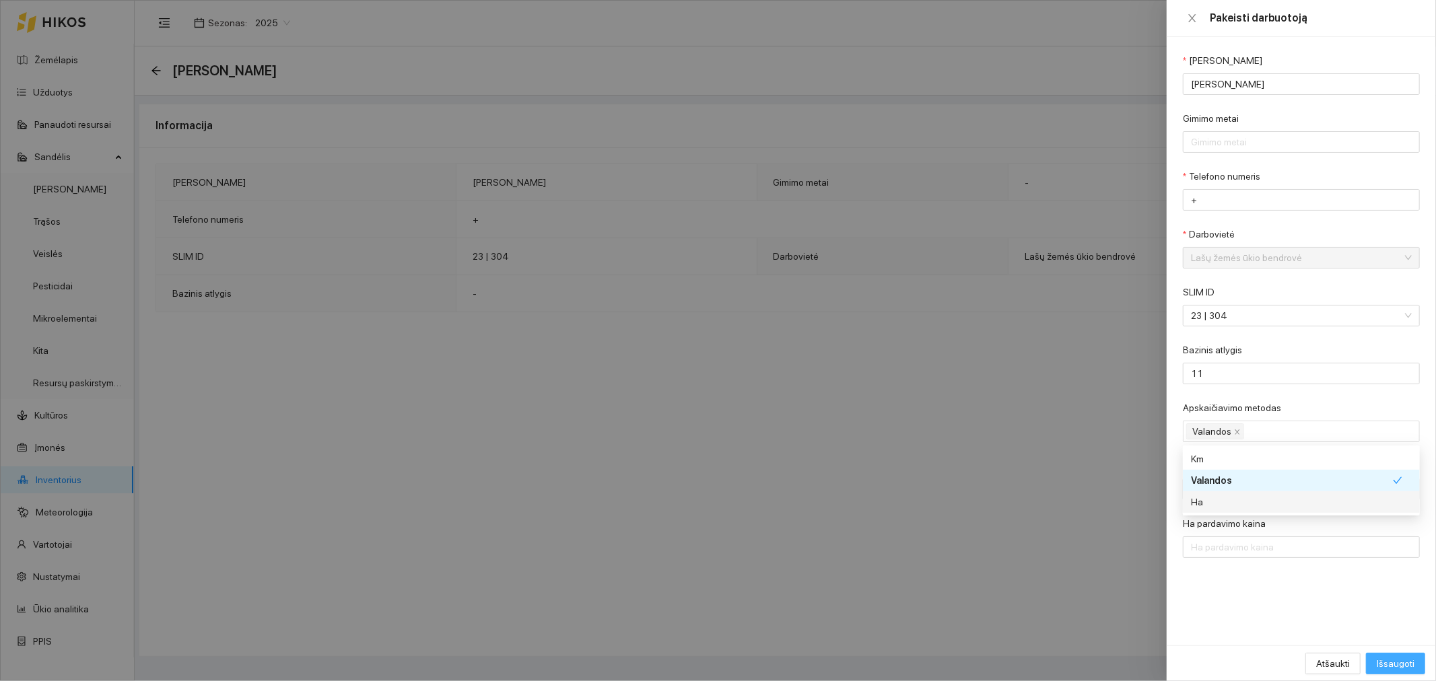
click at [1392, 662] on span "Išsaugoti" at bounding box center [1396, 663] width 38 height 15
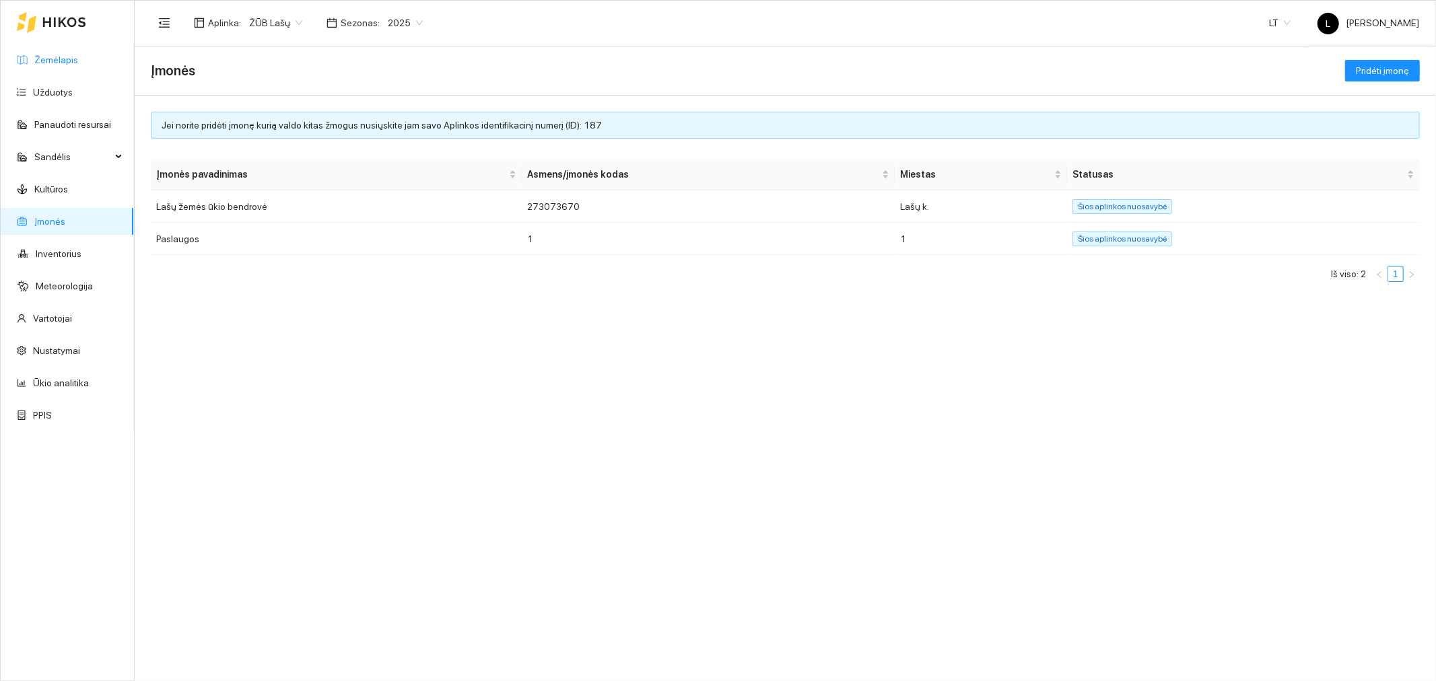
click at [58, 58] on link "Žemėlapis" at bounding box center [56, 60] width 44 height 11
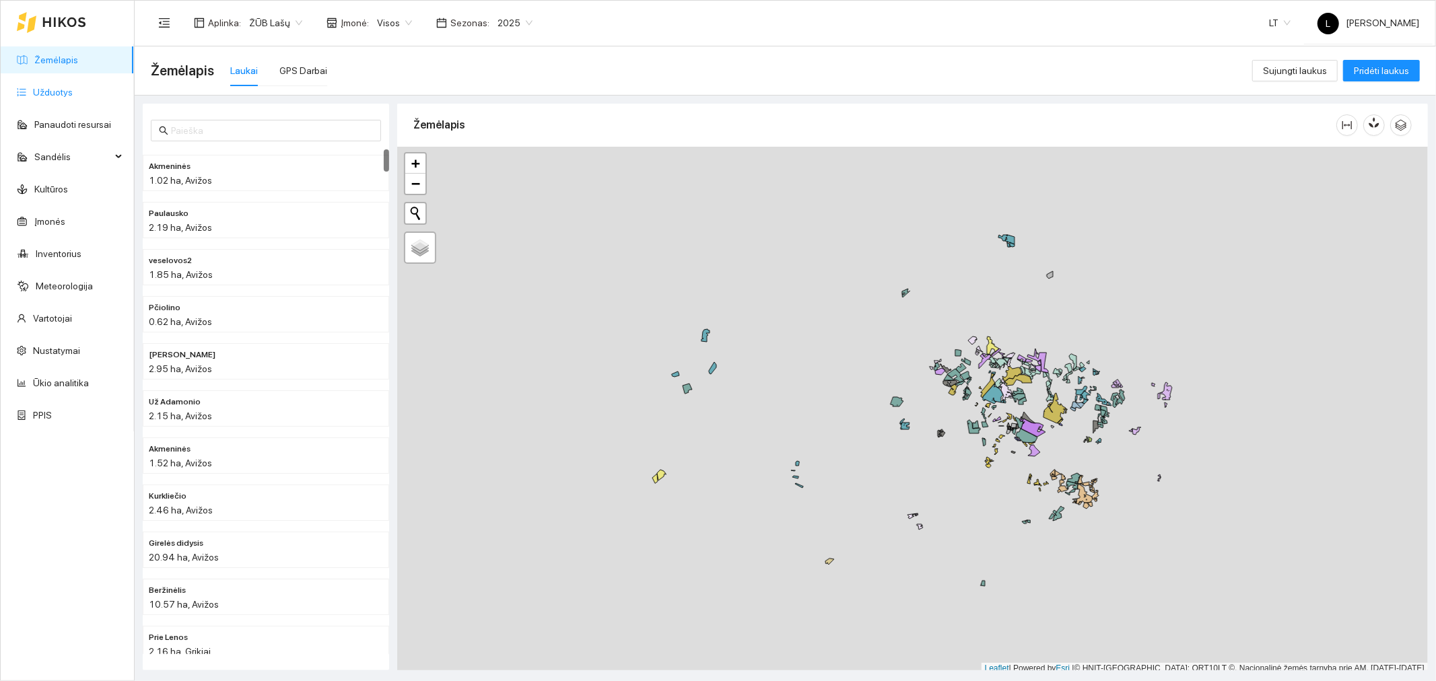
click at [63, 90] on link "Užduotys" at bounding box center [53, 92] width 40 height 11
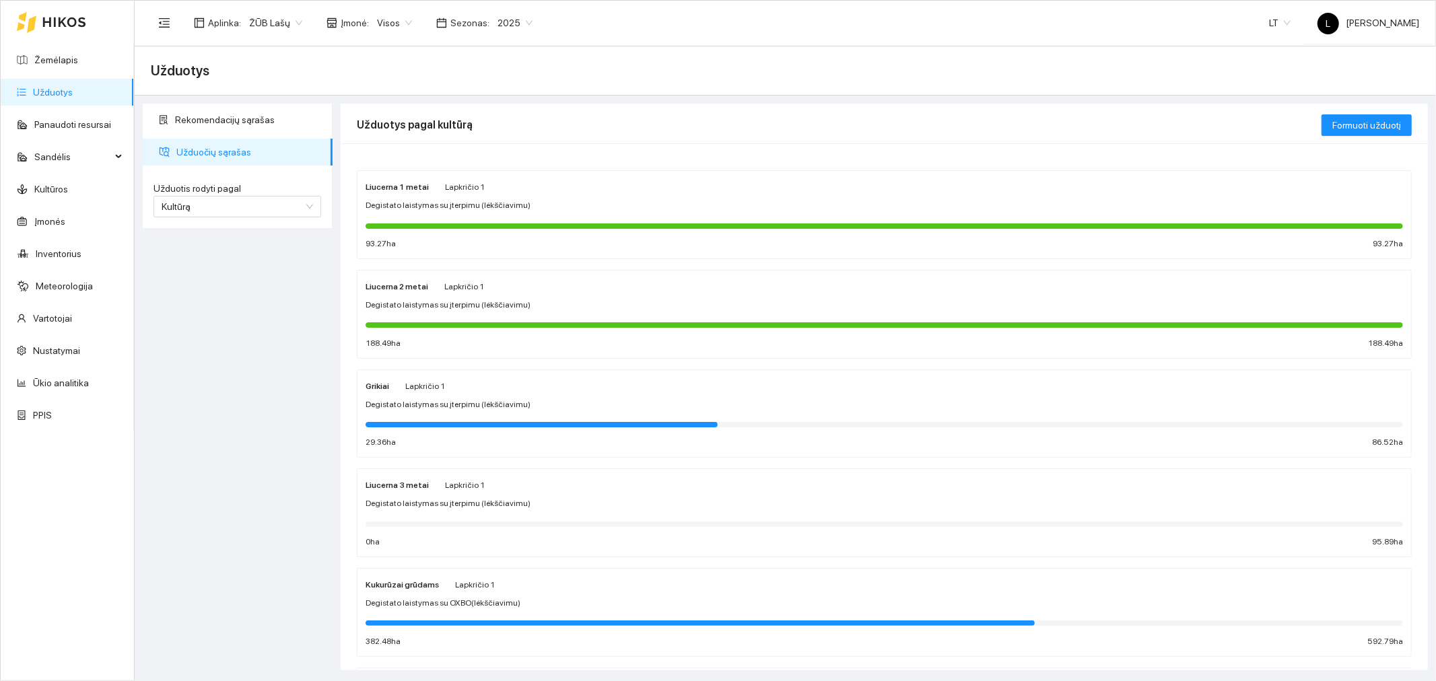
click at [428, 290] on div "Liucerna 2 metai Lapkričio 1" at bounding box center [425, 286] width 118 height 15
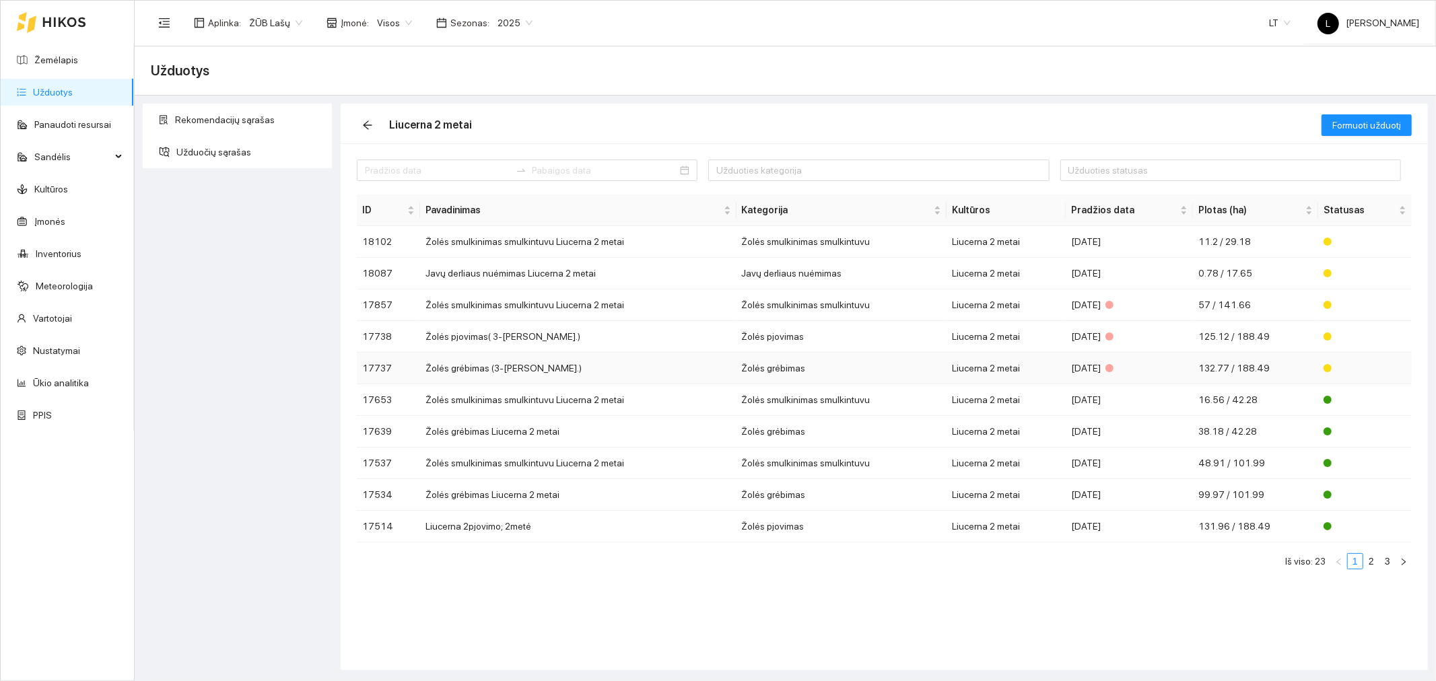
click at [916, 362] on td "Žolės grėbimas" at bounding box center [842, 369] width 211 height 32
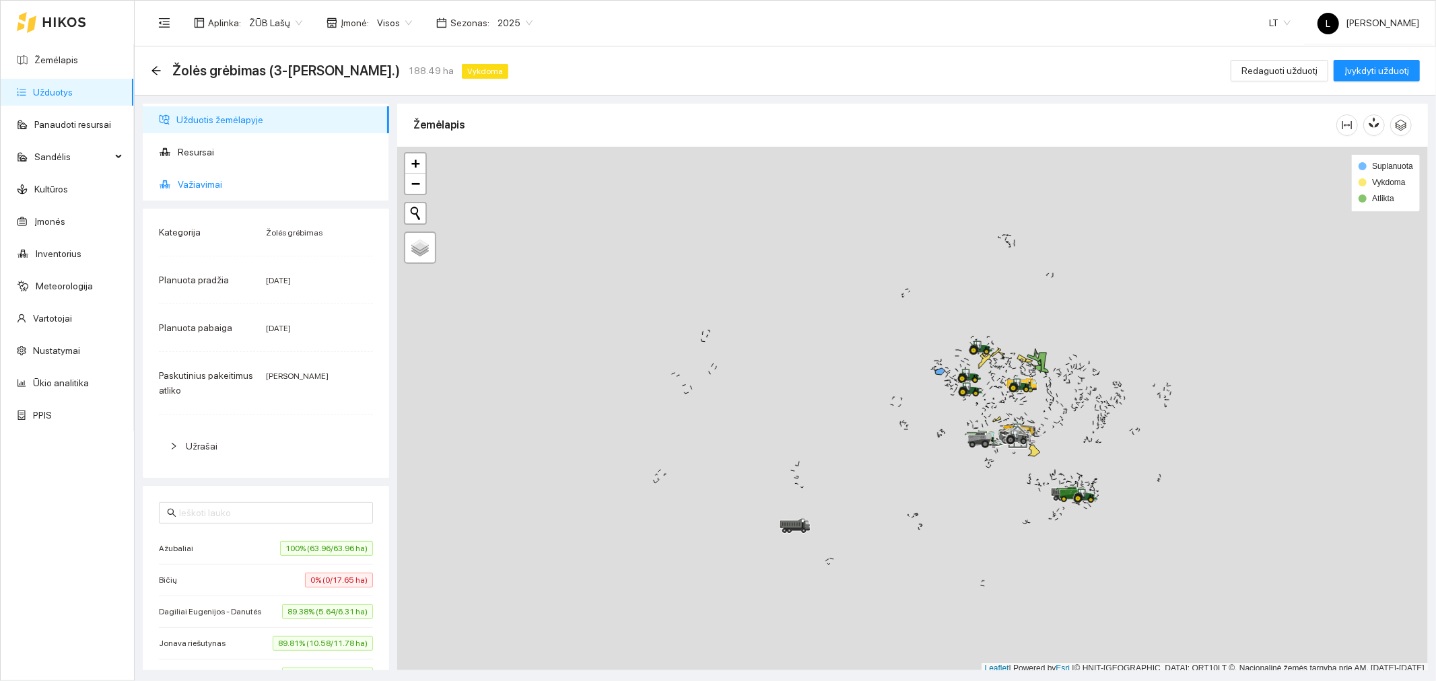
click at [275, 191] on span "Važiavimai" at bounding box center [278, 184] width 201 height 27
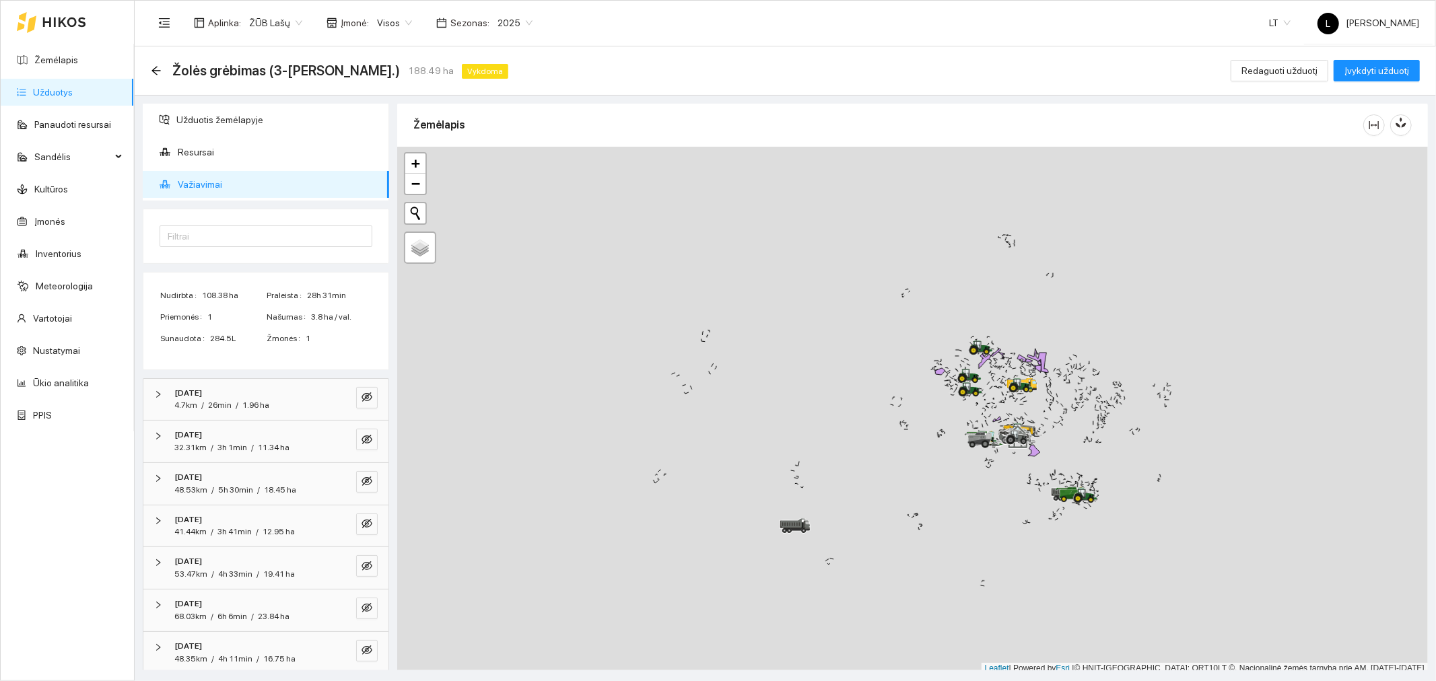
scroll to position [50, 0]
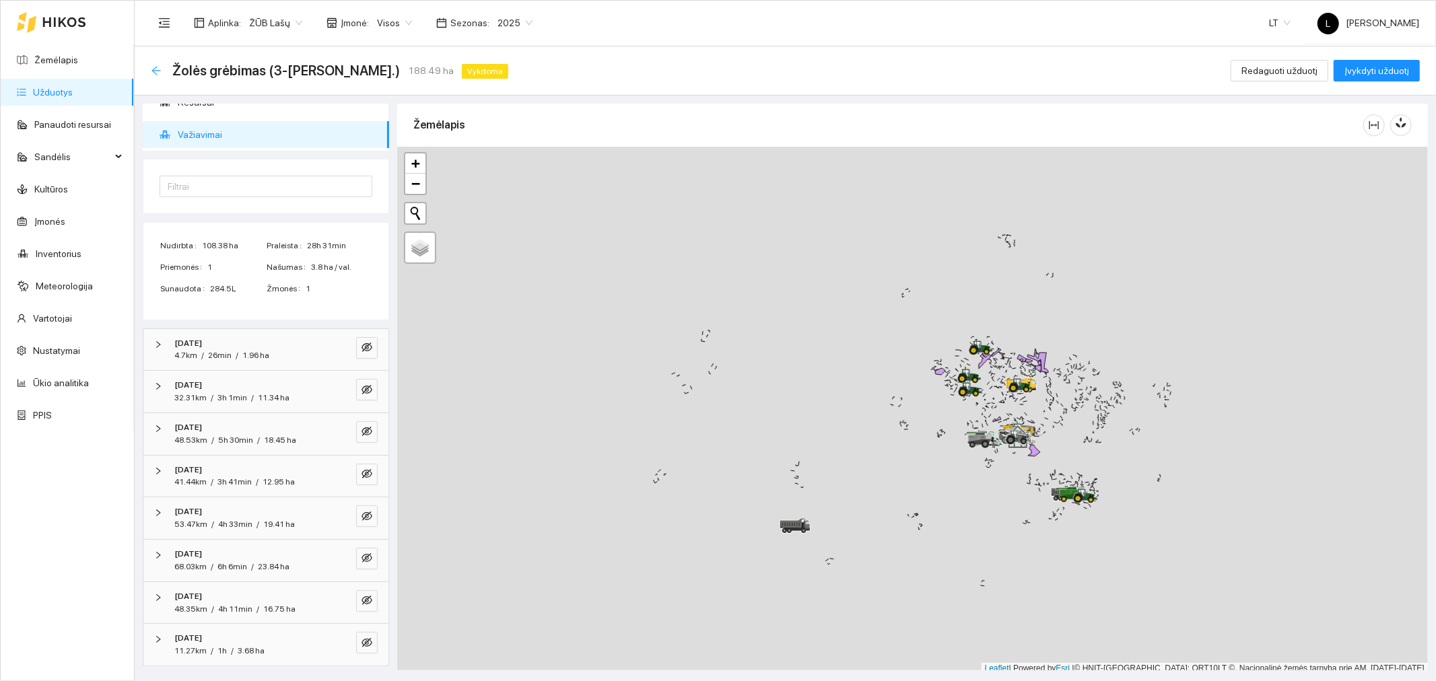
click at [156, 73] on icon "arrow-left" at bounding box center [155, 70] width 9 height 9
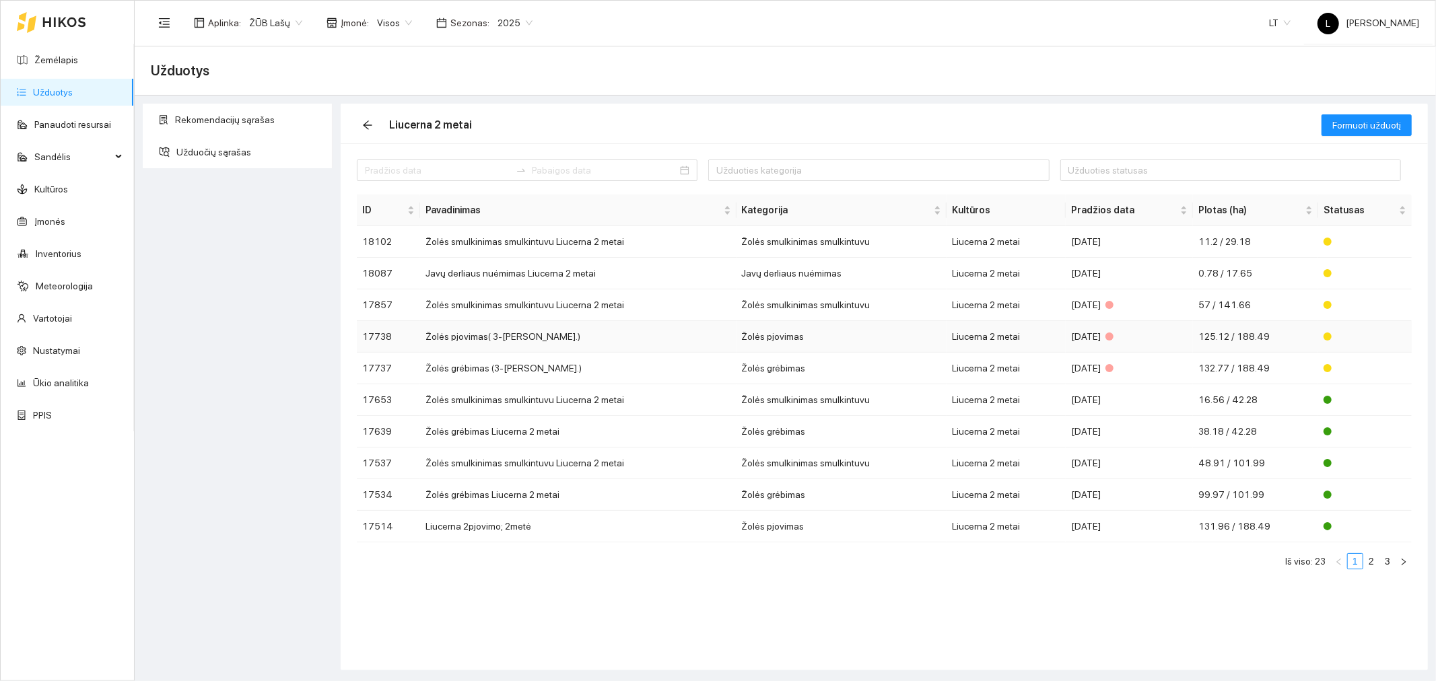
click at [751, 341] on td "Žolės pjovimas" at bounding box center [842, 337] width 211 height 32
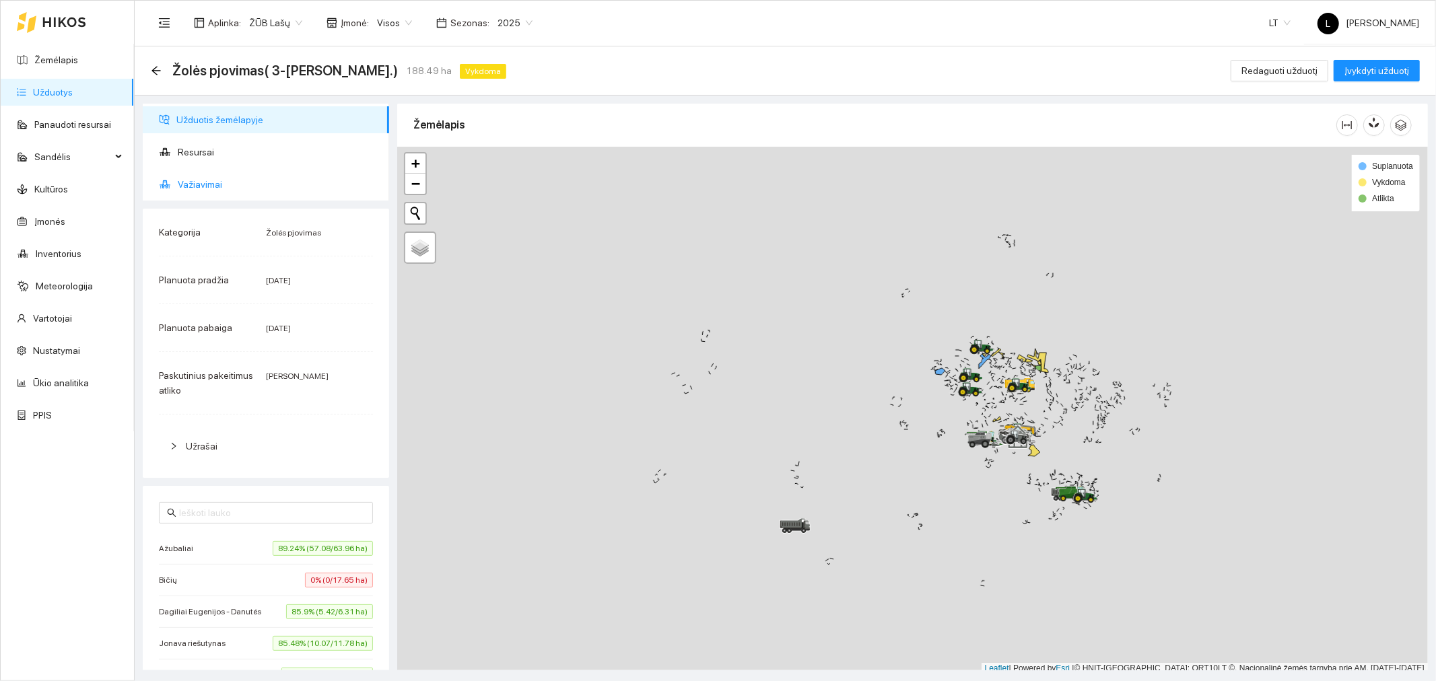
click at [205, 186] on span "Važiavimai" at bounding box center [278, 184] width 201 height 27
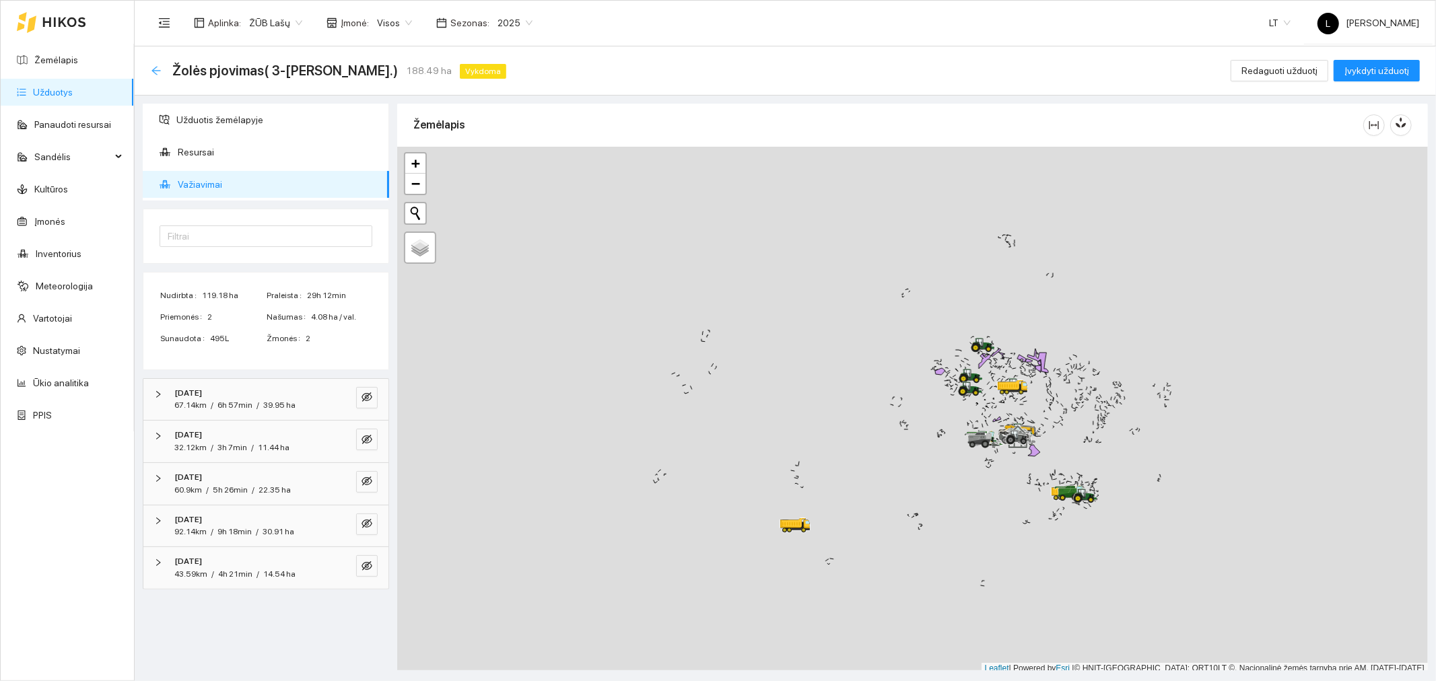
click at [151, 70] on icon "arrow-left" at bounding box center [156, 70] width 11 height 11
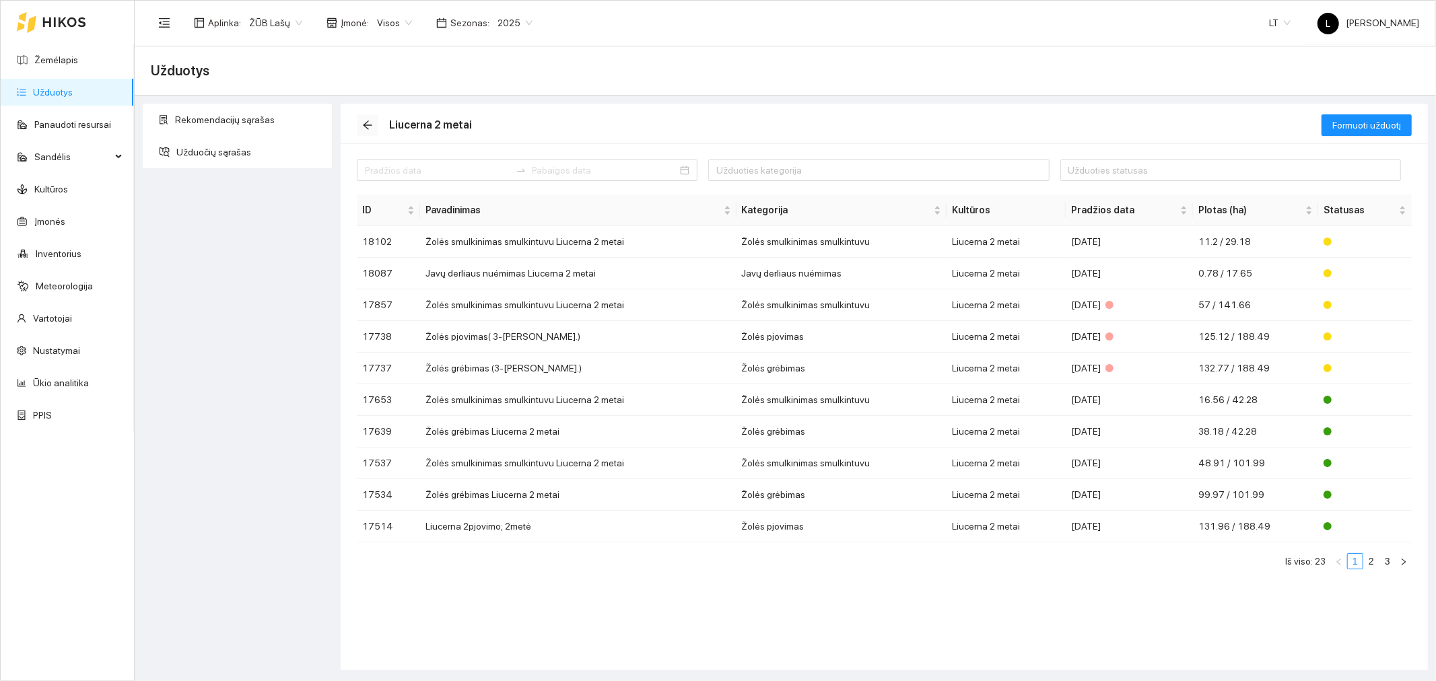
click at [368, 124] on icon "arrow-left" at bounding box center [367, 125] width 11 height 11
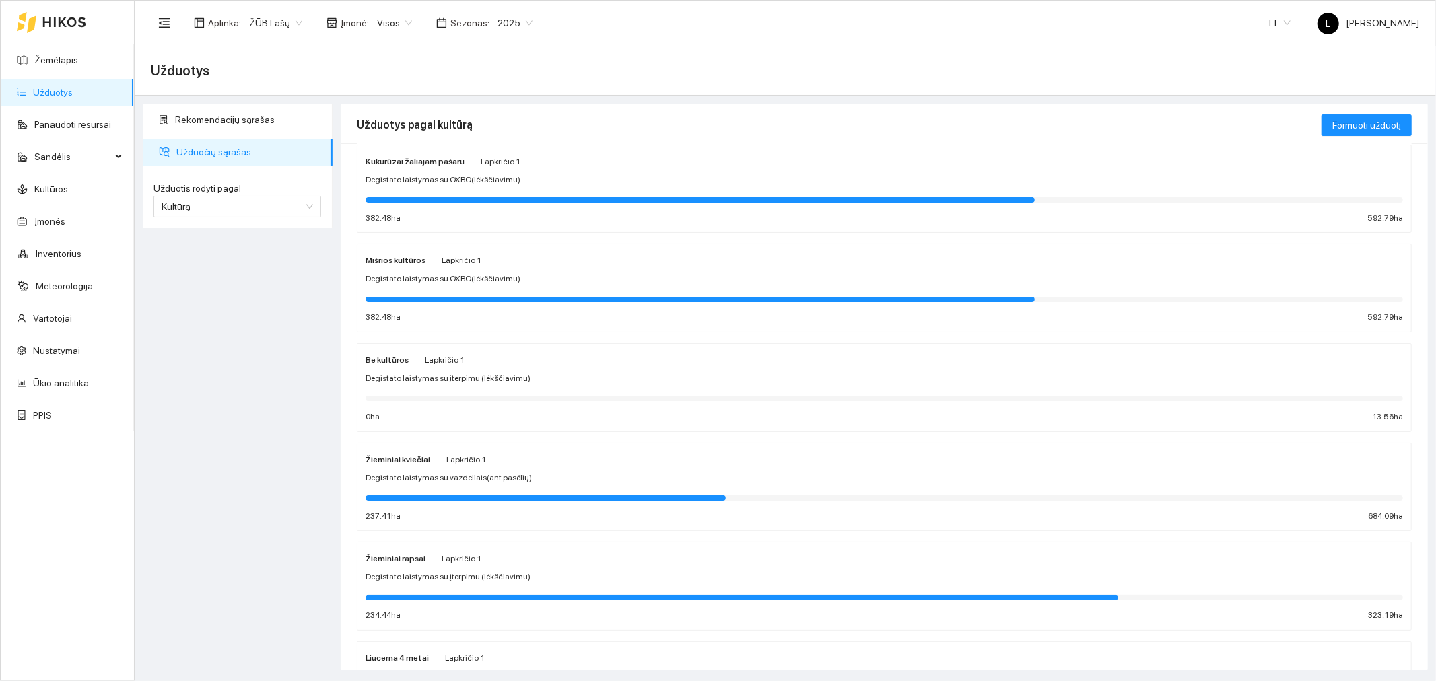
scroll to position [598, 0]
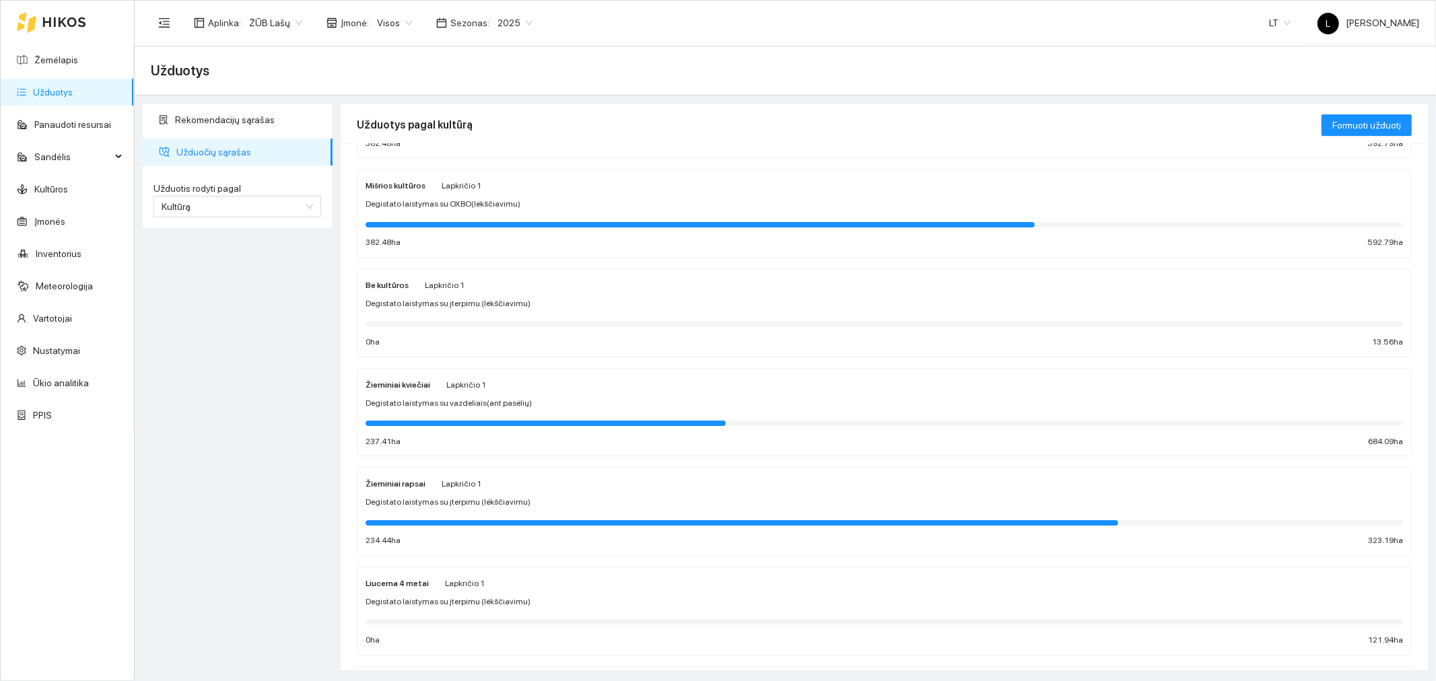
click at [442, 491] on div "Lapkričio 1" at bounding box center [462, 483] width 40 height 15
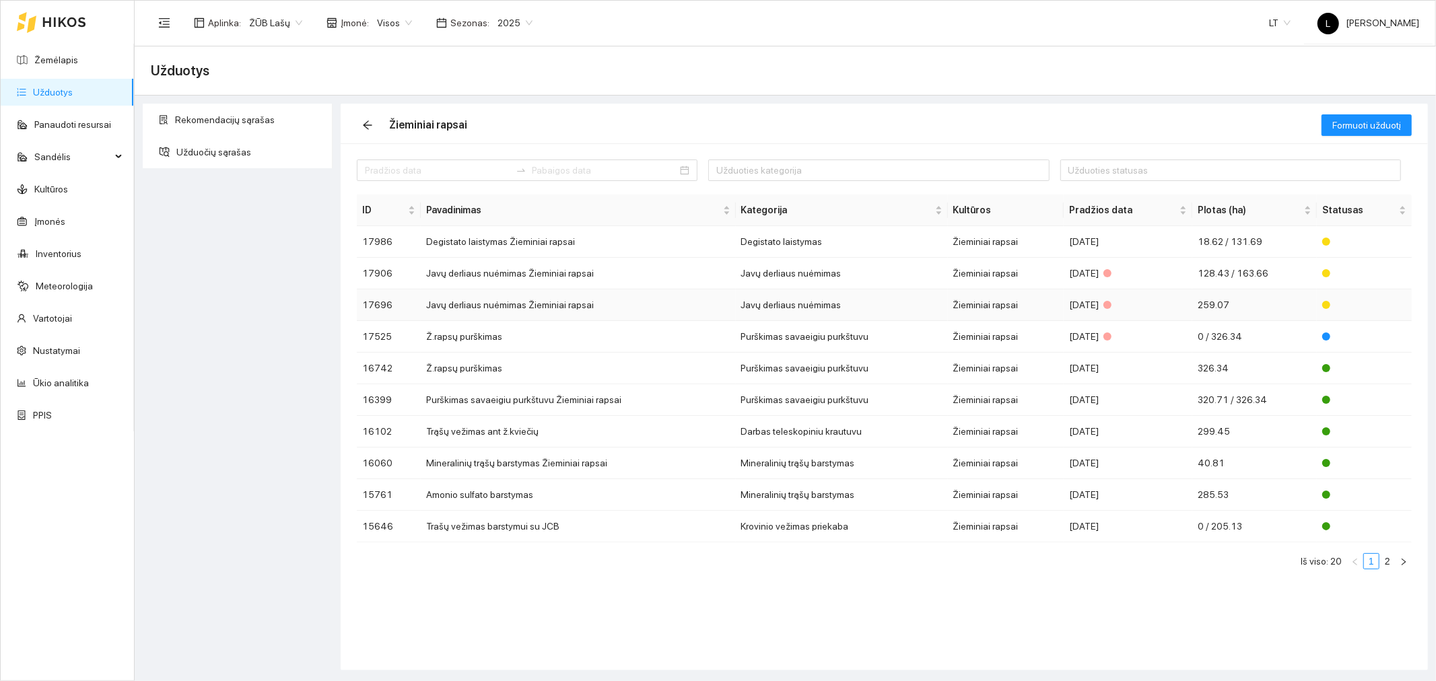
click at [630, 307] on td "Javų derliaus nuėmimas Žieminiai rapsai" at bounding box center [578, 306] width 315 height 32
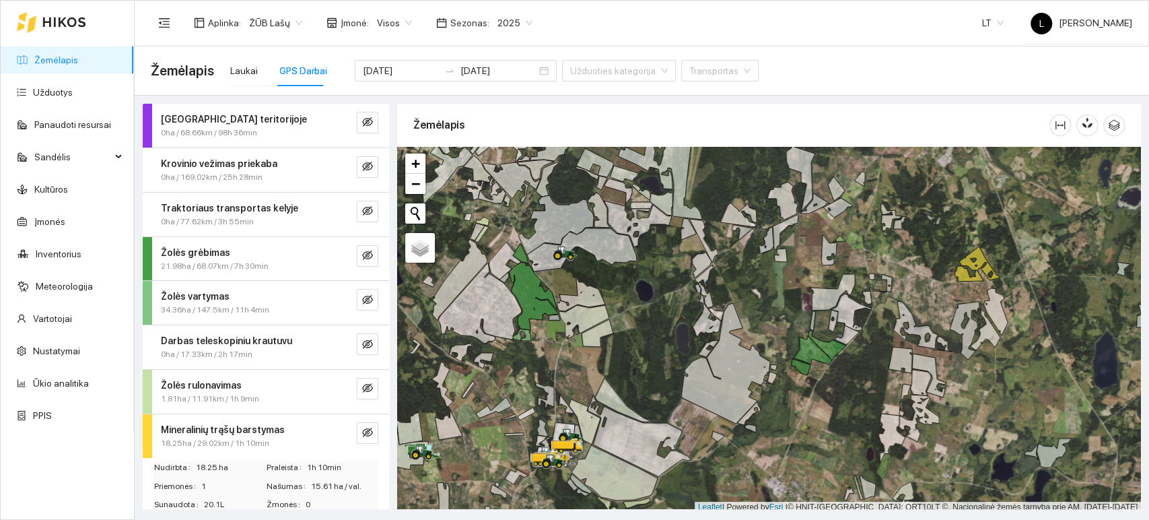
scroll to position [261, 0]
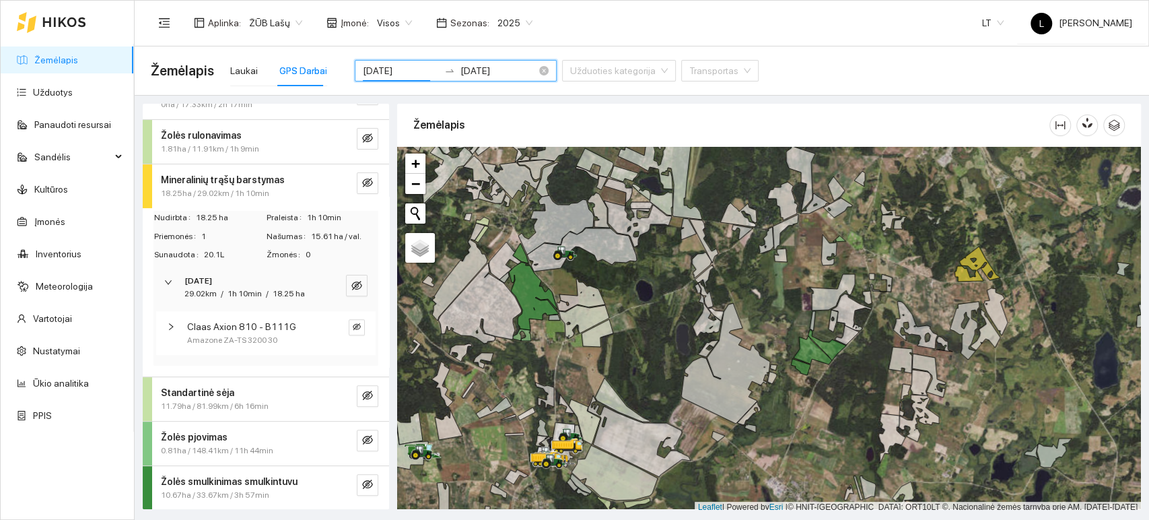
click at [417, 74] on input "[DATE]" at bounding box center [401, 70] width 76 height 15
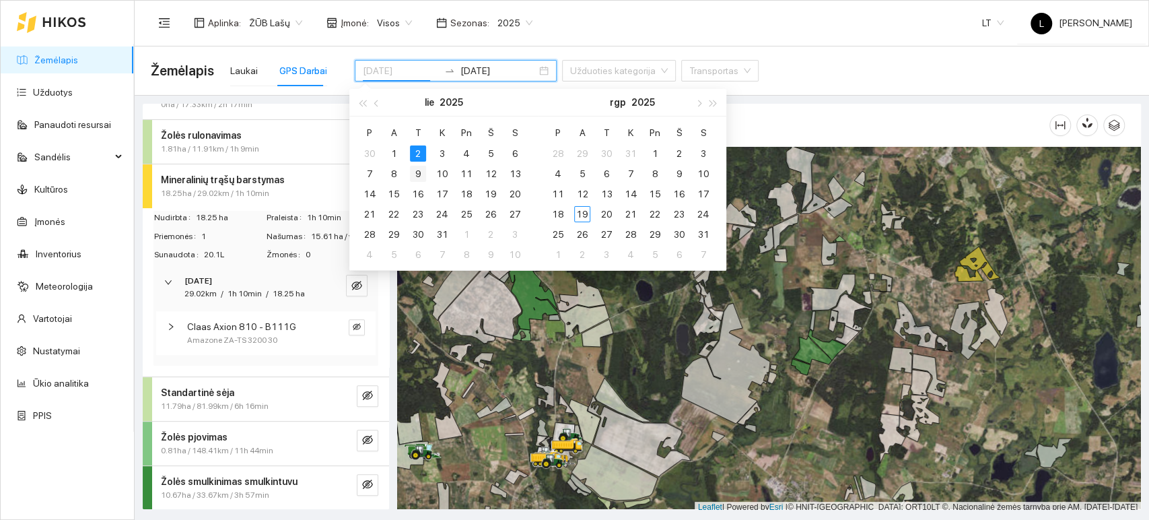
type input "[DATE]"
click at [417, 176] on div "9" at bounding box center [418, 174] width 16 height 16
type input "[DATE]"
click at [419, 173] on div "9" at bounding box center [418, 174] width 16 height 16
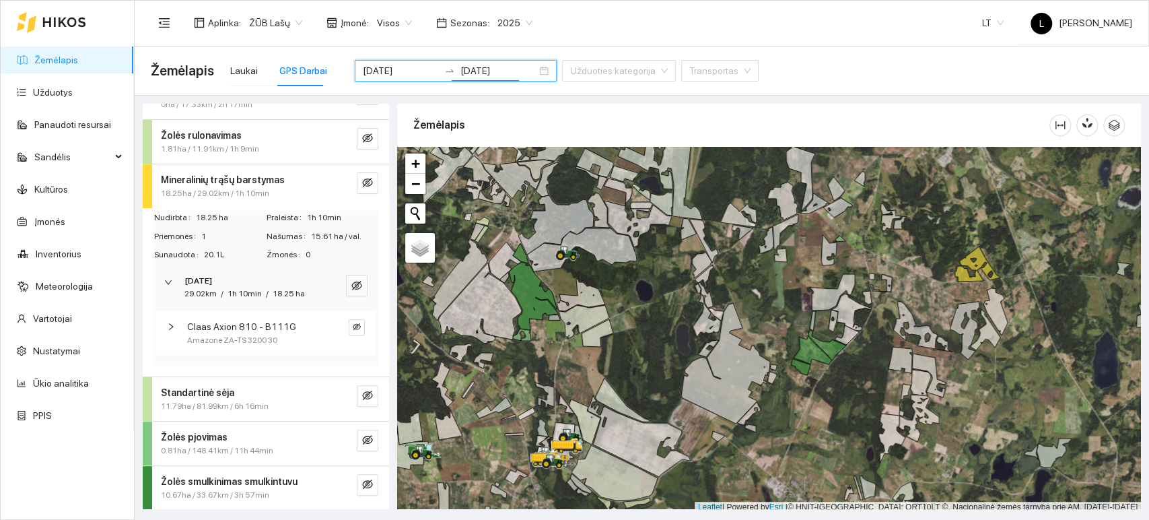
click at [613, 46] on div "Žemėlapis Laukai GPS Darbai [DATE] [DATE] Užduoties kategorija Transportas" at bounding box center [642, 70] width 982 height 48
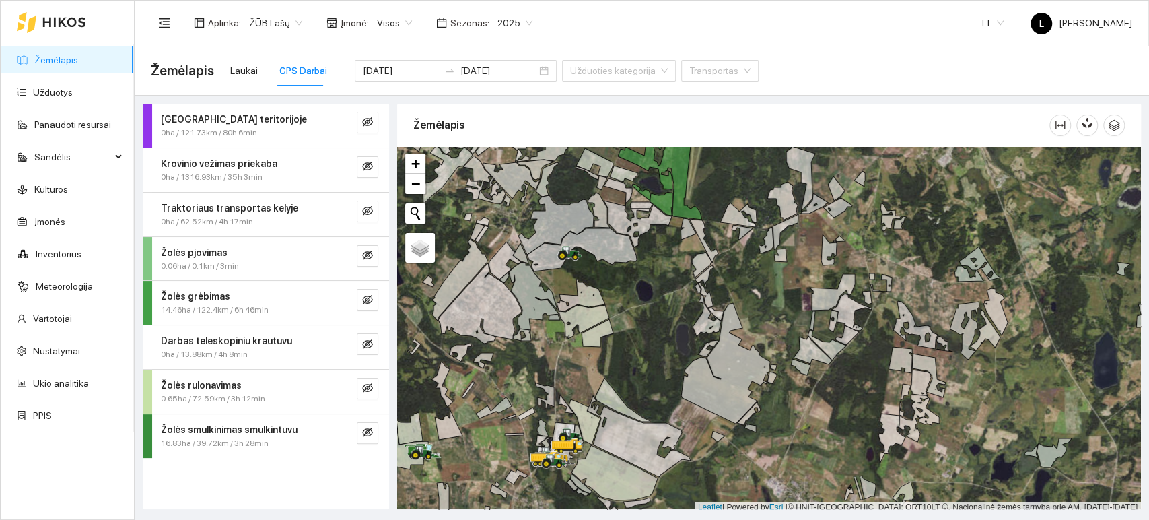
click at [222, 302] on span "Žolės grėbimas" at bounding box center [195, 296] width 69 height 15
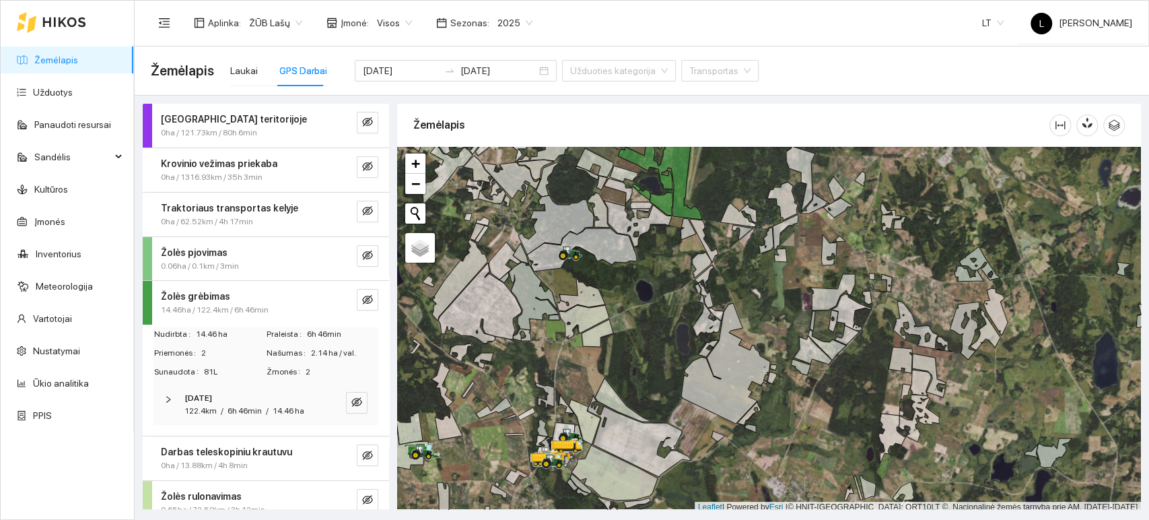
click at [238, 405] on div "6h 46min" at bounding box center [245, 411] width 34 height 13
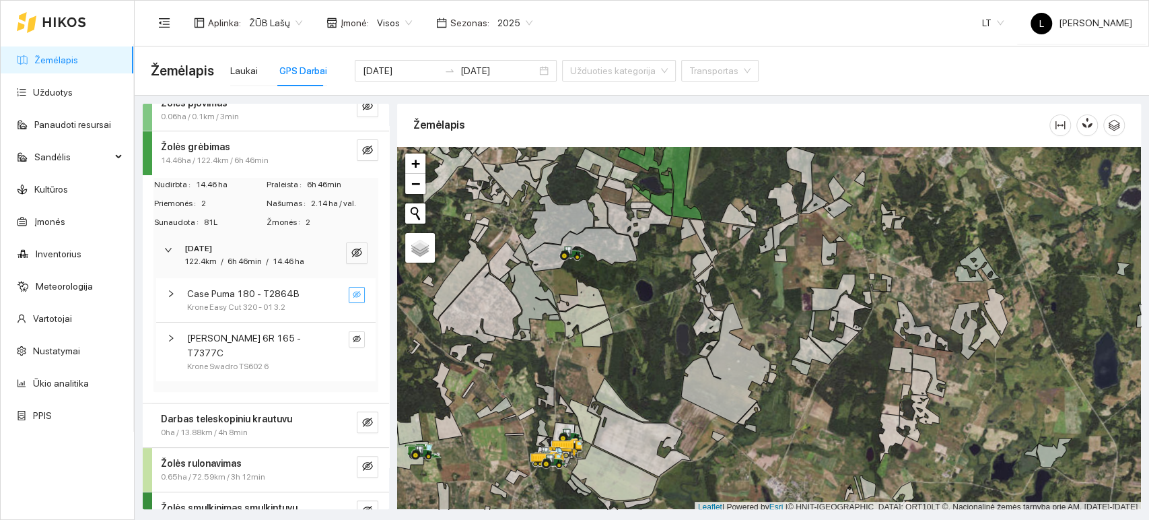
click at [356, 296] on icon "eye-invisible" at bounding box center [357, 295] width 2 height 2
click at [331, 298] on icon "search" at bounding box center [335, 294] width 8 height 8
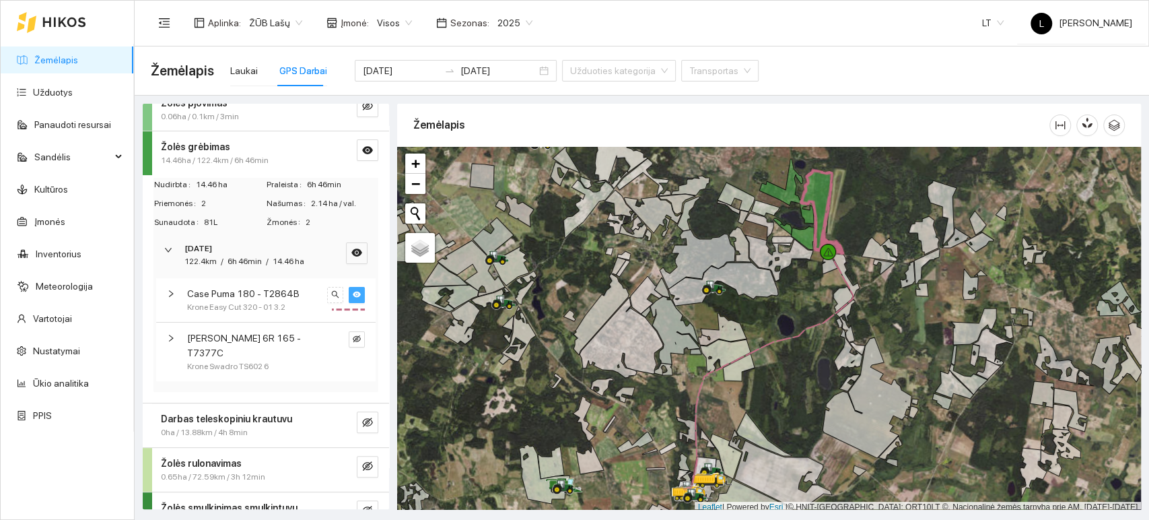
click at [298, 351] on span "[PERSON_NAME] 6R 165 -T7377C" at bounding box center [254, 346] width 135 height 30
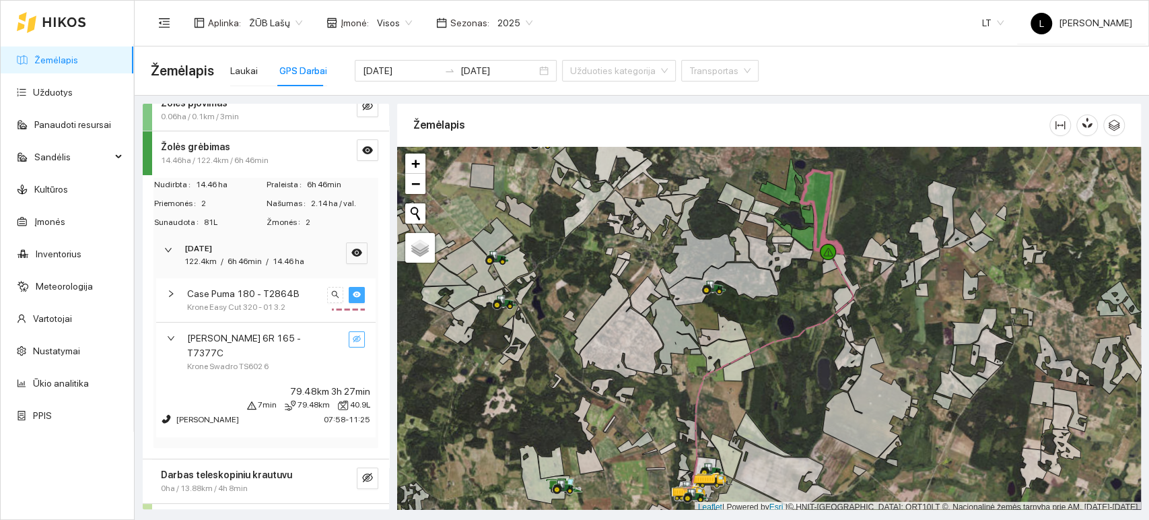
click at [353, 343] on icon "eye-invisible" at bounding box center [357, 339] width 8 height 8
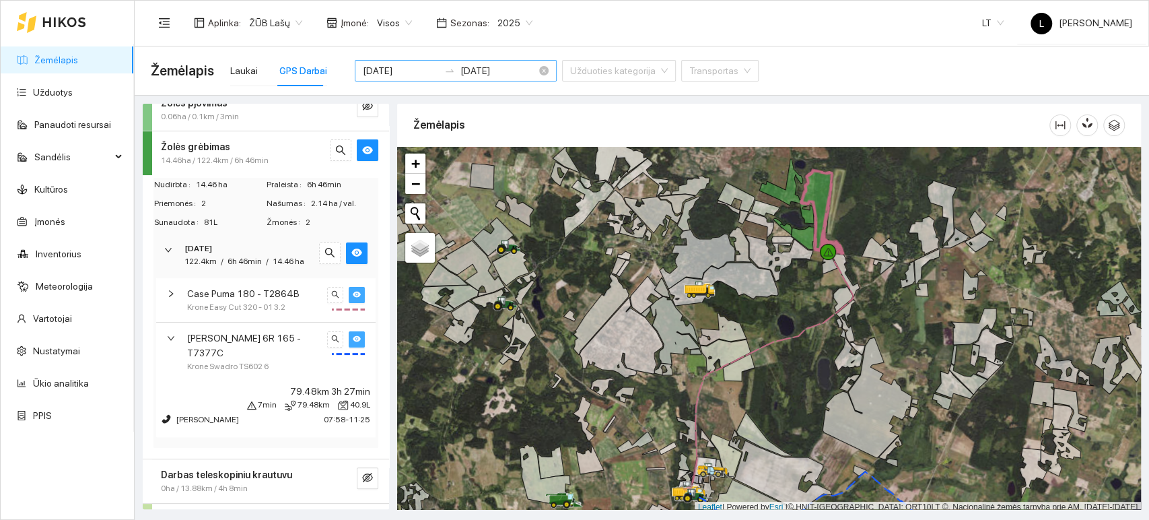
click at [413, 64] on input "[DATE]" at bounding box center [401, 70] width 76 height 15
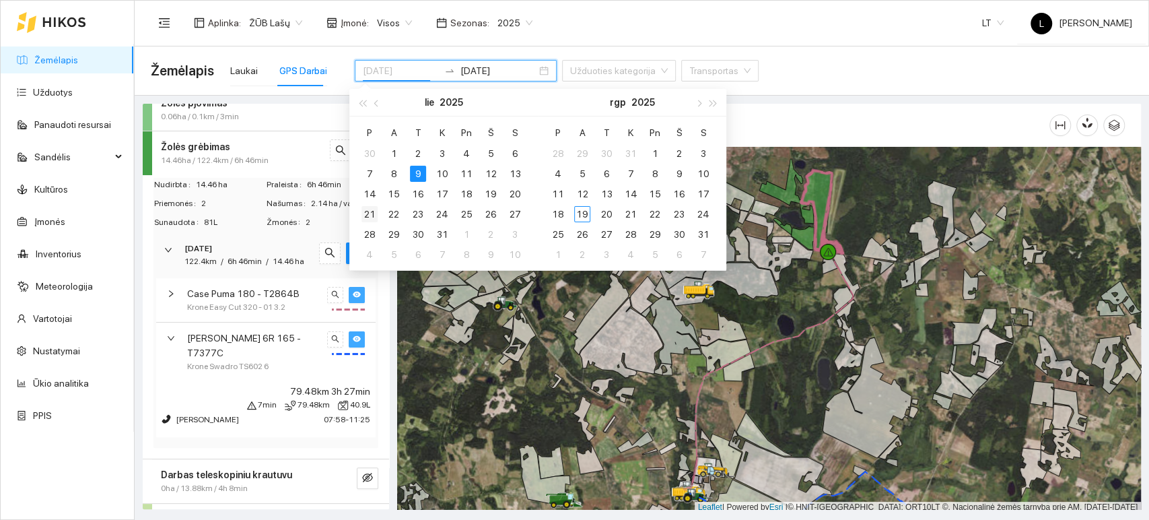
type input "[DATE]"
click at [365, 213] on div "21" at bounding box center [370, 214] width 16 height 16
type input "[DATE]"
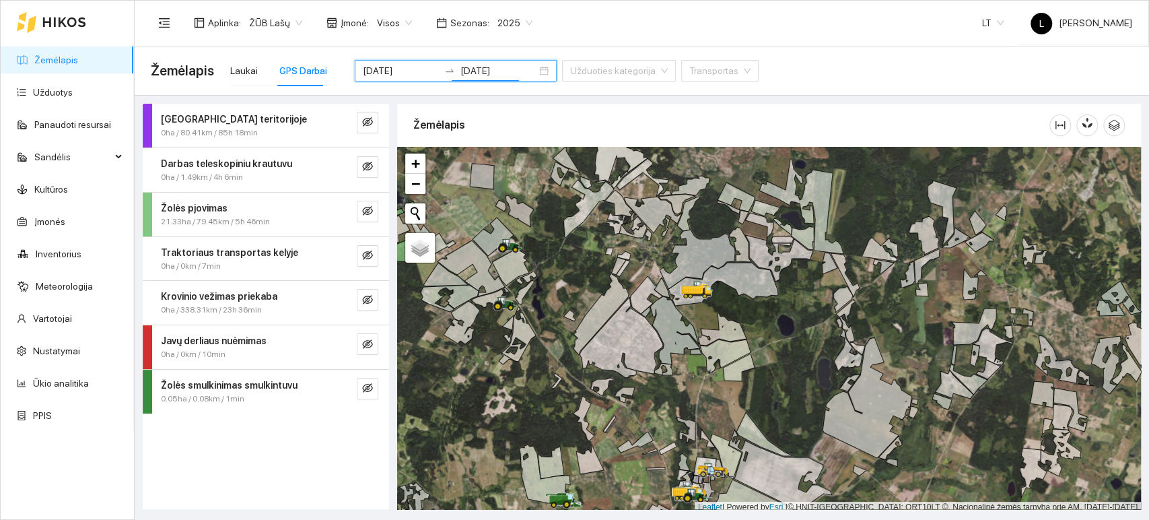
click at [175, 206] on strong "Žolės pjovimas" at bounding box center [194, 208] width 67 height 11
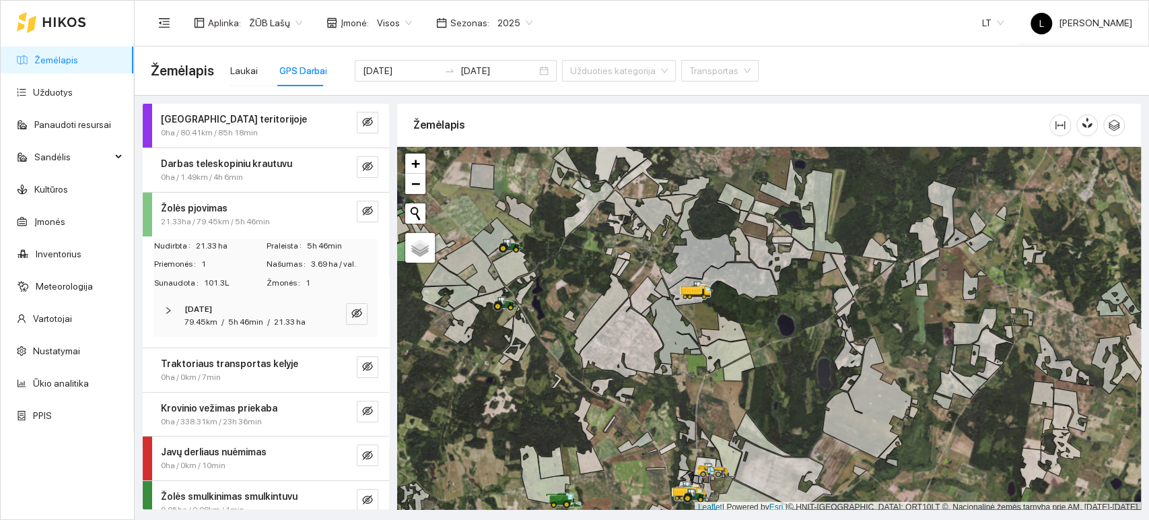
click at [212, 309] on strong "[DATE]" at bounding box center [198, 308] width 28 height 9
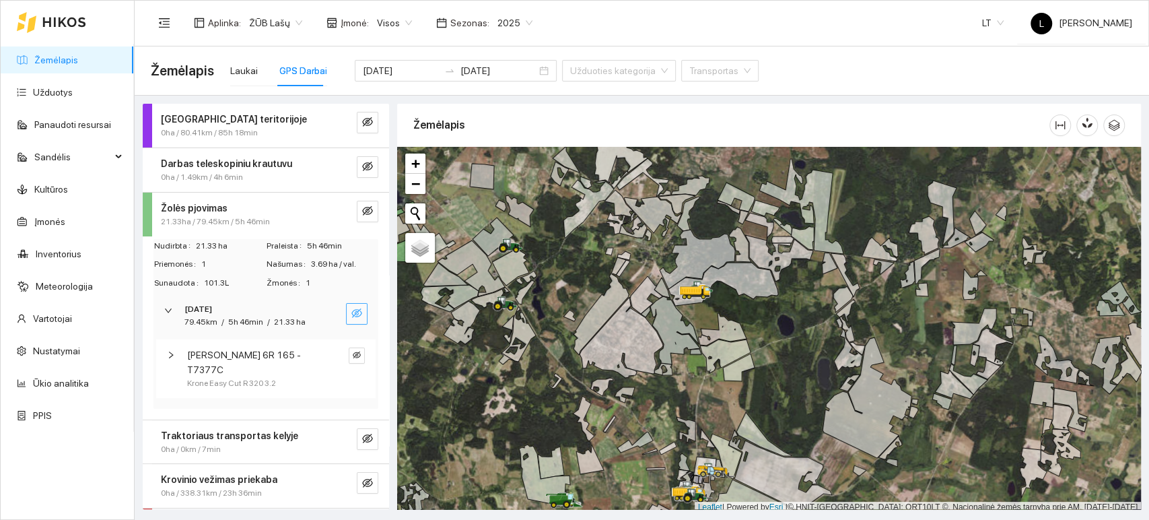
click at [351, 315] on icon "eye-invisible" at bounding box center [356, 313] width 11 height 11
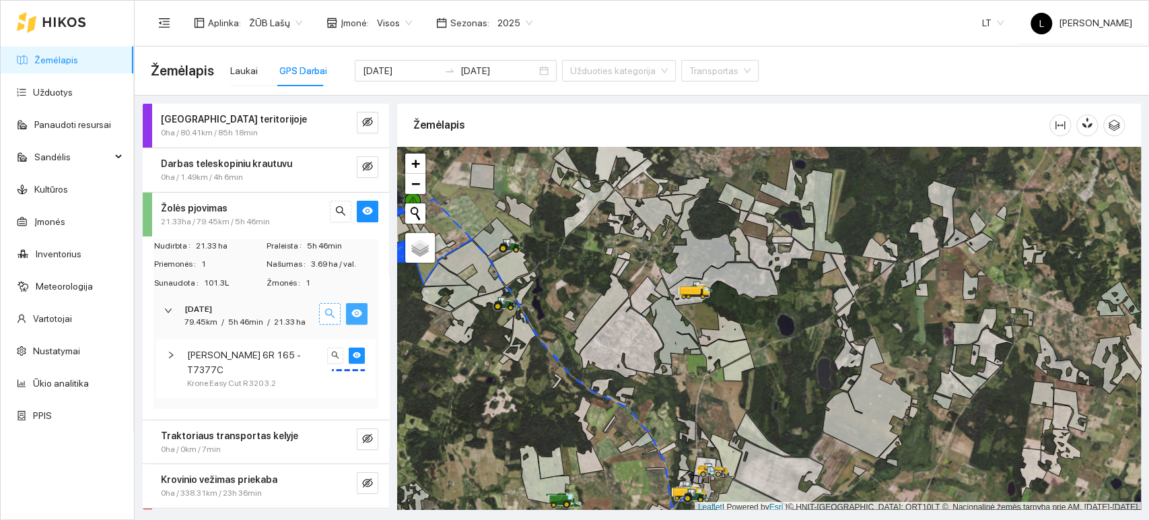
click at [325, 312] on icon "search" at bounding box center [329, 312] width 9 height 9
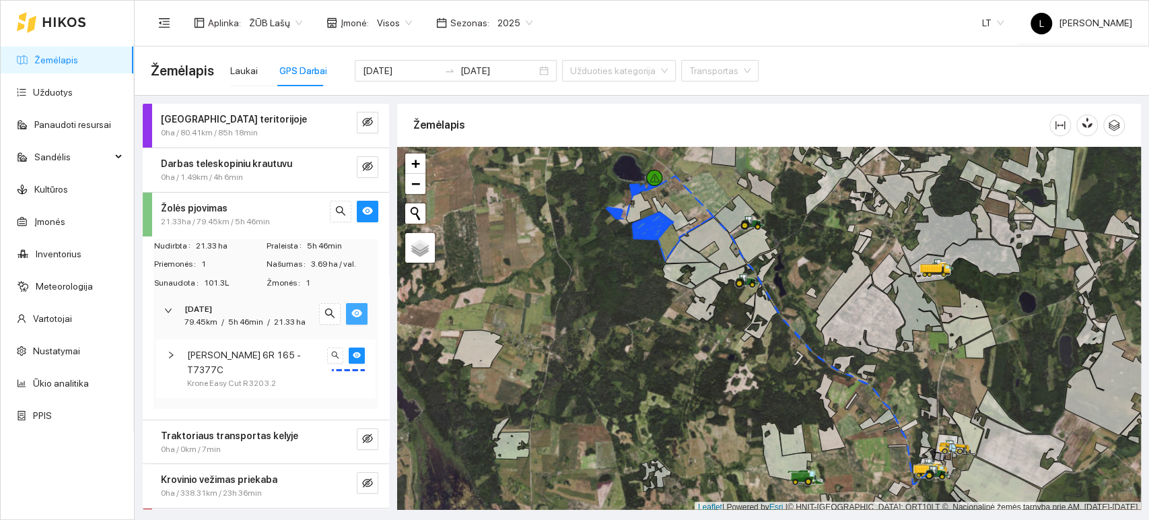
click at [351, 313] on icon "eye" at bounding box center [356, 314] width 11 height 8
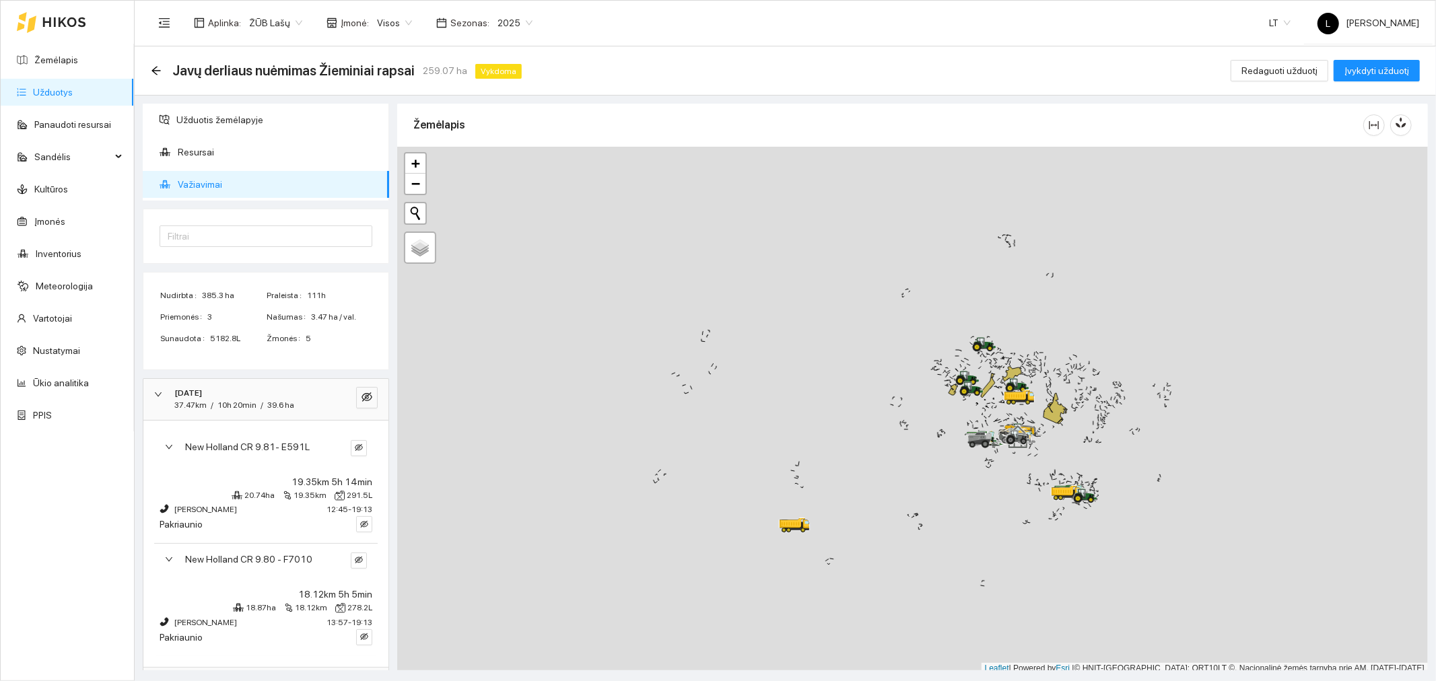
scroll to position [303, 0]
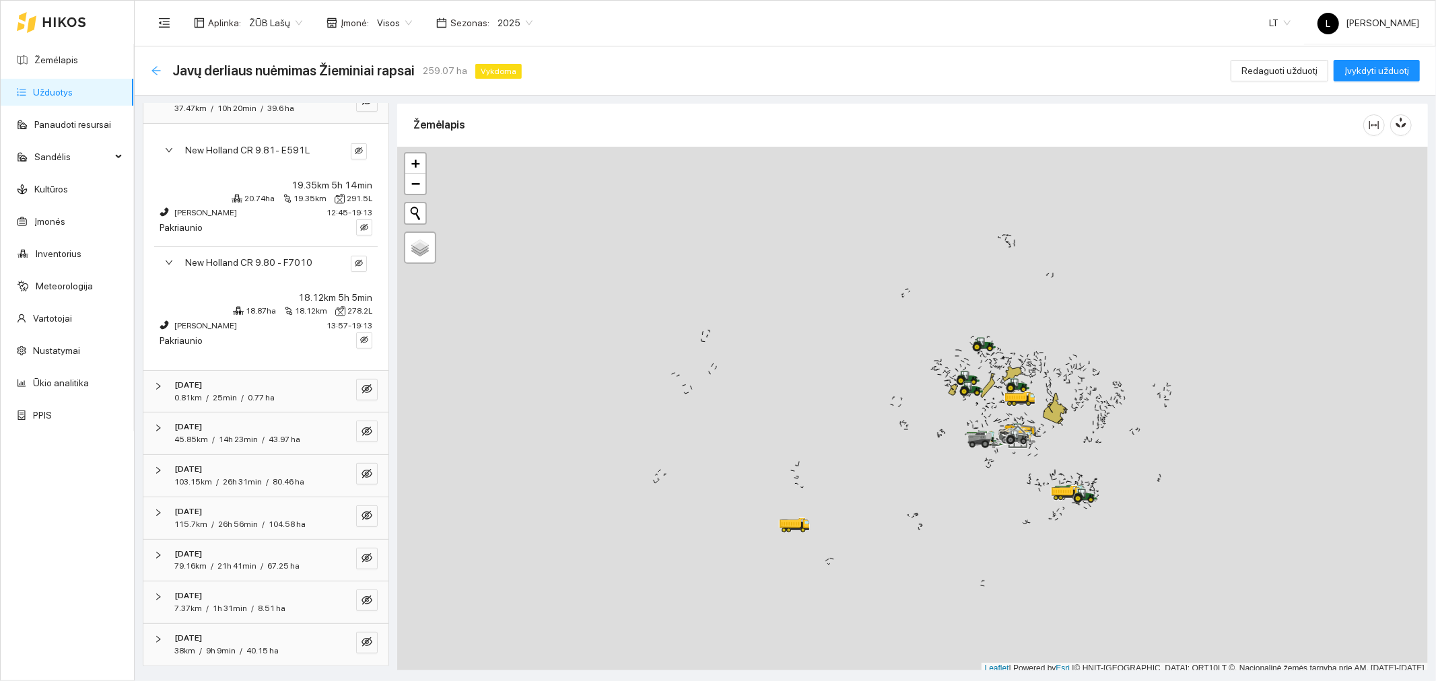
click at [156, 70] on icon "arrow-left" at bounding box center [155, 70] width 9 height 9
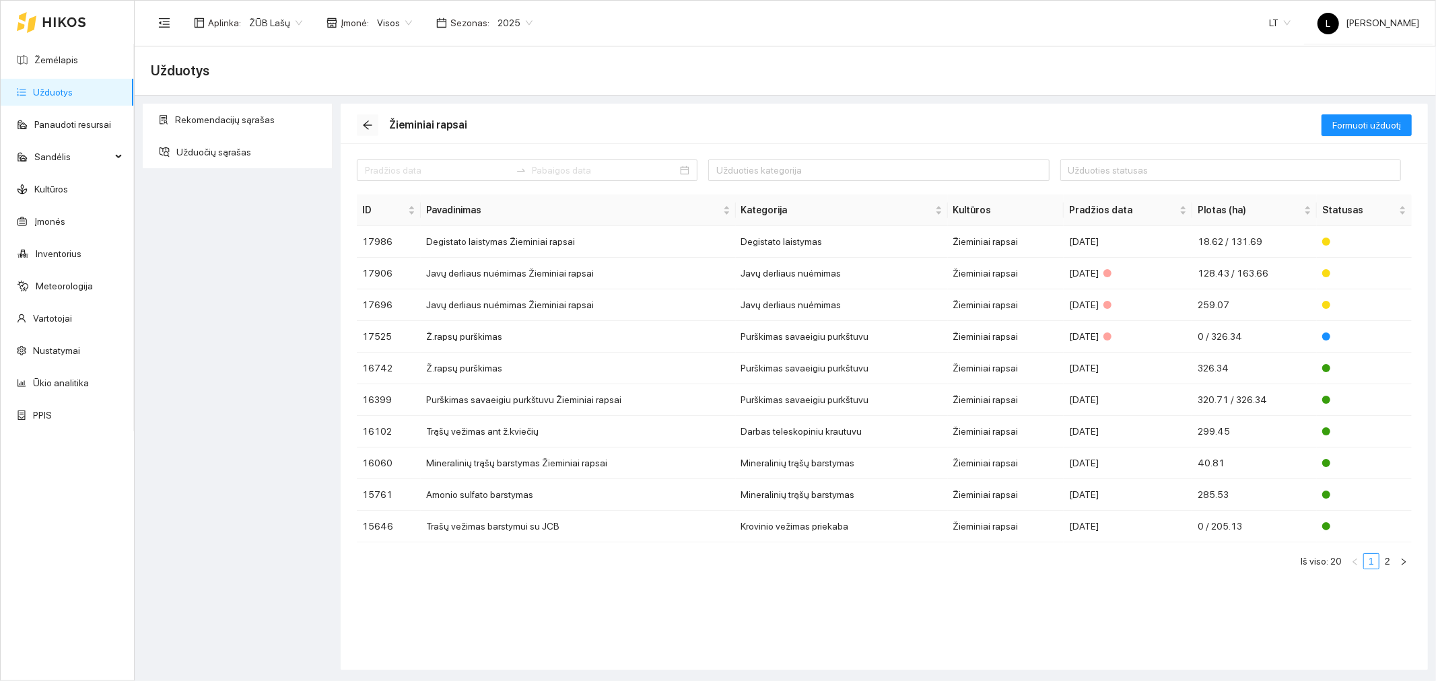
click at [362, 127] on icon "arrow-left" at bounding box center [367, 125] width 11 height 11
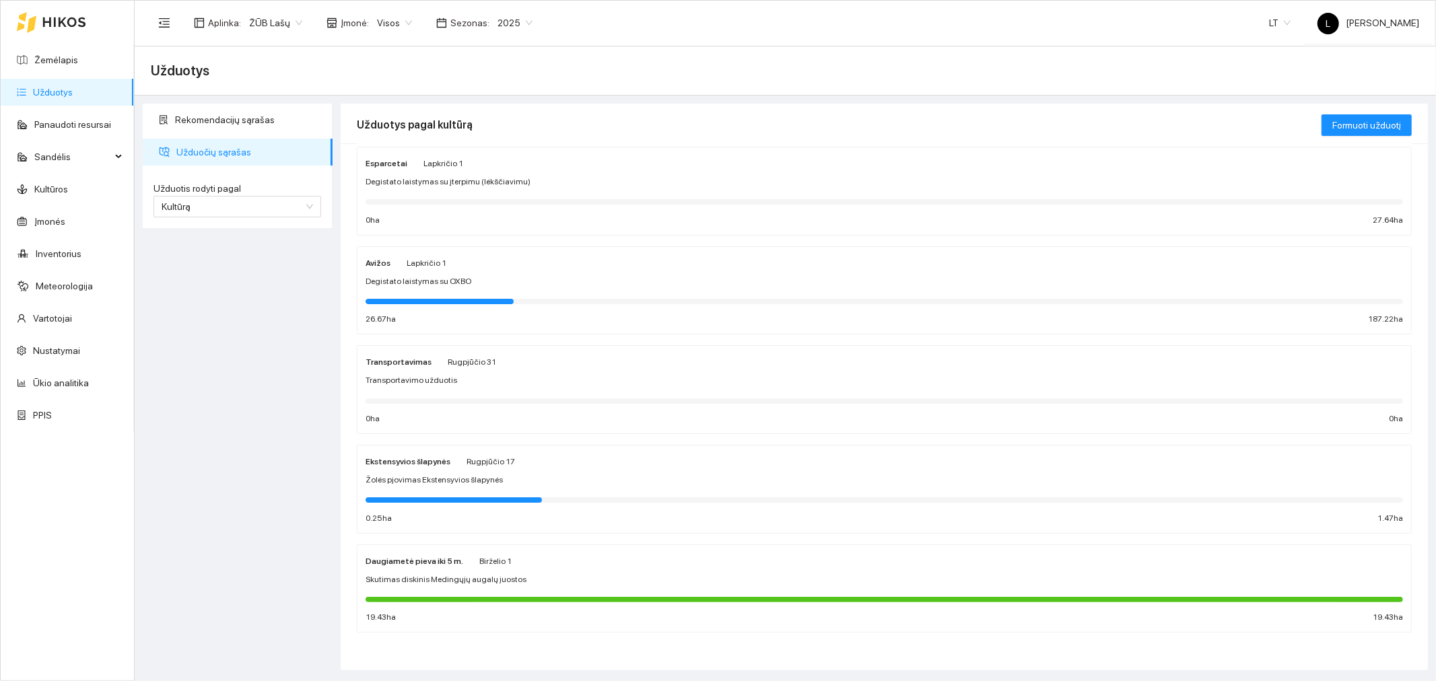
scroll to position [1270, 0]
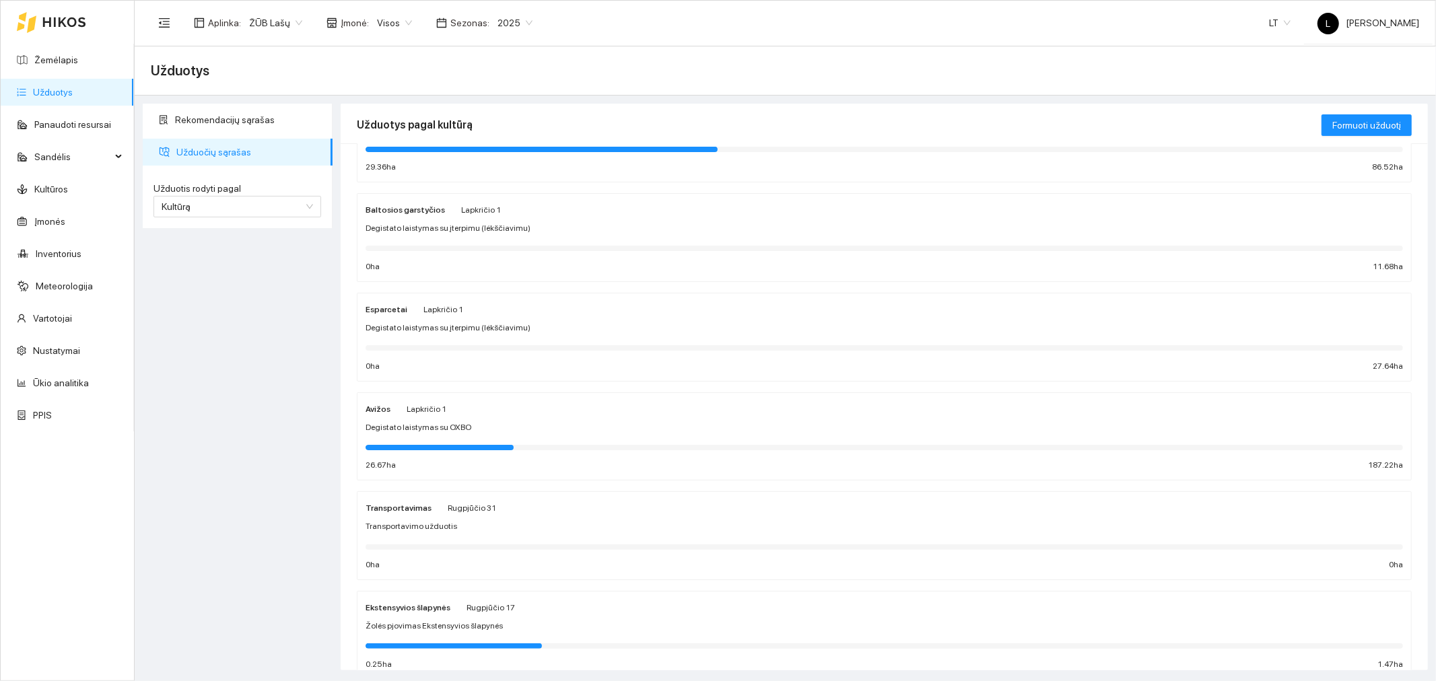
click at [425, 324] on span "Degistato laistymas su įterpimu (lėkščiavimu)" at bounding box center [448, 328] width 165 height 13
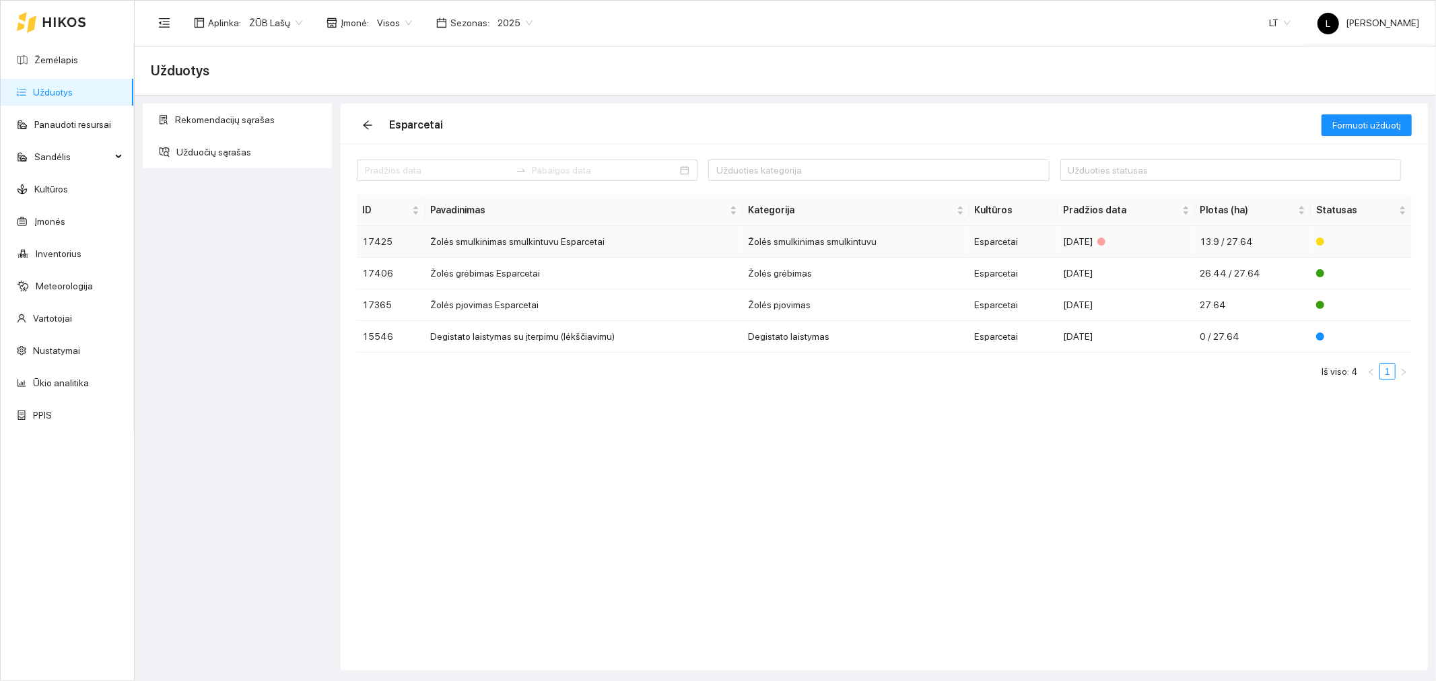
click at [573, 238] on td "Žolės smulkinimas smulkintuvu Esparcetai" at bounding box center [584, 242] width 318 height 32
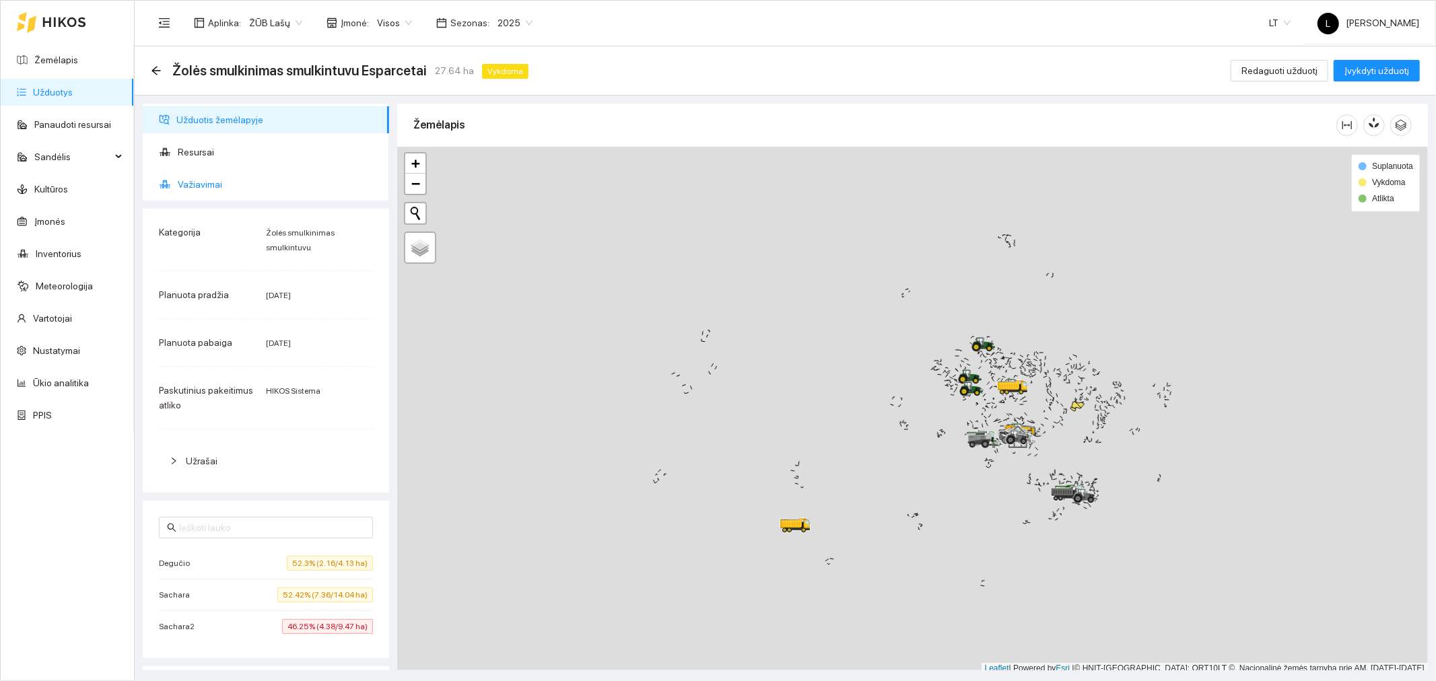
click at [182, 186] on span "Važiavimai" at bounding box center [278, 184] width 201 height 27
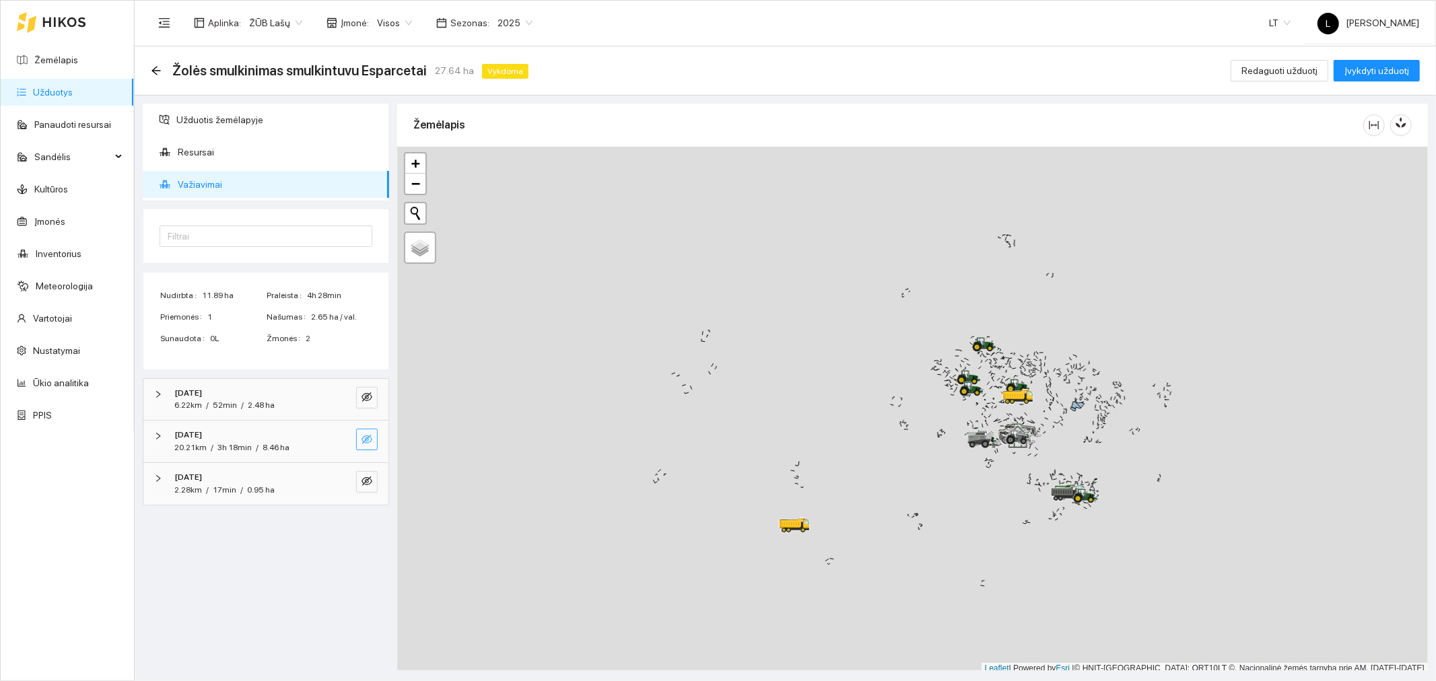
click at [371, 440] on icon "eye-invisible" at bounding box center [367, 439] width 11 height 11
click at [341, 436] on icon "search" at bounding box center [340, 439] width 11 height 11
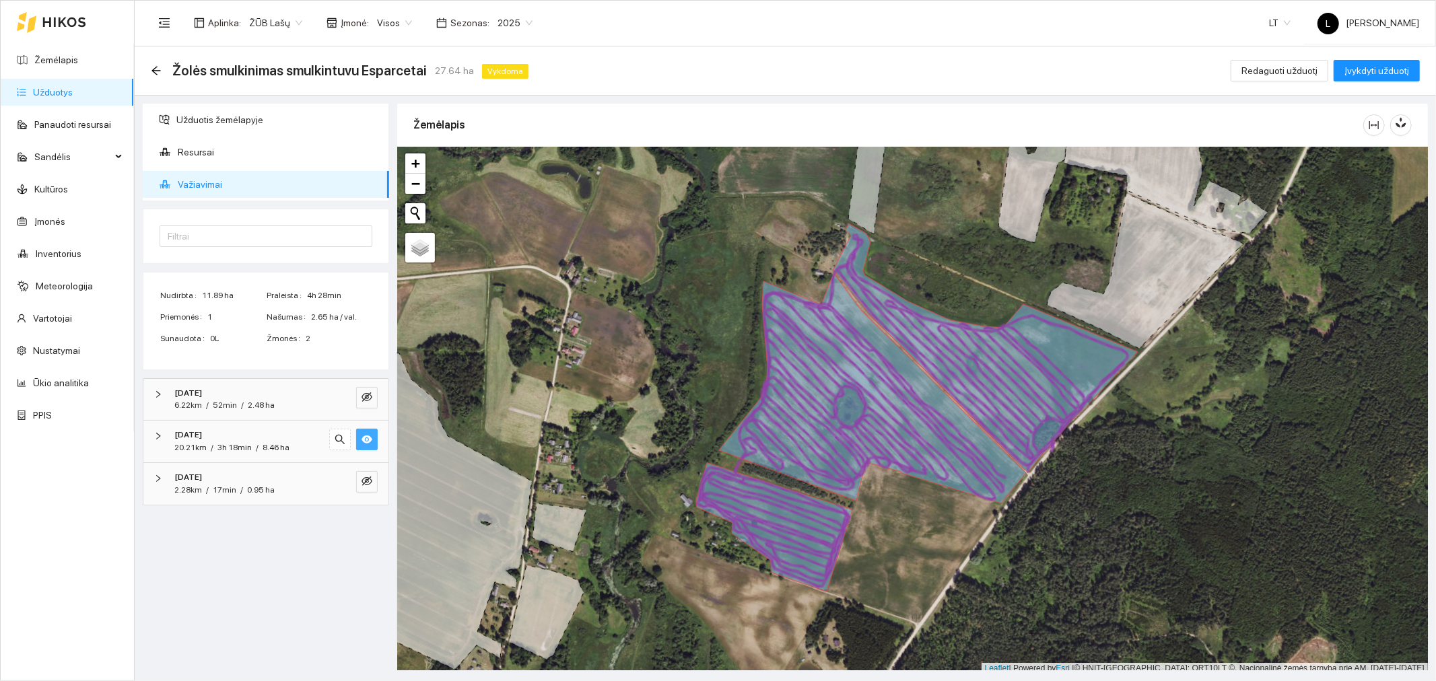
drag, startPoint x: 362, startPoint y: 440, endPoint x: 495, endPoint y: 462, distance: 135.1
click at [362, 439] on icon "eye" at bounding box center [367, 440] width 11 height 8
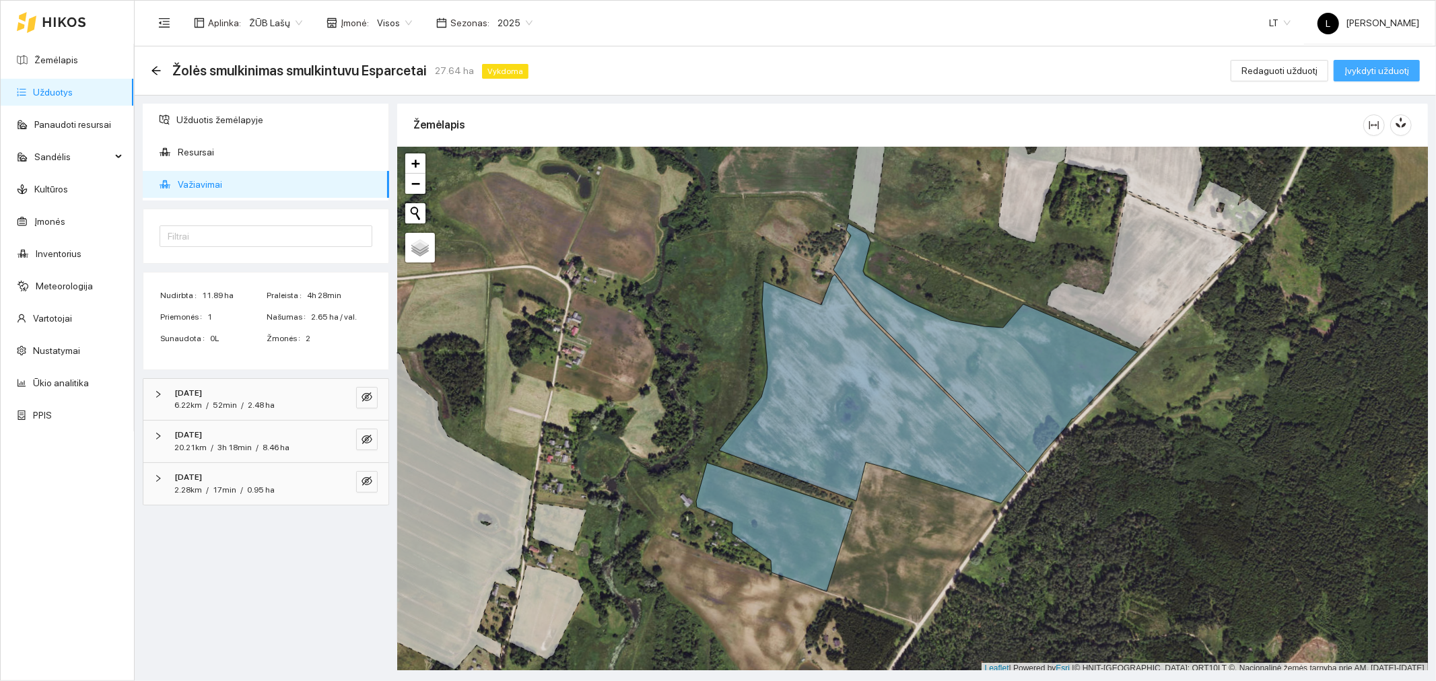
click at [1349, 74] on span "Įvykdyti užduotį" at bounding box center [1377, 70] width 65 height 15
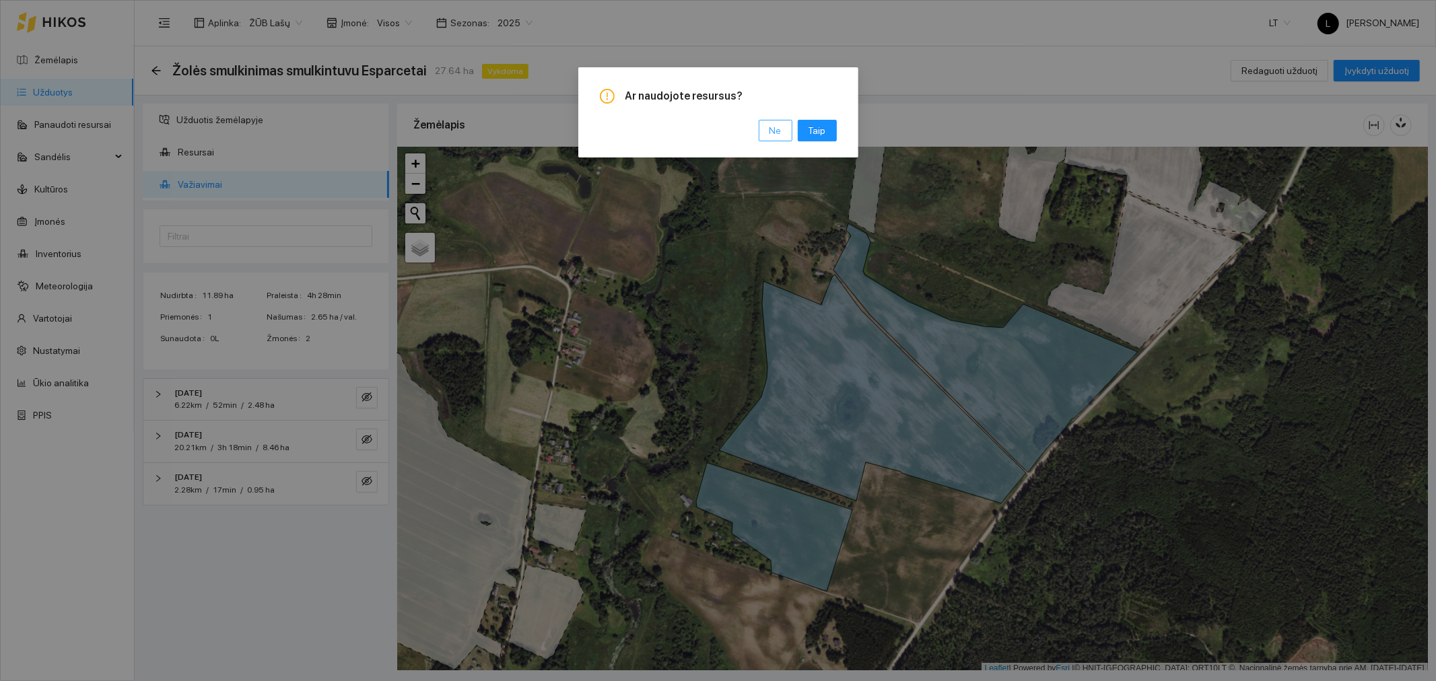
click at [776, 125] on span "Ne" at bounding box center [776, 130] width 12 height 15
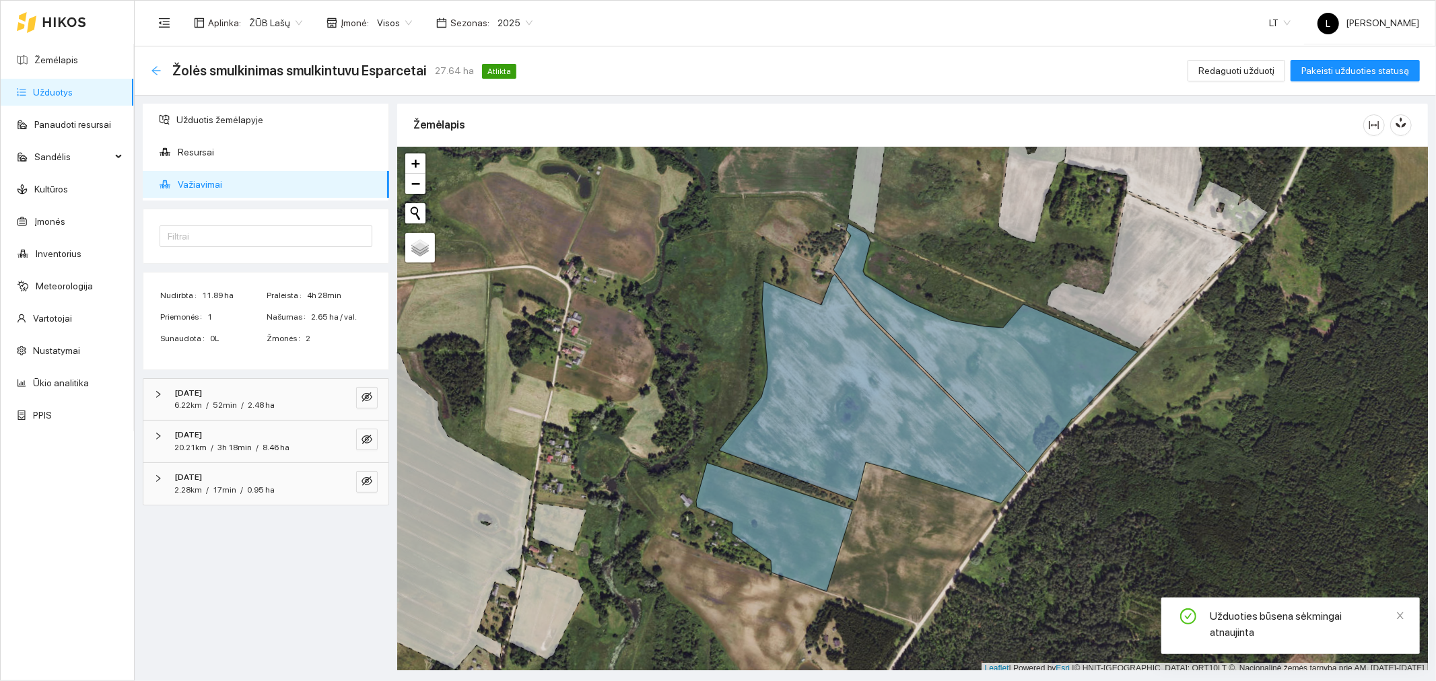
click at [152, 74] on icon "arrow-left" at bounding box center [156, 70] width 11 height 11
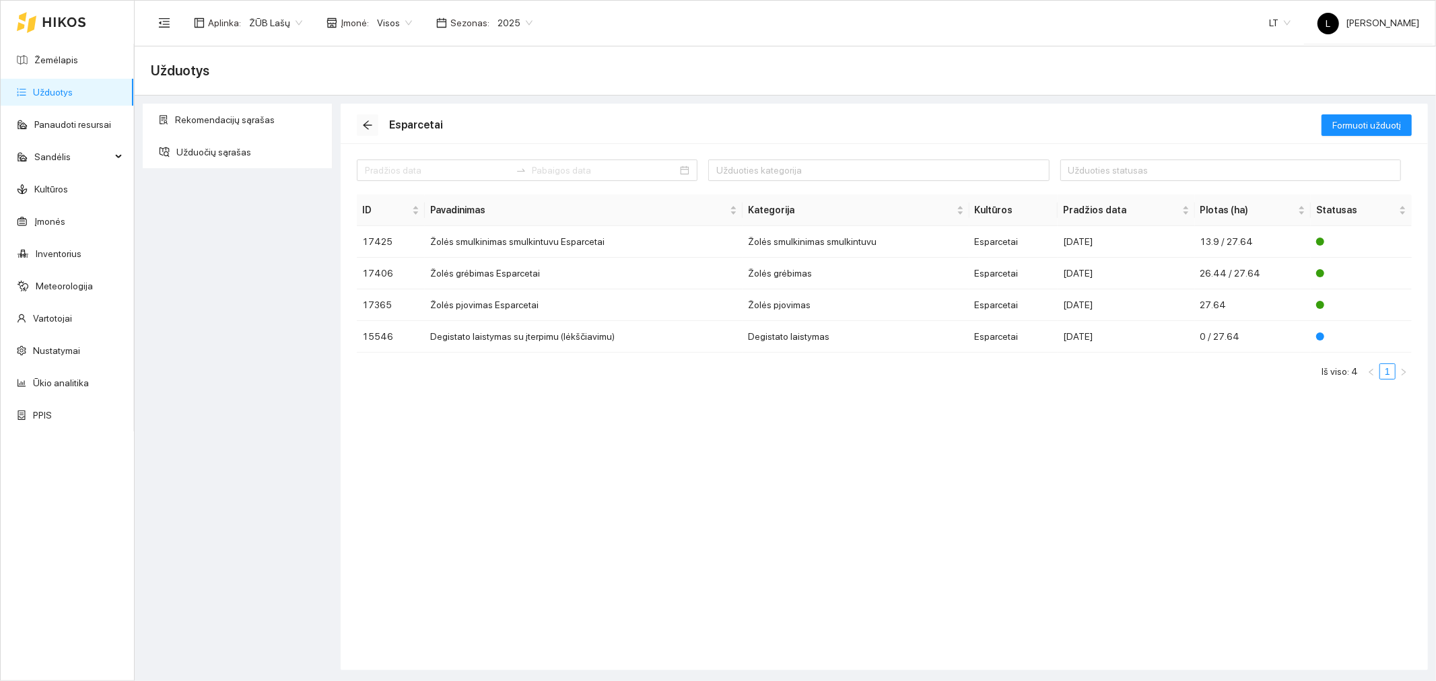
click at [368, 129] on icon "arrow-left" at bounding box center [367, 125] width 9 height 9
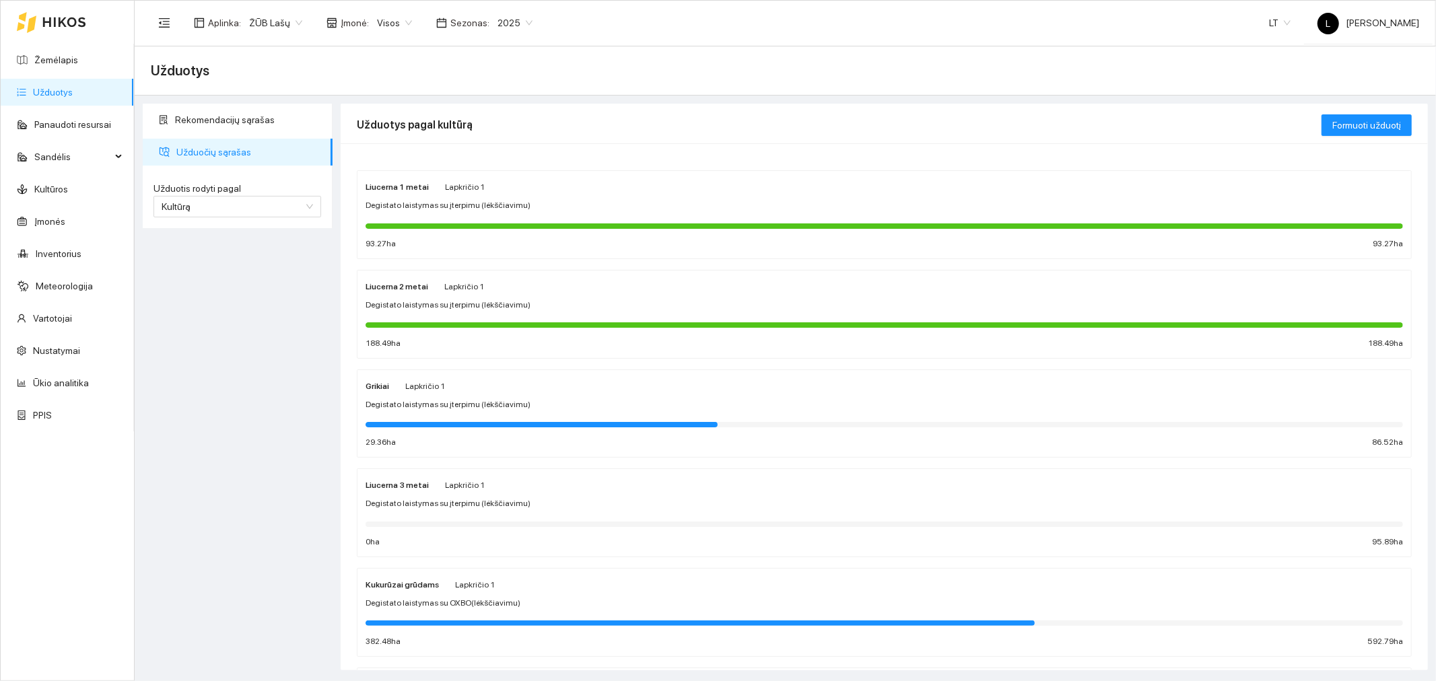
scroll to position [149, 0]
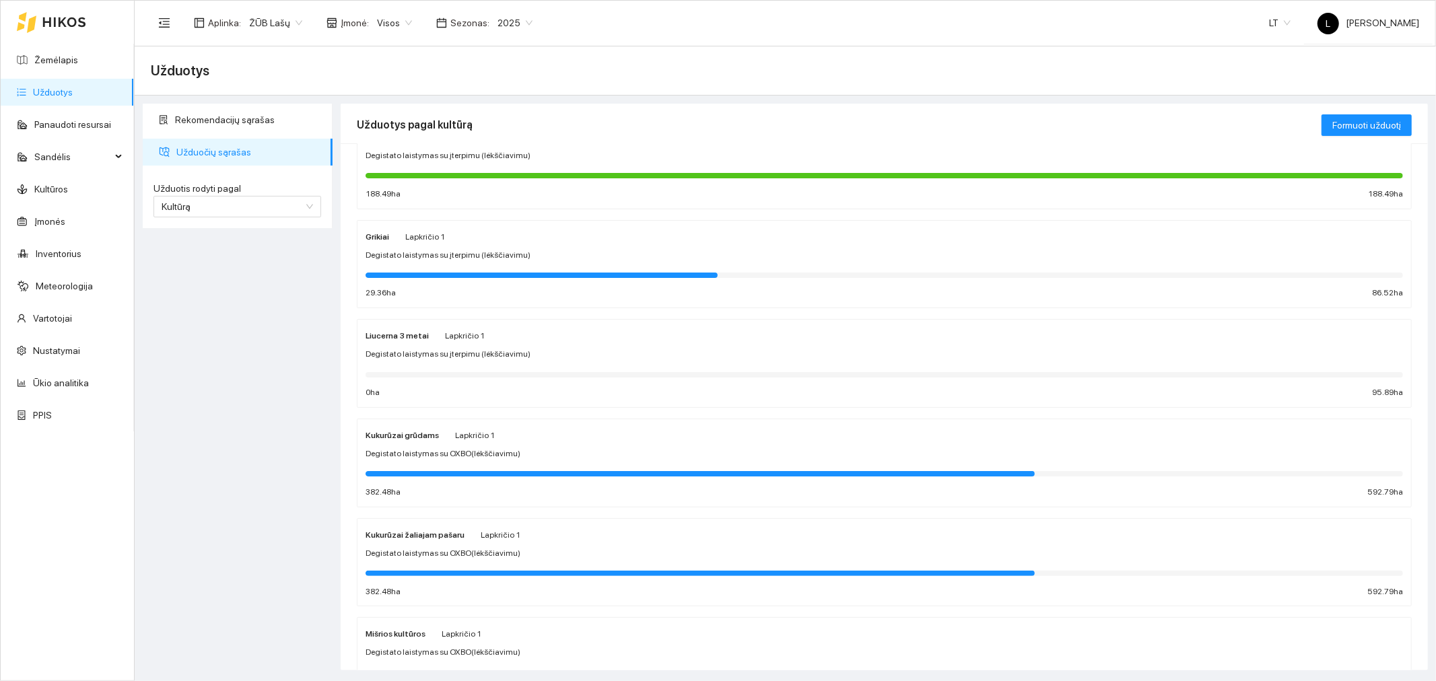
click at [425, 448] on span "Degistato laistymas su OXBO(lėkščiavimu)" at bounding box center [443, 454] width 155 height 13
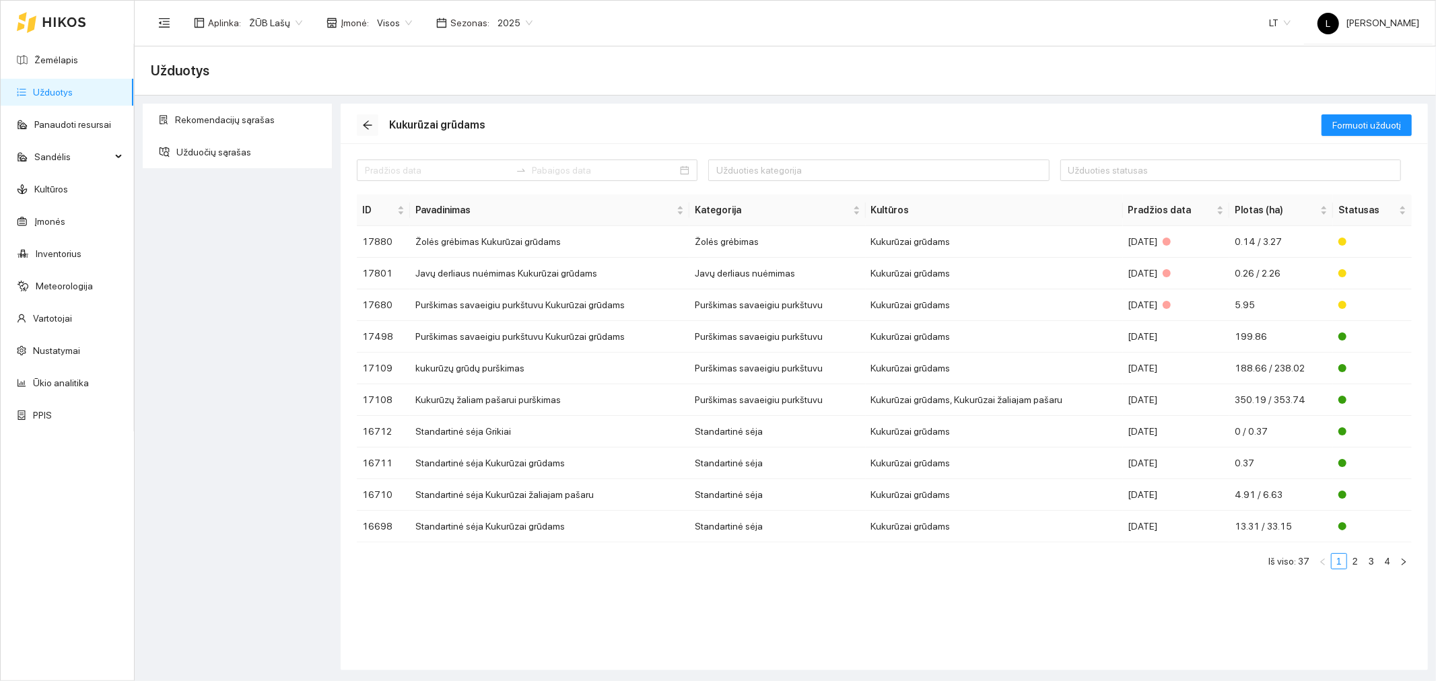
click at [372, 125] on icon "arrow-left" at bounding box center [367, 125] width 11 height 11
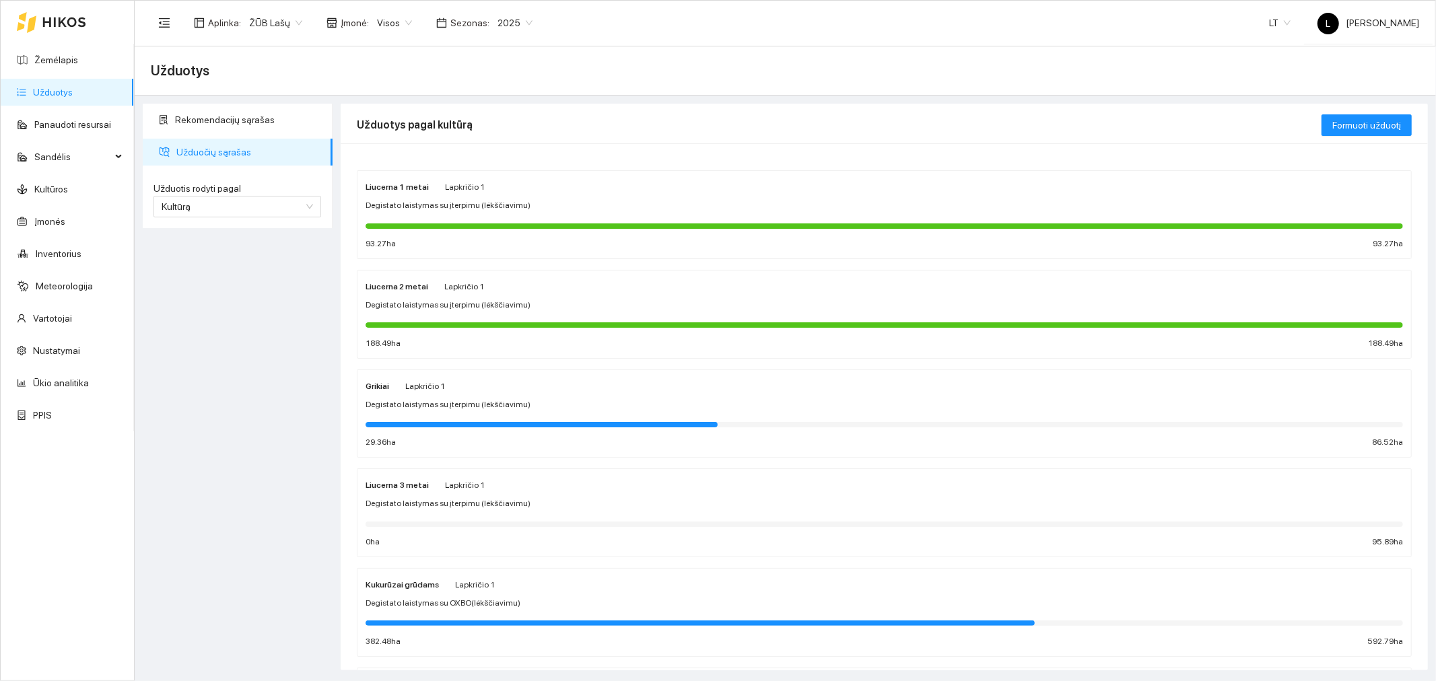
scroll to position [224, 0]
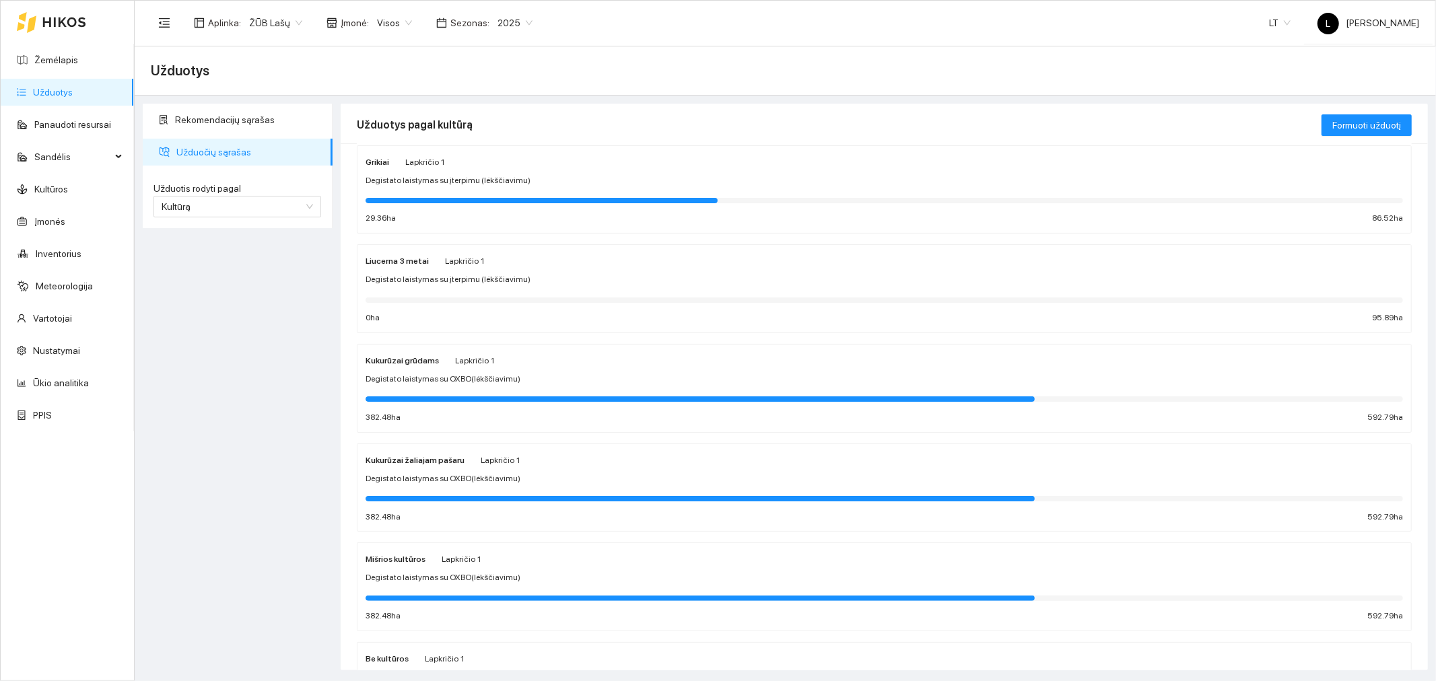
click at [458, 472] on div "Kukurūzai žaliajam pašaru Lapkričio 1 Degistato laistymas su OXBO(lėkščiavimu) …" at bounding box center [885, 487] width 1038 height 71
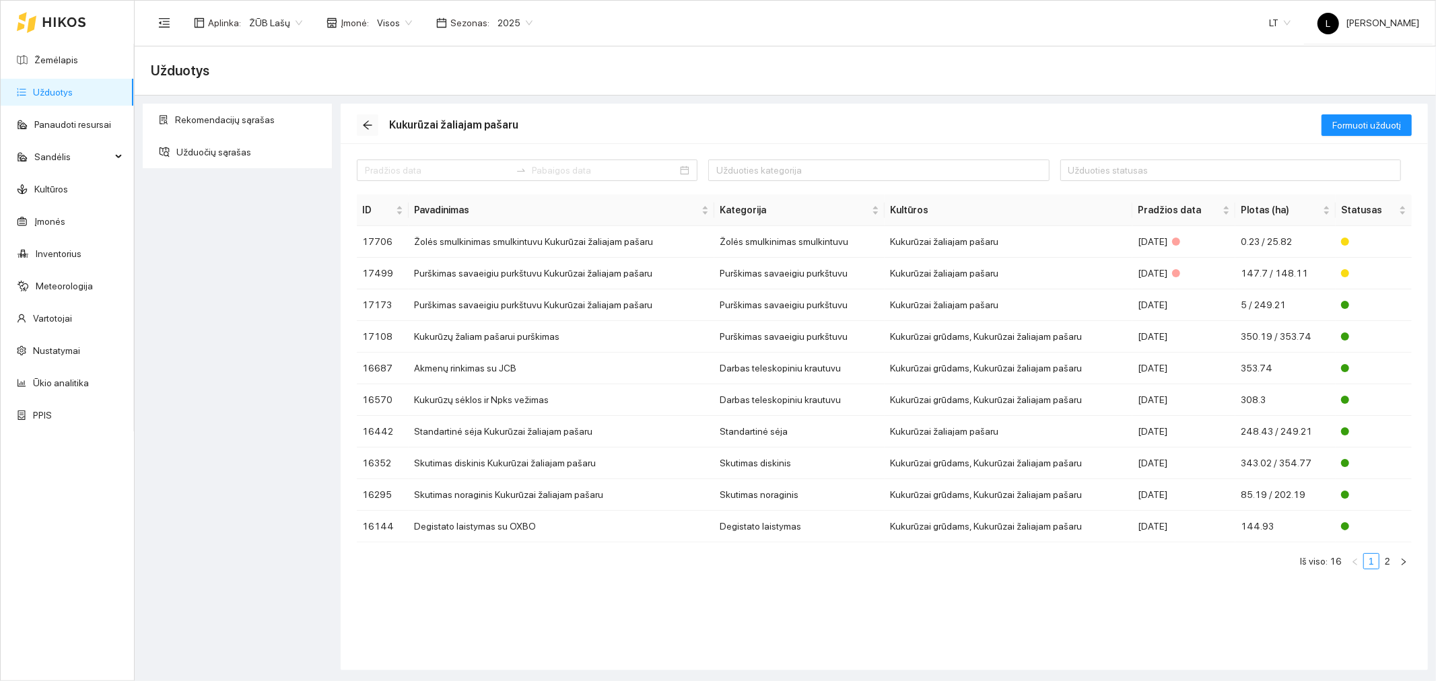
click at [370, 123] on icon "arrow-left" at bounding box center [367, 125] width 11 height 11
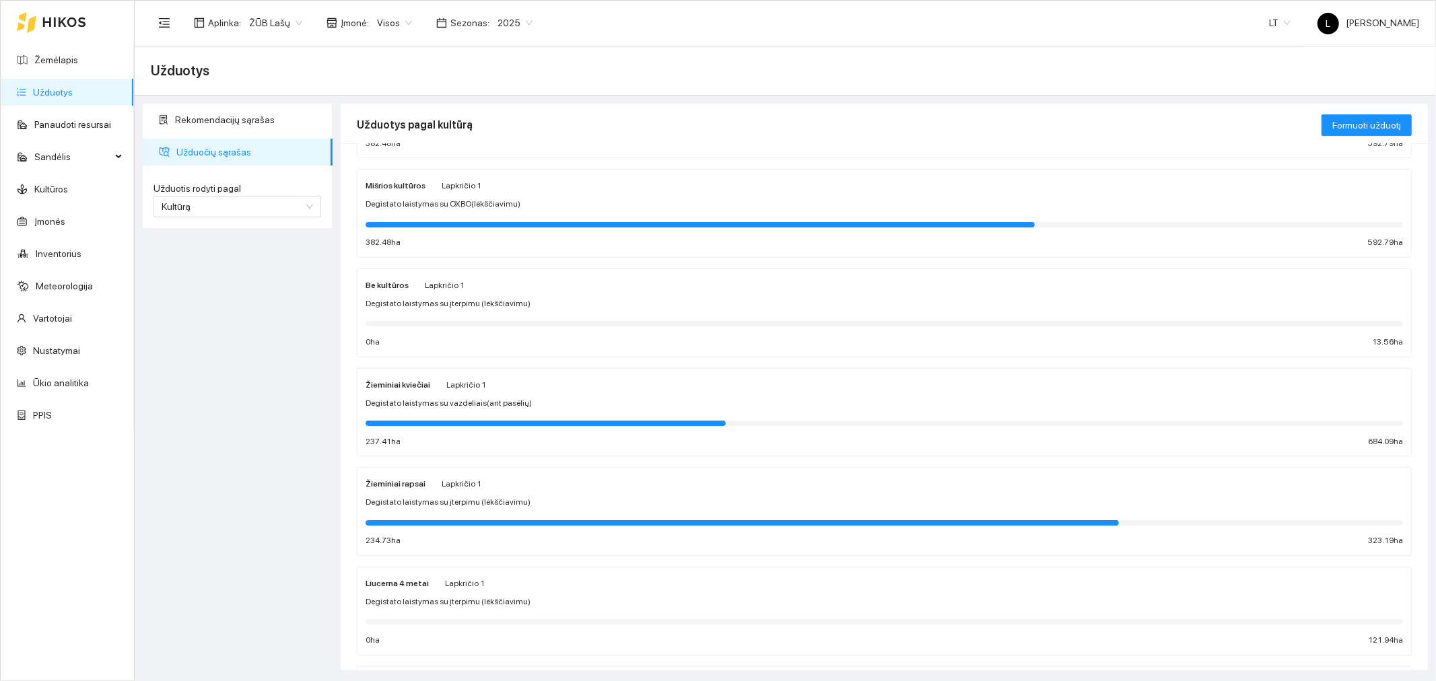
scroll to position [972, 0]
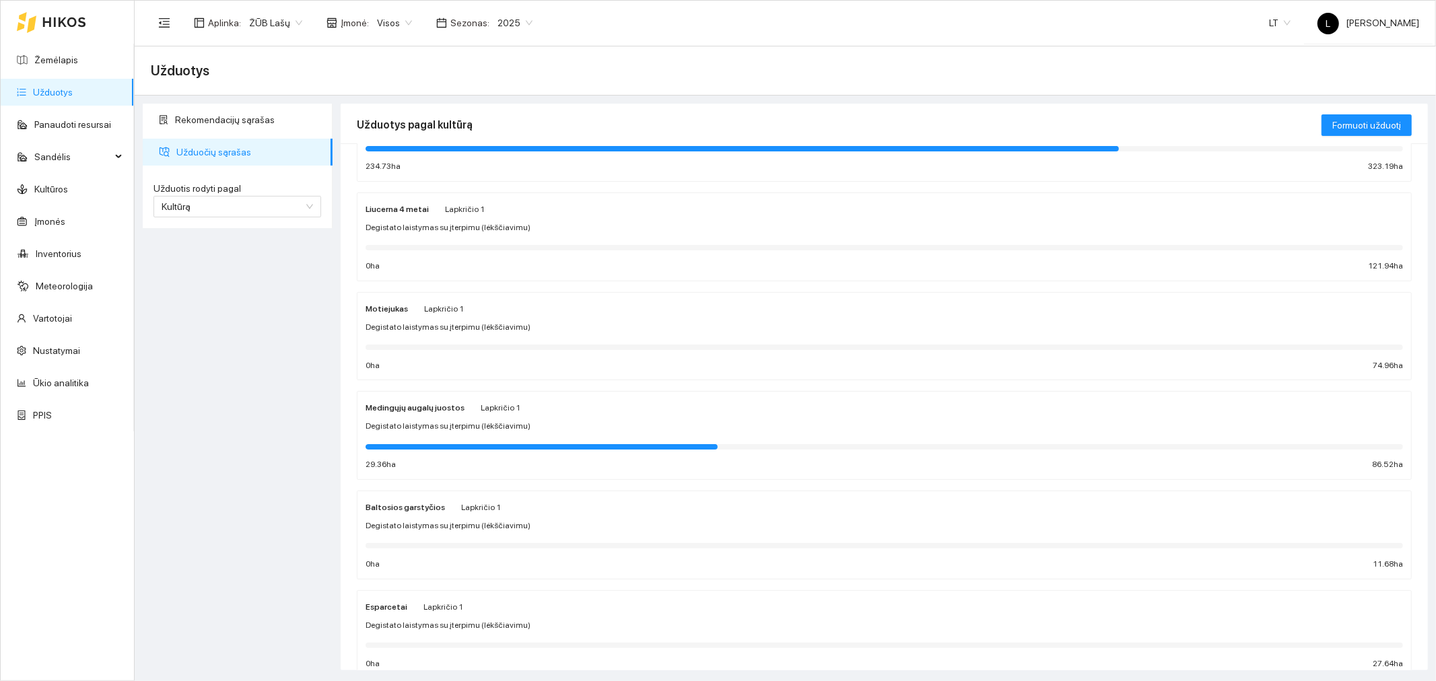
click at [481, 314] on div "[PERSON_NAME] 1" at bounding box center [885, 308] width 1038 height 15
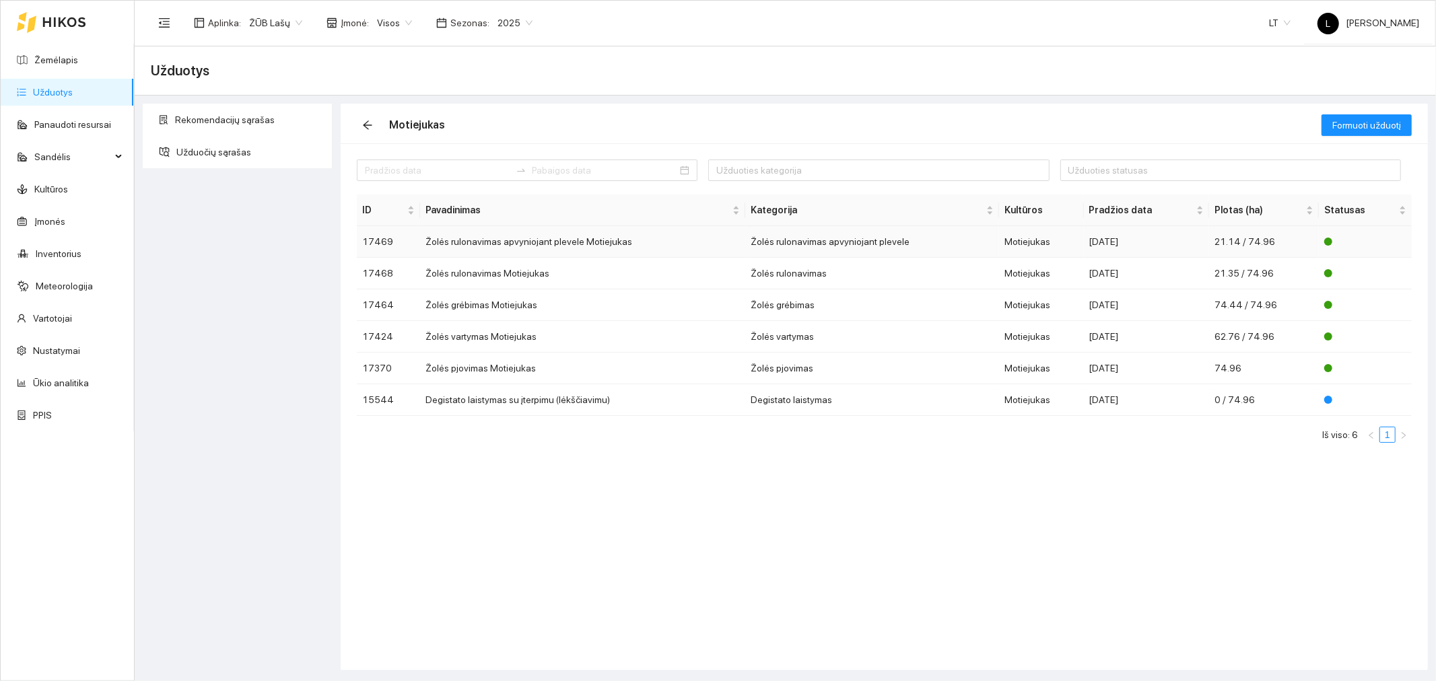
click at [645, 246] on td "Žolės rulonavimas apvyniojant plevele Motiejukas" at bounding box center [582, 242] width 325 height 32
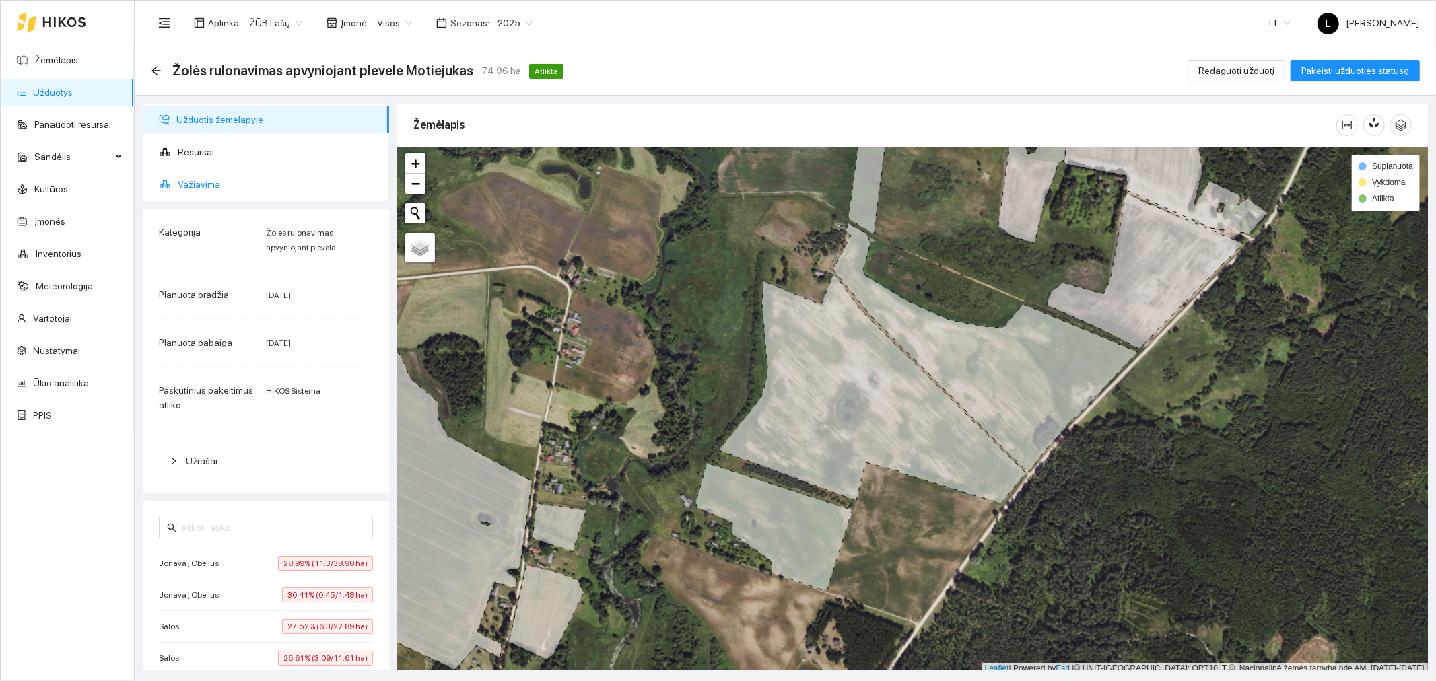
click at [246, 192] on span "Važiavimai" at bounding box center [278, 184] width 201 height 27
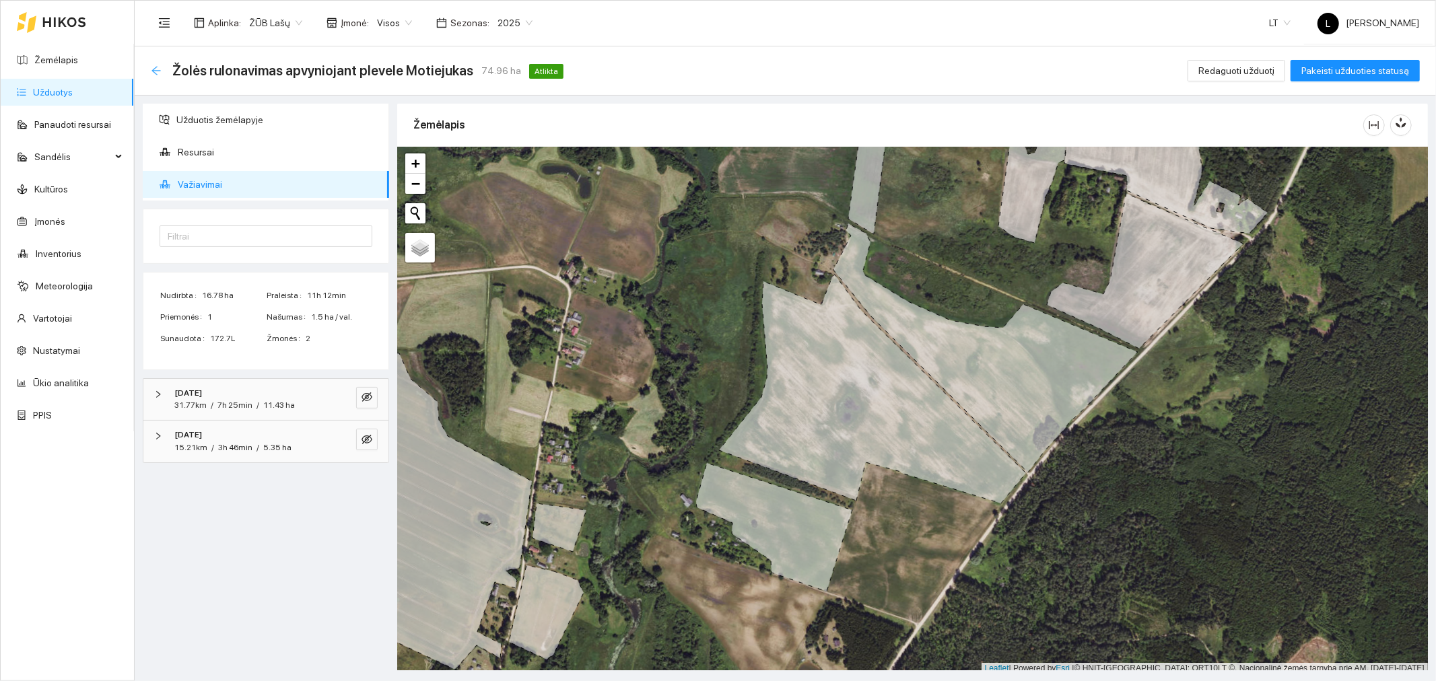
click at [159, 70] on icon "arrow-left" at bounding box center [155, 70] width 9 height 9
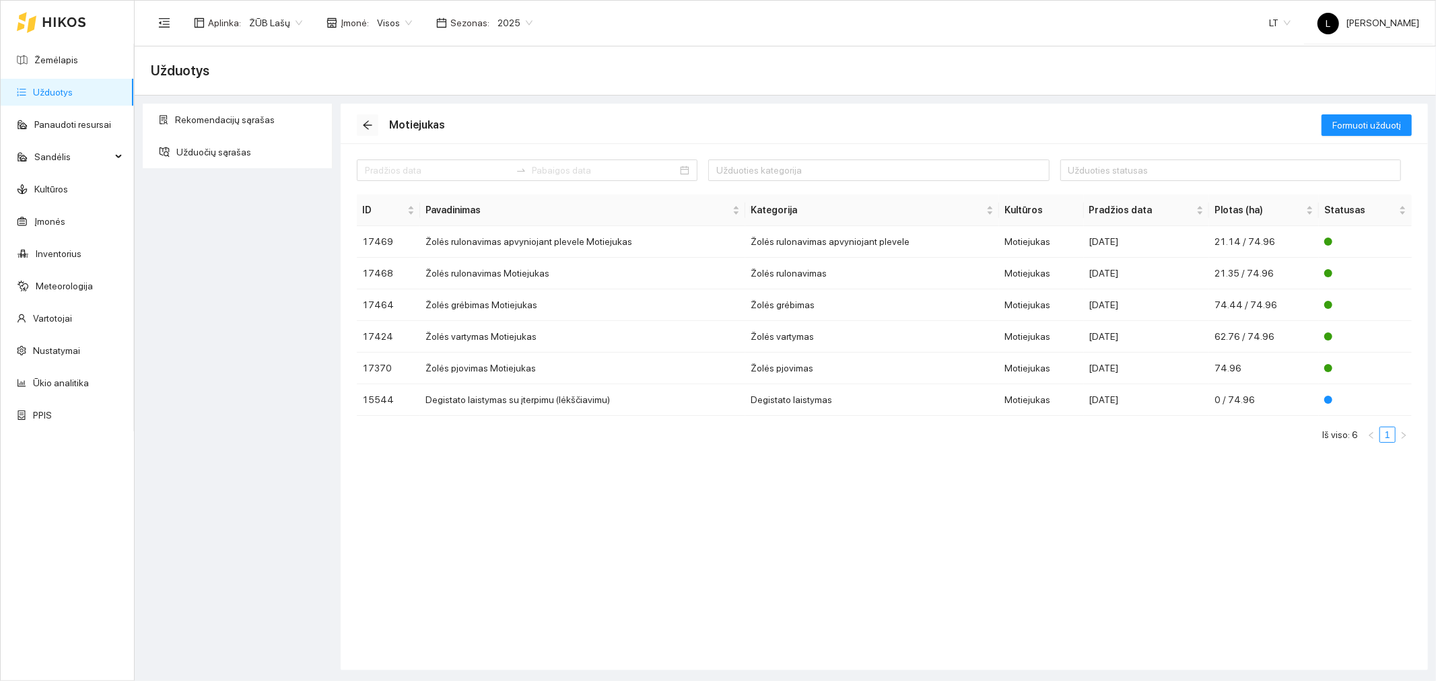
click at [367, 123] on icon "arrow-left" at bounding box center [367, 125] width 9 height 9
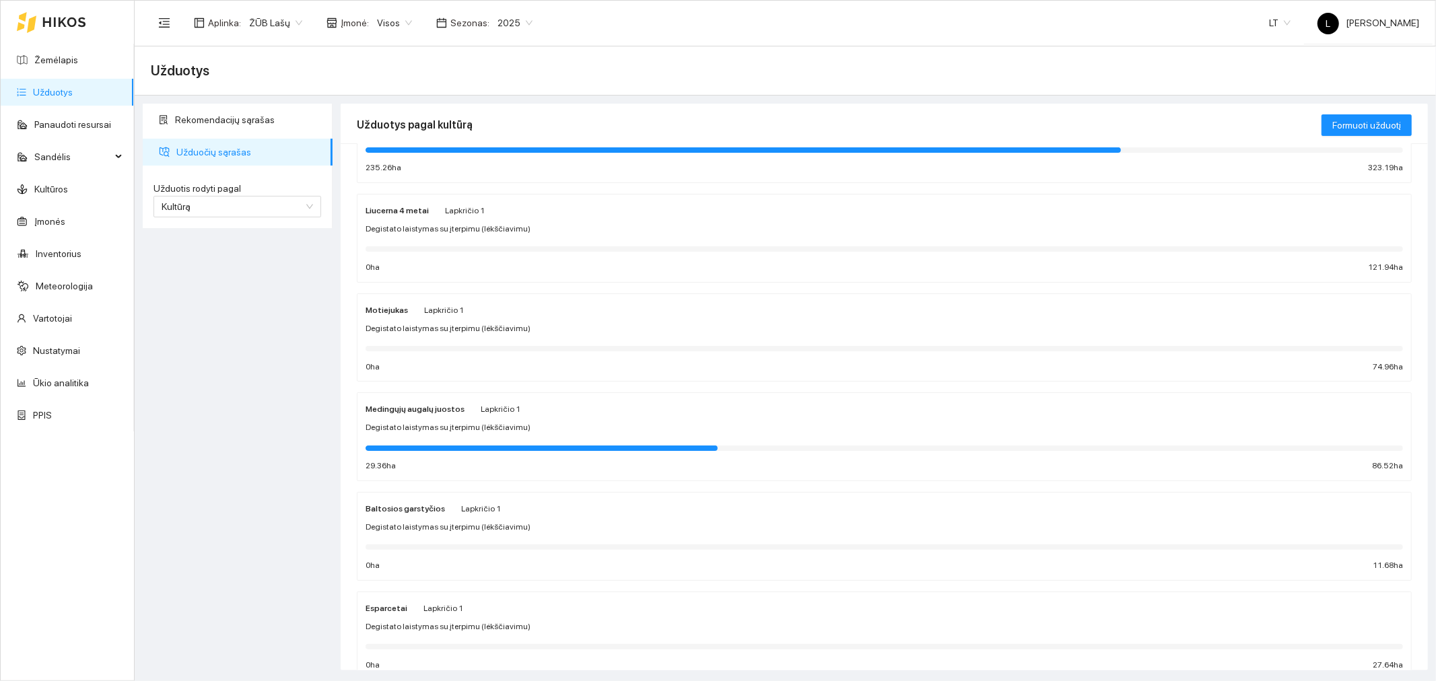
scroll to position [821, 0]
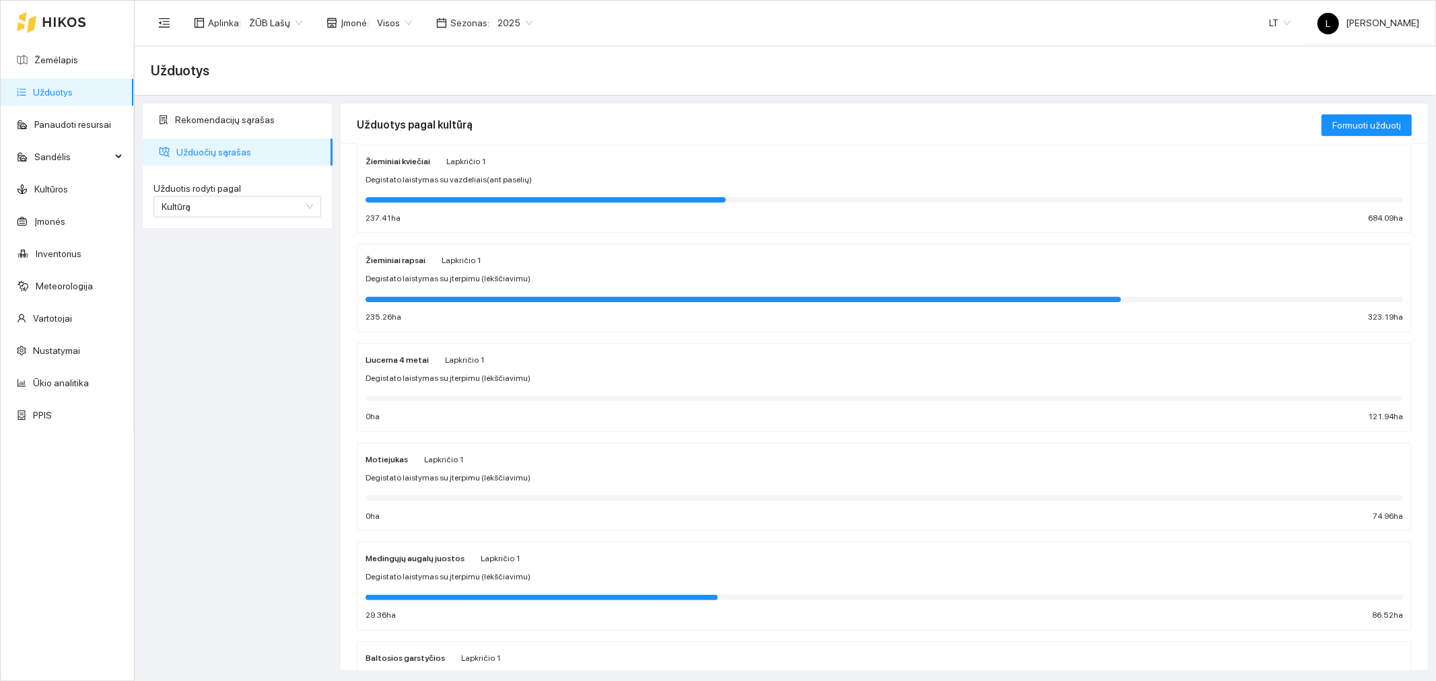
click at [415, 299] on div at bounding box center [743, 299] width 755 height 5
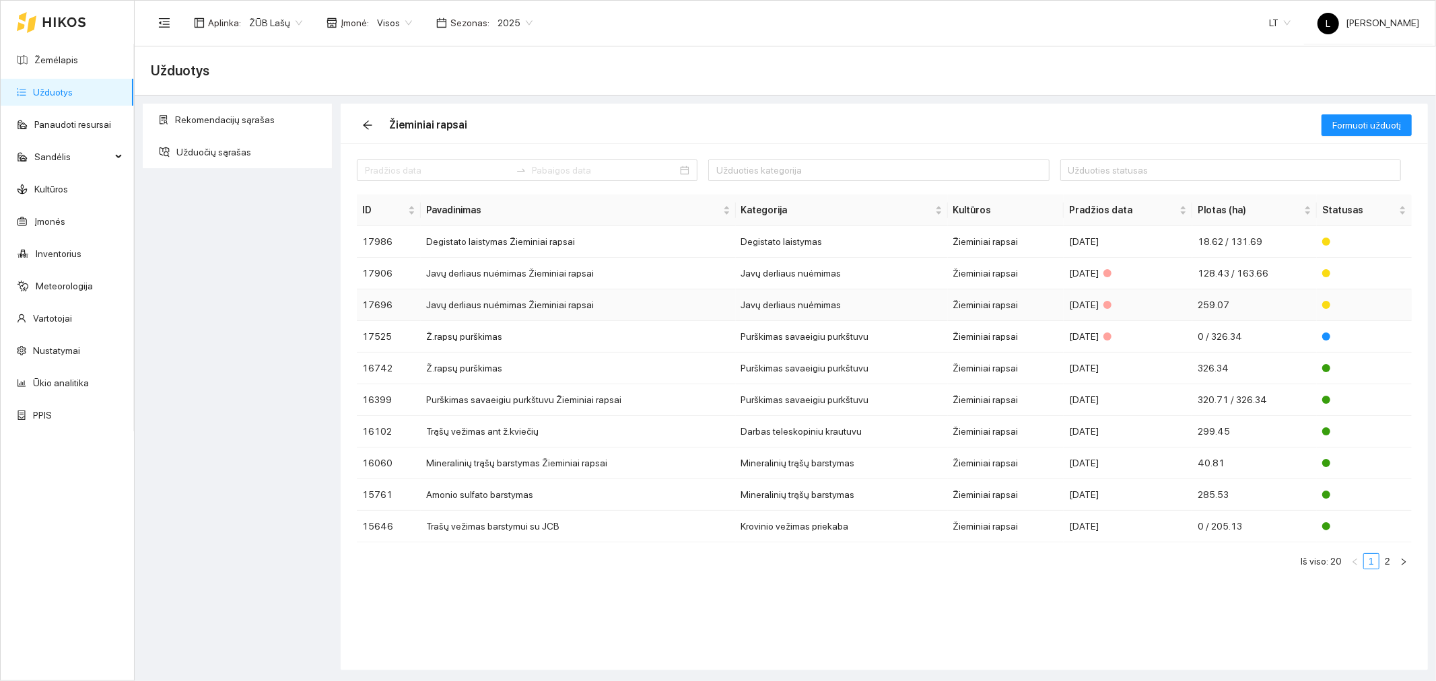
click at [494, 298] on td "Javų derliaus nuėmimas Žieminiai rapsai" at bounding box center [578, 306] width 315 height 32
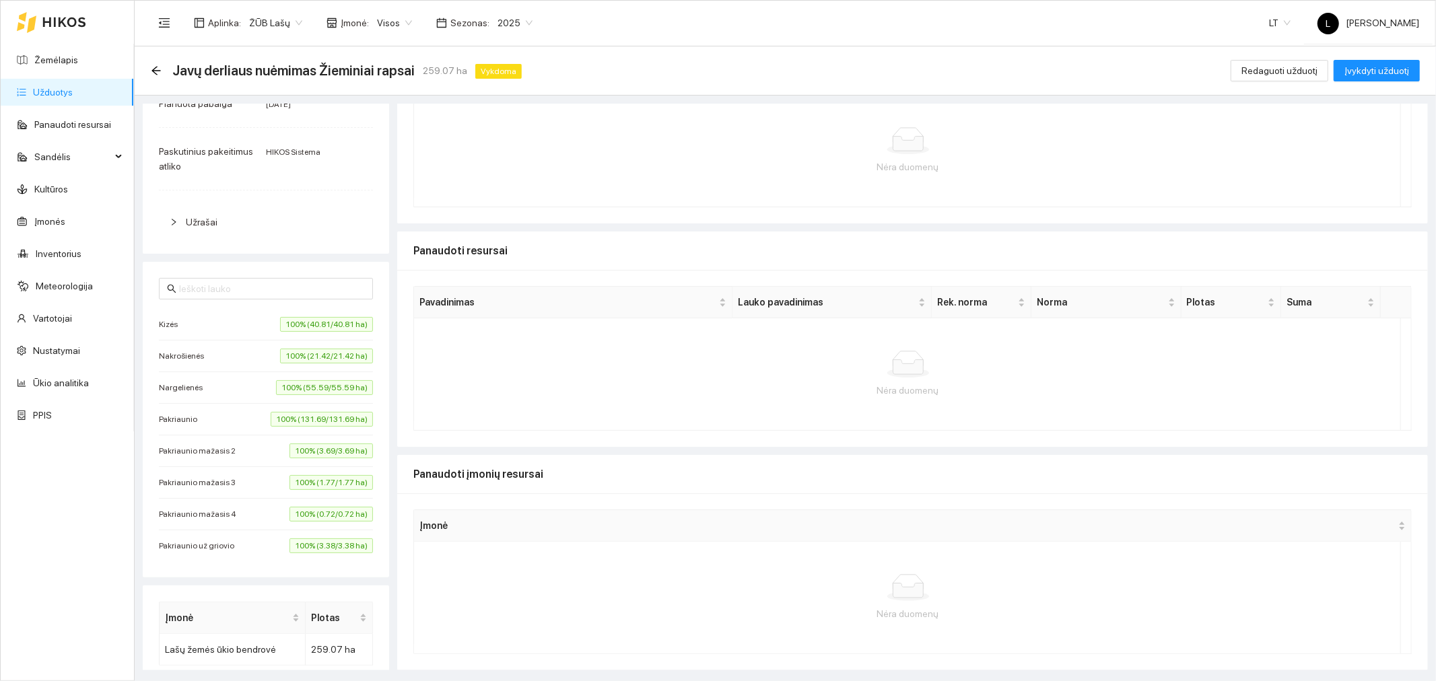
scroll to position [346, 0]
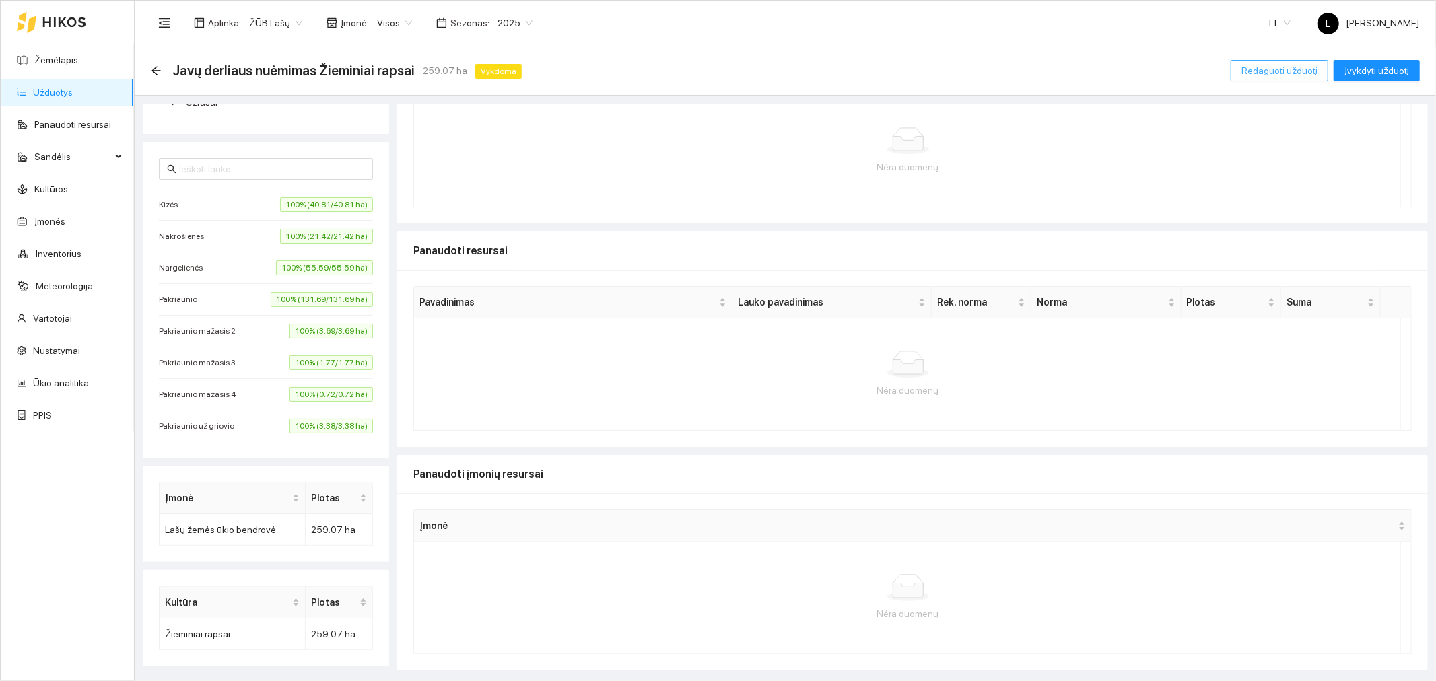
click at [1272, 73] on span "Redaguoti užduotį" at bounding box center [1280, 70] width 76 height 15
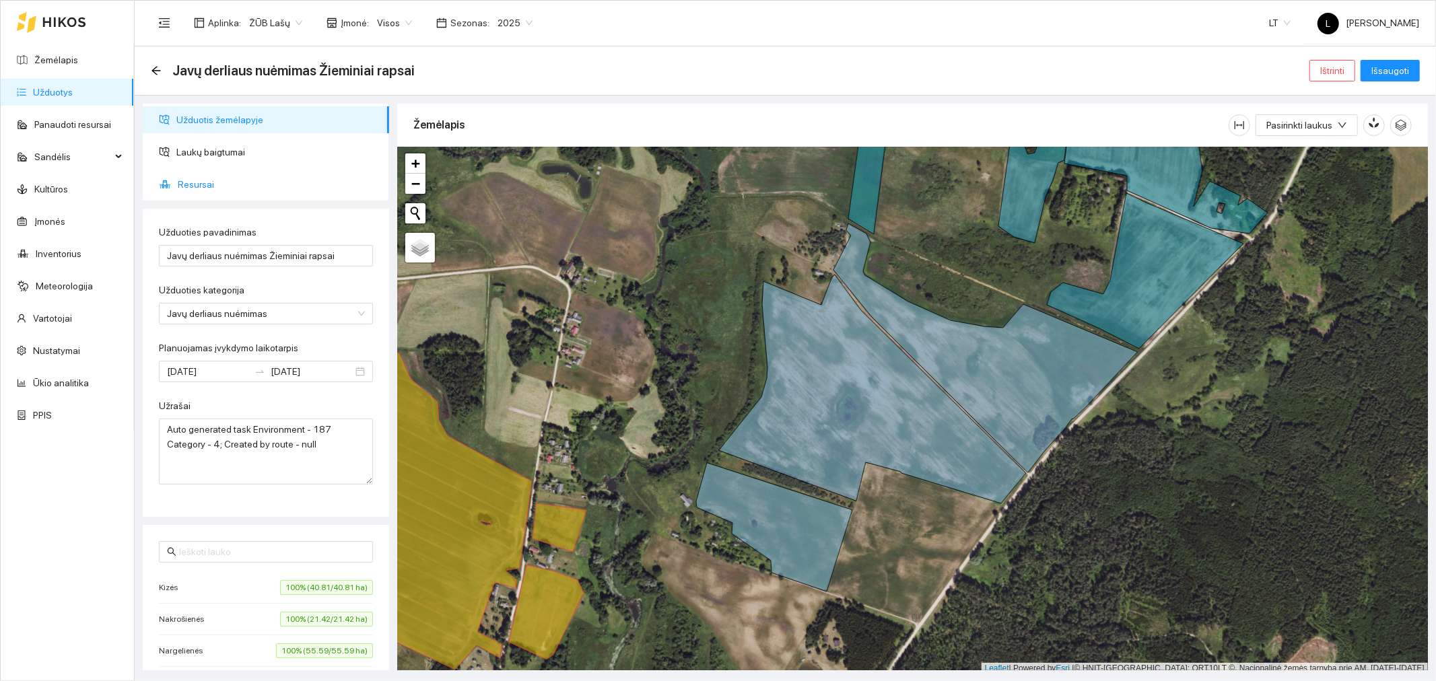
click at [213, 193] on span "Resursai" at bounding box center [278, 184] width 201 height 27
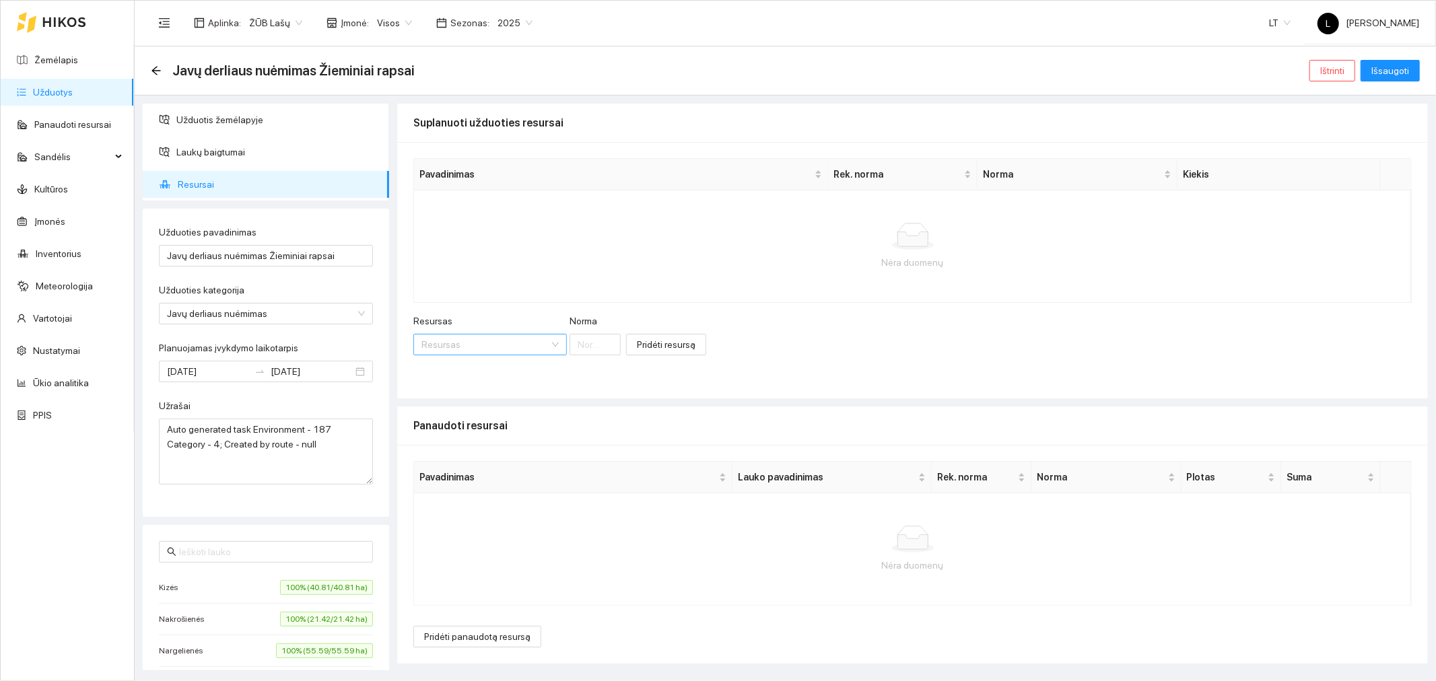
click at [467, 341] on input "Resursas" at bounding box center [485, 345] width 128 height 20
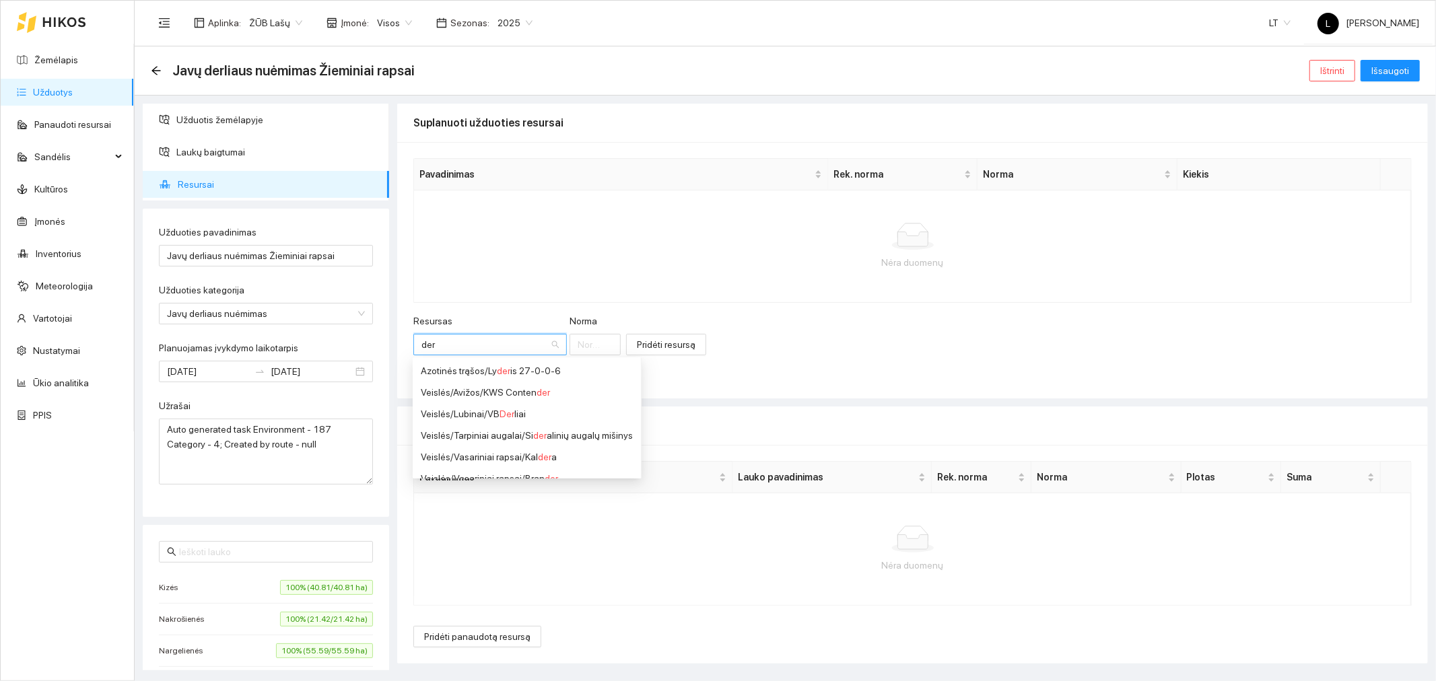
type input "der"
drag, startPoint x: 496, startPoint y: 274, endPoint x: 516, endPoint y: 310, distance: 41.9
click at [498, 274] on div "Nėra duomenų" at bounding box center [912, 247] width 998 height 112
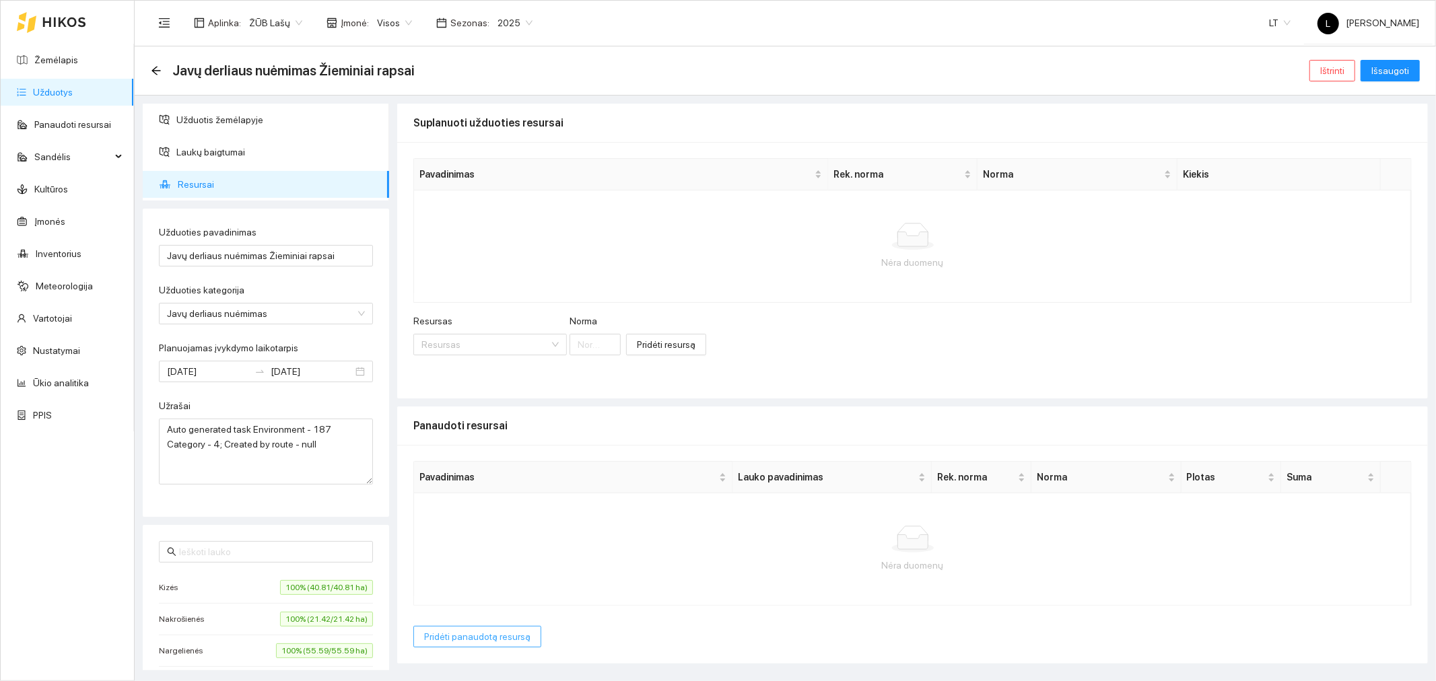
click at [494, 640] on span "Pridėti panaudotą resursą" at bounding box center [477, 637] width 106 height 15
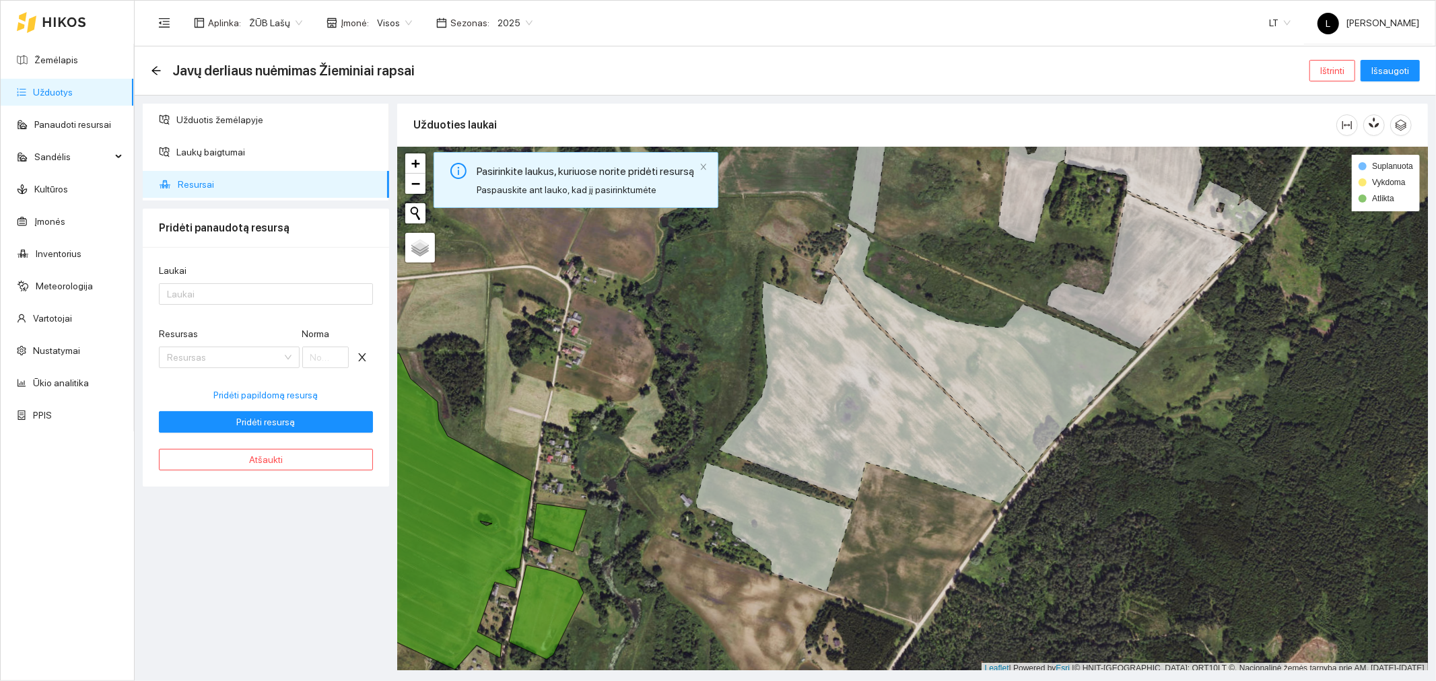
click at [271, 306] on form "[PERSON_NAME] Resursas Resursas [PERSON_NAME] papildomą resursą Pridėti resursą" at bounding box center [266, 348] width 214 height 170
click at [271, 301] on div at bounding box center [259, 294] width 194 height 16
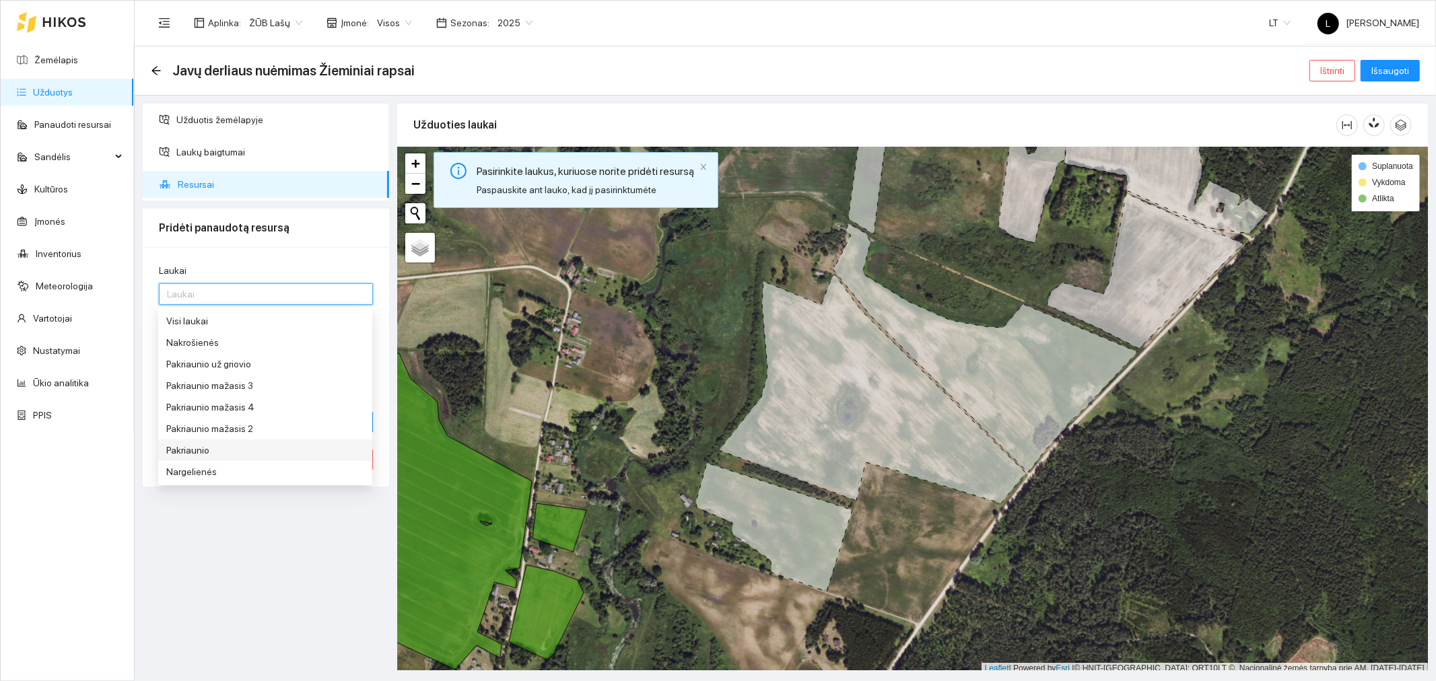
click at [204, 452] on div "Pakriaunio" at bounding box center [265, 450] width 198 height 15
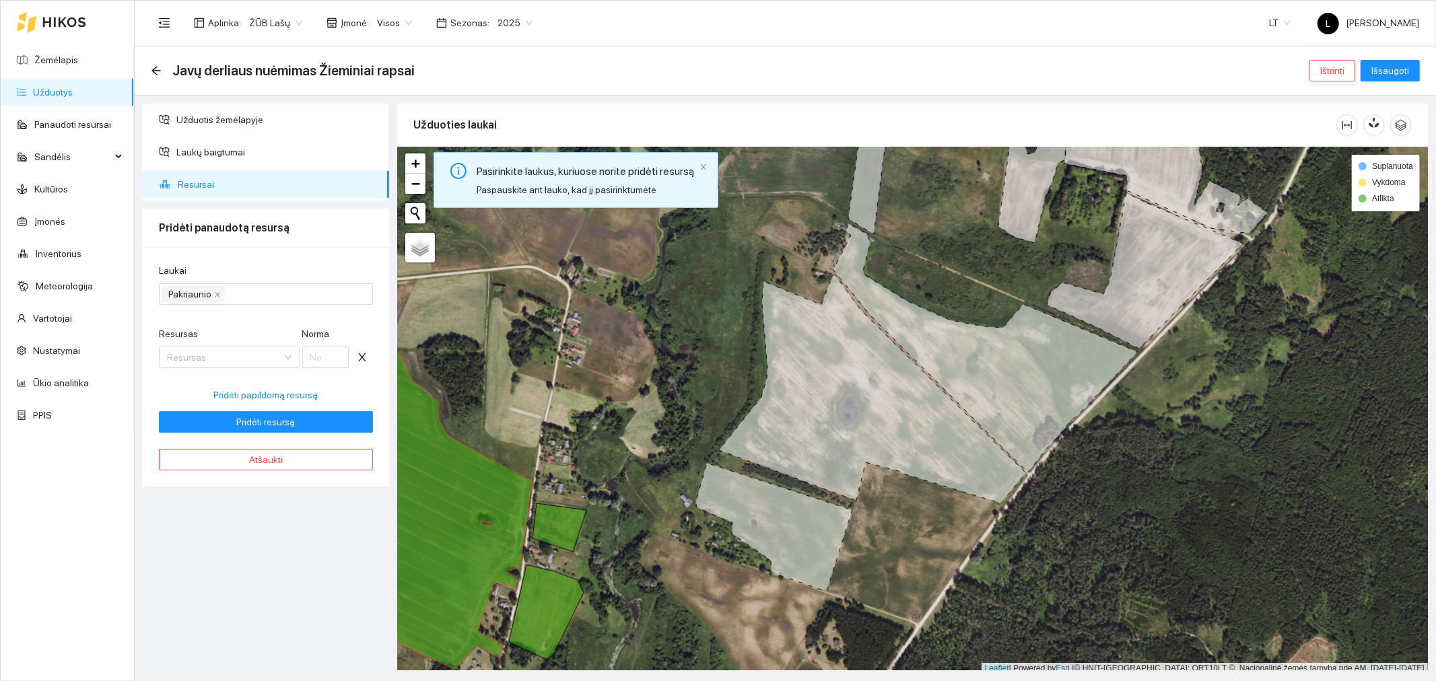
click at [245, 263] on div "Laukai" at bounding box center [266, 273] width 214 height 20
click at [205, 358] on input "Resursas" at bounding box center [224, 357] width 115 height 20
type input "derli"
click at [207, 406] on span "Derli" at bounding box center [208, 405] width 19 height 11
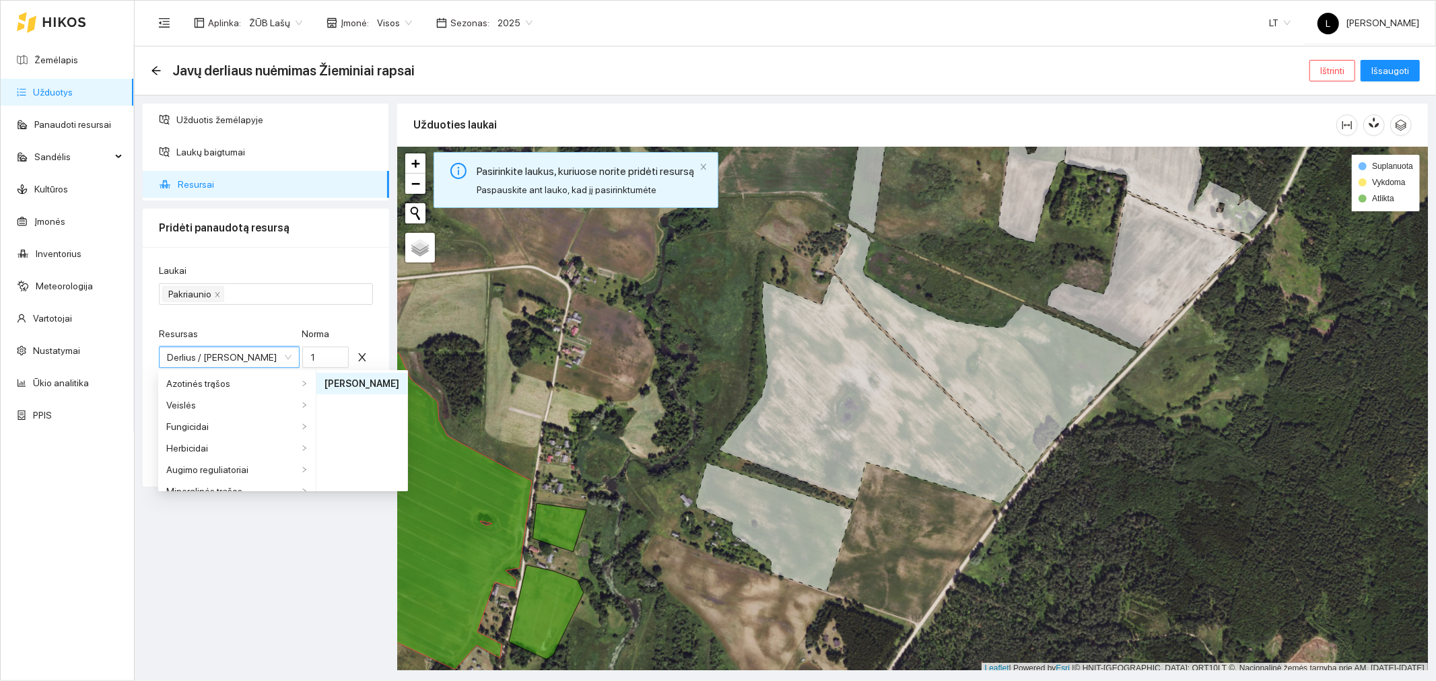
scroll to position [463, 0]
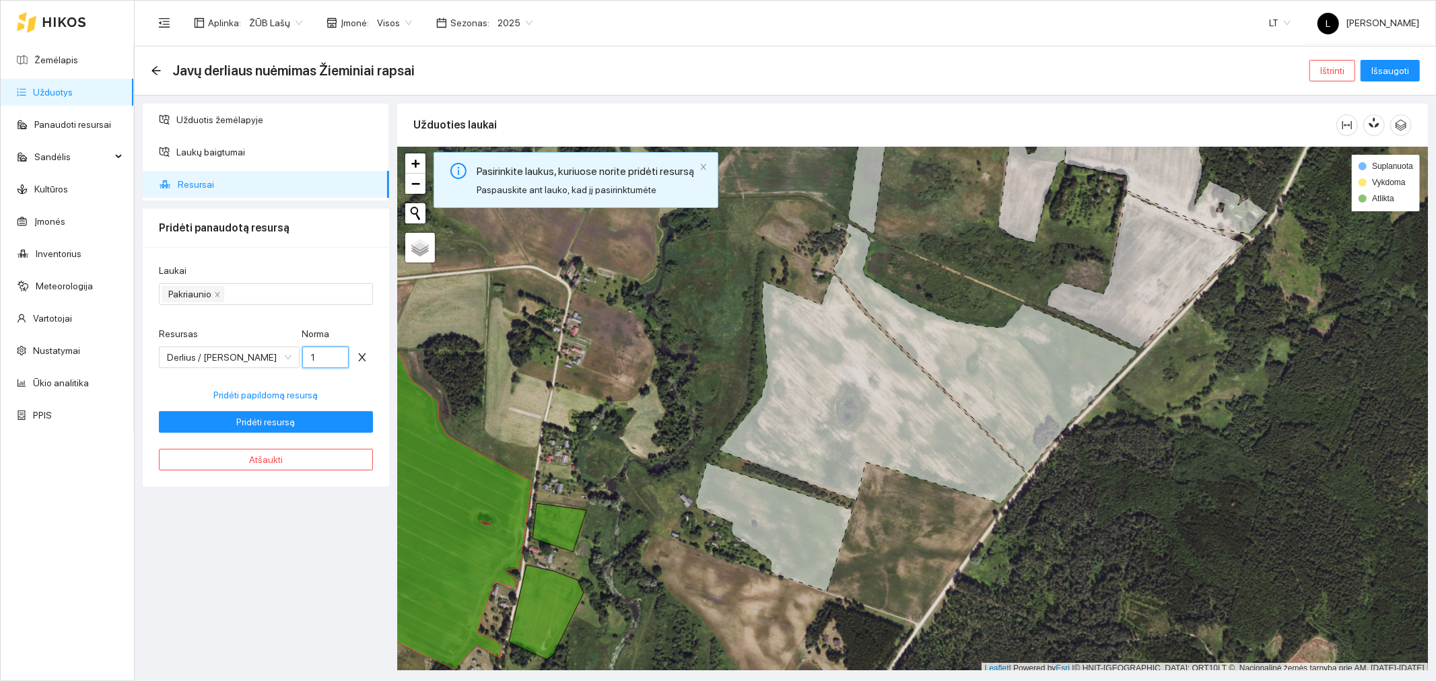
drag, startPoint x: 319, startPoint y: 358, endPoint x: 308, endPoint y: 354, distance: 11.3
click at [308, 354] on input "1" at bounding box center [325, 358] width 47 height 22
type input "679.63"
click at [291, 428] on span "Pridėti resursą" at bounding box center [266, 422] width 59 height 15
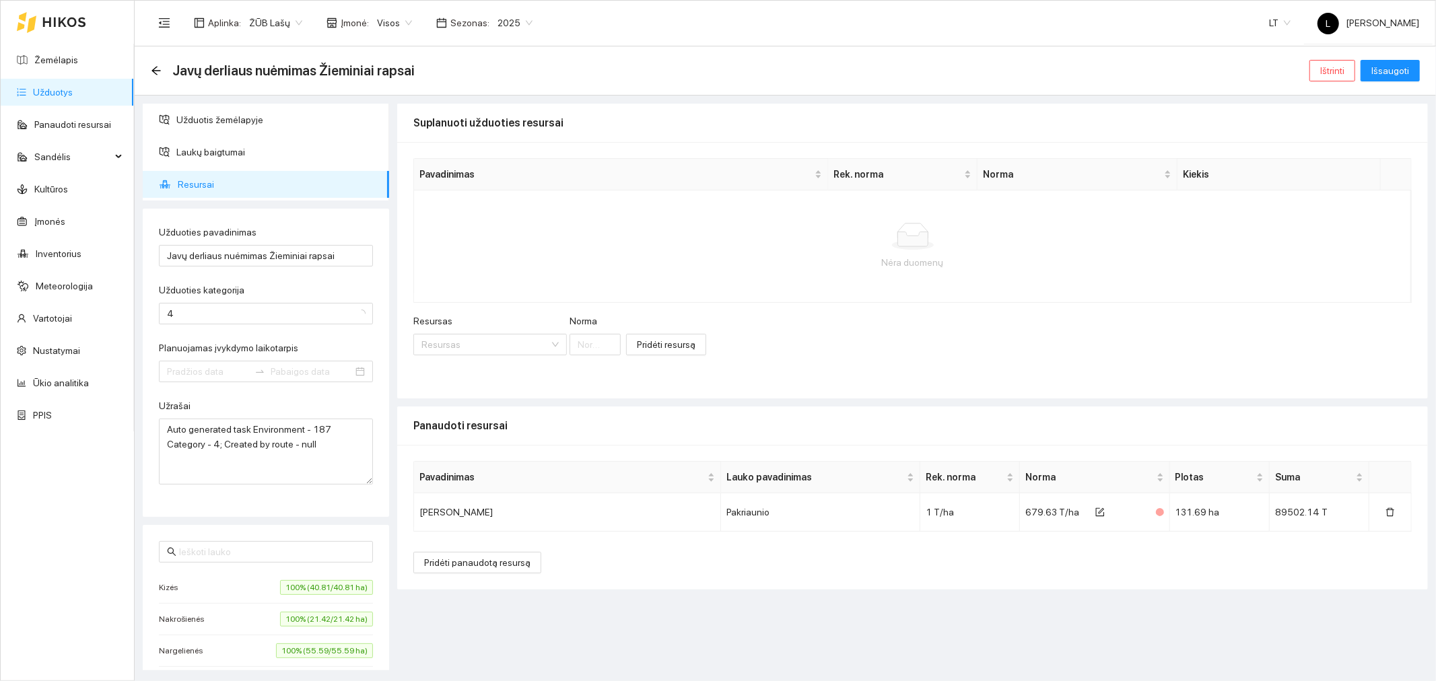
type input "[DATE]"
click at [491, 564] on span "Pridėti panaudotą resursą" at bounding box center [477, 562] width 106 height 15
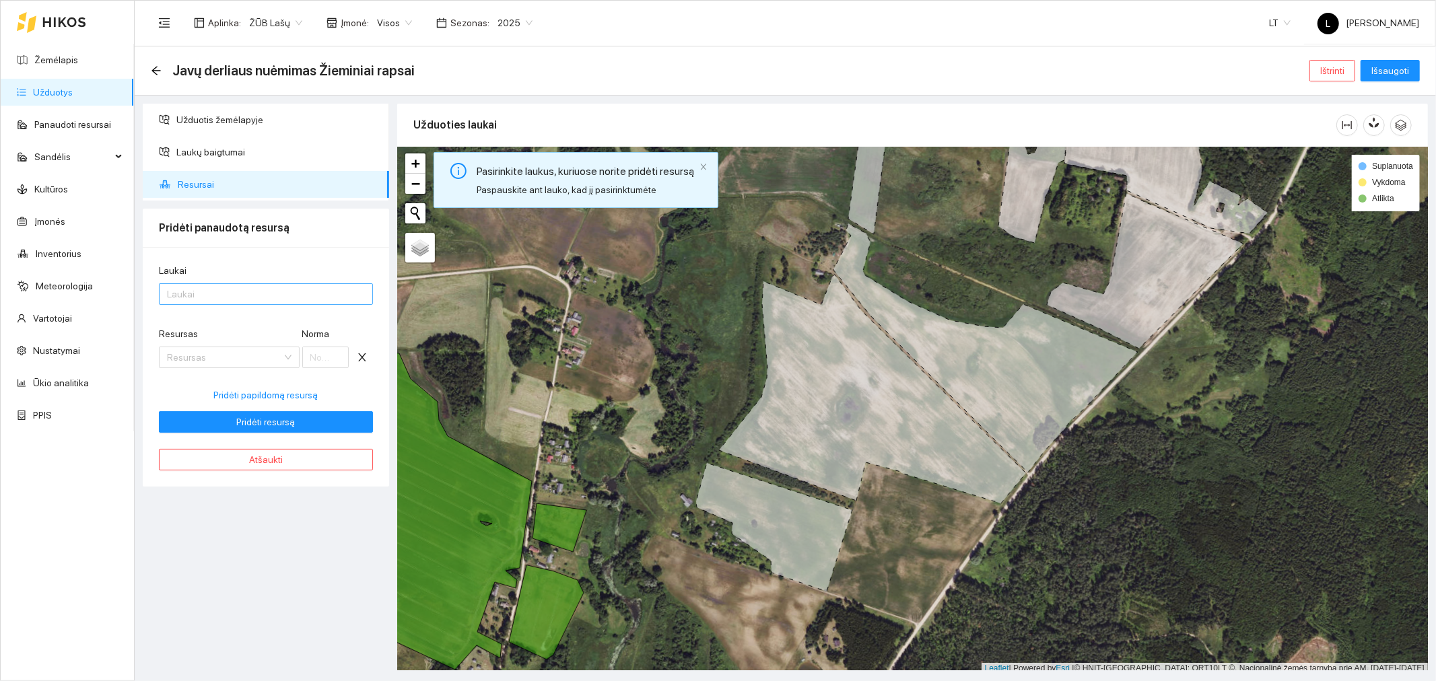
click at [215, 294] on div at bounding box center [259, 294] width 194 height 16
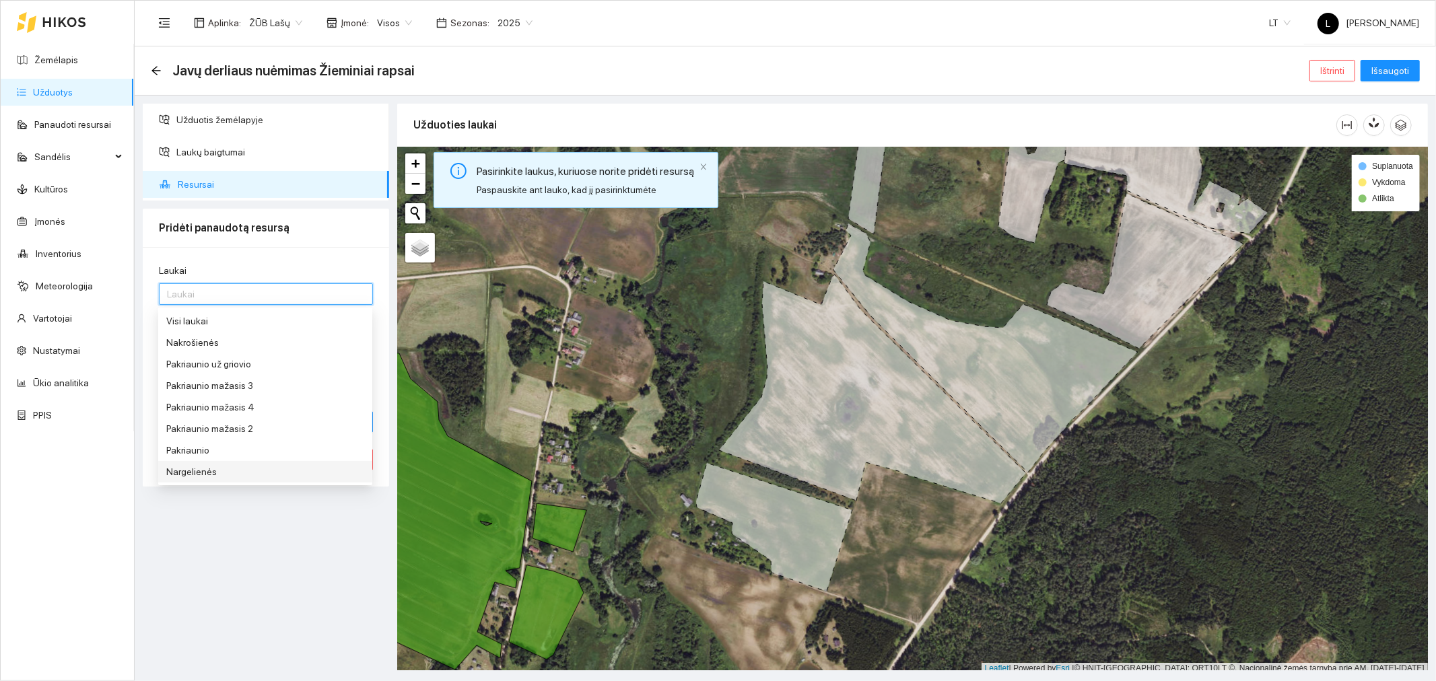
click at [210, 470] on div "Nargelienės" at bounding box center [265, 472] width 198 height 15
click at [257, 258] on div "Laukai Nargelienės Resursas Resursas Norma Pridėti papildomą resursą Pridėti re…" at bounding box center [266, 367] width 246 height 240
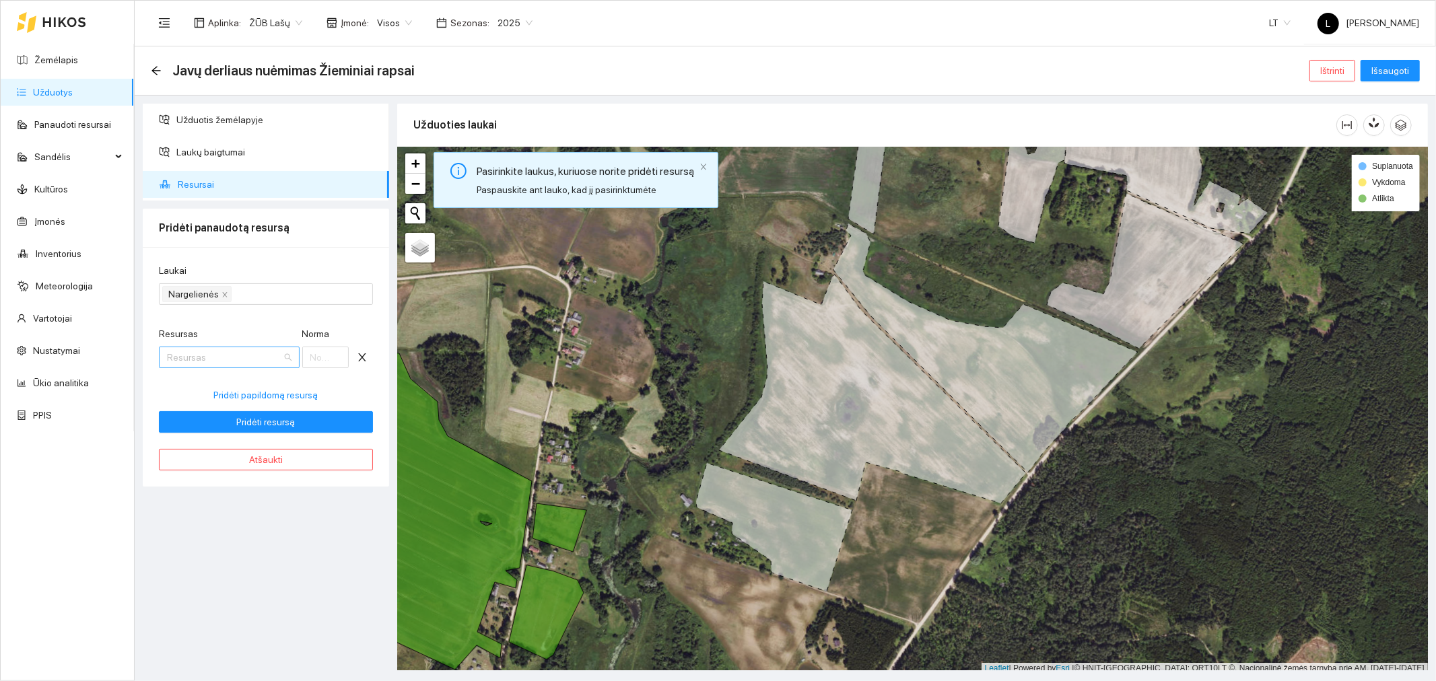
click at [203, 360] on input "Resursas" at bounding box center [224, 357] width 115 height 20
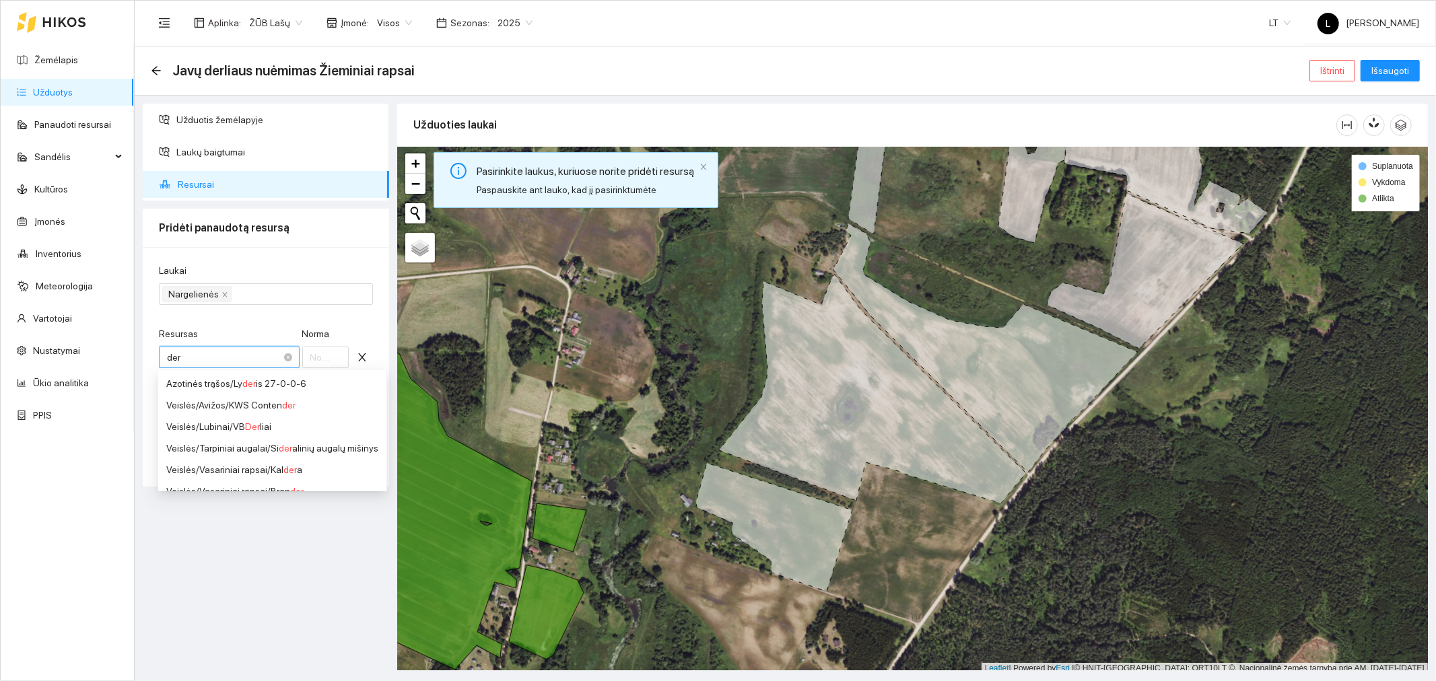
type input "derl"
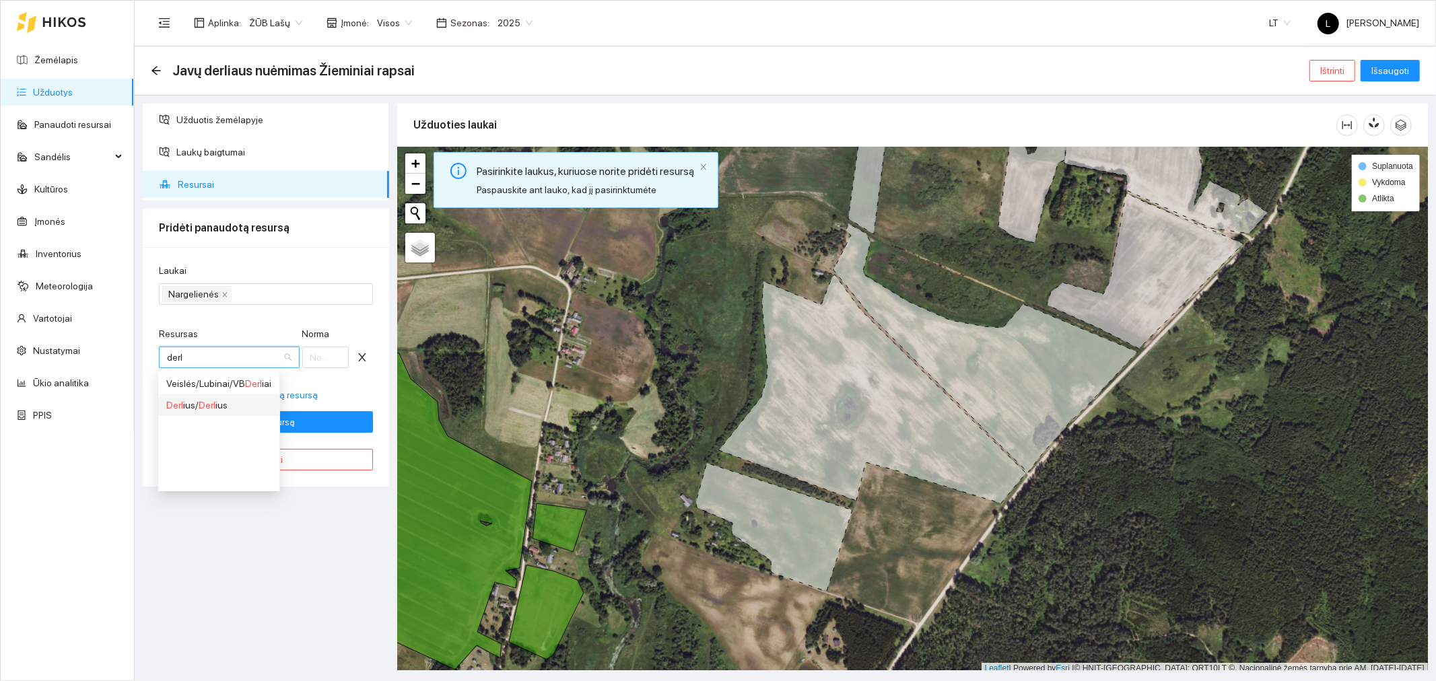
click at [212, 408] on span "Derl" at bounding box center [207, 405] width 17 height 11
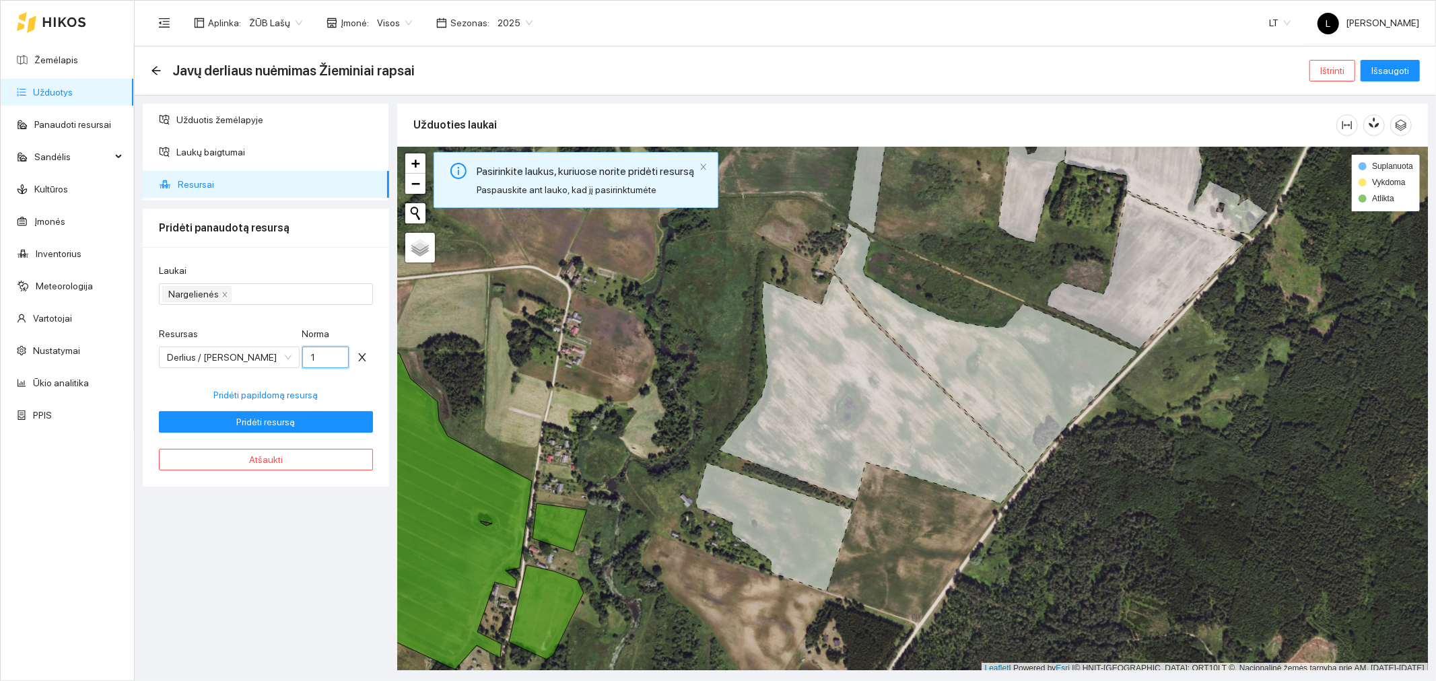
drag, startPoint x: 318, startPoint y: 355, endPoint x: 306, endPoint y: 352, distance: 12.4
click at [306, 352] on input "1" at bounding box center [325, 358] width 47 height 22
type input "44.828"
click at [307, 417] on button "Pridėti resursą" at bounding box center [266, 422] width 214 height 22
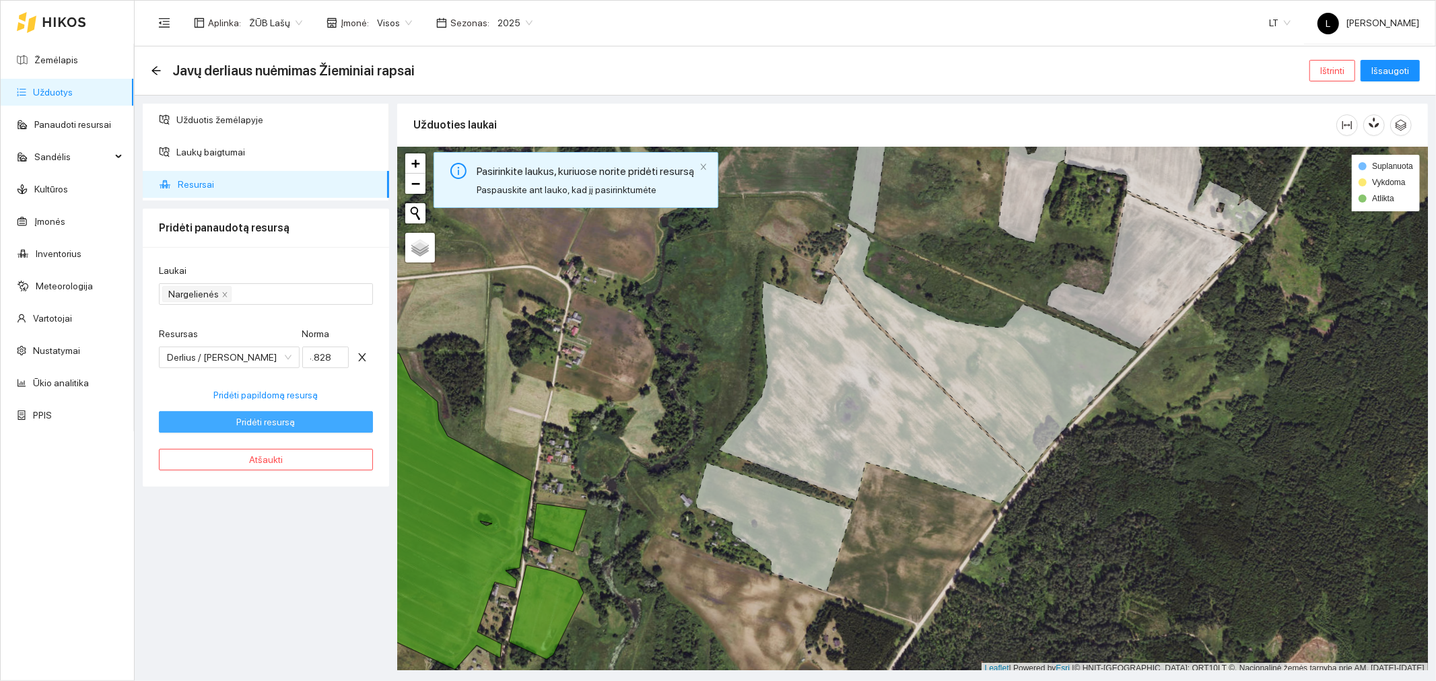
scroll to position [0, 0]
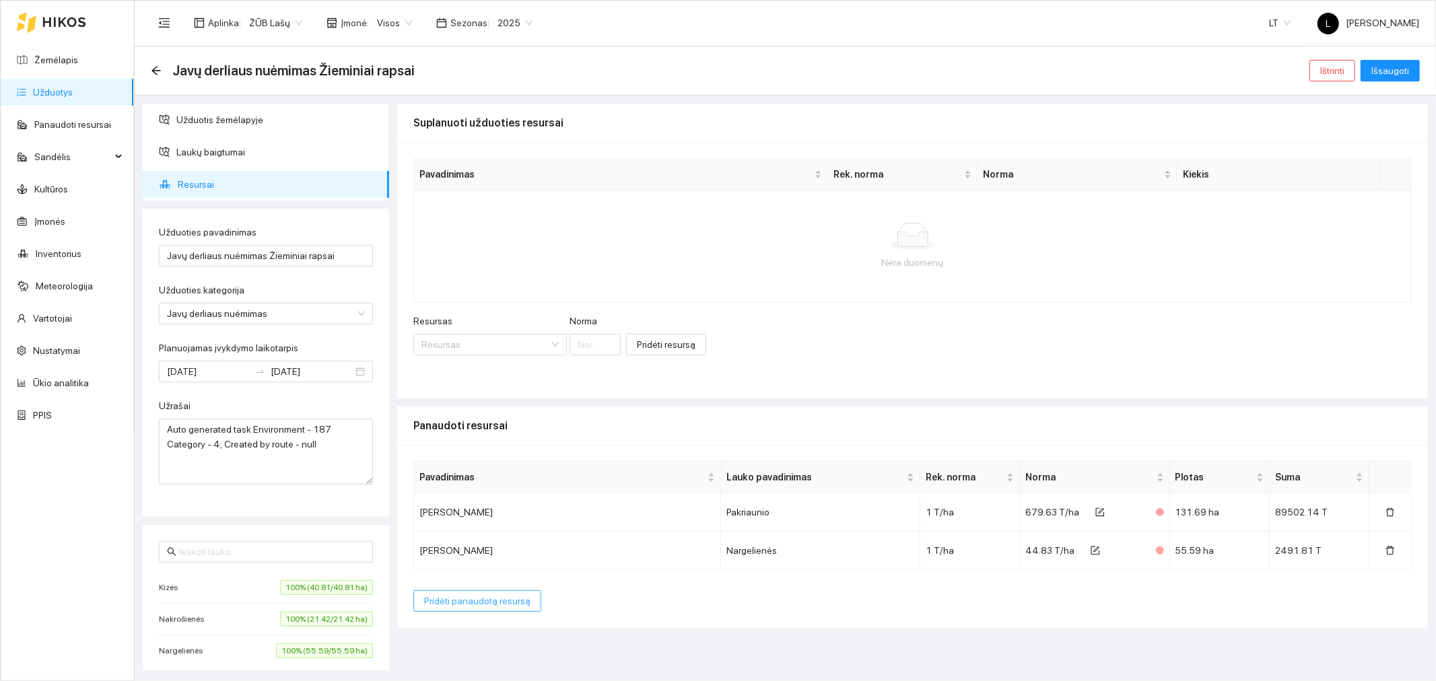
click at [452, 606] on span "Pridėti panaudotą resursą" at bounding box center [477, 601] width 106 height 15
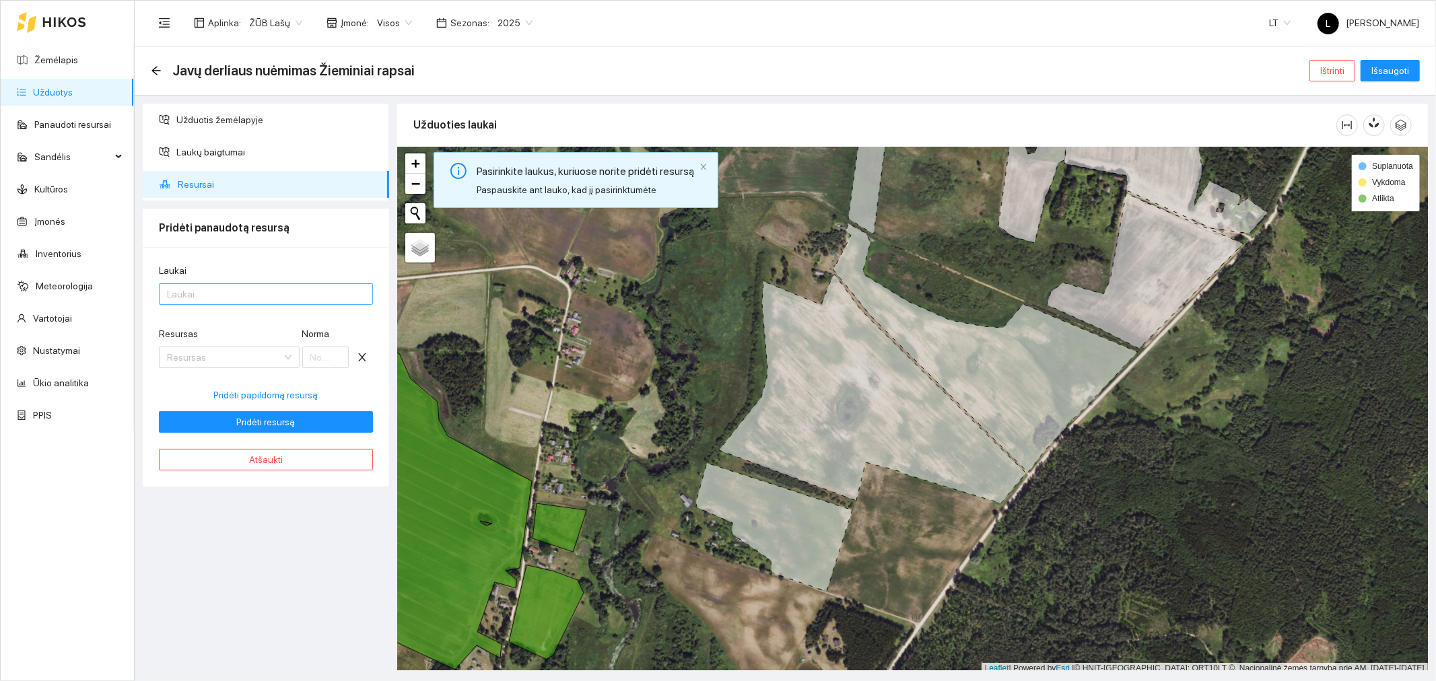
click at [216, 304] on div "Laukai" at bounding box center [266, 294] width 214 height 22
type input "k"
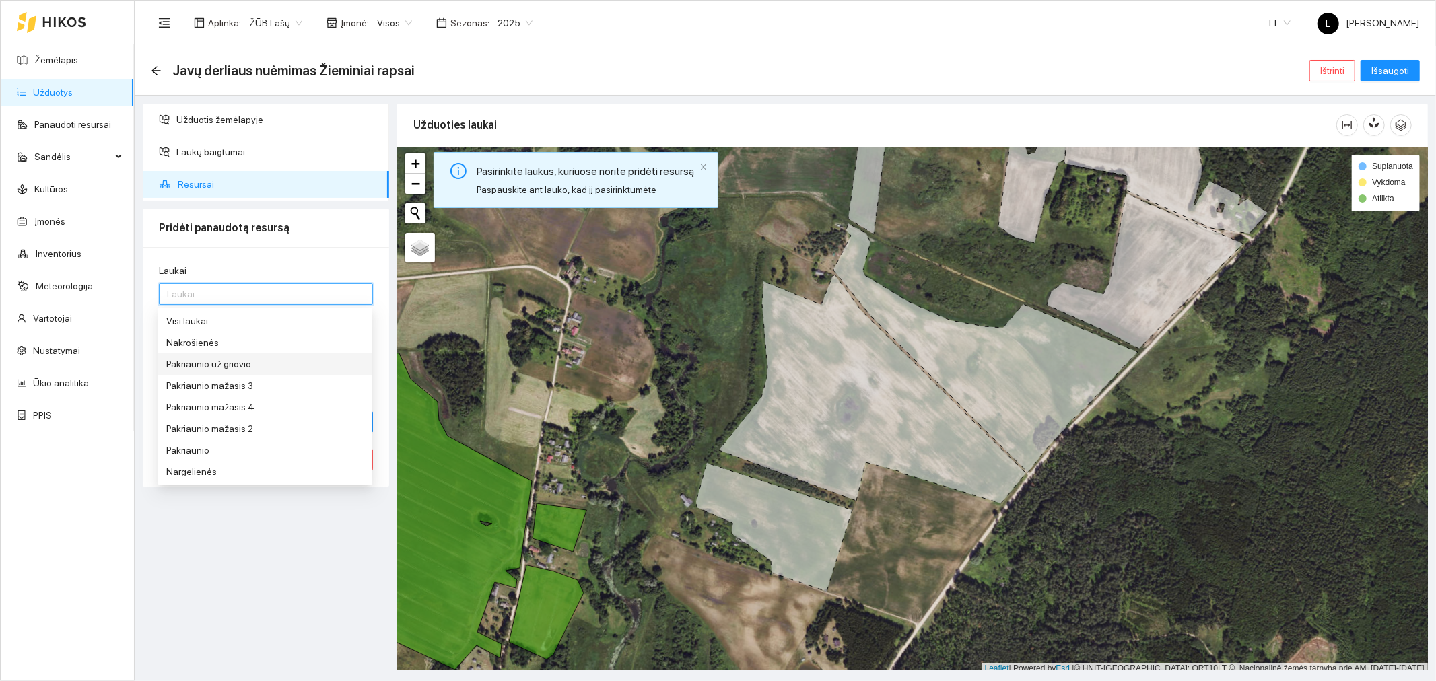
scroll to position [22, 0]
click at [210, 466] on div "Kizės" at bounding box center [265, 472] width 198 height 15
click at [243, 272] on div "Laukai" at bounding box center [266, 273] width 214 height 20
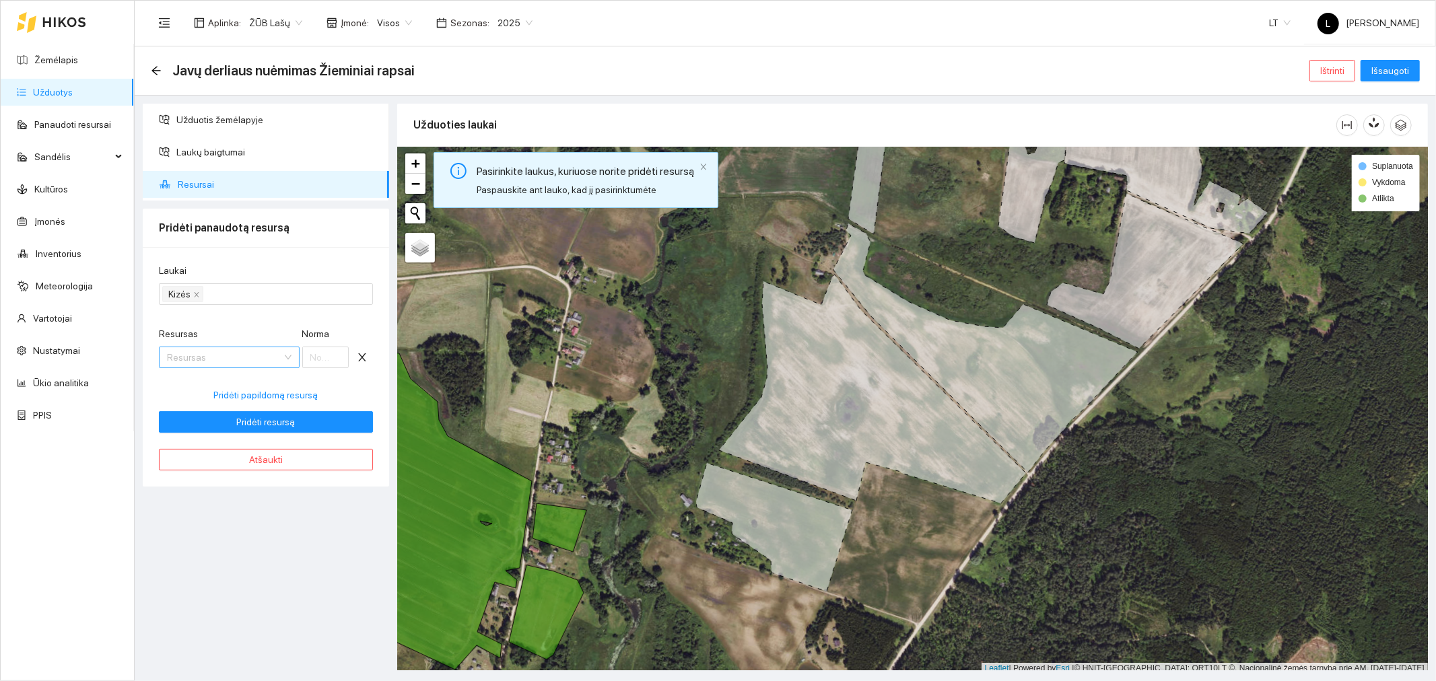
click at [225, 352] on input "Resursas" at bounding box center [224, 357] width 115 height 20
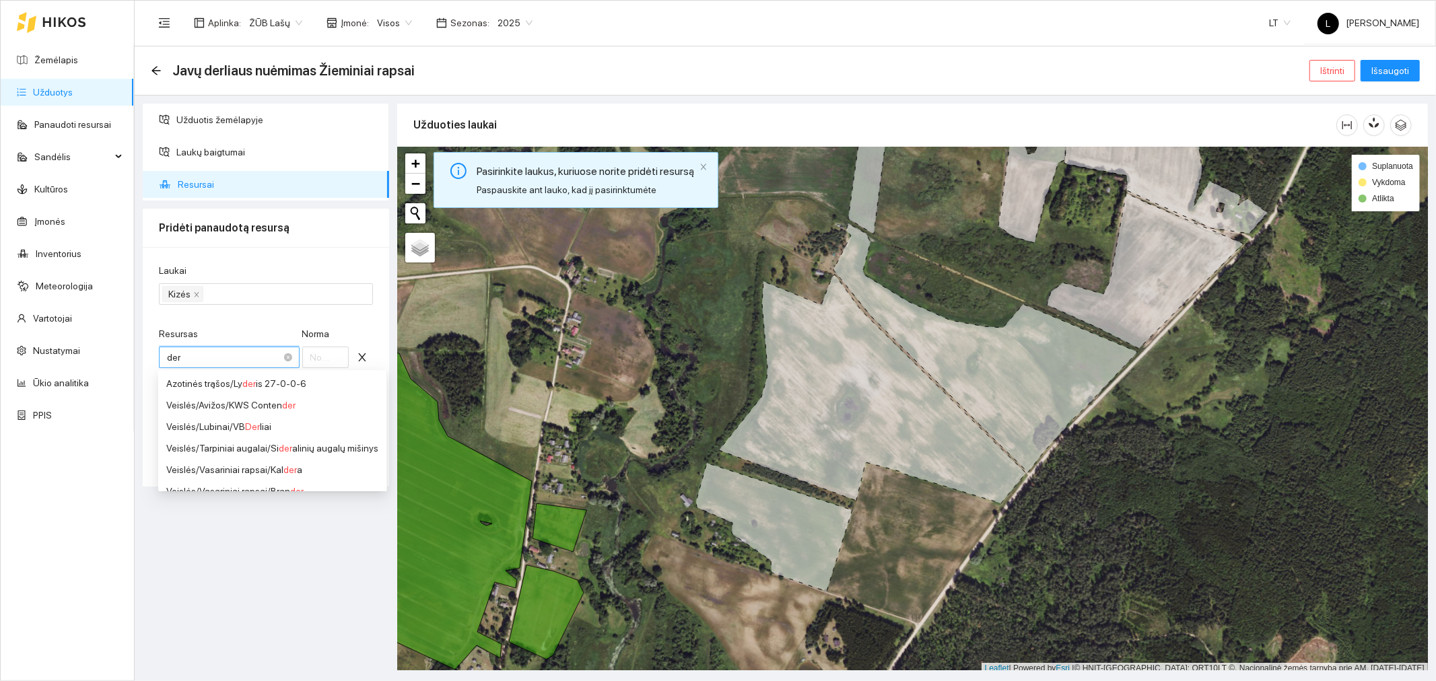
type input "derl"
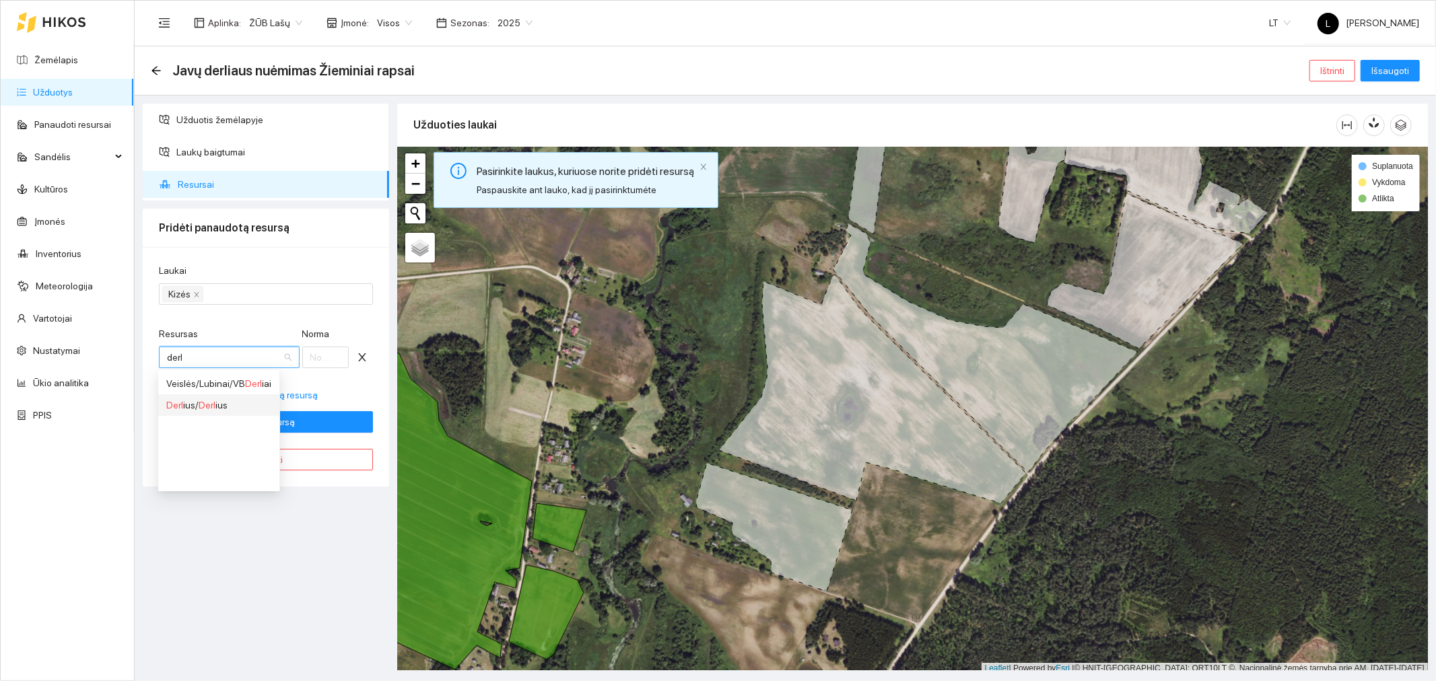
click at [209, 401] on span "Derl" at bounding box center [207, 405] width 17 height 11
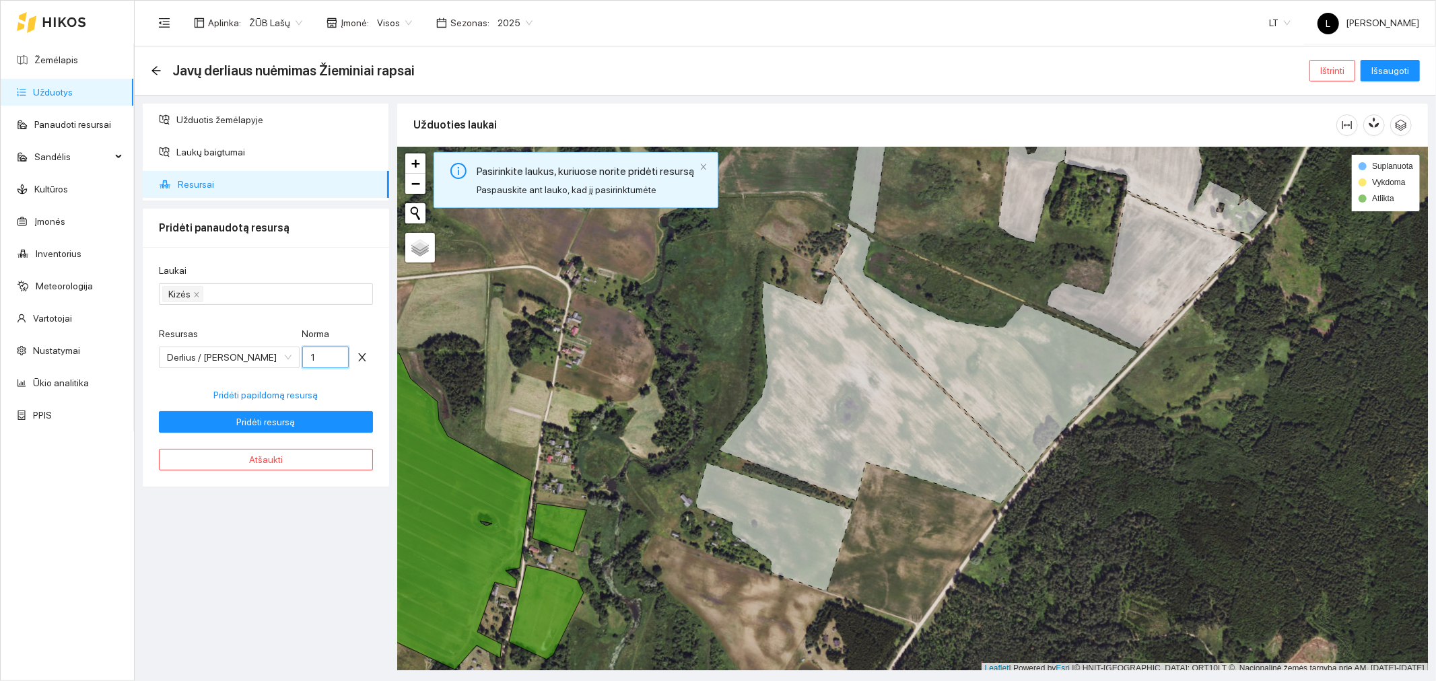
drag, startPoint x: 317, startPoint y: 351, endPoint x: 304, endPoint y: 348, distance: 13.9
click at [304, 348] on input "1" at bounding box center [325, 358] width 47 height 22
type input "197.53"
click at [316, 421] on button "Pridėti resursą" at bounding box center [266, 422] width 214 height 22
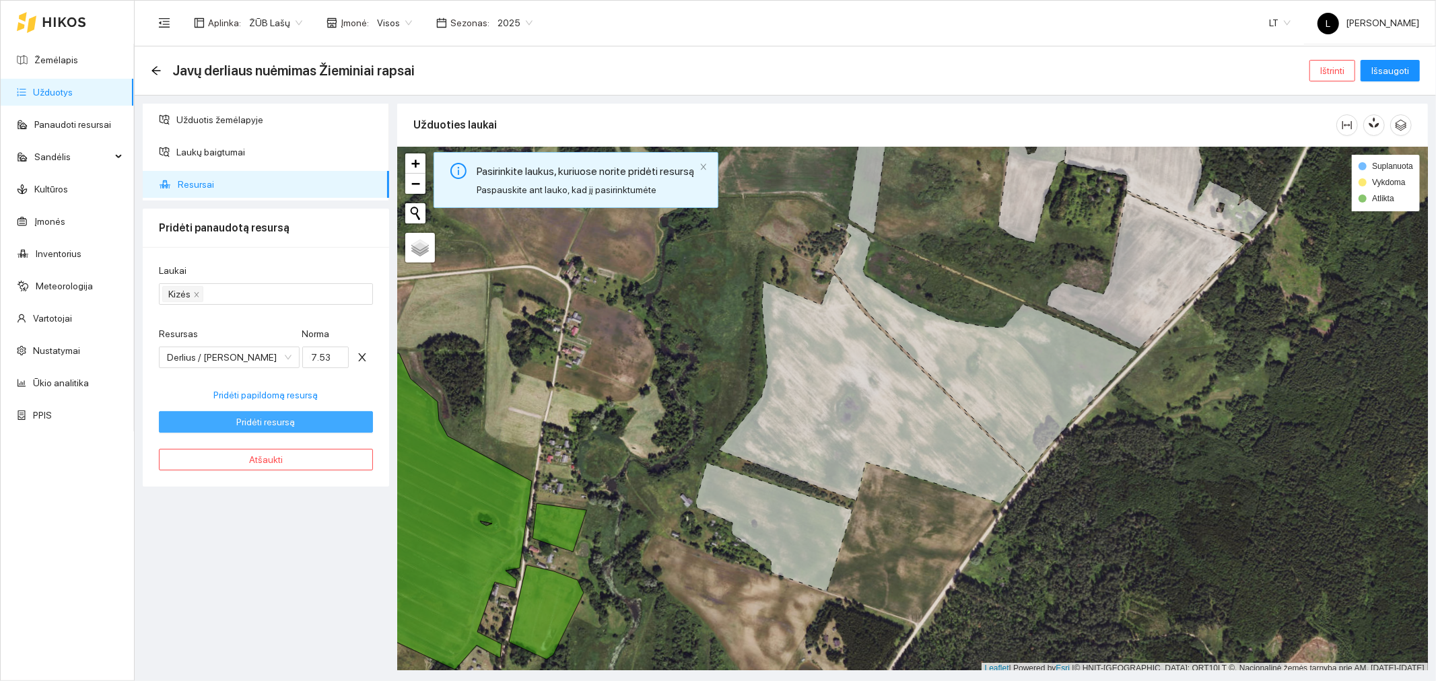
scroll to position [0, 0]
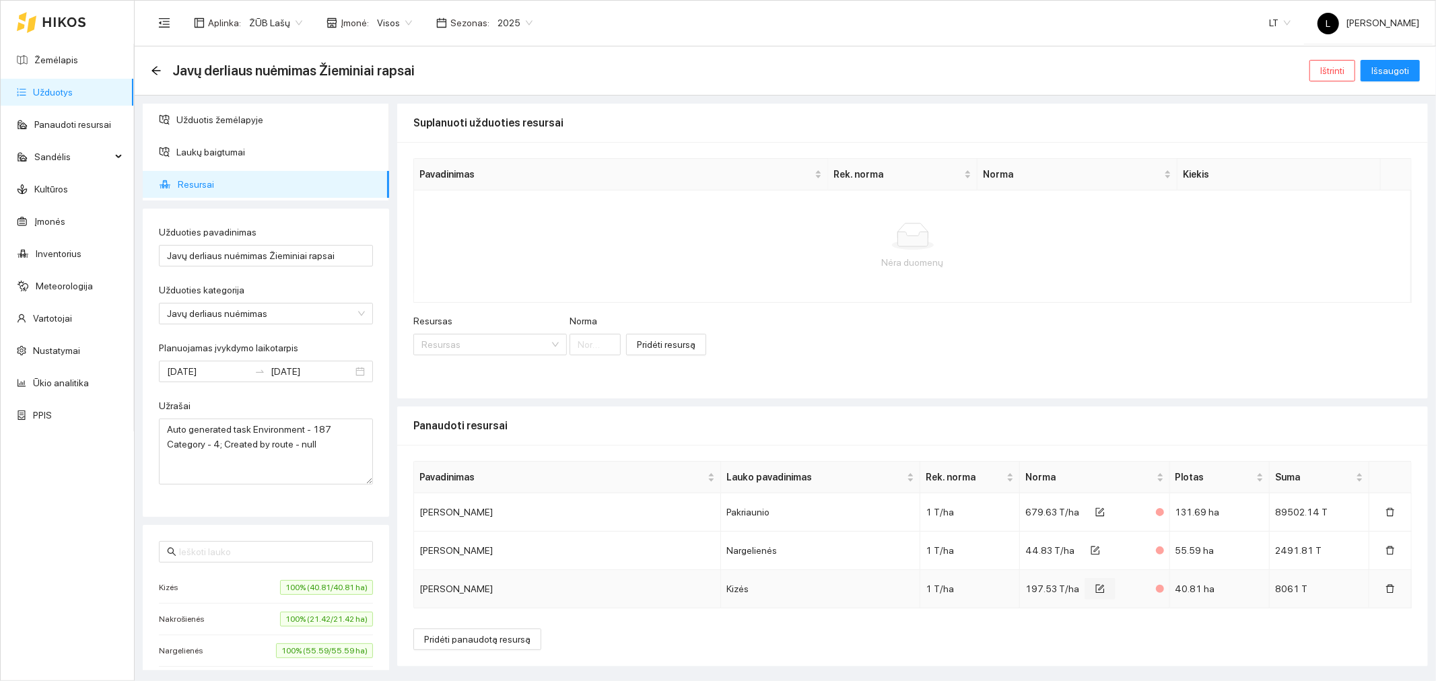
click at [1099, 591] on icon "form" at bounding box center [1099, 588] width 9 height 9
drag, startPoint x: 1061, startPoint y: 594, endPoint x: 986, endPoint y: 576, distance: 77.4
click at [986, 576] on tr "[PERSON_NAME] 1 T/ha 197.53 40.81 ha 8061 T" at bounding box center [913, 596] width 998 height 53
type input "203.58"
click at [1136, 597] on icon "check" at bounding box center [1140, 592] width 9 height 9
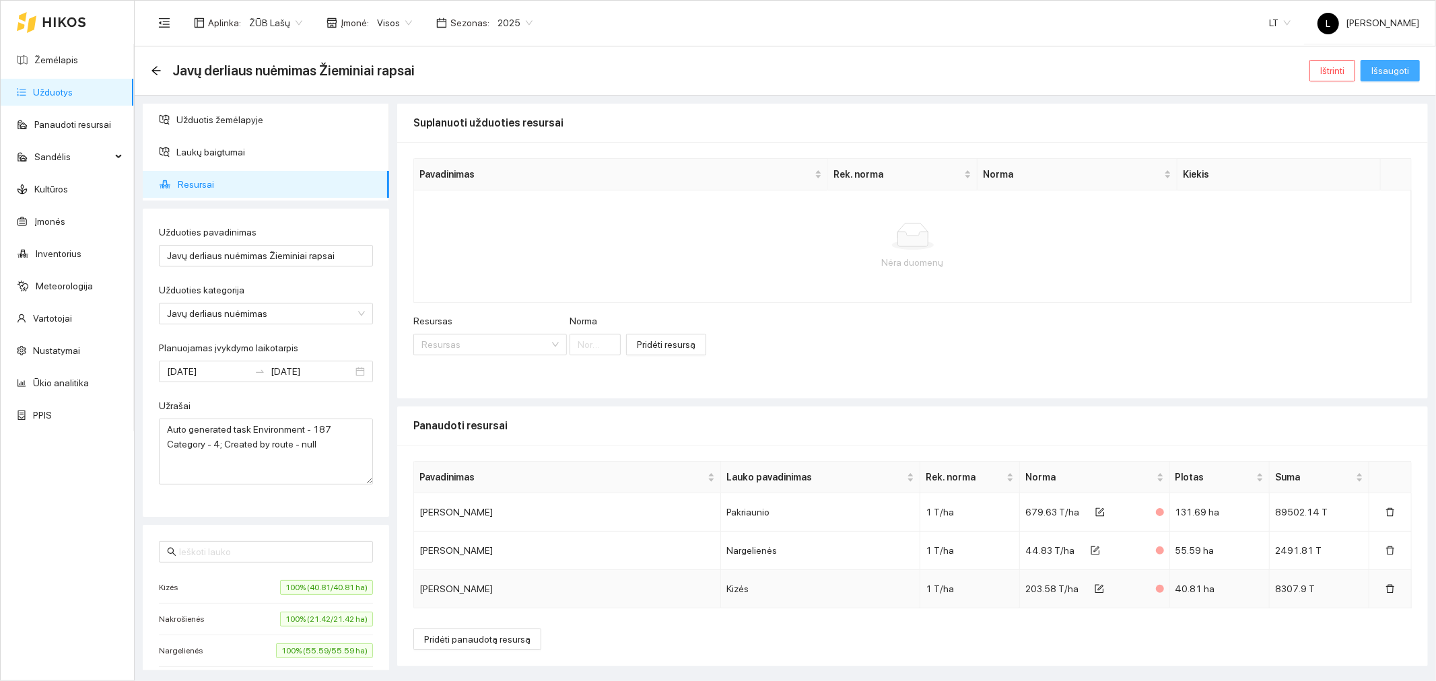
click at [1391, 71] on span "Išsaugoti" at bounding box center [1390, 70] width 38 height 15
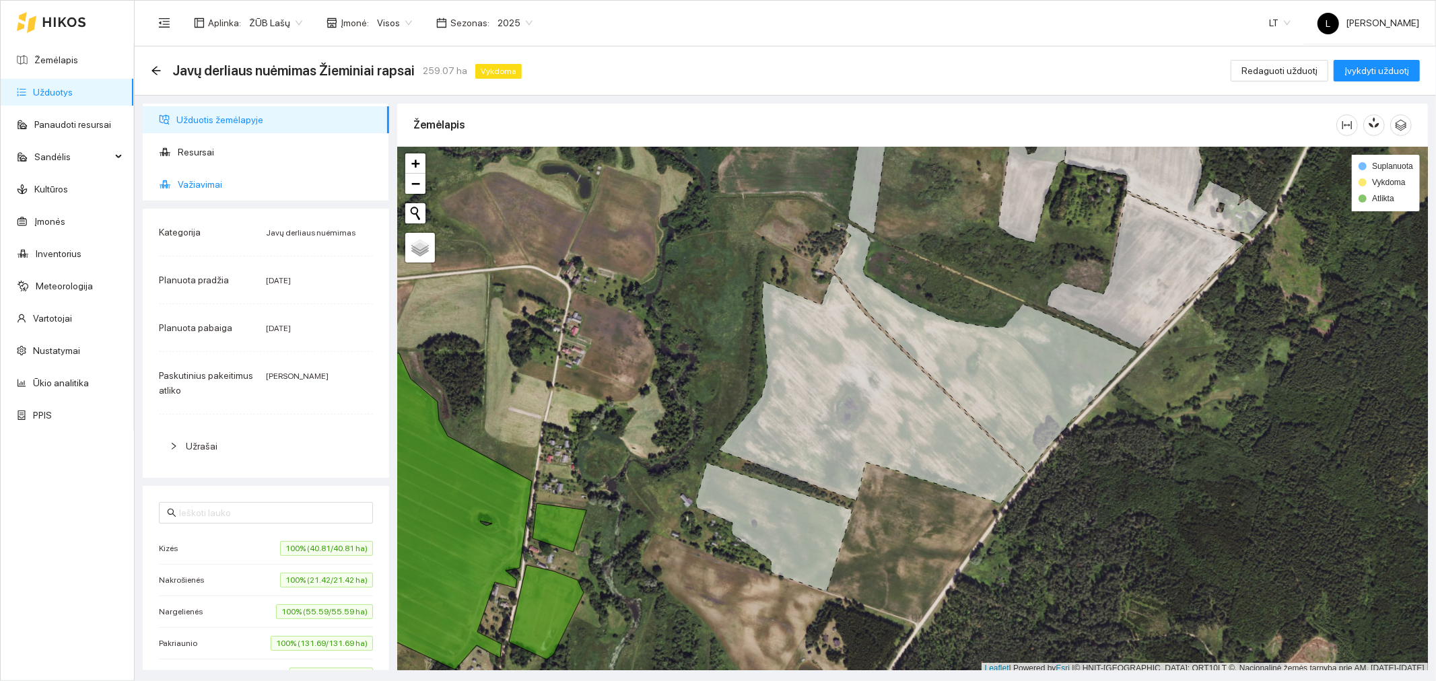
click at [202, 180] on span "Važiavimai" at bounding box center [278, 184] width 201 height 27
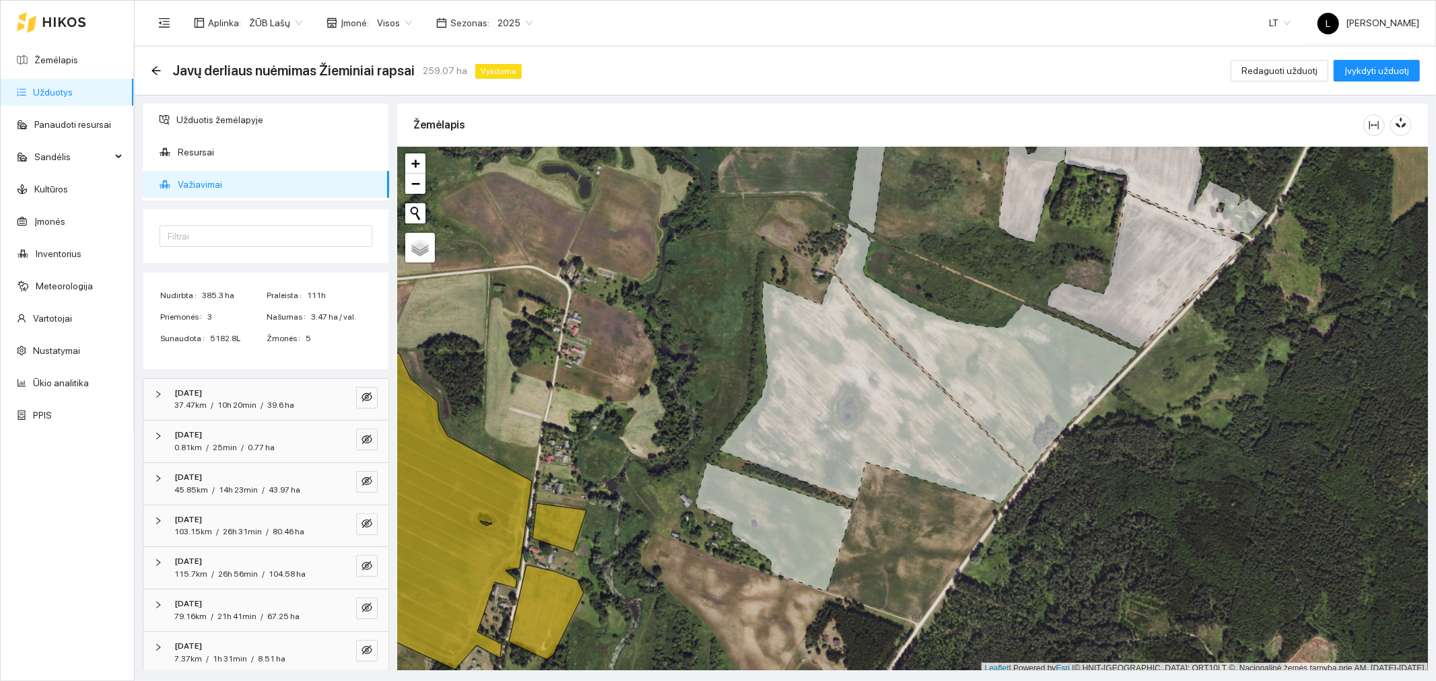
scroll to position [50, 0]
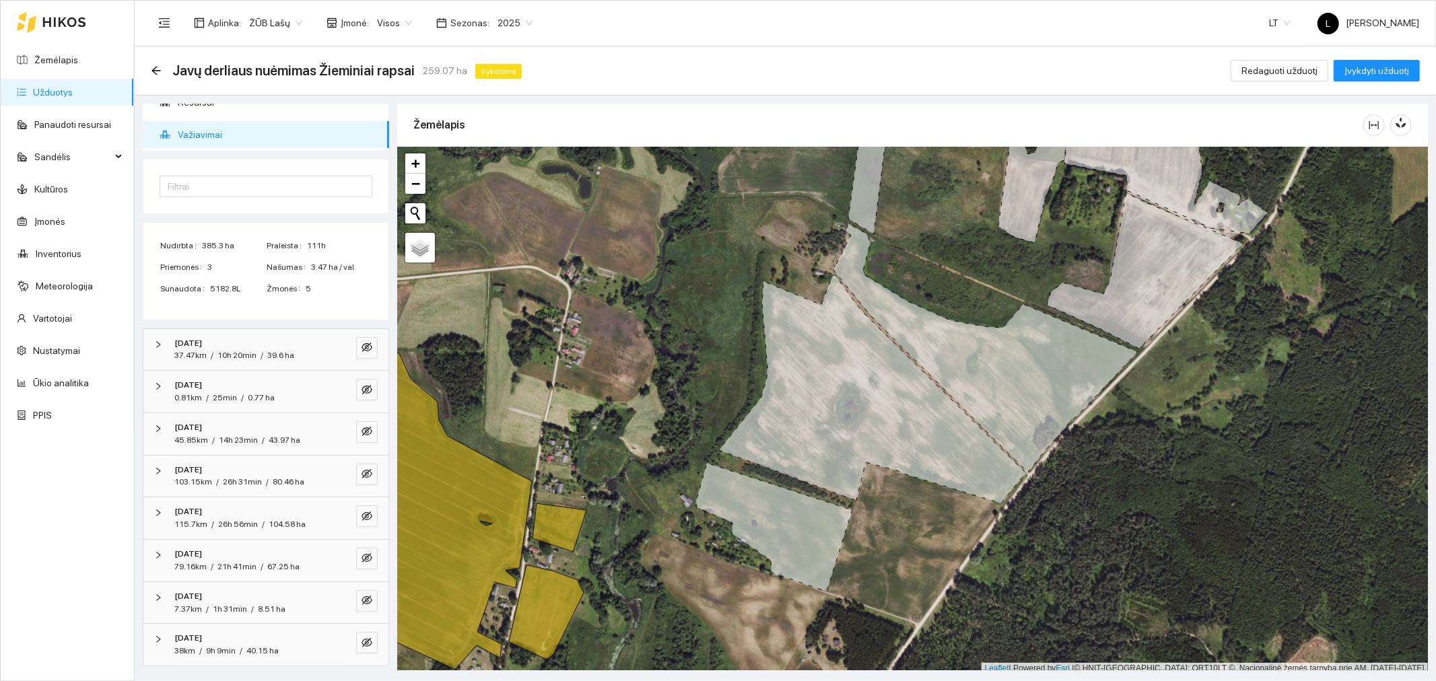
click at [202, 345] on strong "[DATE]" at bounding box center [188, 343] width 28 height 9
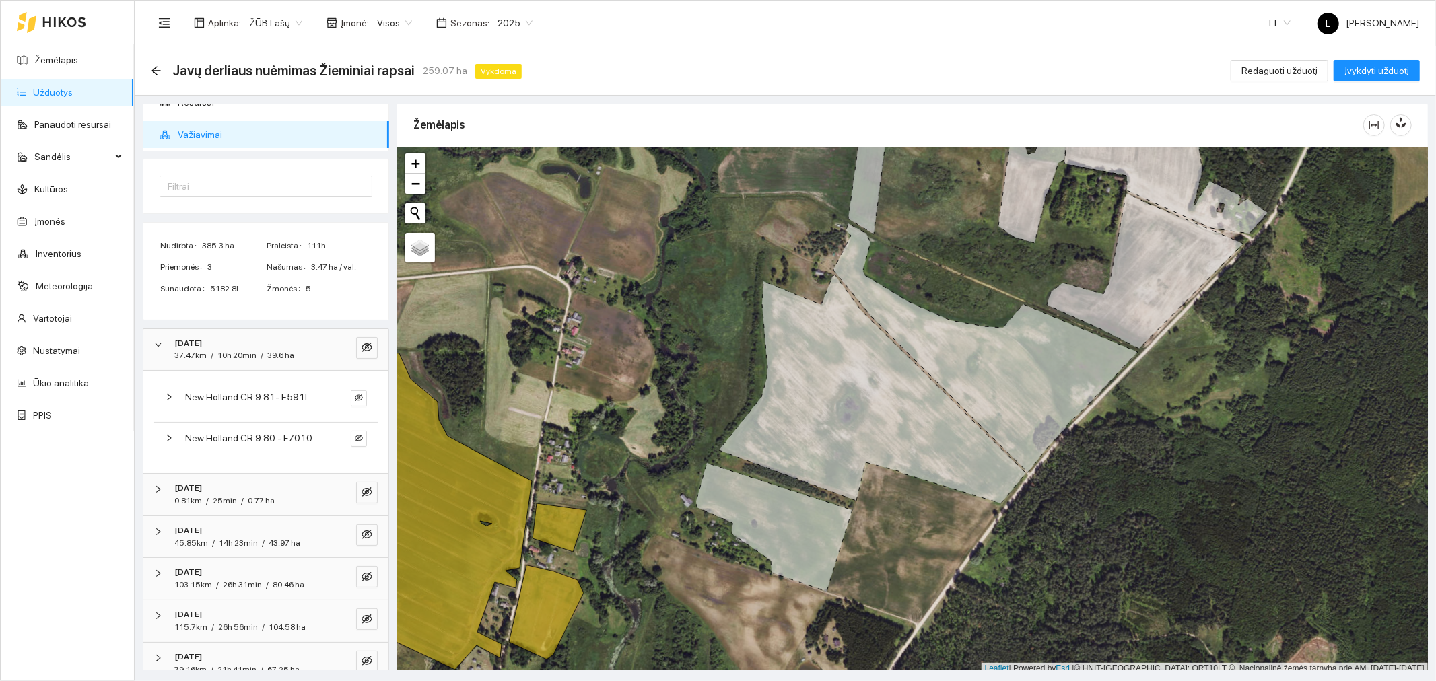
click at [202, 495] on span "[DATE]" at bounding box center [188, 488] width 28 height 13
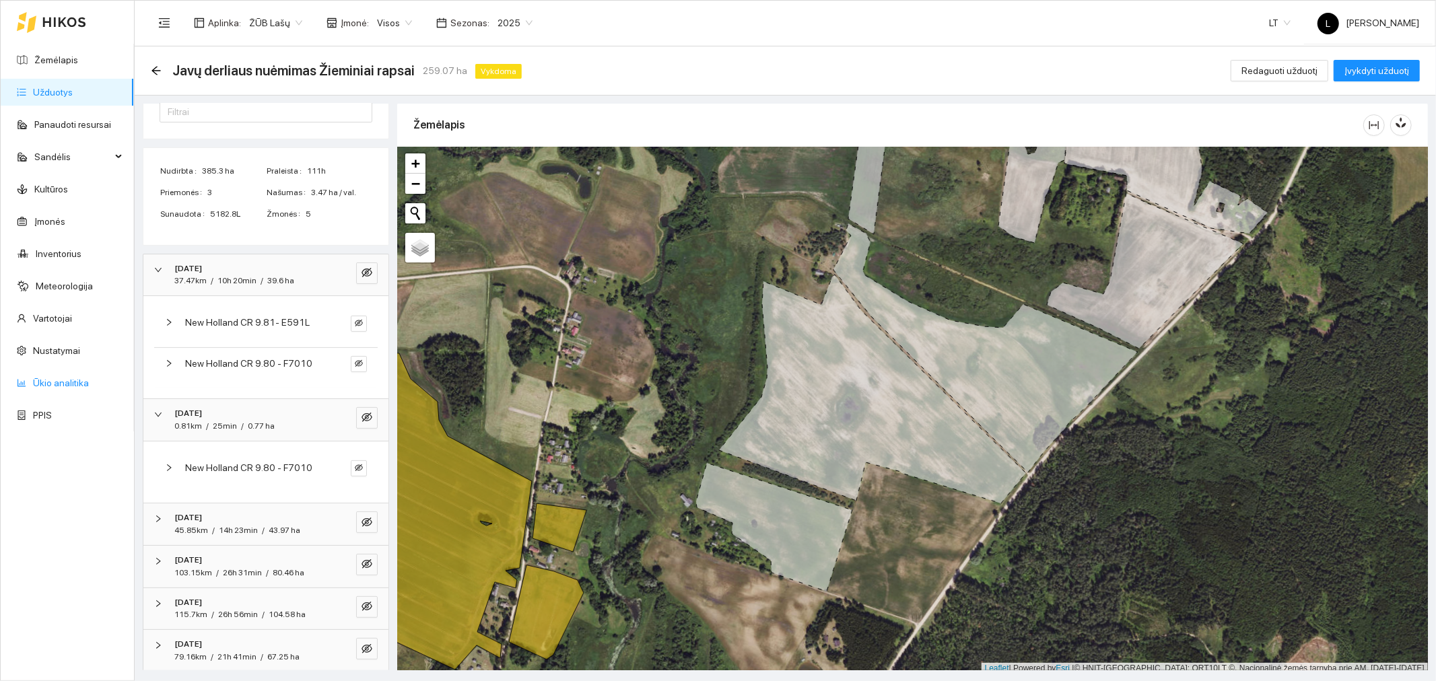
click at [57, 380] on link "Ūkio analitika" at bounding box center [61, 383] width 56 height 11
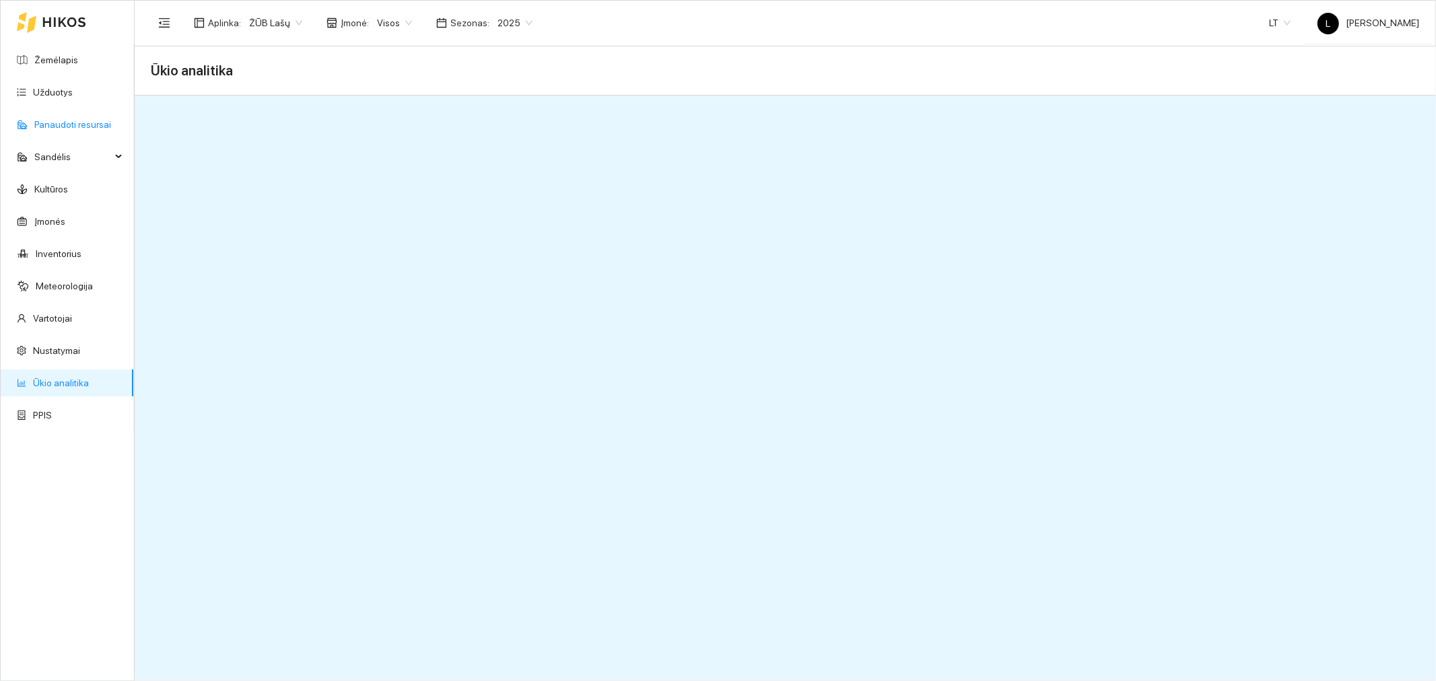
click at [63, 123] on link "Panaudoti resursai" at bounding box center [72, 124] width 77 height 11
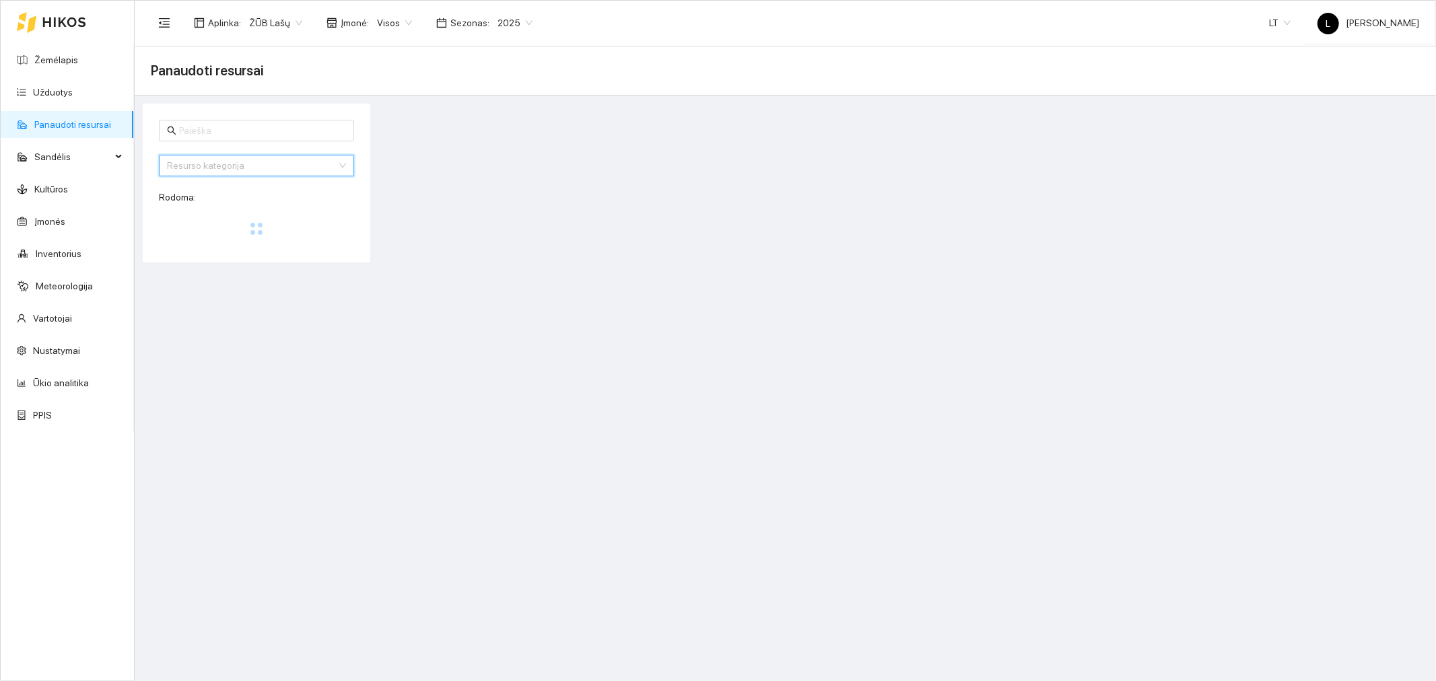
click at [203, 166] on div "Resurso kategorija 2 3 Azotinės trąšos Veislės Fungicidai Herbicidai Augimo reg…" at bounding box center [256, 166] width 195 height 22
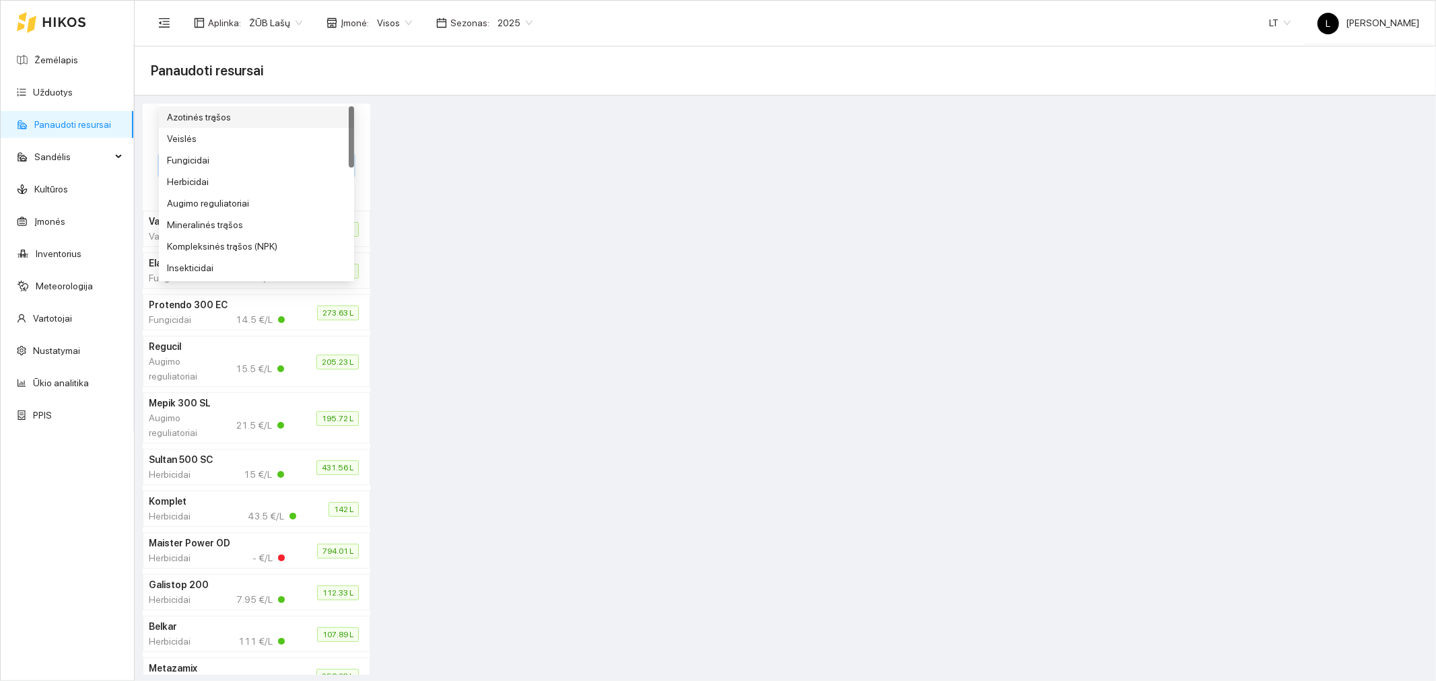
click at [240, 81] on div "Panaudoti resursai" at bounding box center [785, 70] width 1269 height 27
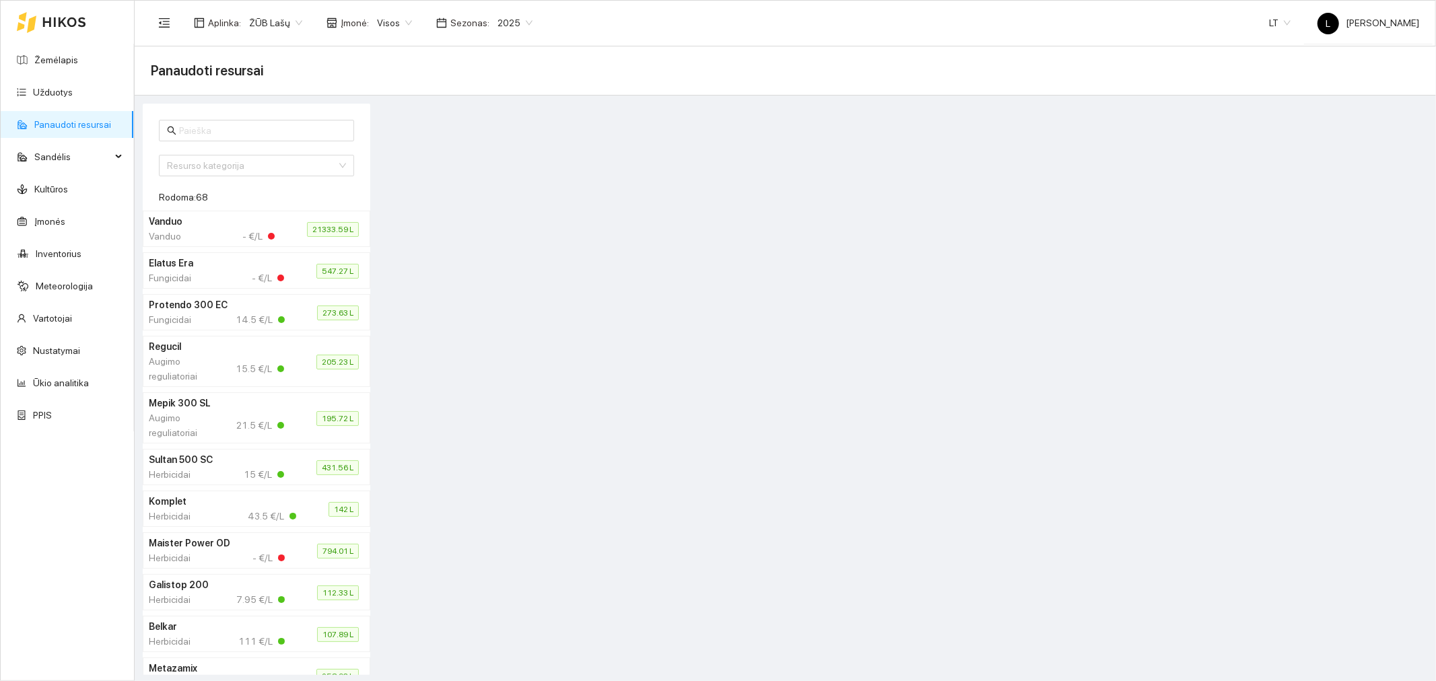
click at [226, 261] on h4 "Elatus Era" at bounding box center [216, 263] width 135 height 15
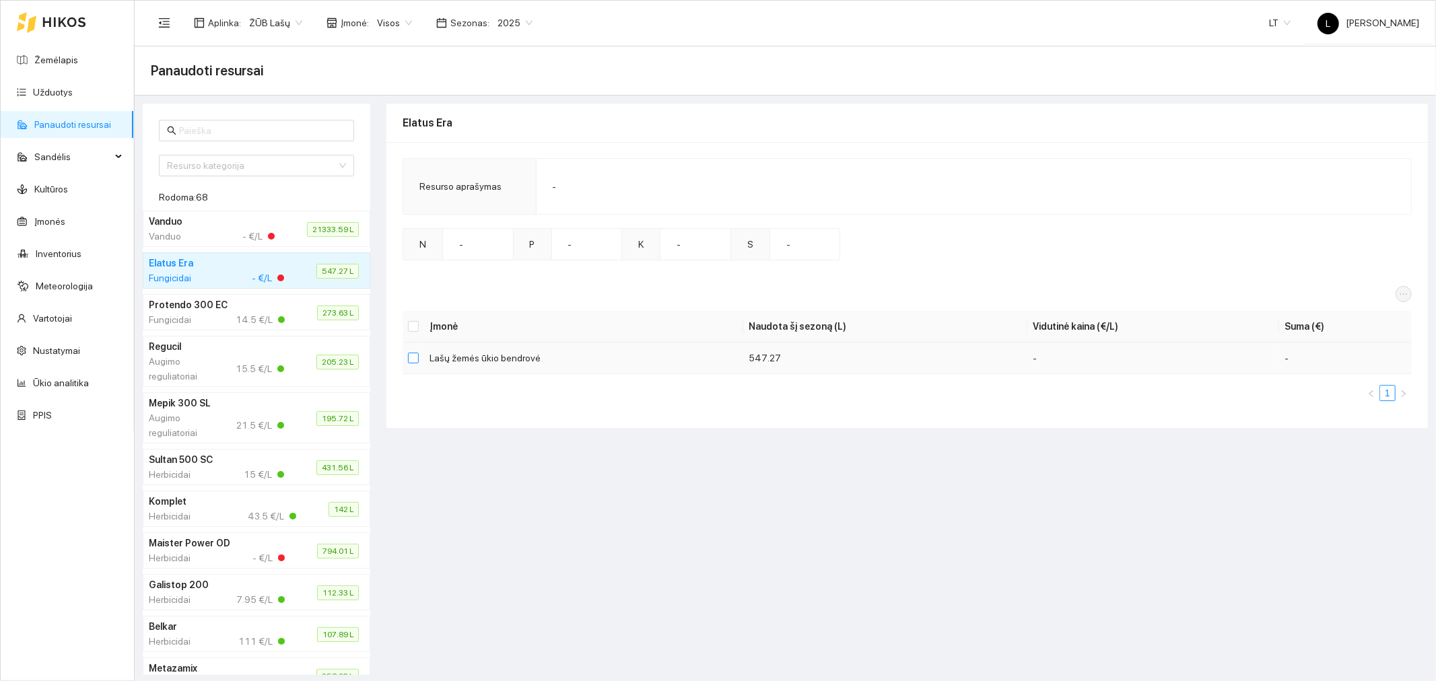
click at [415, 355] on input "checkbox" at bounding box center [413, 358] width 11 height 11
checkbox input "true"
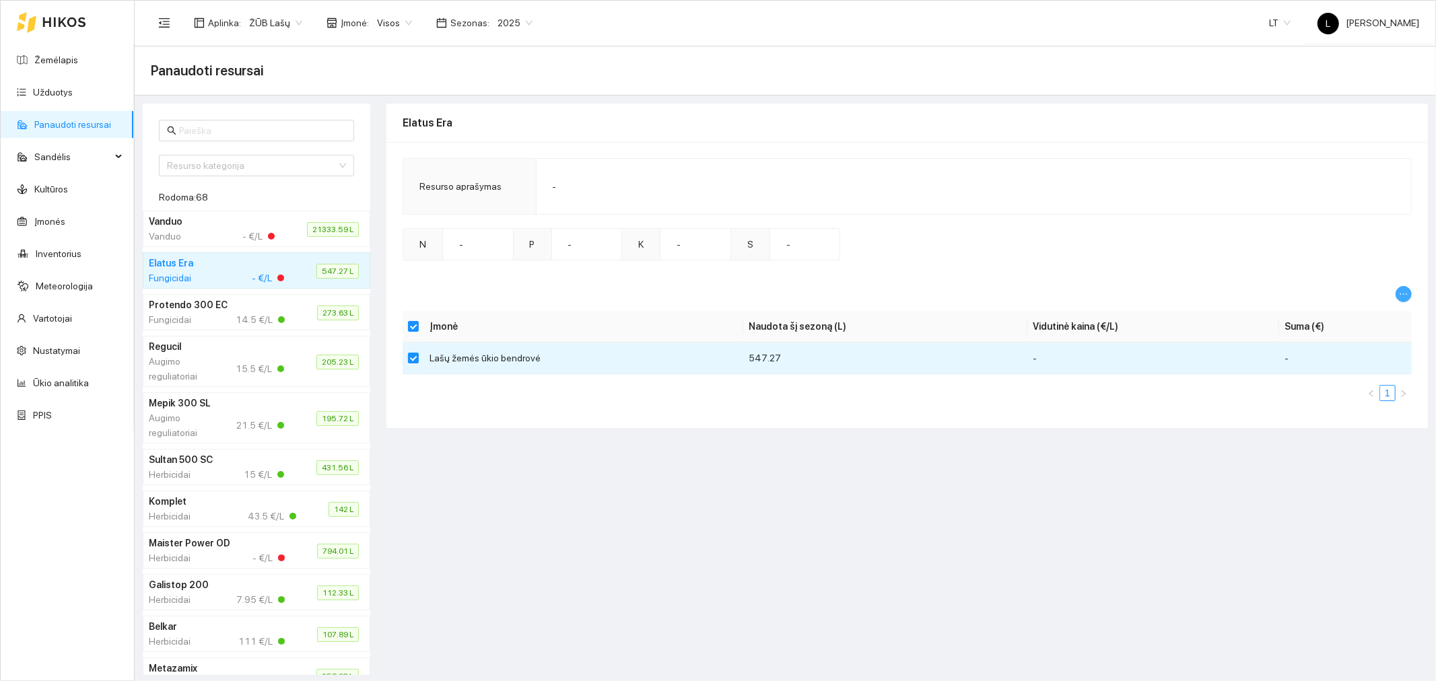
click at [1400, 294] on icon "ellipsis" at bounding box center [1403, 294] width 9 height 9
click at [1349, 317] on span "Keisti vidutinę kainą" at bounding box center [1361, 317] width 82 height 15
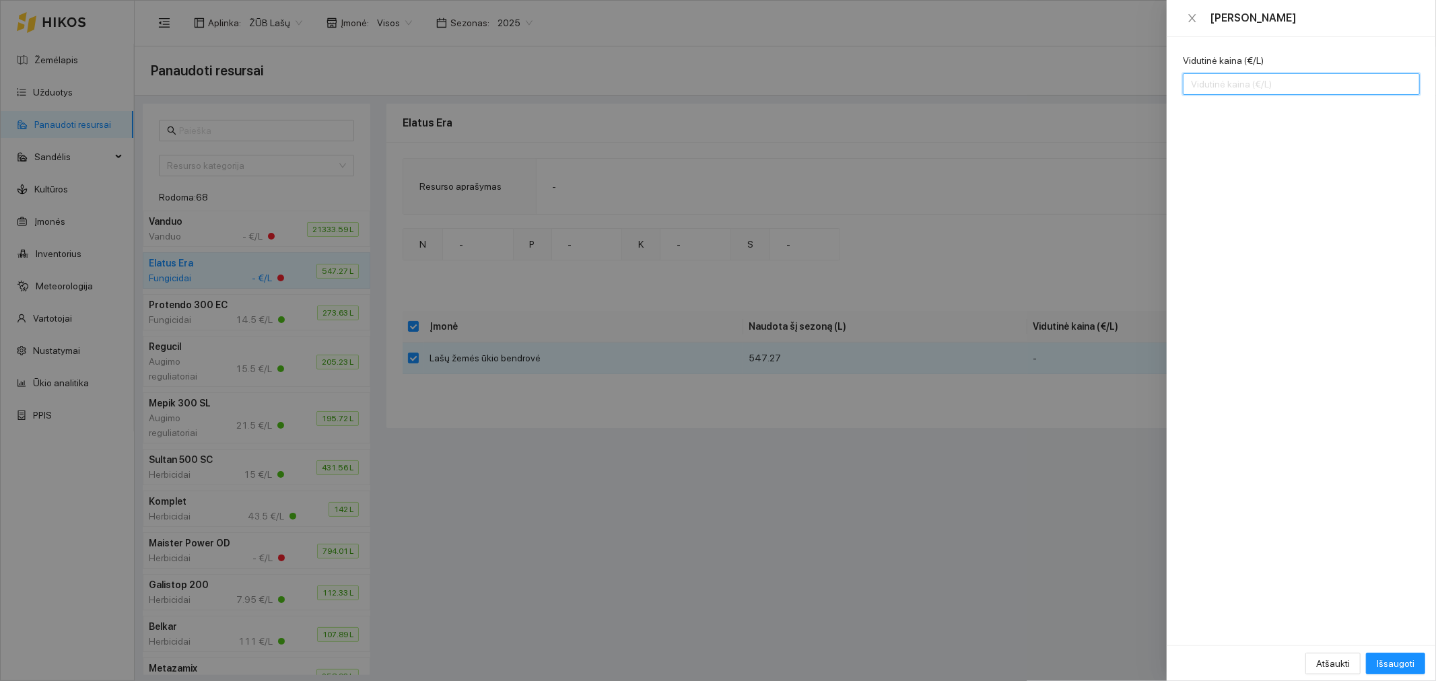
click at [1226, 90] on input "Vidutinė kaina (€/L)" at bounding box center [1301, 84] width 237 height 22
type input "44"
click at [1378, 658] on span "Išsaugoti" at bounding box center [1396, 663] width 38 height 15
checkbox input "false"
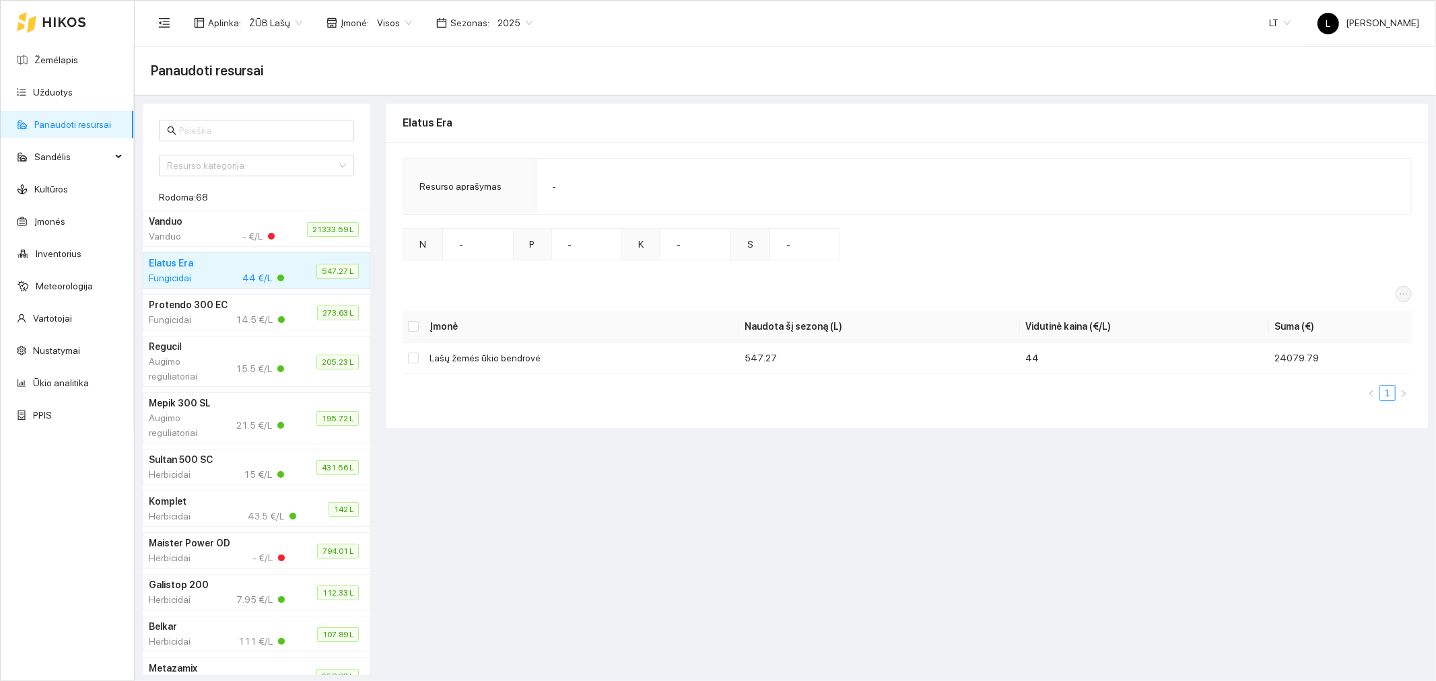
click at [207, 554] on div "Herbicidai - €/L" at bounding box center [217, 558] width 136 height 15
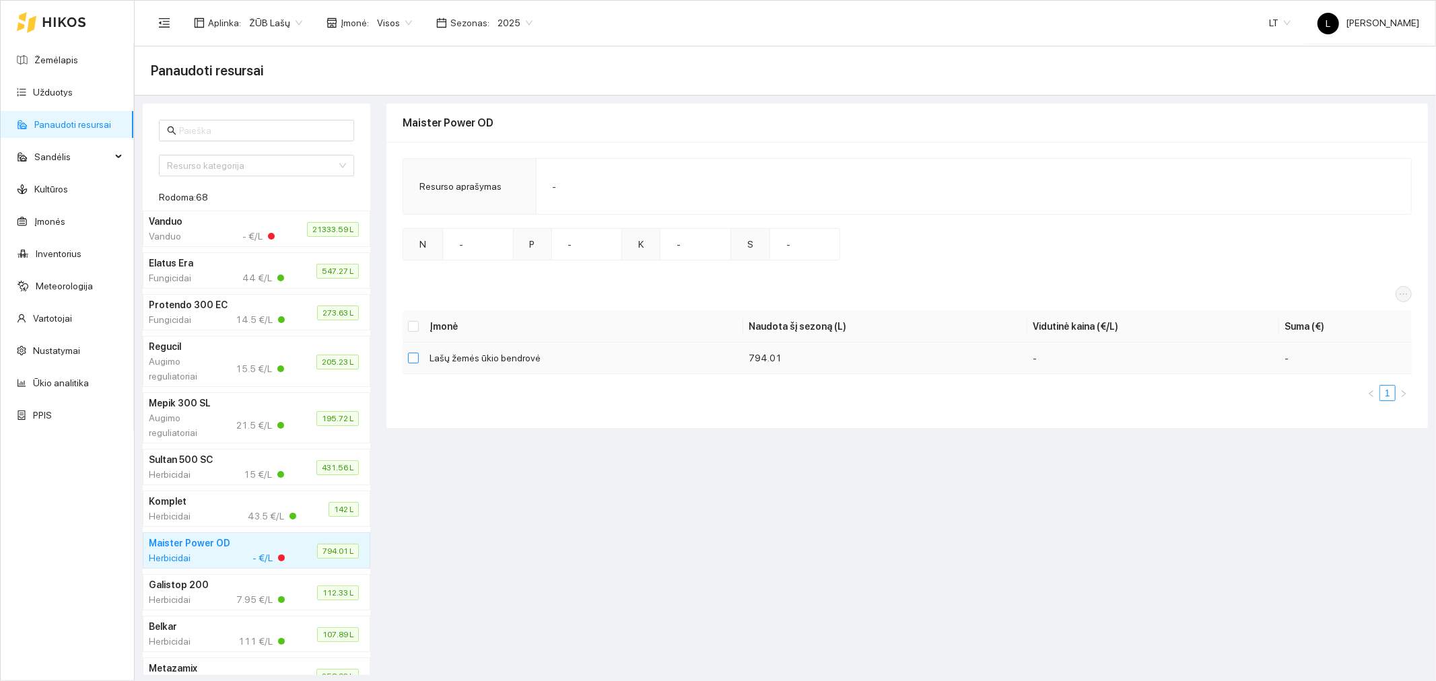
click at [409, 358] on input "checkbox" at bounding box center [413, 358] width 11 height 11
checkbox input "true"
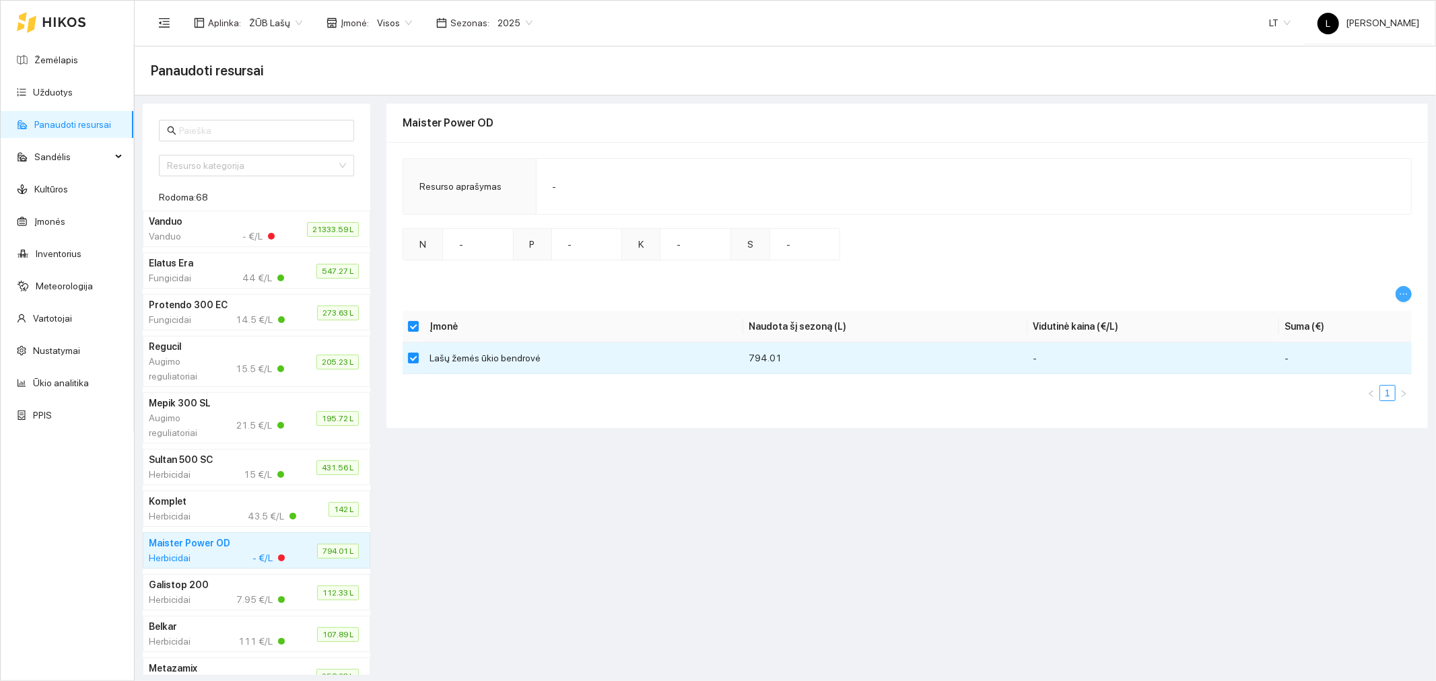
click at [1398, 296] on span "ellipsis" at bounding box center [1403, 294] width 15 height 9
click at [1358, 315] on span "Keisti vidutinę kainą" at bounding box center [1361, 317] width 82 height 15
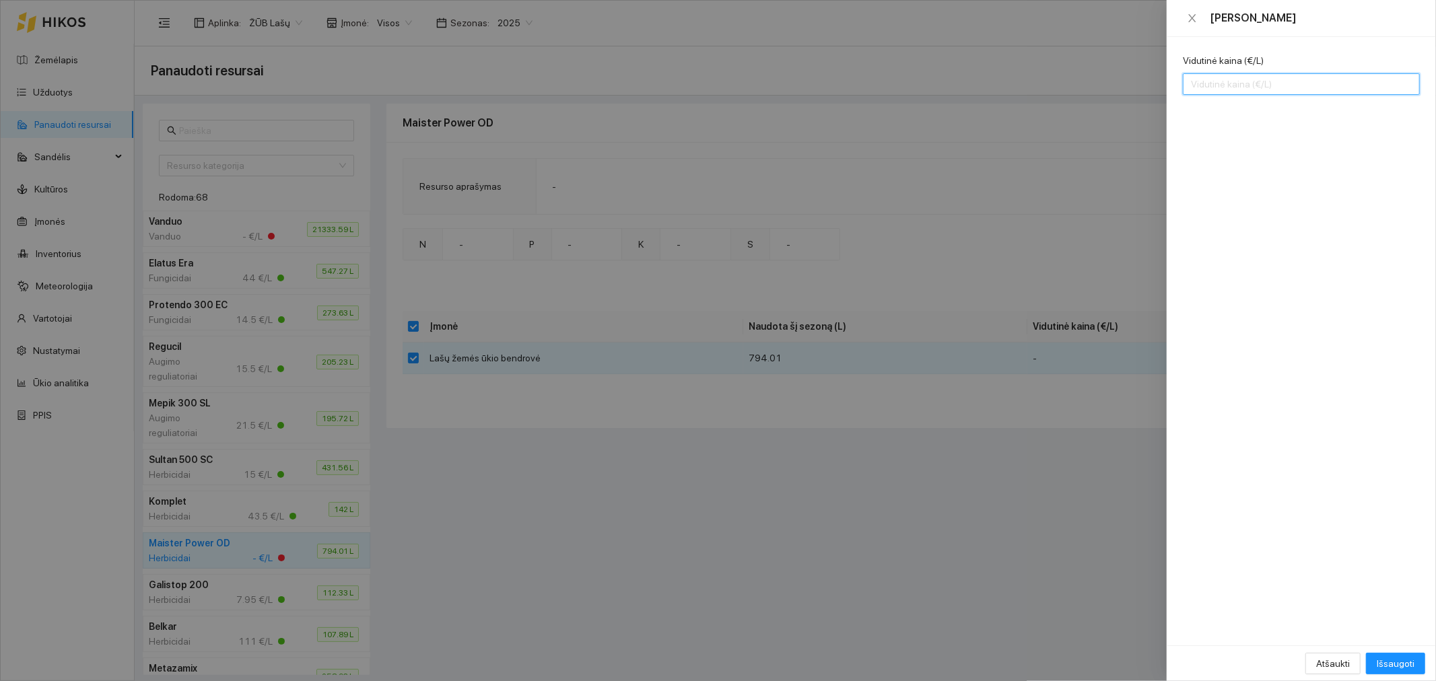
click at [1244, 83] on input "Vidutinė kaina (€/L)" at bounding box center [1301, 84] width 237 height 22
type input "29"
click at [1397, 658] on span "Išsaugoti" at bounding box center [1396, 663] width 38 height 15
checkbox input "false"
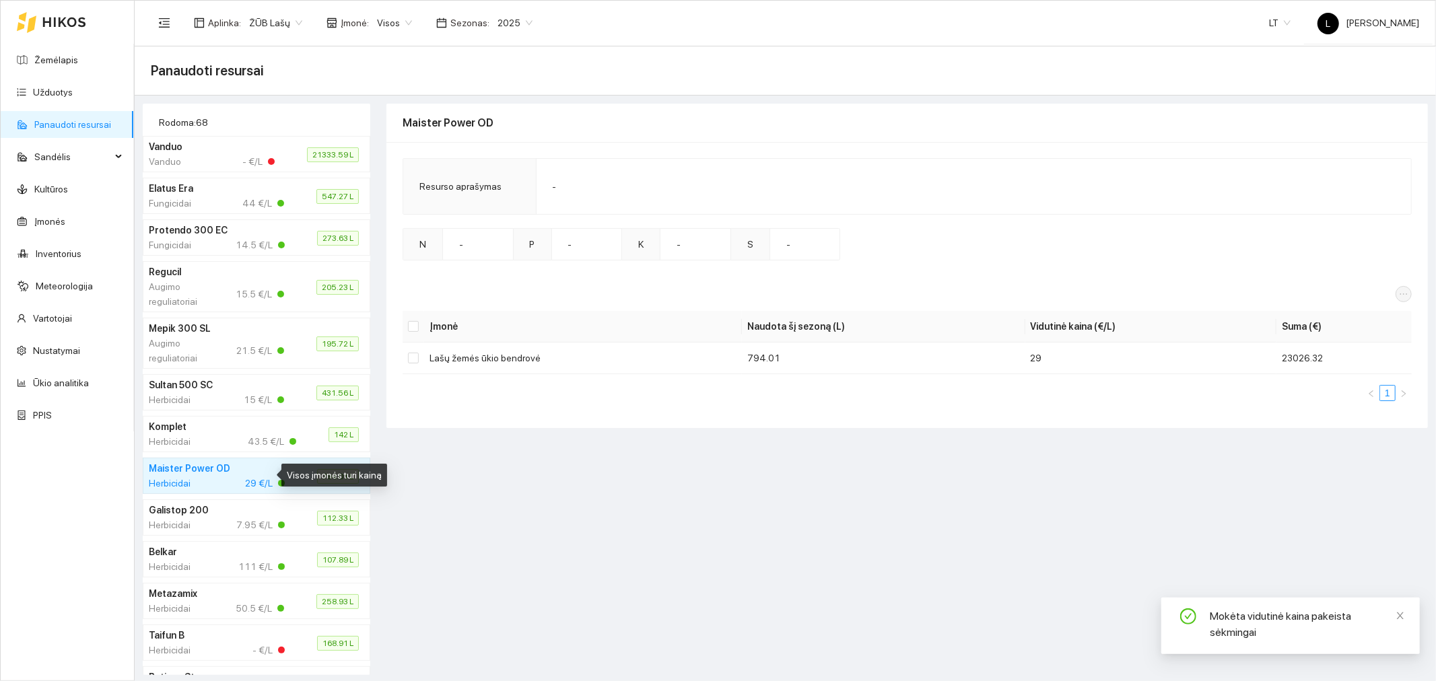
scroll to position [149, 0]
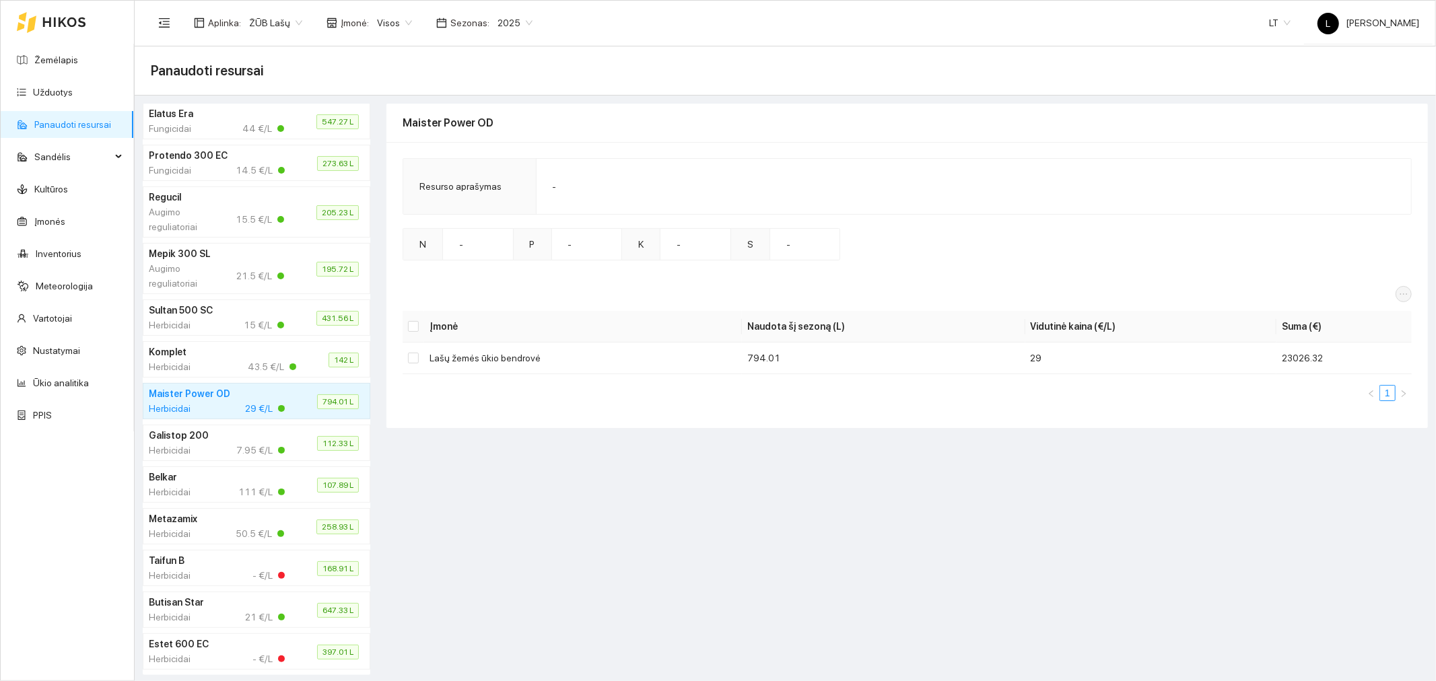
click at [203, 576] on div "Herbicidai - €/L" at bounding box center [217, 575] width 136 height 15
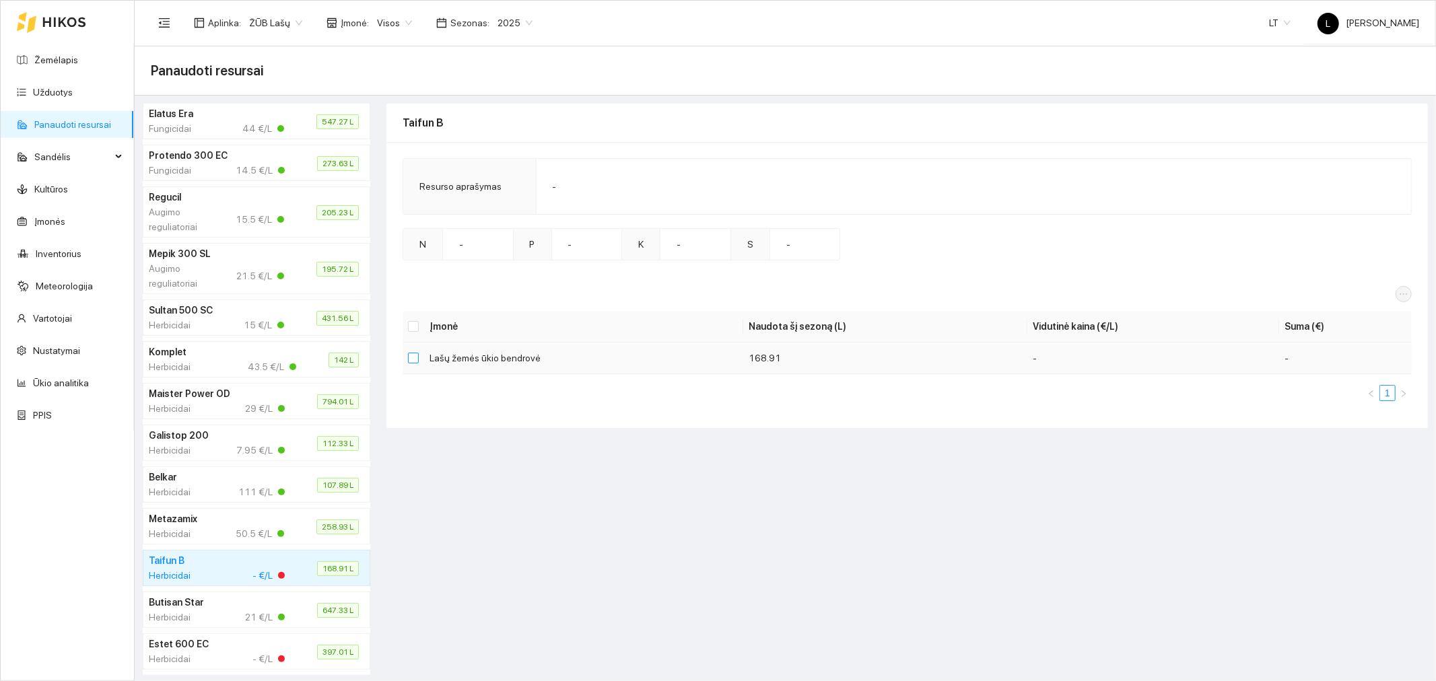
click at [411, 360] on input "checkbox" at bounding box center [413, 358] width 11 height 11
checkbox input "true"
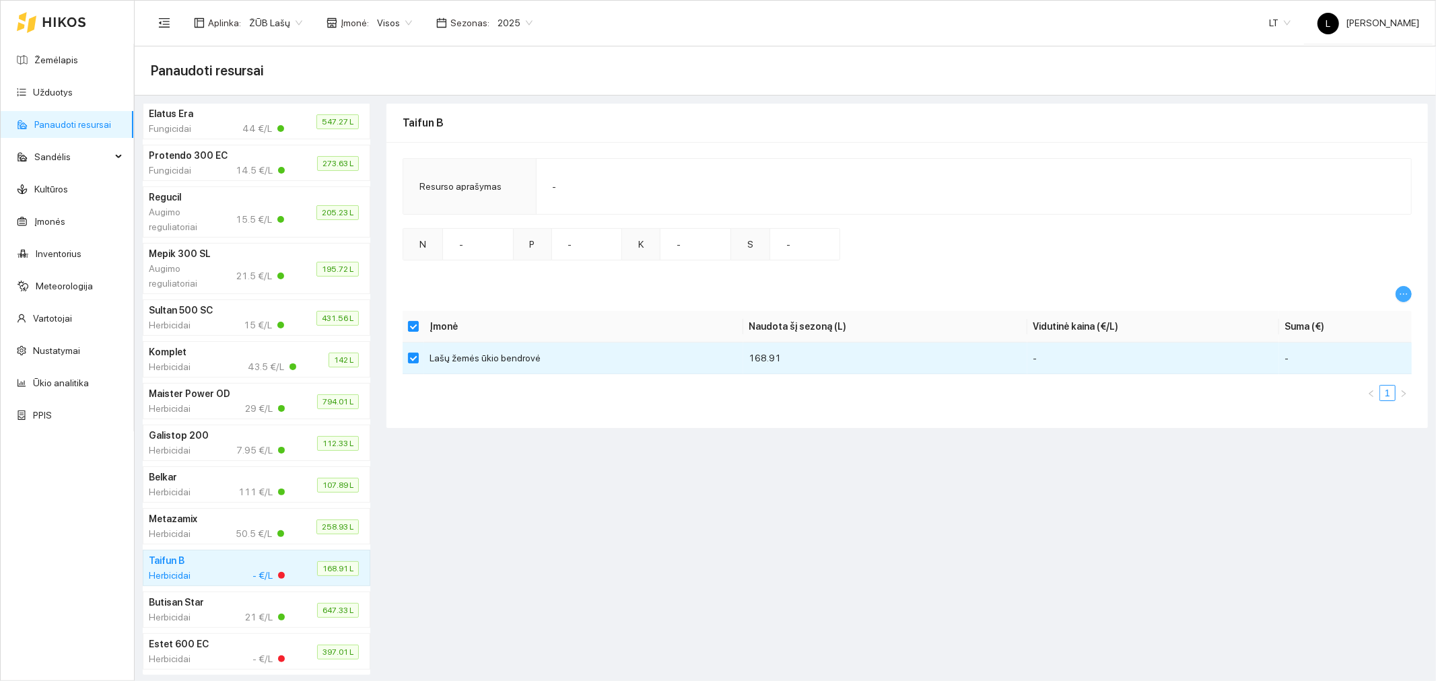
click at [1402, 295] on icon "ellipsis" at bounding box center [1403, 294] width 9 height 9
click at [1352, 311] on span "Keisti vidutinę kainą" at bounding box center [1361, 317] width 82 height 15
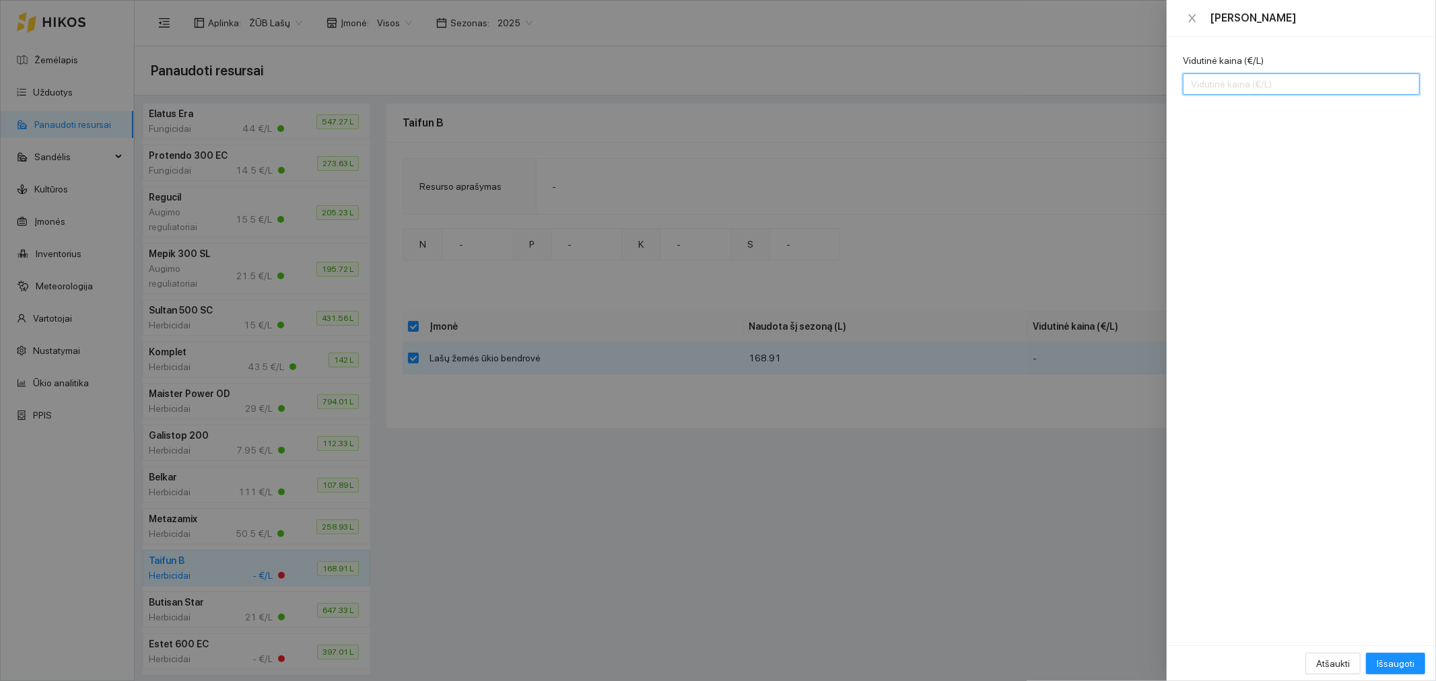
click at [1188, 85] on input "Vidutinė kaina (€/L)" at bounding box center [1301, 84] width 237 height 22
type input "2.73"
click at [1403, 660] on span "Išsaugoti" at bounding box center [1396, 663] width 38 height 15
checkbox input "false"
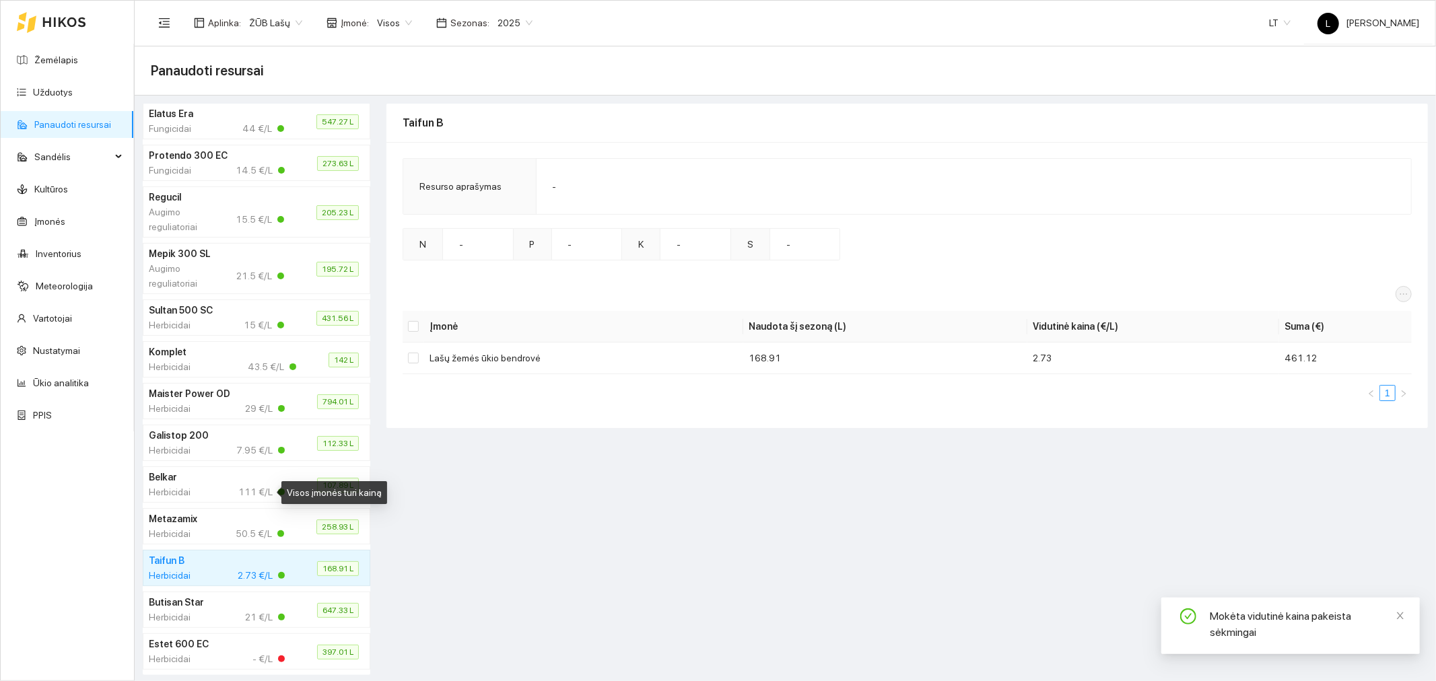
scroll to position [299, 0]
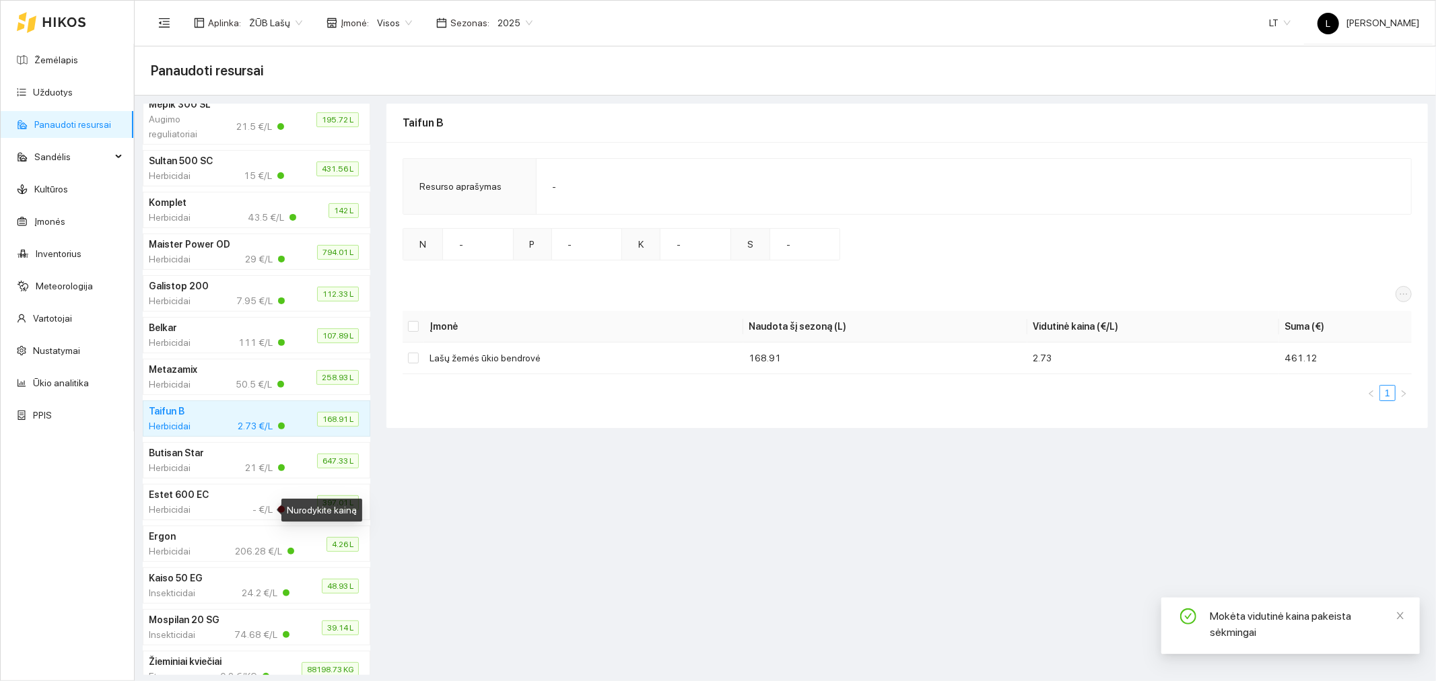
click at [252, 508] on div "- €/L" at bounding box center [268, 509] width 32 height 15
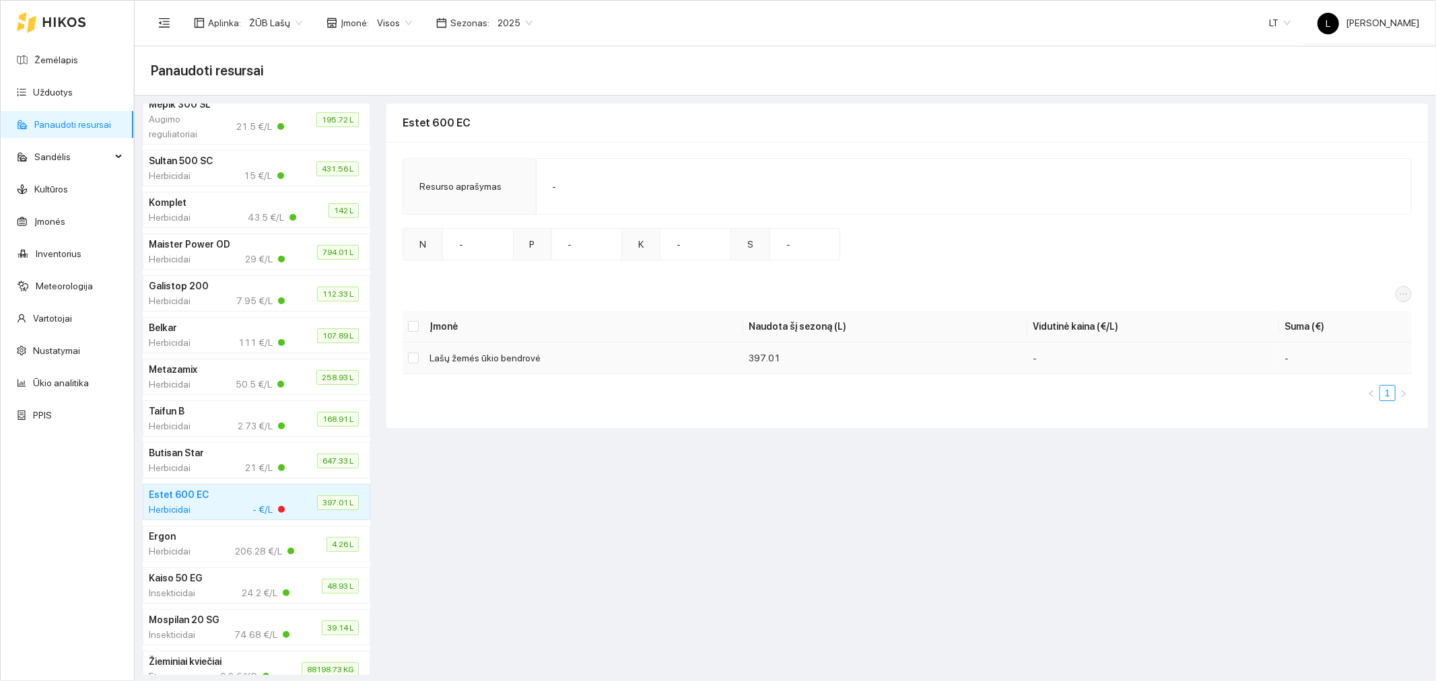
drag, startPoint x: 419, startPoint y: 357, endPoint x: 486, endPoint y: 357, distance: 67.3
click at [419, 357] on td at bounding box center [414, 359] width 22 height 32
click at [409, 358] on input "checkbox" at bounding box center [413, 358] width 11 height 11
checkbox input "true"
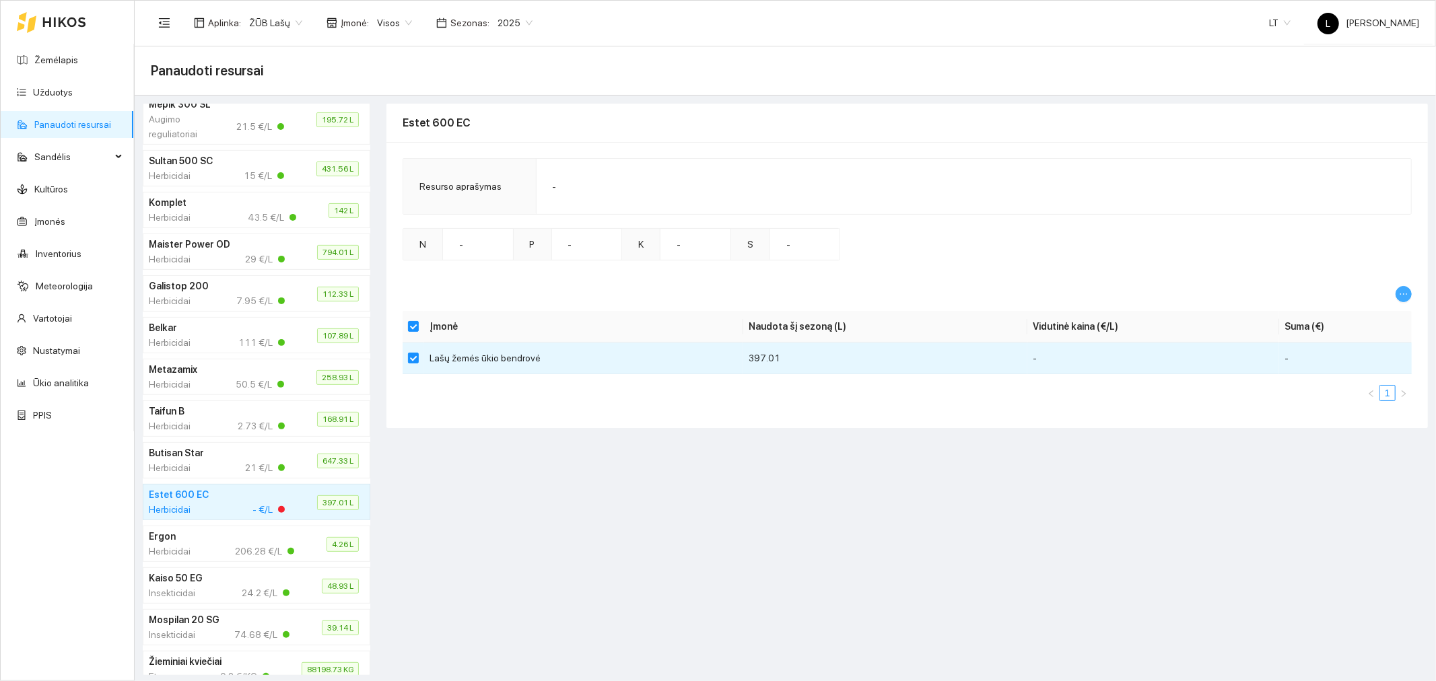
click at [1409, 290] on span "ellipsis" at bounding box center [1403, 294] width 15 height 9
click at [1359, 316] on span "Keisti vidutinę kainą" at bounding box center [1361, 317] width 82 height 15
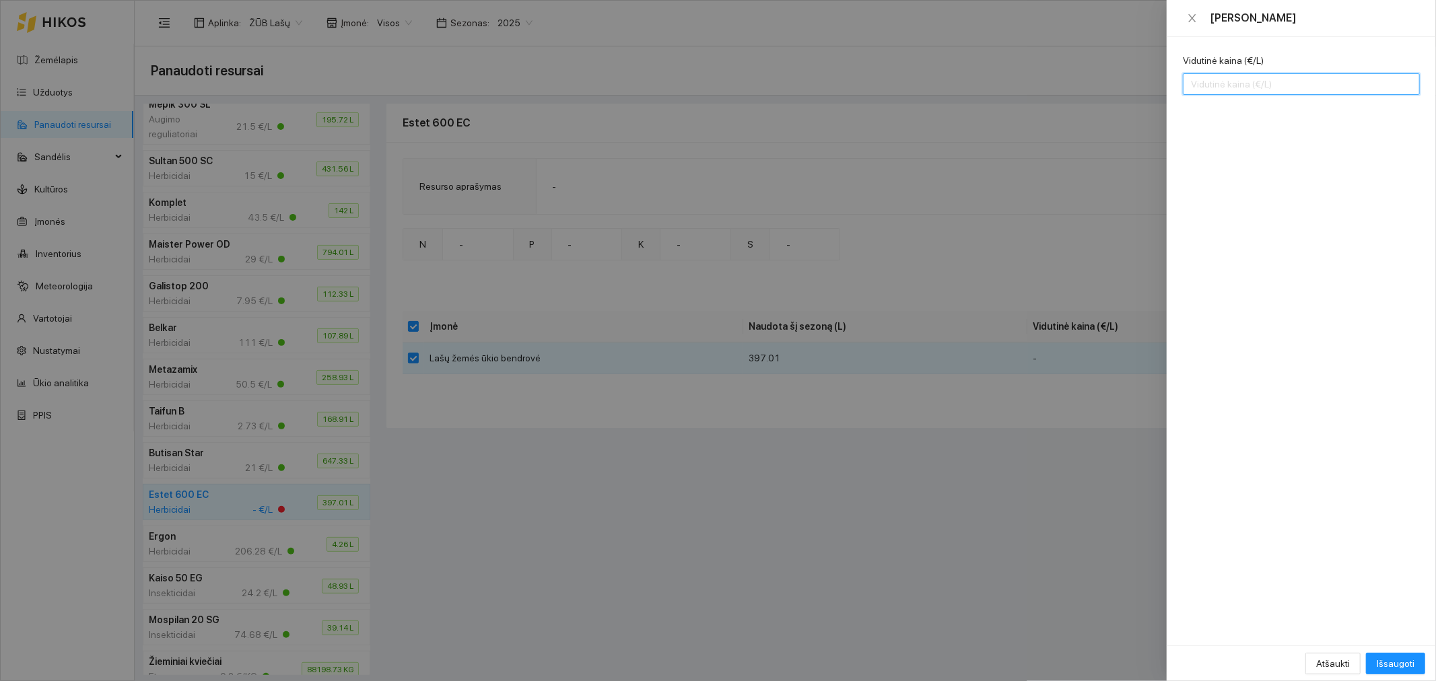
click at [1285, 79] on input "Vidutinė kaina (€/L)" at bounding box center [1301, 84] width 237 height 22
type input "7.8"
click at [1390, 651] on div "Atšaukti Išsaugoti" at bounding box center [1301, 664] width 269 height 36
click at [1391, 665] on span "Išsaugoti" at bounding box center [1396, 663] width 38 height 15
checkbox input "false"
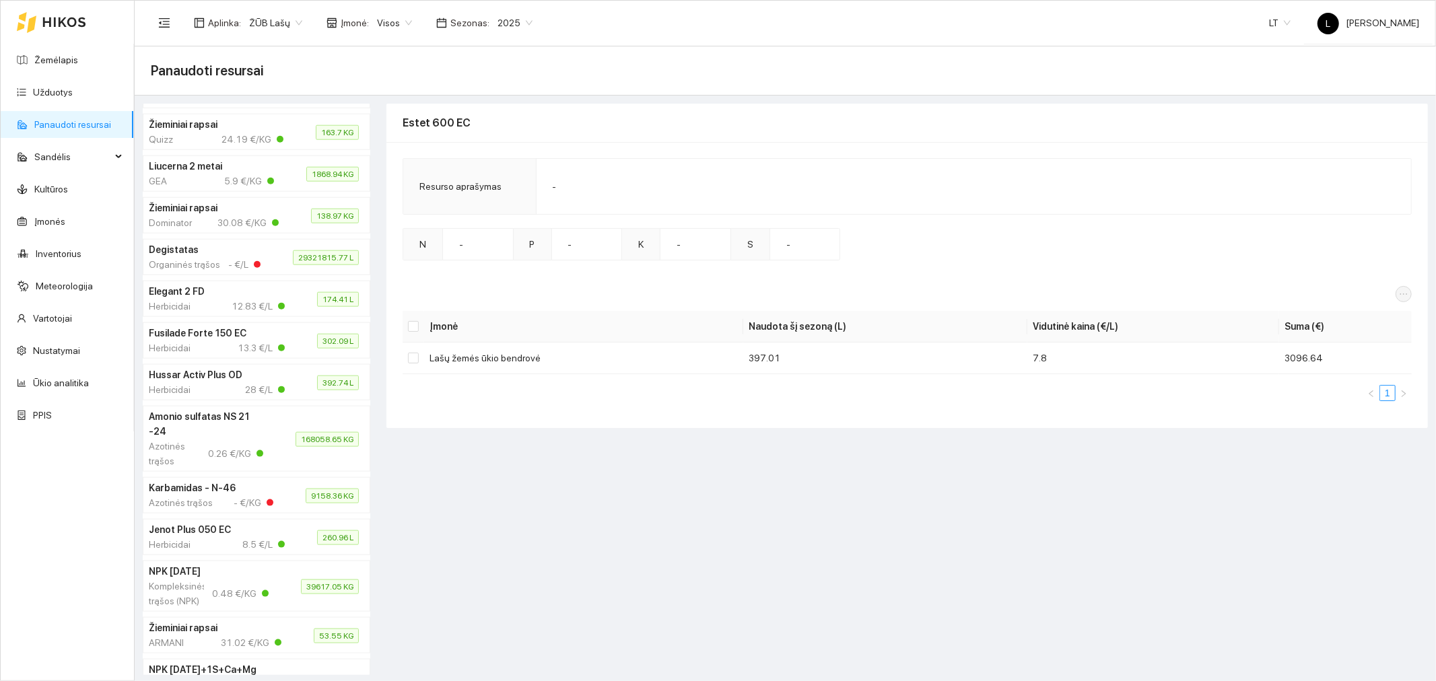
scroll to position [1347, 0]
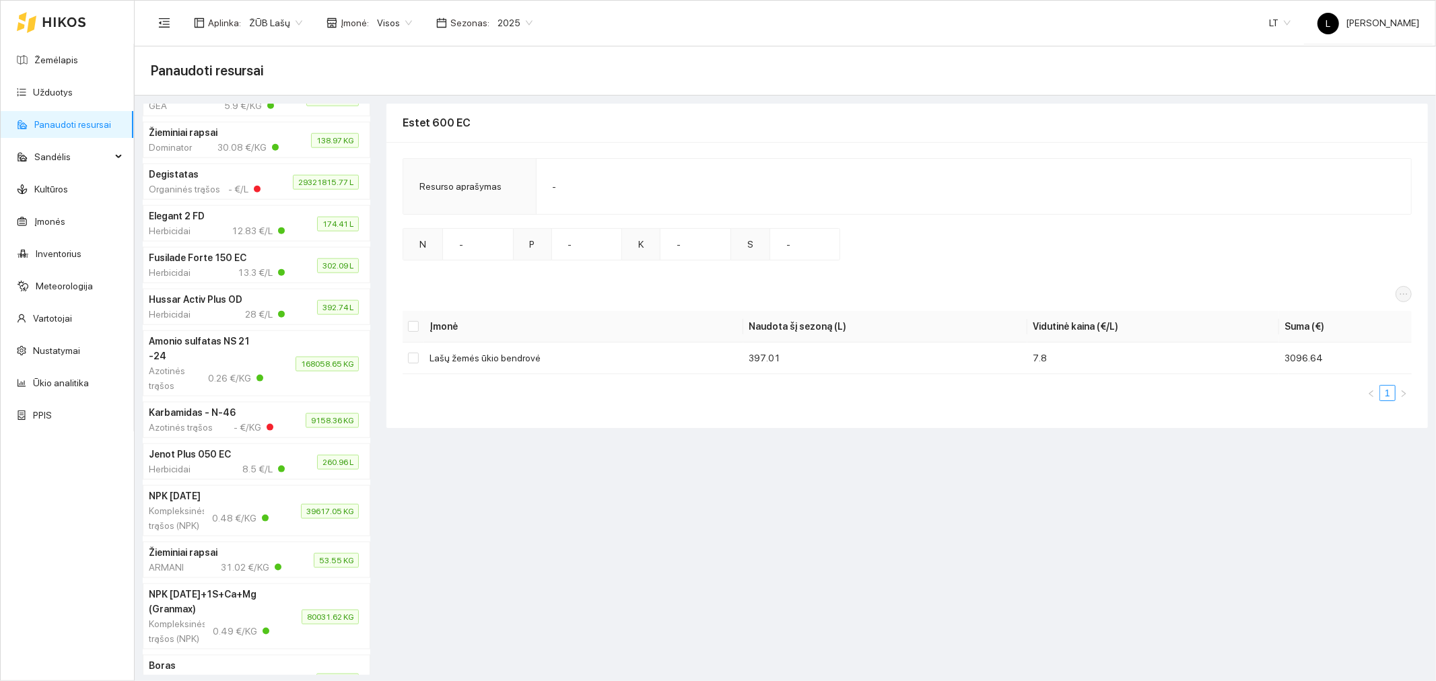
click at [192, 435] on div "Azotinės trąšos" at bounding box center [181, 427] width 64 height 15
drag, startPoint x: 413, startPoint y: 355, endPoint x: 645, endPoint y: 401, distance: 236.7
click at [413, 355] on input "checkbox" at bounding box center [413, 358] width 11 height 11
checkbox input "true"
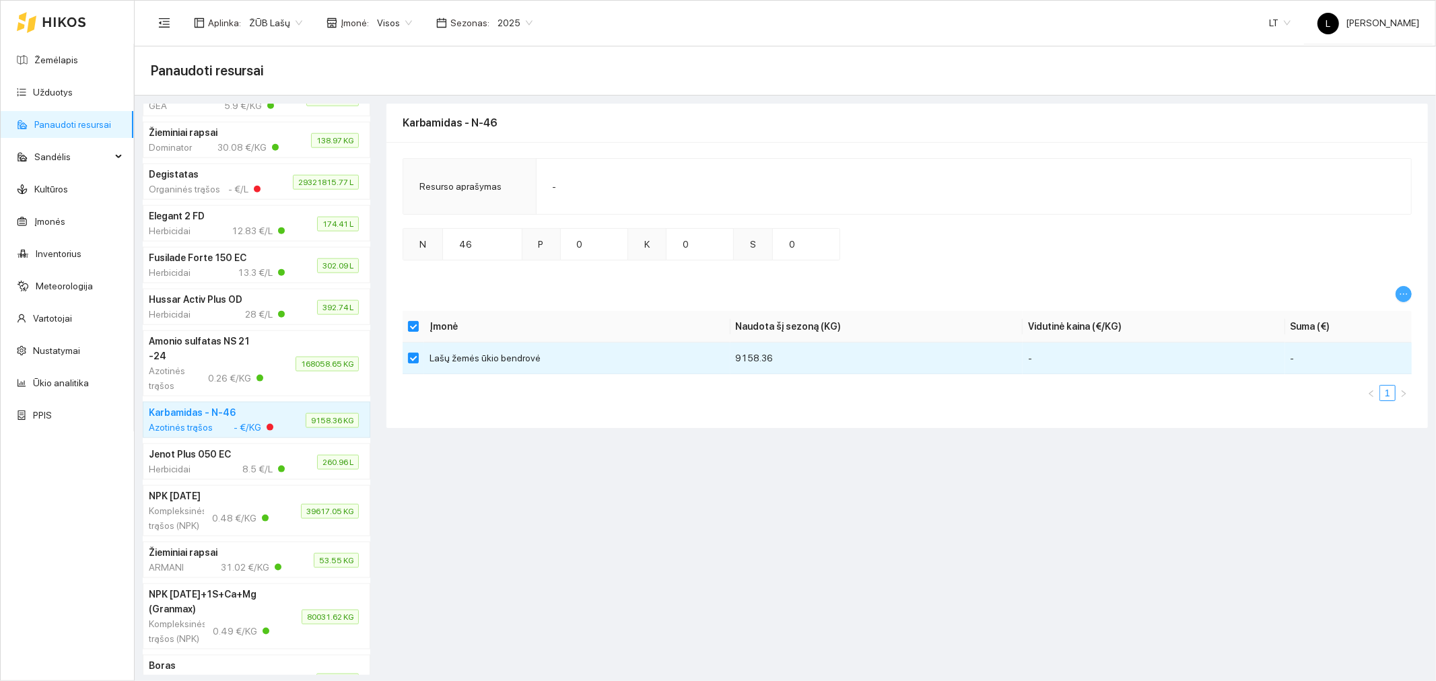
click at [1402, 294] on icon "ellipsis" at bounding box center [1403, 294] width 9 height 9
click at [1390, 314] on span "Keisti vidutinę kainą" at bounding box center [1361, 317] width 82 height 15
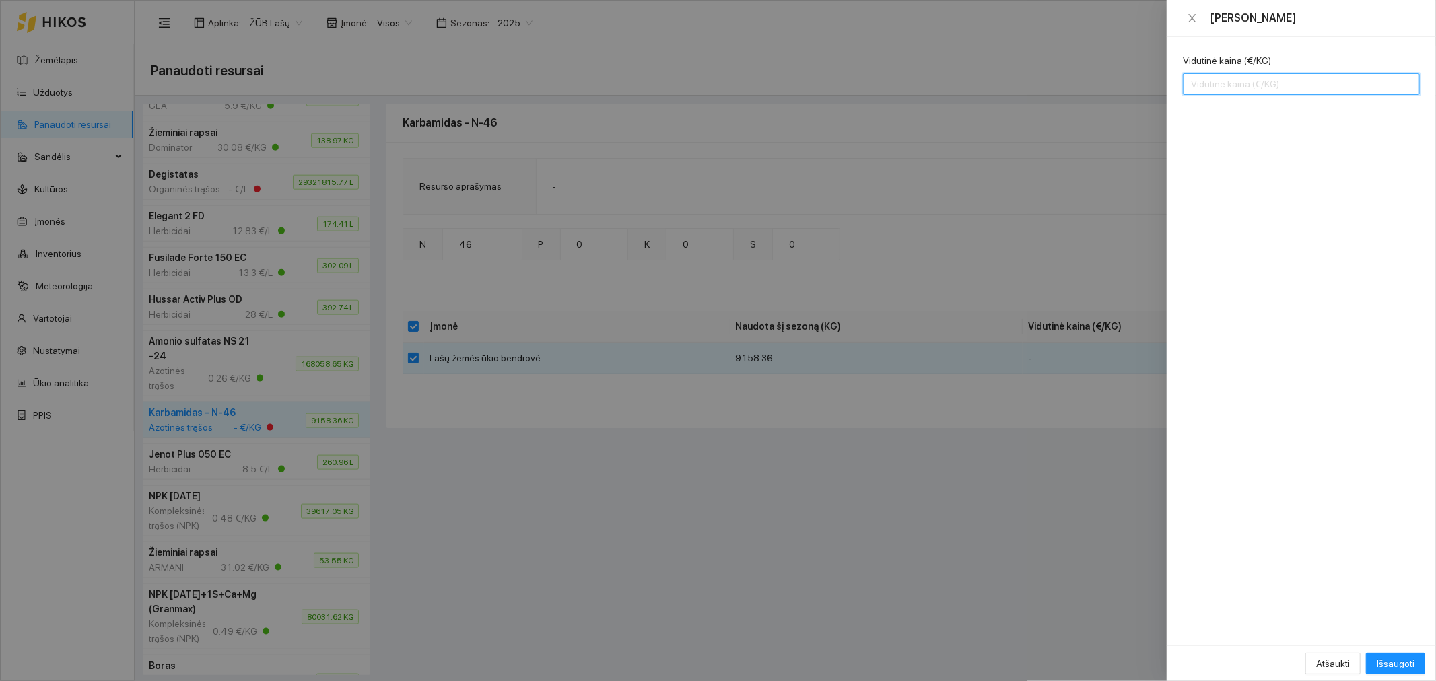
click at [1287, 85] on input "Vidutinė kaina (€/KG)" at bounding box center [1301, 84] width 237 height 22
type input "0.23"
click at [1384, 665] on span "Išsaugoti" at bounding box center [1396, 663] width 38 height 15
checkbox input "false"
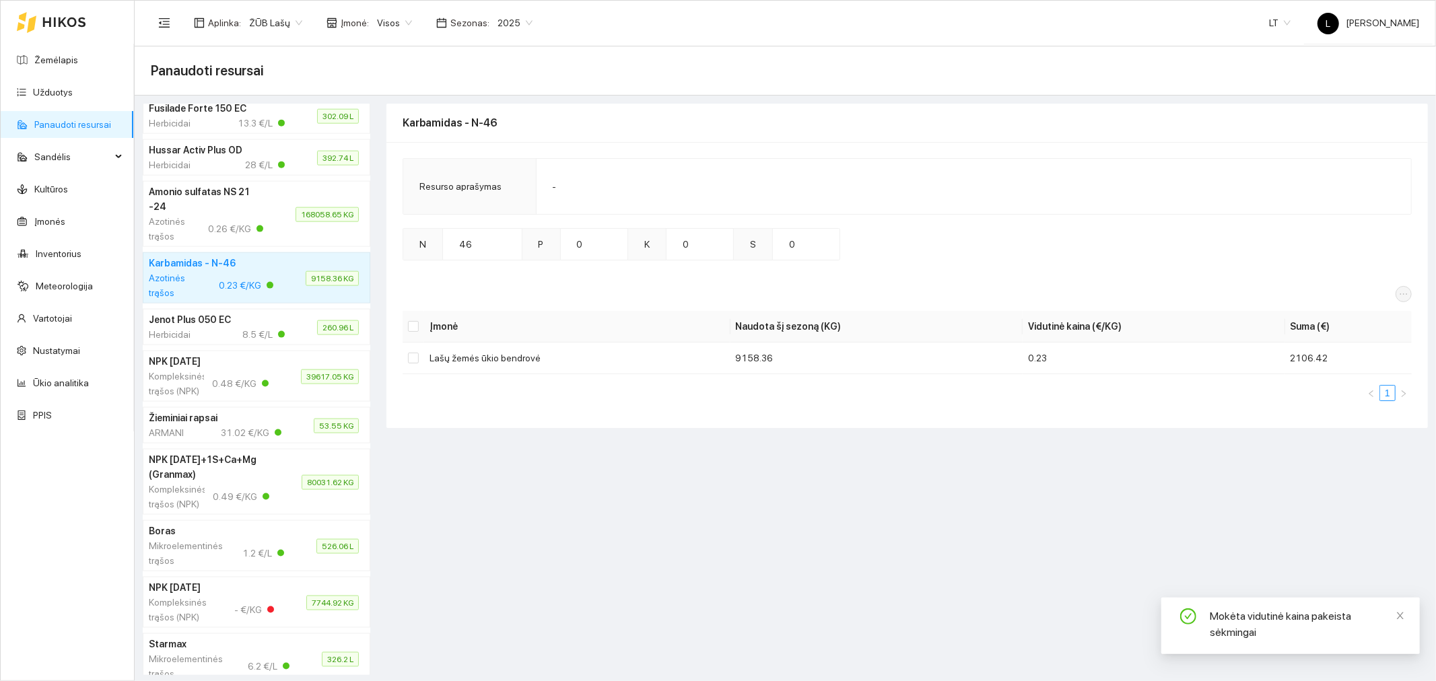
scroll to position [1645, 0]
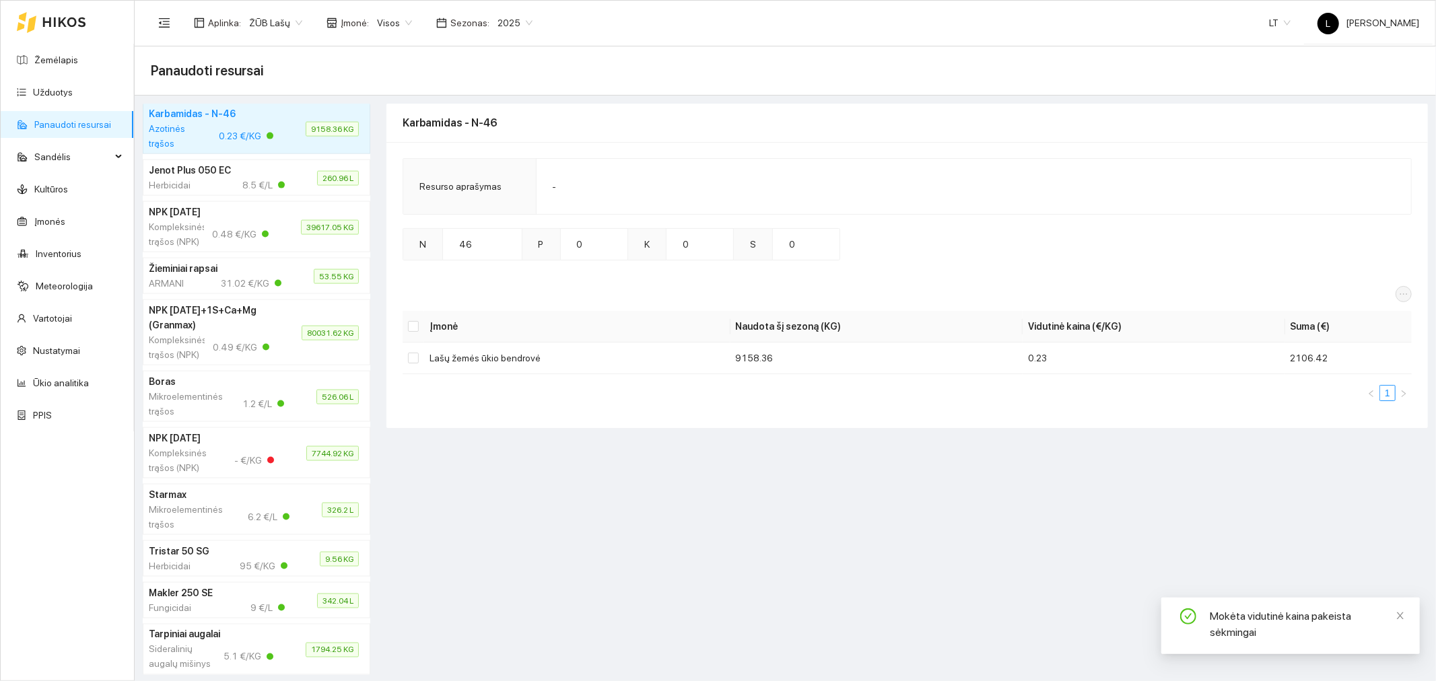
click at [234, 475] on div "- €/KG" at bounding box center [254, 461] width 40 height 30
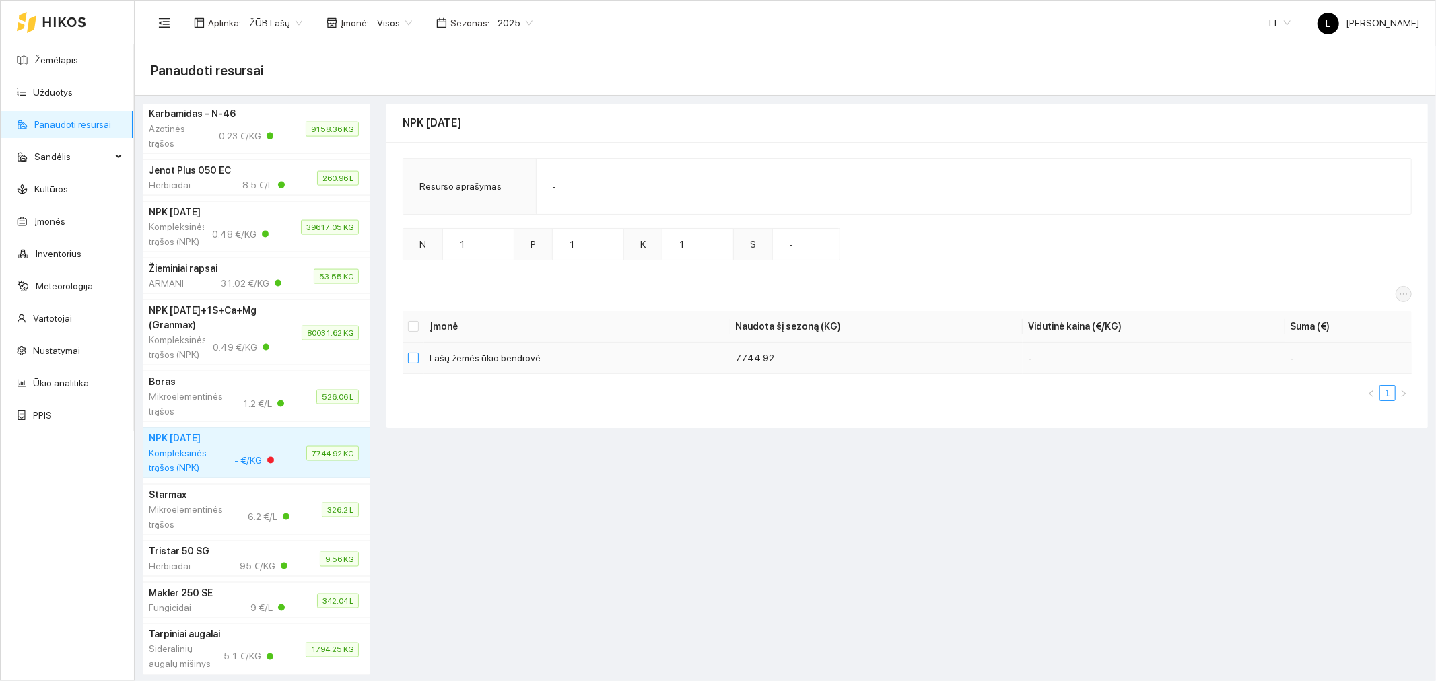
drag, startPoint x: 411, startPoint y: 358, endPoint x: 584, endPoint y: 371, distance: 173.5
click at [411, 359] on input "checkbox" at bounding box center [413, 358] width 11 height 11
checkbox input "true"
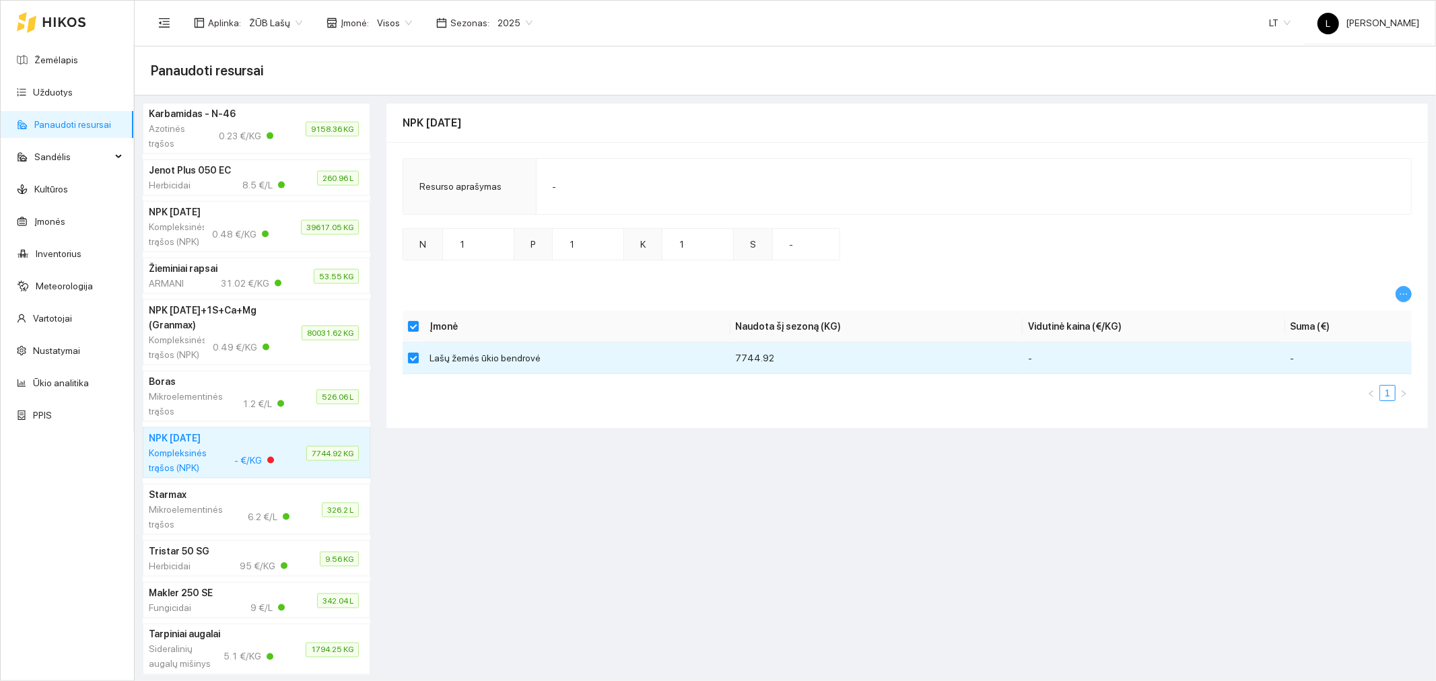
click at [1404, 294] on icon "ellipsis" at bounding box center [1403, 294] width 7 height 1
click at [1356, 310] on span "Keisti vidutinę kainą" at bounding box center [1361, 317] width 82 height 15
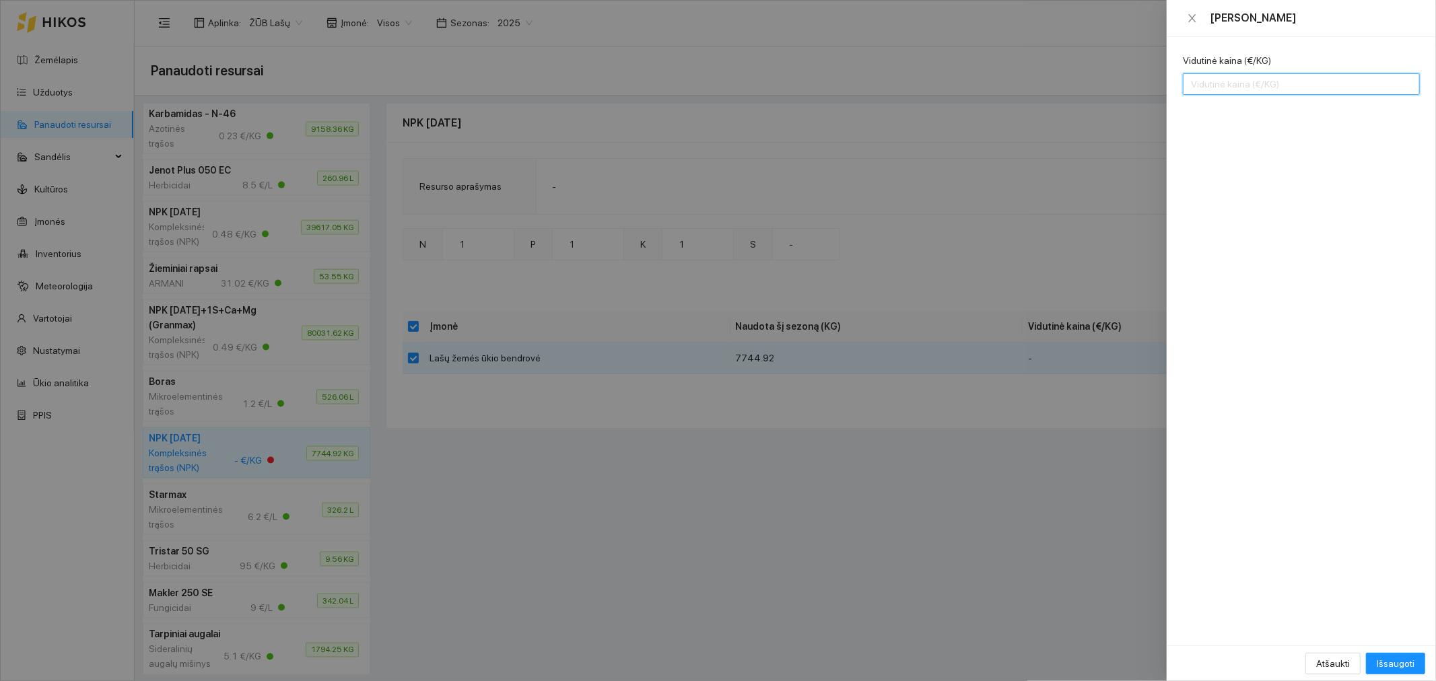
click at [1252, 88] on input "Vidutinė kaina (€/KG)" at bounding box center [1301, 84] width 237 height 22
type input "0.48"
click at [1385, 660] on span "Išsaugoti" at bounding box center [1396, 663] width 38 height 15
checkbox input "false"
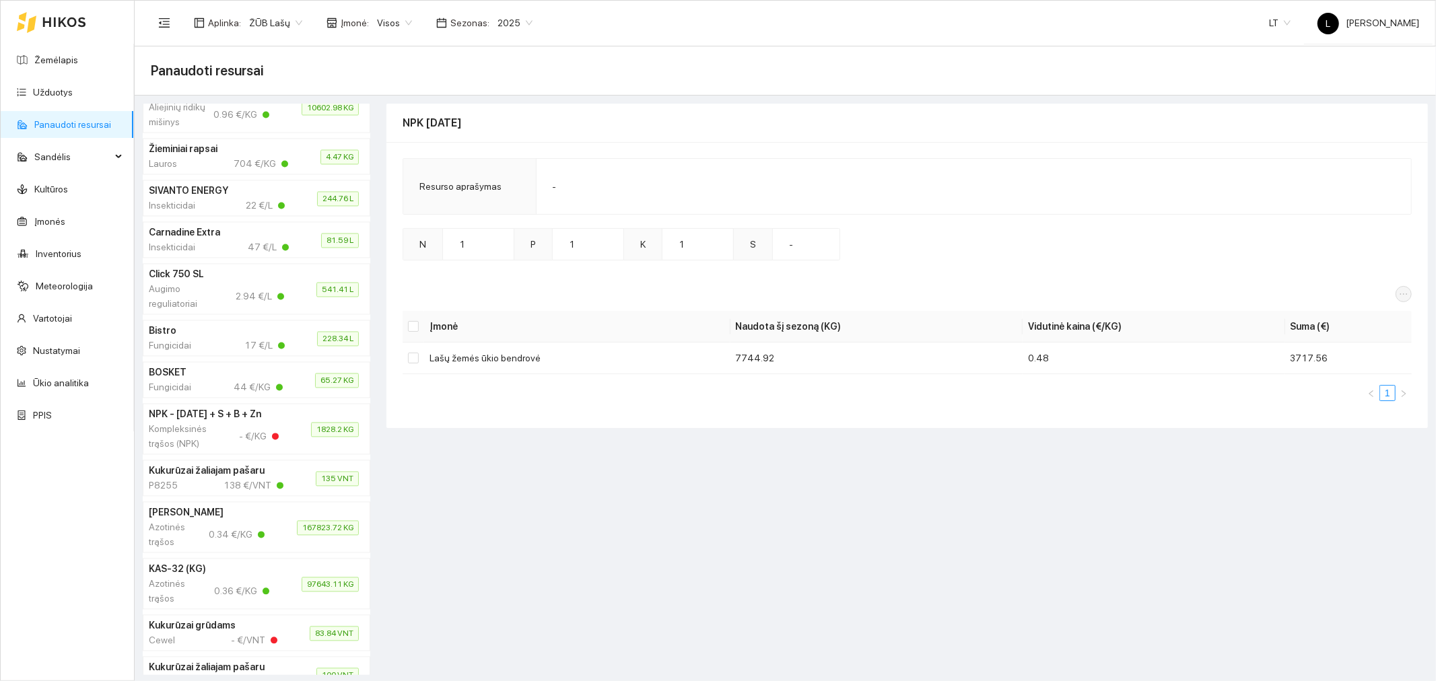
scroll to position [2319, 0]
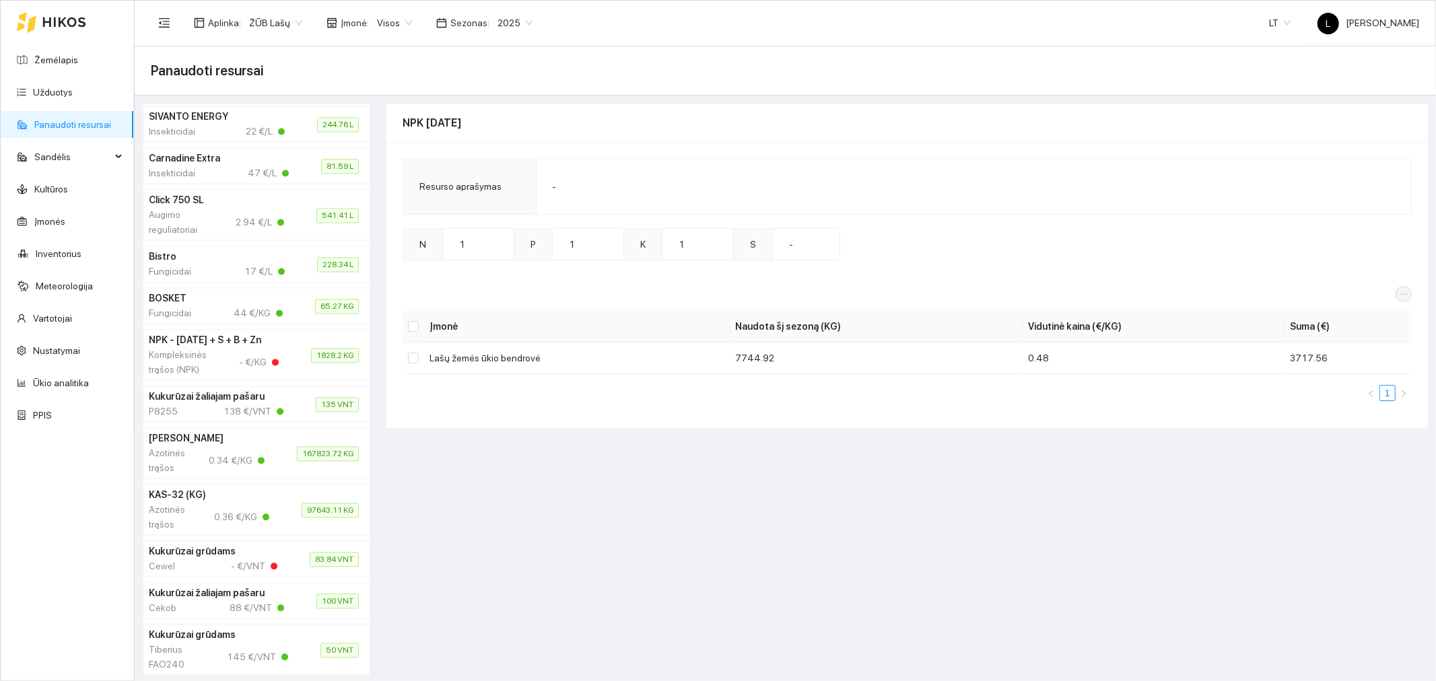
click at [205, 347] on h4 "NPK - [DATE] + S + B + Zn" at bounding box center [214, 340] width 130 height 15
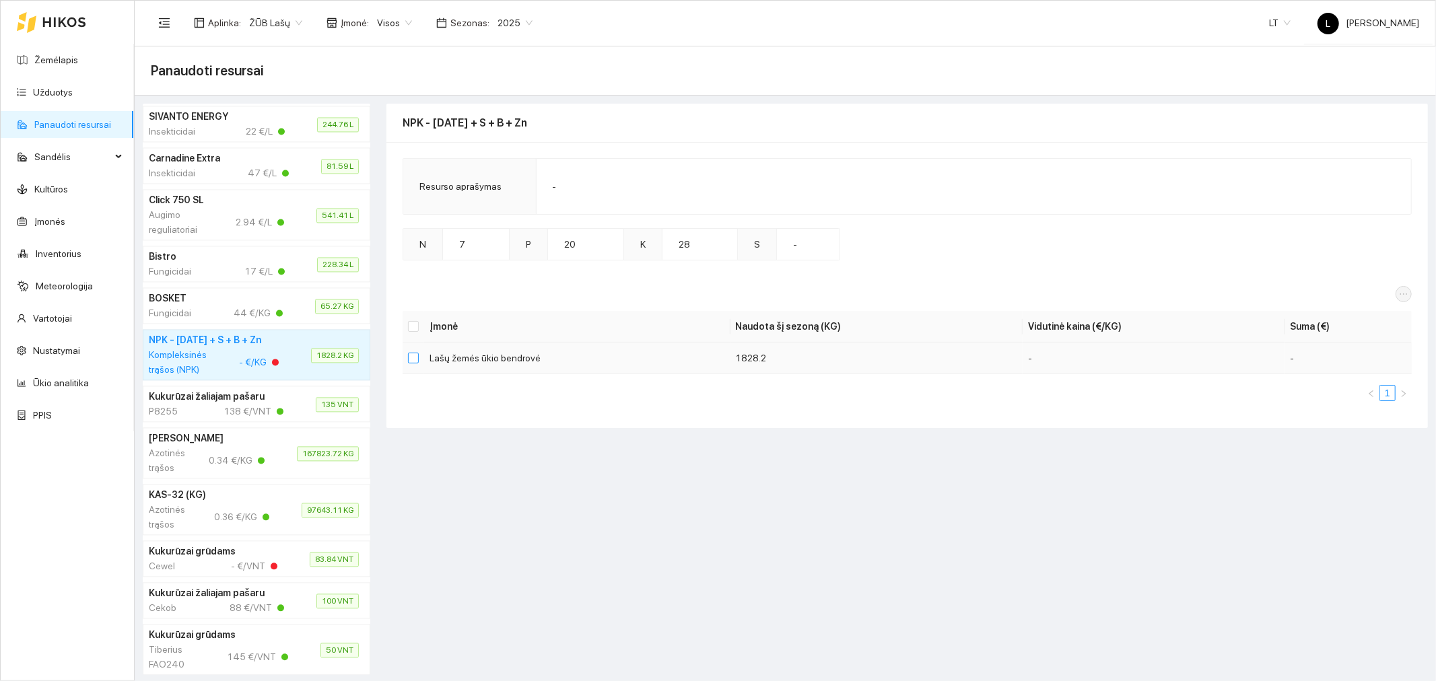
click at [416, 354] on input "checkbox" at bounding box center [413, 358] width 11 height 11
checkbox input "true"
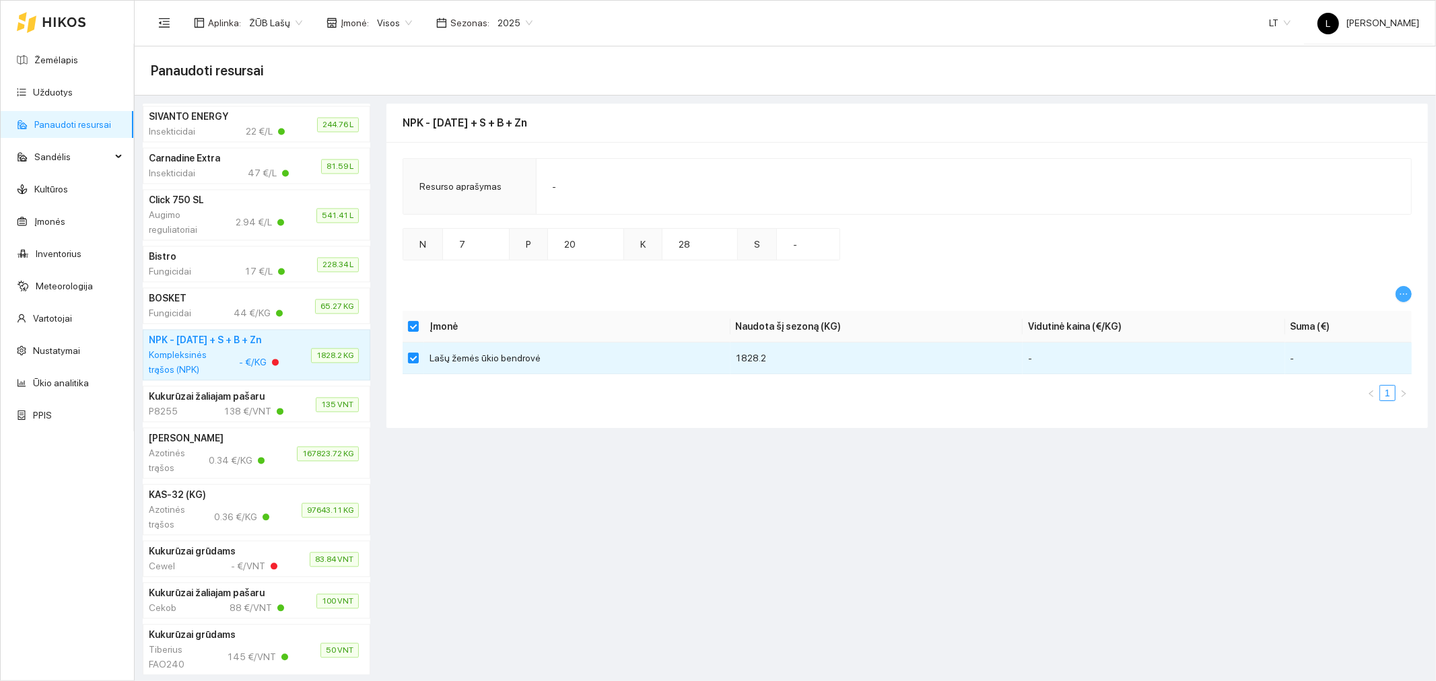
click at [1408, 297] on icon "ellipsis" at bounding box center [1403, 294] width 9 height 9
click at [1375, 315] on span "Keisti vidutinę kainą" at bounding box center [1361, 317] width 82 height 15
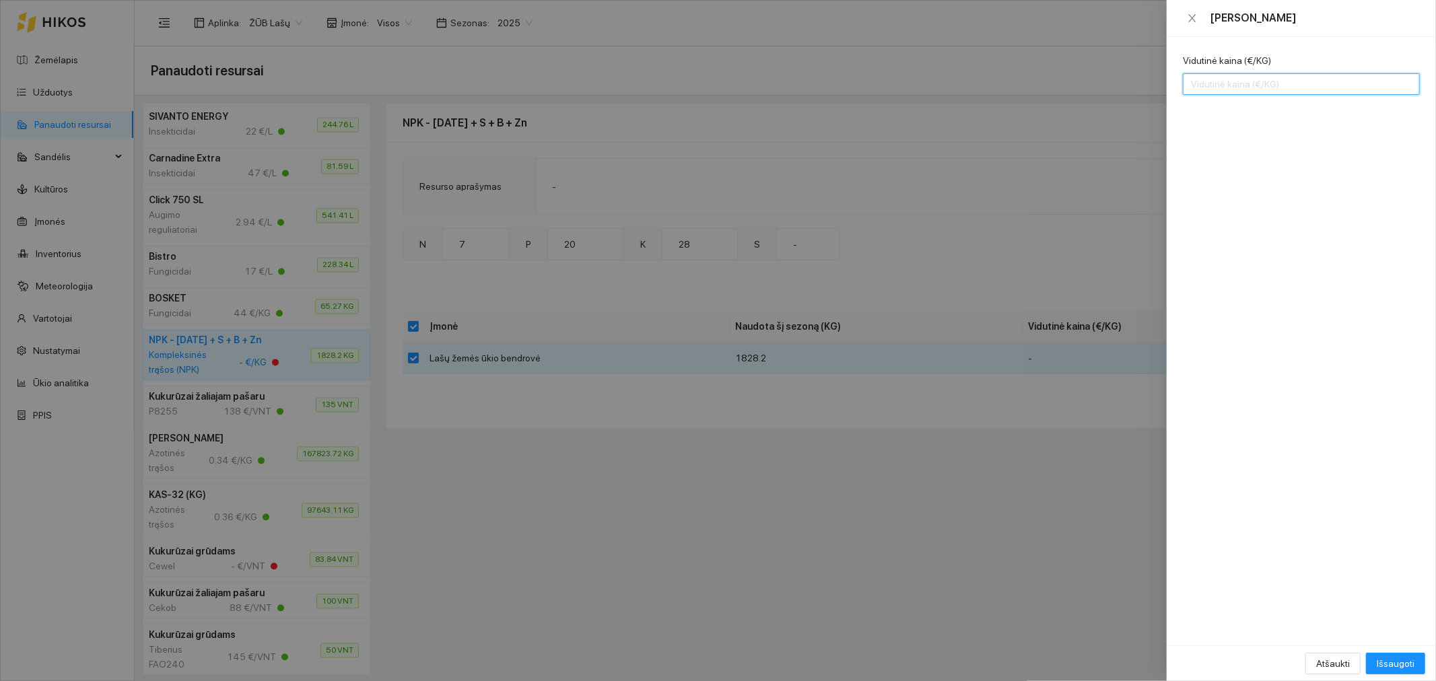
click at [1249, 86] on input "Vidutinė kaina (€/KG)" at bounding box center [1301, 84] width 237 height 22
type input "0.57"
click at [1408, 665] on span "Išsaugoti" at bounding box center [1396, 663] width 38 height 15
checkbox input "false"
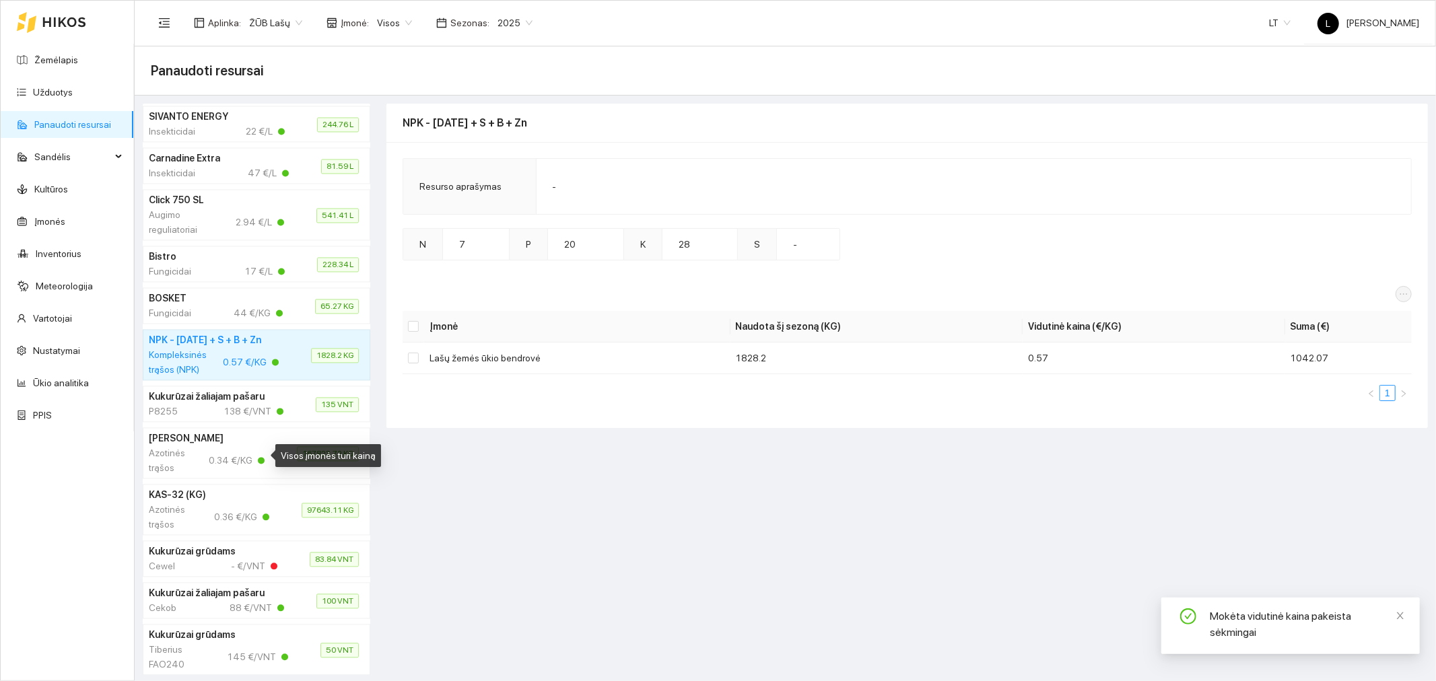
scroll to position [2468, 0]
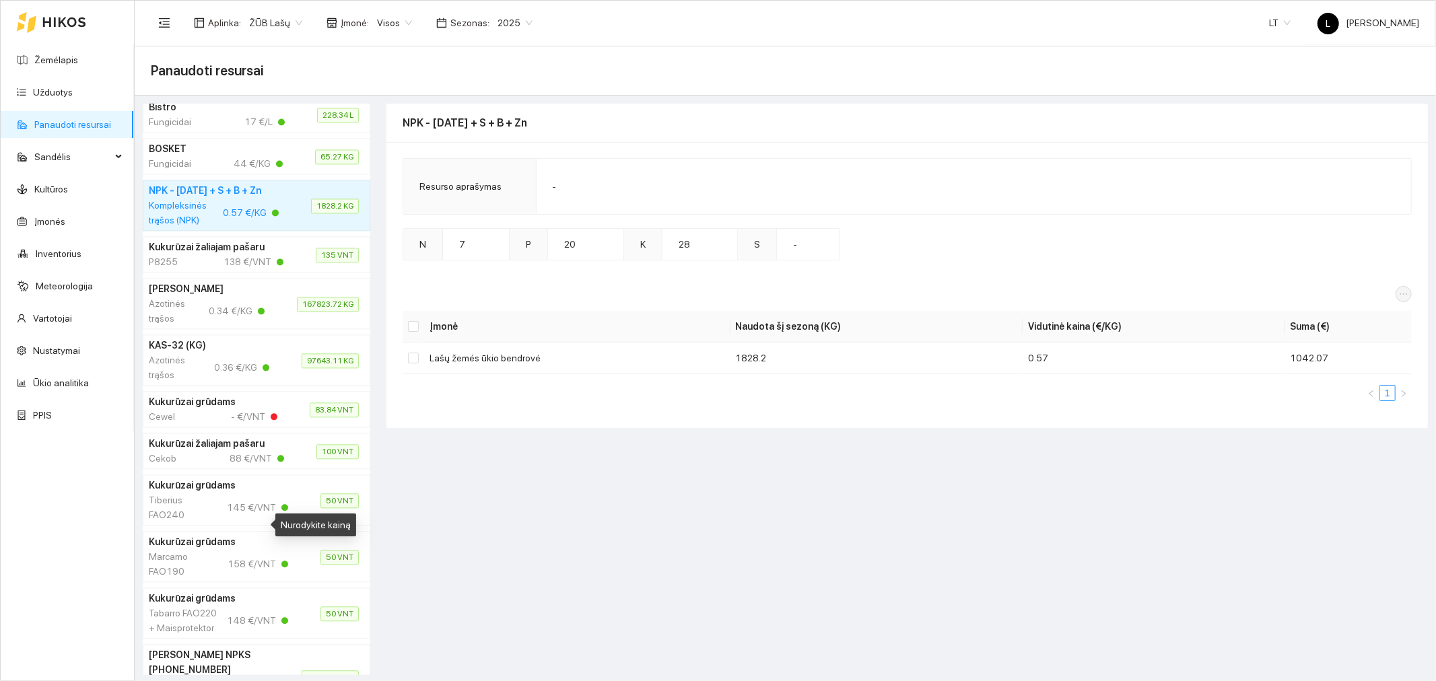
click at [231, 424] on div "- €/VNT" at bounding box center [254, 416] width 46 height 15
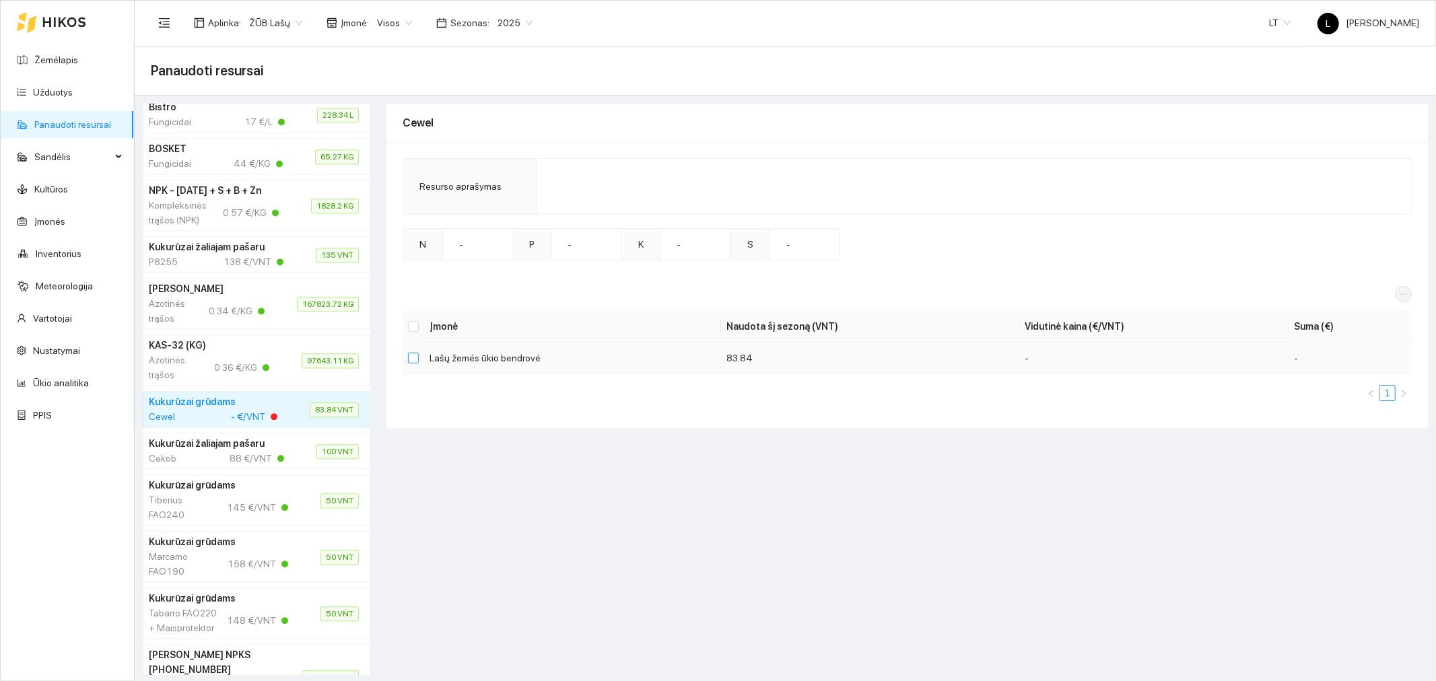
click at [415, 357] on input "checkbox" at bounding box center [413, 358] width 11 height 11
checkbox input "true"
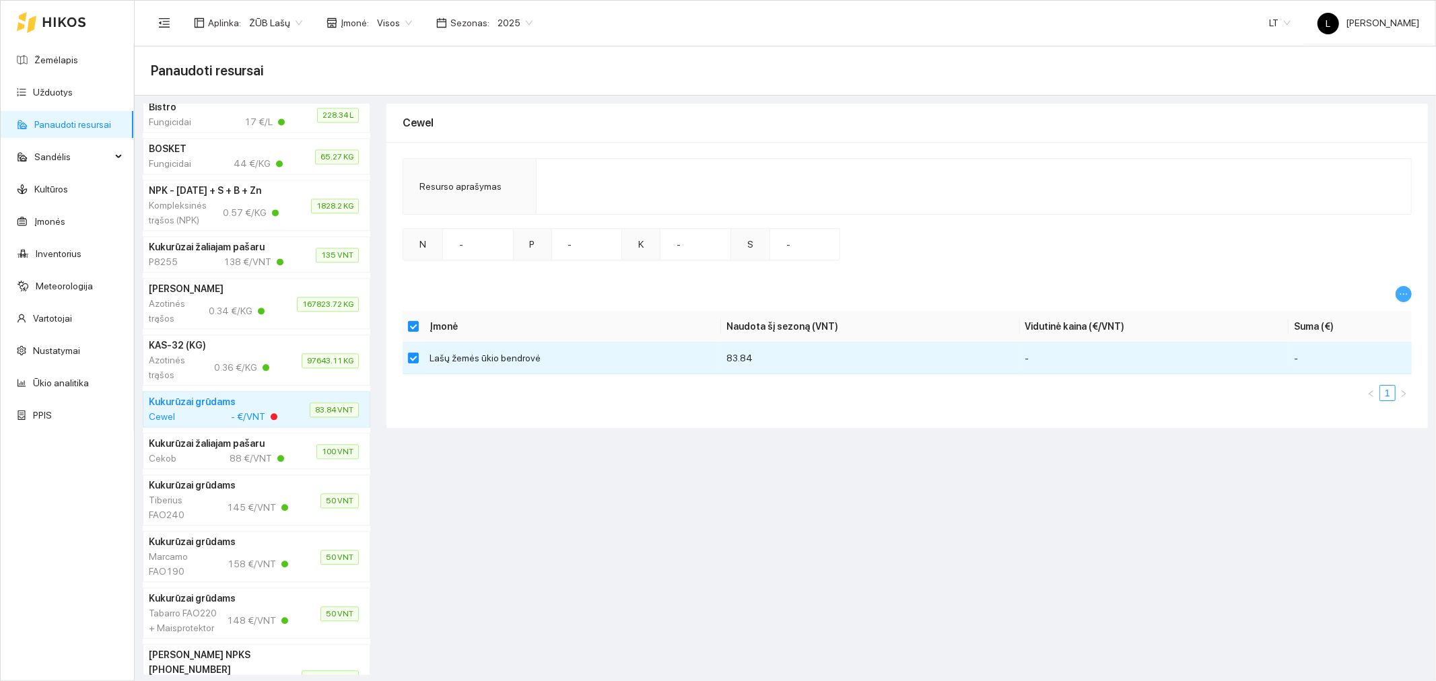
click at [1407, 294] on icon "ellipsis" at bounding box center [1403, 294] width 7 height 1
click at [1357, 319] on span "Keisti vidutinę kainą" at bounding box center [1361, 317] width 82 height 15
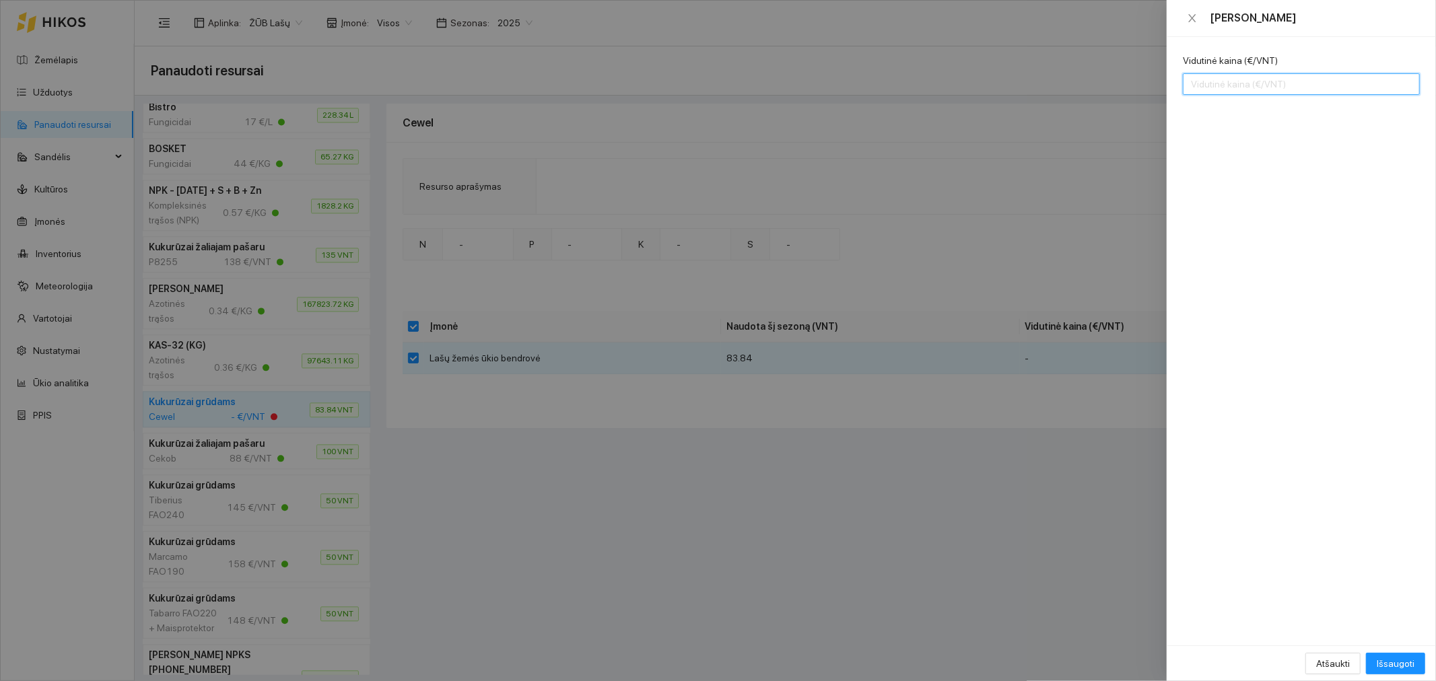
click at [1243, 88] on input "Vidutinė kaina (€/VNT)" at bounding box center [1301, 84] width 237 height 22
type input "89"
click at [1386, 658] on span "Išsaugoti" at bounding box center [1396, 663] width 38 height 15
checkbox input "false"
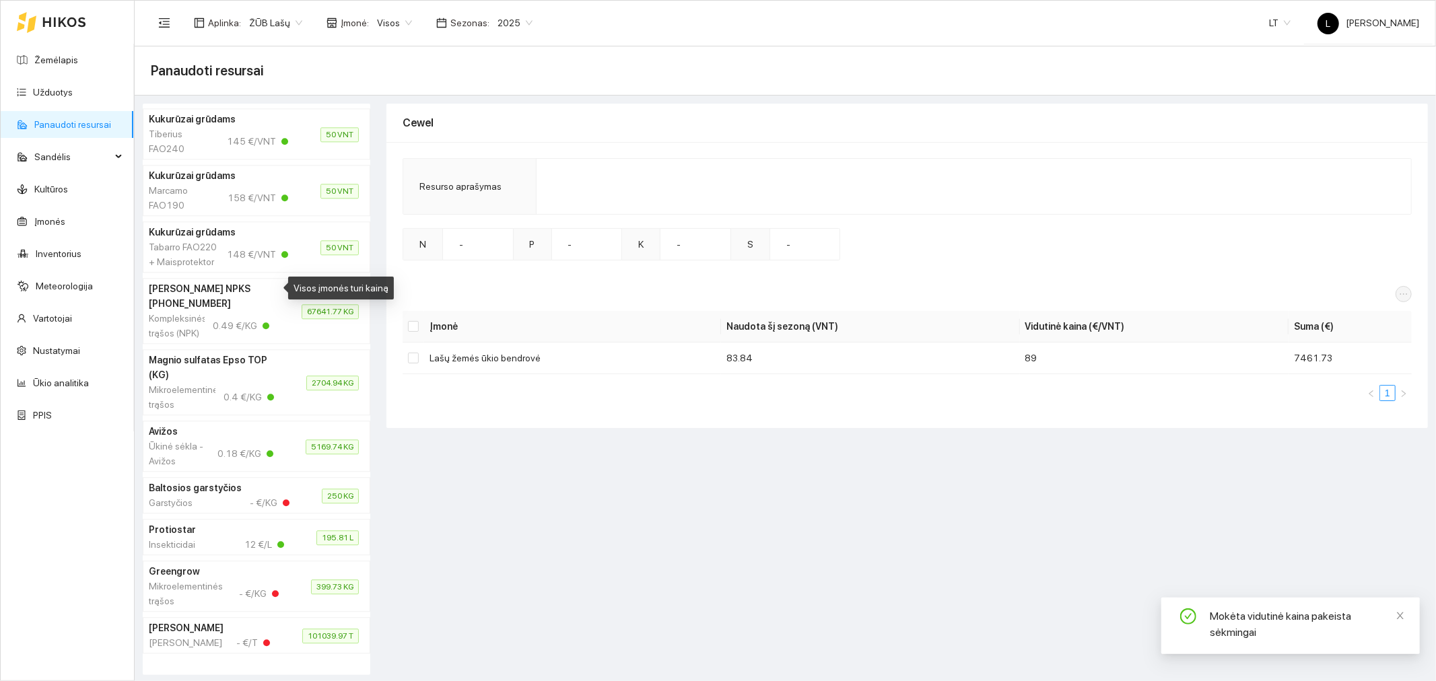
scroll to position [2917, 0]
click at [200, 496] on h4 "Baltosios garstyčios" at bounding box center [216, 488] width 135 height 15
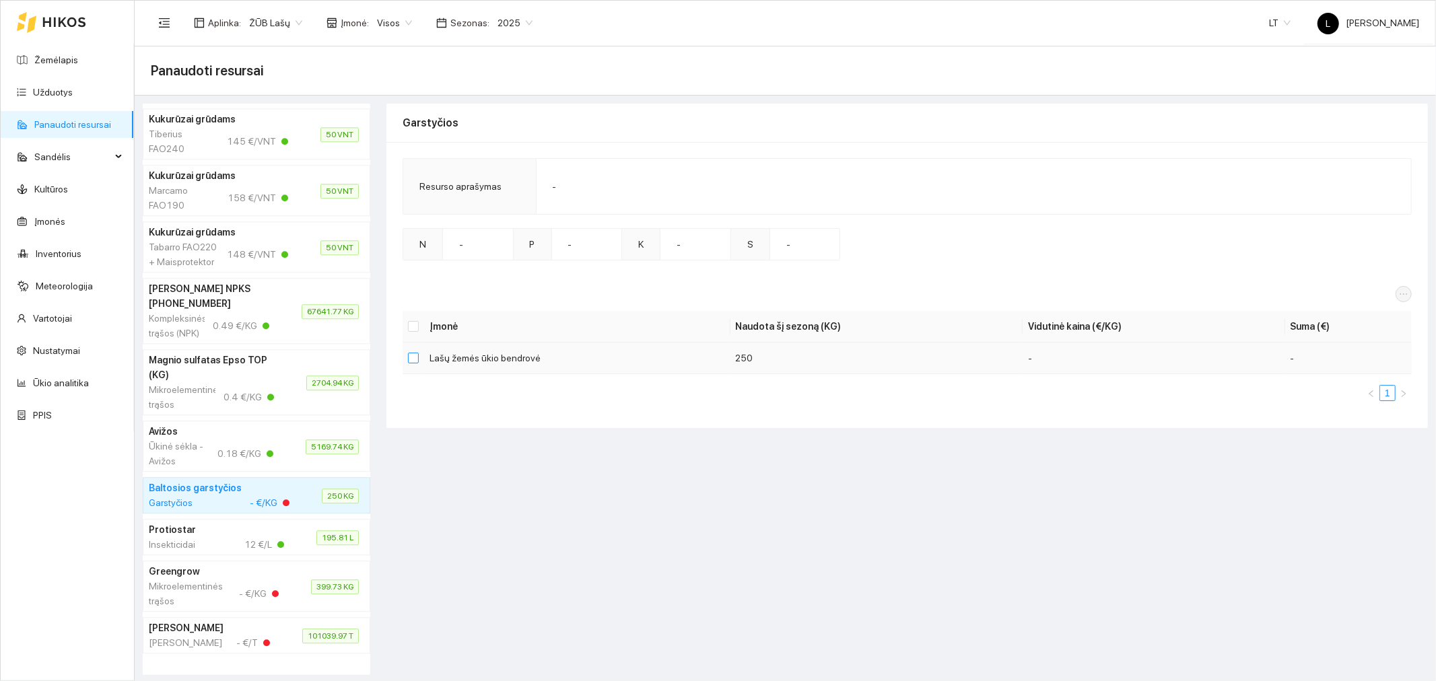
drag, startPoint x: 409, startPoint y: 360, endPoint x: 542, endPoint y: 390, distance: 136.1
click at [412, 361] on input "checkbox" at bounding box center [413, 358] width 11 height 11
checkbox input "true"
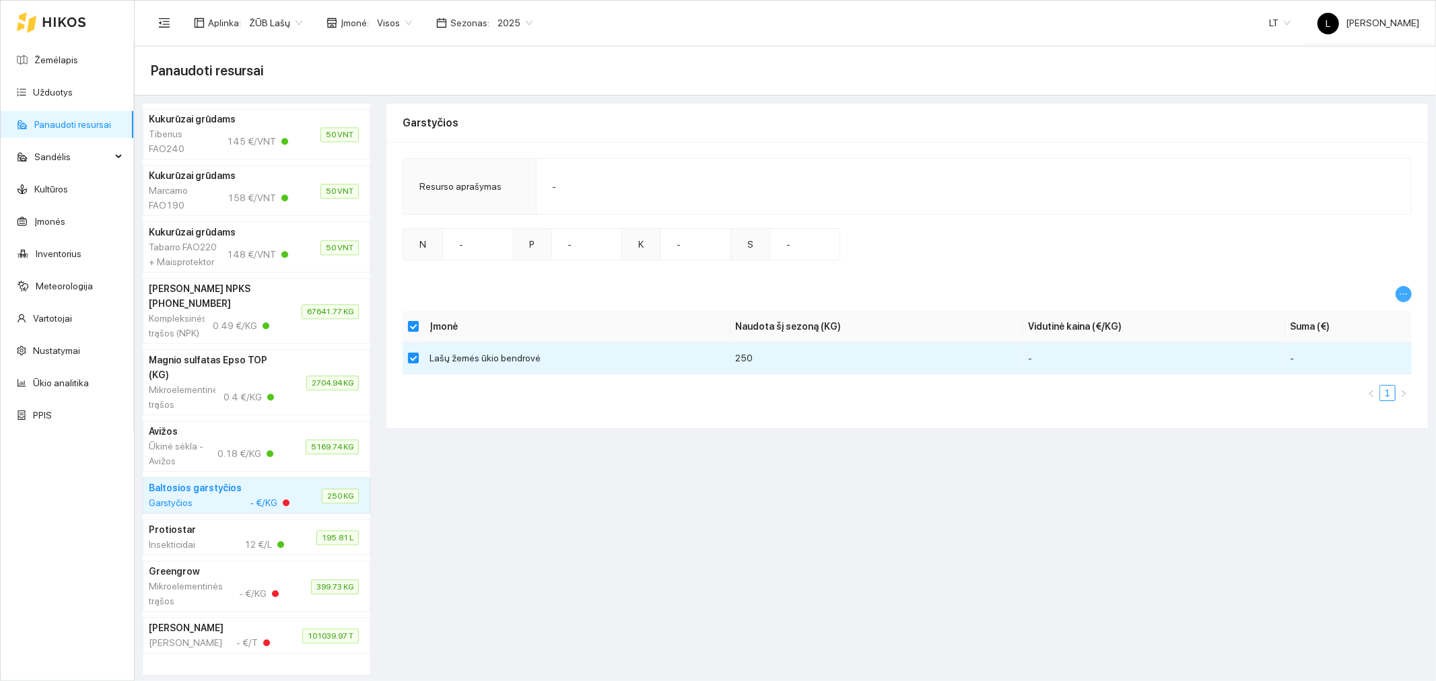
click at [1405, 292] on icon "ellipsis" at bounding box center [1403, 294] width 9 height 9
click at [1355, 312] on span "Keisti vidutinę kainą" at bounding box center [1361, 317] width 82 height 15
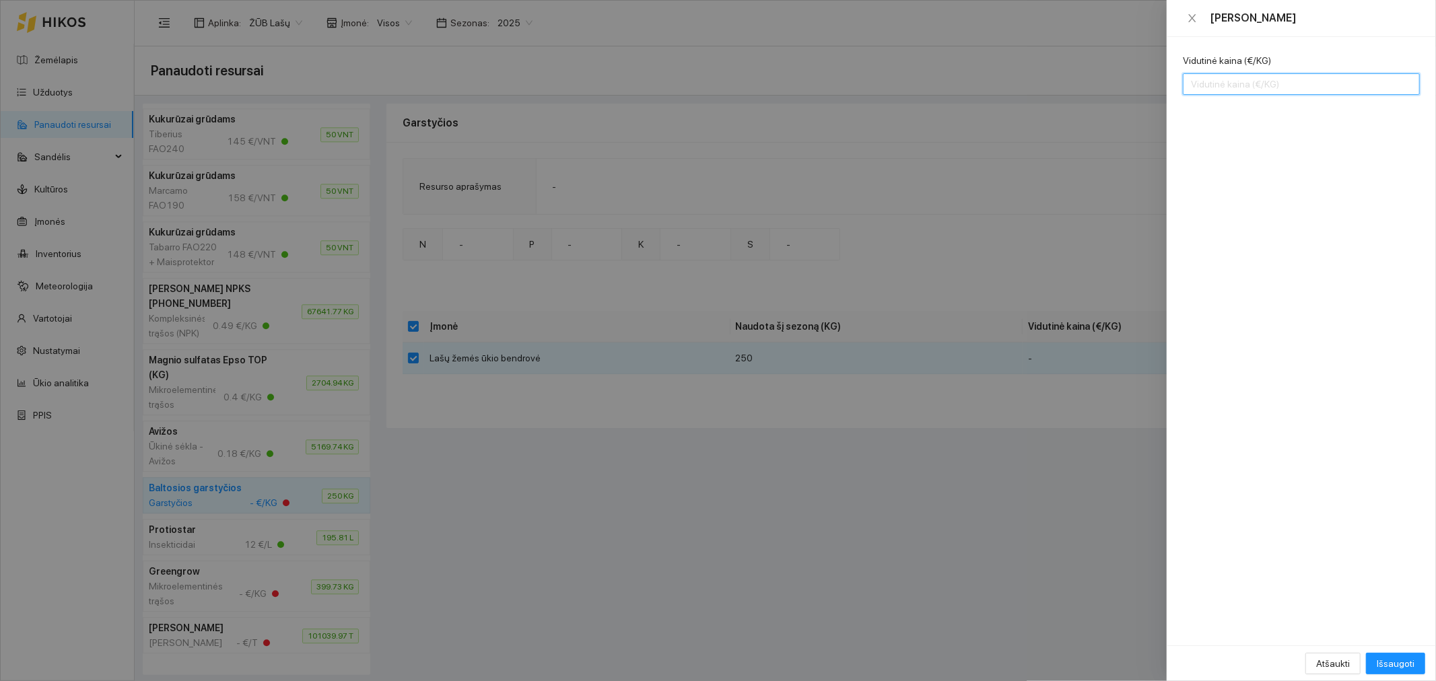
click at [1264, 79] on input "Vidutinė kaina (€/KG)" at bounding box center [1301, 84] width 237 height 22
type input "1.15"
click at [1390, 673] on button "Išsaugoti" at bounding box center [1395, 664] width 59 height 22
checkbox input "false"
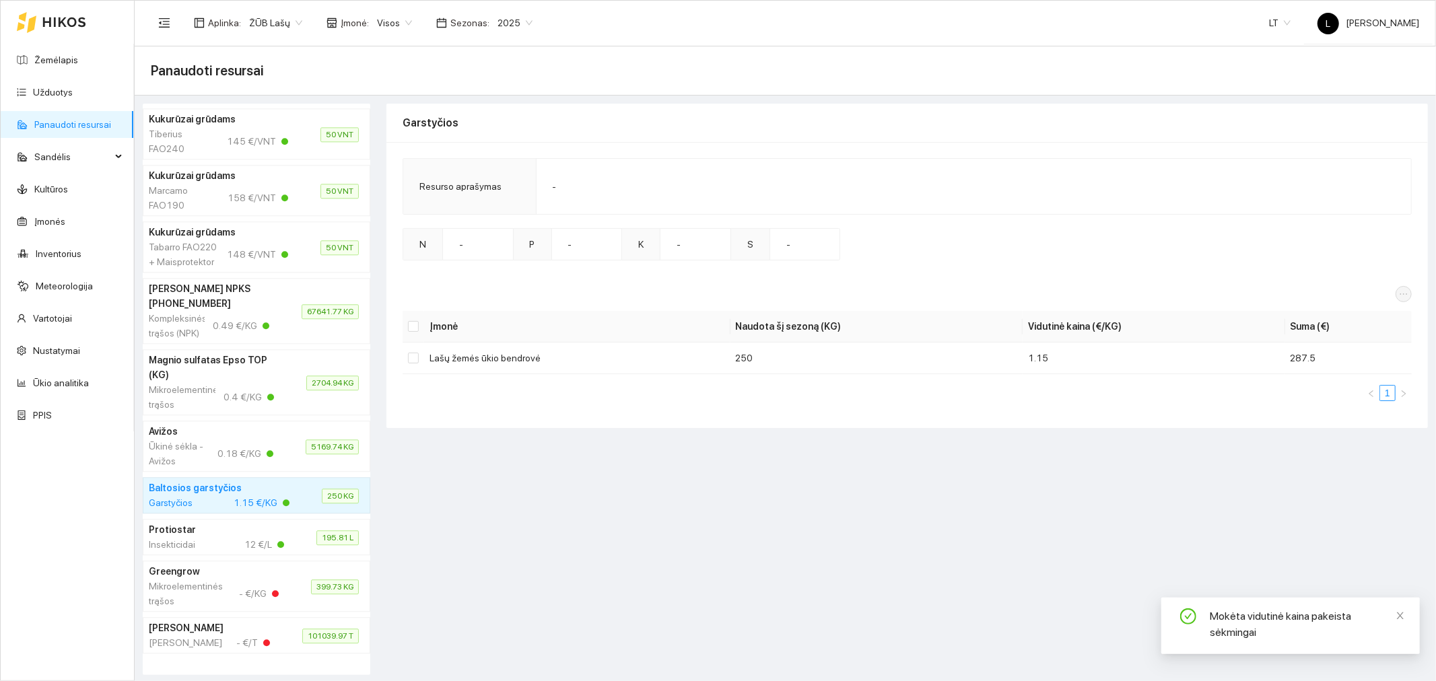
scroll to position [2959, 0]
click at [239, 583] on div "- €/KG" at bounding box center [259, 594] width 40 height 30
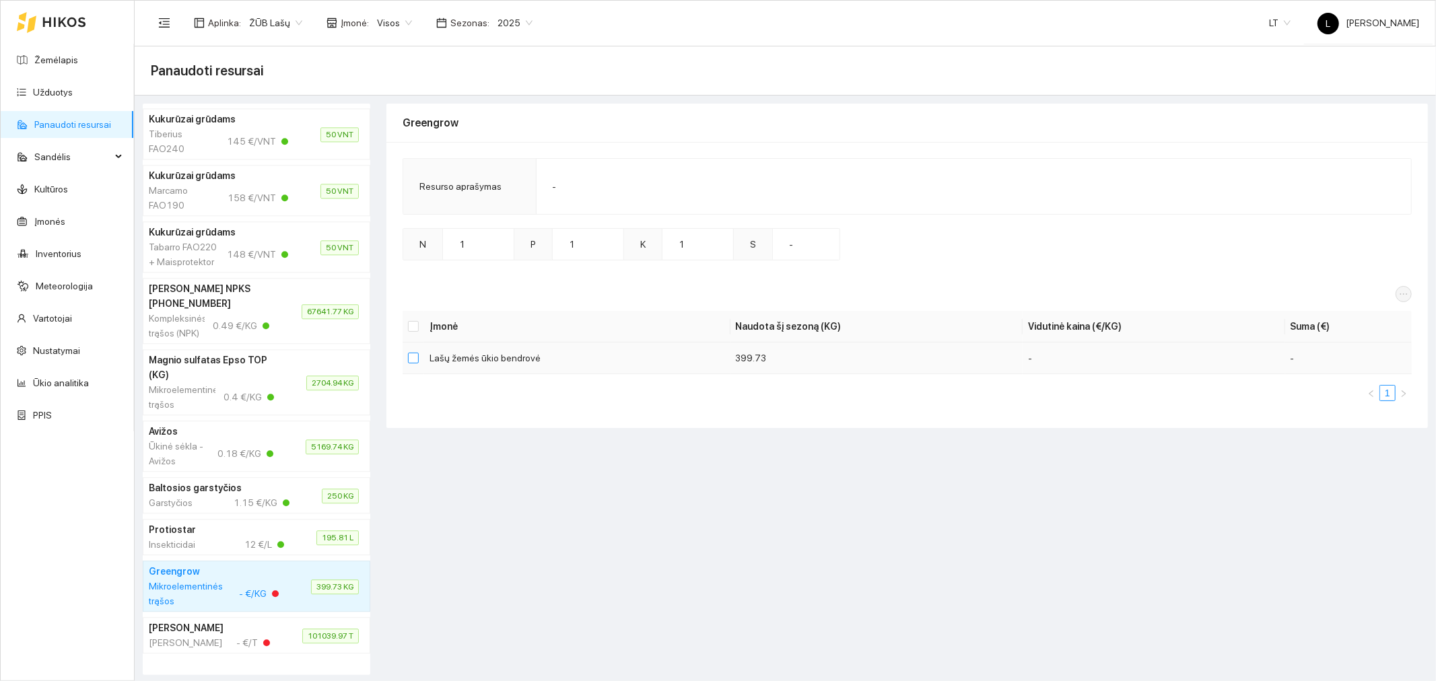
click at [409, 360] on input "checkbox" at bounding box center [413, 358] width 11 height 11
checkbox input "true"
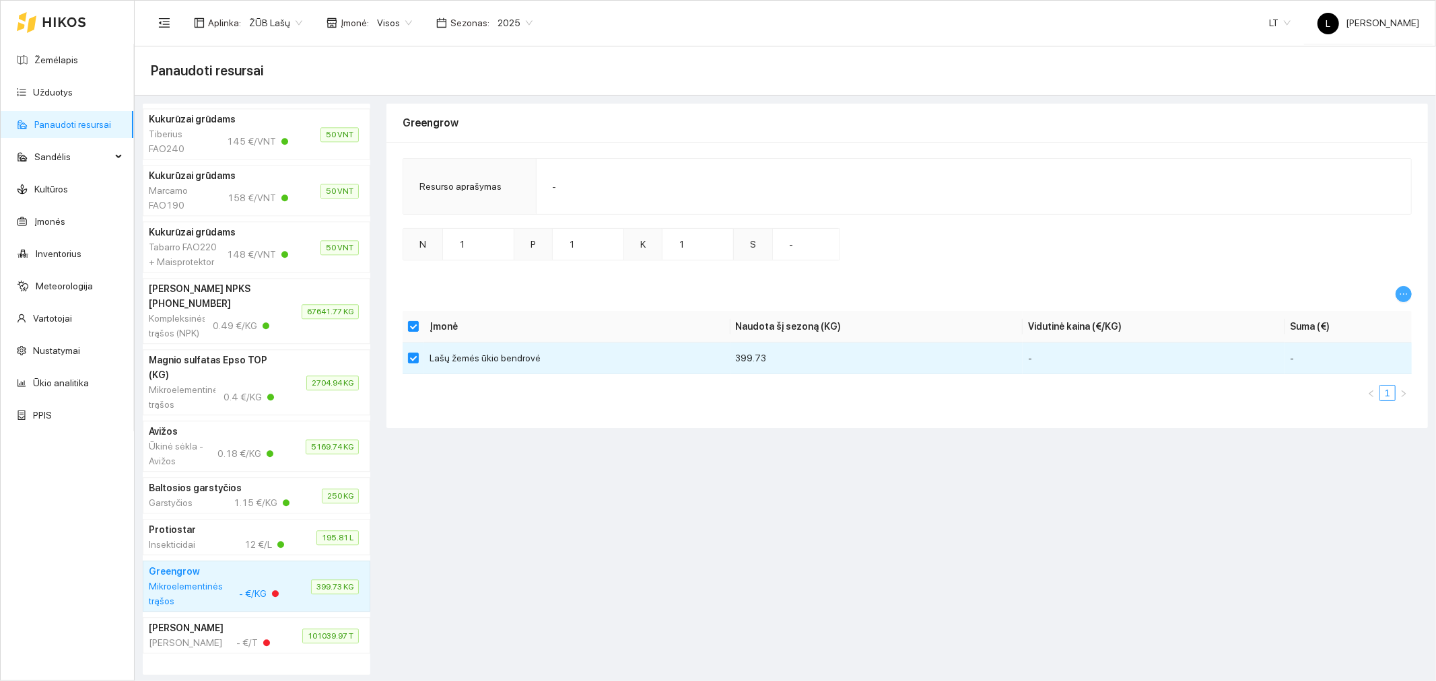
click at [1402, 299] on button "button" at bounding box center [1404, 294] width 16 height 16
click at [1355, 314] on span "Keisti vidutinę kainą" at bounding box center [1361, 317] width 82 height 15
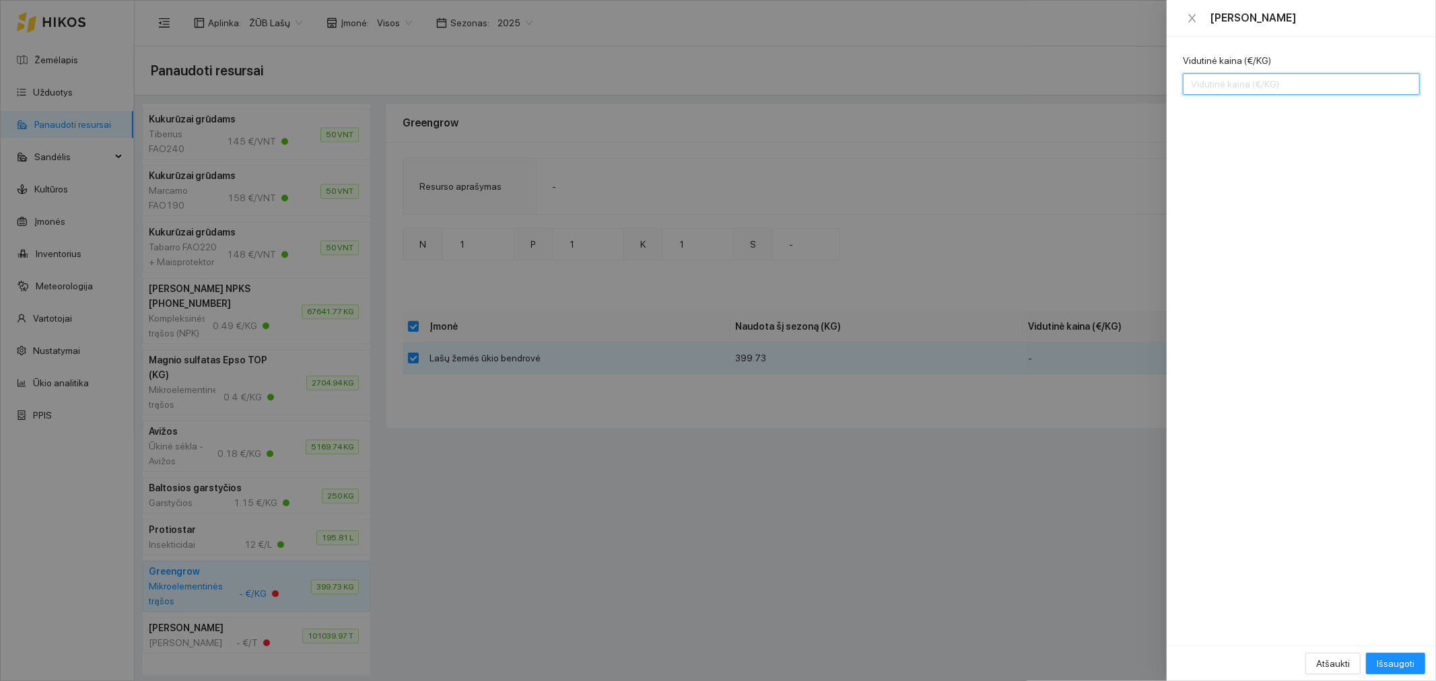
click at [1243, 89] on input "Vidutinė kaina (€/KG)" at bounding box center [1301, 84] width 237 height 22
type input "3.99"
click at [1387, 652] on div "Atšaukti Išsaugoti" at bounding box center [1301, 664] width 269 height 36
click at [1385, 658] on span "Išsaugoti" at bounding box center [1396, 663] width 38 height 15
checkbox input "false"
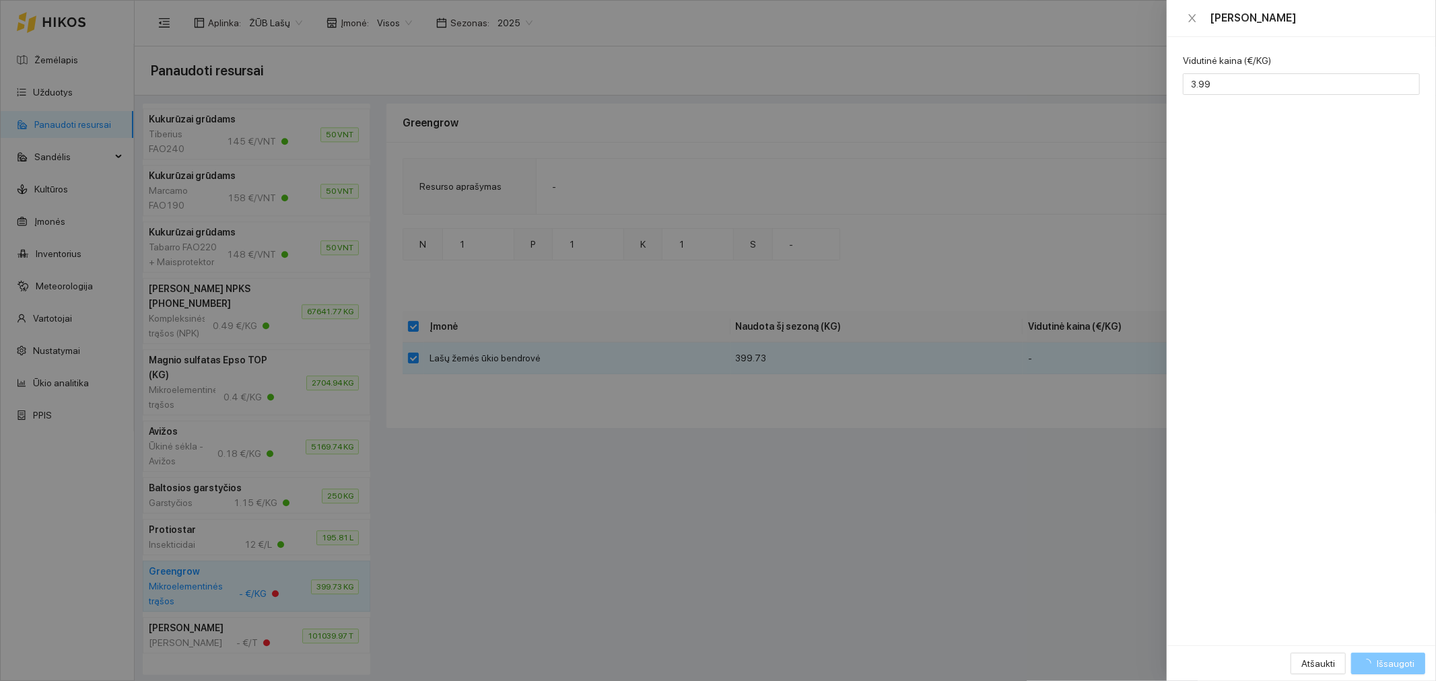
checkbox input "false"
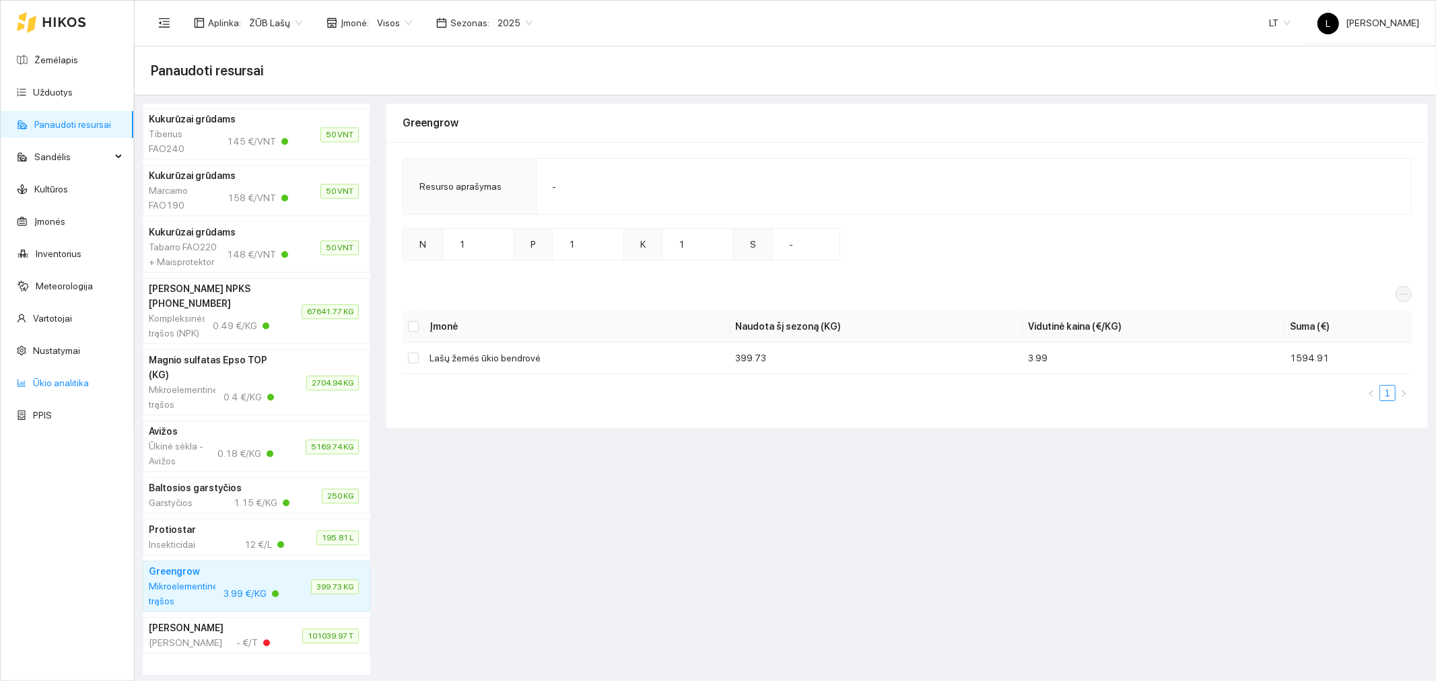
click at [64, 386] on link "Ūkio analitika" at bounding box center [61, 383] width 56 height 11
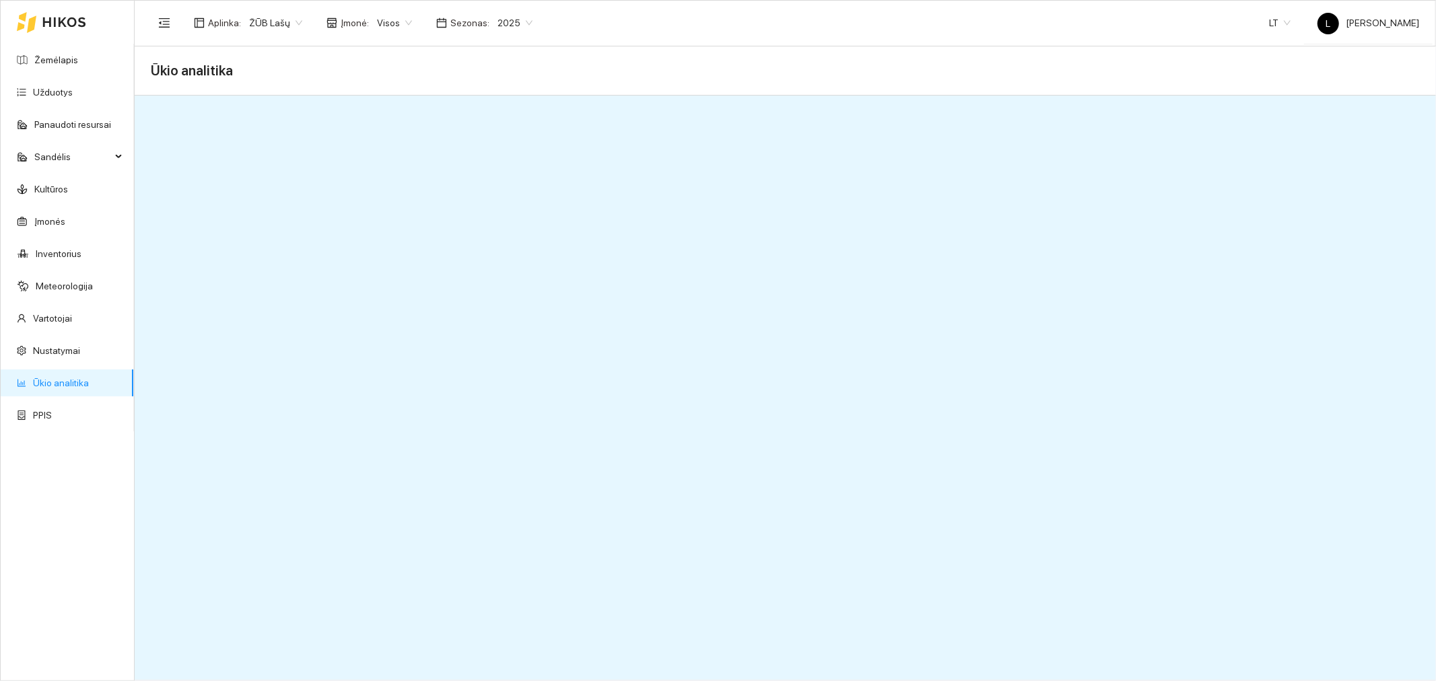
click at [61, 386] on link "Ūkio analitika" at bounding box center [61, 383] width 56 height 11
